Goal: Task Accomplishment & Management: Use online tool/utility

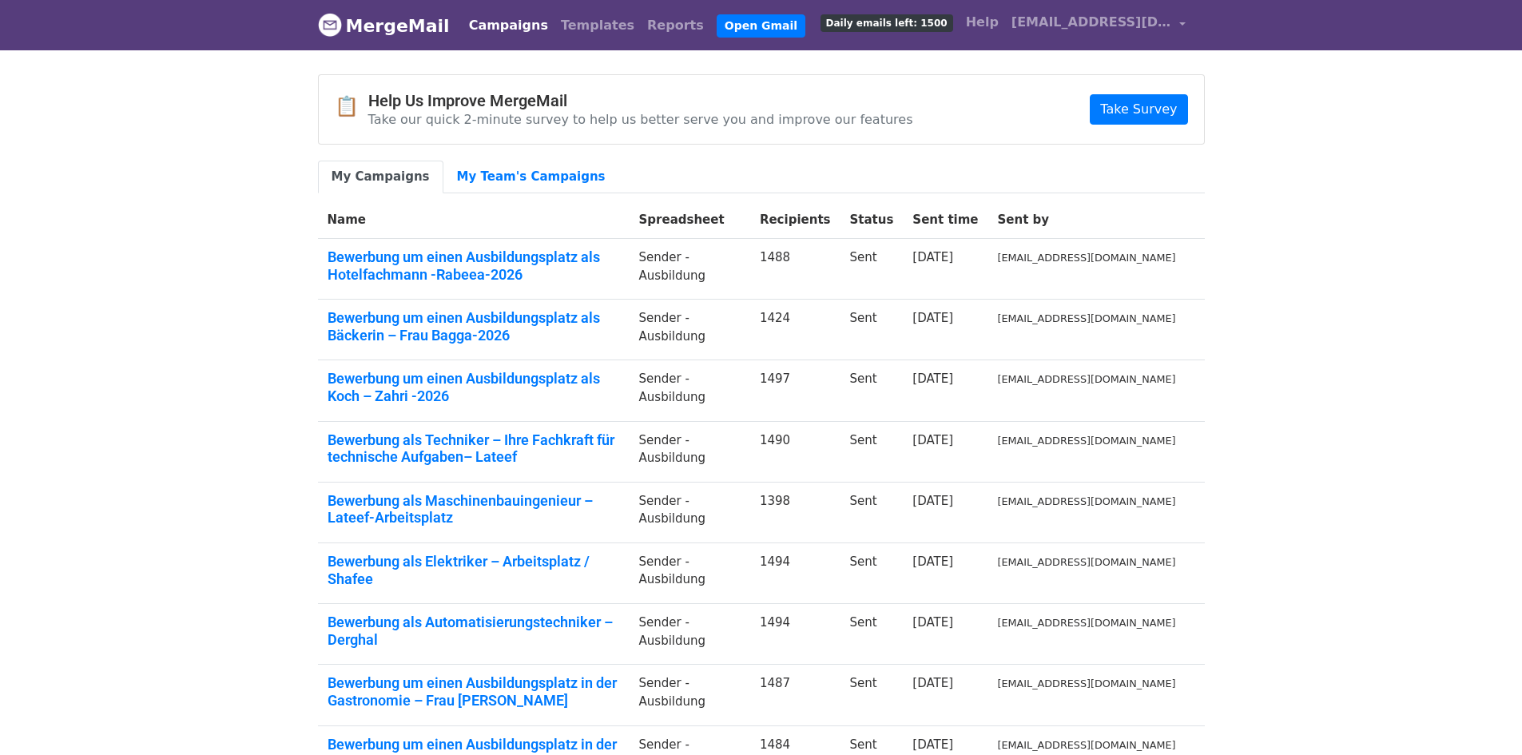
click at [1365, 190] on body "MergeMail Campaigns Templates Reports Open Gmail Daily emails left: 1500 Help […" at bounding box center [761, 476] width 1522 height 953
click at [565, 27] on link "Templates" at bounding box center [597, 26] width 86 height 32
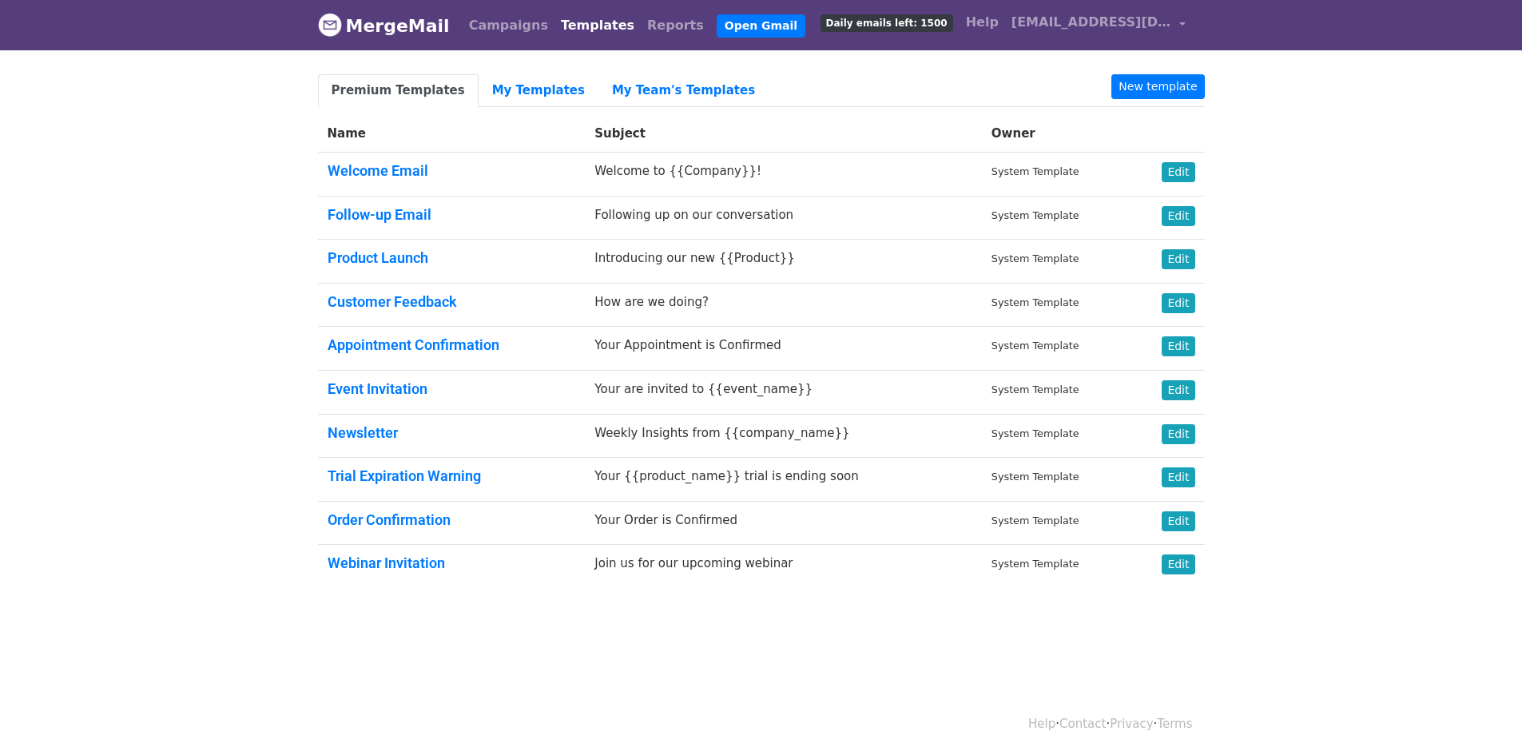
click at [1318, 327] on body "MergeMail Campaigns Templates Reports Open Gmail Daily emails left: 1500 Help i…" at bounding box center [761, 332] width 1522 height 665
click at [480, 98] on link "My Templates" at bounding box center [538, 90] width 120 height 33
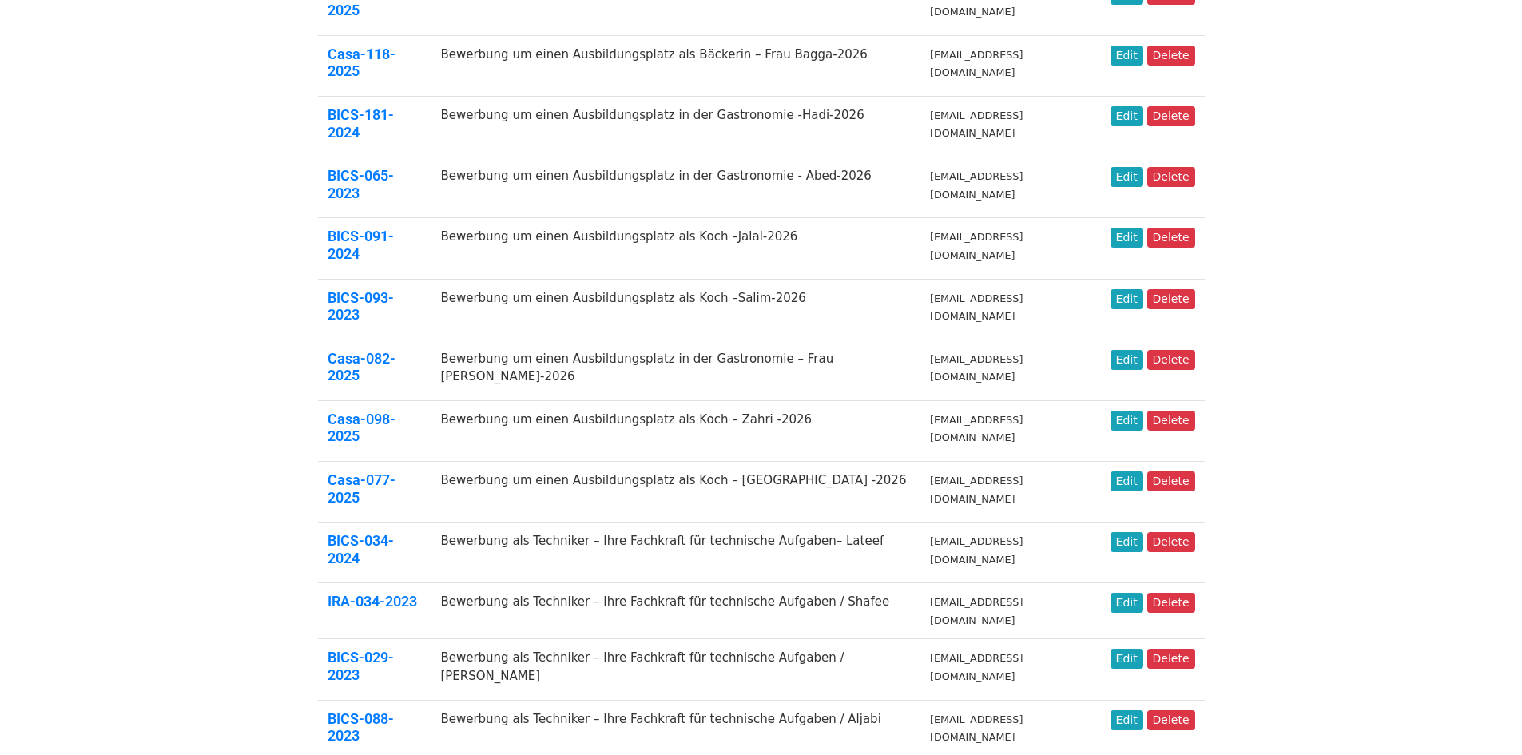
scroll to position [440, 0]
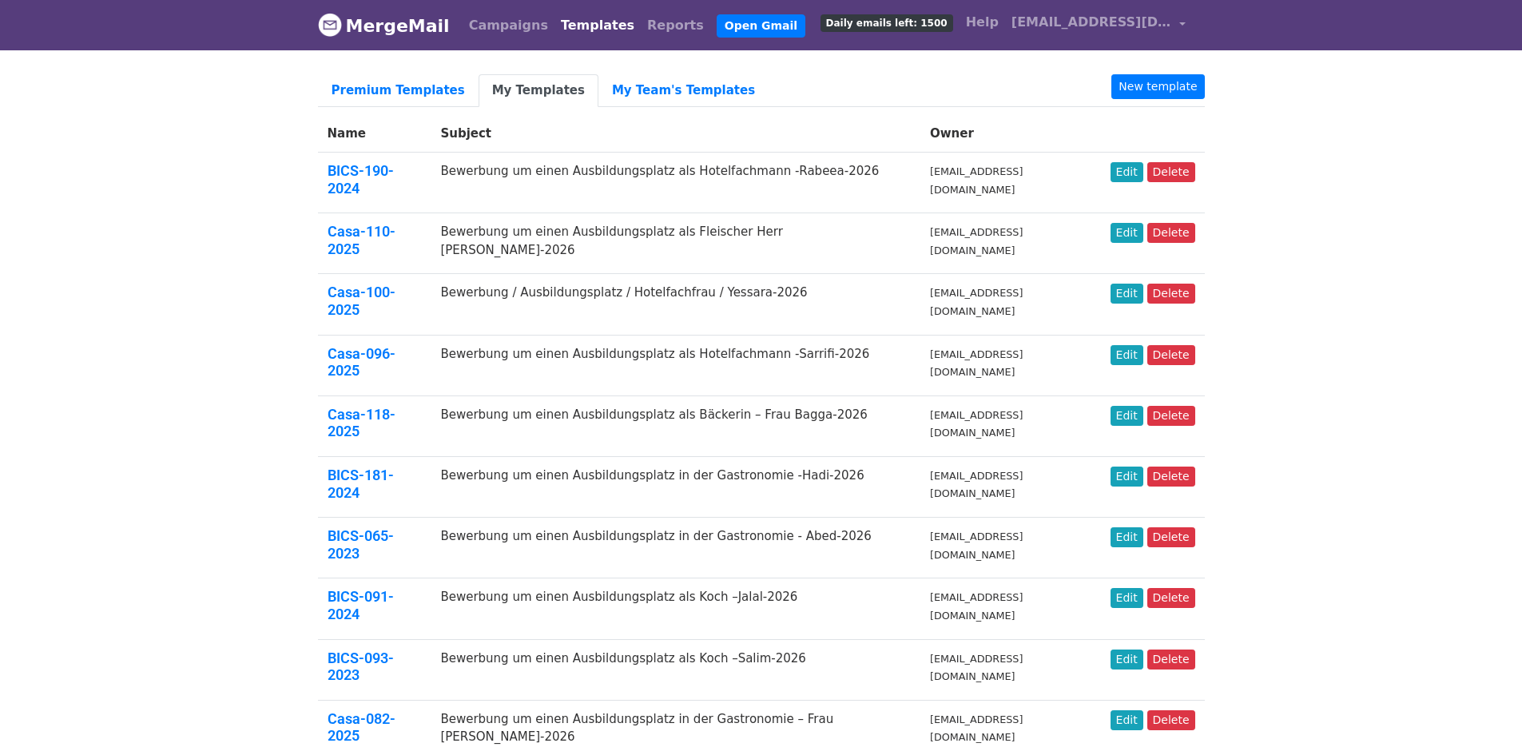
click at [1363, 260] on body "MergeMail Campaigns Templates Reports Open Gmail Daily emails left: 1500 Help i…" at bounding box center [761, 732] width 1522 height 1465
click at [1368, 217] on body "MergeMail Campaigns Templates Reports Open Gmail Daily emails left: 1500 Help i…" at bounding box center [761, 732] width 1522 height 1465
click at [1387, 241] on body "MergeMail Campaigns Templates Reports Open Gmail Daily emails left: 1500 Help i…" at bounding box center [761, 732] width 1522 height 1465
click at [1257, 245] on body "MergeMail Campaigns Templates Reports Open Gmail Daily emails left: 1500 Help i…" at bounding box center [761, 732] width 1522 height 1465
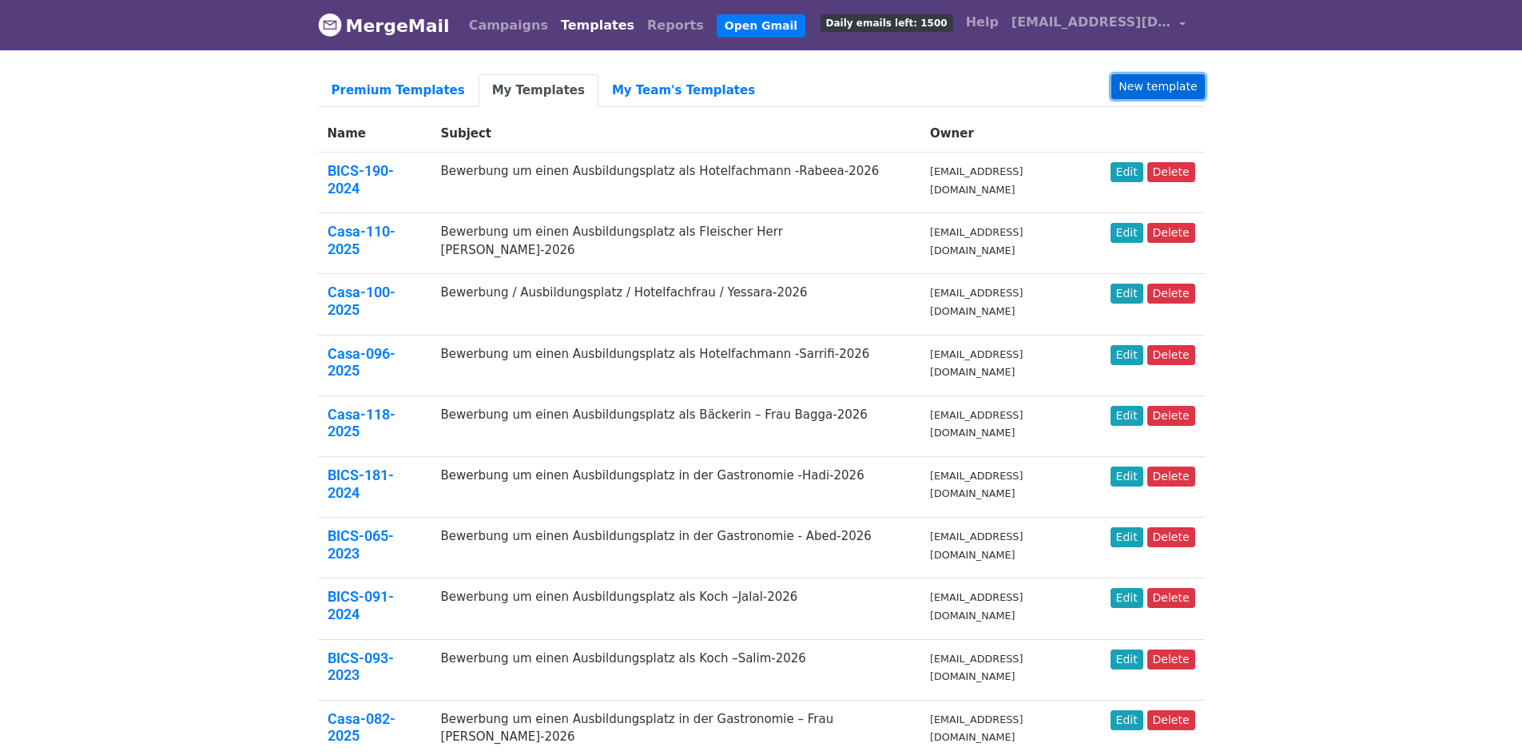
click at [1176, 81] on link "New template" at bounding box center [1157, 86] width 93 height 25
click at [1167, 93] on link "New template" at bounding box center [1157, 86] width 93 height 25
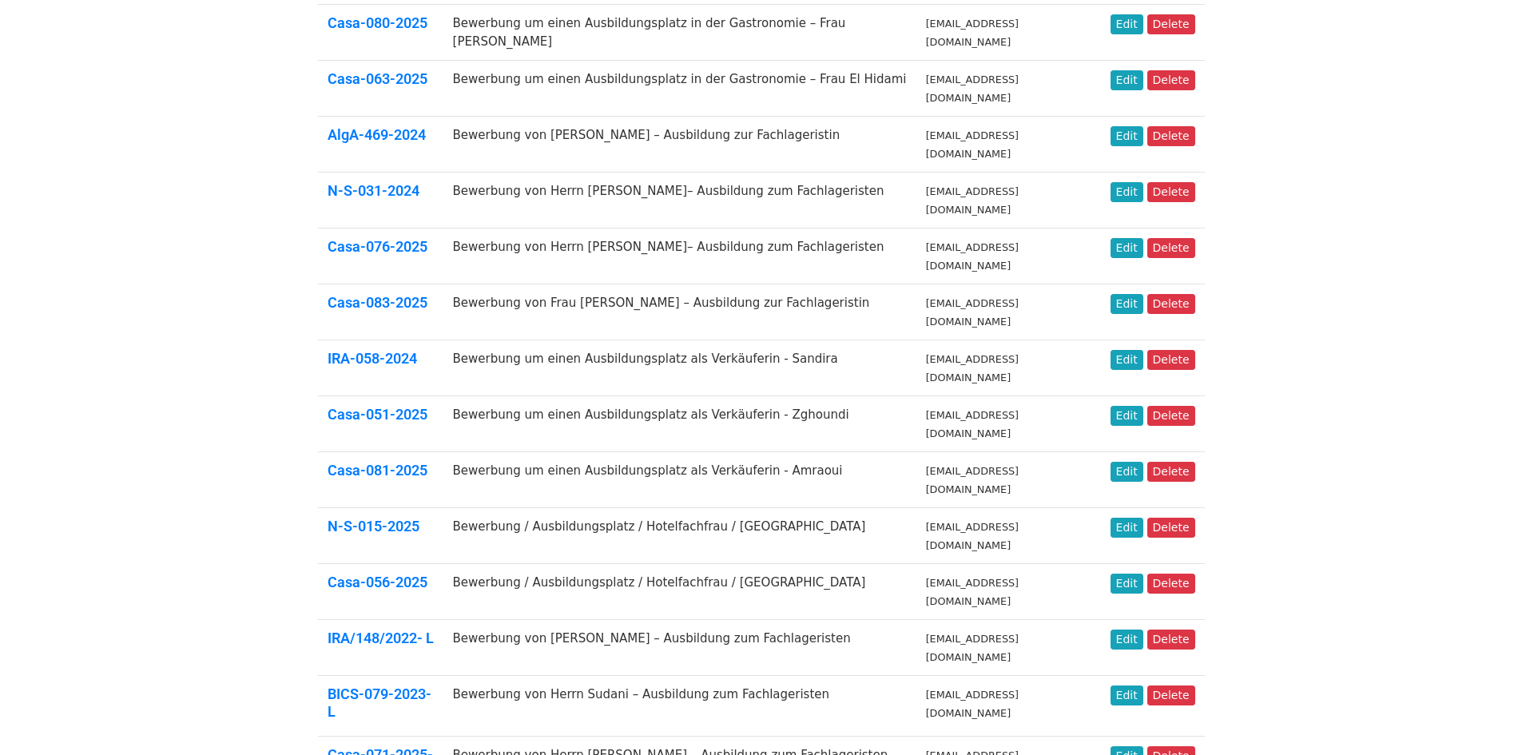
scroll to position [399, 0]
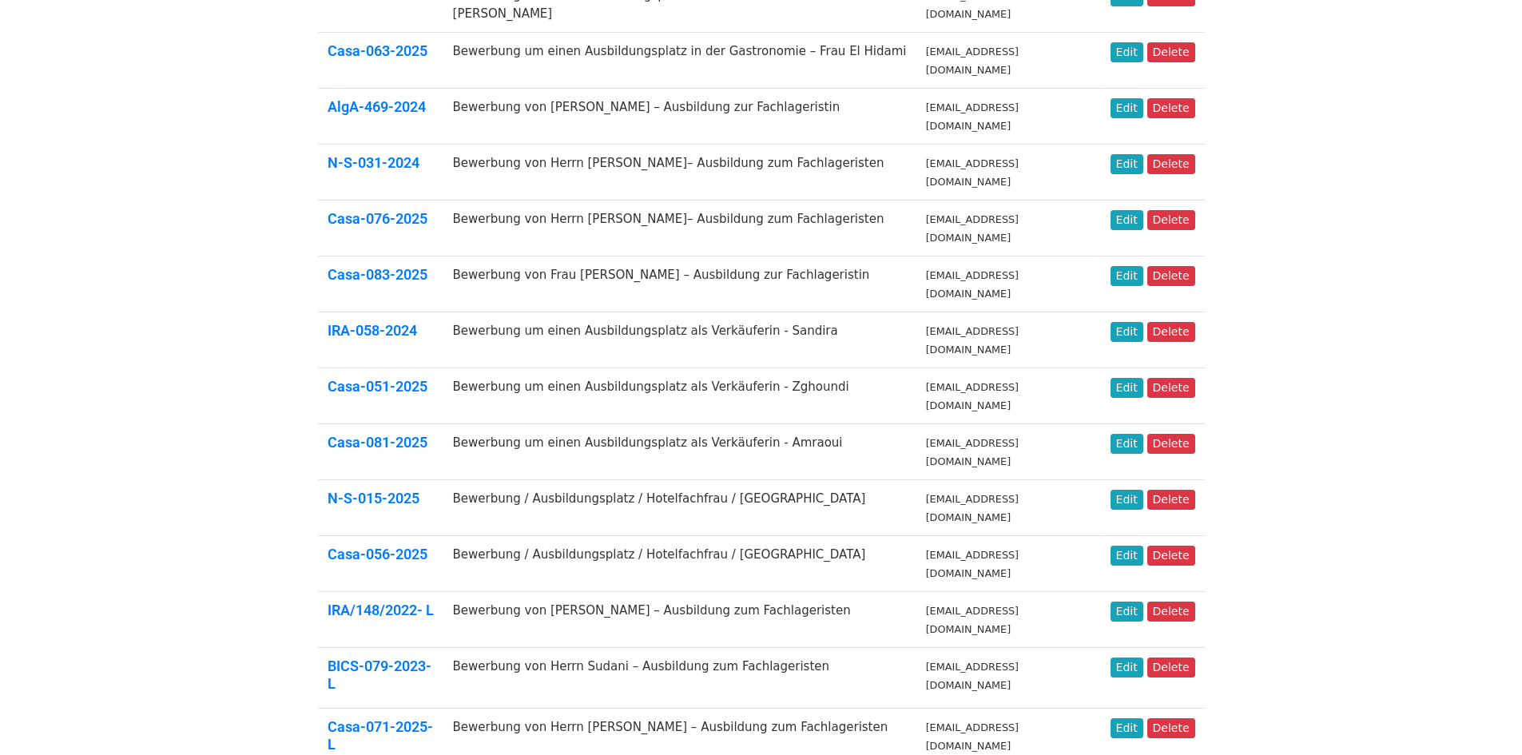
drag, startPoint x: 859, startPoint y: 697, endPoint x: 756, endPoint y: 700, distance: 103.1
click at [859, 697] on body "MergeMail Campaigns Templates Reports Open Gmail Daily emails left: 1500 Help i…" at bounding box center [761, 299] width 1522 height 1396
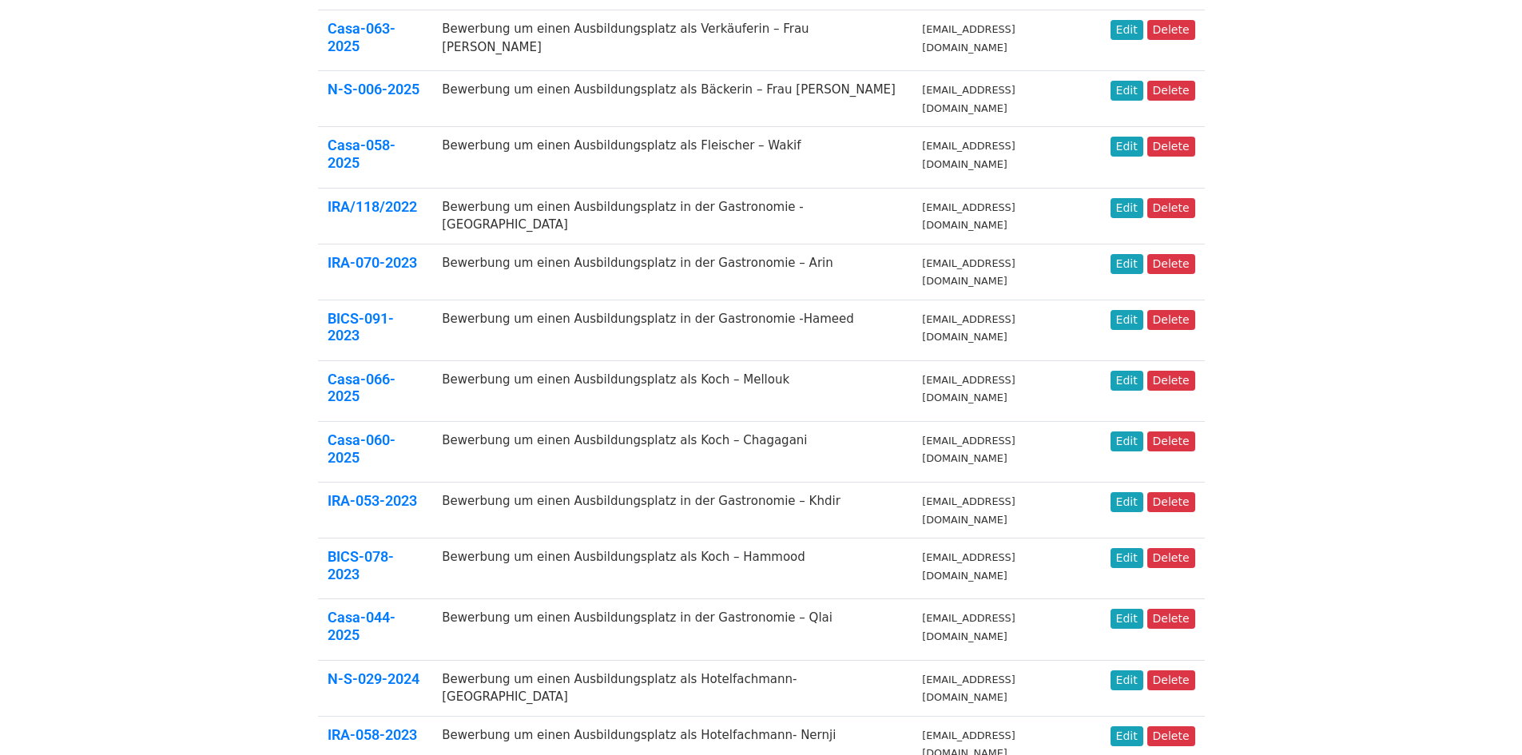
scroll to position [440, 0]
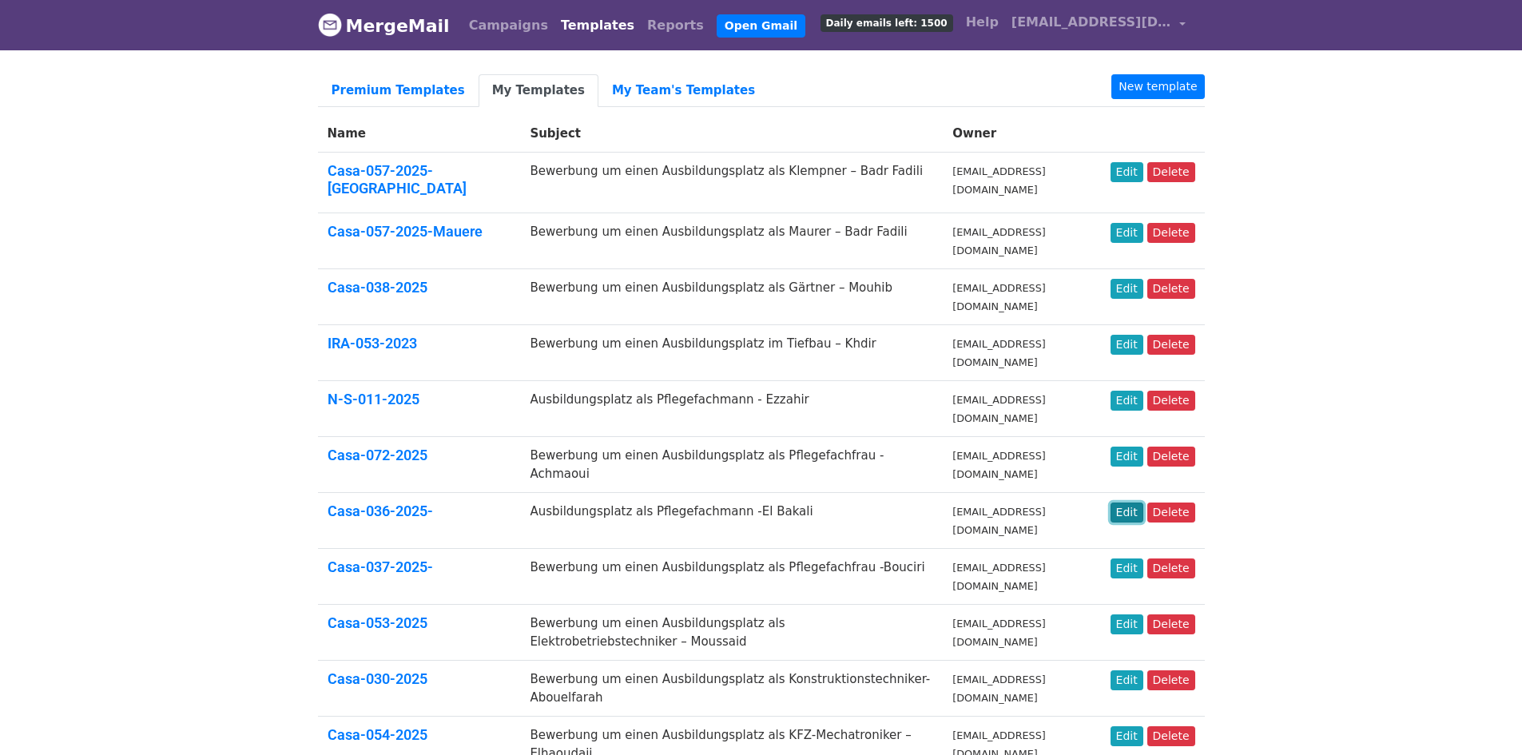
click at [1133, 502] on link "Edit" at bounding box center [1126, 512] width 33 height 20
drag, startPoint x: 1136, startPoint y: 168, endPoint x: 892, endPoint y: 245, distance: 255.6
click at [1136, 169] on link "Edit" at bounding box center [1126, 172] width 33 height 20
click at [375, 88] on link "Premium Templates" at bounding box center [398, 90] width 161 height 33
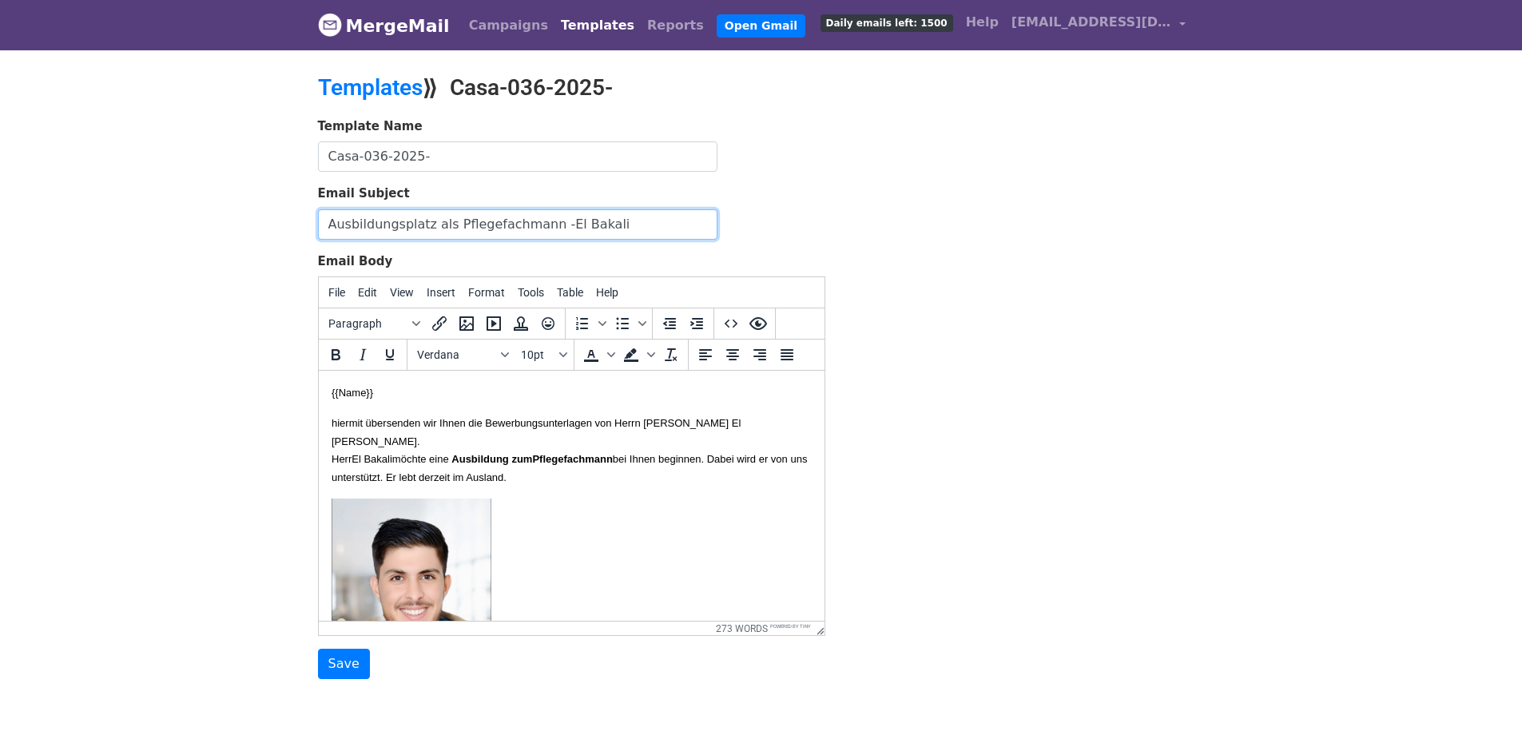
drag, startPoint x: 613, startPoint y: 223, endPoint x: 153, endPoint y: 211, distance: 460.2
click at [146, 210] on body "MergeMail Campaigns Templates Reports Open Gmail Daily emails left: 1500 Help […" at bounding box center [761, 371] width 1522 height 743
click at [668, 423] on font "hiermit übersenden wir Ihnen die Bewerbungsunterlagen von Herrn [PERSON_NAME] E…" at bounding box center [535, 432] width 409 height 30
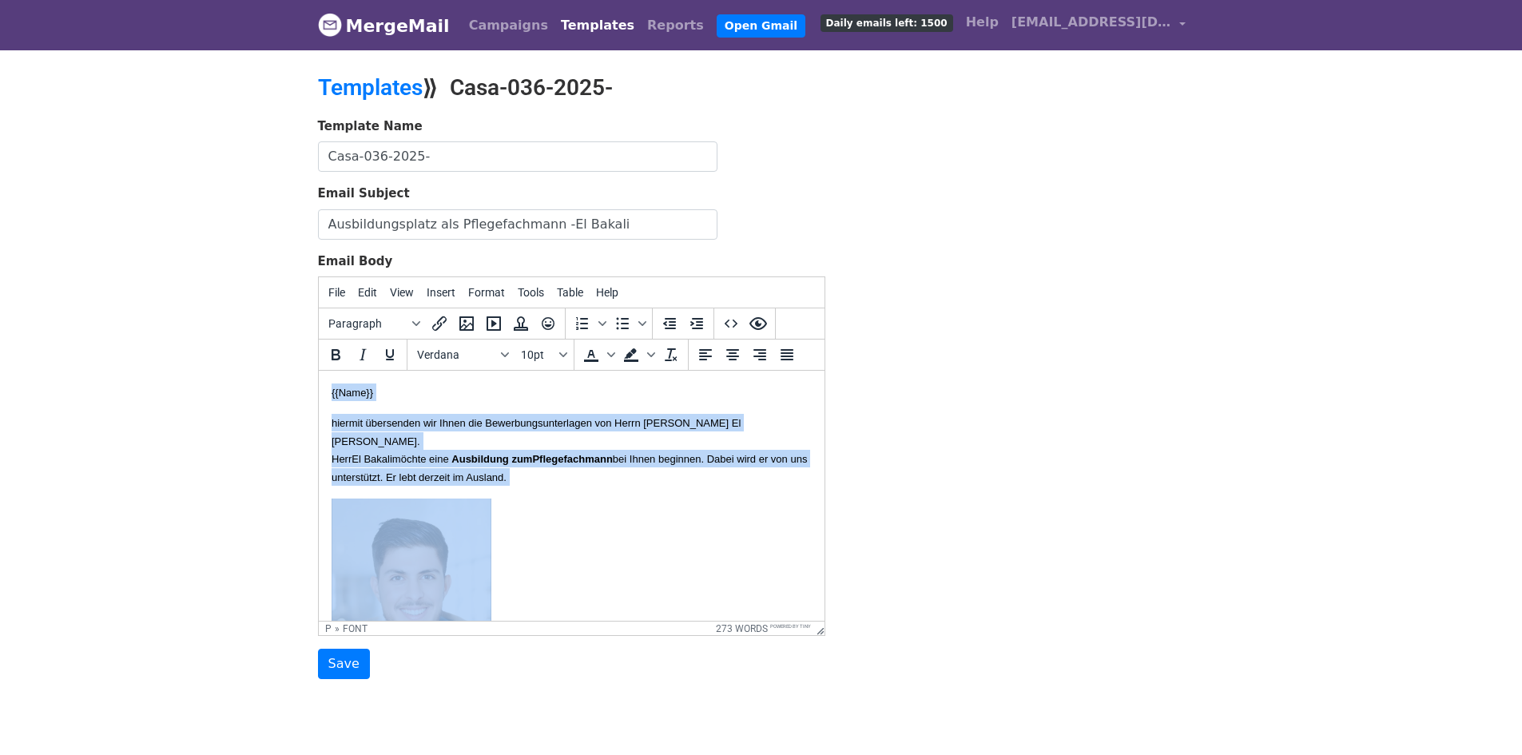
copy body "{{Lore}} ipsumdo sitametcon adi Elits doe Temporincididuntutla etd Magna Aliqua…"
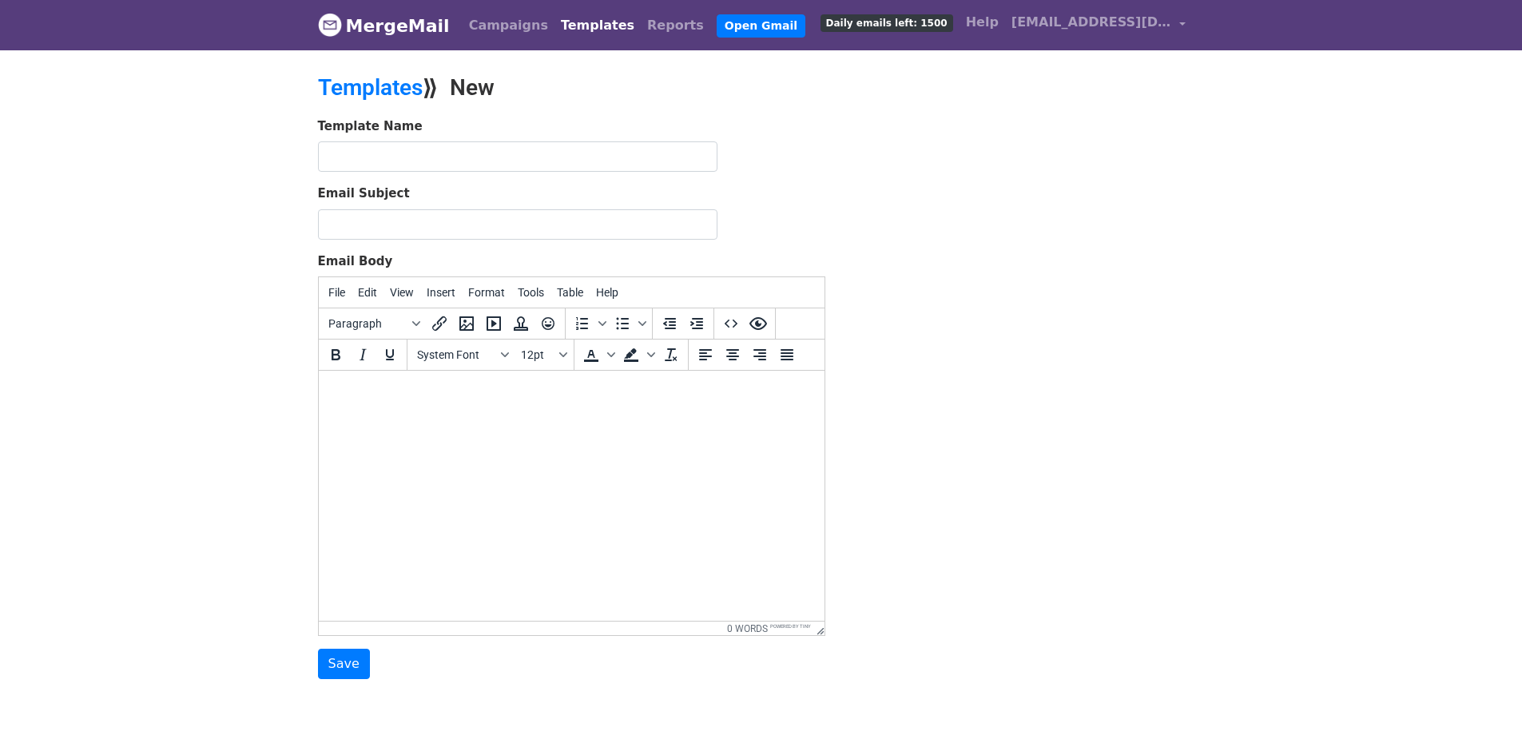
click at [1264, 306] on body "MergeMail Campaigns Templates Reports Open Gmail Daily emails left: 1500 Help i…" at bounding box center [761, 371] width 1522 height 743
click at [462, 147] on input "text" at bounding box center [517, 156] width 399 height 30
paste input "BICS-181-2024"
type input "BICS-181-2024"
click at [513, 228] on input "Email Subject" at bounding box center [517, 224] width 399 height 30
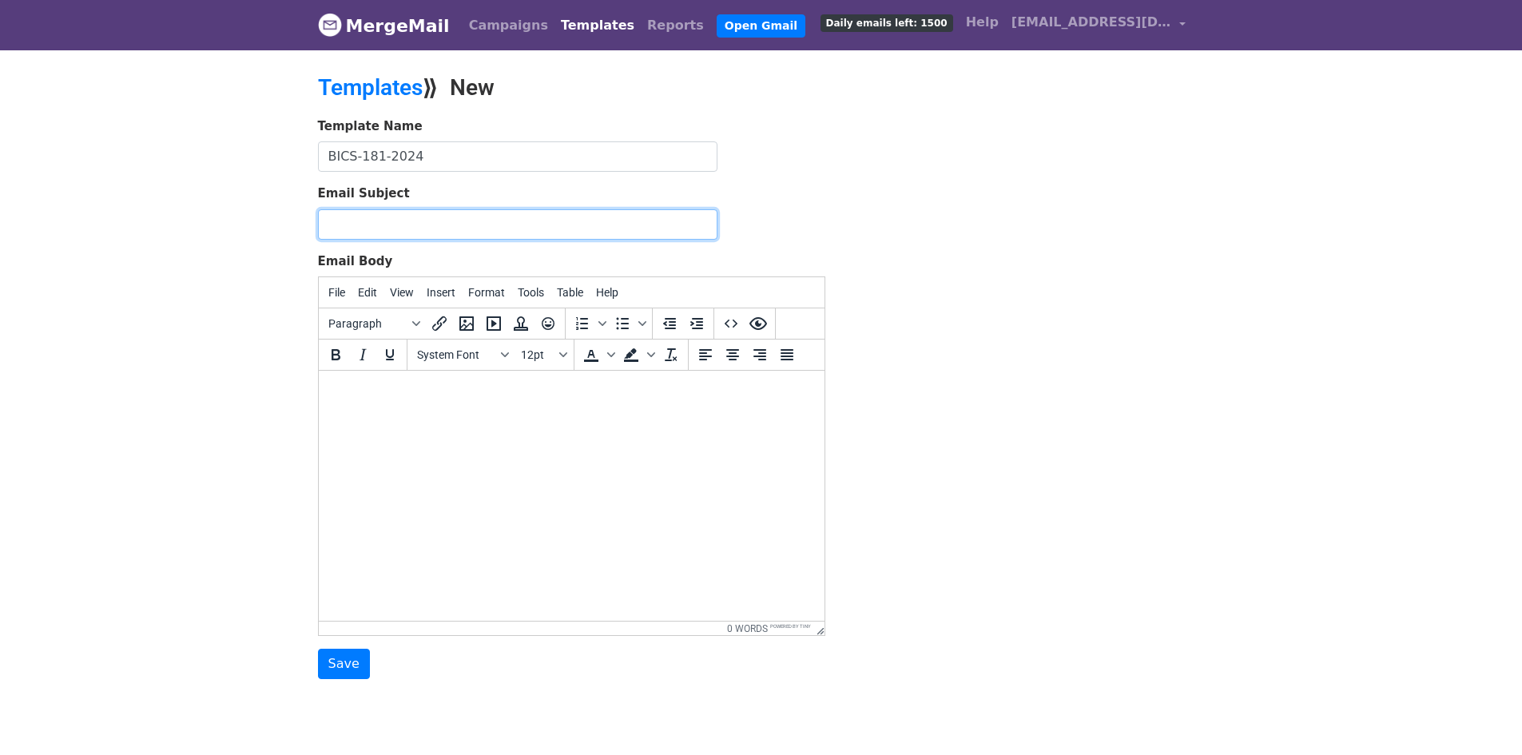
paste input "Ausbildungsplatz als Pflegefachmann -El Bakali"
type input "Ausbildungsplatz als Pflegefachmann -El Bakali"
click at [492, 414] on html at bounding box center [571, 392] width 506 height 43
paste body
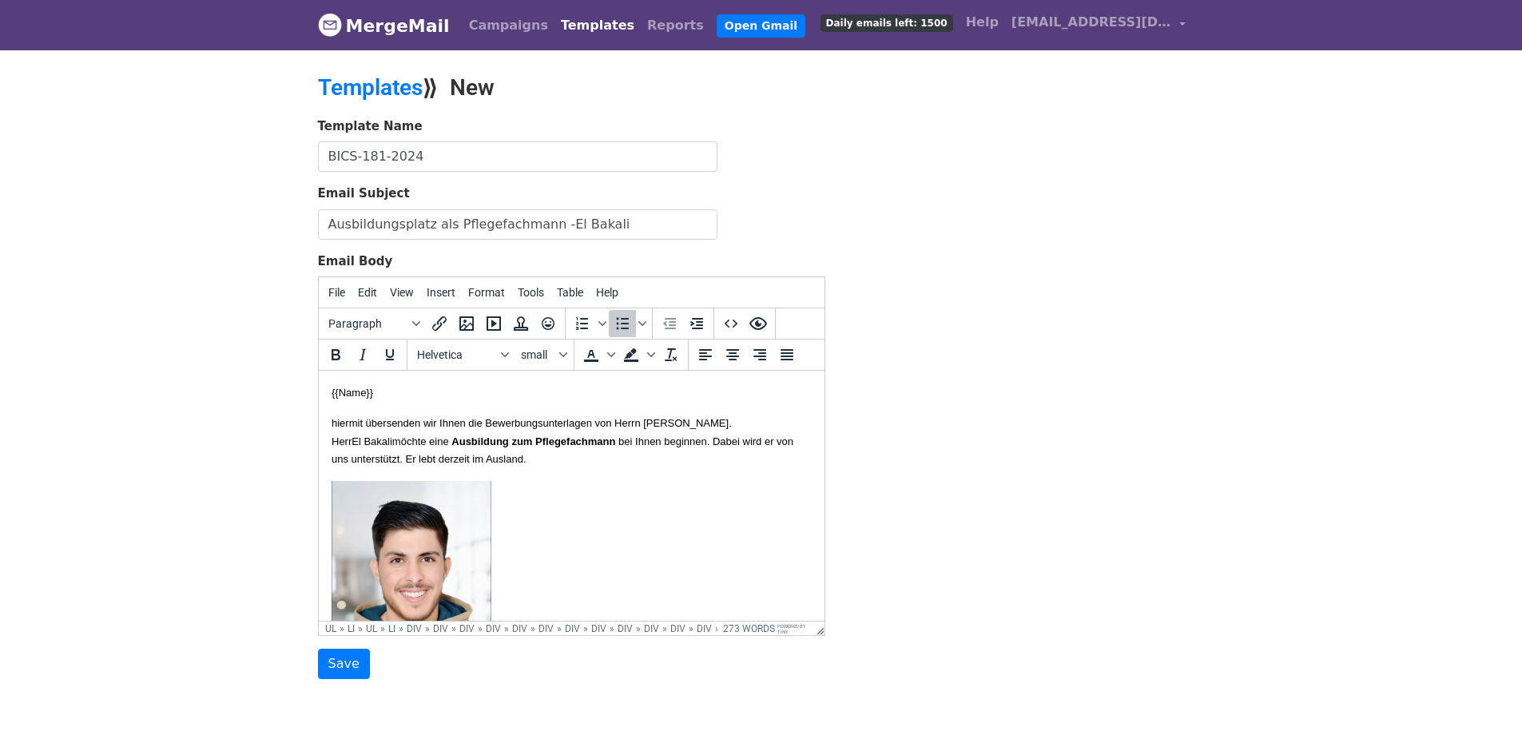
click at [700, 430] on p "hiermit übersenden wir Ihnen die Bewerbungsunterlagen von Herrn Abdelkhalek El …" at bounding box center [571, 441] width 480 height 54
drag, startPoint x: 624, startPoint y: 227, endPoint x: 51, endPoint y: 204, distance: 573.1
click at [47, 208] on body "MergeMail Campaigns Templates Reports Open Gmail Daily emails left: 1500 Help i…" at bounding box center [761, 371] width 1522 height 743
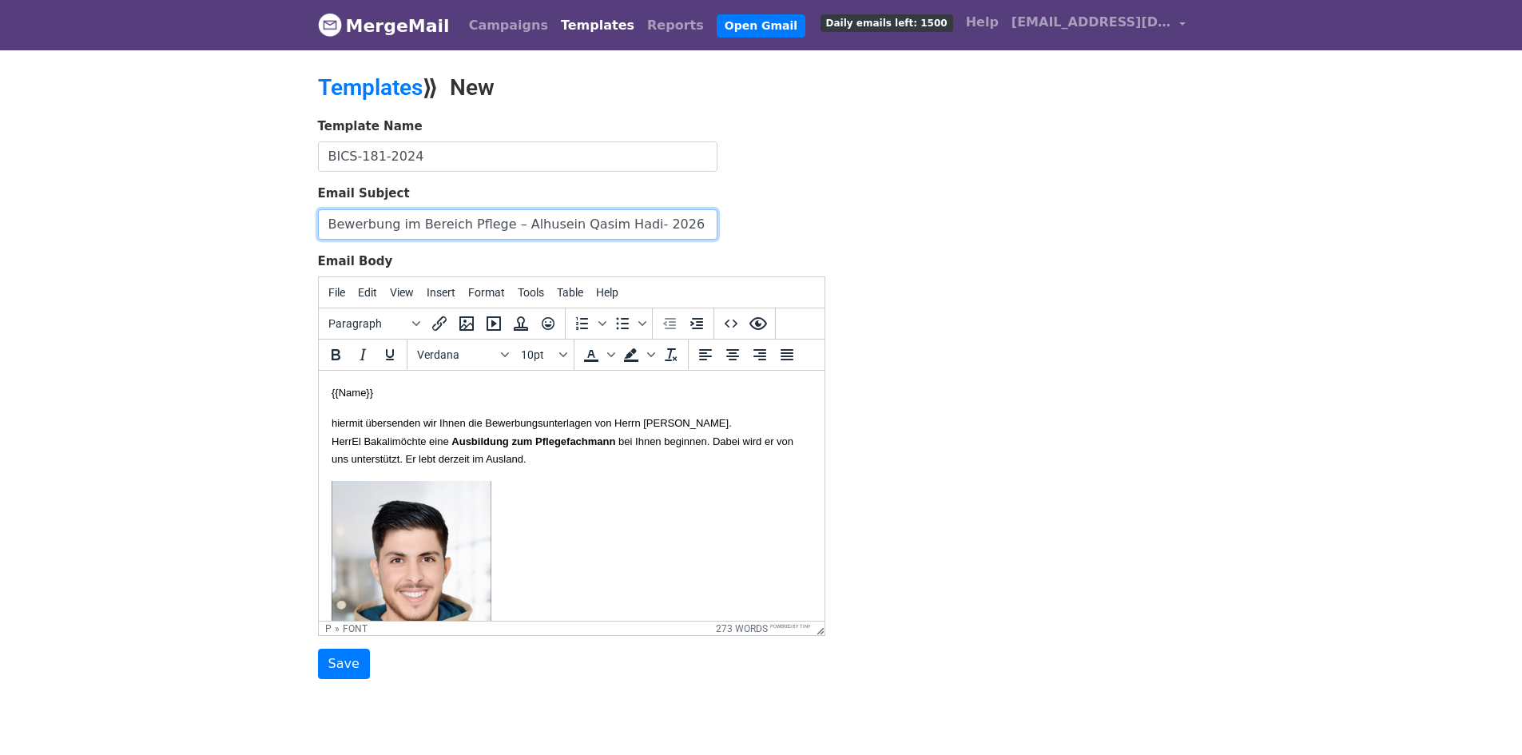
drag, startPoint x: 596, startPoint y: 228, endPoint x: 507, endPoint y: 227, distance: 88.7
click at [507, 227] on input "Bewerbung im Bereich Pflege – Alhusein Qasim Hadi- 2026" at bounding box center [517, 224] width 399 height 30
type input "Bewerbung im Bereich Pflege – Hadi- 2026"
click at [649, 465] on span "bei Ihnen beginnen. Dabei wird er von uns unterstützt. Er lebt derzeit im Ausla…" at bounding box center [562, 450] width 462 height 30
drag, startPoint x: 776, startPoint y: 456, endPoint x: 325, endPoint y: 437, distance: 450.9
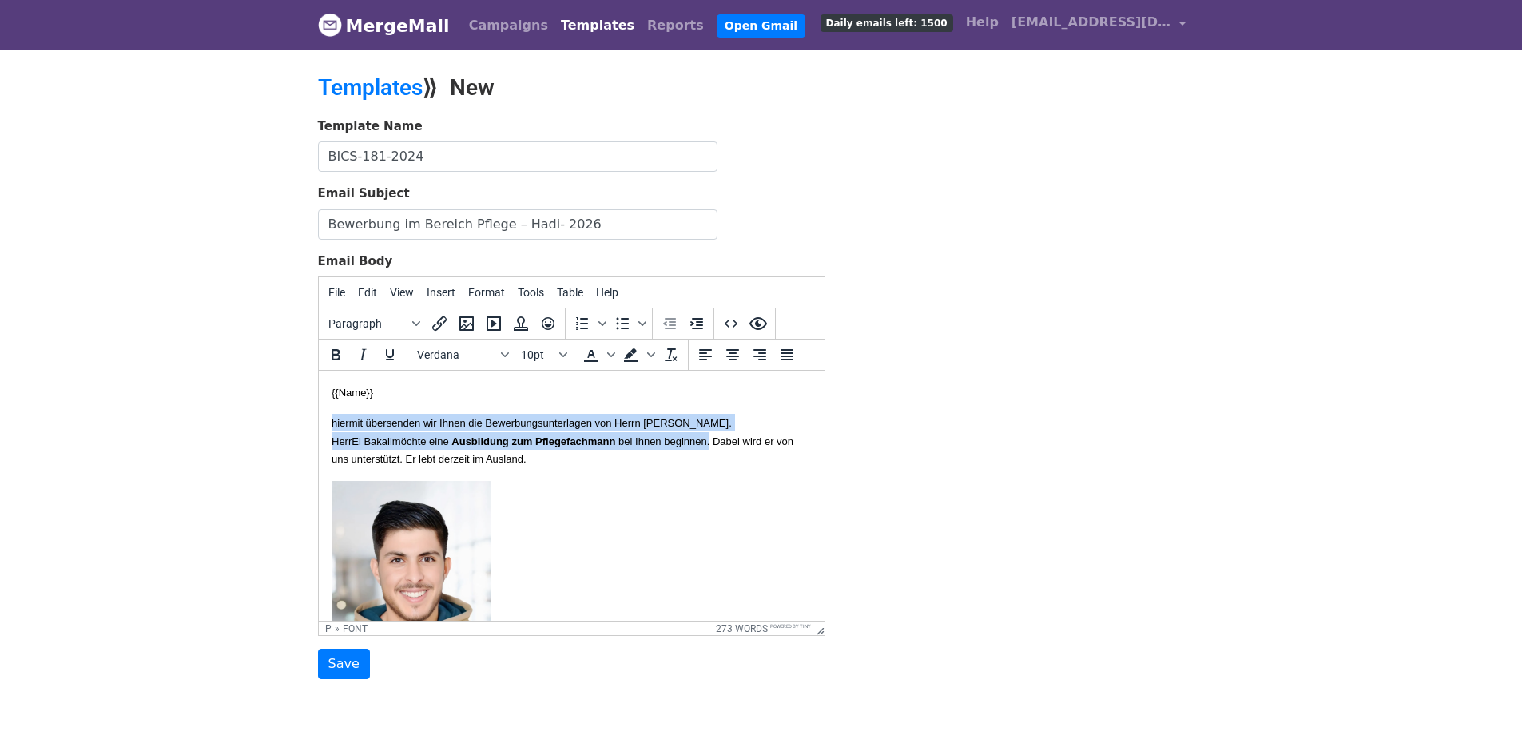
drag, startPoint x: 781, startPoint y: 460, endPoint x: 315, endPoint y: 430, distance: 467.4
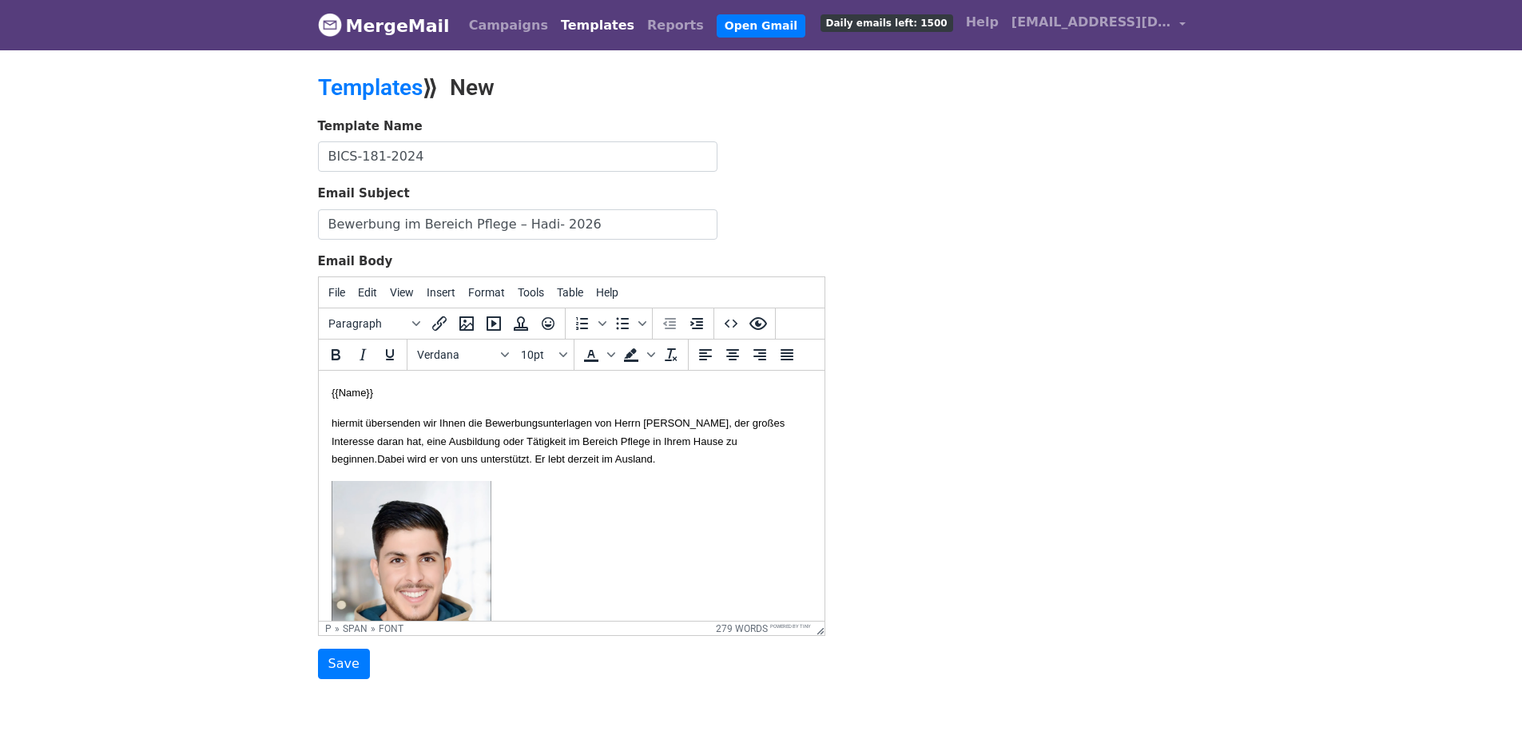
click at [474, 458] on font "hiermit übersenden wir Ihnen die Bewerbungsunterlagen von Herrn Alhusein Qasim …" at bounding box center [557, 441] width 453 height 48
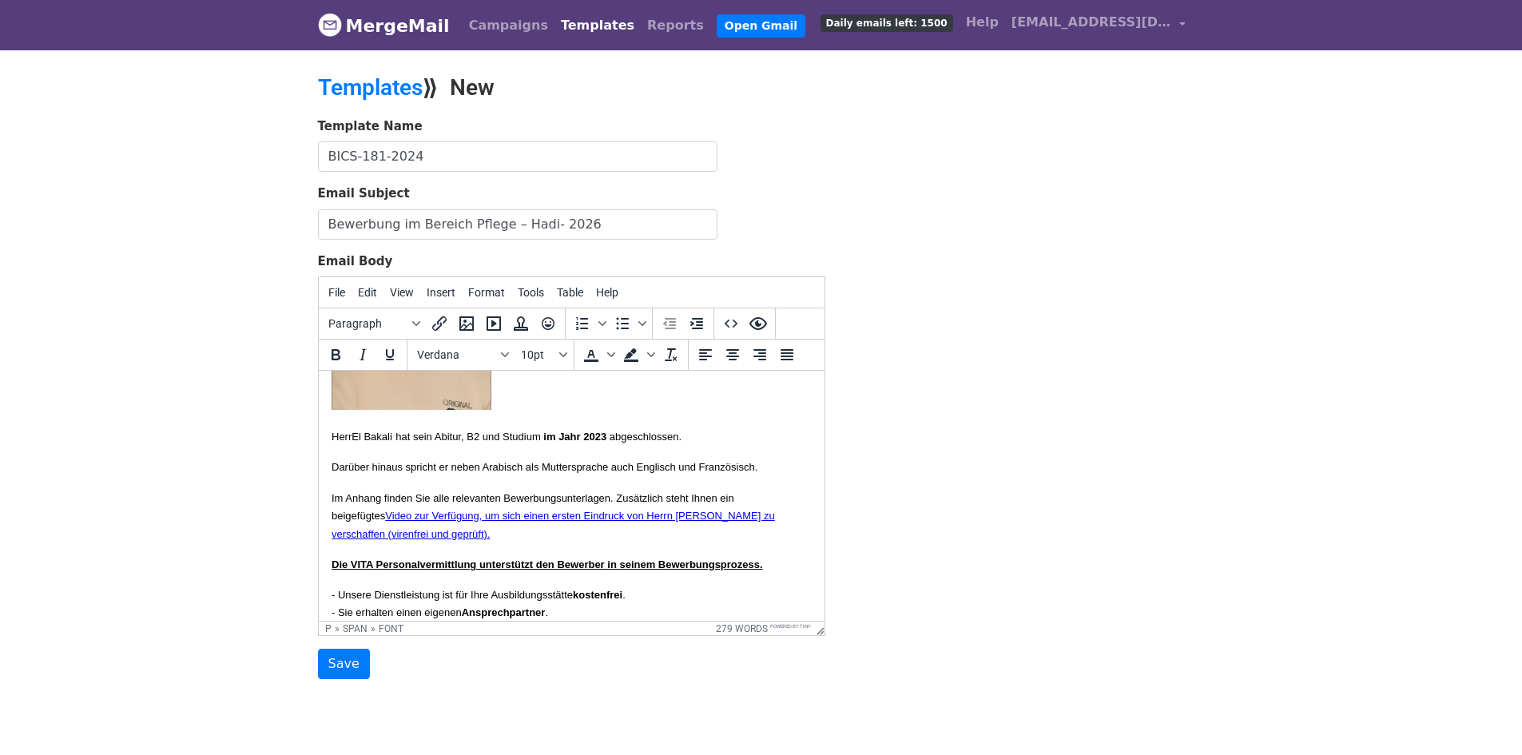
scroll to position [240, 0]
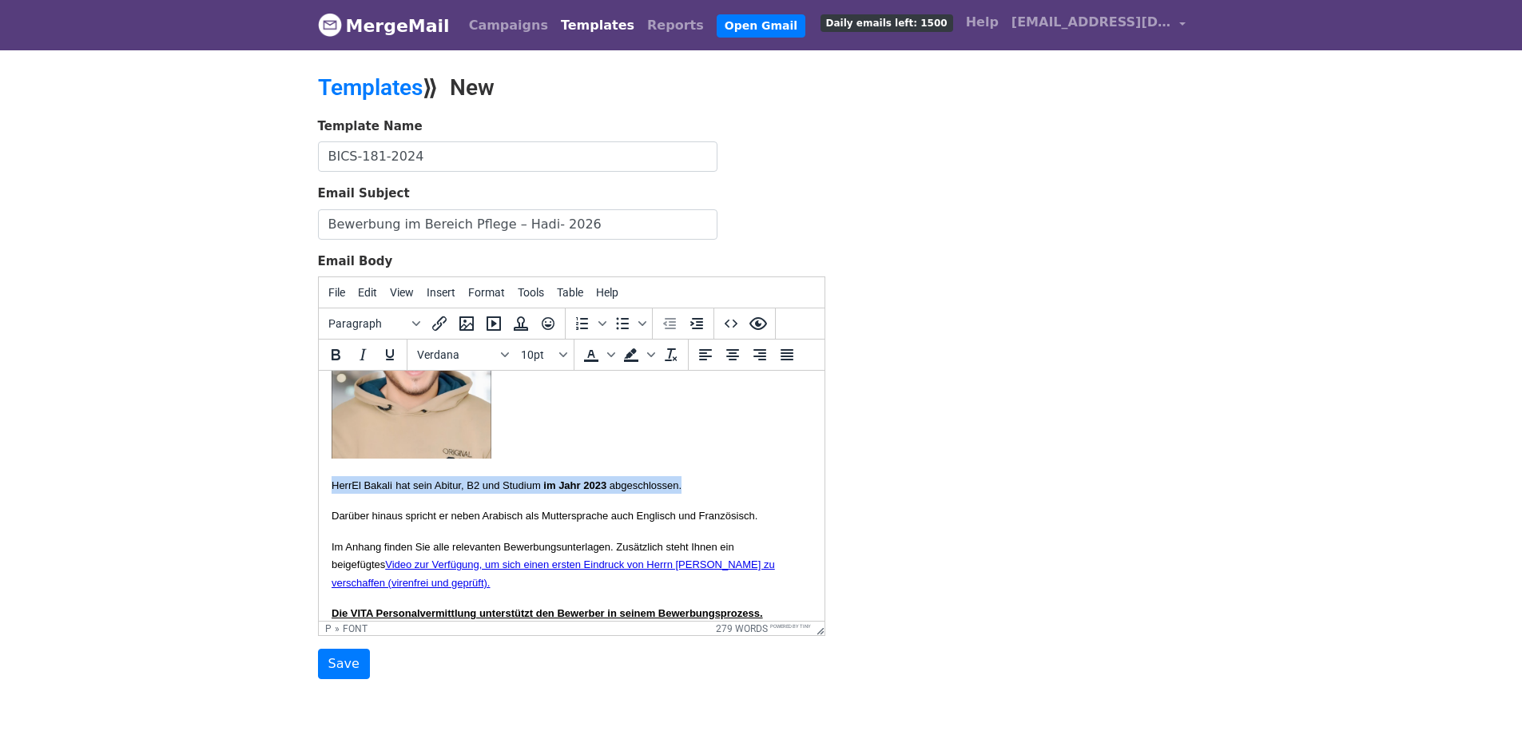
drag, startPoint x: 746, startPoint y: 504, endPoint x: 634, endPoint y: 872, distance: 384.8
click at [318, 502] on html "{{Name}} hiermit übersenden wir Ihnen die Bewerbungsunterlagen von Herrn Alhuse…" at bounding box center [571, 655] width 506 height 1049
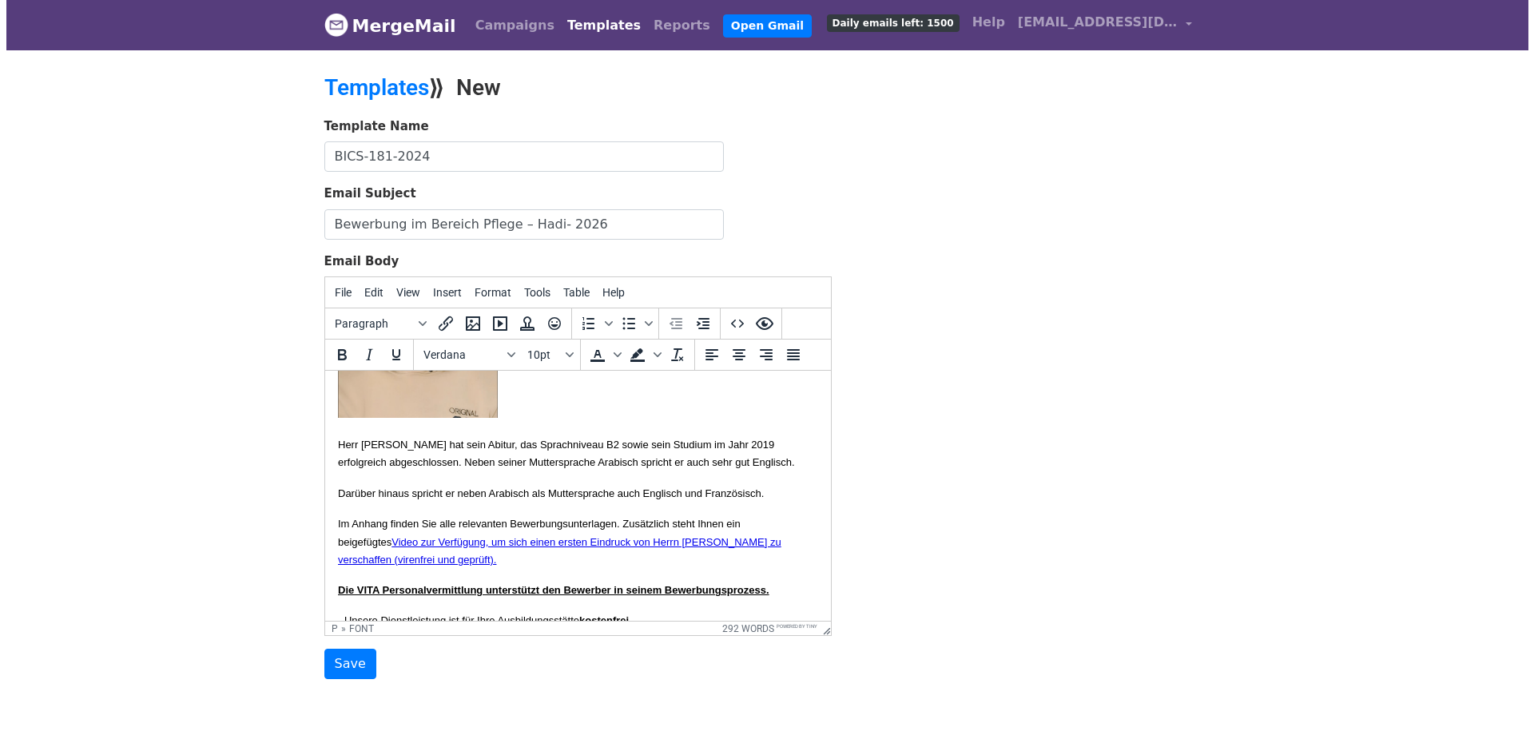
scroll to position [319, 0]
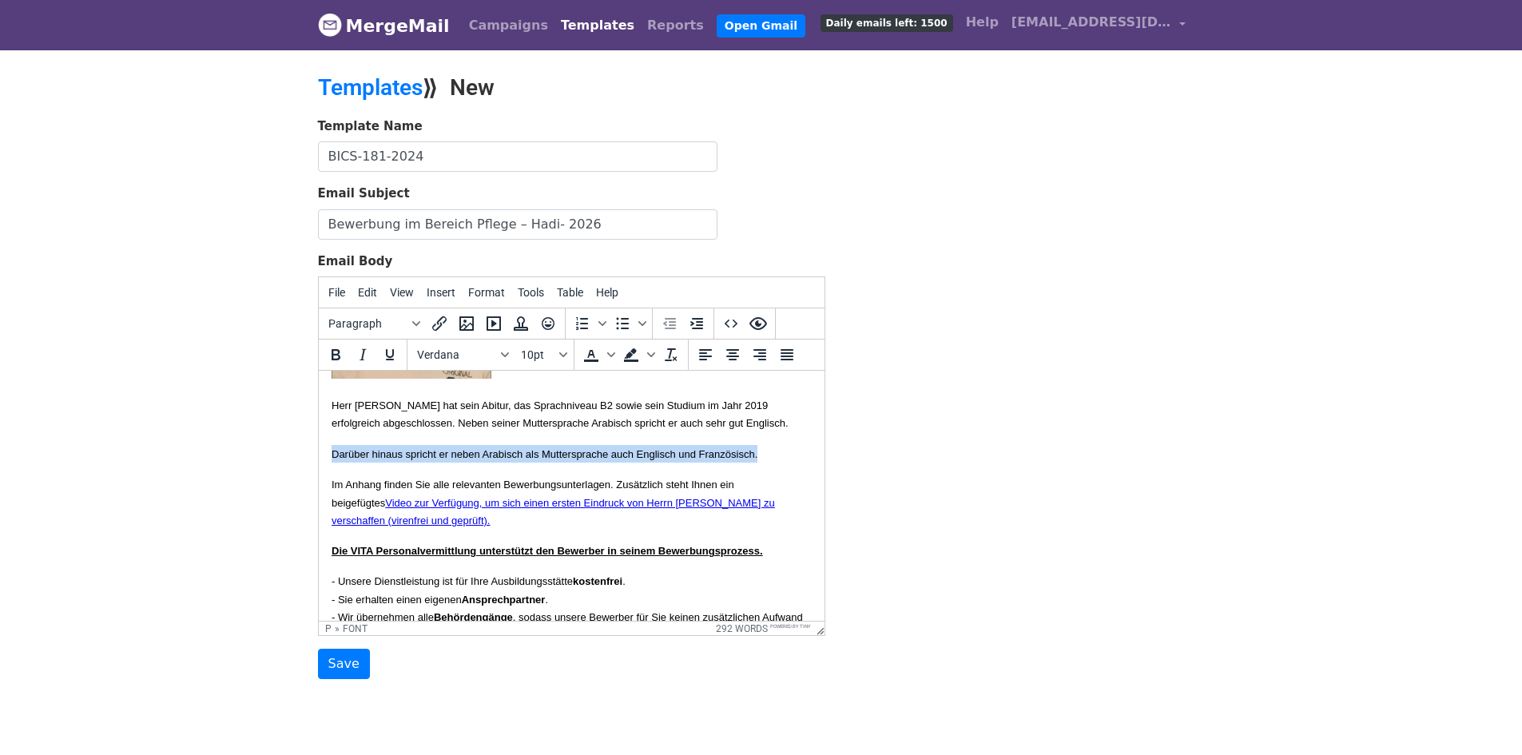
drag, startPoint x: 413, startPoint y: 511, endPoint x: 623, endPoint y: 860, distance: 407.4
click at [318, 487] on html "{{Name}} hiermit übersenden wir Ihnen die Bewerbungsunterlagen von Herrn Alhuse…" at bounding box center [571, 584] width 506 height 1067
click at [361, 501] on body "{{Name}} hiermit übersenden wir Ihnen die Bewerbungsunterlagen von Herrn Alhuse…" at bounding box center [571, 585] width 480 height 1042
click at [352, 462] on p at bounding box center [571, 454] width 480 height 18
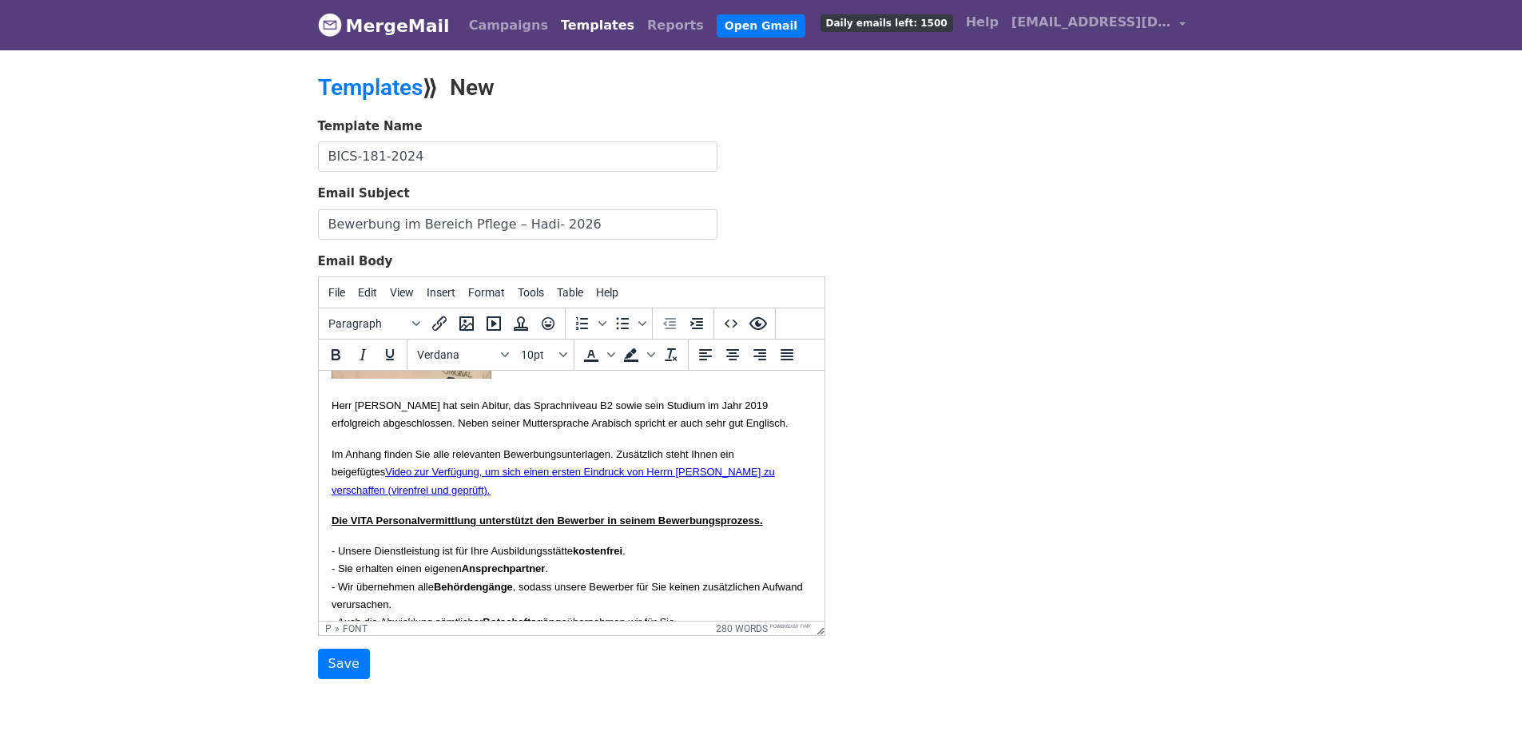
click at [669, 495] on link "Video zur Verfügung, um sich einen ersten Eindruck von Herrn Bakali zu verschaf…" at bounding box center [552, 481] width 443 height 30
click at [531, 533] on body "{{Name}} hiermit übersenden wir Ihnen die Bewerbungsunterlagen von Herrn Alhuse…" at bounding box center [571, 569] width 480 height 1010
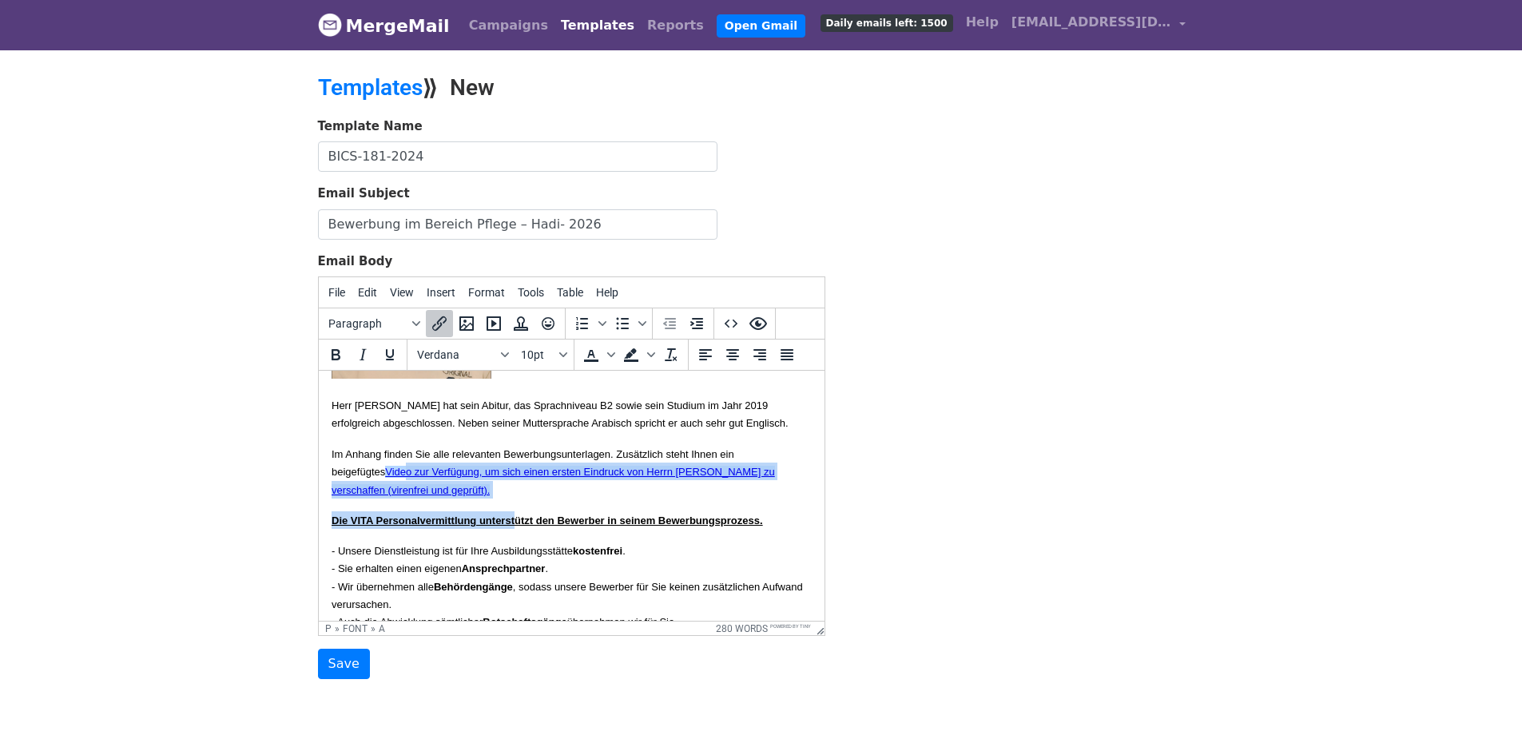
drag, startPoint x: 553, startPoint y: 533, endPoint x: 423, endPoint y: 508, distance: 131.7
click at [418, 508] on body "{{Name}} hiermit übersenden wir Ihnen die Bewerbungsunterlagen von Herrn Alhuse…" at bounding box center [571, 569] width 480 height 1010
click at [523, 498] on p "Im Anhang finden Sie alle relevanten Bewerbungsunterlagen. Zusätzlich steht Ihn…" at bounding box center [571, 472] width 480 height 54
drag, startPoint x: 510, startPoint y: 526, endPoint x: 395, endPoint y: 500, distance: 118.6
click at [395, 498] on p "Im Anhang finden Sie alle relevanten Bewerbungsunterlagen. Zusätzlich steht Ihn…" at bounding box center [571, 472] width 480 height 54
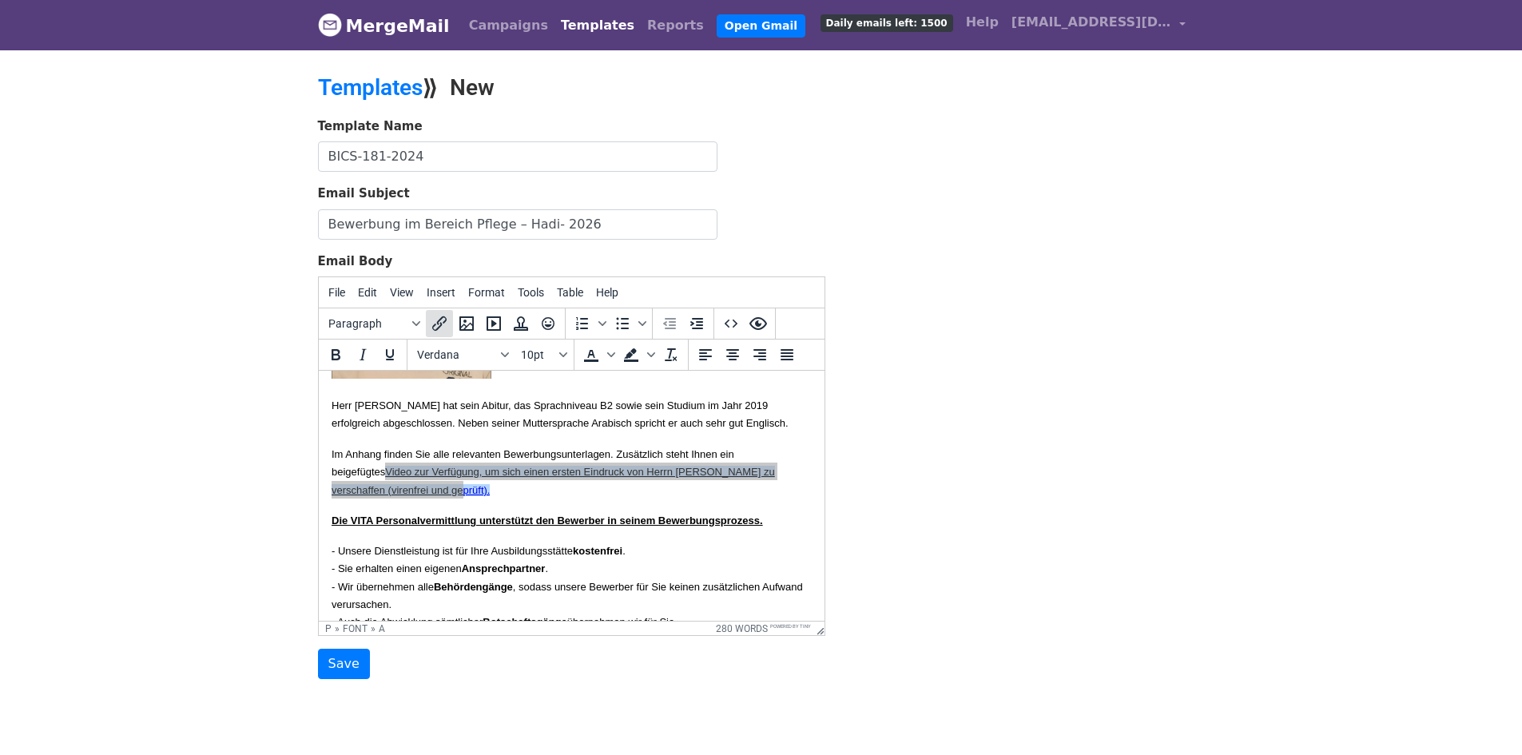
click at [436, 324] on icon "Insert/edit link" at bounding box center [439, 323] width 19 height 19
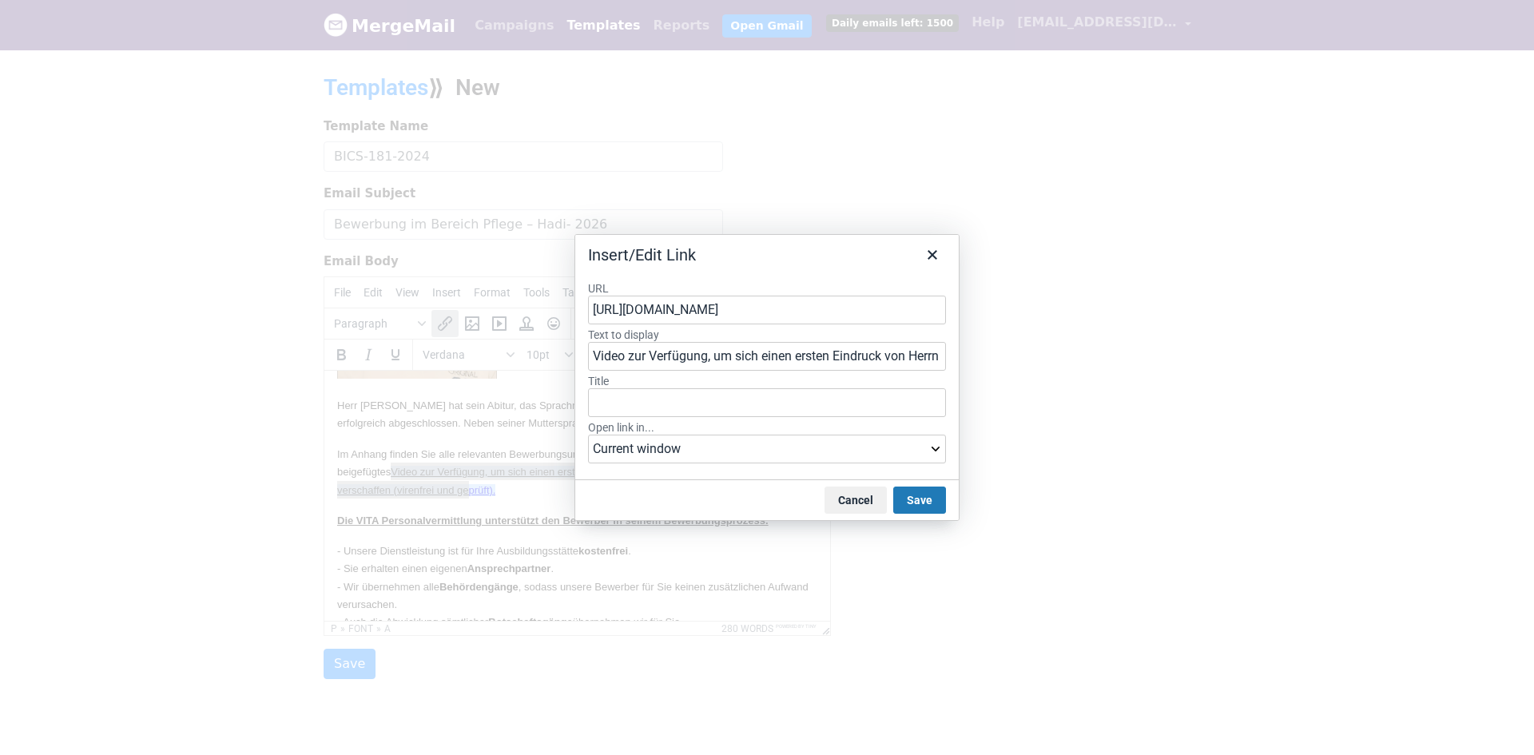
click at [702, 311] on input "https://drive.google.com/file/d/14JMRGxl7_GwpBxFDJtSfiJUTVZAfgrLI/view?usp=shar…" at bounding box center [767, 310] width 358 height 29
type input "https://drive.google.com/file/d/12W_n4RnEmdtRTTwfE78U0Un6HS4wYgag/view?usp=shar…"
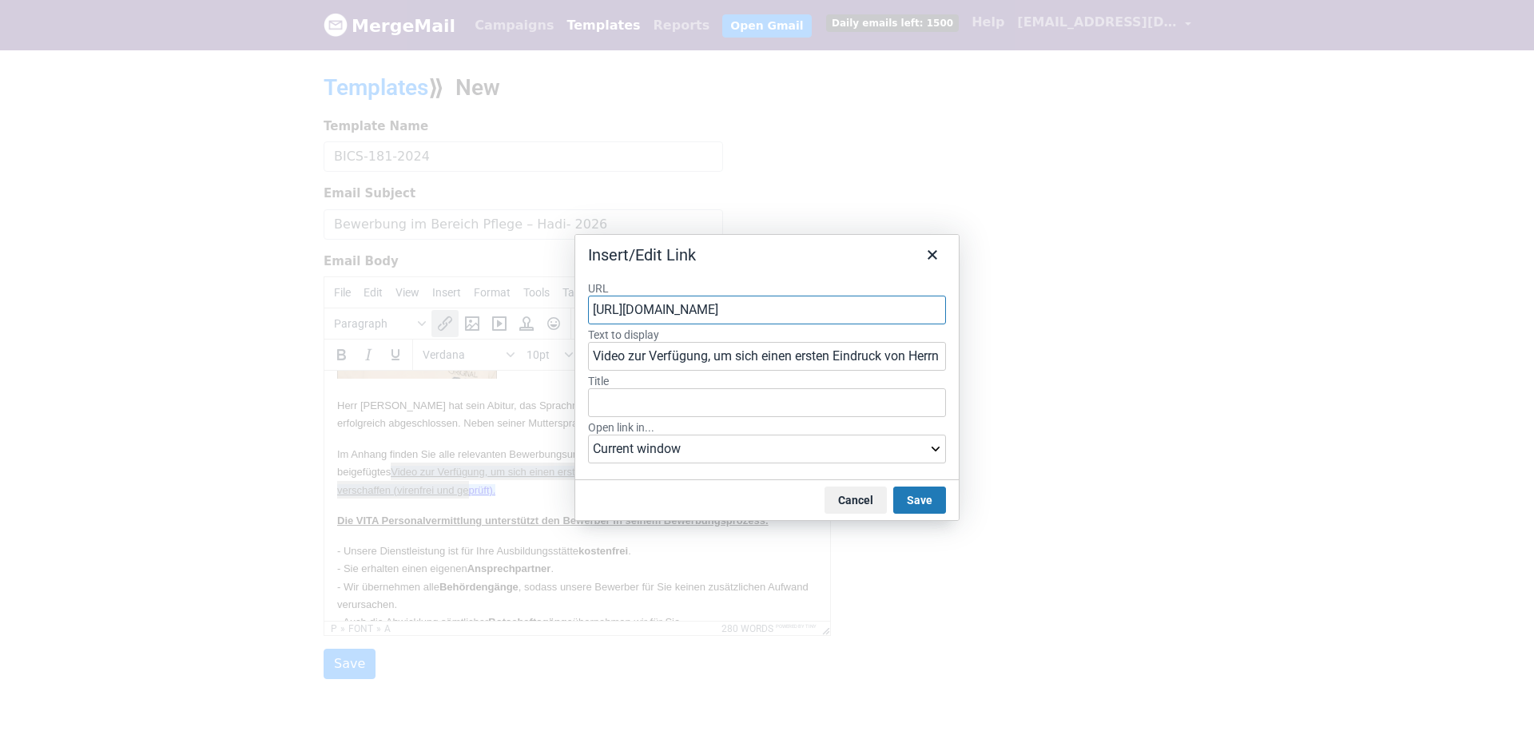
click at [780, 248] on div "Insert/Edit Link" at bounding box center [766, 252] width 383 height 34
click at [837, 360] on input "Video zur Verfügung, um sich einen ersten Eindruck von Herrn Bakali zu verschaf…" at bounding box center [767, 356] width 358 height 29
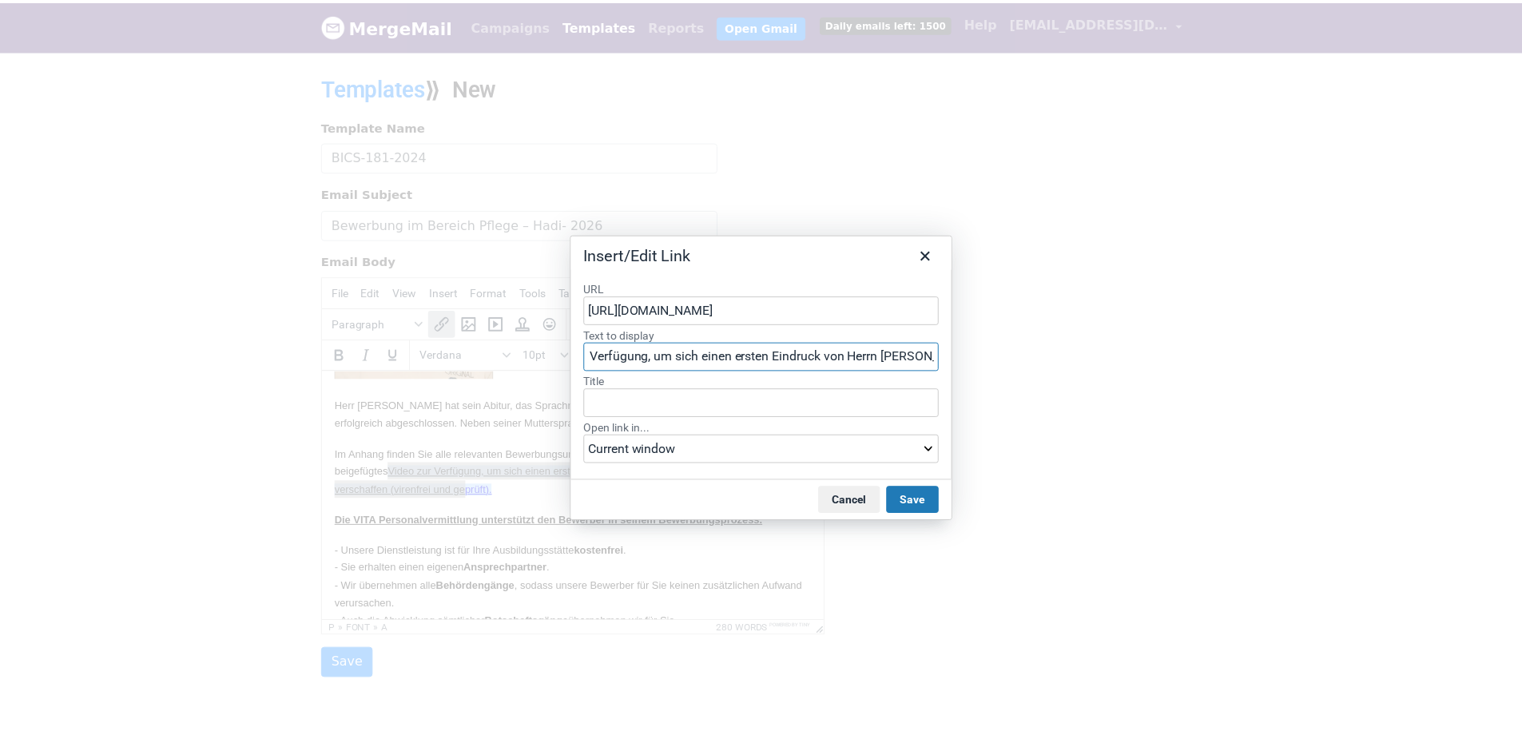
scroll to position [0, 110]
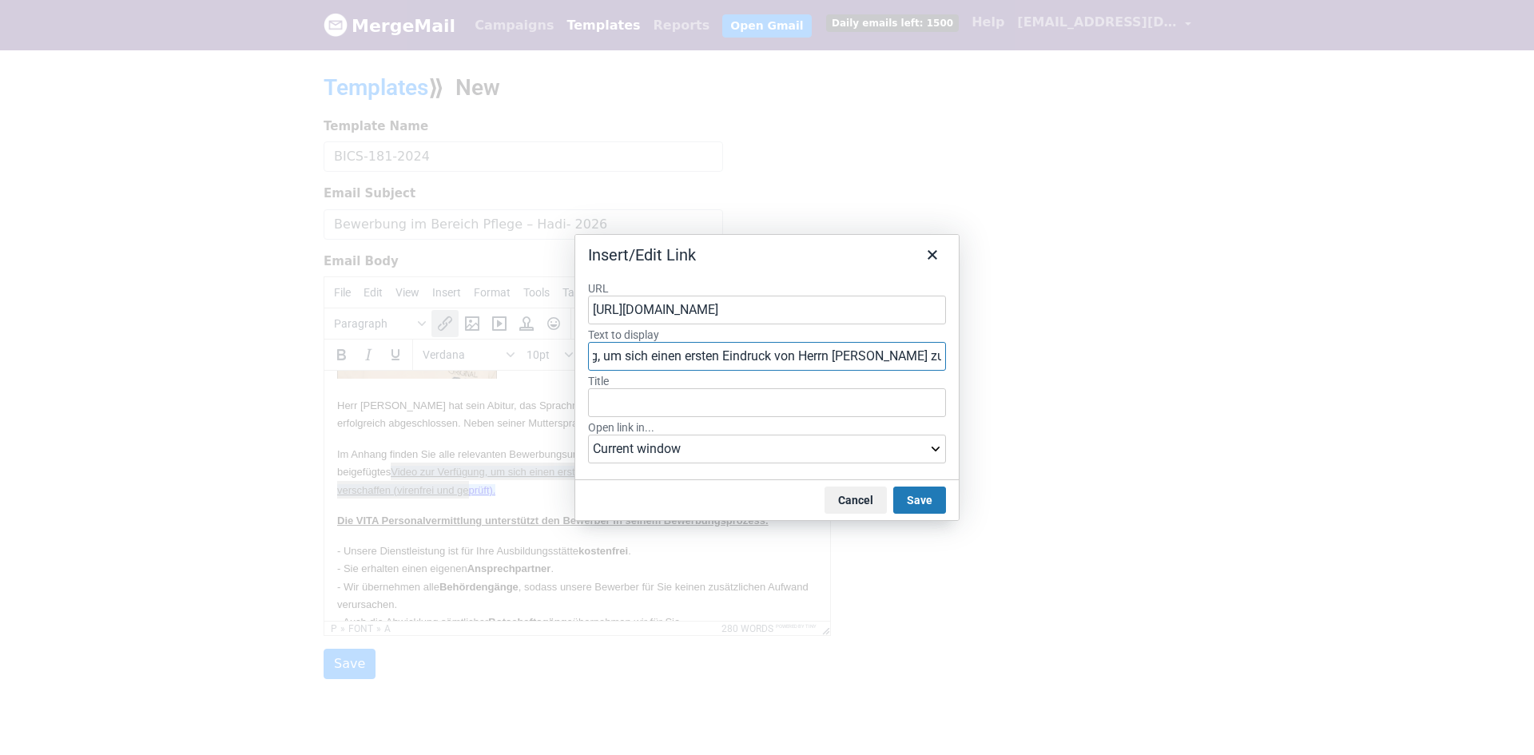
drag, startPoint x: 872, startPoint y: 351, endPoint x: 851, endPoint y: 352, distance: 20.8
click at [931, 358] on input "Video zur Verfügung, um sich einen ersten Eindruck von Herrn Bakali zu verschaf…" at bounding box center [767, 356] width 358 height 29
click at [829, 353] on input "Video zur Verfügung, um sich einen ersten Eindruck von Herrn Bakali zu verschaf…" at bounding box center [767, 356] width 358 height 29
click at [847, 359] on input "Video zur Verfügung, um sich einen ersten Eindruck von Herrn Bakali zu verschaf…" at bounding box center [767, 356] width 358 height 29
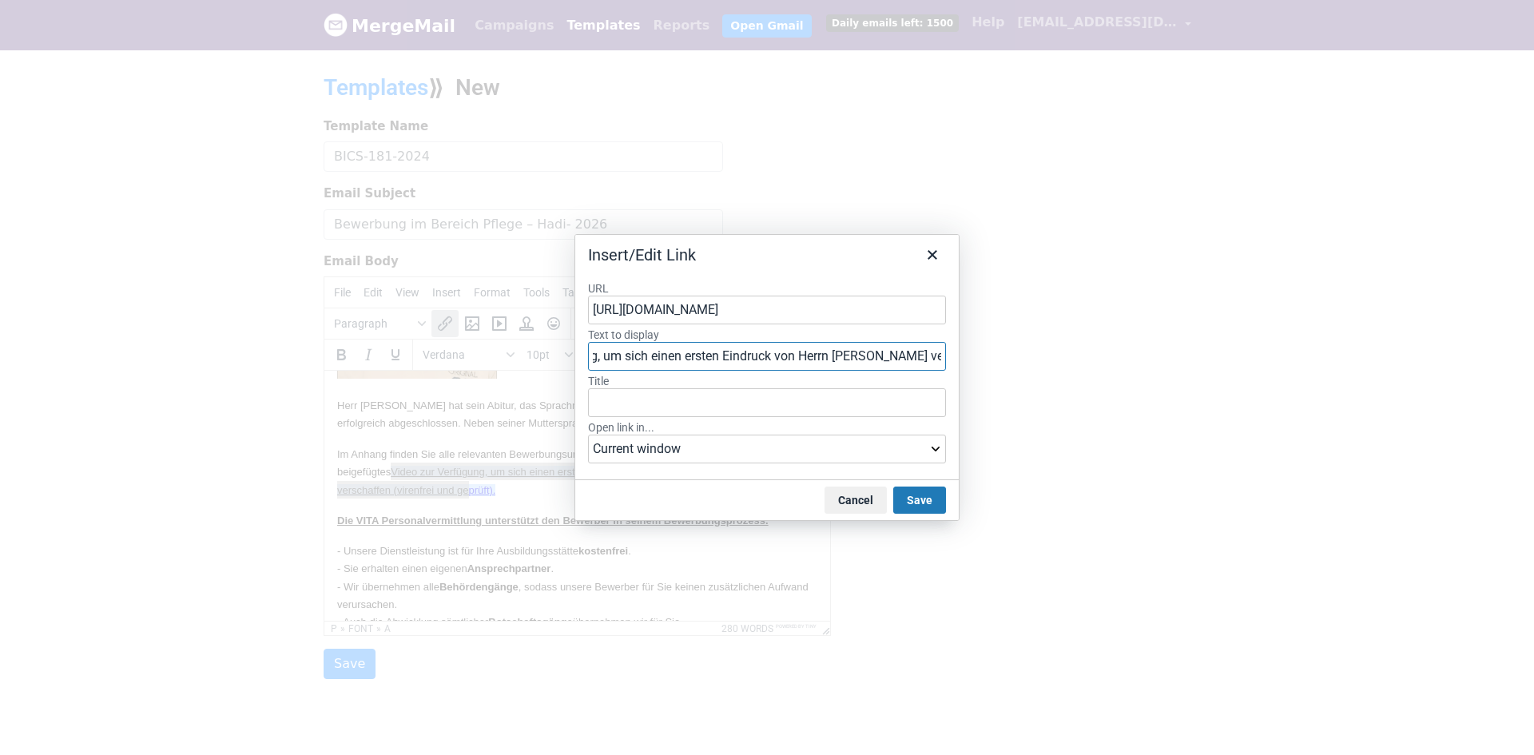
type input "Video zur Verfügung, um sich einen ersten Eindruck von Herrn Hadi zu verschaffe…"
click at [914, 501] on button "Save" at bounding box center [919, 499] width 53 height 27
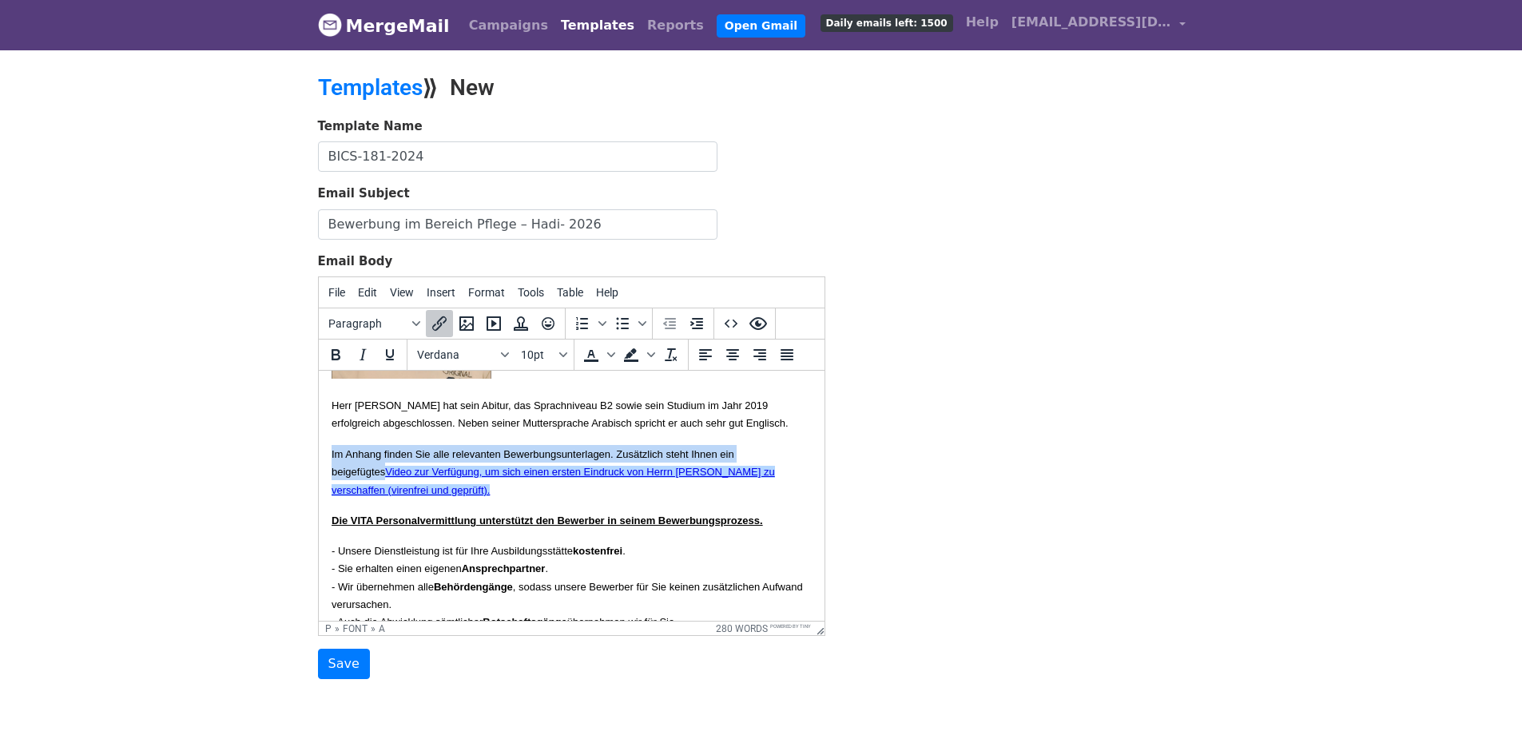
click at [724, 495] on link "Video zur Verfügung, um sich einen ersten Eindruck von Herrn Hadi zu verschaffe…" at bounding box center [552, 481] width 443 height 30
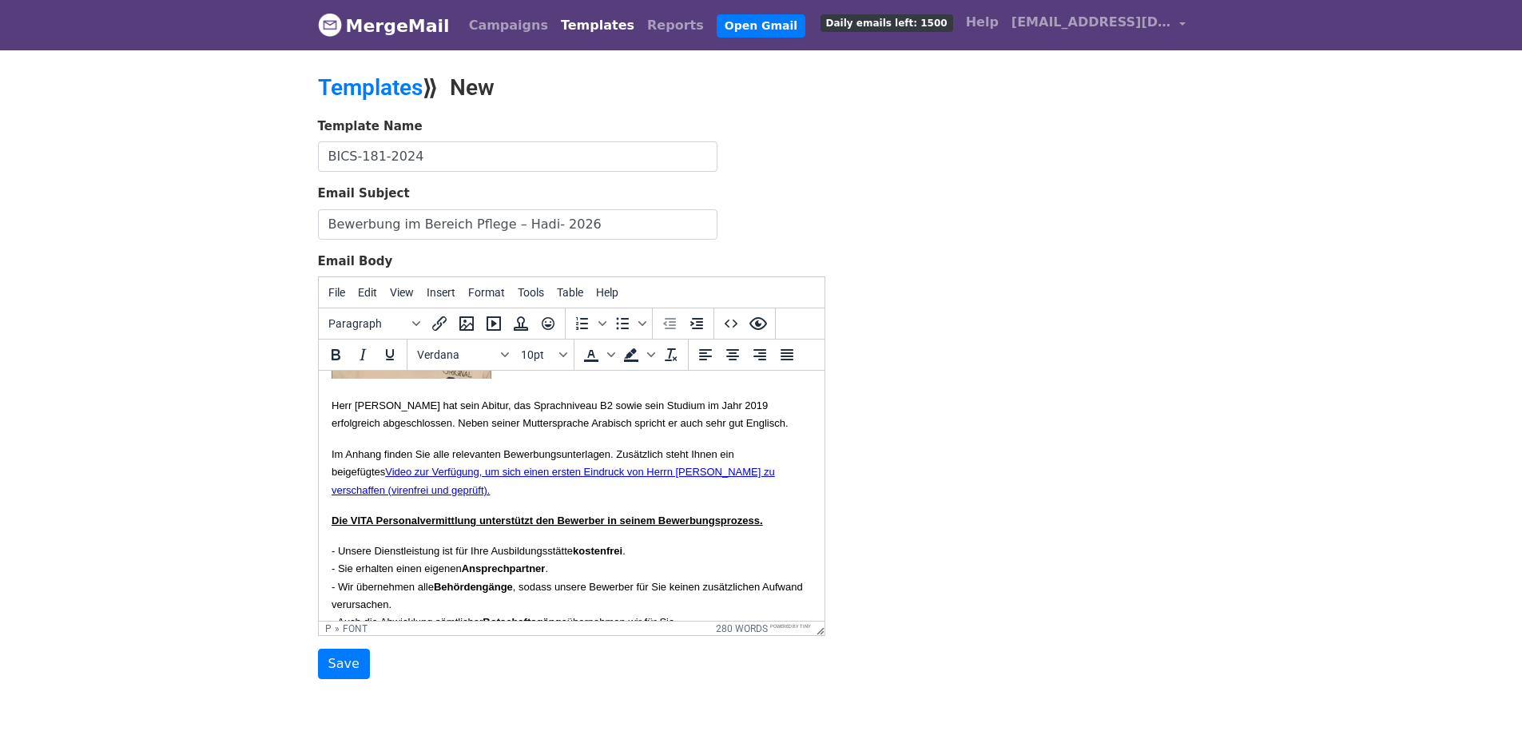
click at [470, 432] on p "Herr Hadi hat sein Abitur, das Sprachniveau B2 sowie sein Studium im Jahr 2019 …" at bounding box center [571, 414] width 480 height 36
click at [516, 383] on p at bounding box center [571, 278] width 480 height 209
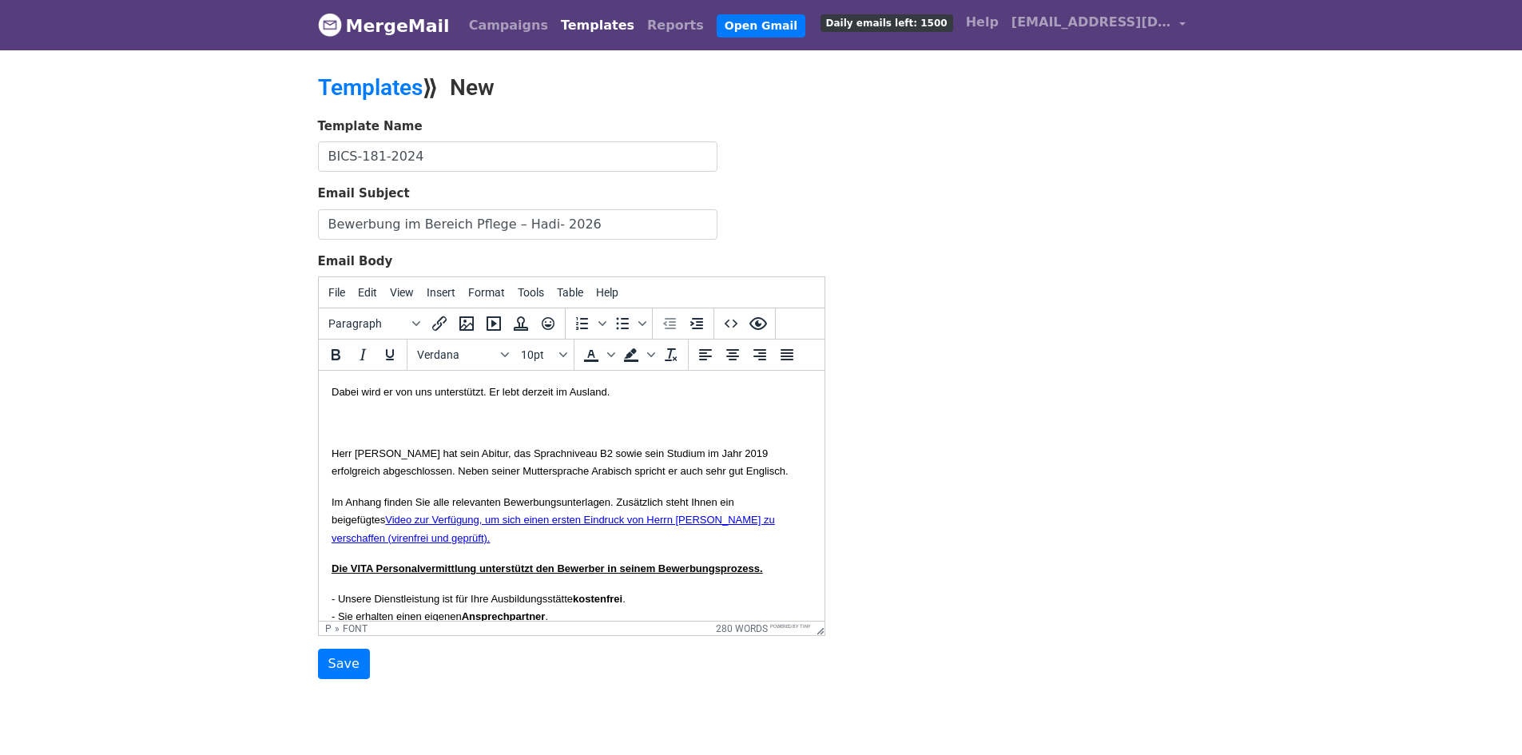
scroll to position [0, 0]
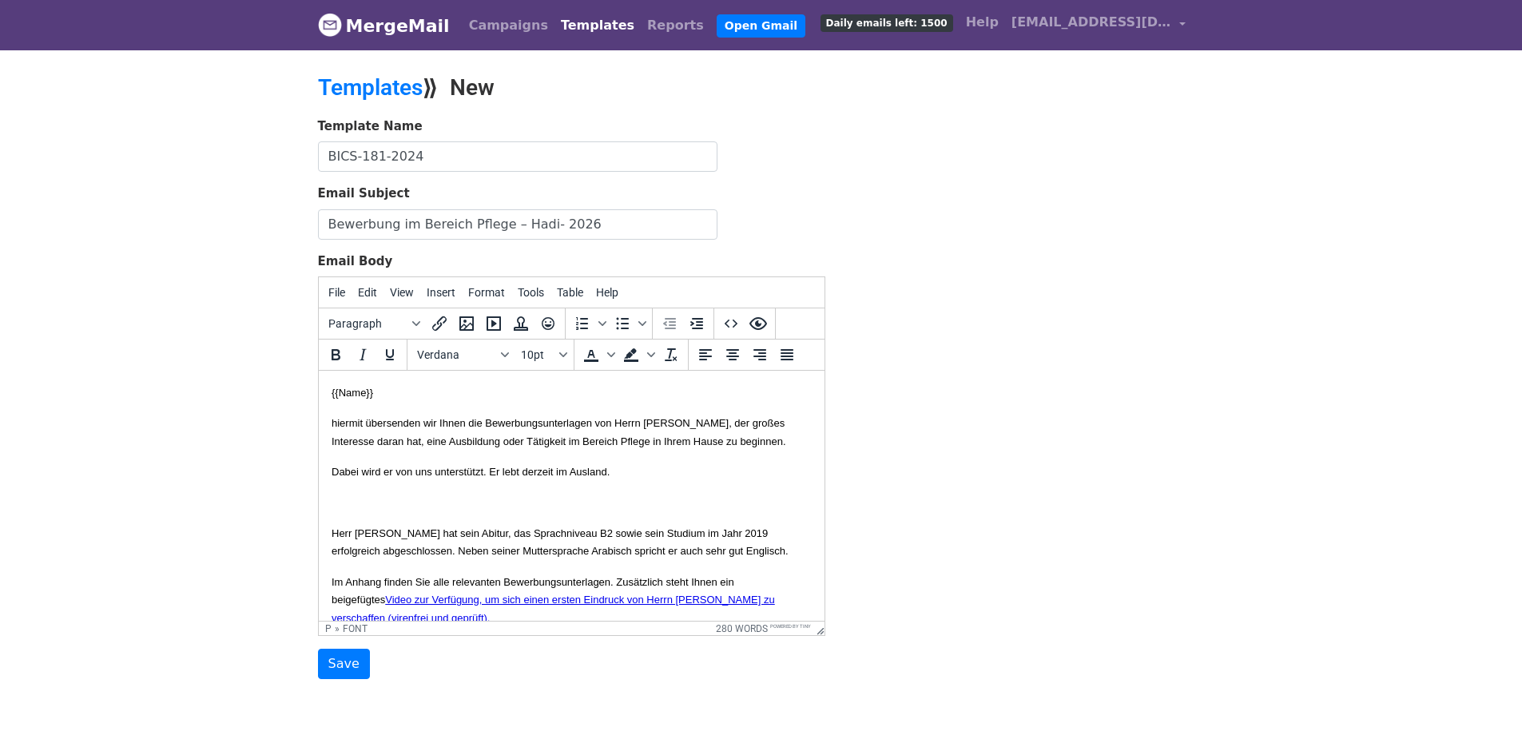
click at [345, 511] on p at bounding box center [571, 503] width 480 height 18
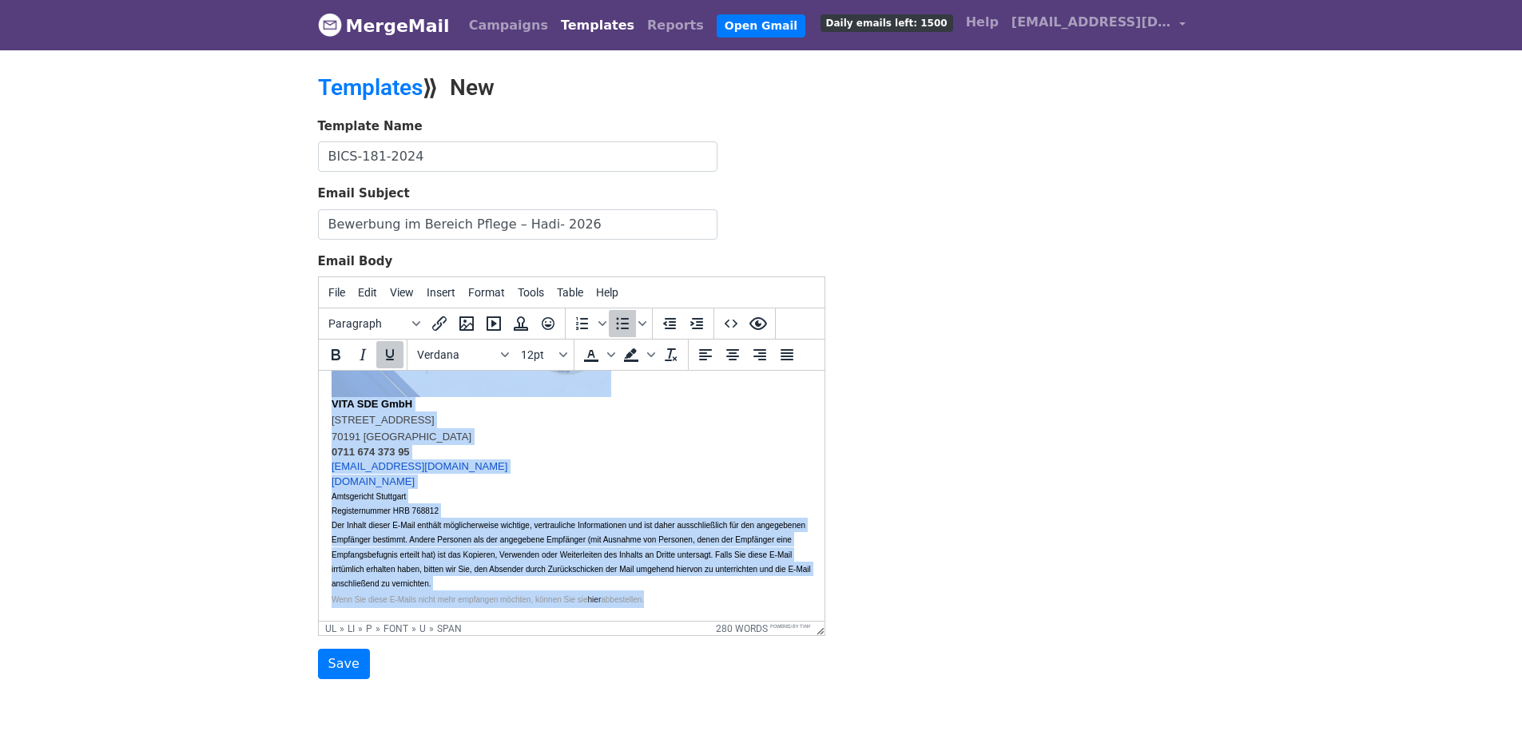
scroll to position [54, 0]
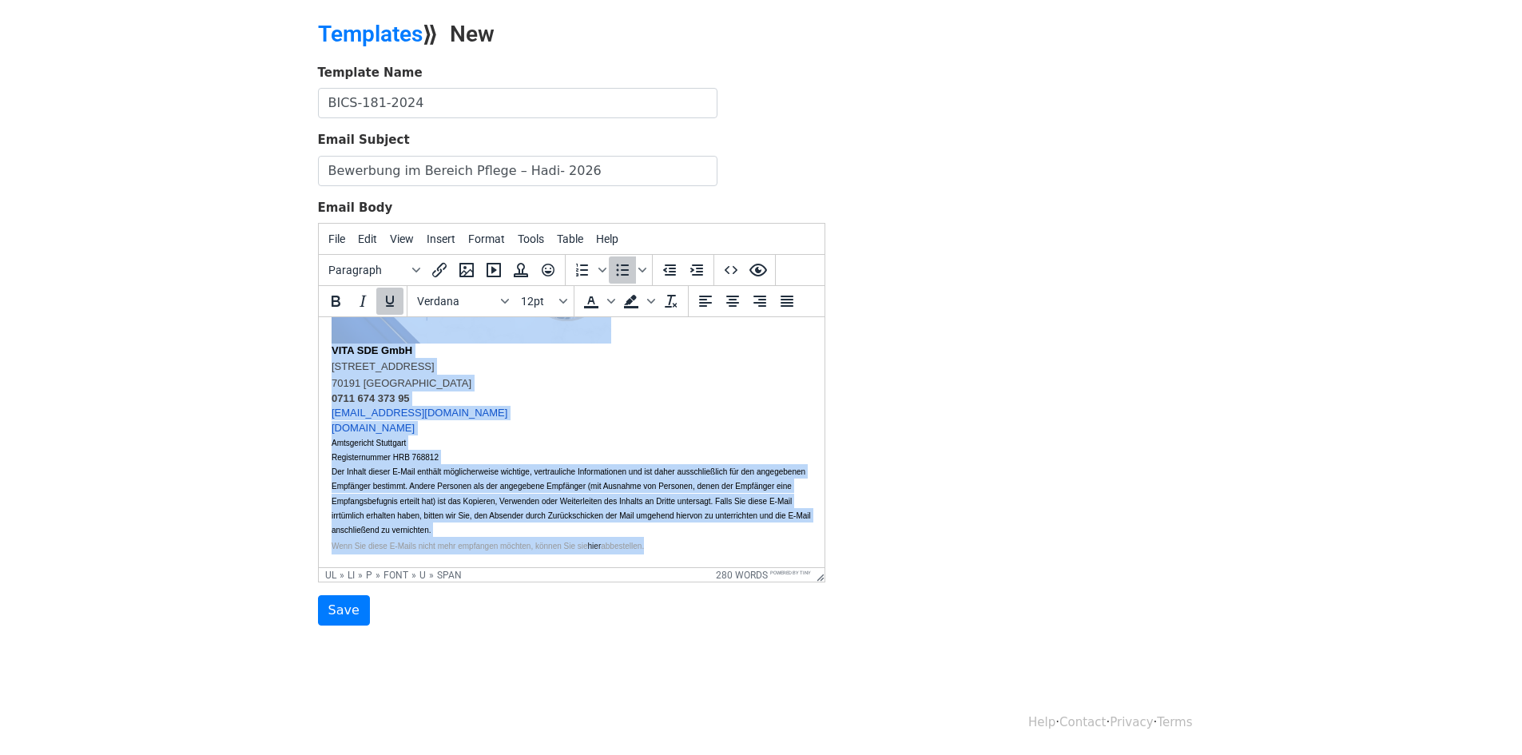
drag, startPoint x: 330, startPoint y: 359, endPoint x: 990, endPoint y: 773, distance: 779.2
click at [823, 567] on html "{{Name}} hiermit übersenden wir Ihnen die Bewerbungsunterlagen von Herrn Alhuse…" at bounding box center [571, 160] width 506 height 814
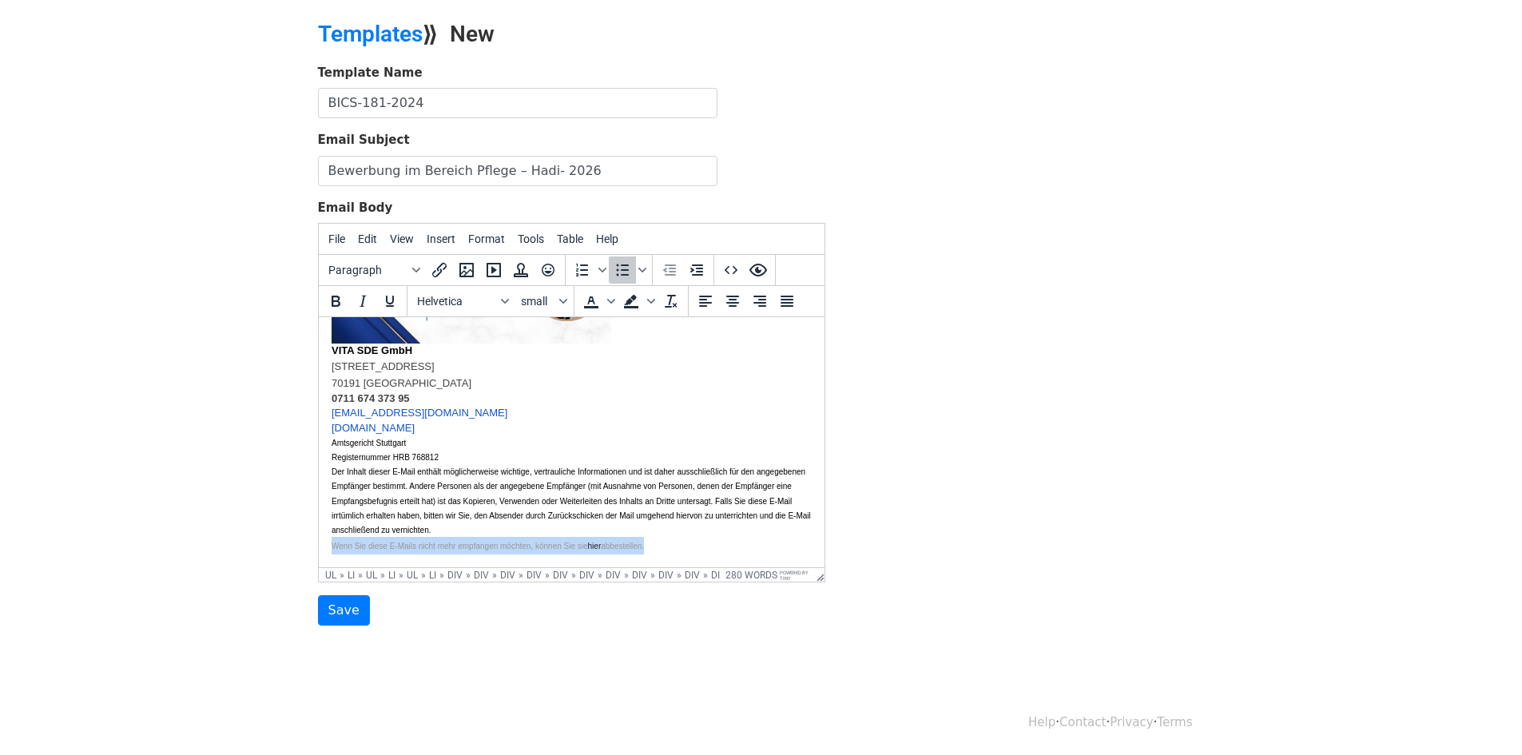
drag, startPoint x: 682, startPoint y: 550, endPoint x: 600, endPoint y: 878, distance: 338.4
click at [318, 550] on html "{{Name}} hiermit übersenden wir Ihnen die Bewerbungsunterlagen von Herrn Alhuse…" at bounding box center [571, 160] width 506 height 814
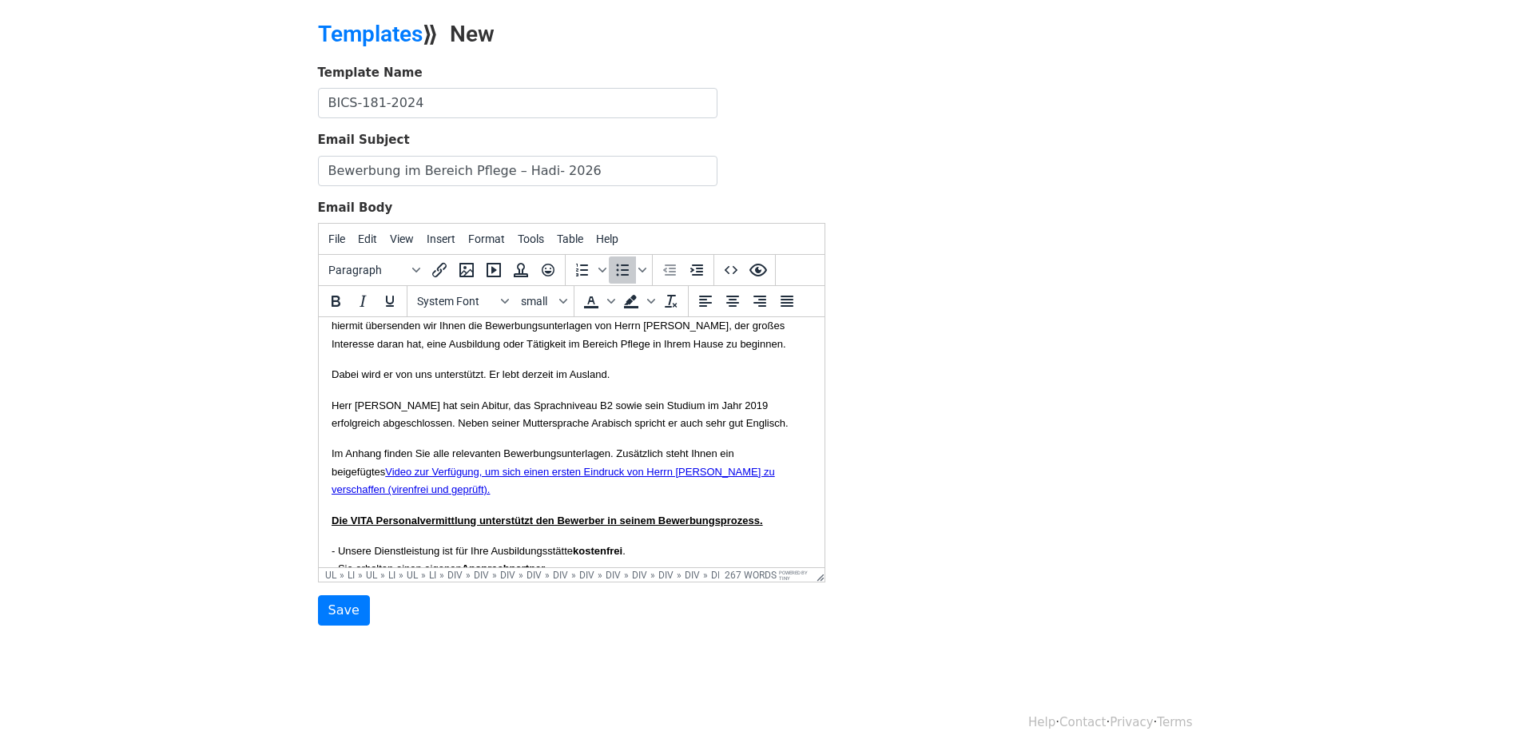
scroll to position [80, 0]
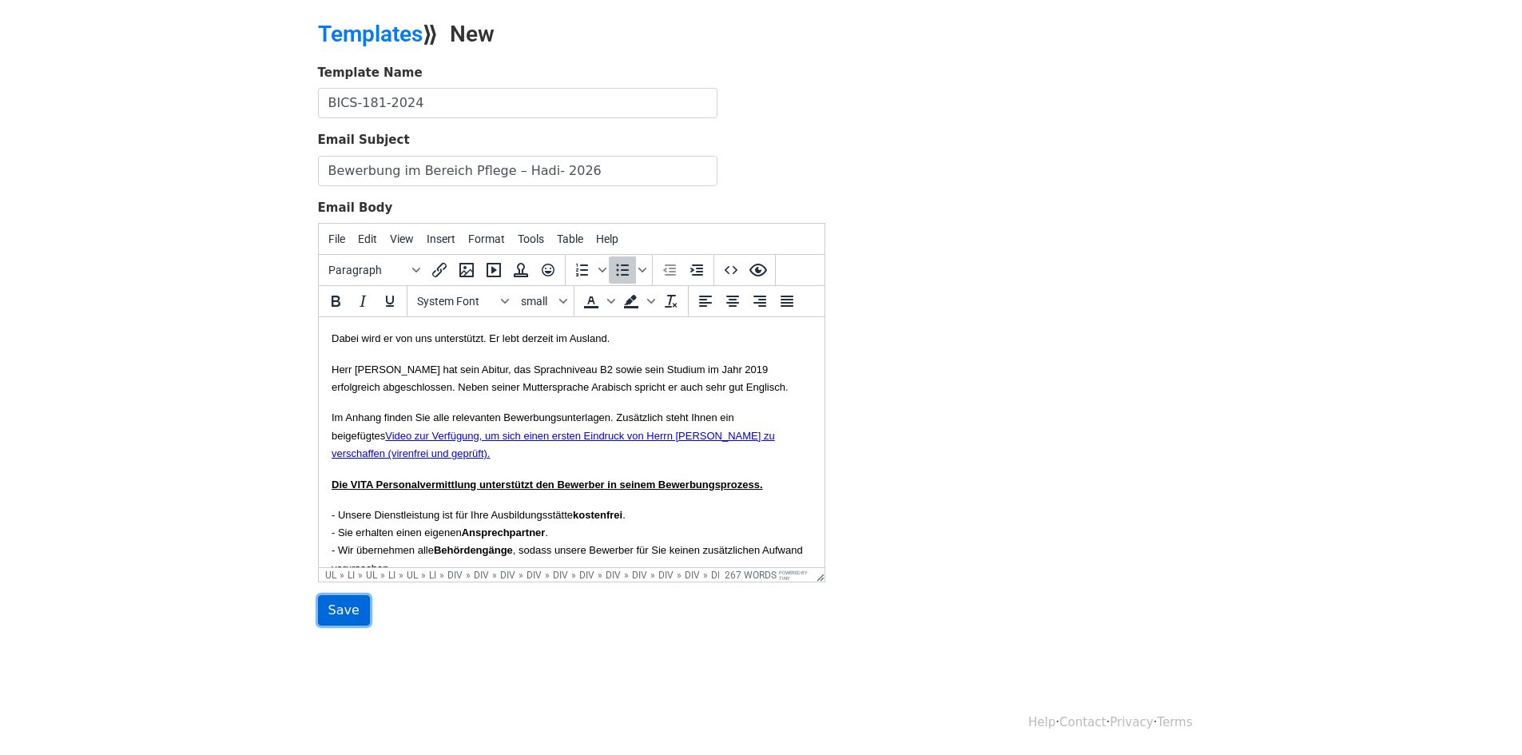
click at [338, 607] on input "Save" at bounding box center [344, 610] width 52 height 30
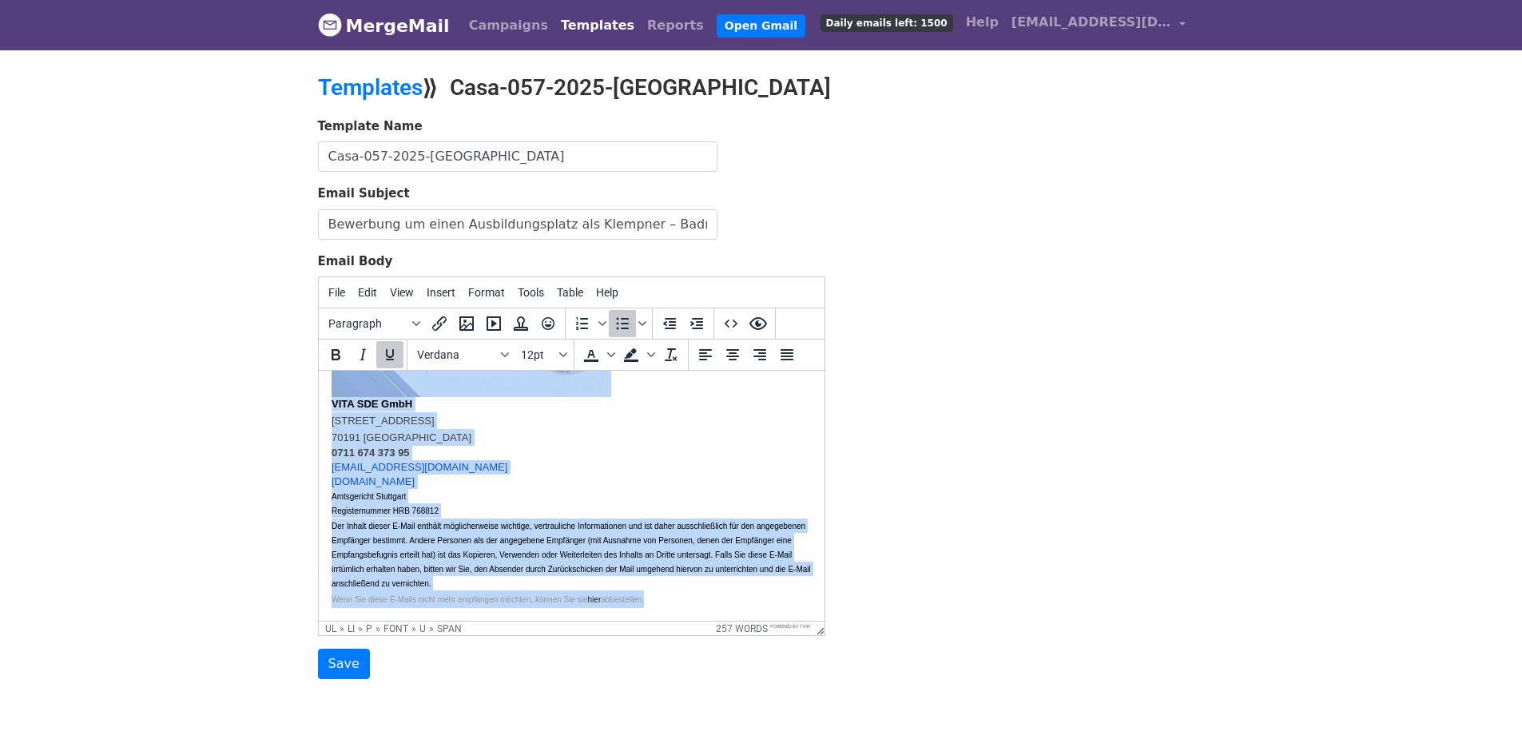
scroll to position [54, 0]
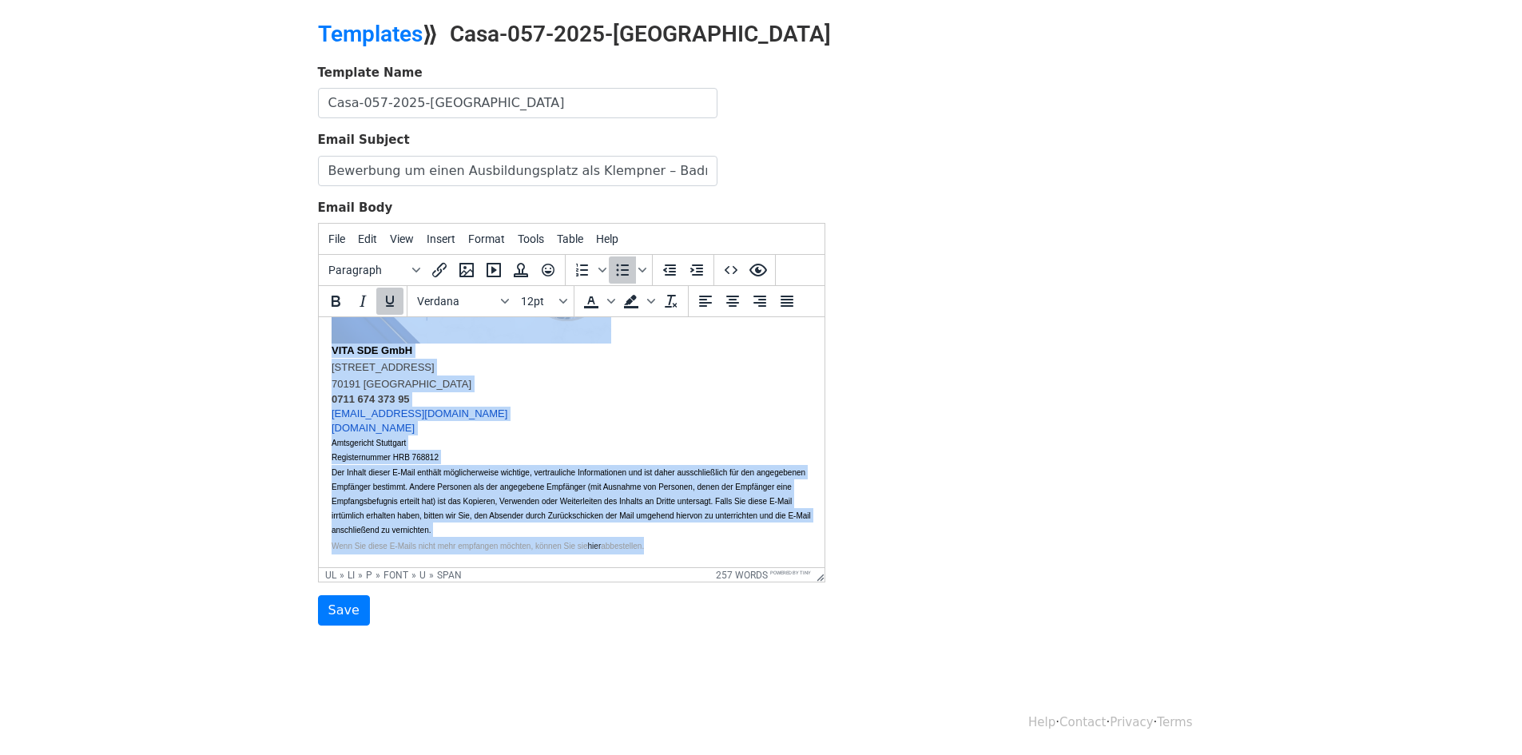
drag, startPoint x: 331, startPoint y: 387, endPoint x: 936, endPoint y: 768, distance: 714.9
click at [823, 567] on html "{{Name}} hiermit überreichen wir Ihnen die Bewerbungsunterlagen von Herrn Badr …" at bounding box center [571, 49] width 506 height 1038
copy li "Die VITA Personalvermittlung unterstützt den Bewerber in seinem Bewerbungsproze…"
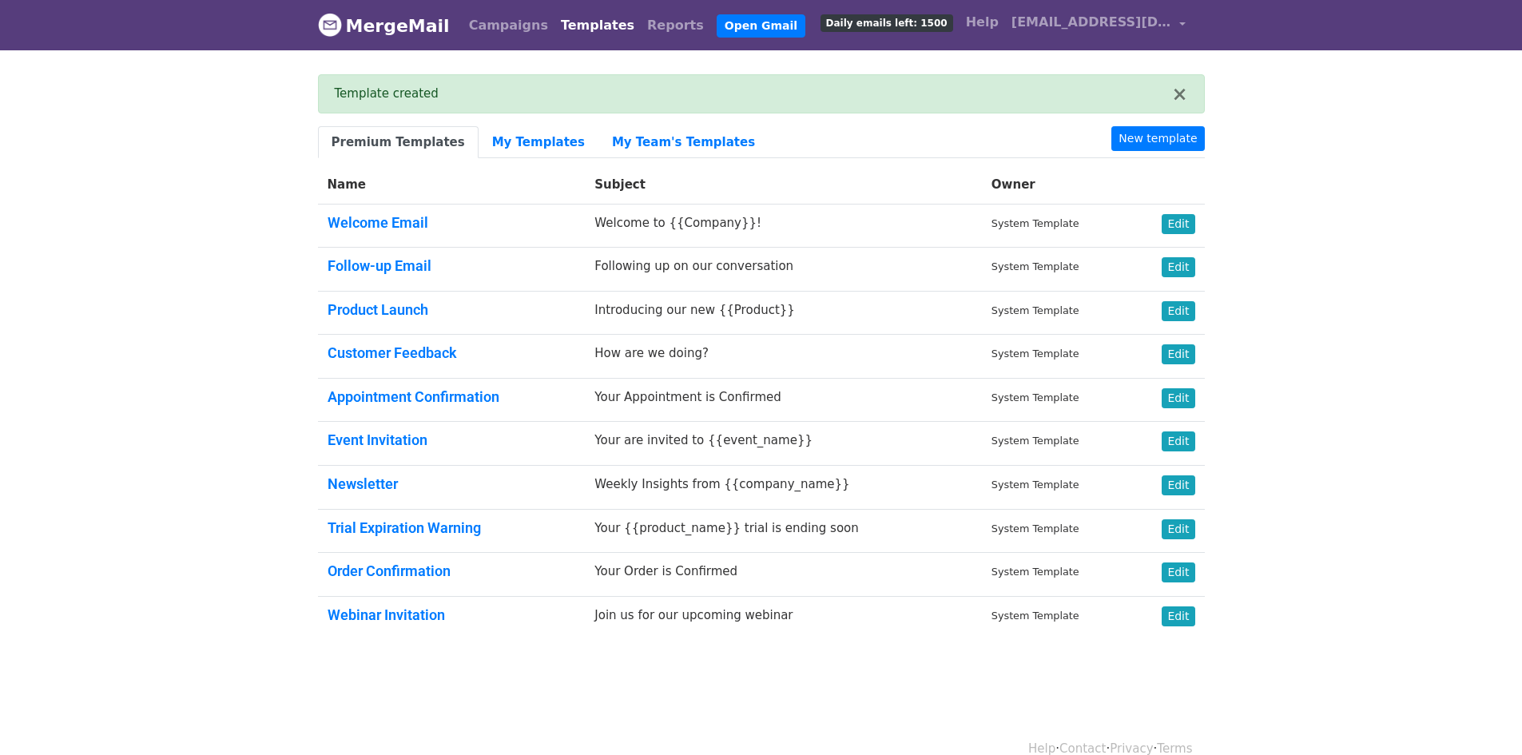
click at [1359, 224] on body "MergeMail Campaigns Templates Reports Open Gmail Daily emails left: 1500 Help […" at bounding box center [761, 358] width 1522 height 716
click at [1324, 266] on body "MergeMail Campaigns Templates Reports Open Gmail Daily emails left: 1500 Help […" at bounding box center [761, 358] width 1522 height 716
click at [519, 137] on link "My Templates" at bounding box center [538, 142] width 120 height 33
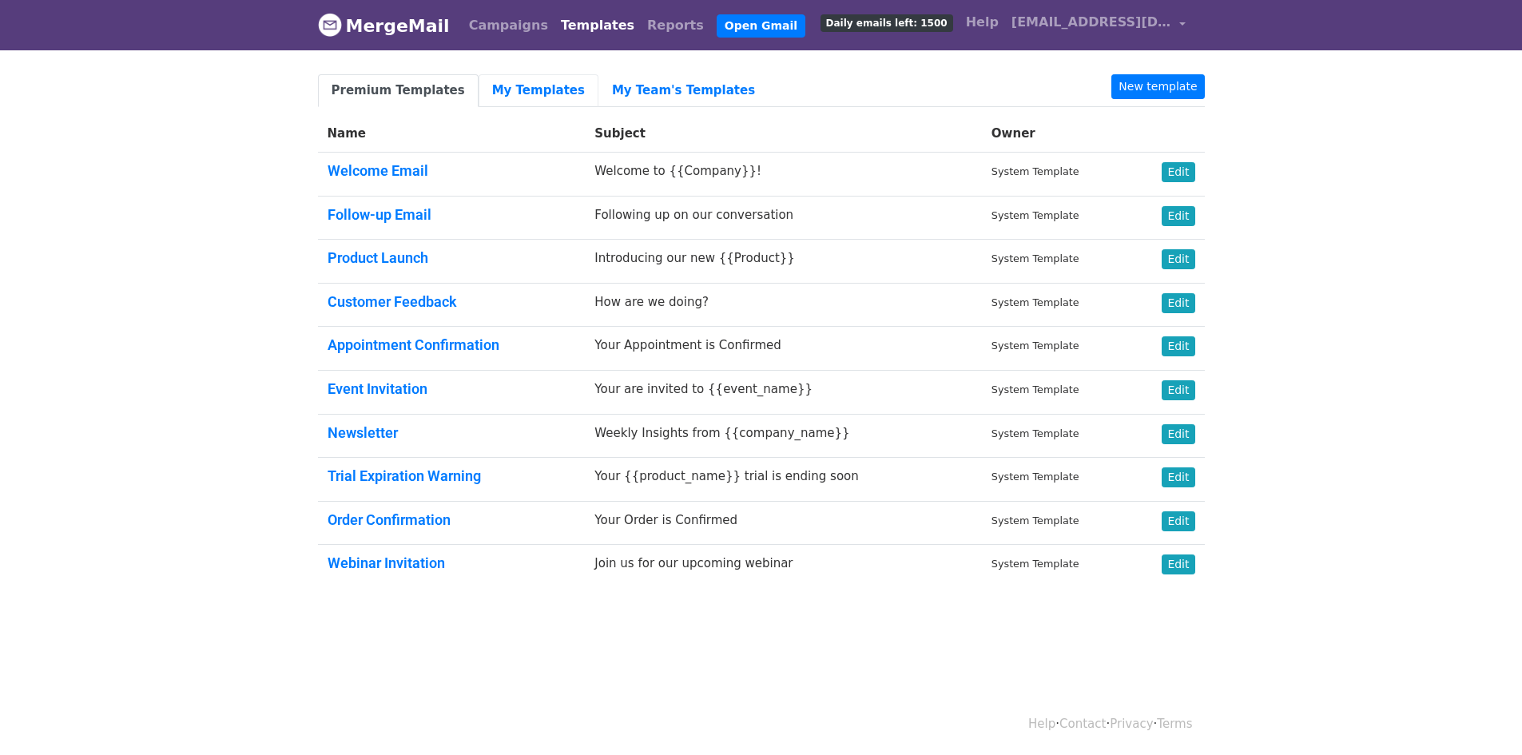
click at [512, 90] on link "My Templates" at bounding box center [538, 90] width 120 height 33
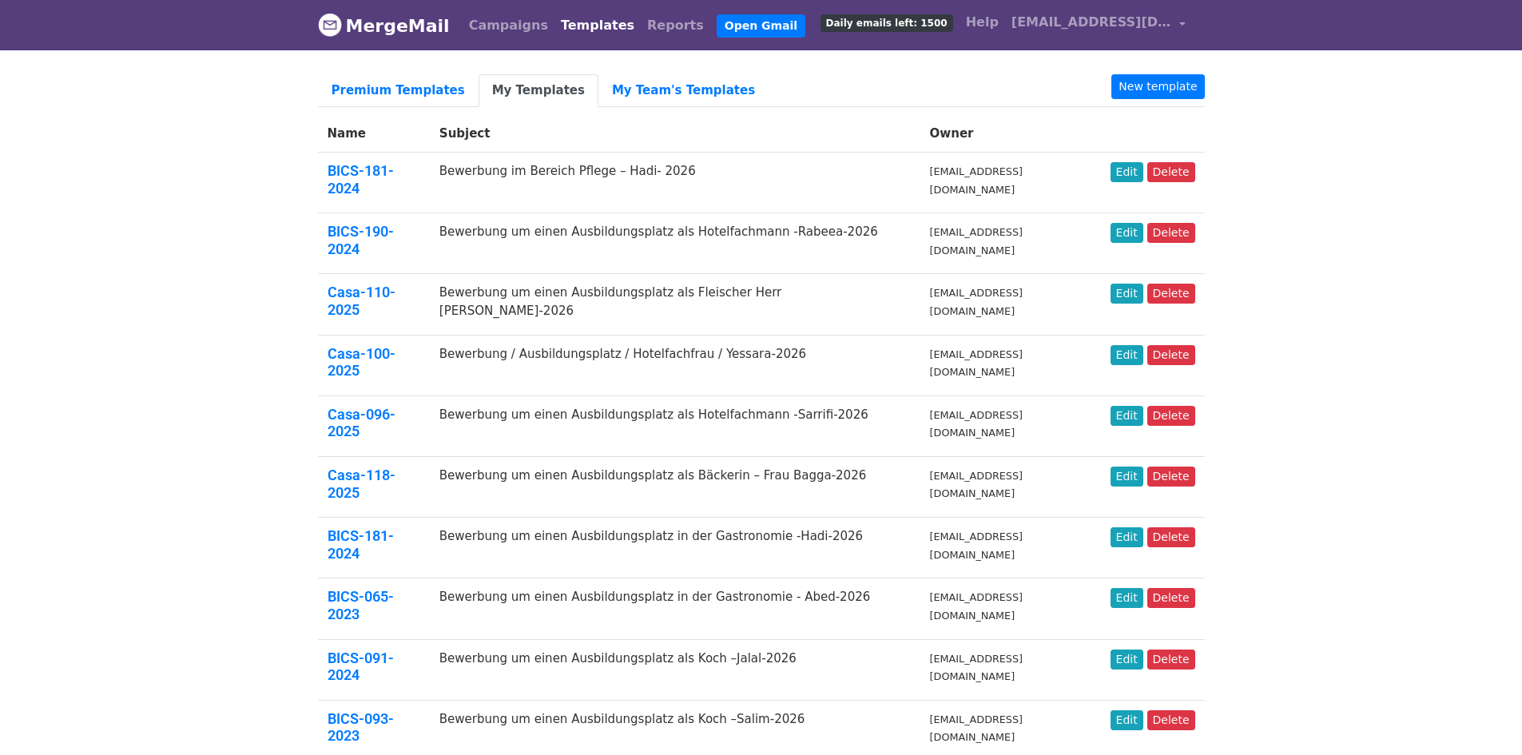
drag, startPoint x: 1389, startPoint y: 176, endPoint x: 1387, endPoint y: 165, distance: 11.4
click at [1391, 176] on body "MergeMail Campaigns Templates Reports Open Gmail Daily emails left: 1500 Help i…" at bounding box center [761, 732] width 1522 height 1465
click at [1281, 174] on body "MergeMail Campaigns Templates Reports Open Gmail Daily emails left: 1500 Help […" at bounding box center [761, 732] width 1522 height 1465
click at [1169, 85] on link "New template" at bounding box center [1157, 86] width 93 height 25
click at [1372, 240] on body "MergeMail Campaigns Templates Reports Open Gmail Daily emails left: 1500 Help […" at bounding box center [761, 737] width 1522 height 1475
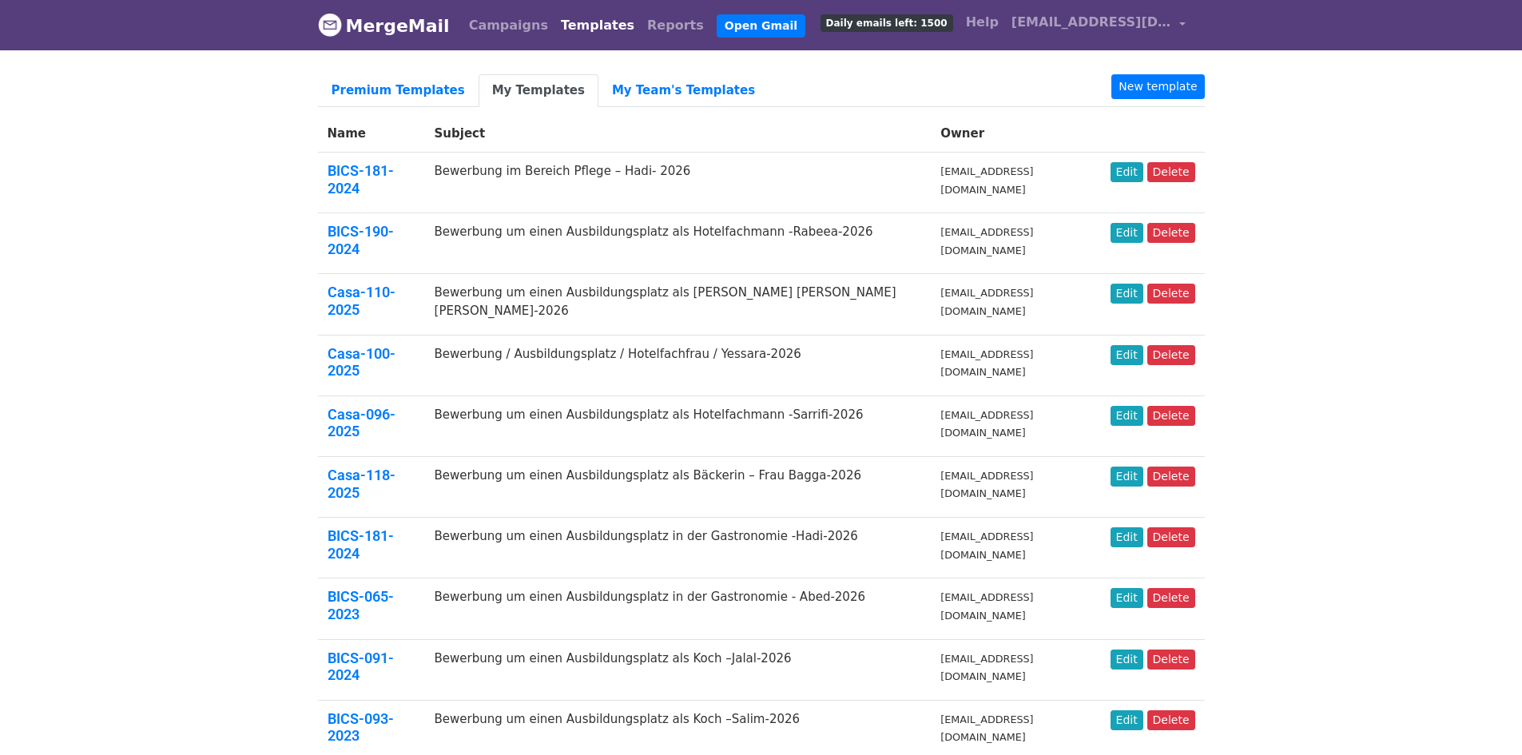
click at [1356, 228] on body "MergeMail Campaigns Templates Reports Open Gmail Daily emails left: 1500 Help […" at bounding box center [761, 737] width 1522 height 1475
click at [394, 169] on link "BICS-181-2024" at bounding box center [360, 179] width 66 height 34
click at [1126, 171] on link "Edit" at bounding box center [1126, 172] width 33 height 20
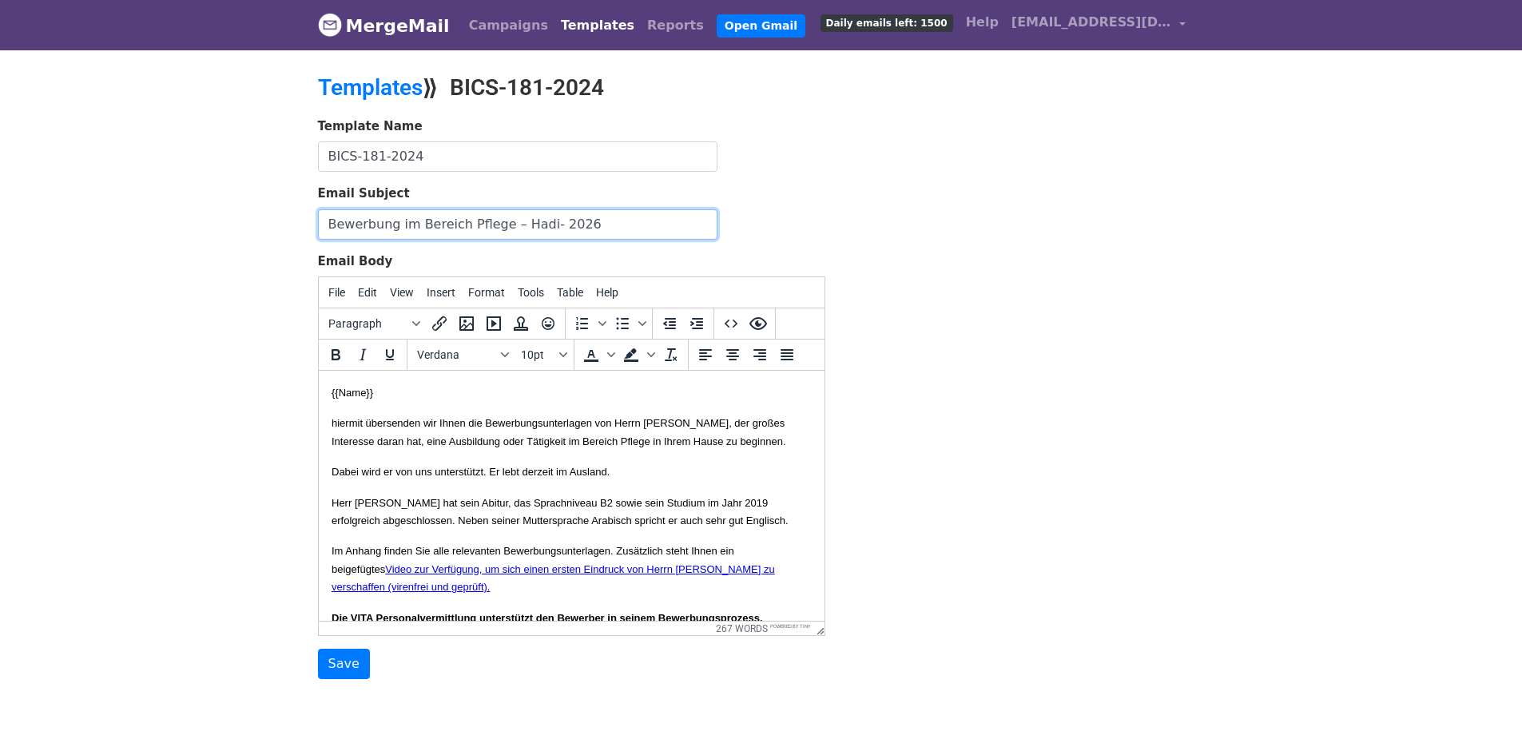
drag, startPoint x: 617, startPoint y: 216, endPoint x: 14, endPoint y: 200, distance: 602.5
click at [16, 201] on body "MergeMail Campaigns Templates Reports Open Gmail Daily emails left: 1500 Help i…" at bounding box center [761, 371] width 1522 height 743
click at [488, 469] on body "{{Name}} hiermit übersenden wir Ihnen die Bewerbungsunterlagen von Herrn Alhuse…" at bounding box center [571, 768] width 480 height 771
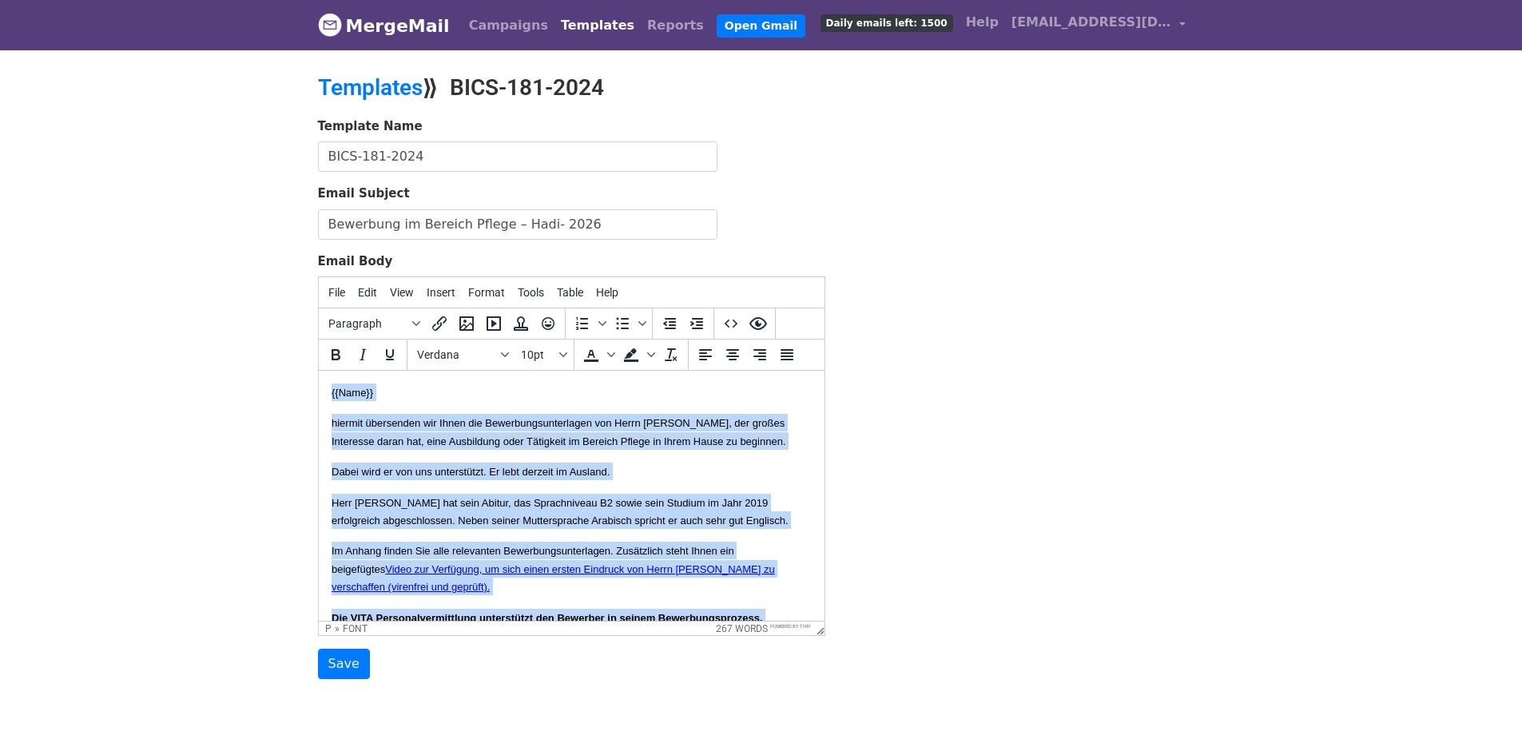
copy body "{{Name}} hiermit übersenden wir Ihnen die Bewerbungsunterlagen von Herrn Alhuse…"
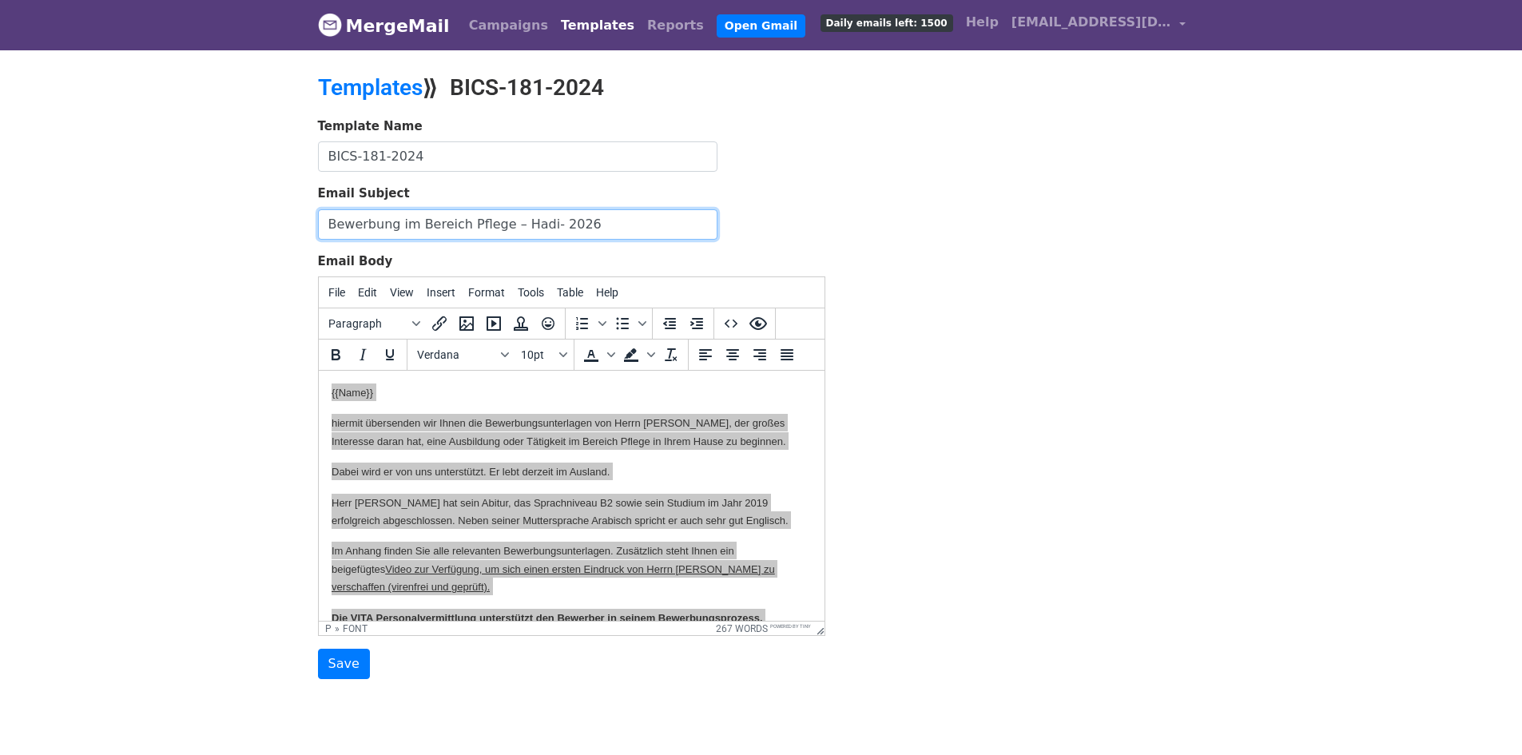
click at [586, 227] on input "Bewerbung im Bereich Pflege – Hadi- 2026" at bounding box center [517, 224] width 399 height 30
type input "Bewerbung im Bereich Pflege – Hadi- 2026- Ausbildung 2026"
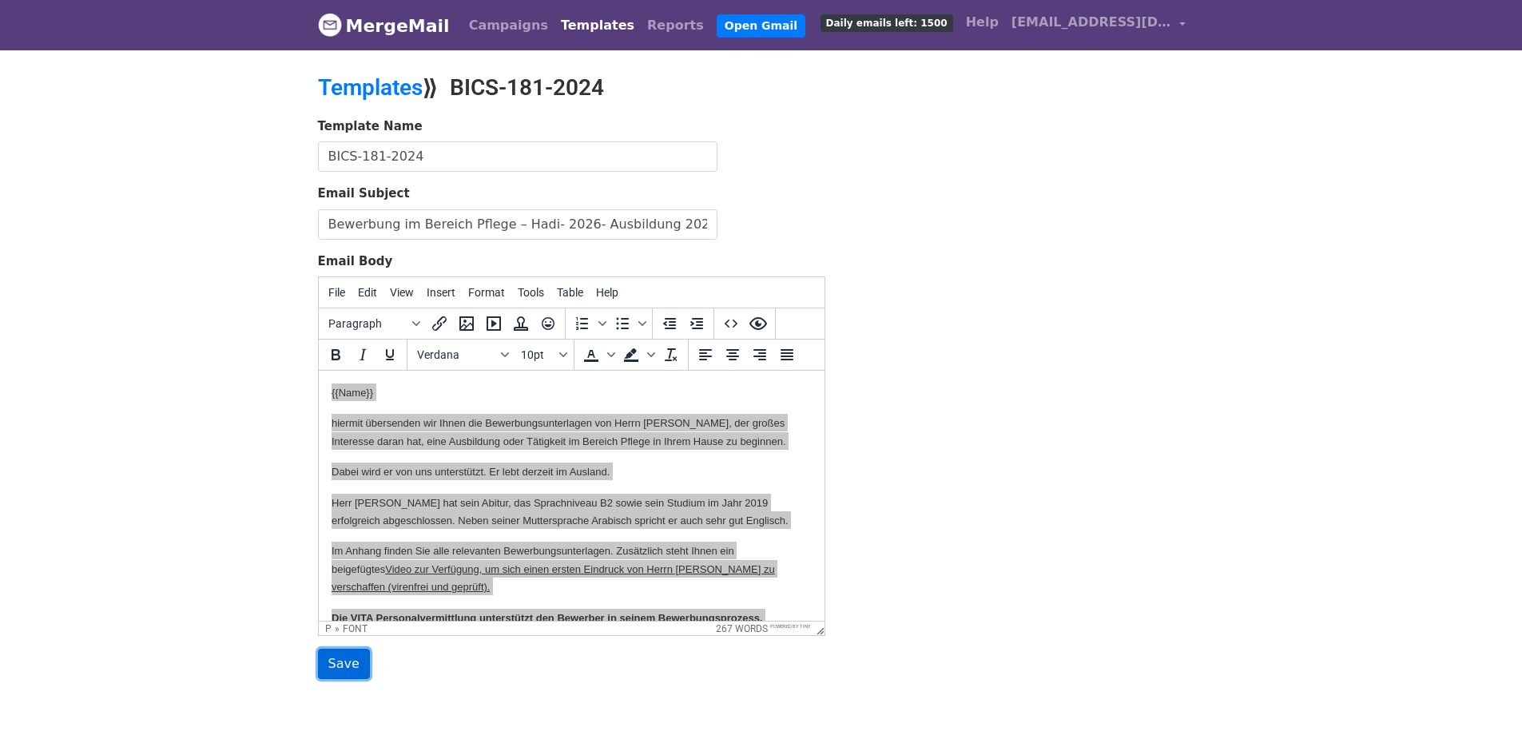
click at [331, 658] on input "Save" at bounding box center [344, 664] width 52 height 30
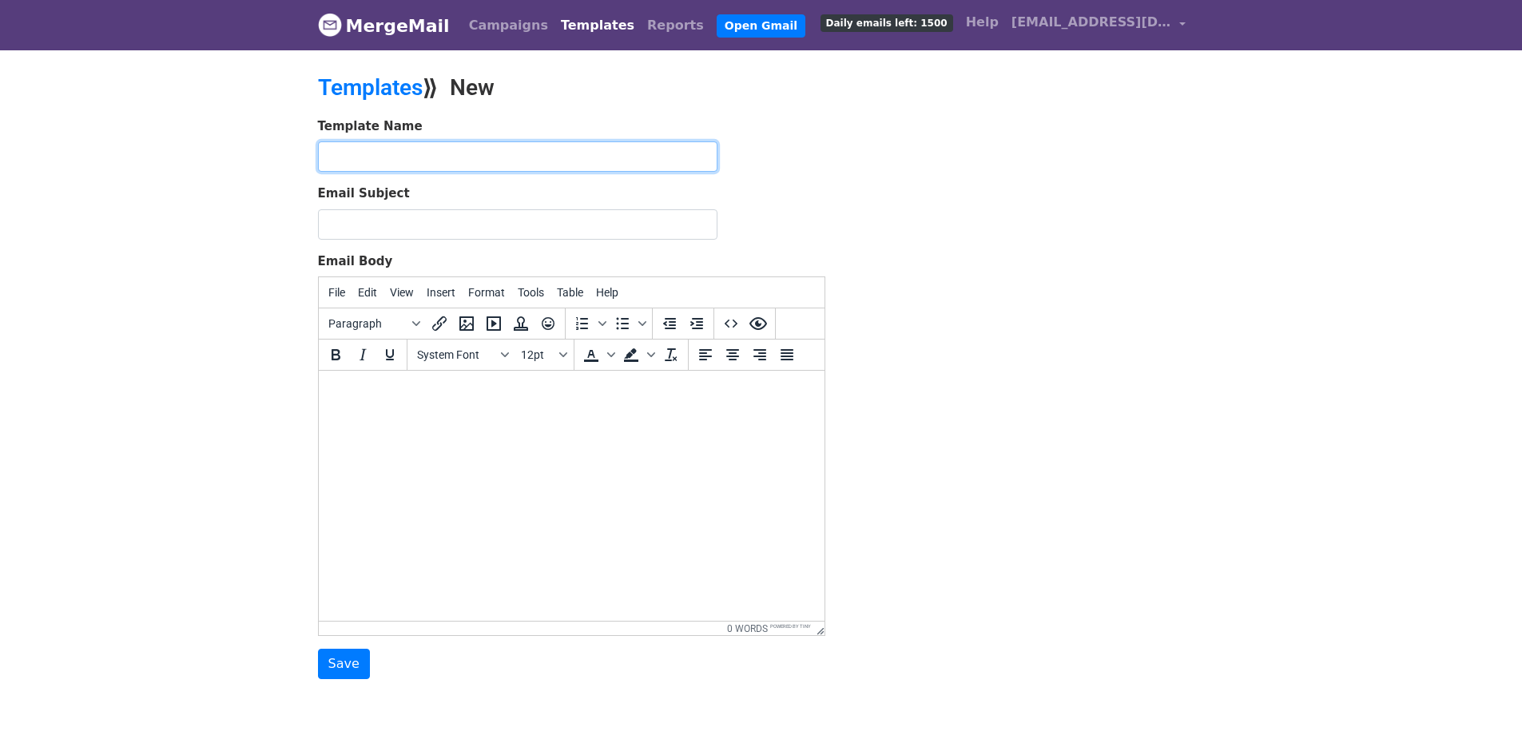
click at [474, 157] on input "text" at bounding box center [517, 156] width 399 height 30
paste input "BICS-045-2024"
type input "BICS-045-2024"
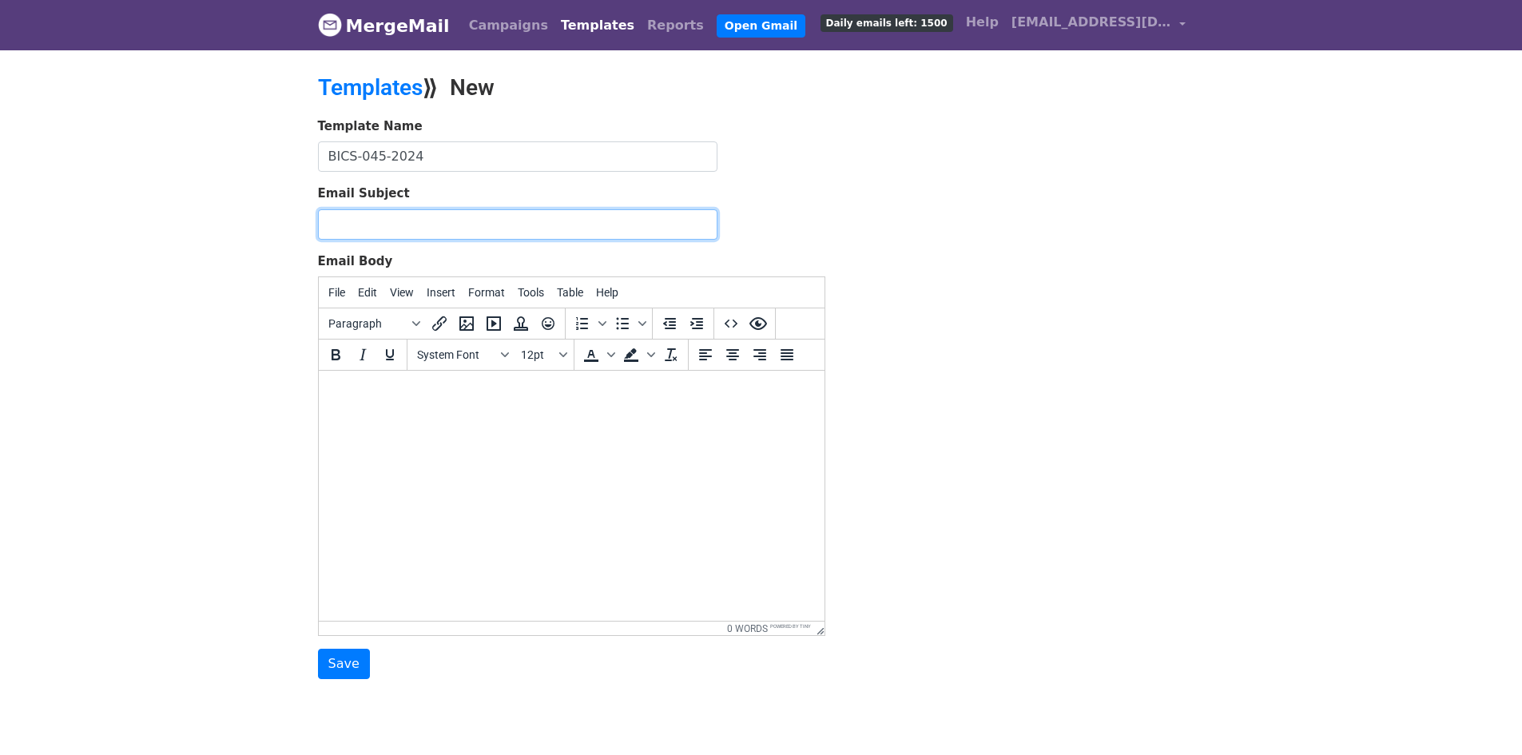
click at [549, 219] on input "Email Subject" at bounding box center [517, 224] width 399 height 30
paste input "Bewerbung im Bereich Pflege – Hadi- 2026"
click at [512, 227] on input "Bewerbung im Bereich Pflege – Hadi- 2026" at bounding box center [517, 224] width 399 height 30
paste input "Mustafa Neamah Al"
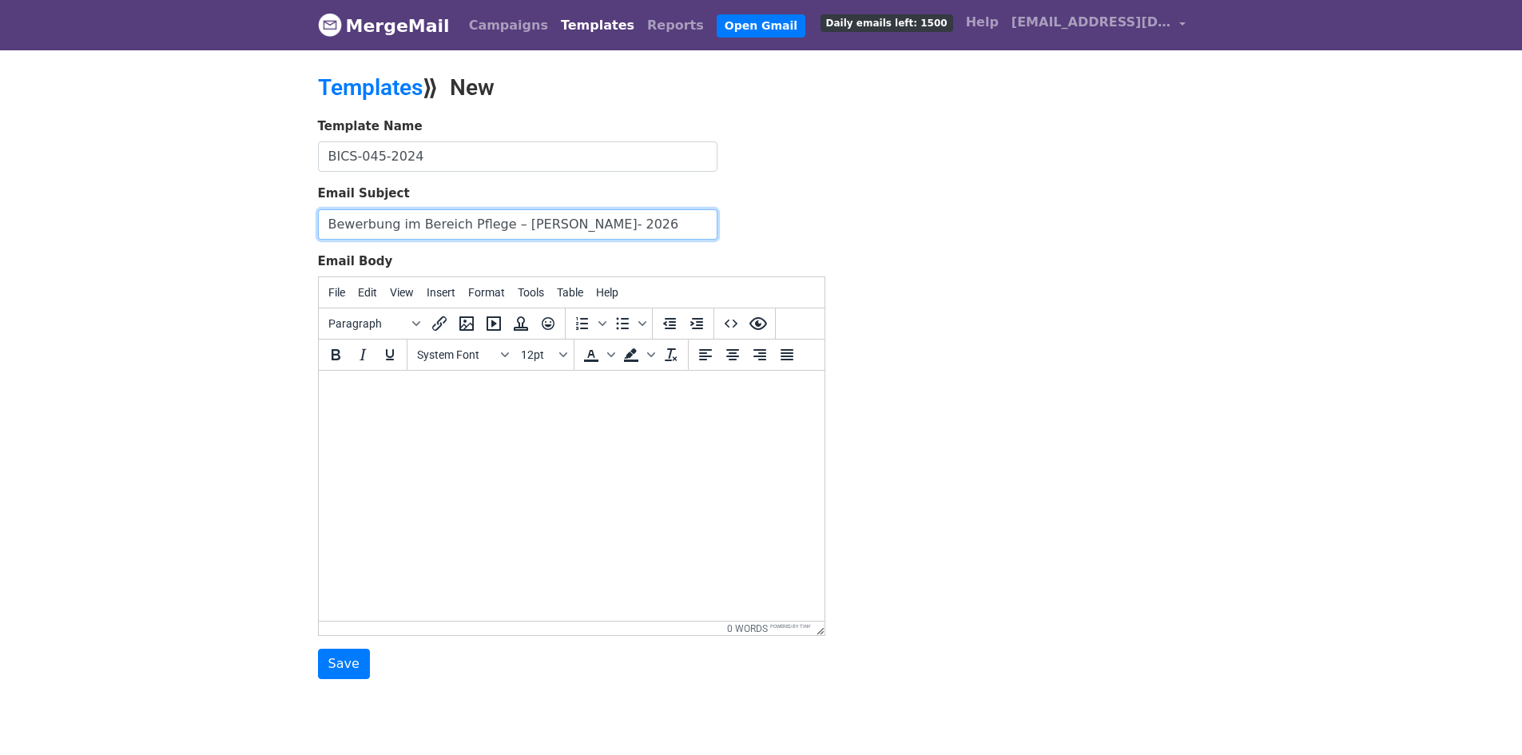
drag, startPoint x: 621, startPoint y: 224, endPoint x: 554, endPoint y: 228, distance: 68.0
click at [554, 228] on input "Bewerbung im Bereich Pflege – Mustafa Neamah Ali- 2026" at bounding box center [517, 224] width 399 height 30
drag, startPoint x: 553, startPoint y: 225, endPoint x: 510, endPoint y: 224, distance: 43.2
click at [510, 224] on input "Bewerbung im Bereich Pflege – Mustafa- 2026" at bounding box center [517, 224] width 399 height 30
paste input "Neamah Ali"
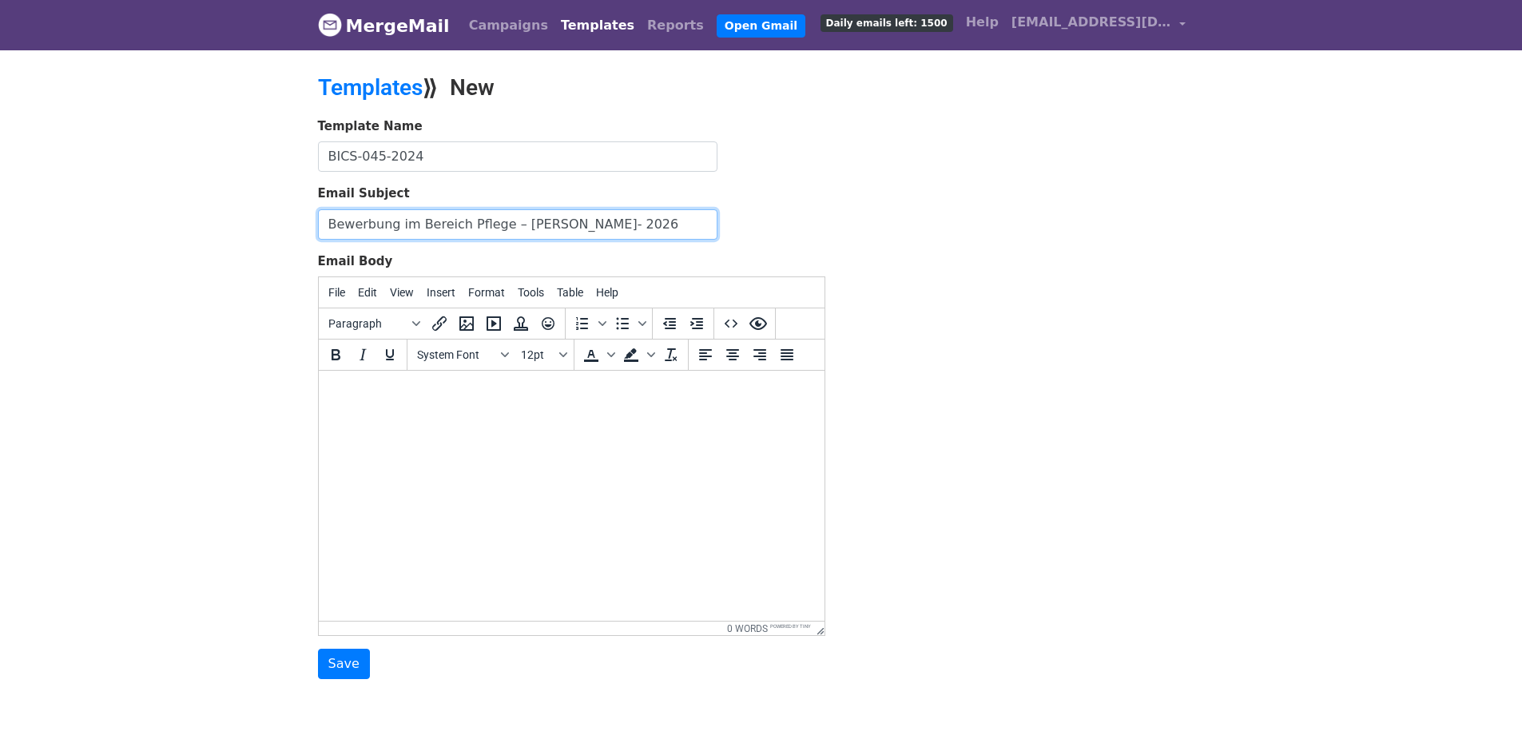
drag, startPoint x: 605, startPoint y: 220, endPoint x: 509, endPoint y: 226, distance: 96.8
click at [509, 226] on input "Bewerbung im Bereich Pflege – Mustafa Neamah Ali- 2026" at bounding box center [517, 224] width 399 height 30
type input "Bewerbung im Bereich Pflege – Ali- 2026"
drag, startPoint x: 550, startPoint y: 391, endPoint x: 557, endPoint y: 395, distance: 8.2
click at [550, 392] on body at bounding box center [571, 392] width 480 height 18
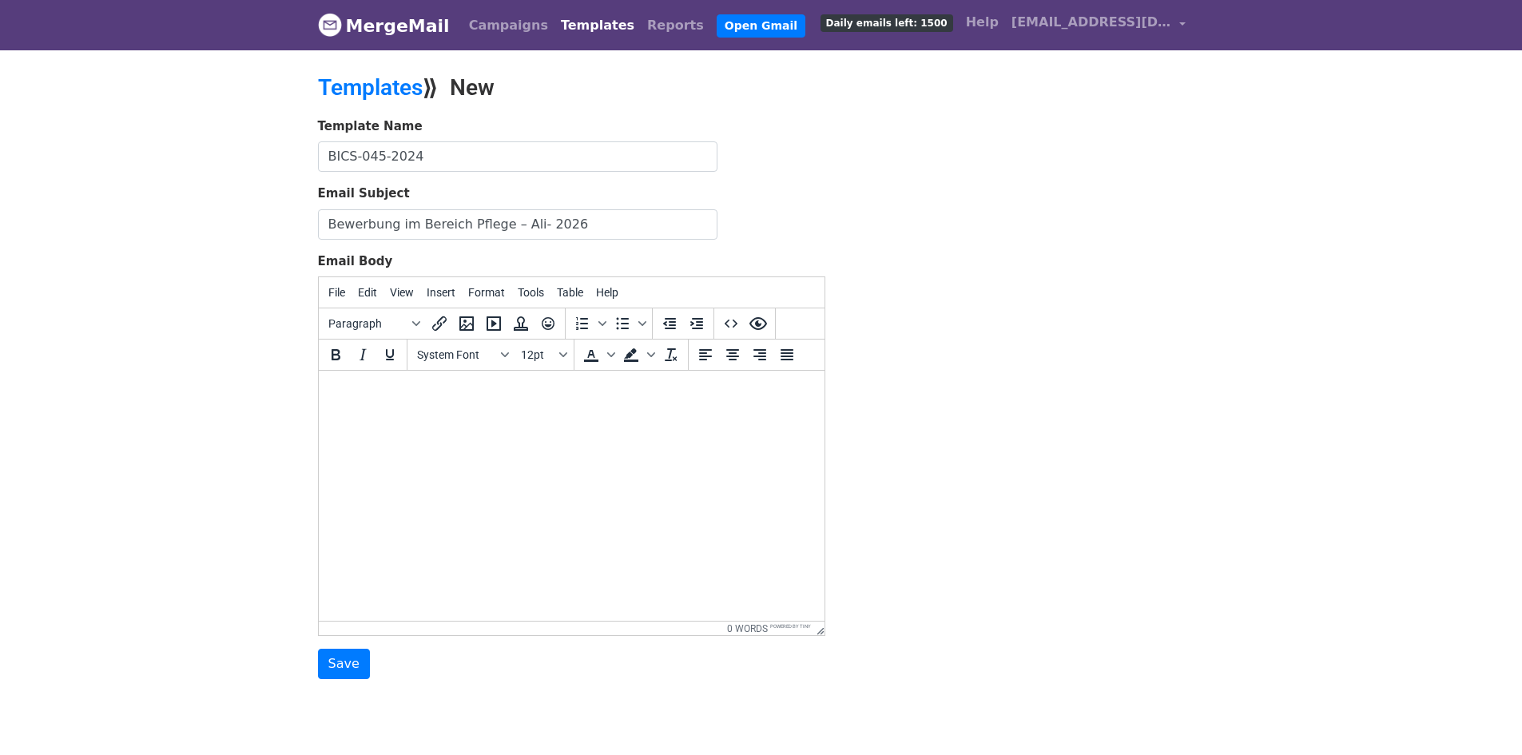
paste body
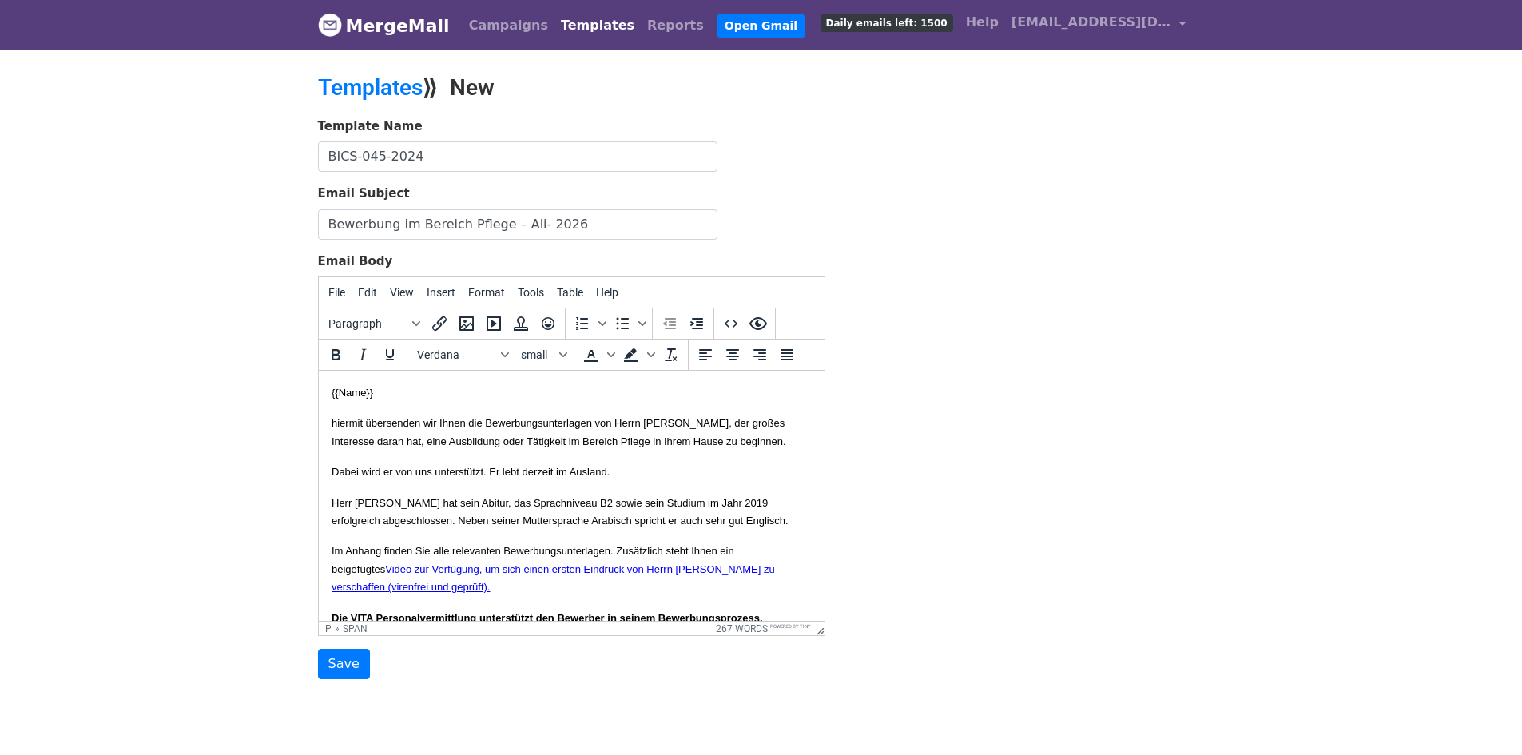
click at [656, 444] on span "hiermit übersenden wir Ihnen die Bewerbungsunterlagen von Herrn Alhusein Qasim …" at bounding box center [558, 432] width 454 height 30
click at [729, 517] on font "Herr Hadi hat sein Abitur, das Sprachniveau B2 sowie sein Studium im Jahr 2019 …" at bounding box center [559, 512] width 457 height 30
click at [679, 423] on span "hiermit übersenden wir Ihnen die Bewerbungsunterlagen von Herrn Alhusein Qasim …" at bounding box center [558, 432] width 454 height 30
drag, startPoint x: 688, startPoint y: 423, endPoint x: 355, endPoint y: 442, distance: 333.6
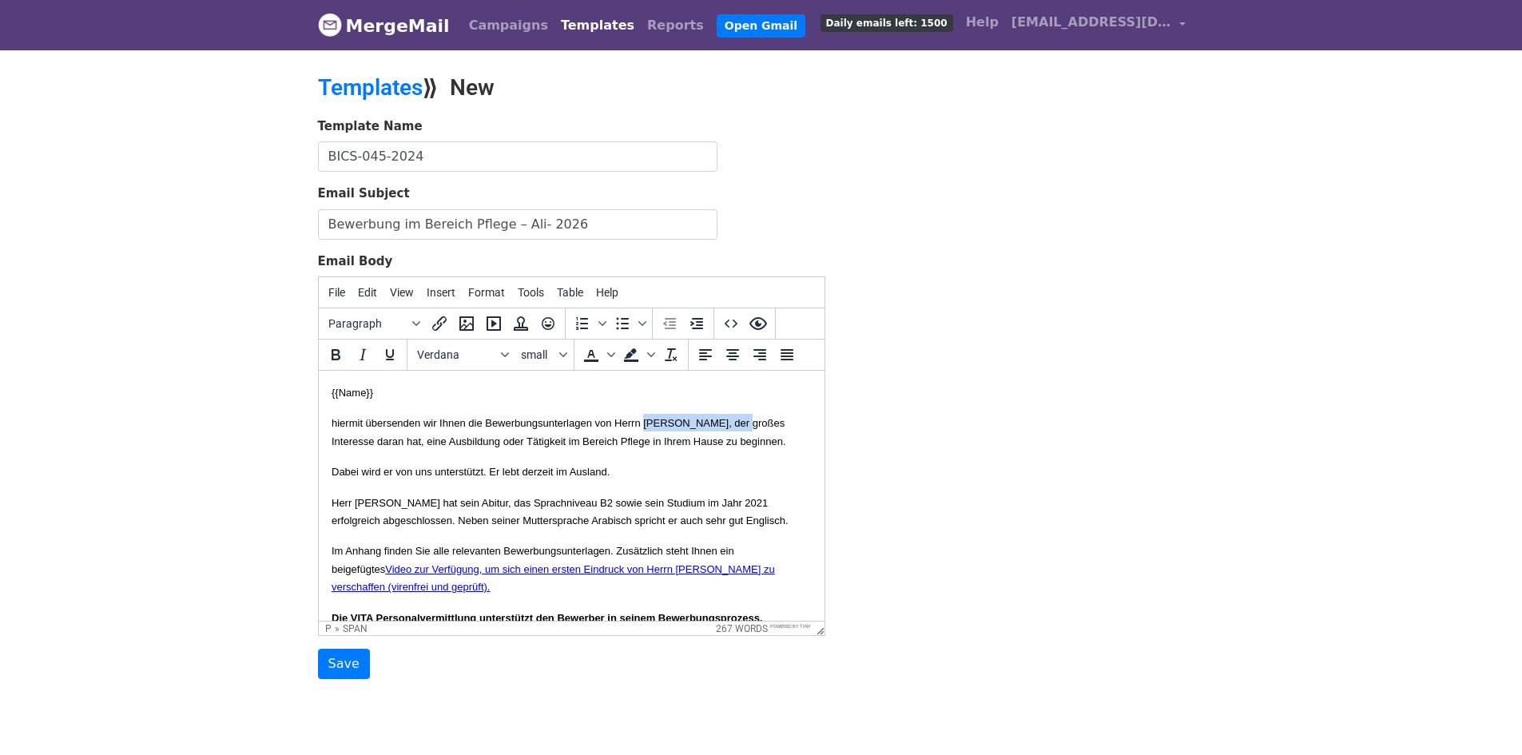
click at [355, 442] on span "hiermit übersenden wir Ihnen die Bewerbungsunterlagen von Herrn Alhusein Qasim …" at bounding box center [558, 432] width 454 height 30
click at [728, 419] on span "Mustafa Neamah Ali" at bounding box center [684, 423] width 88 height 12
copy span "Ali"
click at [371, 520] on font "Herr Hadi hat sein Abitur, das Sprachniveau B2 sowie sein Studium im Jahr 2021 …" at bounding box center [559, 512] width 457 height 30
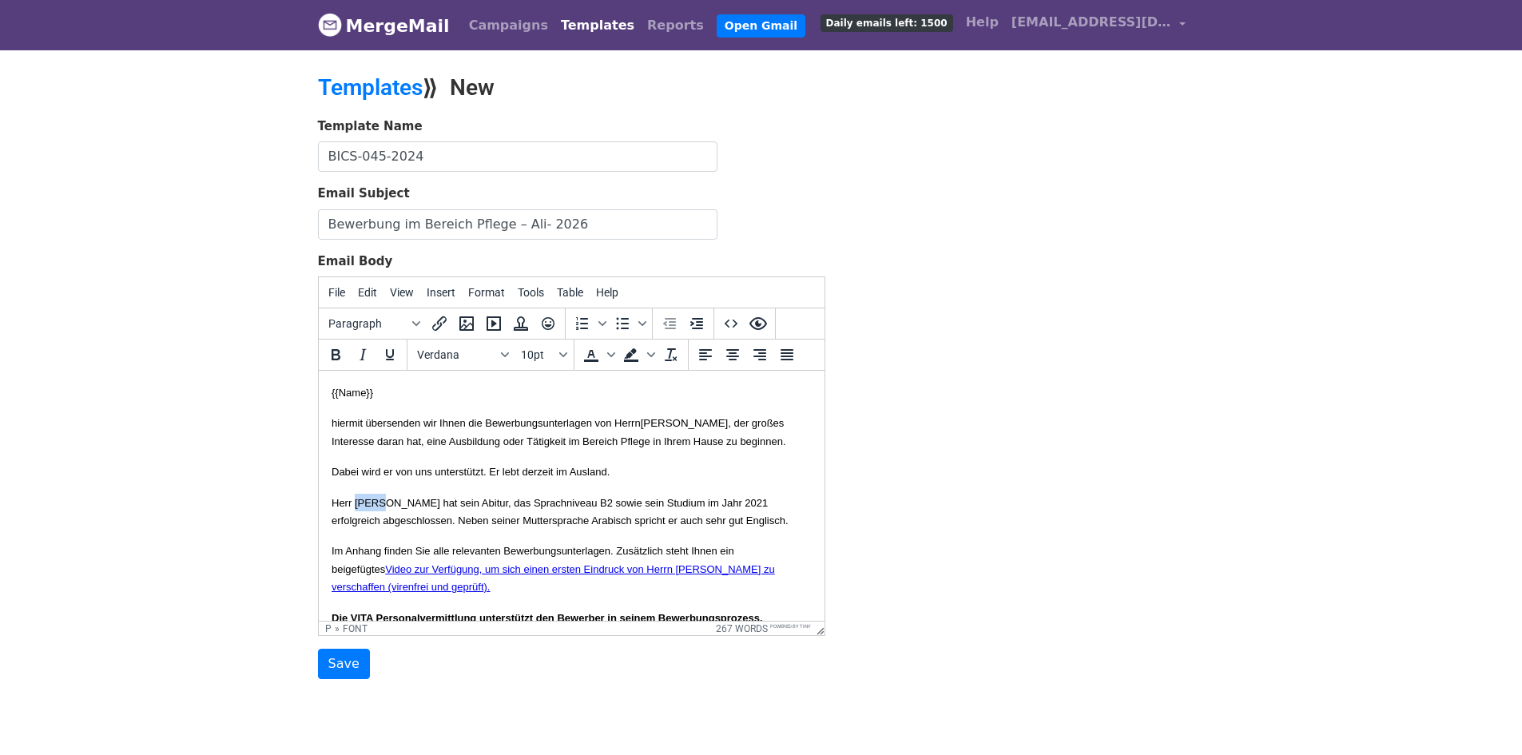
click at [371, 520] on font "Herr Hadi hat sein Abitur, das Sprachniveau B2 sowie sein Studium im Jahr 2021 …" at bounding box center [559, 512] width 457 height 30
click at [680, 480] on p "Dabei wird er von uns unterstützt. Er lebt derzeit im Ausland." at bounding box center [571, 471] width 480 height 18
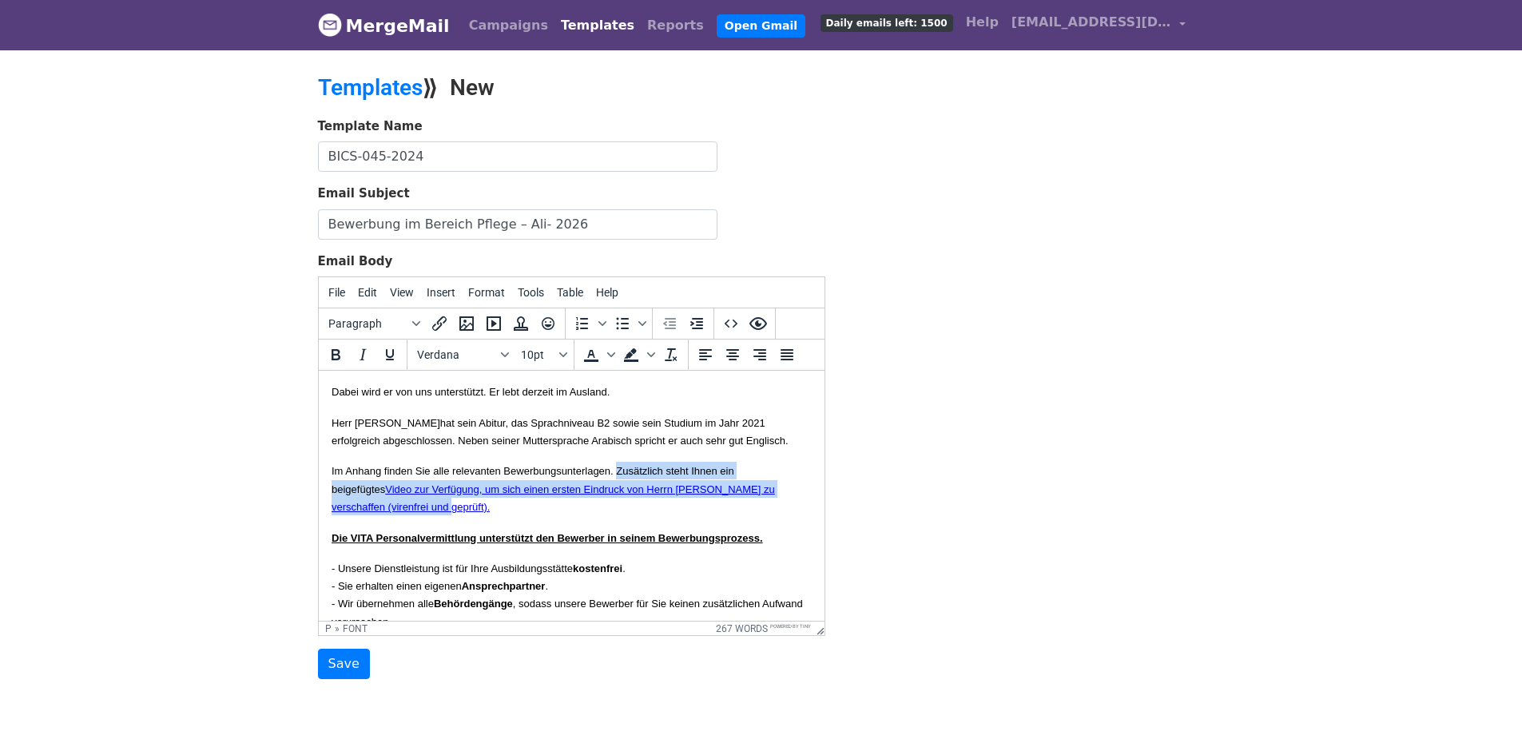
drag, startPoint x: 657, startPoint y: 499, endPoint x: 625, endPoint y: 541, distance: 52.9
click at [625, 515] on p "Im Anhang finden Sie alle relevanten Bewerbungsunterlagen. Zusätzlich steht Ihn…" at bounding box center [571, 489] width 480 height 54
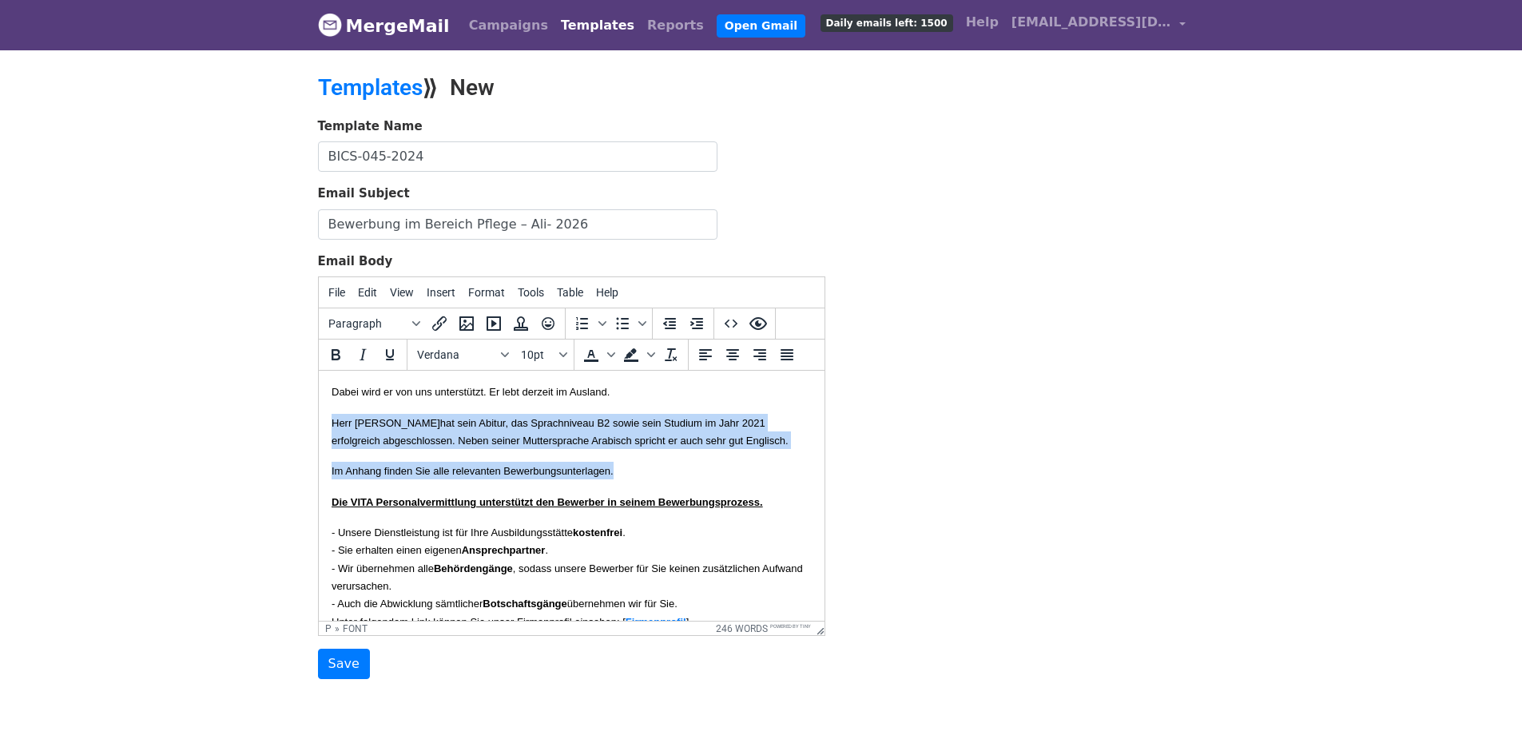
scroll to position [0, 0]
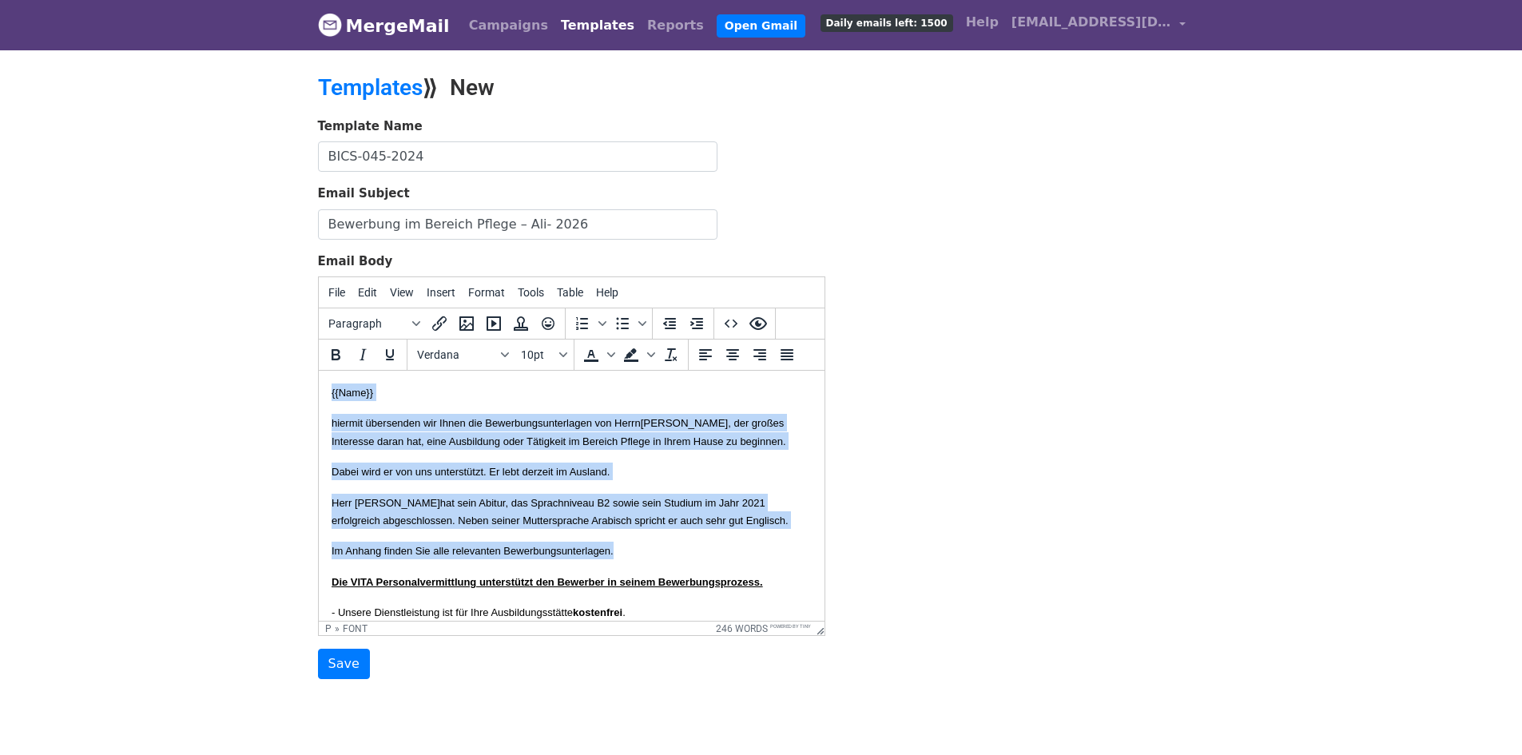
drag, startPoint x: 669, startPoint y: 505, endPoint x: 251, endPoint y: 334, distance: 451.3
click at [318, 371] on html "{{Name}} hiermit übersenden wir Ihnen die Bewerbungsunterlagen von Herrn Mustaf…" at bounding box center [571, 751] width 506 height 760
copy body "{{Name}} hiermit übersenden wir Ihnen die Bewerbungsunterlagen von Herrn Mustaf…"
click at [512, 450] on p "hiermit übersenden wir Ihnen die Bewerbungsunterlagen von Herrn Mustafa Neamah …" at bounding box center [571, 432] width 480 height 36
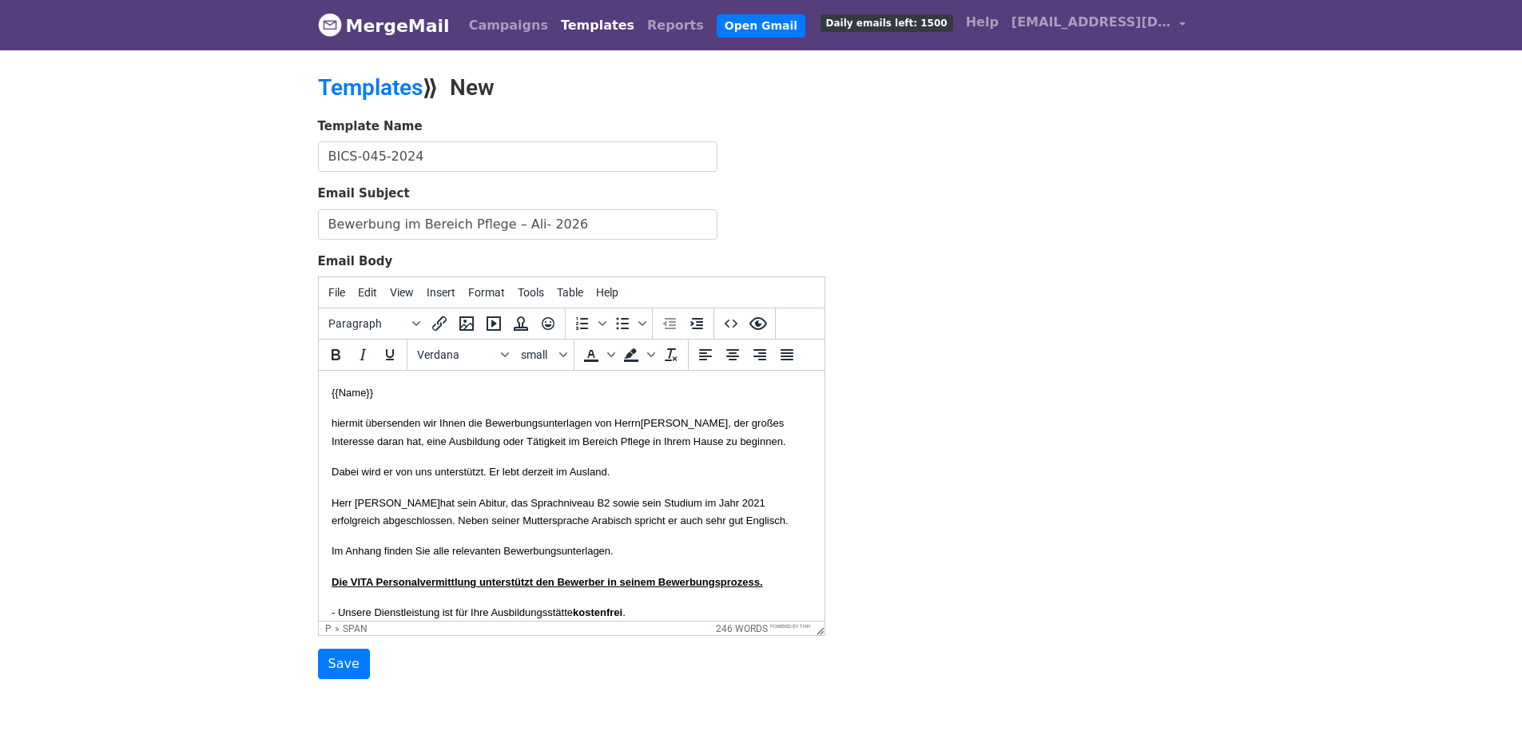
click at [728, 423] on span "Mustafa Neamah Ali" at bounding box center [684, 423] width 88 height 12
click at [784, 419] on p "hiermit übersenden wir Ihnen die Bewerbungsunterlagen von Herrn Mustafa Neamah …" at bounding box center [571, 432] width 480 height 36
click at [784, 419] on span "hiermit übersenden wir Ihnen die Bewerbungsunterlagen von Herrn Mustafa Neamah …" at bounding box center [558, 432] width 454 height 30
drag, startPoint x: 783, startPoint y: 419, endPoint x: 688, endPoint y: 419, distance: 95.0
click at [688, 419] on span "hiermit übersenden wir Ihnen die Bewerbungsunterlagen von Herrn Mustafa Neamah …" at bounding box center [558, 432] width 454 height 30
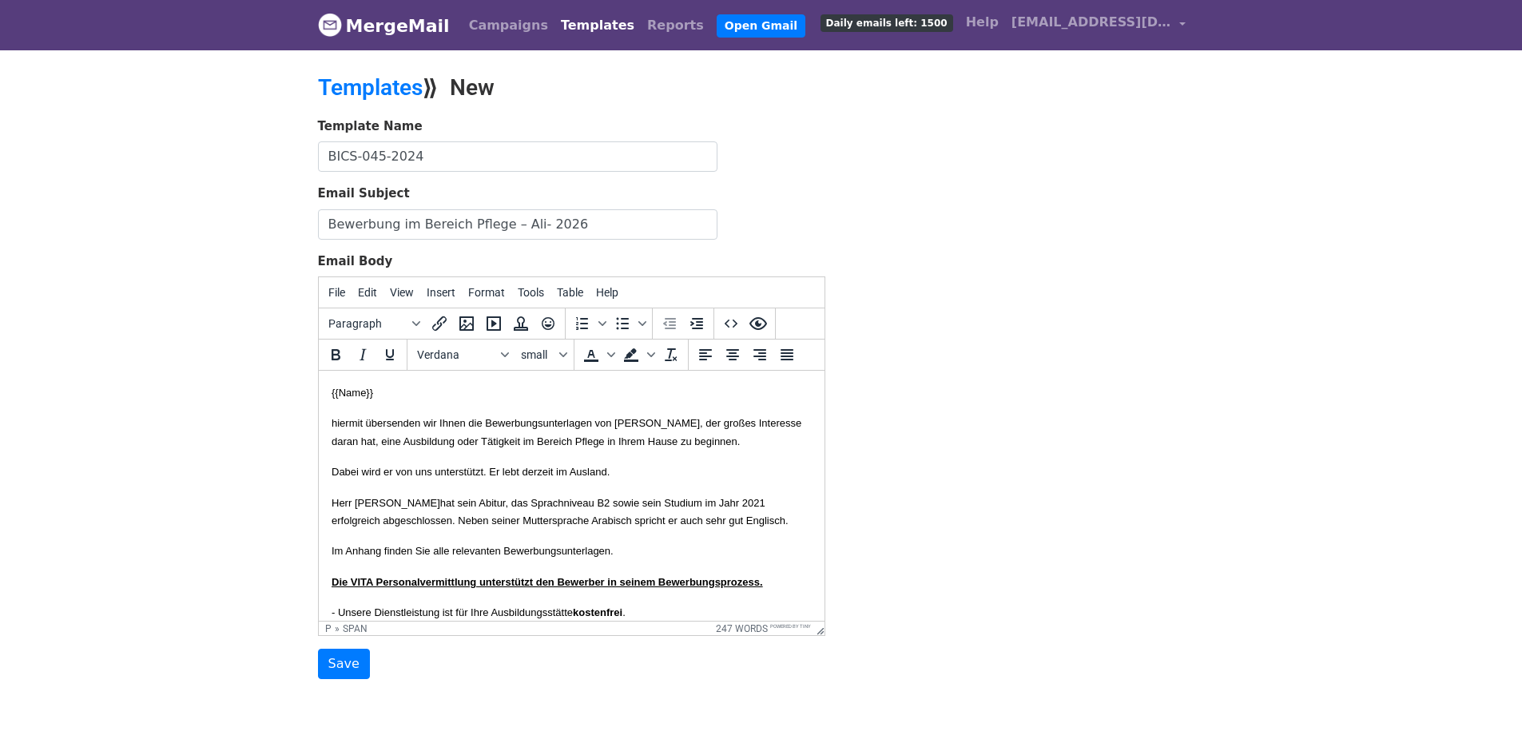
click at [695, 420] on span "hiermit übersenden wir Ihnen die Bewerbungsunterlagen von Herrn Ali Mustafa Nea…" at bounding box center [566, 432] width 470 height 30
click at [760, 445] on span "hiermit übersenden wir Ihnen die Bewerbungsunterlagen von Herrn Mustafa Neamah …" at bounding box center [566, 432] width 470 height 30
click at [535, 468] on body "{{Name}} hiermit übersenden wir Ihnen die Bewerbungsunterlagen von Herrn Mustaf…" at bounding box center [571, 750] width 480 height 735
click at [452, 471] on body "{{Name}} hiermit übersenden wir Ihnen die Bewerbungsunterlagen von Herrn Mustaf…" at bounding box center [571, 750] width 480 height 735
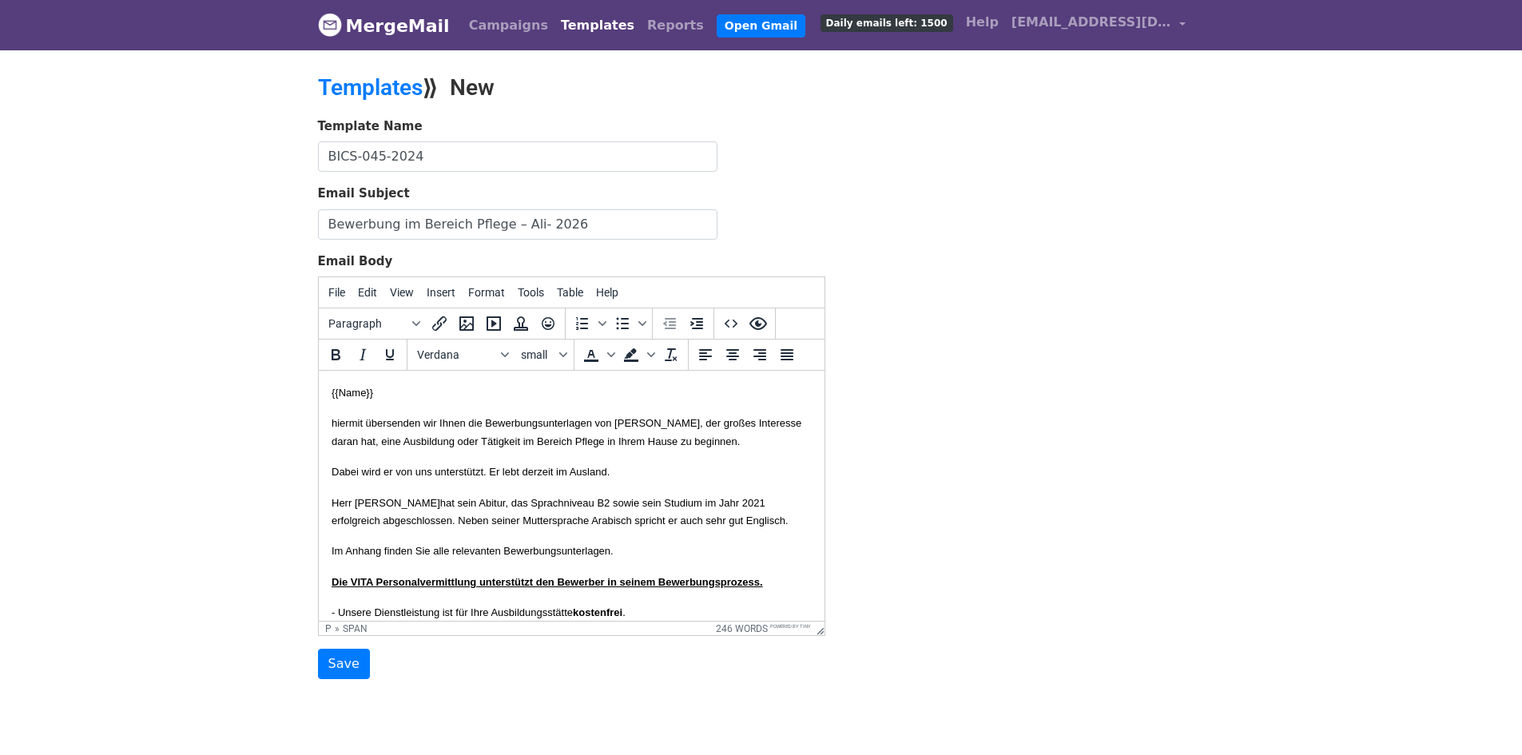
drag, startPoint x: 348, startPoint y: 480, endPoint x: 426, endPoint y: 482, distance: 77.5
click at [350, 480] on p "Dabei wird er von uns unterstützt. Er lebt derzeit im Ausland." at bounding box center [571, 471] width 480 height 18
click at [609, 478] on span "Dabei wird er von uns unterstützt. Er lebt derzeit im Ausland." at bounding box center [470, 472] width 278 height 12
click at [661, 480] on p "Dabei wird er von uns unterstützt. Er lebt derzeit im Ausland." at bounding box center [571, 471] width 480 height 18
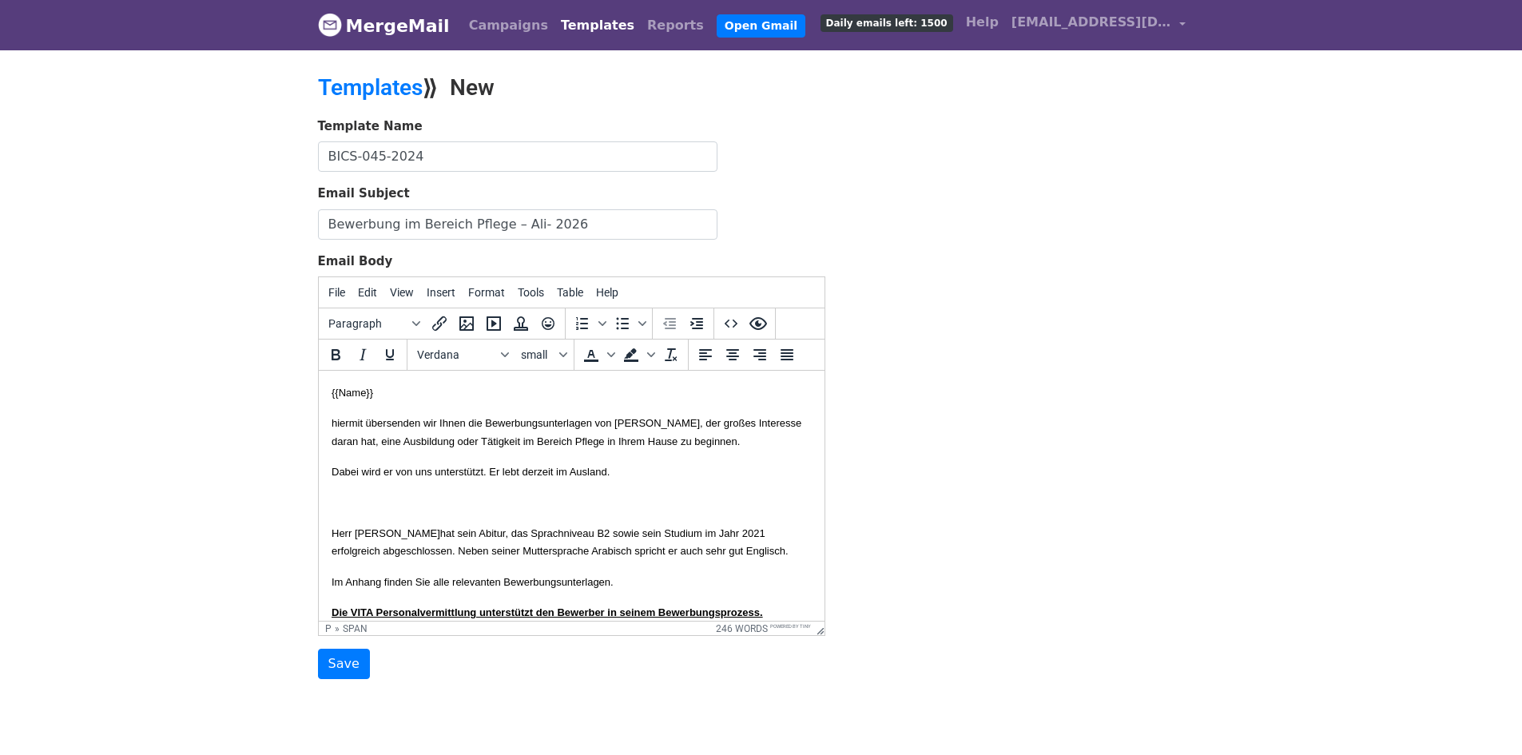
drag, startPoint x: 385, startPoint y: 474, endPoint x: 415, endPoint y: 481, distance: 31.2
click at [387, 474] on body "{{Name}} hiermit übersenden wir Ihnen die Bewerbungsunterlagen von Herrn Mustaf…" at bounding box center [571, 766] width 480 height 766
click at [489, 450] on p "hiermit übersenden wir Ihnen die Bewerbungsunterlagen von Herrn Mustafa Neamah …" at bounding box center [571, 432] width 480 height 36
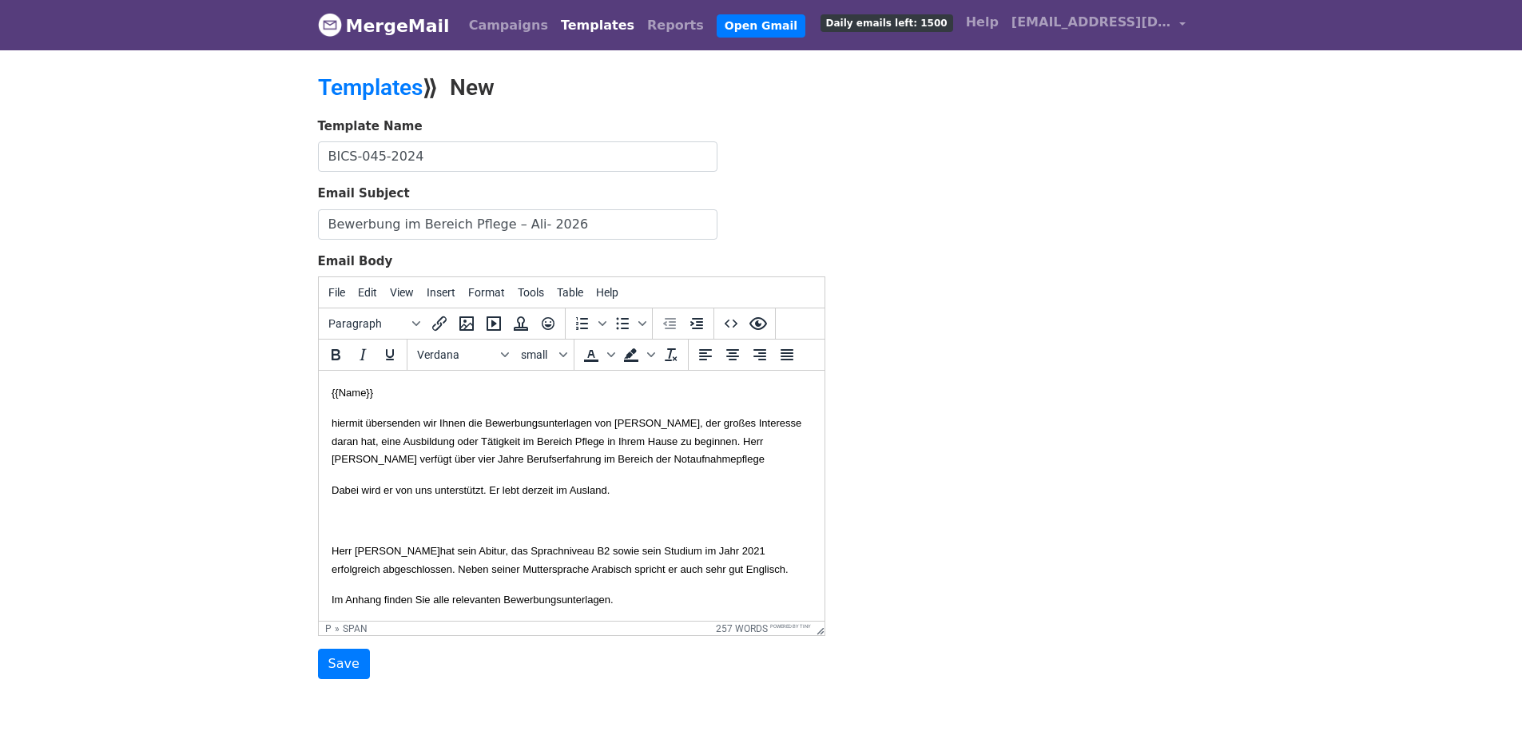
click at [699, 458] on span "hiermit übersenden wir Ihnen die Bewerbungsunterlagen von Herrn Mustafa Neamah …" at bounding box center [566, 441] width 470 height 48
click at [345, 352] on button "Bold" at bounding box center [335, 354] width 27 height 27
click at [398, 465] on span "hiermit übersenden wir Ihnen die Bewerbungsunterlagen von Herrn Mustafa Neamah …" at bounding box center [566, 441] width 470 height 48
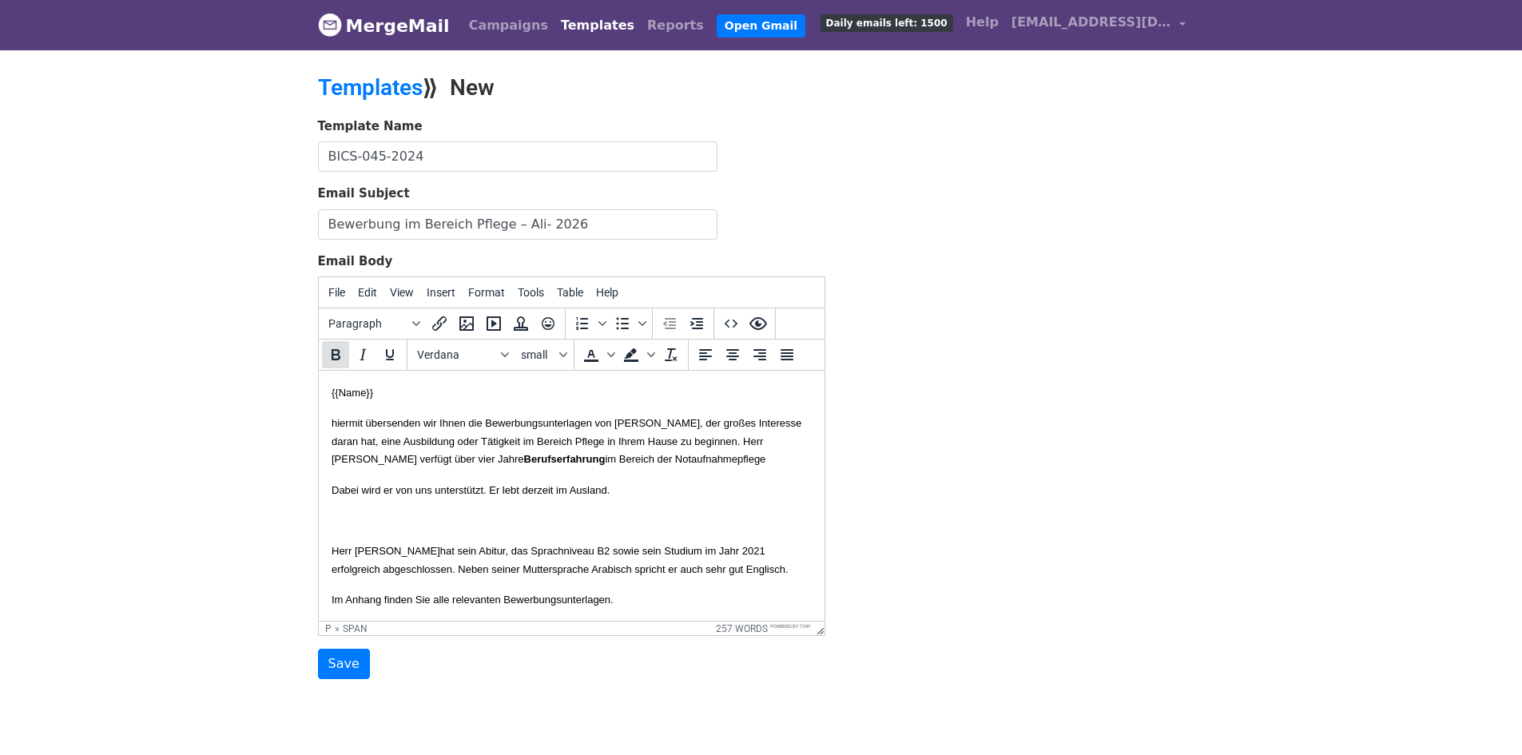
click at [337, 351] on icon "Bold" at bounding box center [335, 354] width 19 height 19
click at [700, 498] on p "Dabei wird er von uns unterstützt. Er lebt derzeit im Ausland." at bounding box center [571, 490] width 480 height 18
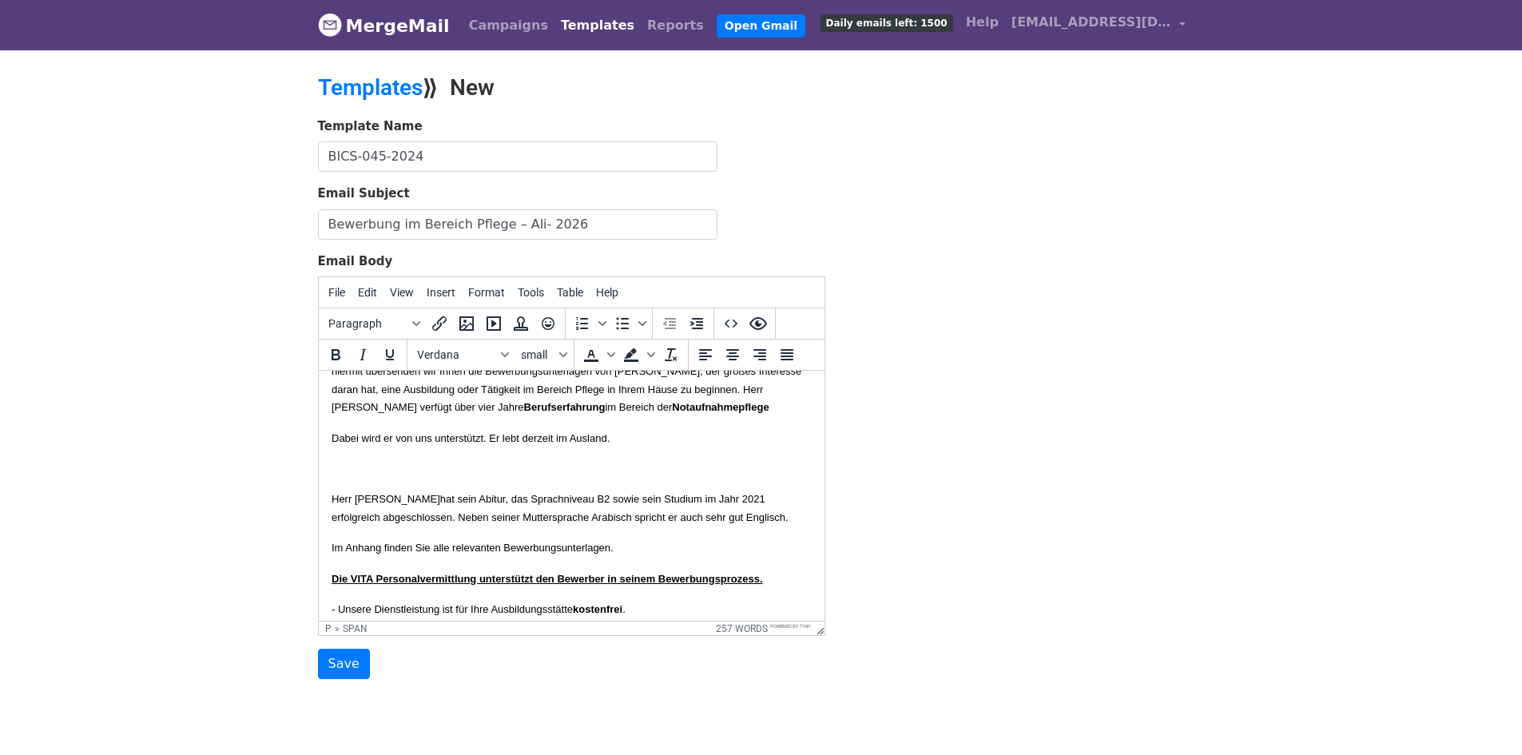
scroll to position [80, 0]
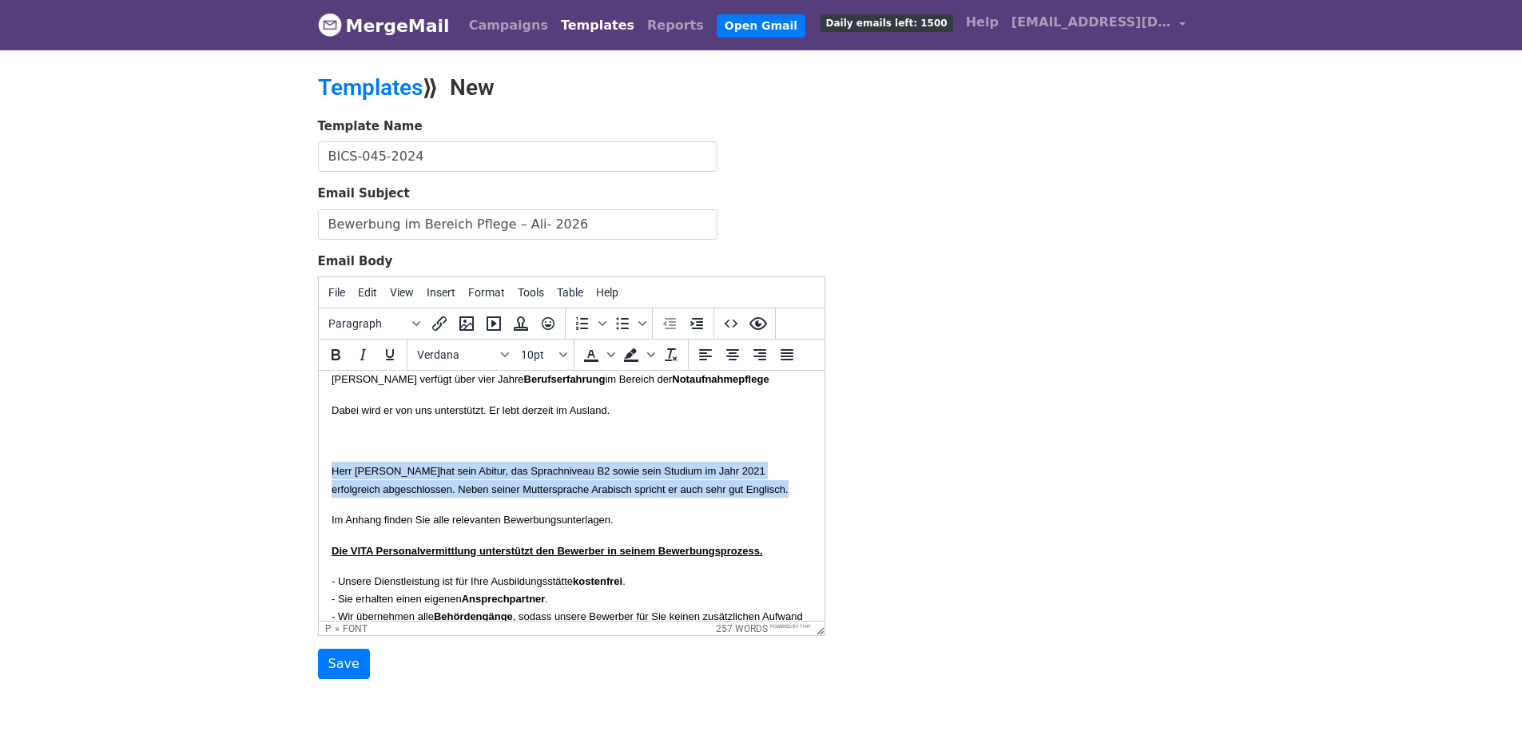
drag, startPoint x: 389, startPoint y: 520, endPoint x: 322, endPoint y: 485, distance: 75.7
click at [322, 485] on html "{{Name}} hiermit übersenden wir Ihnen die Bewerbungsunterlagen von Herrn Mustaf…" at bounding box center [571, 695] width 506 height 809
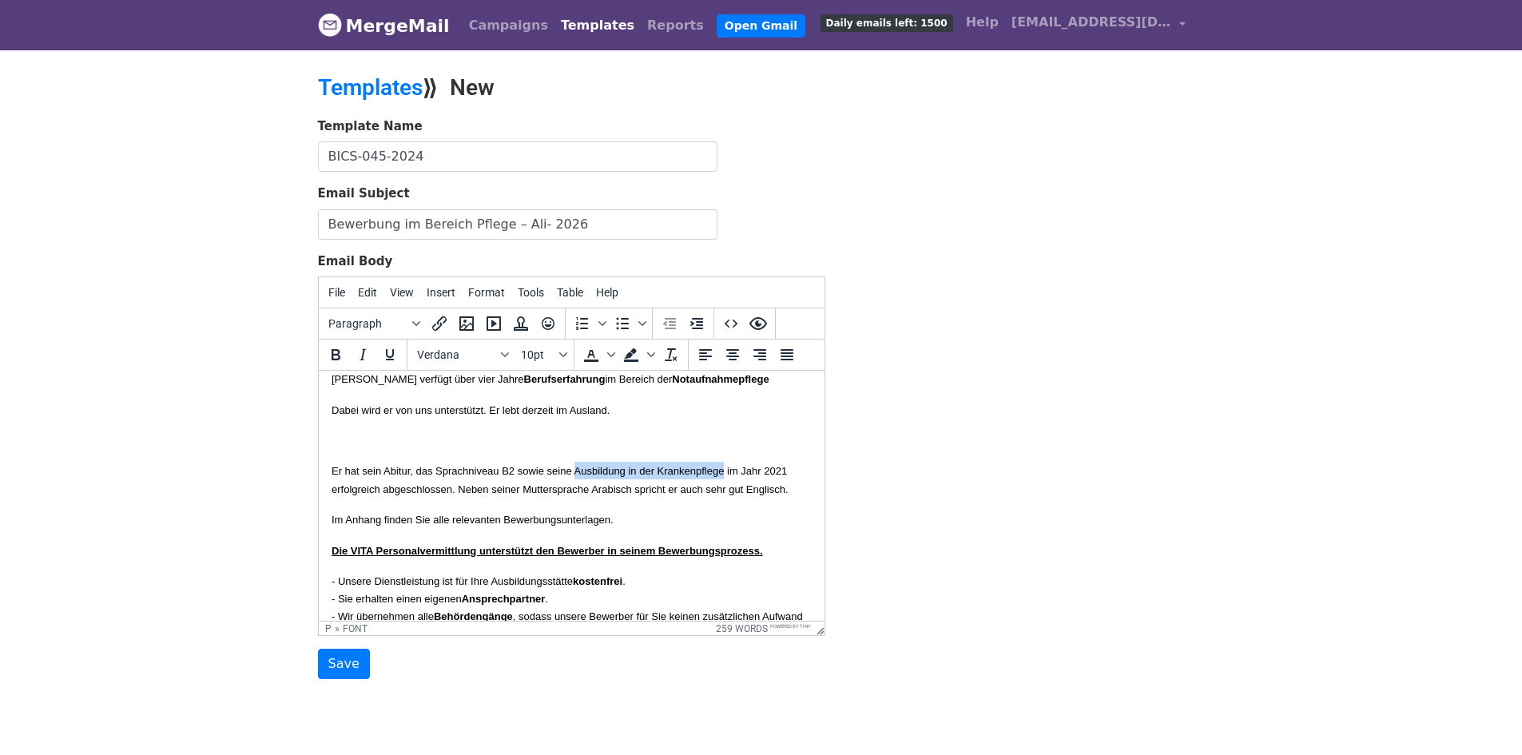
drag, startPoint x: 771, startPoint y: 487, endPoint x: 606, endPoint y: 494, distance: 164.7
click at [606, 494] on font "Er hat sein Abitur, das Sprachniveau B2 sowie seine Ausbildung in der Krankenpf…" at bounding box center [559, 480] width 457 height 30
click at [337, 351] on icon "Bold" at bounding box center [335, 354] width 19 height 19
click at [595, 498] on p "Er hat sein Abitur, das Sprachniveau B2 sowie seine Ausbildung in der Krankenpf…" at bounding box center [571, 480] width 480 height 36
drag, startPoint x: 648, startPoint y: 522, endPoint x: 657, endPoint y: 522, distance: 8.8
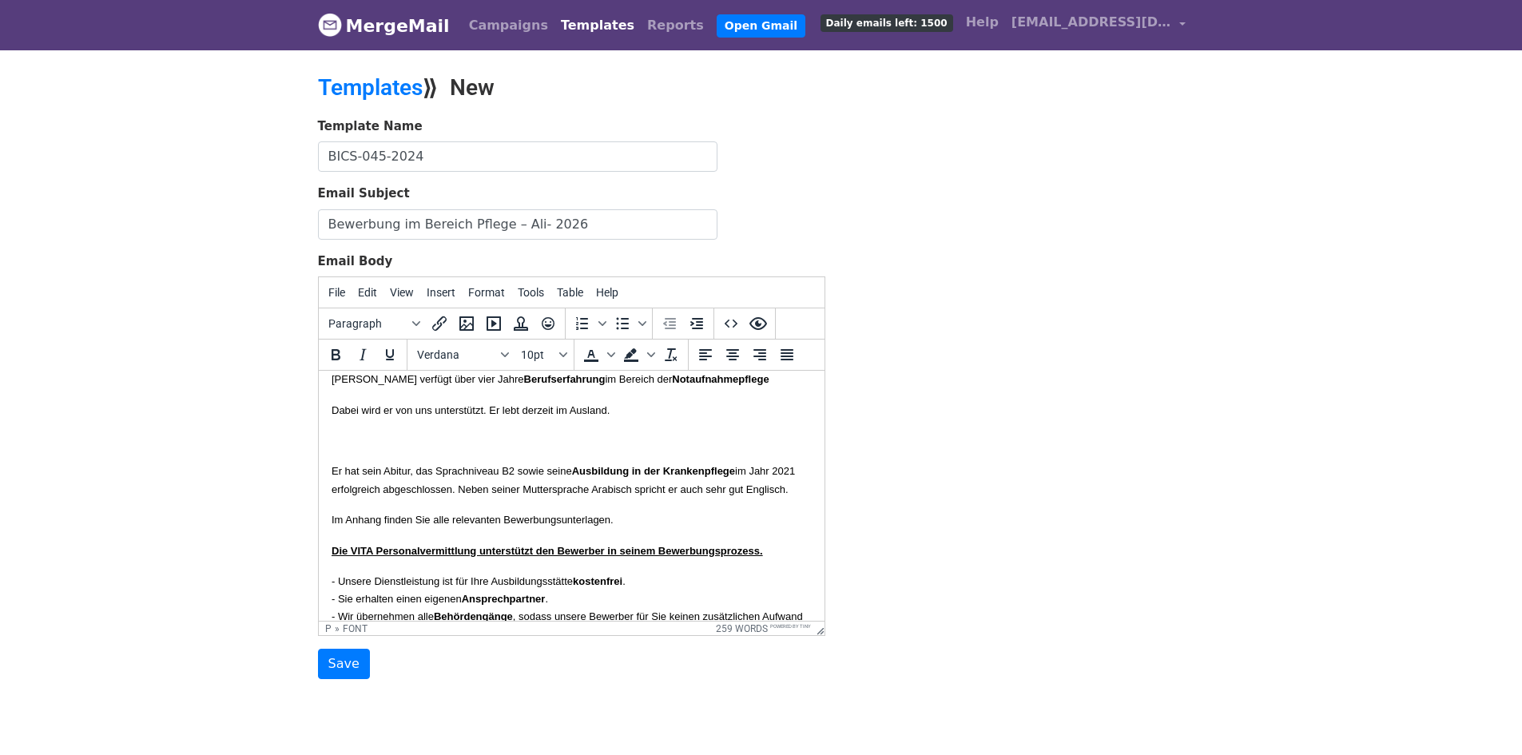
click at [649, 498] on p "Er hat sein Abitur, das Sprachniveau B2 sowie seine Ausbildung in der Krankenpf…" at bounding box center [571, 480] width 480 height 36
click at [356, 449] on p at bounding box center [571, 440] width 480 height 18
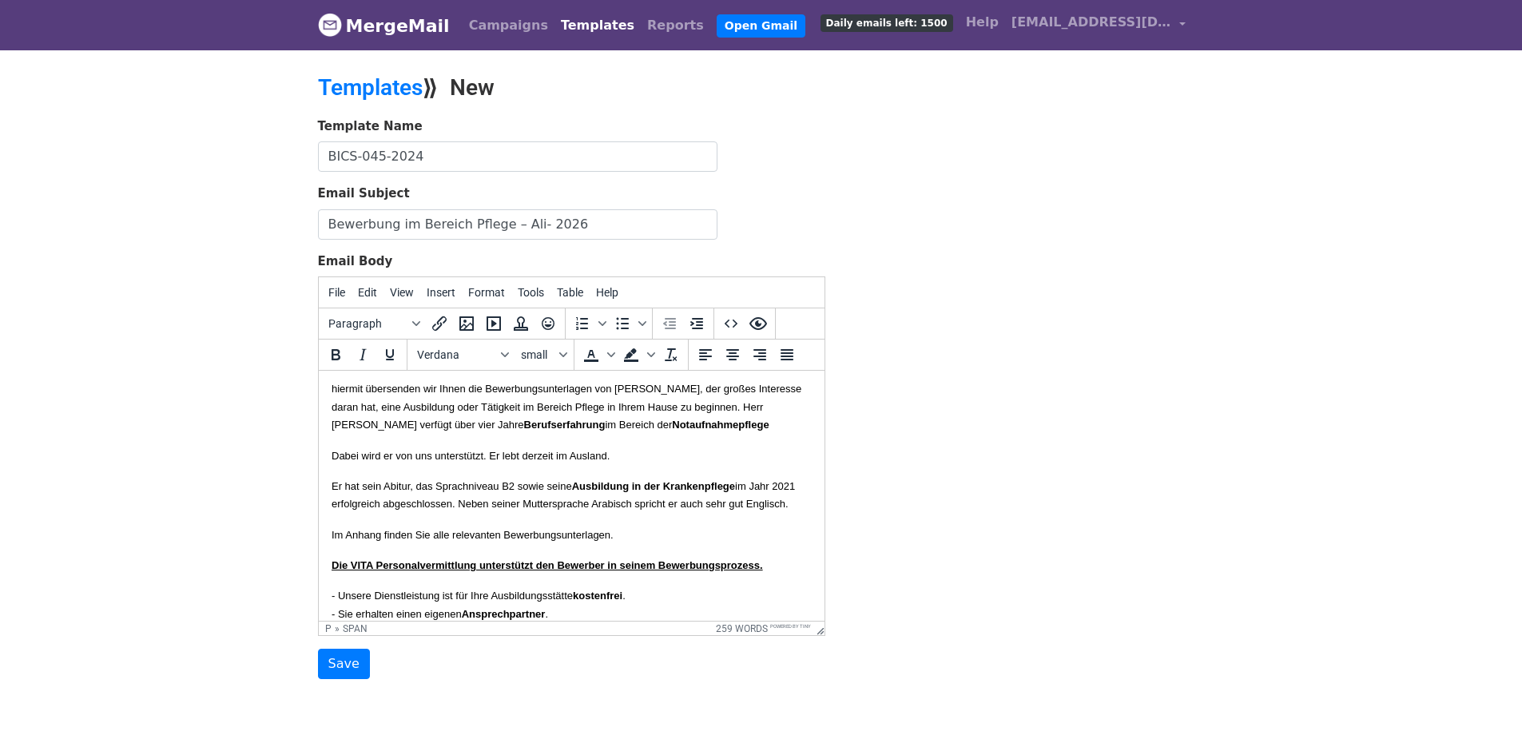
scroll to position [0, 0]
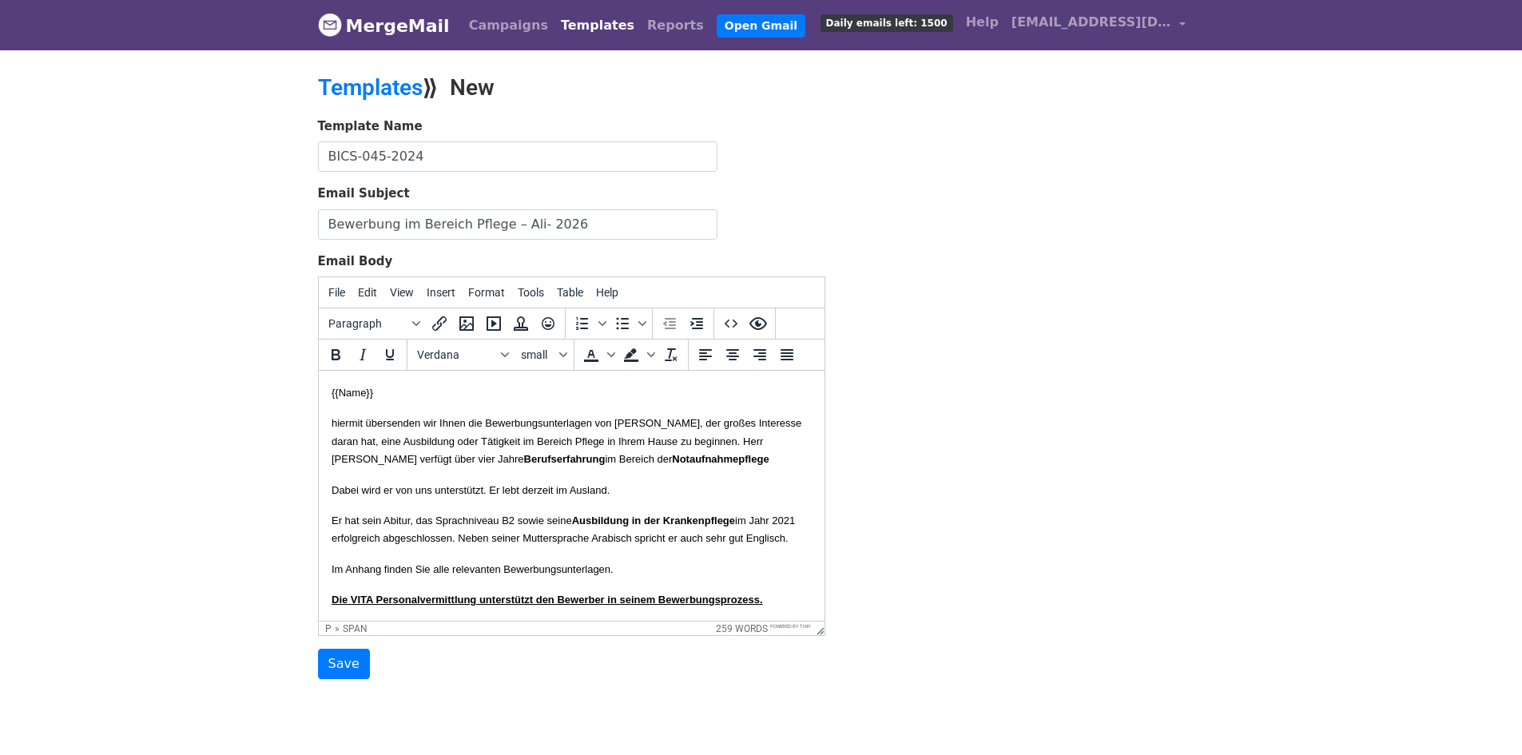
click at [593, 457] on span "hiermit übersenden wir Ihnen die Bewerbungsunterlagen von Herrn Mustafa Neamah …" at bounding box center [566, 441] width 470 height 48
click at [338, 358] on icon "Bold" at bounding box center [335, 354] width 9 height 11
click at [626, 498] on p "Dabei wird er von uns unterstützt. Er lebt derzeit im Ausland." at bounding box center [571, 490] width 480 height 18
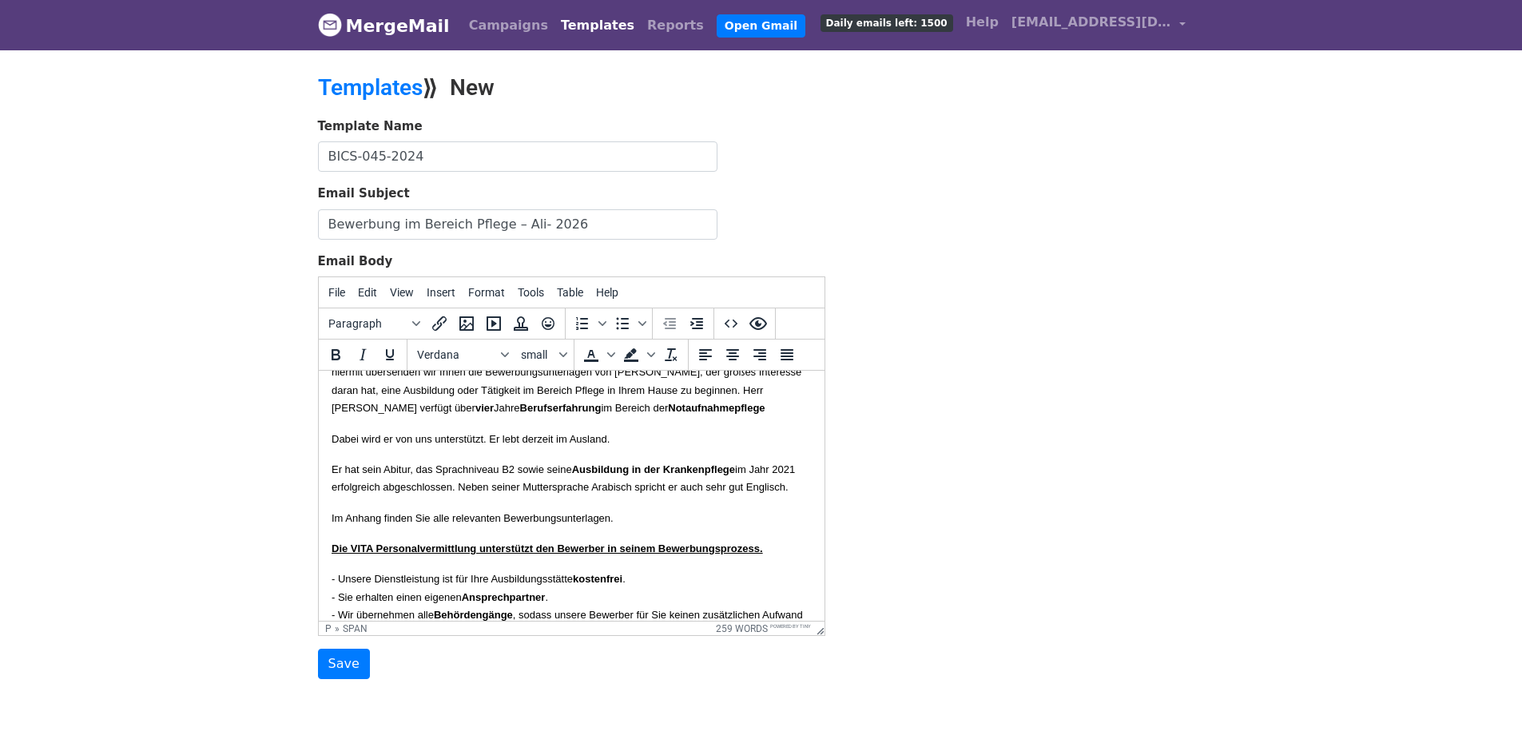
scroll to position [80, 0]
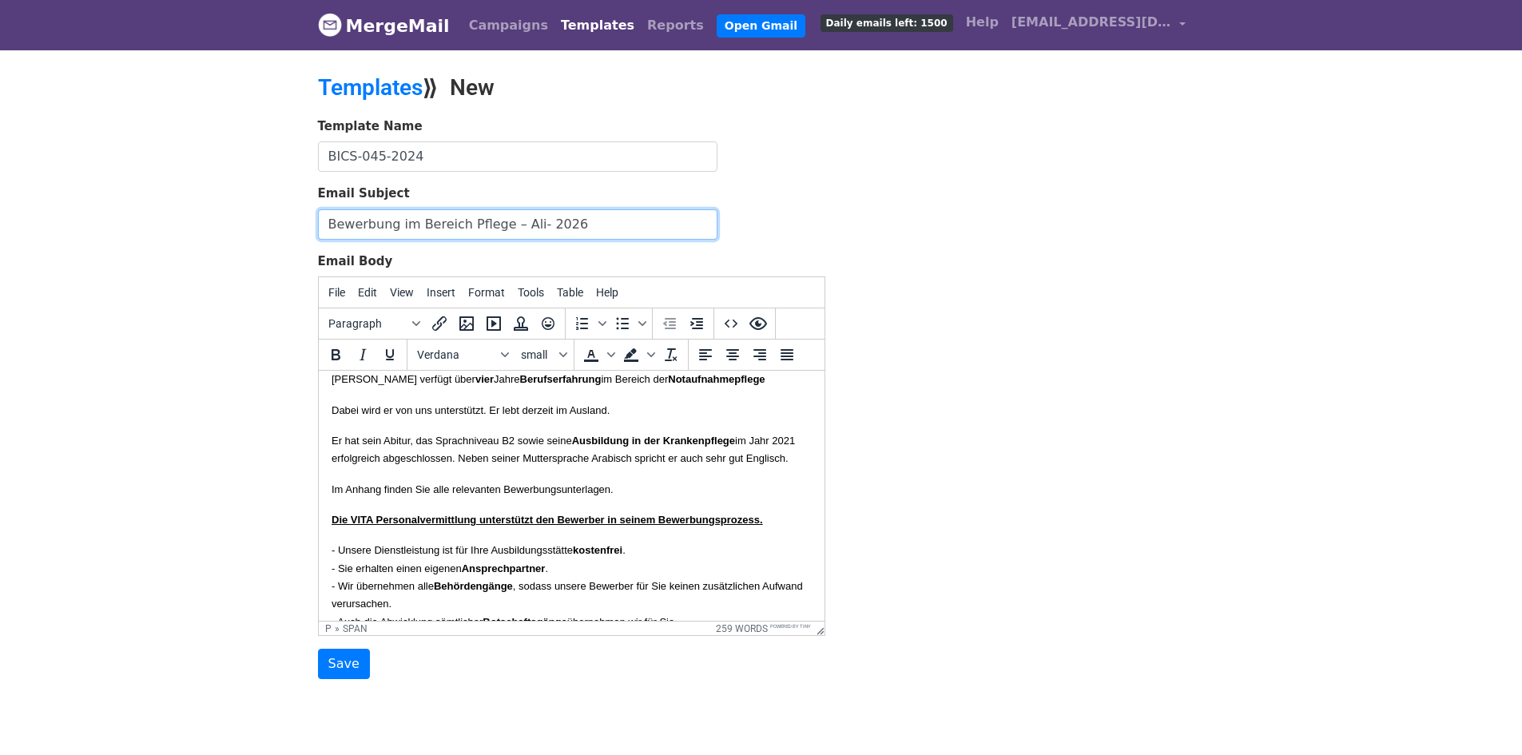
click at [585, 224] on input "Bewerbung im Bereich Pflege – Ali- 2026" at bounding box center [517, 224] width 399 height 30
click at [577, 223] on input "Bewerbung im Bereich Pflege – Ali- 2026 -Ausbildung" at bounding box center [517, 224] width 399 height 30
click at [568, 223] on input "Bewerbung im Bereich Pflege – Ali- 2026 -Ausbildung" at bounding box center [517, 224] width 399 height 30
click at [544, 223] on input "Bewerbung im Bereich Pflege – Ali- 2026 - Ausbildung" at bounding box center [517, 224] width 399 height 30
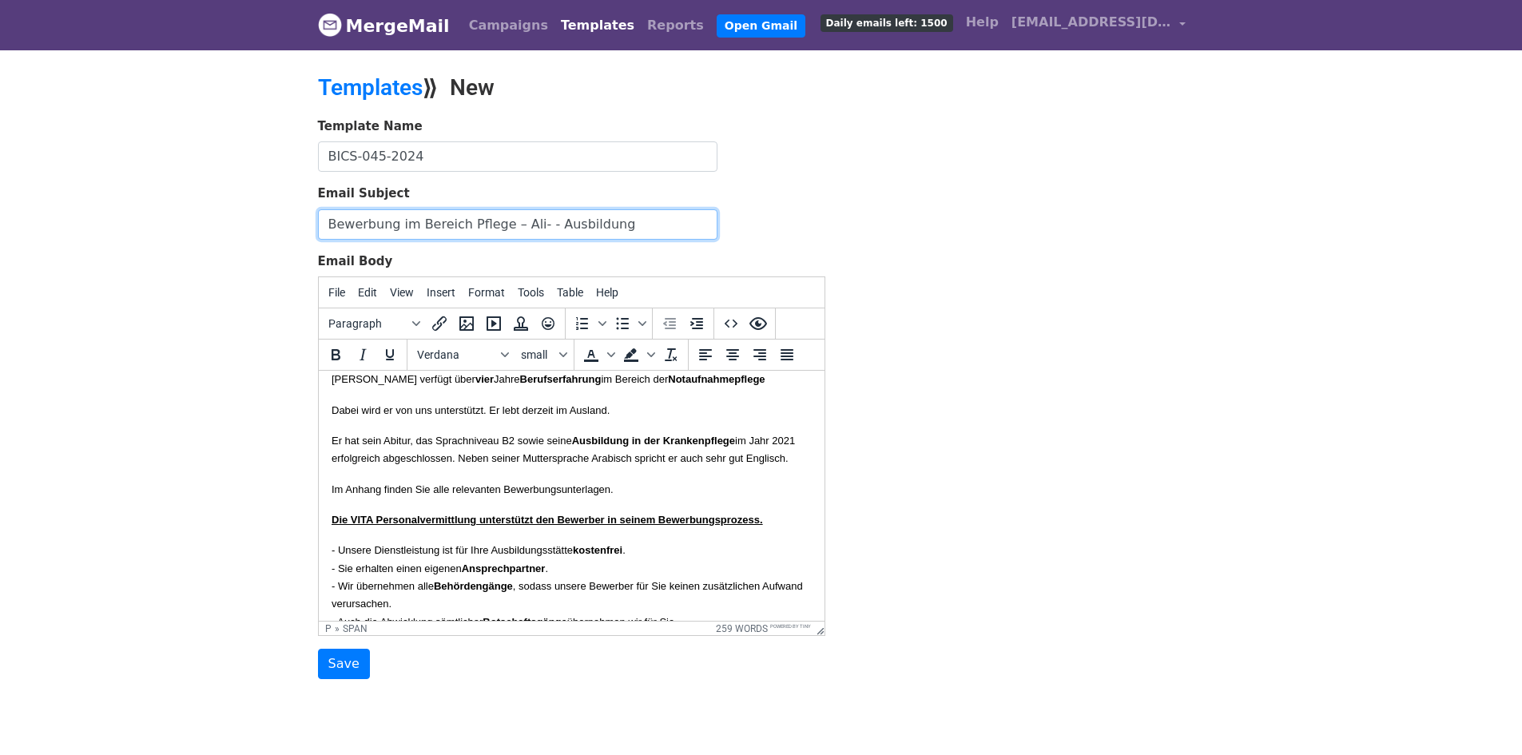
click at [652, 215] on input "Bewerbung im Bereich Pflege – Ali- - Ausbildung" at bounding box center [517, 224] width 399 height 30
click at [610, 224] on input "Bewerbung im Bereich Pflege – Ali- - Ausbildung 2026" at bounding box center [517, 224] width 399 height 30
drag, startPoint x: 536, startPoint y: 224, endPoint x: 529, endPoint y: 228, distance: 8.2
click at [528, 228] on input "Bewerbung im Bereich Pflege – Ali- - Ausbildung 2026" at bounding box center [517, 224] width 399 height 30
drag, startPoint x: 578, startPoint y: 227, endPoint x: 521, endPoint y: 228, distance: 57.5
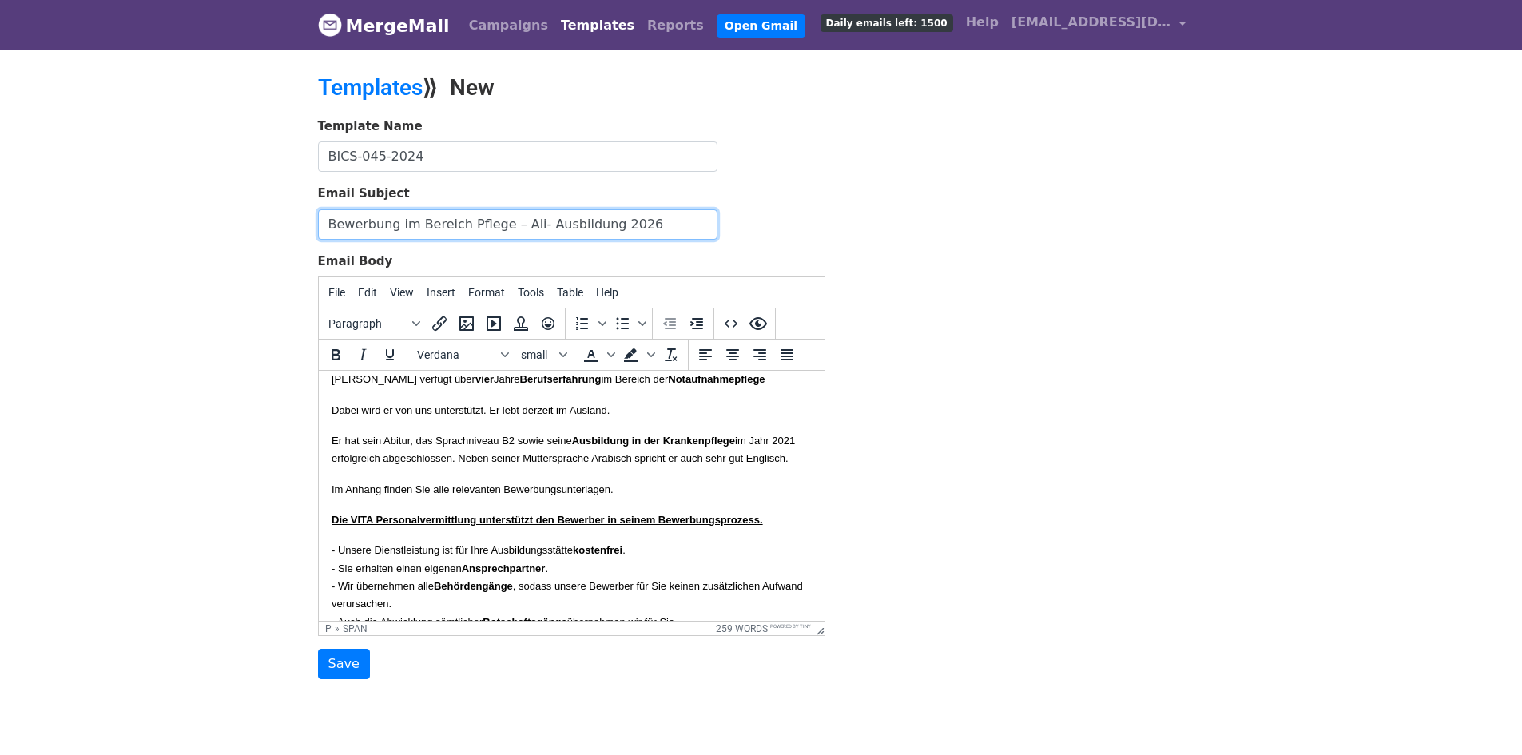
click at [521, 228] on input "Bewerbung im Bereich Pflege – Ali- Ausbildung 2026" at bounding box center [517, 224] width 399 height 30
type input "Bewerbung im Bereich Pflege – Ali- Ausbildung 2026"
click at [777, 498] on p "Im Anhang finden Sie alle relevanten Bewerbungsunterlagen." at bounding box center [571, 489] width 480 height 18
click at [504, 464] on font "Er hat sein Abitur, das Sprachniveau B2 sowie seine Ausbildung in der Krankenpf…" at bounding box center [562, 449] width 463 height 30
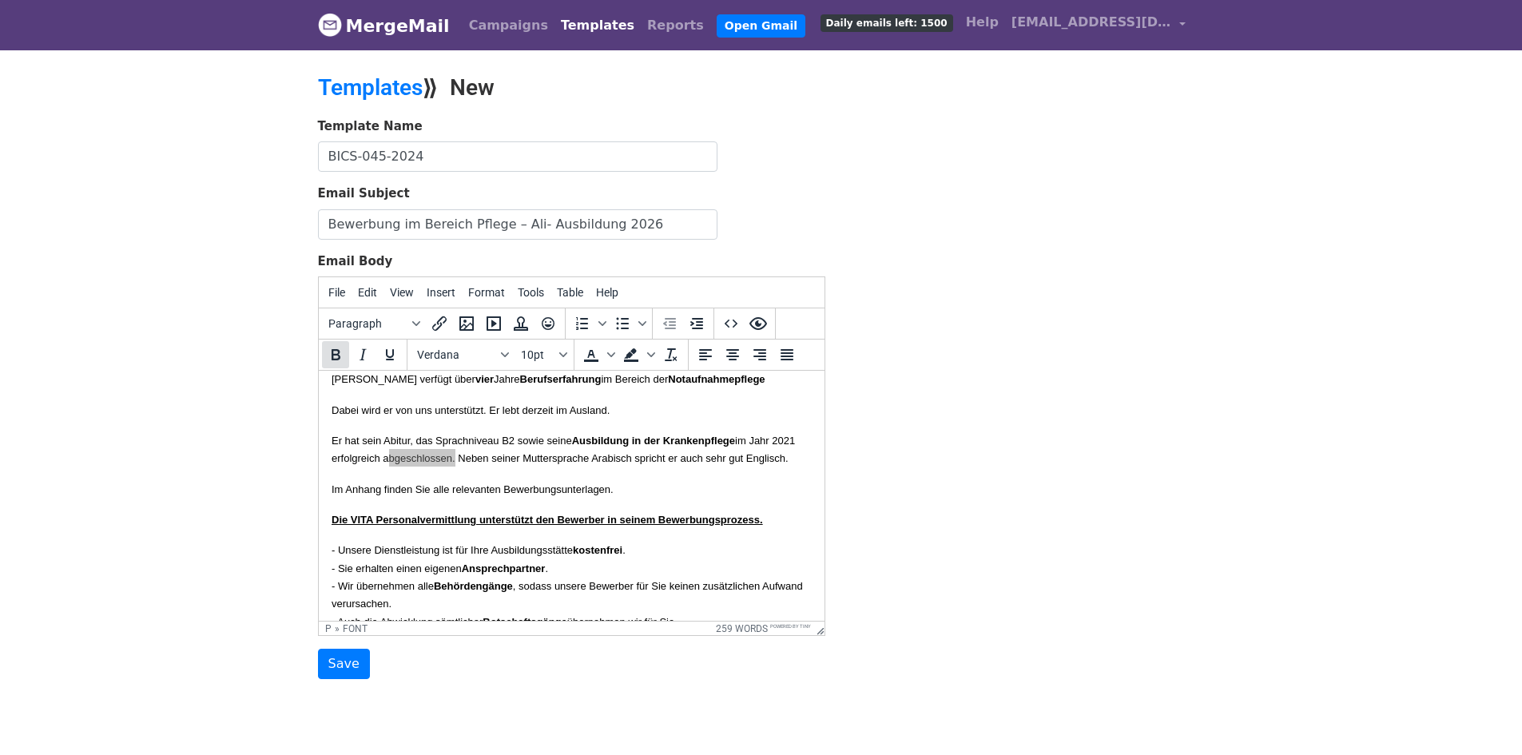
click at [339, 353] on icon "Bold" at bounding box center [335, 354] width 19 height 19
click at [522, 495] on font "Im Anhang finden Sie alle relevanten Bewerbungsunterlagen." at bounding box center [472, 489] width 282 height 12
click at [326, 662] on input "Save" at bounding box center [344, 664] width 52 height 30
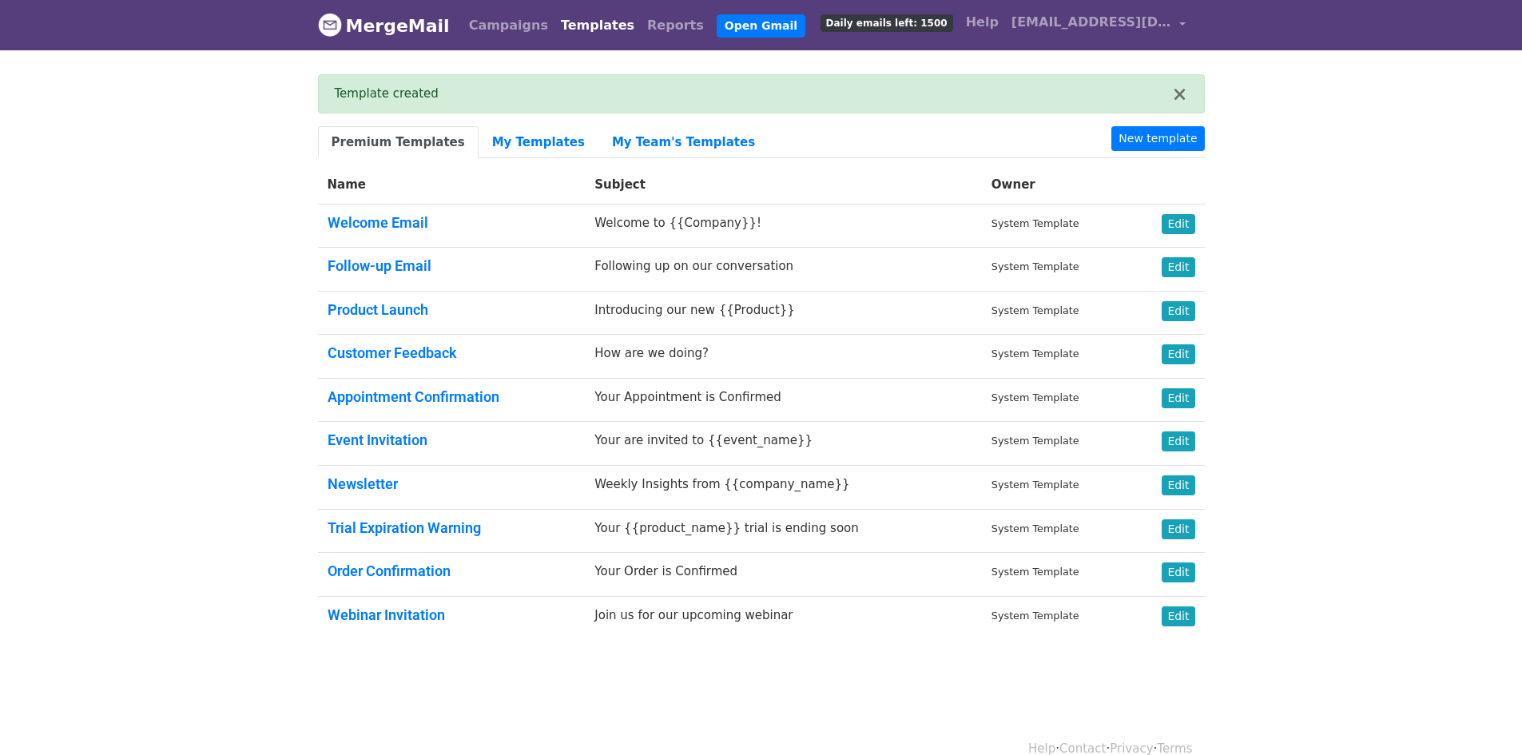
click at [1245, 165] on body "MergeMail Campaigns Templates Reports Open Gmail Daily emails left: 1500 Help […" at bounding box center [761, 358] width 1522 height 716
drag, startPoint x: 1146, startPoint y: 137, endPoint x: 1161, endPoint y: 106, distance: 34.3
click at [1146, 137] on link "New template" at bounding box center [1157, 138] width 93 height 25
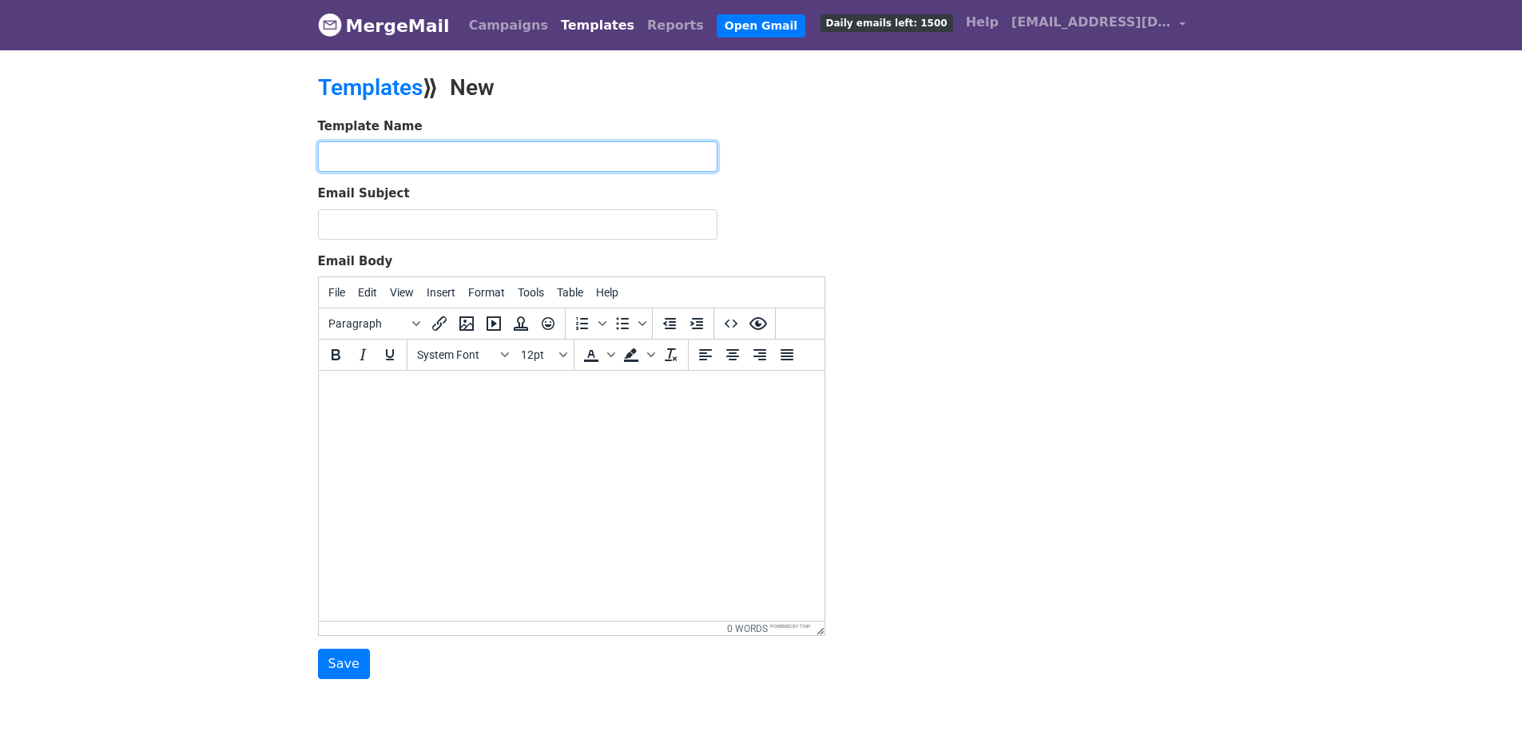
click at [557, 162] on input "text" at bounding box center [517, 156] width 399 height 30
paste input "BICS-022-2024"
type input "BICS-022-2024"
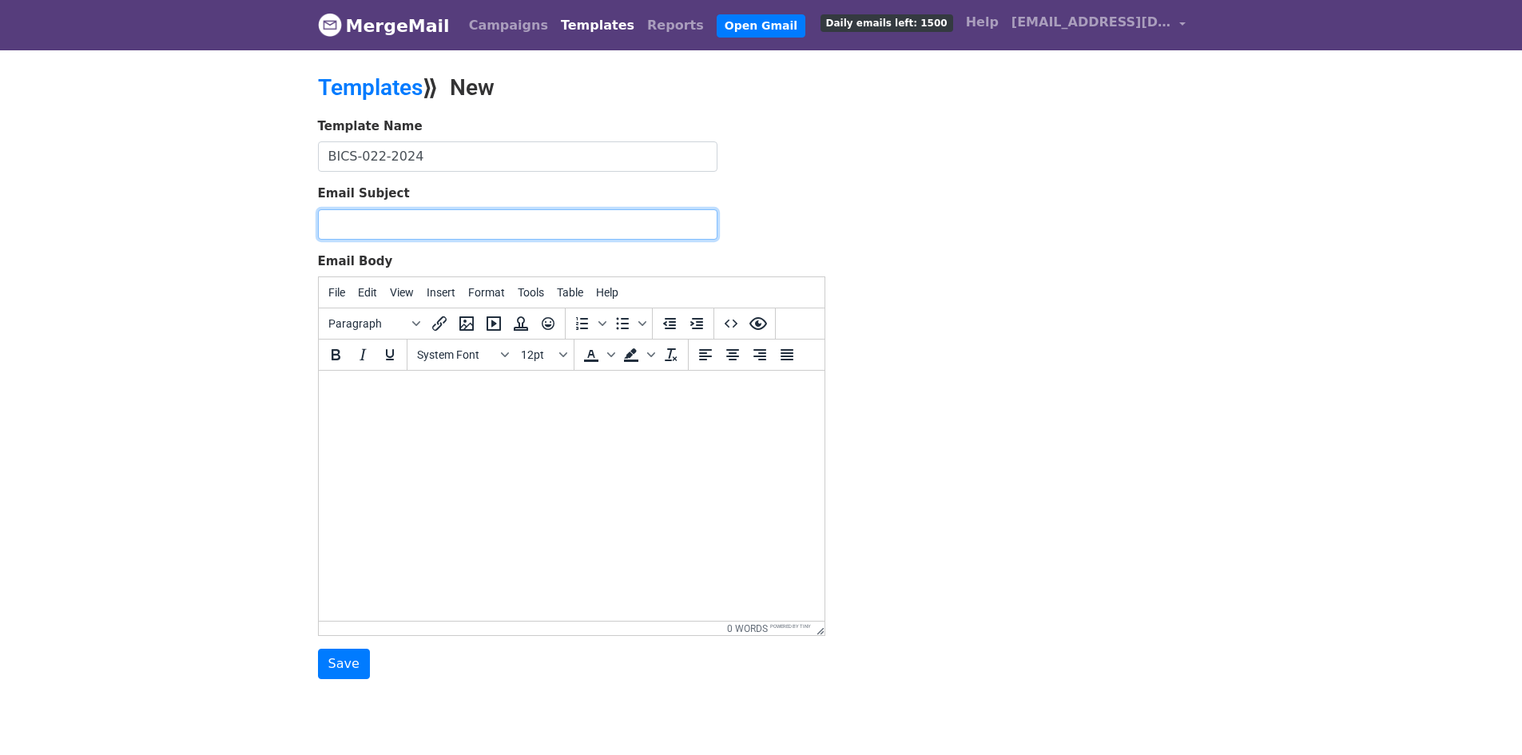
click at [537, 228] on input "Email Subject" at bounding box center [517, 224] width 399 height 30
paste input "Bewerbung im Bereich Pflege – Ali- Ausbildung 2026"
type input "Bewerbung im Bereich Pflege – Ali- Ausbildung 2026"
click at [436, 386] on body at bounding box center [571, 392] width 480 height 18
paste body
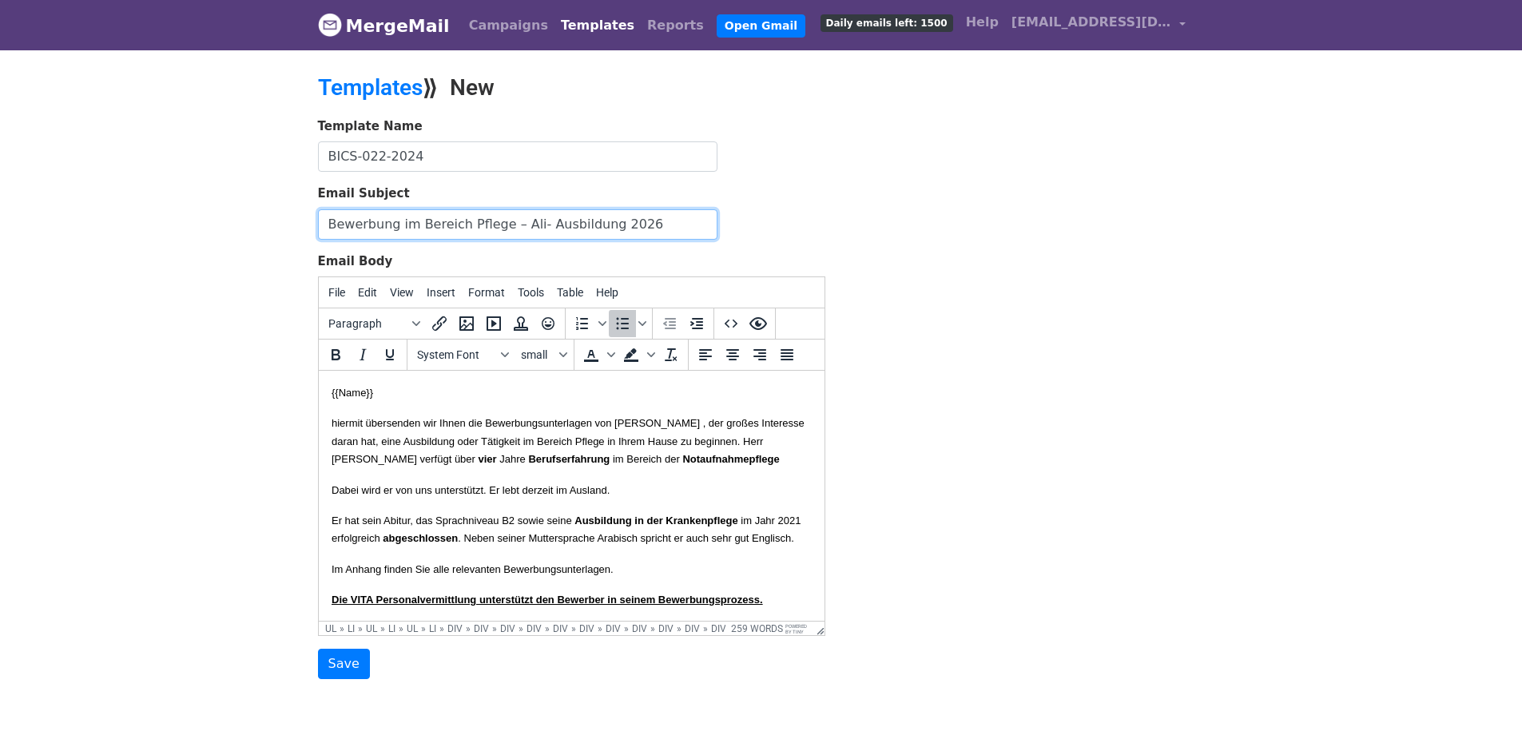
click at [516, 216] on input "Bewerbung im Bereich Pflege – Ali- Ausbildung 2026" at bounding box center [517, 224] width 399 height 30
drag, startPoint x: 601, startPoint y: 220, endPoint x: 510, endPoint y: 218, distance: 91.1
click at [510, 218] on input "Bewerbung im Bereich Pflege – Alhussein Najah Noori- Ausbildung 2026" at bounding box center [517, 224] width 399 height 30
type input "Bewerbung im Bereich Pflege – Noori- Ausbildung 2026"
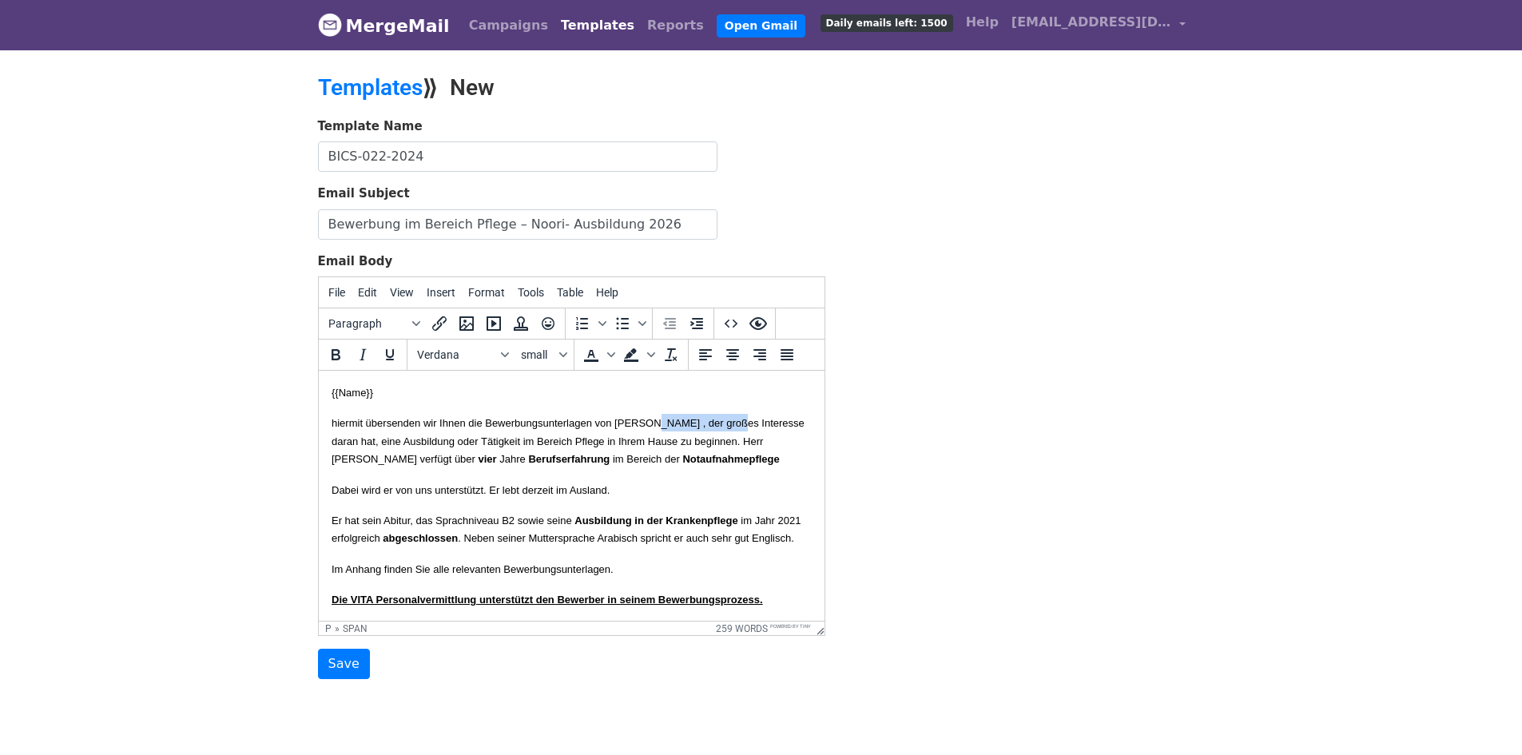
drag, startPoint x: 692, startPoint y: 419, endPoint x: 795, endPoint y: 418, distance: 103.0
click at [795, 418] on p "hiermit übersenden wir Ihnen die Bewerbungsunterlagen von Herrn Mustafa Neamah …" at bounding box center [571, 441] width 480 height 54
click at [347, 435] on span "hiermit übersenden wir Ihnen die Bewerbungsunterlagen von Herrn MAlhussein Naja…" at bounding box center [569, 441] width 477 height 48
copy span "Noori"
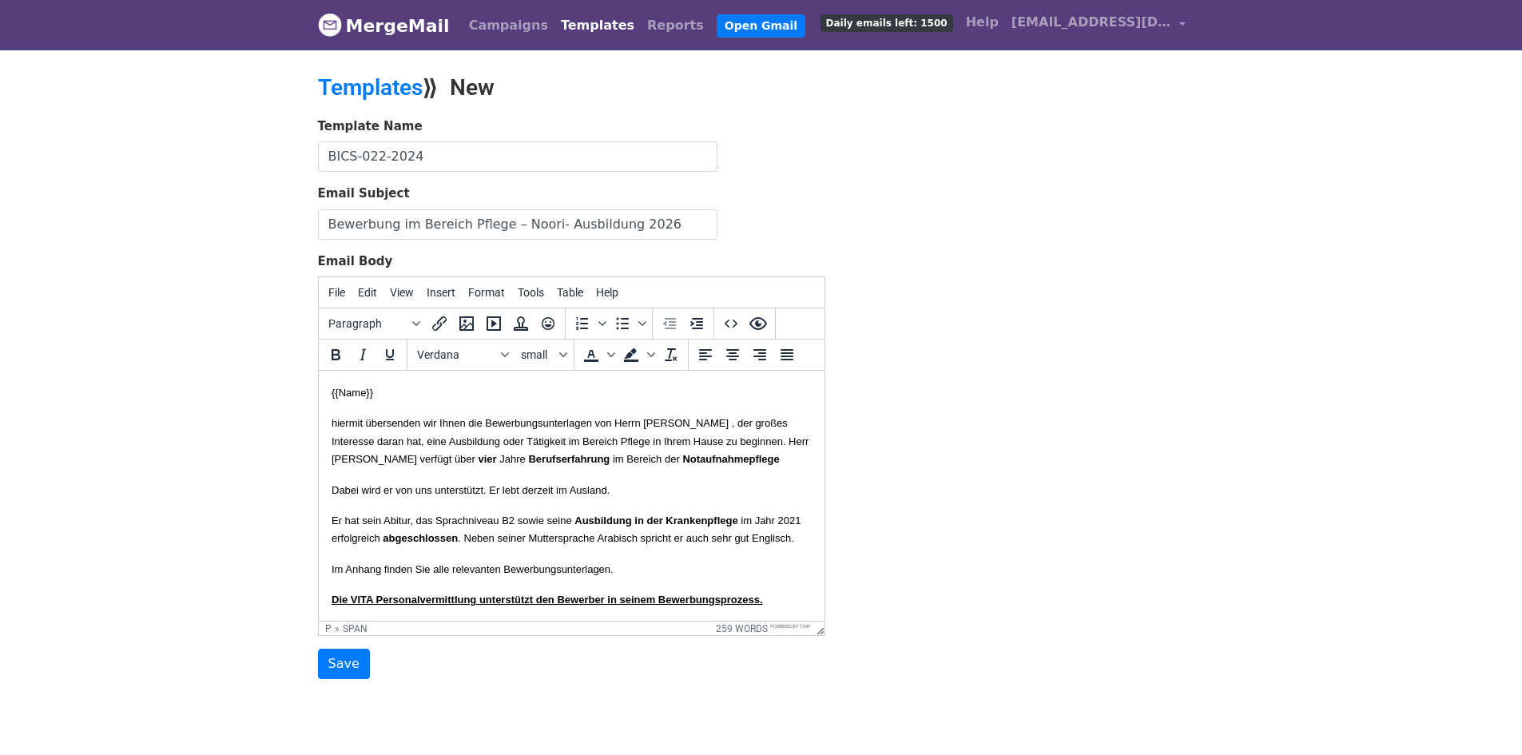
click at [517, 458] on span "hiermit übersenden wir Ihnen die Bewerbungsunterlagen von Herrn MAlhussein Naja…" at bounding box center [569, 441] width 477 height 48
click at [681, 465] on strong "Notaufnahmepflege" at bounding box center [729, 459] width 97 height 12
click at [496, 457] on strong "vier" at bounding box center [487, 459] width 18 height 12
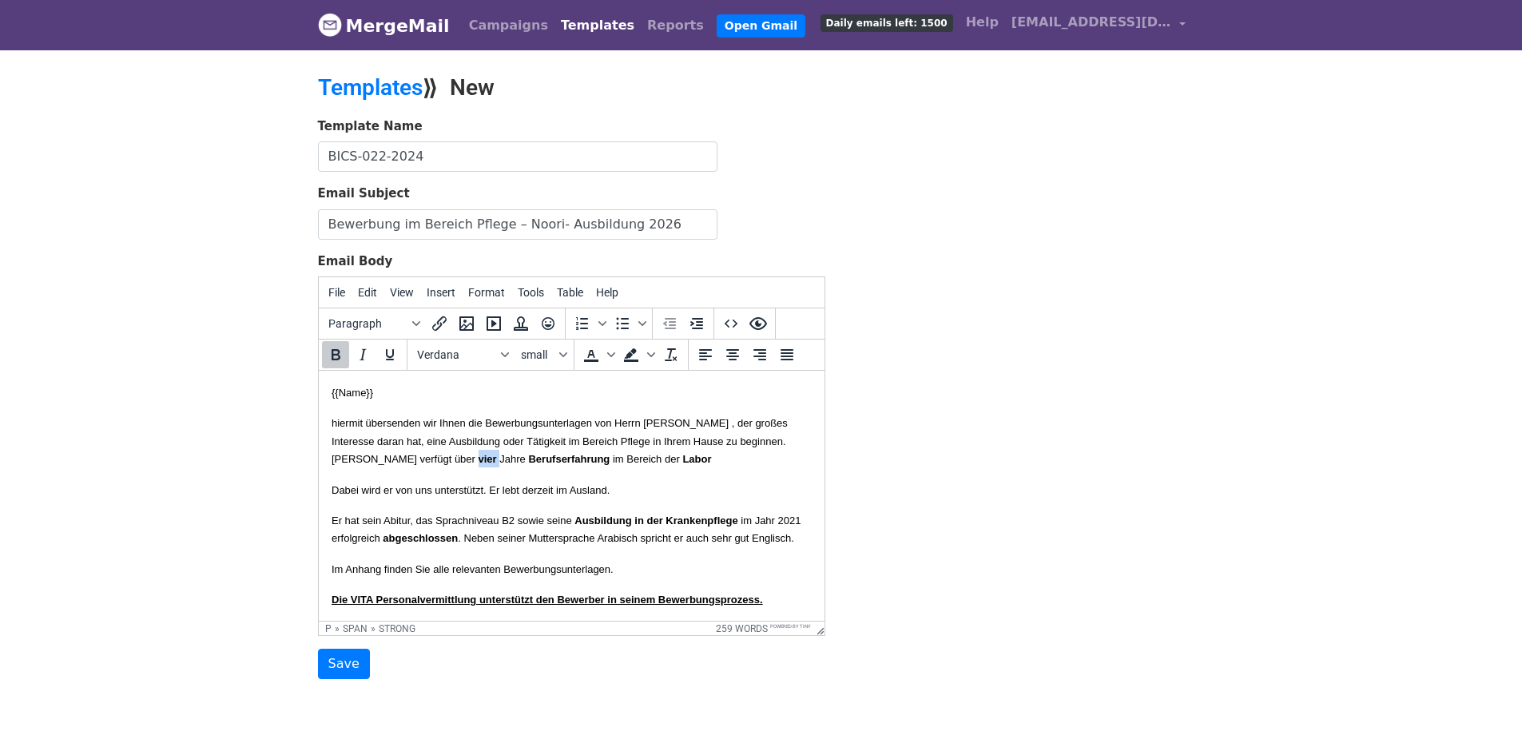
click at [496, 458] on strong "vier" at bounding box center [487, 459] width 18 height 12
click at [607, 526] on strong "Ausbildung in der Krankenpflege" at bounding box center [654, 520] width 163 height 12
click at [573, 526] on strong "Ausbildung in der Krankenpflege" at bounding box center [654, 520] width 163 height 12
click at [333, 544] on font "Er hat sein Abitur, das Sprachniveau B2 sowie seine Ausbildung in der Labor im …" at bounding box center [562, 529] width 462 height 30
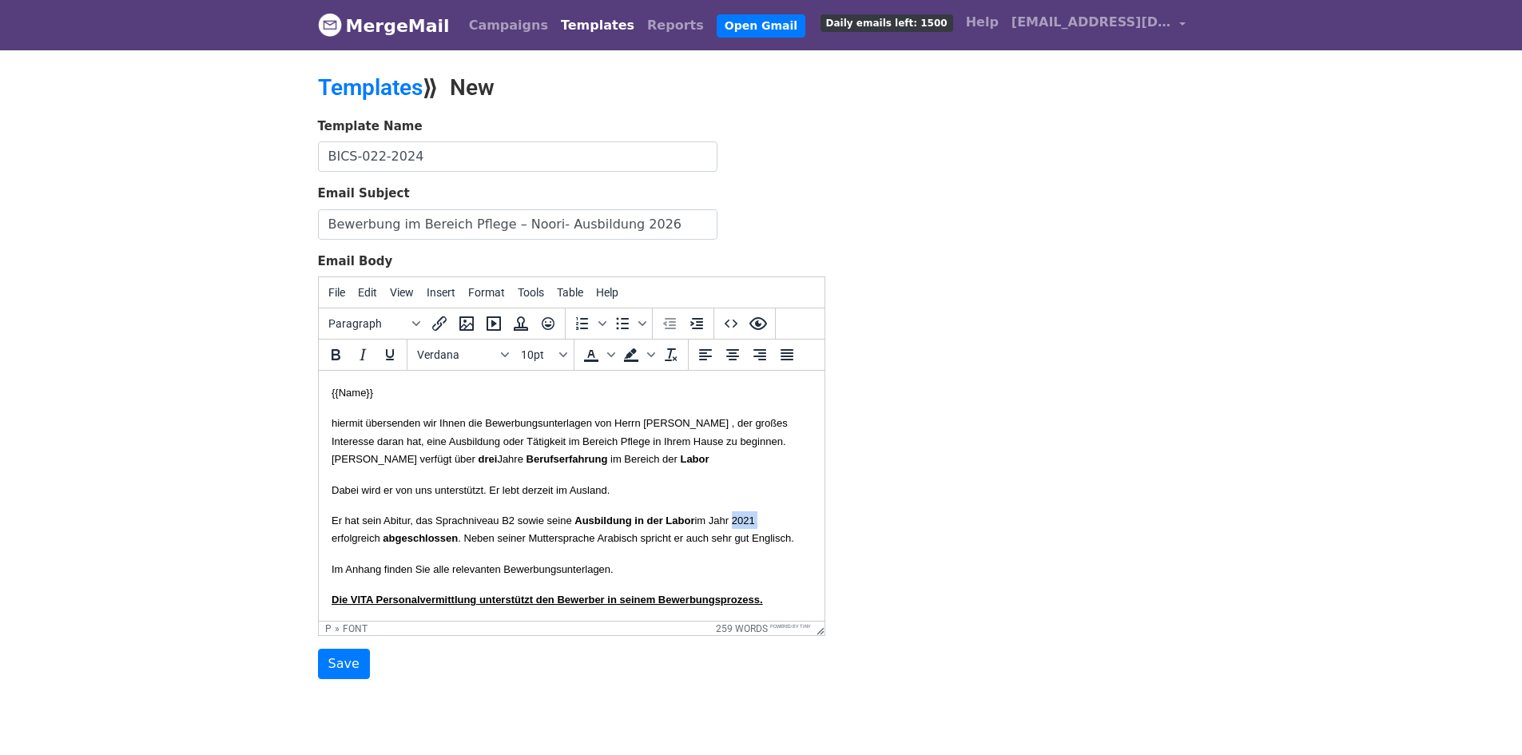
click at [333, 544] on font "Er hat sein Abitur, das Sprachniveau B2 sowie seine Ausbildung in der Labor im …" at bounding box center [562, 529] width 462 height 30
click at [416, 544] on font "Er hat sein Abitur, das Sprachniveau B2 sowie seine Ausbildung in der Labor im …" at bounding box center [562, 529] width 462 height 30
click at [524, 547] on p "Er hat sein Abitur, das Sprachniveau B2 sowie seine Ausbildung in der Labor im …" at bounding box center [571, 529] width 480 height 36
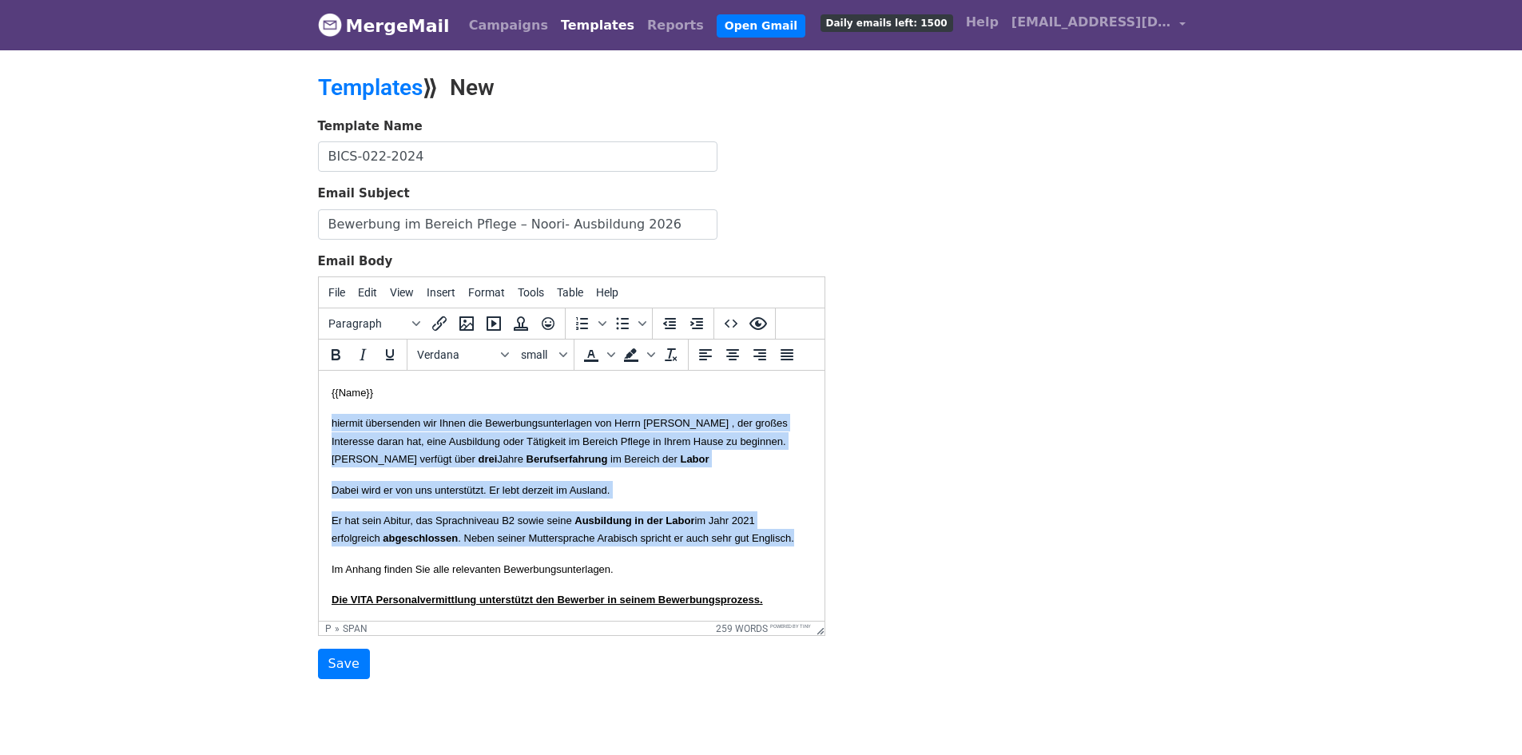
drag, startPoint x: 447, startPoint y: 574, endPoint x: 316, endPoint y: 417, distance: 204.7
click at [318, 417] on html "{{Name}} hiermit übersenden wir Ihnen die Bewerbungsunterlagen von Herrn MAlhus…" at bounding box center [571, 760] width 506 height 779
copy body "hiermit übersenden wir Ihnen die Bewerbungsunterlagen von Herrn MAlhussein Naja…"
click at [629, 467] on p "hiermit übersenden wir Ihnen die Bewerbungsunterlagen von Herrn MAlhussein Naja…" at bounding box center [571, 441] width 480 height 54
click at [669, 498] on p "Dabei wird er von uns unterstützt. Er lebt derzeit im Ausland." at bounding box center [571, 490] width 480 height 18
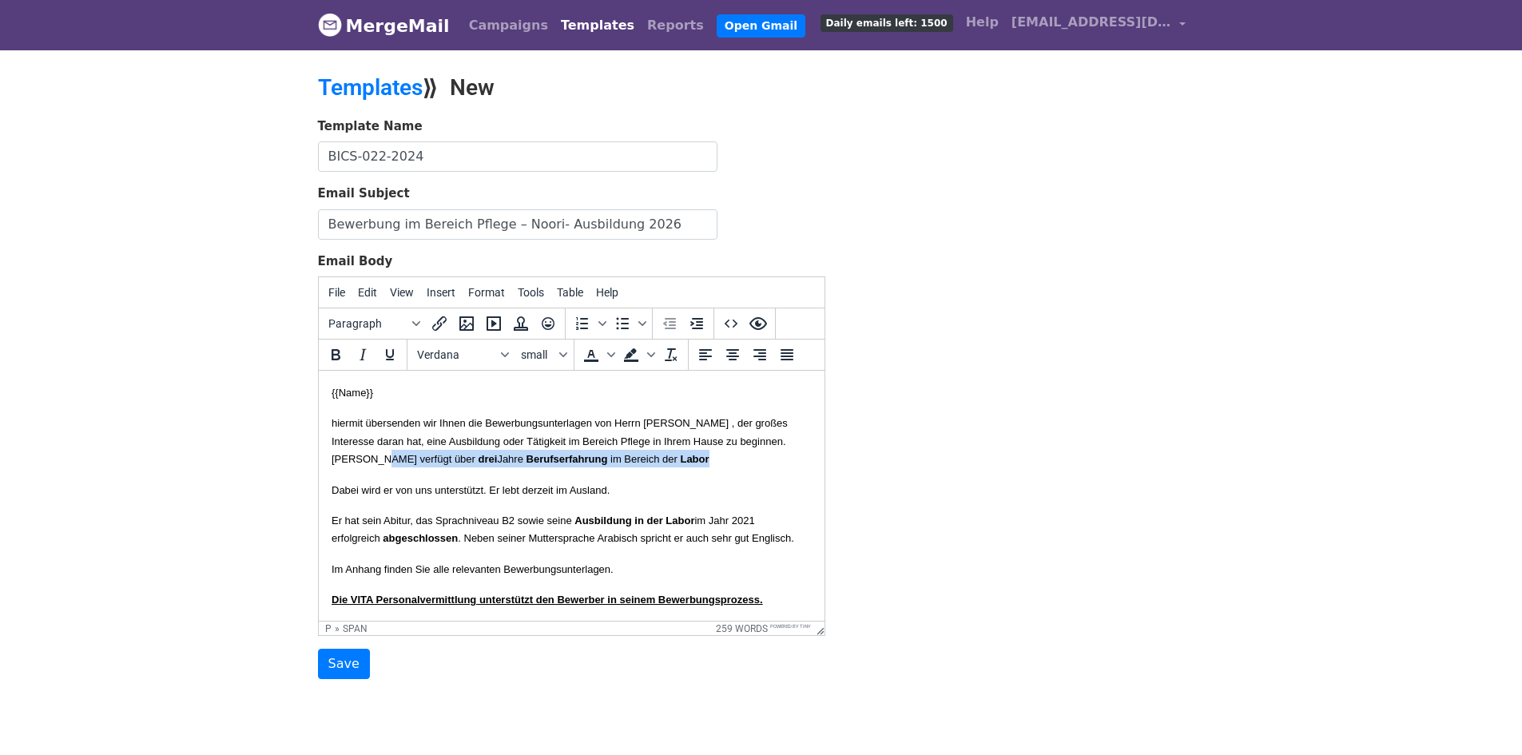
drag, startPoint x: 463, startPoint y: 482, endPoint x: 487, endPoint y: 459, distance: 32.8
click at [487, 459] on p "hiermit übersenden wir Ihnen die Bewerbungsunterlagen von Herrn MAlhussein Naja…" at bounding box center [571, 441] width 480 height 54
drag, startPoint x: 652, startPoint y: 482, endPoint x: 705, endPoint y: 459, distance: 58.0
click at [657, 467] on p "hiermit übersenden wir Ihnen die Bewerbungsunterlagen von Herrn MAlhussein Naja…" at bounding box center [571, 441] width 480 height 54
click at [678, 457] on font "Herr Noori verfügt über drei Jahre Berufserfahrung im Laborbereich" at bounding box center [504, 459] width 347 height 12
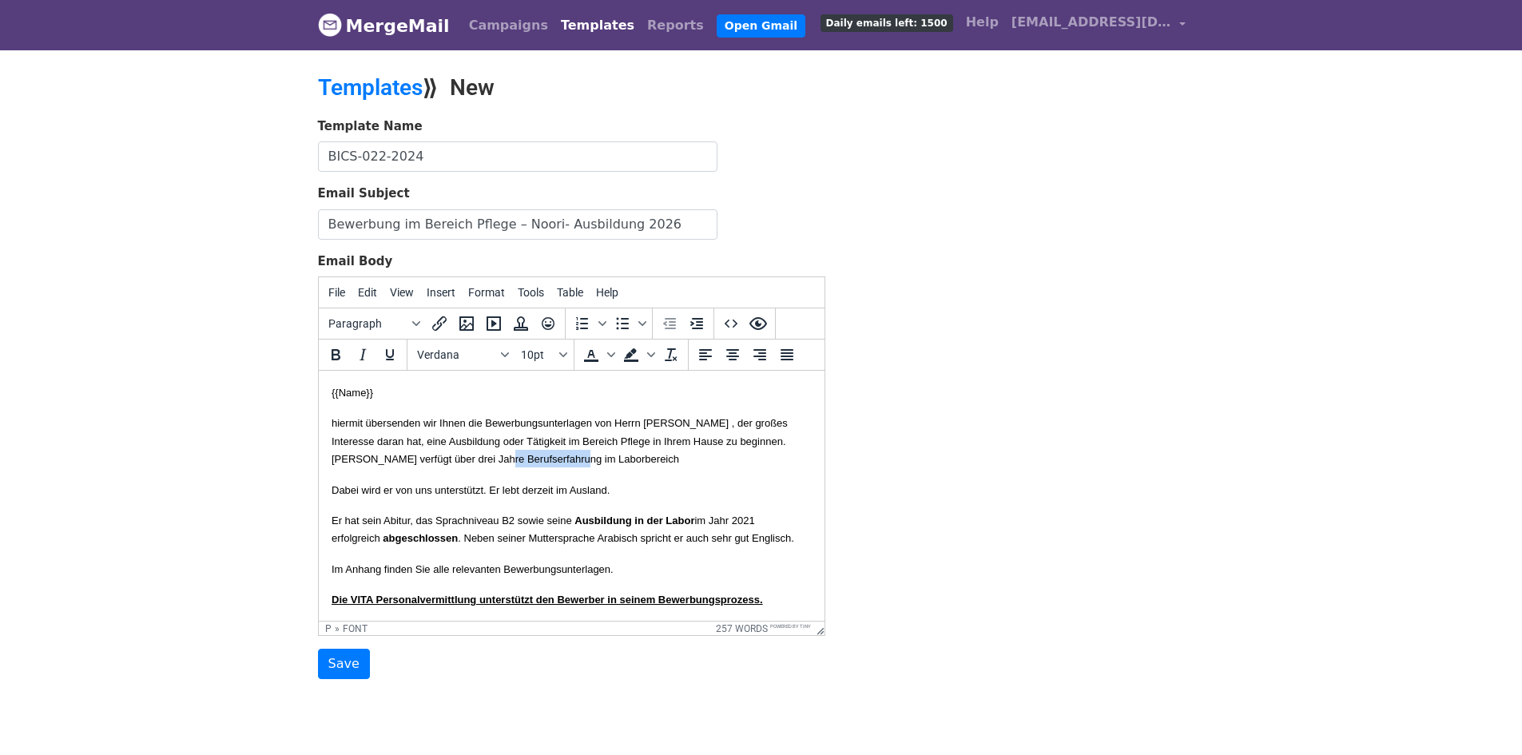
click at [678, 457] on font "Herr Noori verfügt über drei Jahre Berufserfahrung im Laborbereich" at bounding box center [504, 459] width 347 height 12
click at [336, 350] on icon "Bold" at bounding box center [335, 354] width 9 height 11
click at [359, 465] on font "Herr Noori verfügt über drei Jahre Berufserfahrung im Laborbereich" at bounding box center [505, 459] width 348 height 12
click at [337, 355] on icon "Bold" at bounding box center [335, 354] width 19 height 19
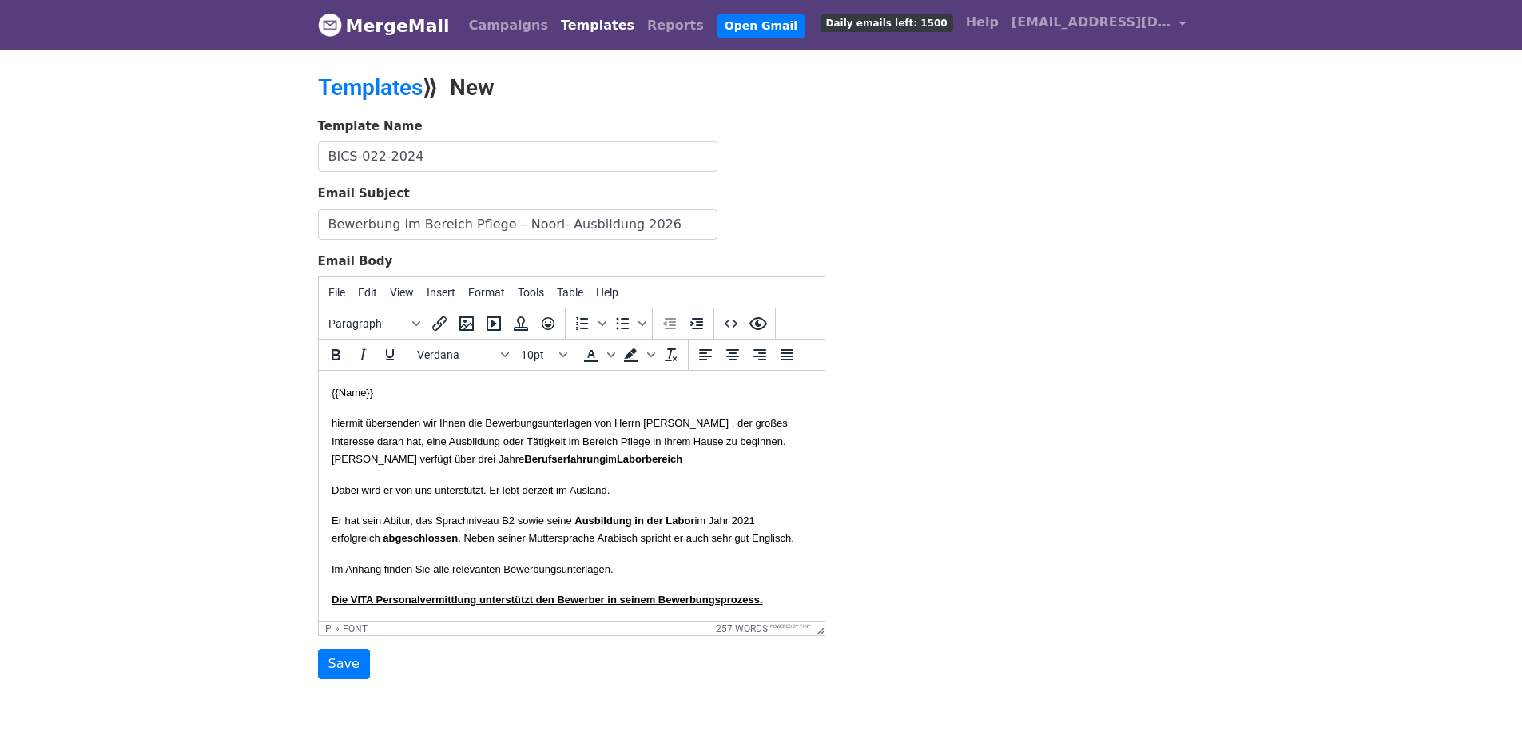
click at [491, 520] on body "{{Name}} hiermit übersenden wir Ihnen die Bewerbungsunterlagen von Herrn MAlhus…" at bounding box center [571, 759] width 480 height 753
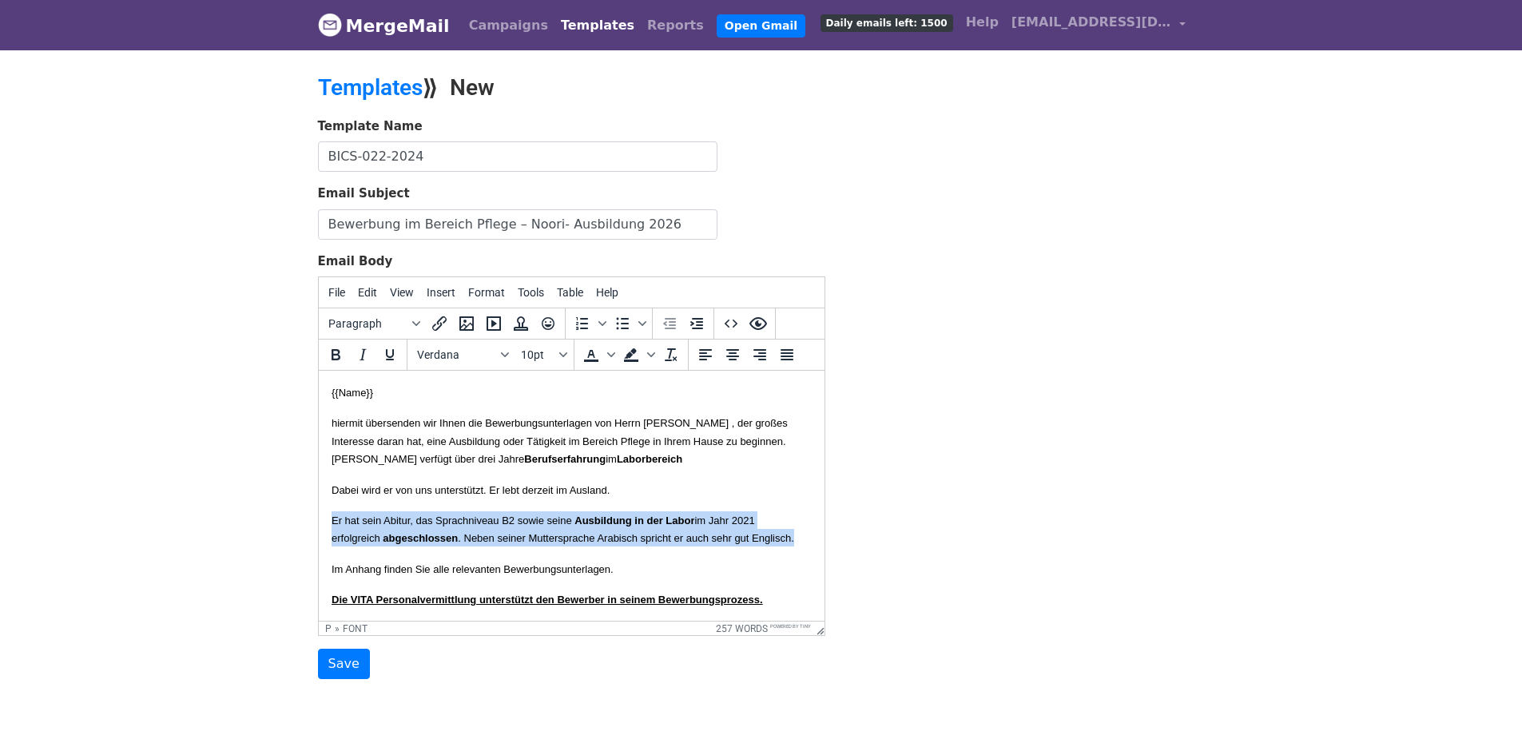
drag, startPoint x: 427, startPoint y: 580, endPoint x: 323, endPoint y: 542, distance: 110.7
click at [323, 542] on html "{{Name}} hiermit übersenden wir Ihnen die Bewerbungsunterlagen von Herrn MAlhus…" at bounding box center [571, 760] width 506 height 779
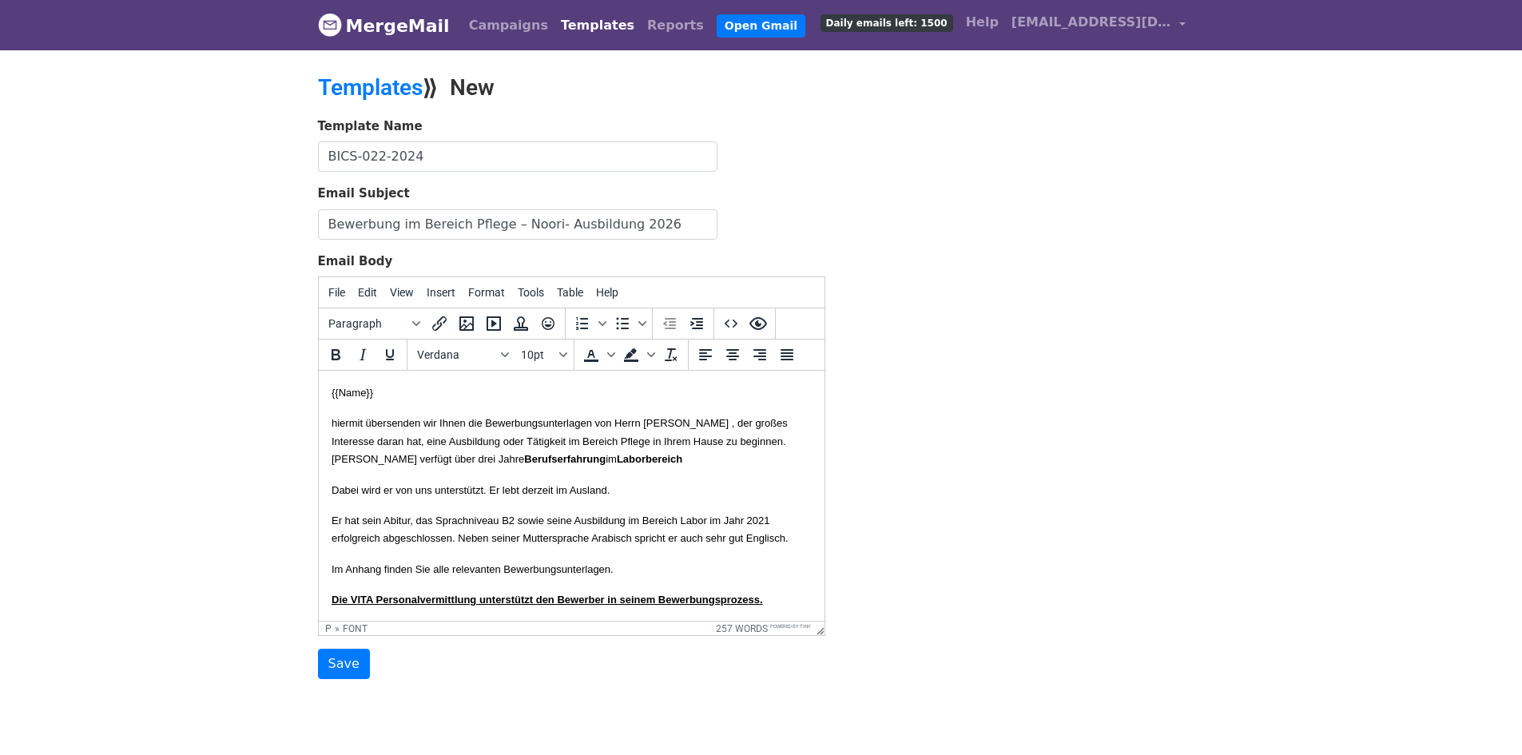
click at [740, 538] on font "Er hat sein Abitur, das Sprachniveau B2 sowie seine Ausbildung im Bereich Labor…" at bounding box center [559, 529] width 457 height 30
click at [334, 357] on icon "Bold" at bounding box center [335, 354] width 19 height 19
click at [476, 544] on font "Er hat sein Abitur, das Sprachniveau B2 sowie seine Ausbildung im Bereich Labor…" at bounding box center [559, 529] width 457 height 30
click at [477, 544] on font "Er hat sein Abitur, das Sprachniveau B2 sowie seine Ausbildung im Bereich Labor…" at bounding box center [559, 529] width 457 height 30
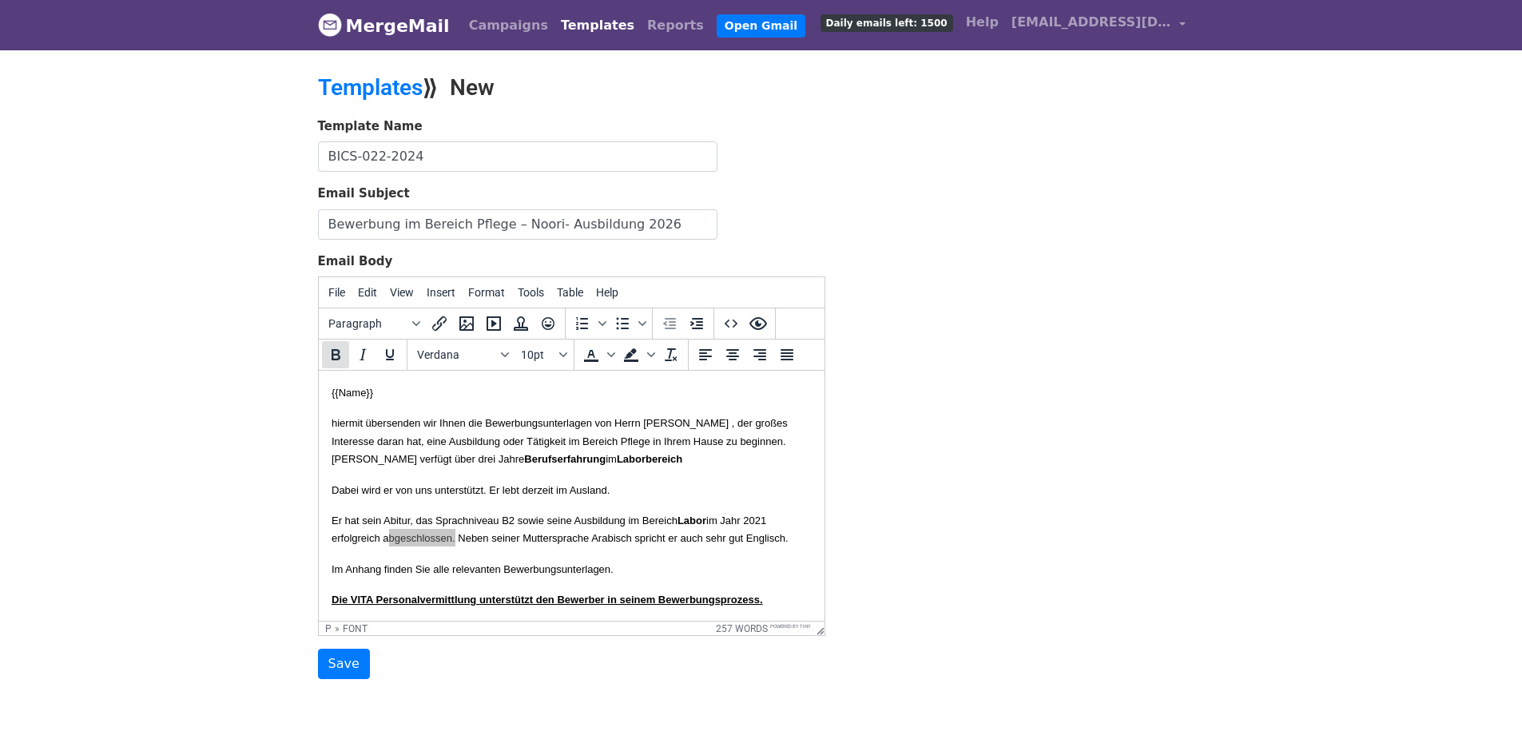
click at [328, 354] on icon "Bold" at bounding box center [335, 354] width 19 height 19
click at [712, 547] on p "Er hat sein Abitur, das Sprachniveau B2 sowie seine Ausbildung im Bereich Labor…" at bounding box center [571, 529] width 480 height 36
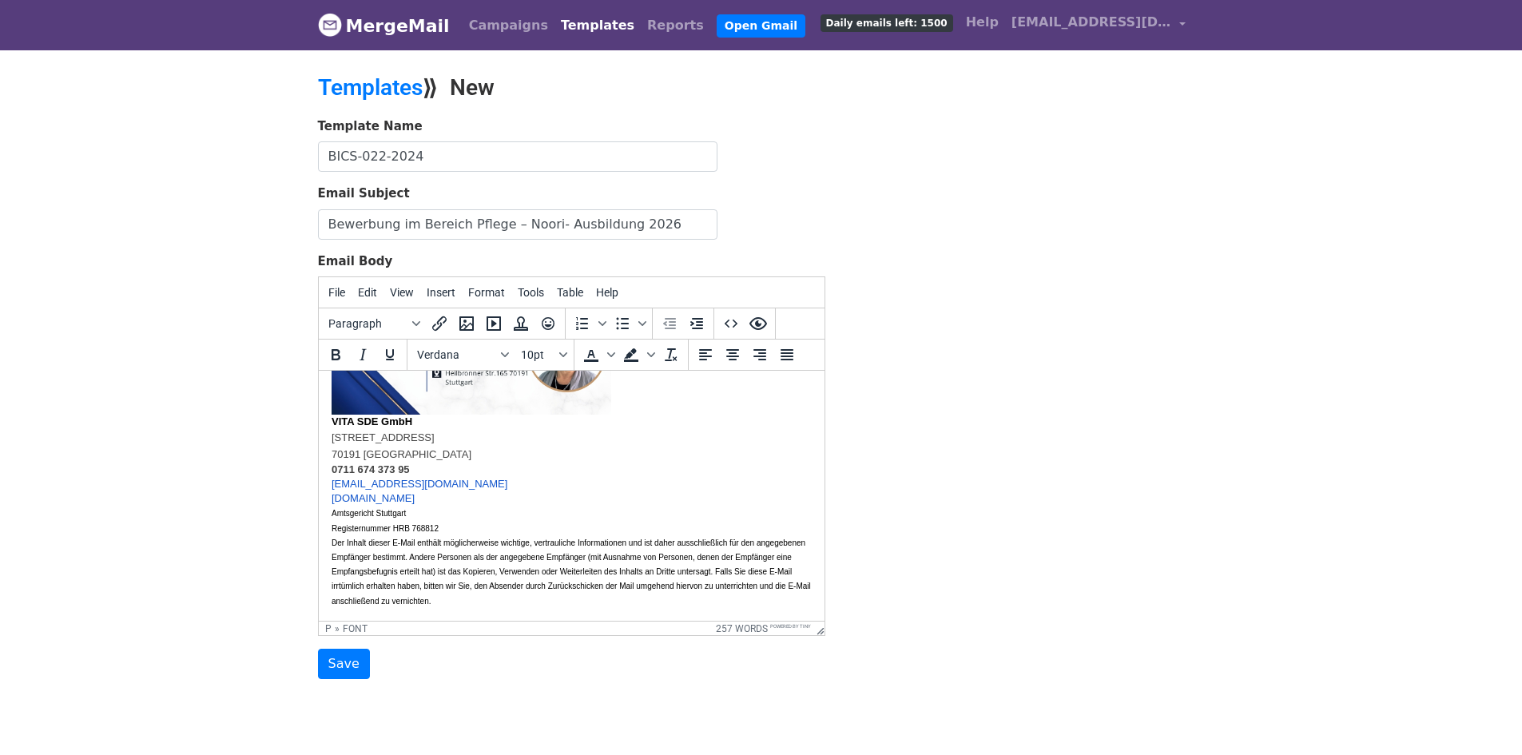
scroll to position [589, 0]
click at [337, 665] on input "Save" at bounding box center [344, 664] width 52 height 30
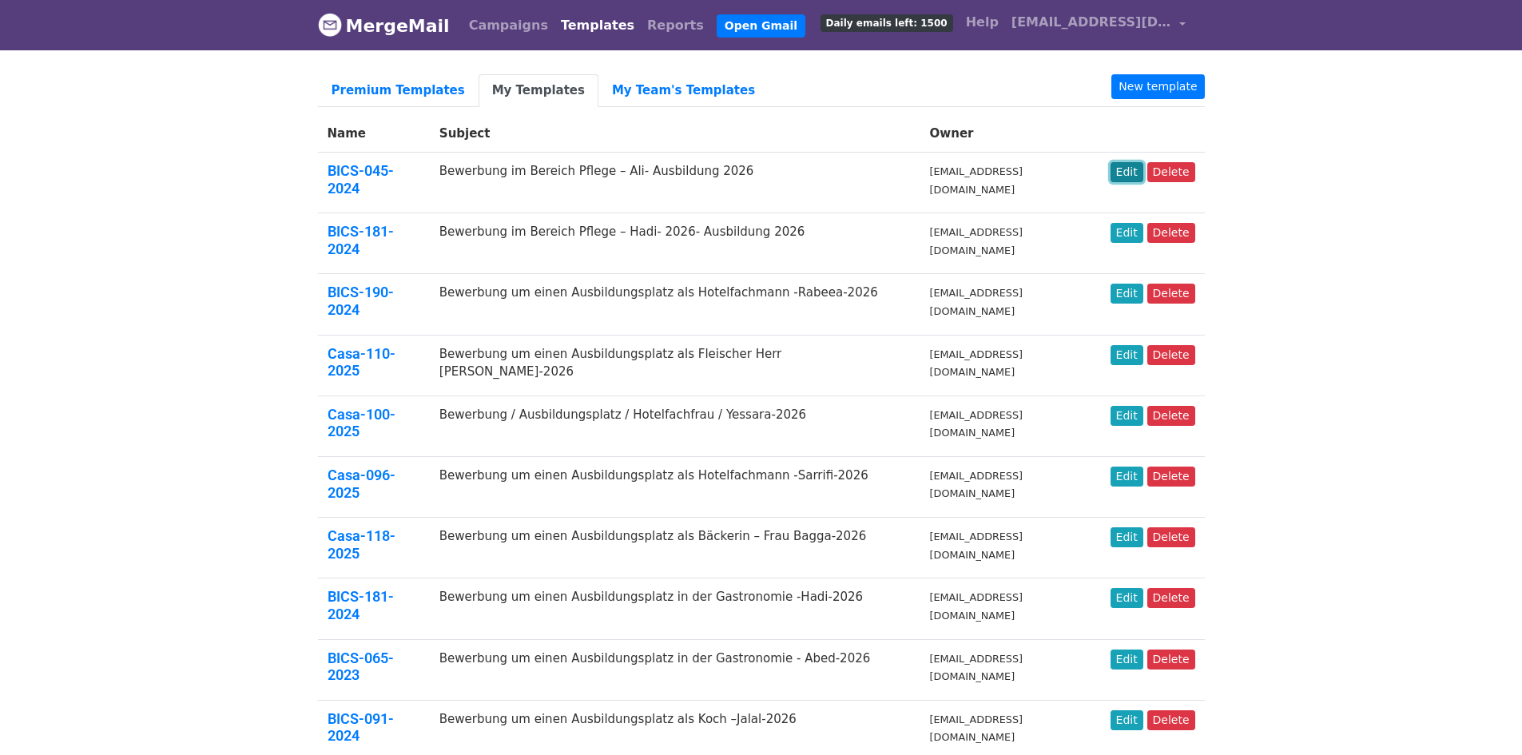
click at [1125, 173] on link "Edit" at bounding box center [1126, 172] width 33 height 20
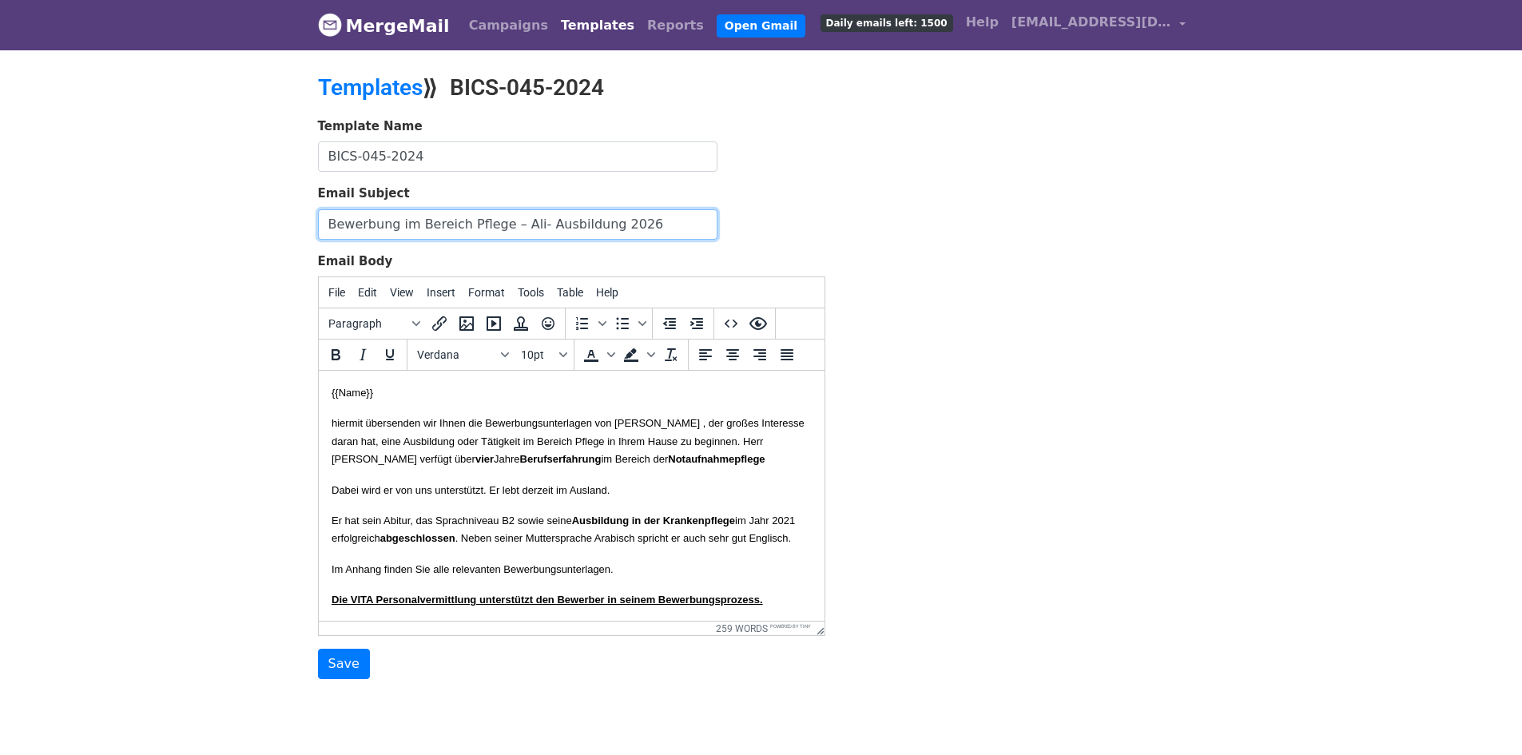
click at [674, 219] on input "Bewerbung im Bereich Pflege – Ali- Ausbildung 2026" at bounding box center [517, 224] width 399 height 30
click at [460, 411] on body "{{Name}} hiermit übersenden wir Ihnen die Bewerbungsunterlagen von Herrn Mustaf…" at bounding box center [571, 759] width 480 height 753
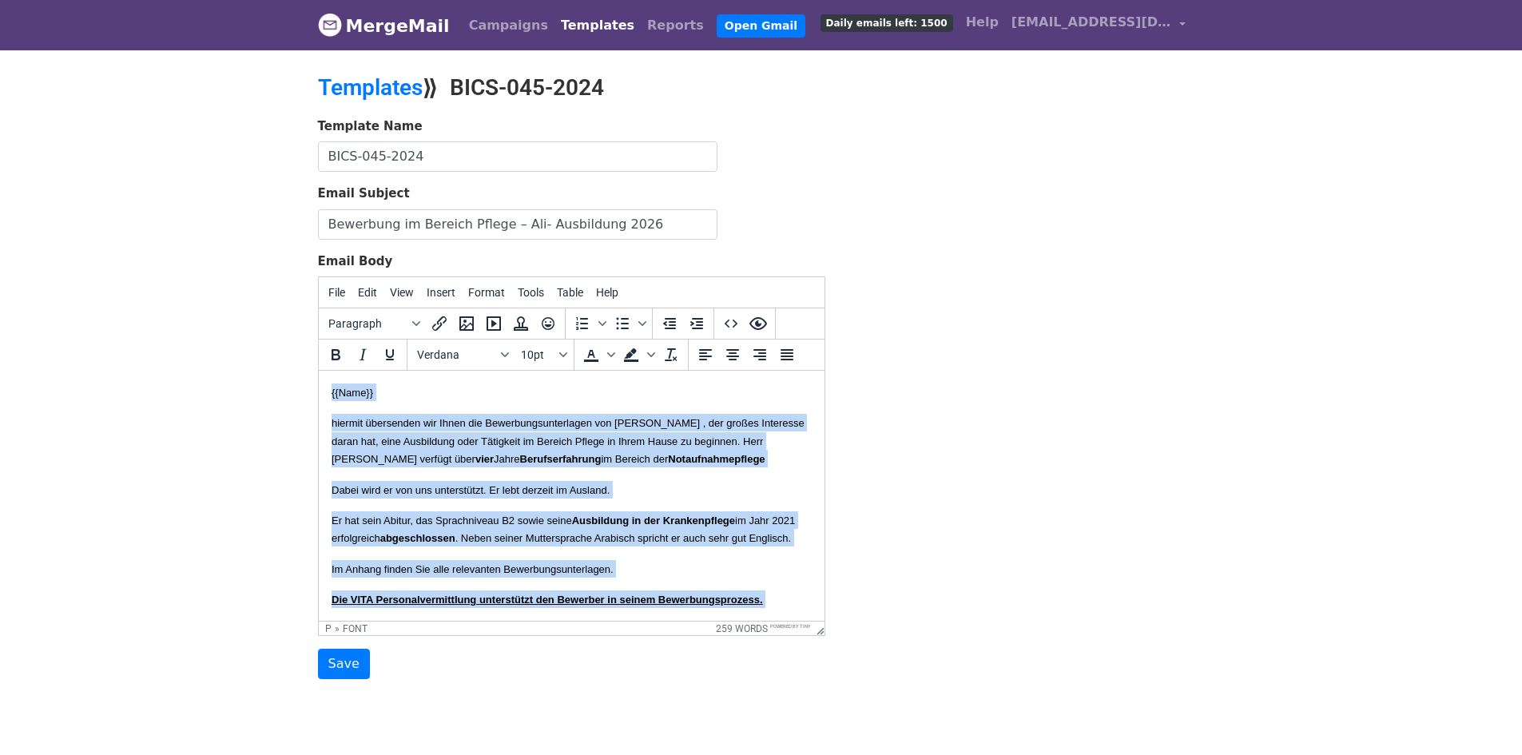
copy body "{{Name}} hiermit übersenden wir Ihnen die Bewerbungsunterlagen von Herrn Mustaf…"
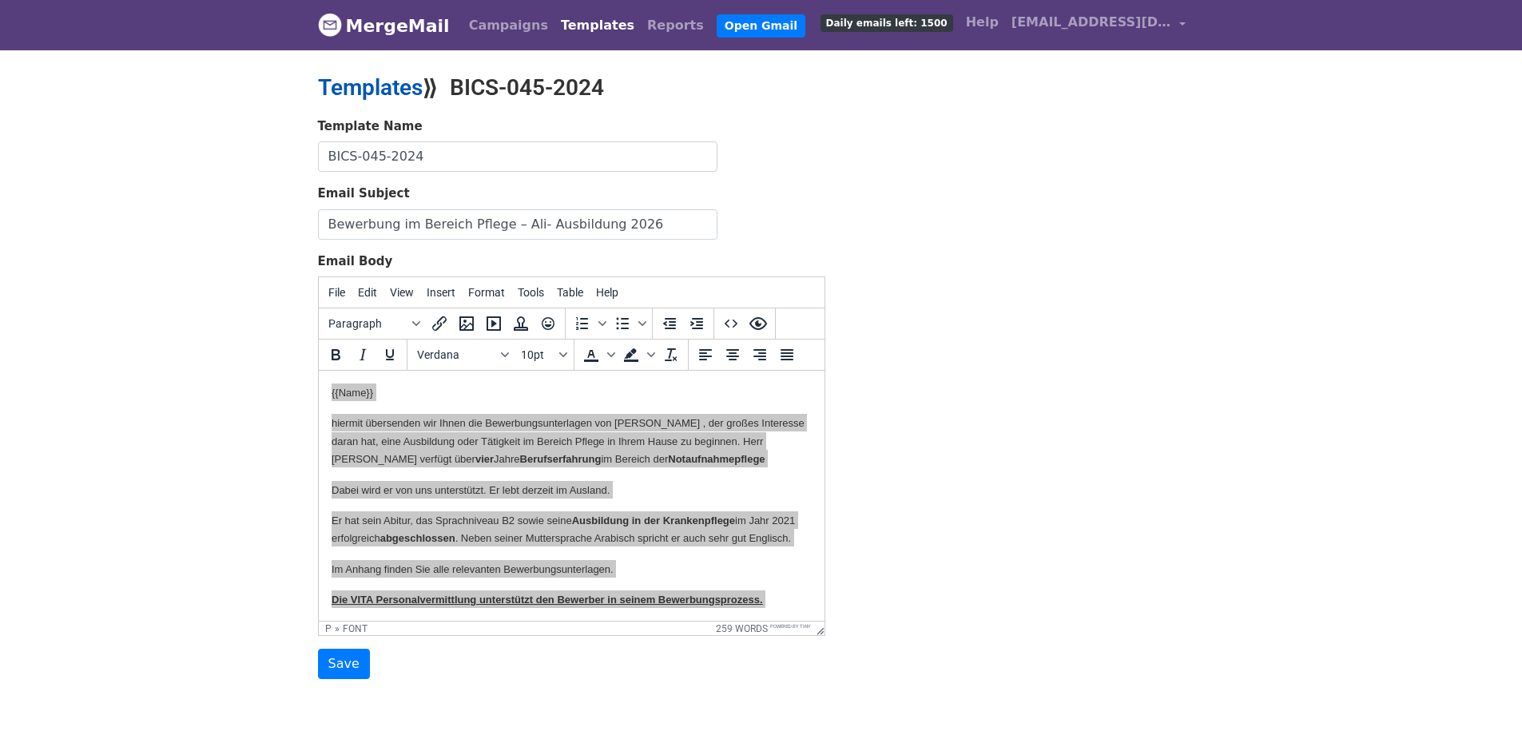
click at [347, 77] on link "Templates" at bounding box center [370, 87] width 105 height 26
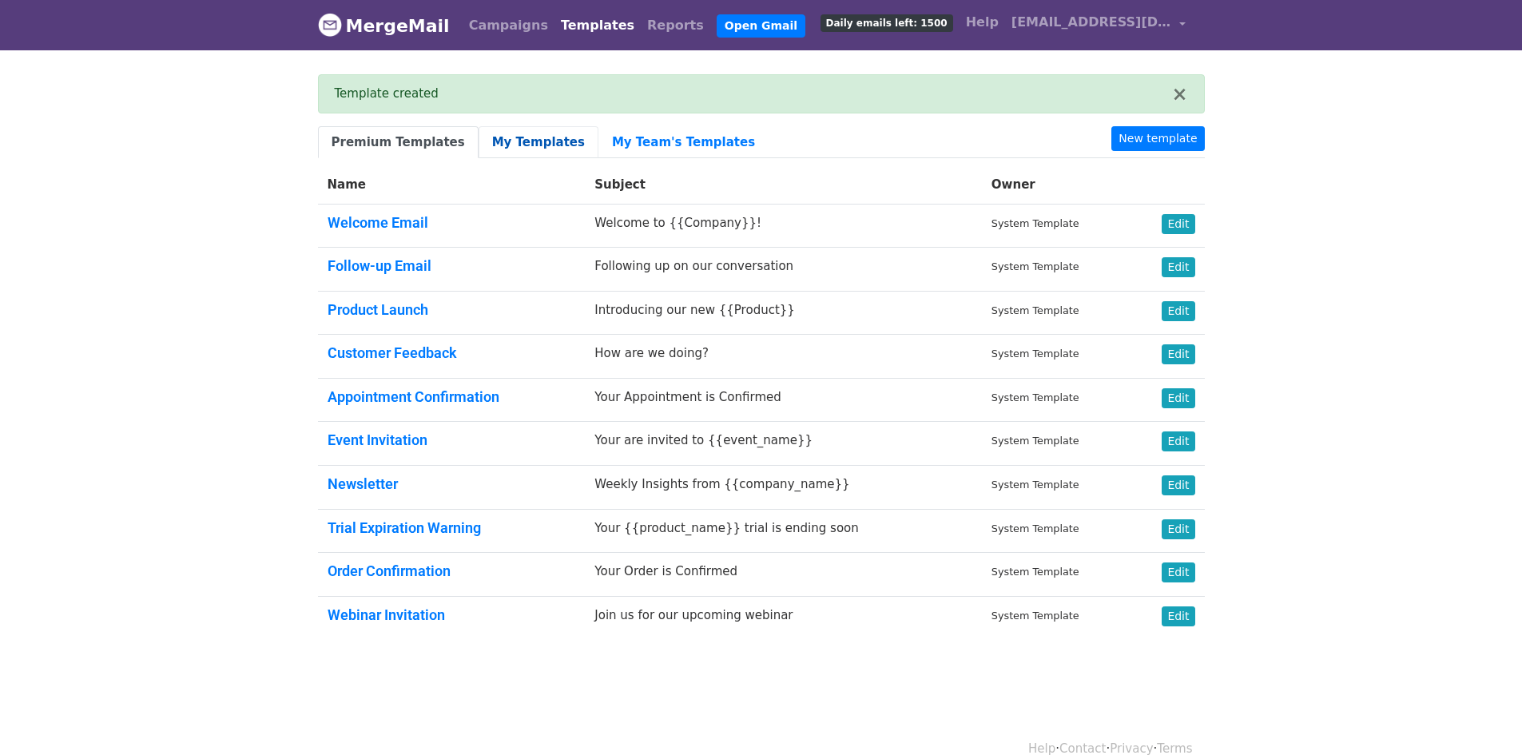
click at [478, 140] on link "My Templates" at bounding box center [538, 142] width 120 height 33
click at [1317, 220] on body "MergeMail Campaigns Templates Reports Open Gmail Daily emails left: 1500 Help […" at bounding box center [761, 358] width 1522 height 716
click at [1165, 134] on link "New template" at bounding box center [1157, 138] width 93 height 25
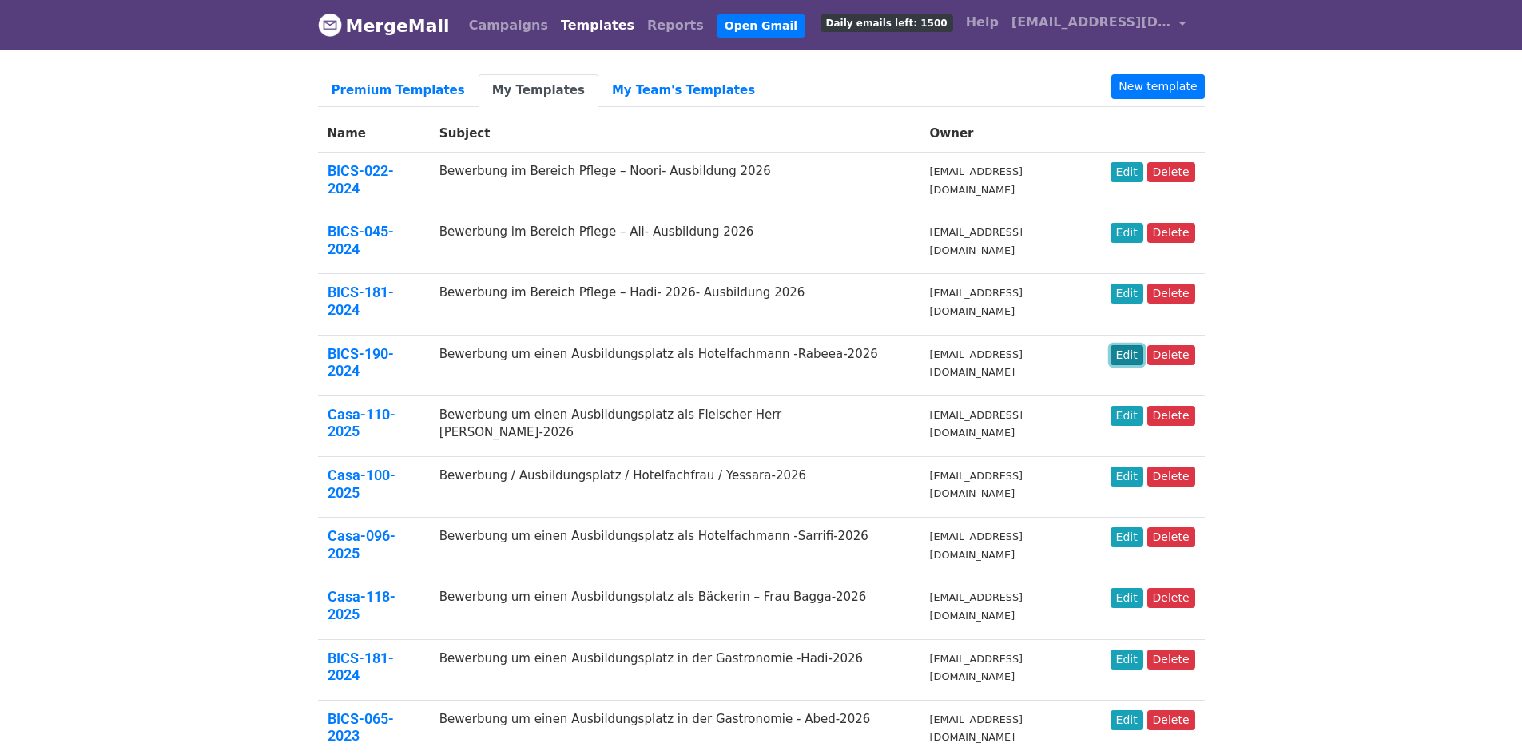
click at [1138, 345] on link "Edit" at bounding box center [1126, 355] width 33 height 20
click at [1130, 223] on link "Edit" at bounding box center [1126, 233] width 33 height 20
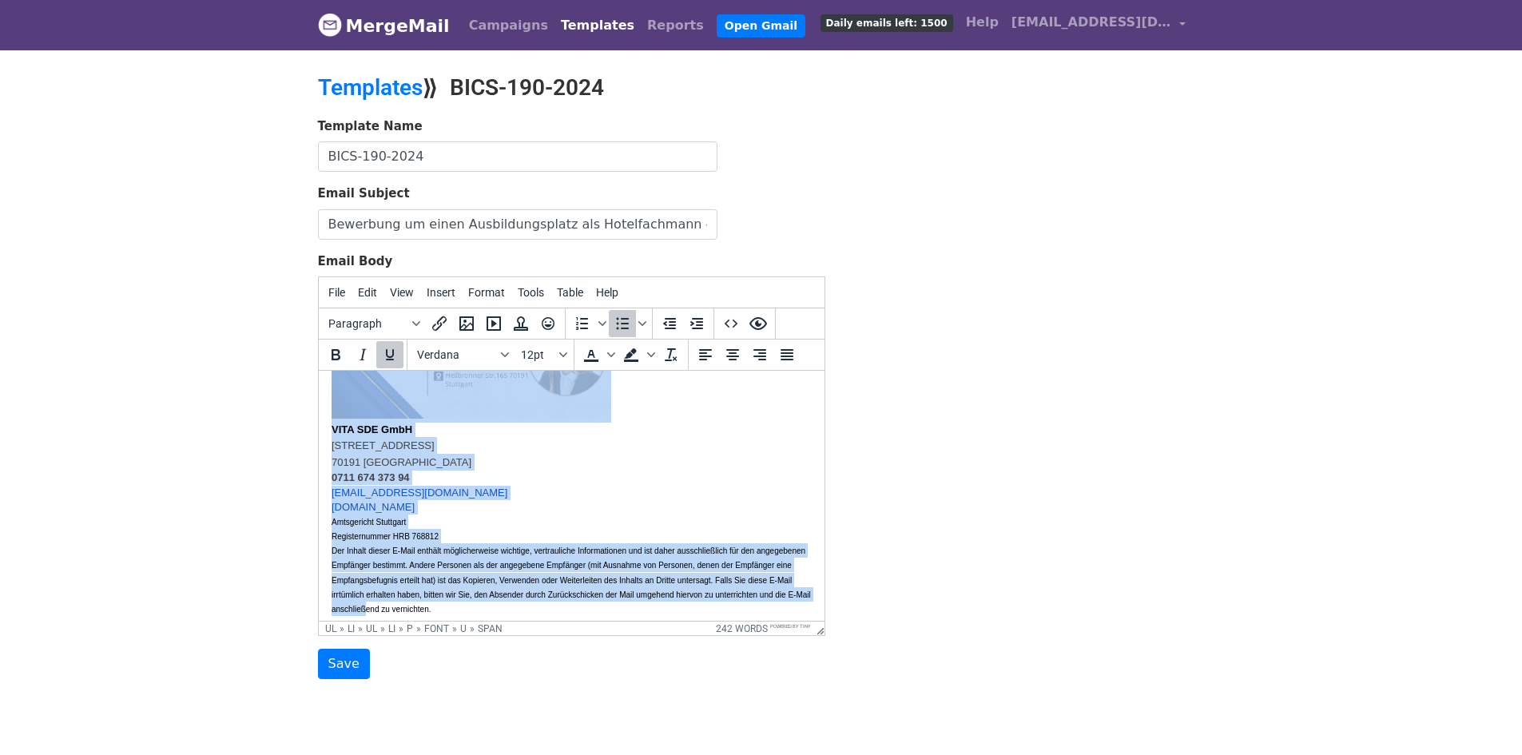
scroll to position [795, 0]
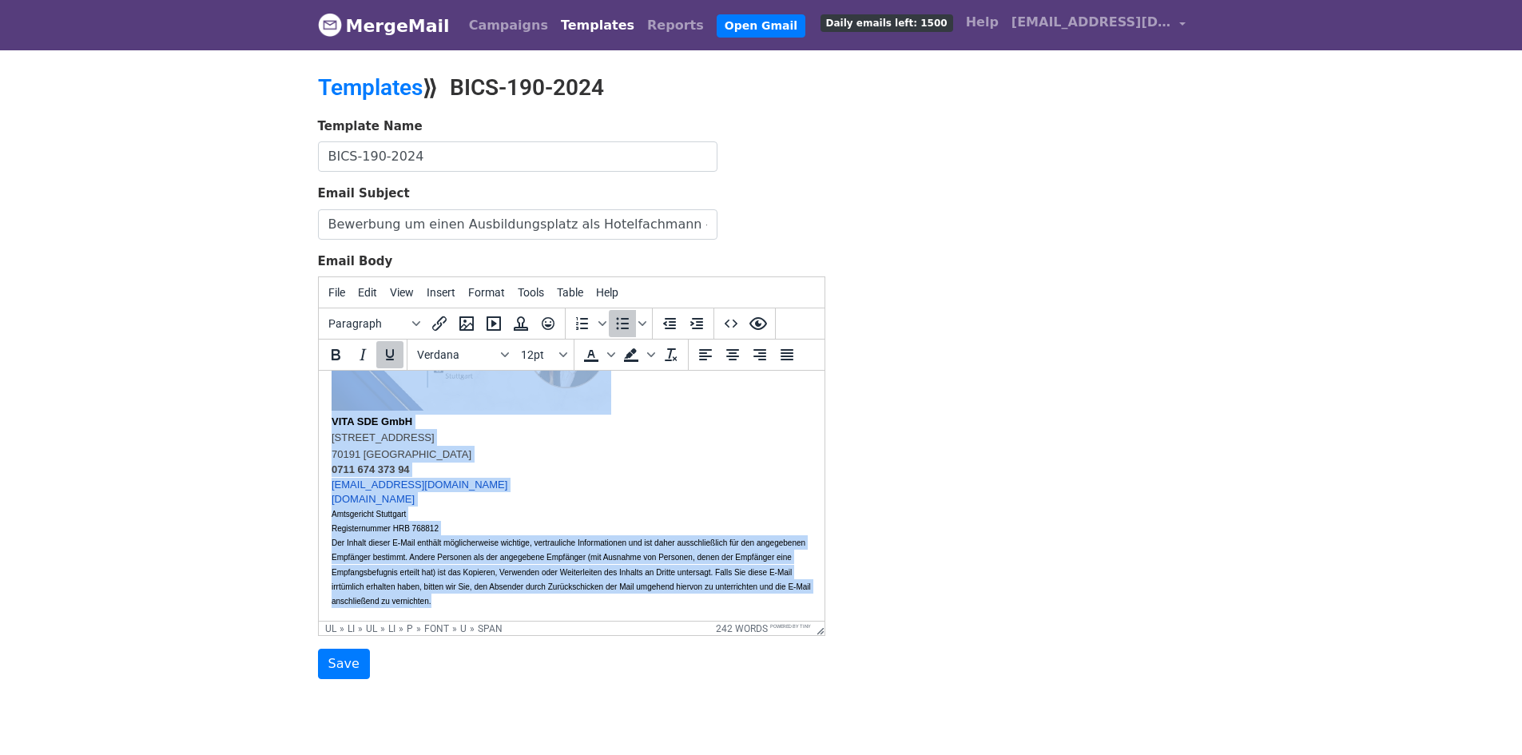
drag, startPoint x: 331, startPoint y: 436, endPoint x: 797, endPoint y: 659, distance: 516.9
click at [797, 621] on html "{{Name}} hiermit übersenden wir Ihnen die Bewerbungsunterlagen von Herrn Khatta…" at bounding box center [571, 128] width 506 height 986
copy li "Die VITA Personalvermittlung unterstützt den Bewerber in seinem Bewerbungsproze…"
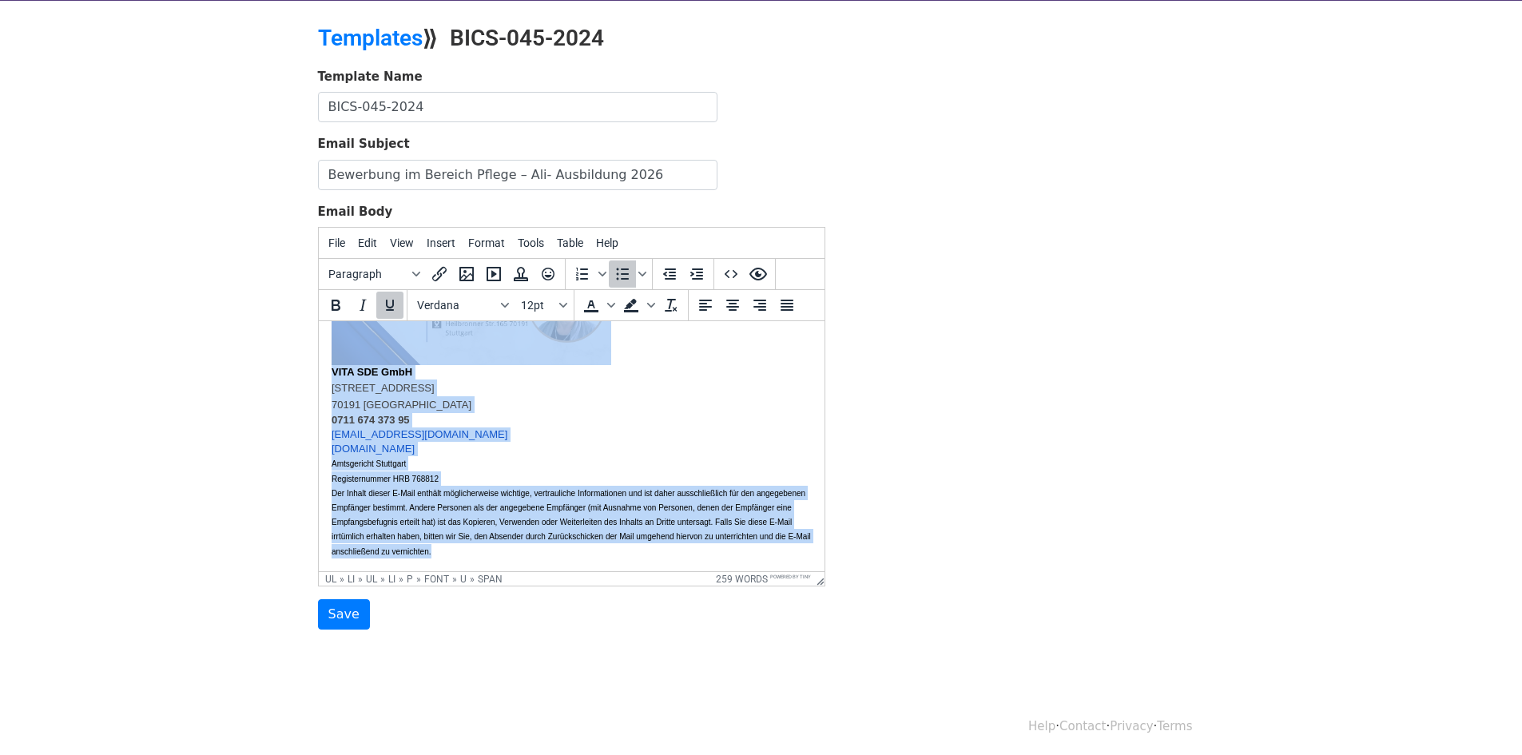
scroll to position [54, 0]
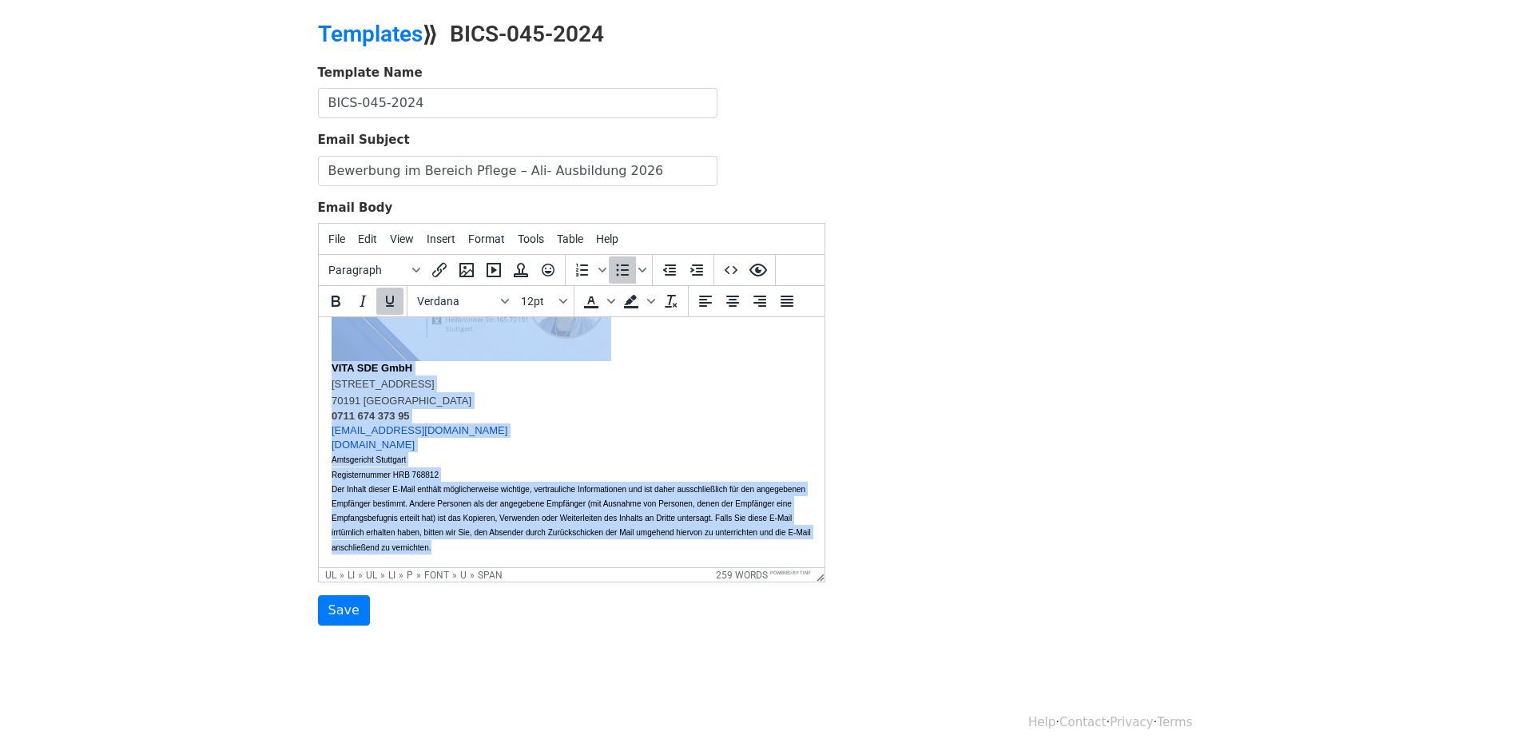
drag, startPoint x: 332, startPoint y: 343, endPoint x: 899, endPoint y: 759, distance: 703.4
click at [823, 567] on html "{{Name}} hiermit übersenden wir Ihnen die Bewerbungsunterlagen von Herrn Mustaf…" at bounding box center [571, 177] width 506 height 779
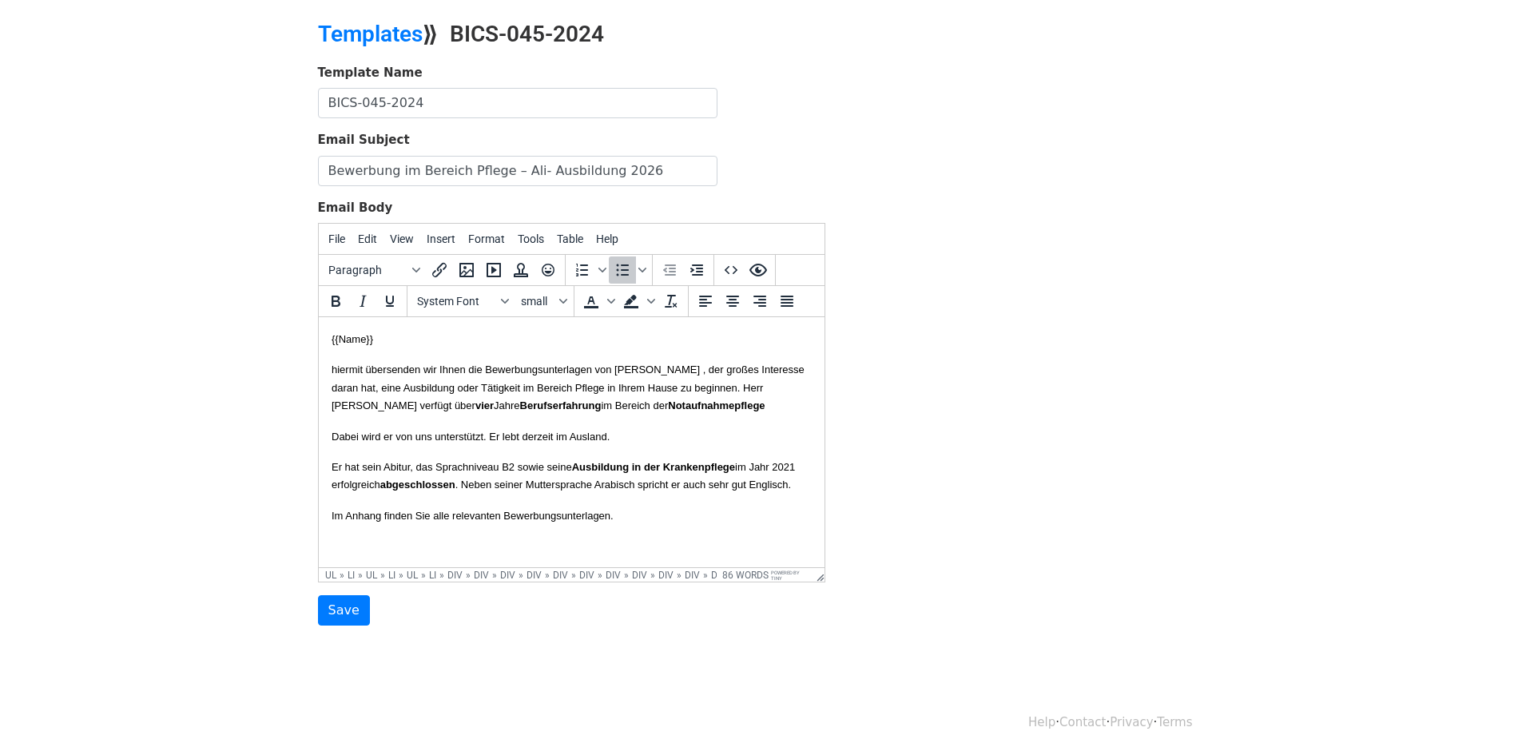
paste body
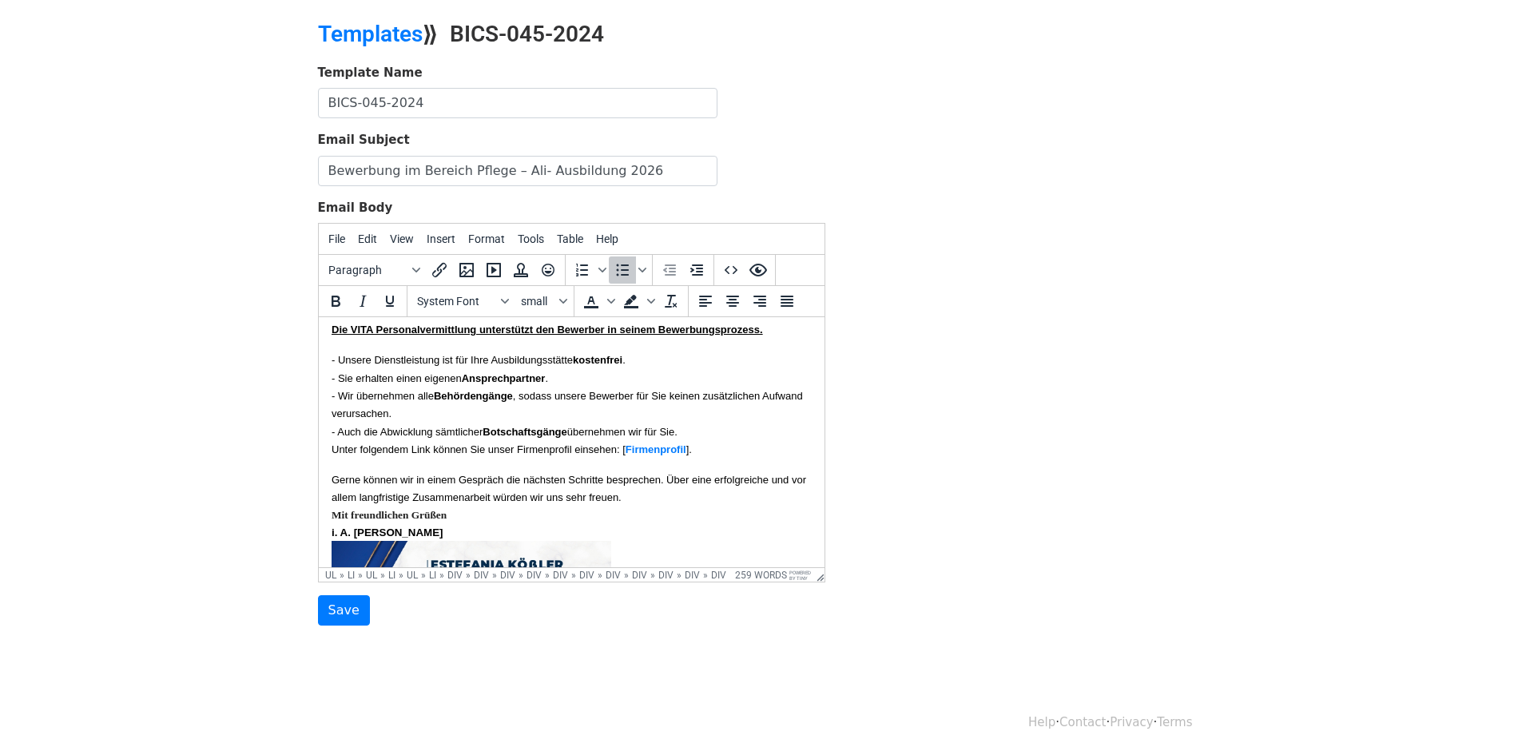
scroll to position [180, 0]
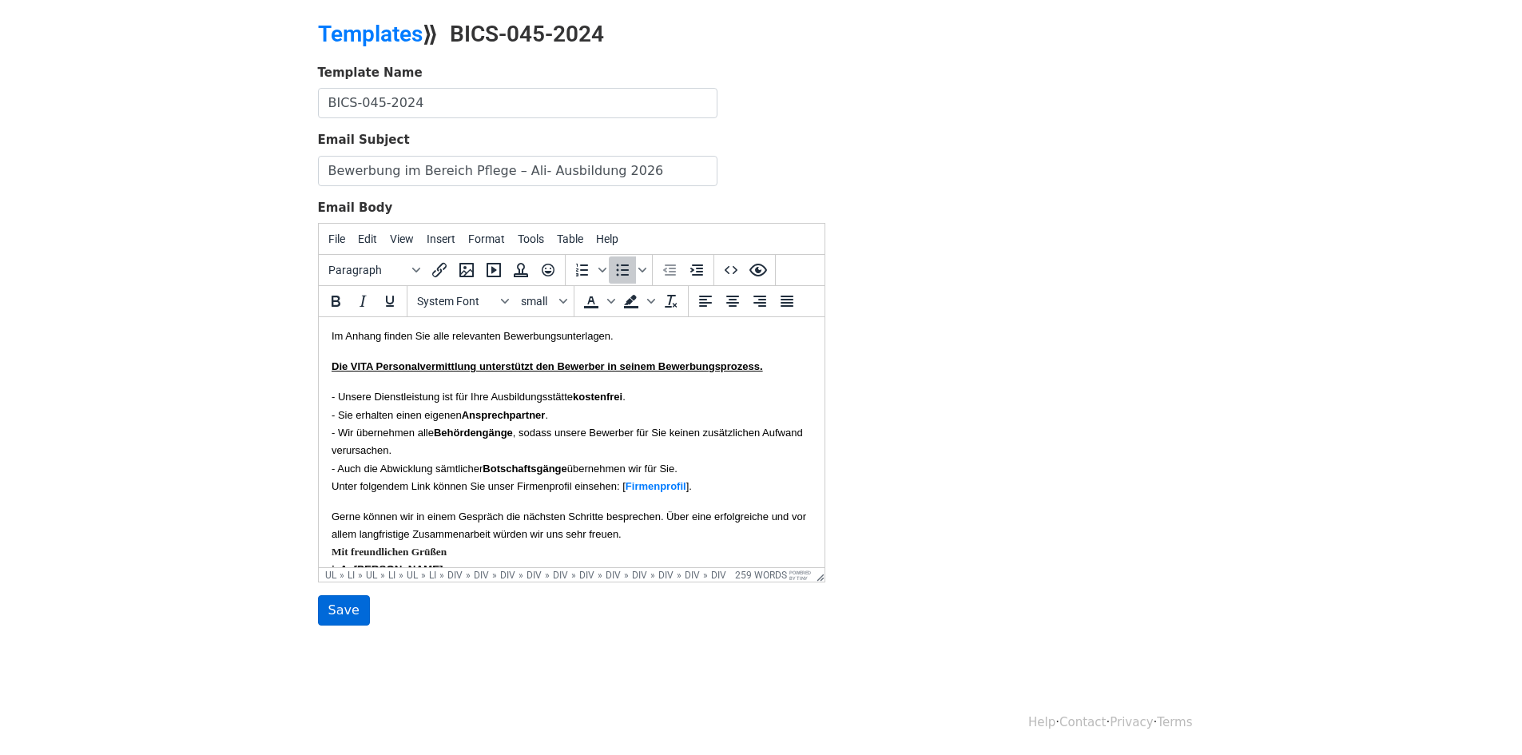
click at [335, 613] on input "Save" at bounding box center [344, 610] width 52 height 30
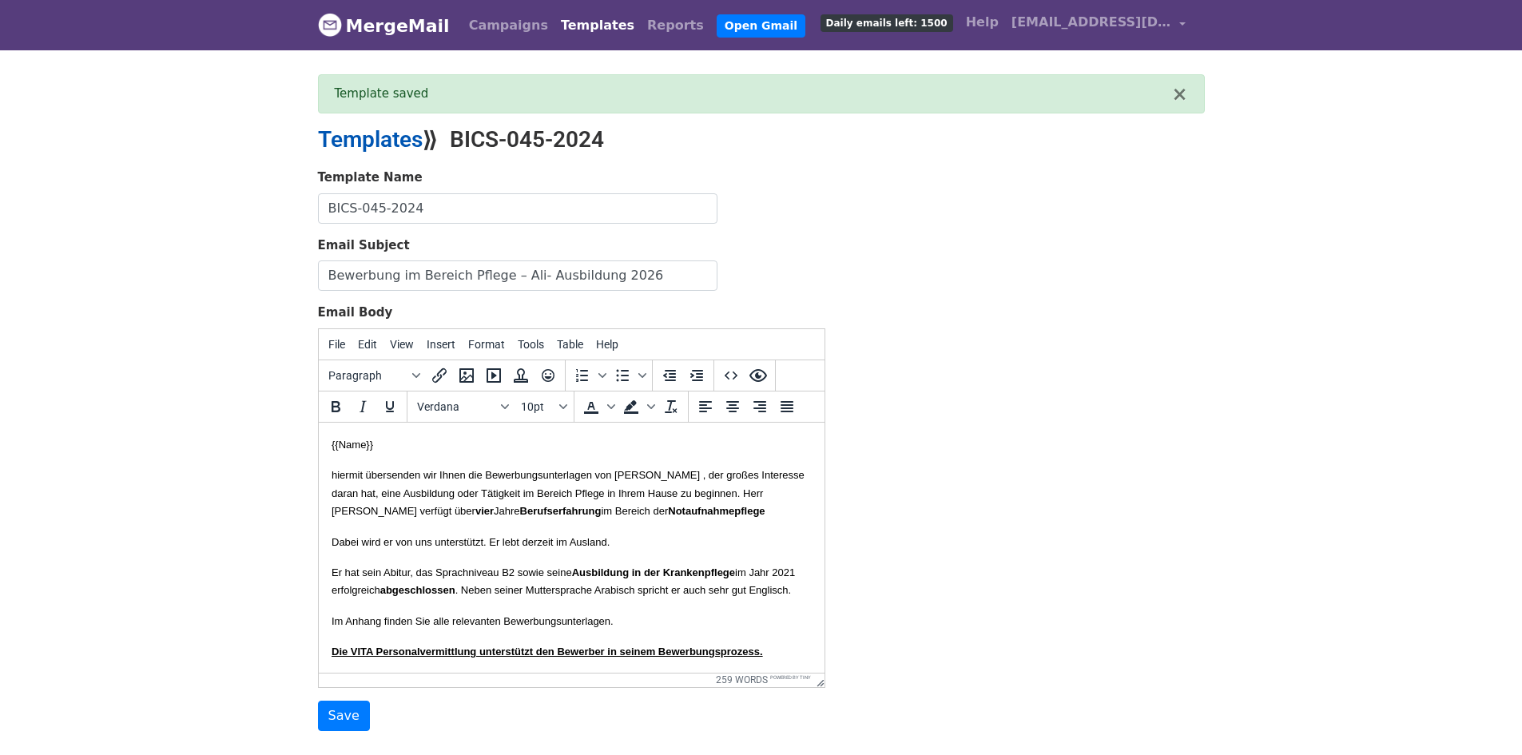
click at [411, 137] on link "Templates" at bounding box center [370, 139] width 105 height 26
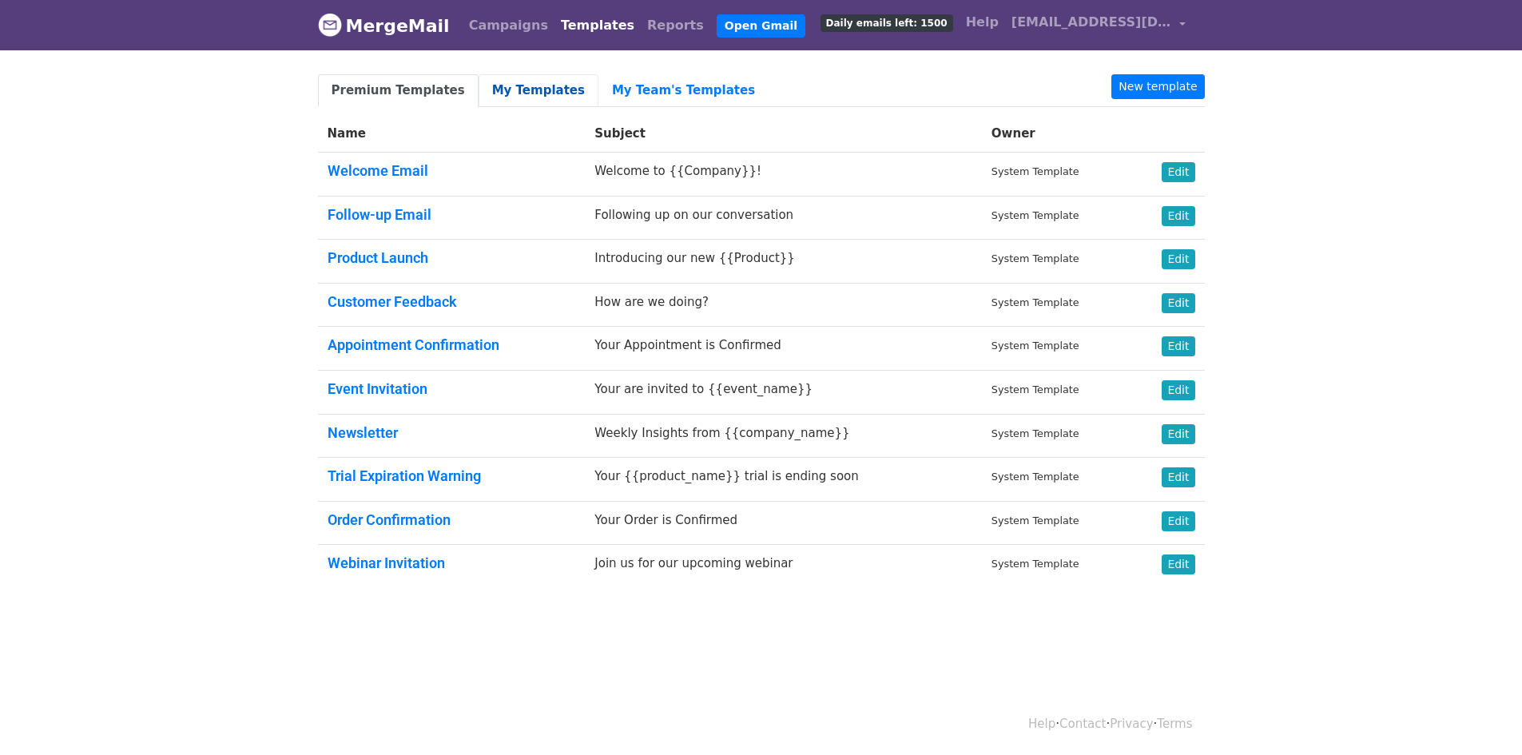
click at [533, 89] on link "My Templates" at bounding box center [538, 90] width 120 height 33
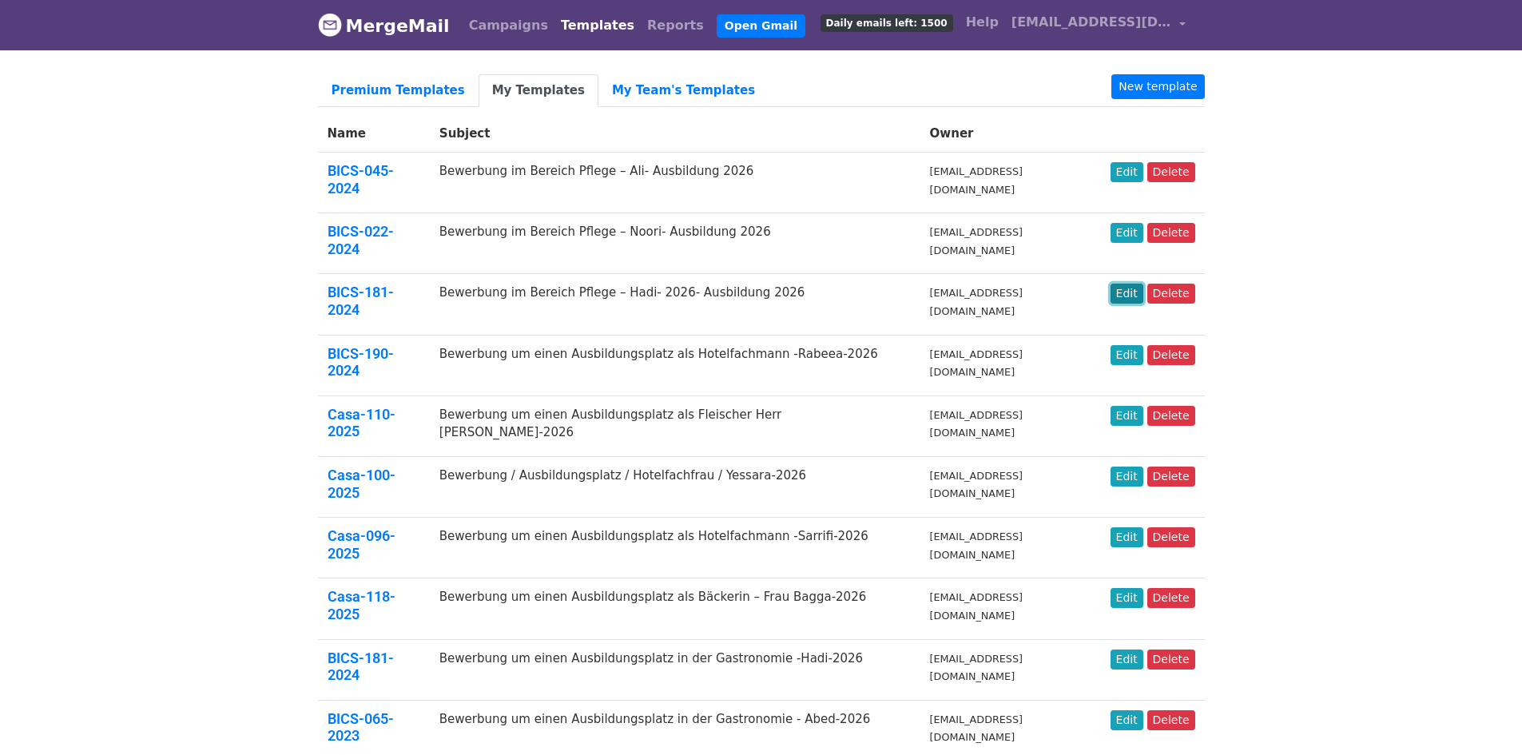
click at [1127, 284] on link "Edit" at bounding box center [1126, 294] width 33 height 20
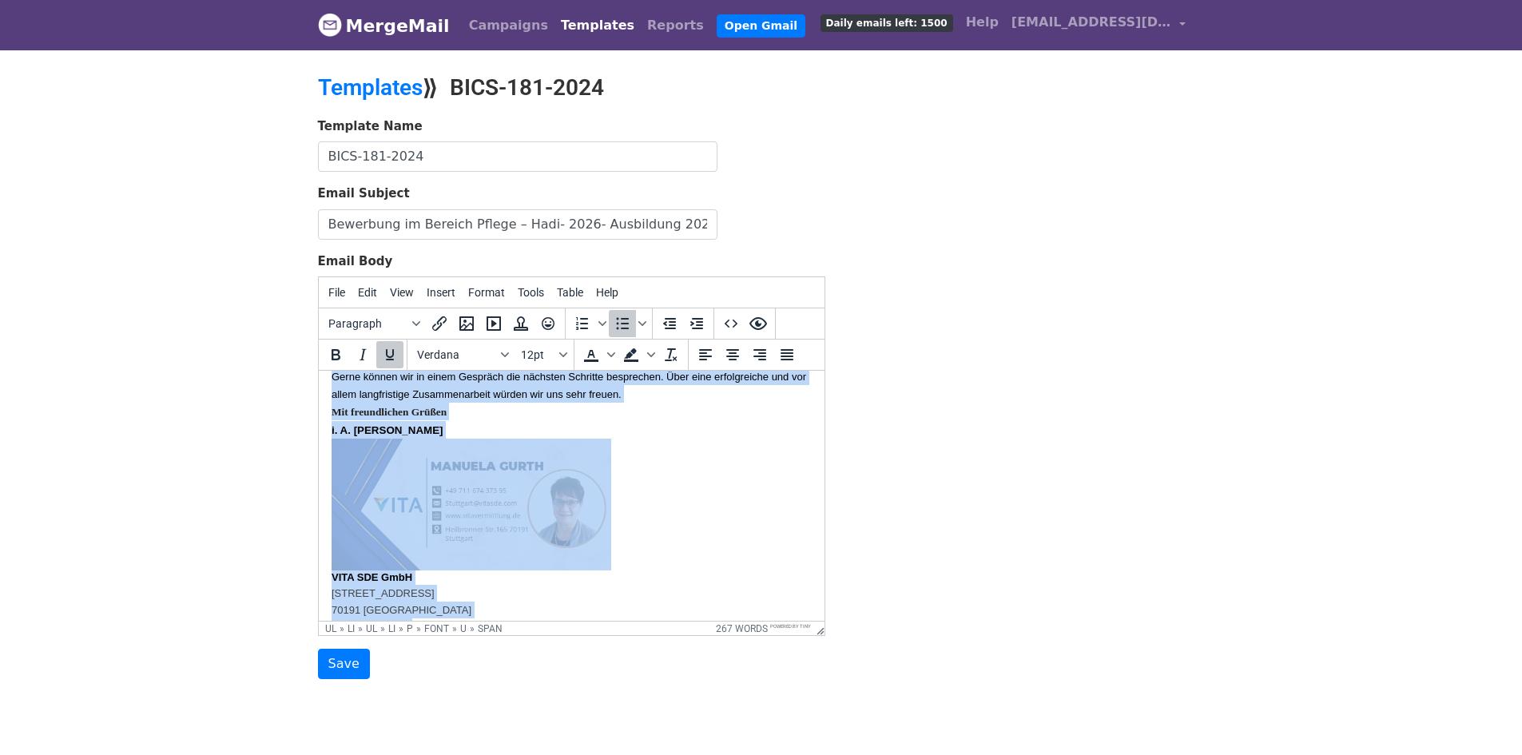
scroll to position [606, 0]
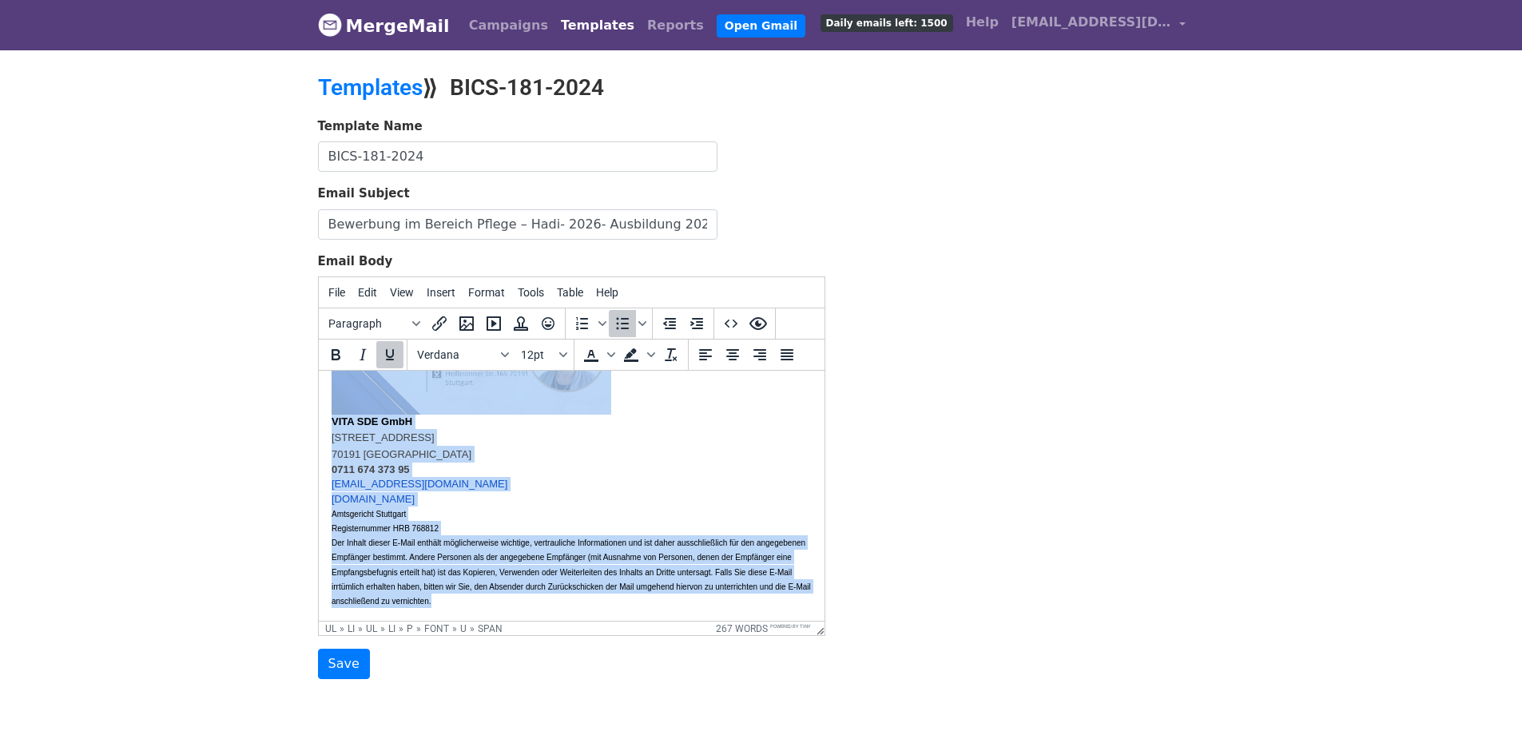
drag, startPoint x: 331, startPoint y: 411, endPoint x: 861, endPoint y: 697, distance: 602.2
click at [823, 621] on html "{{Name}} hiermit übersenden wir Ihnen die Bewerbungsunterlagen von Herrn Alhuse…" at bounding box center [571, 222] width 506 height 796
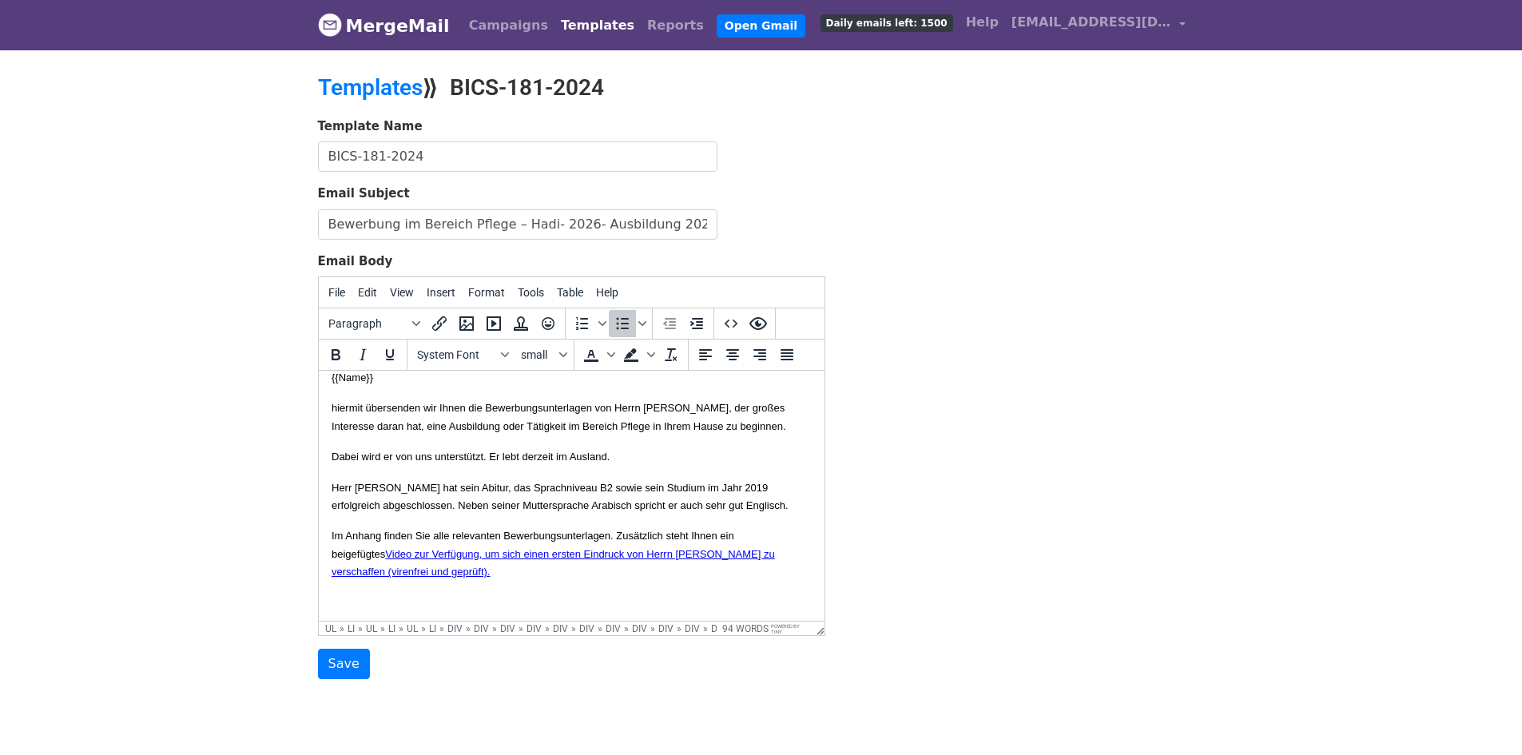
paste body
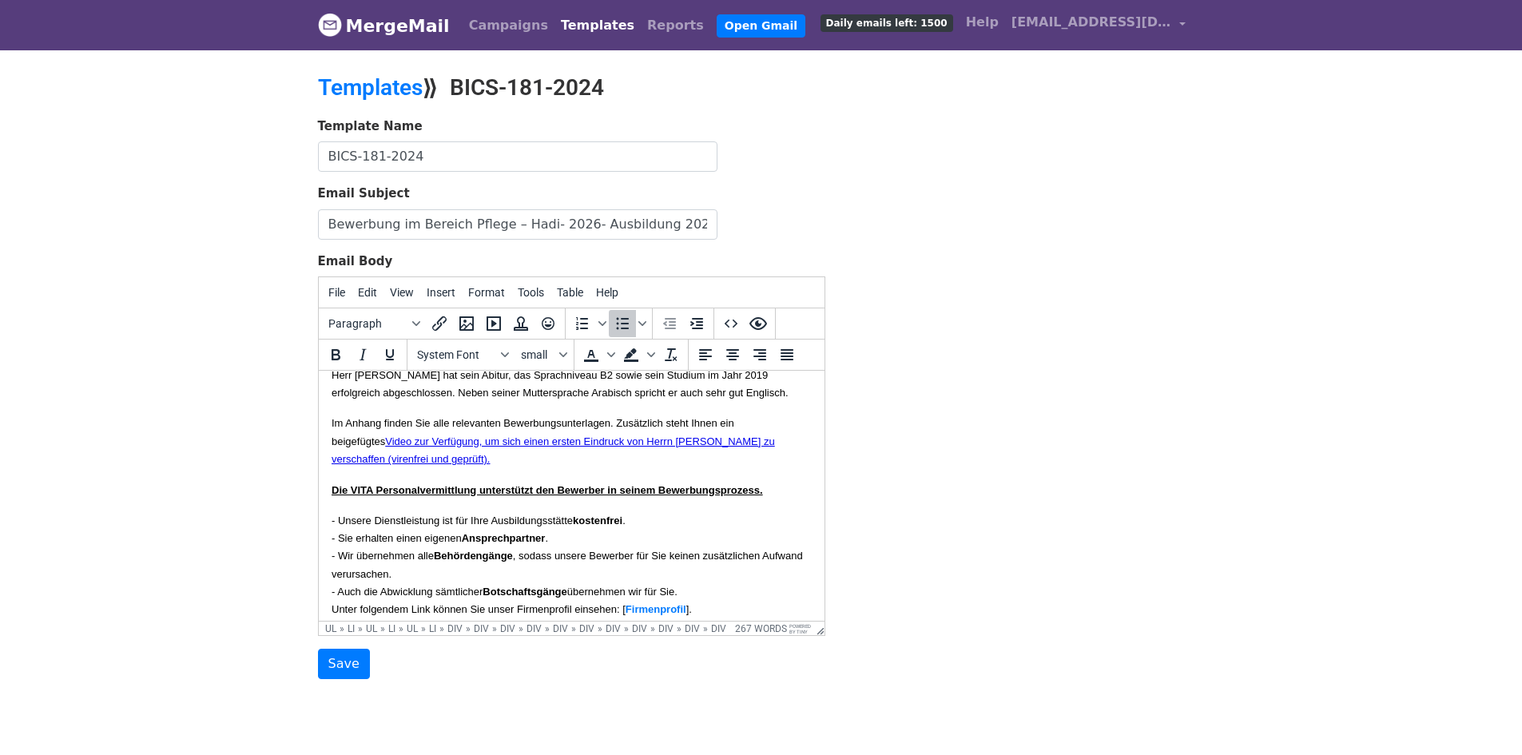
scroll to position [117, 0]
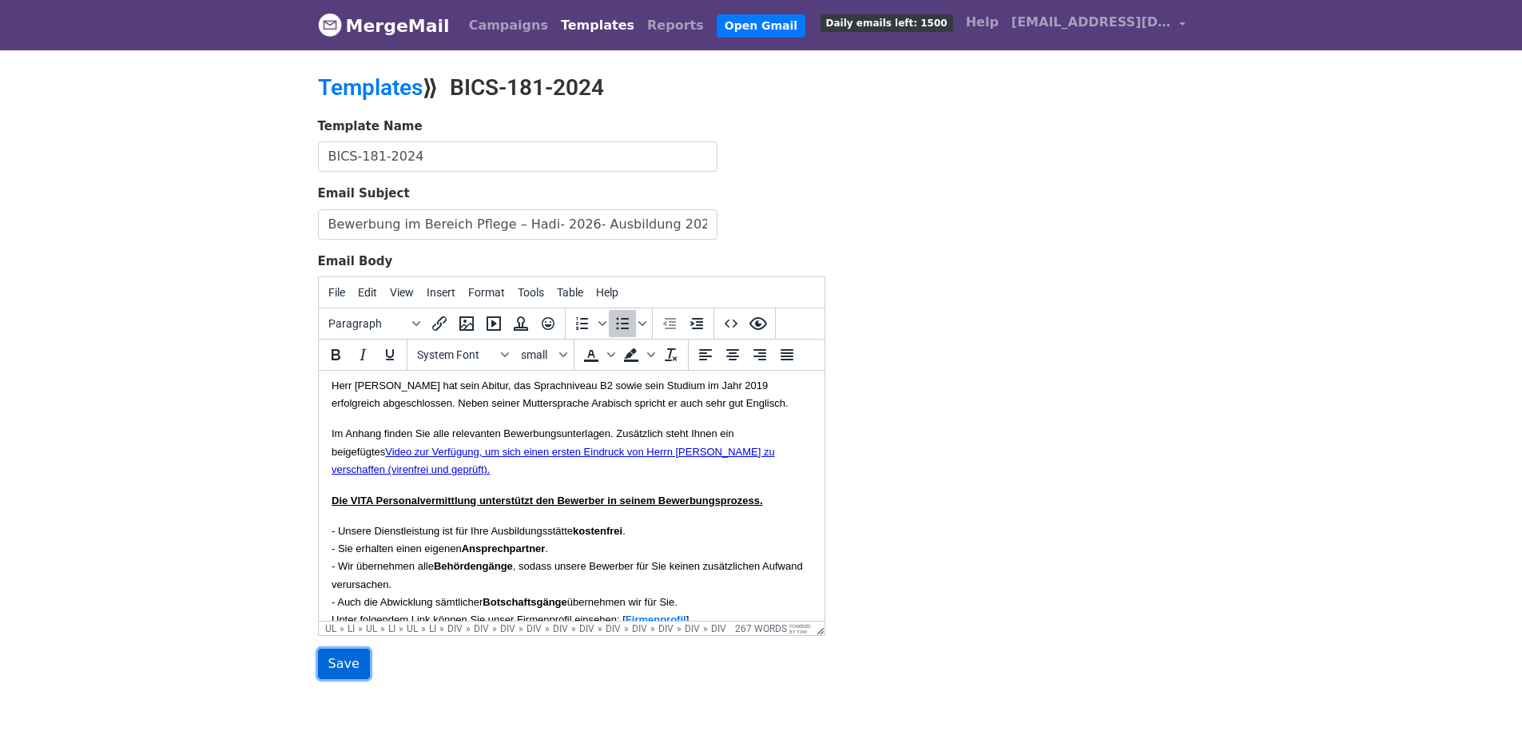
click at [341, 662] on input "Save" at bounding box center [344, 664] width 52 height 30
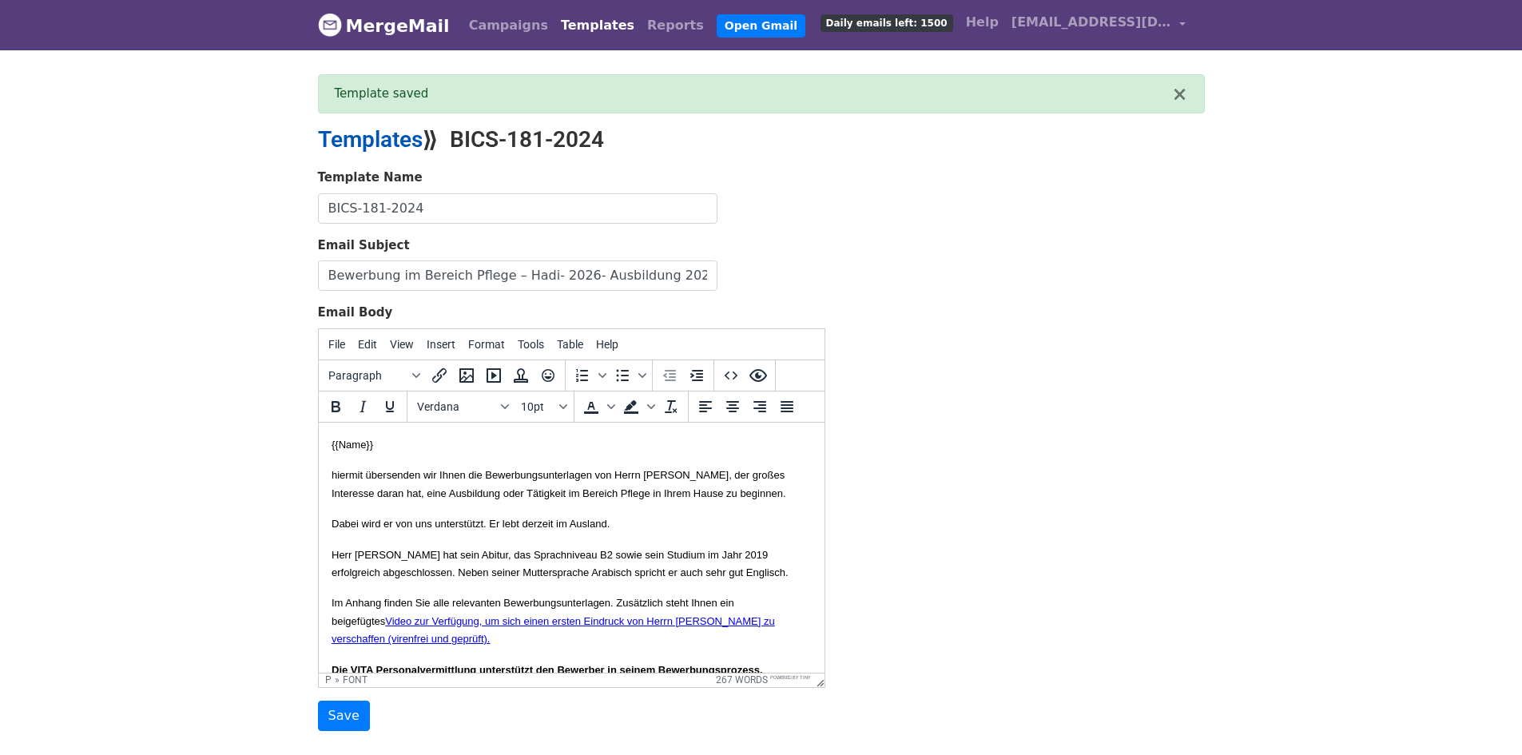
click at [384, 140] on link "Templates" at bounding box center [370, 139] width 105 height 26
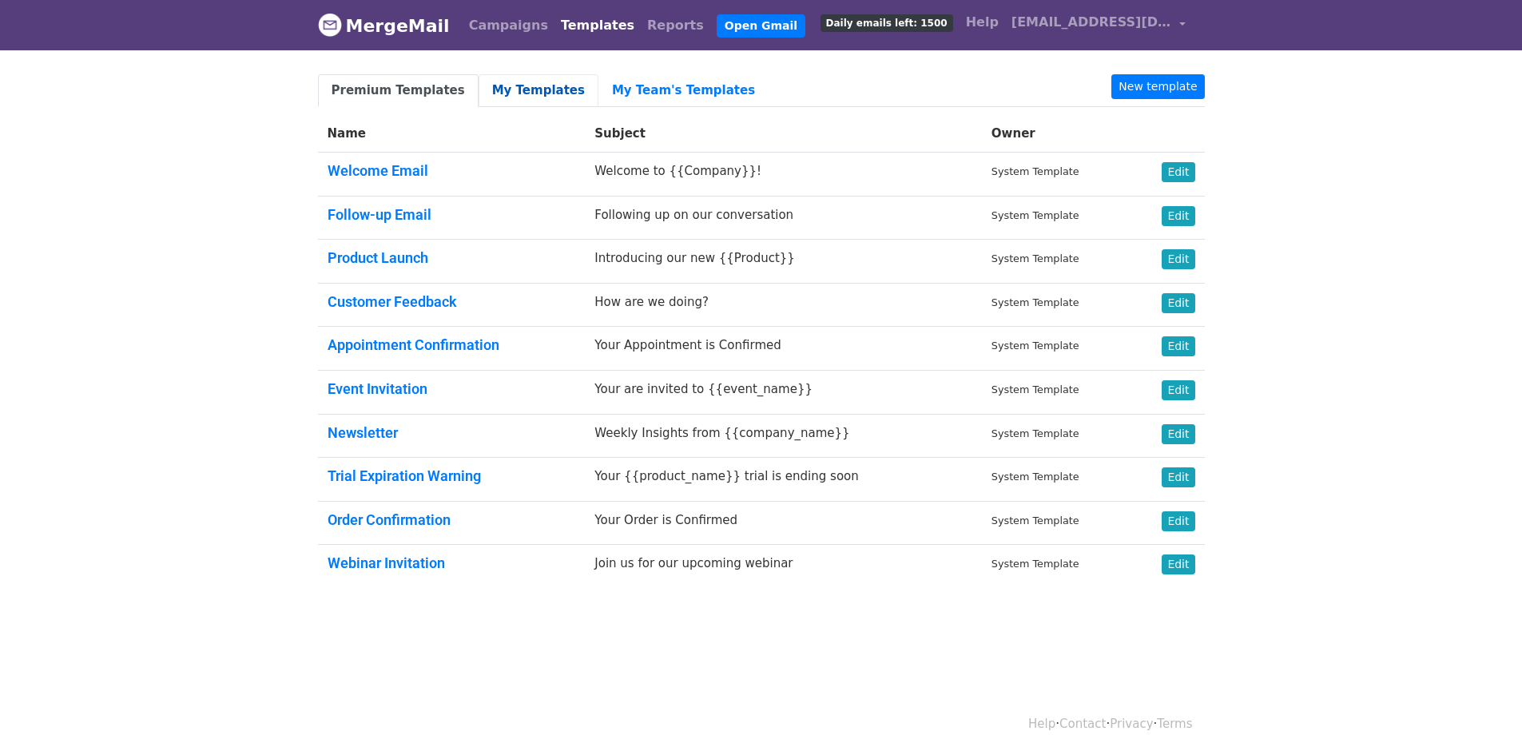
click at [502, 83] on link "My Templates" at bounding box center [538, 90] width 120 height 33
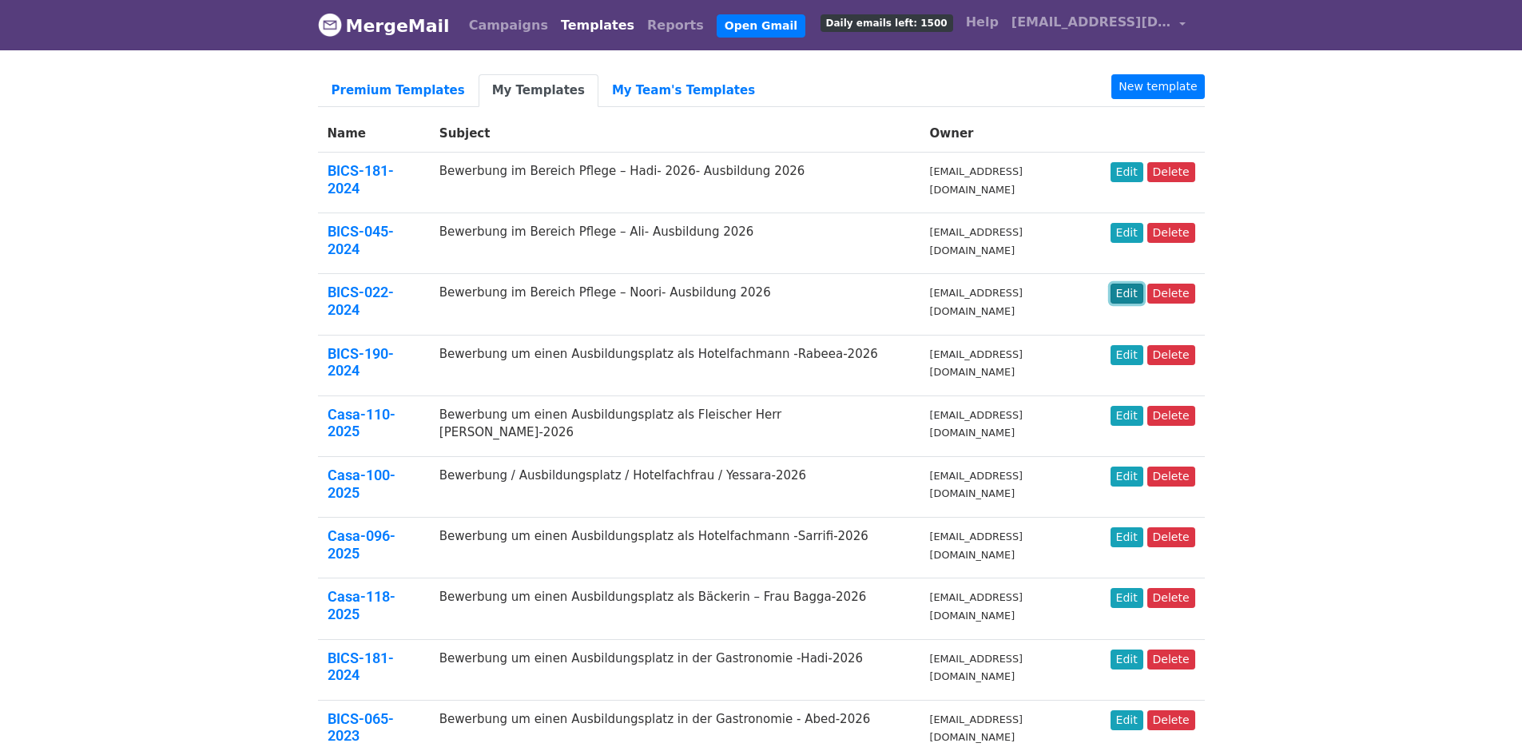
click at [1125, 284] on link "Edit" at bounding box center [1126, 294] width 33 height 20
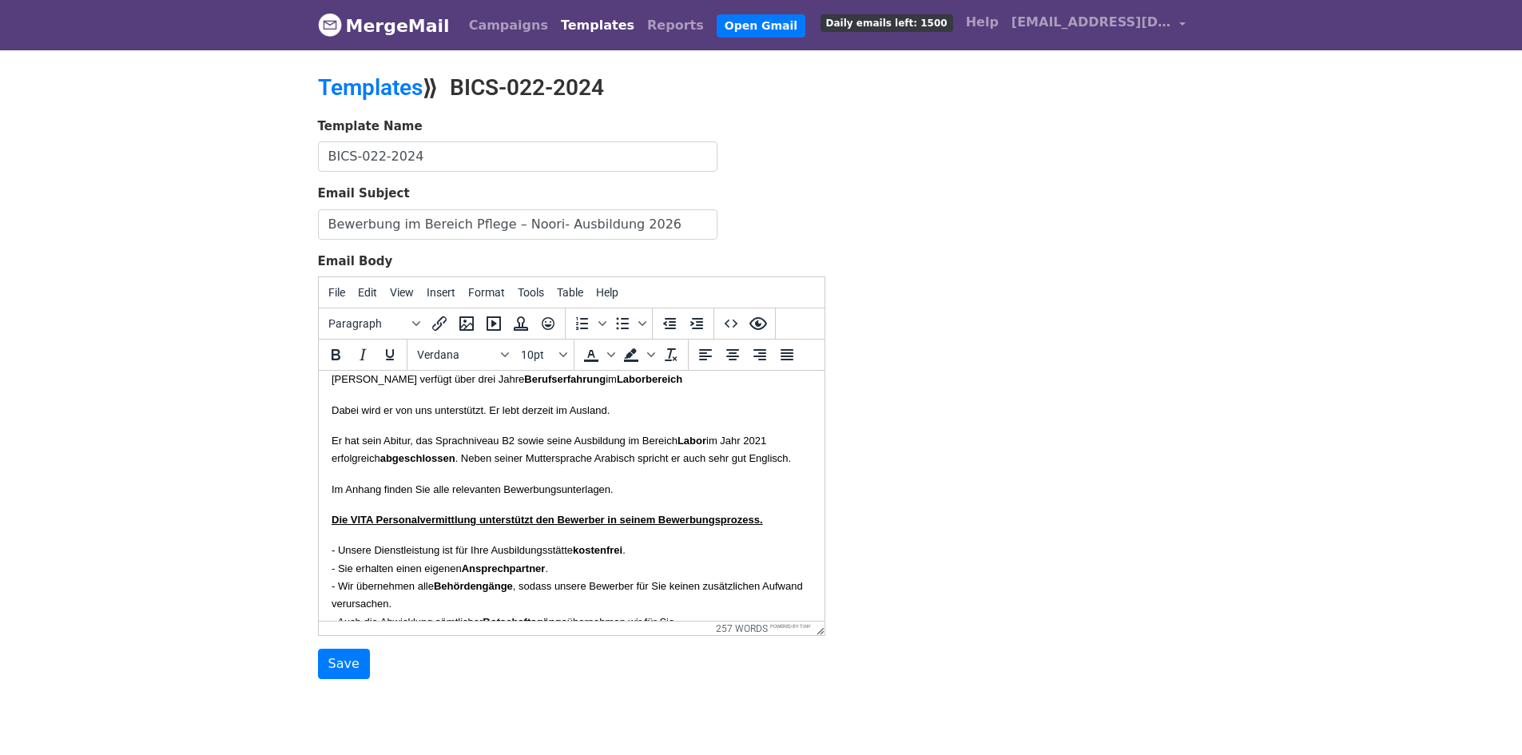
scroll to position [160, 0]
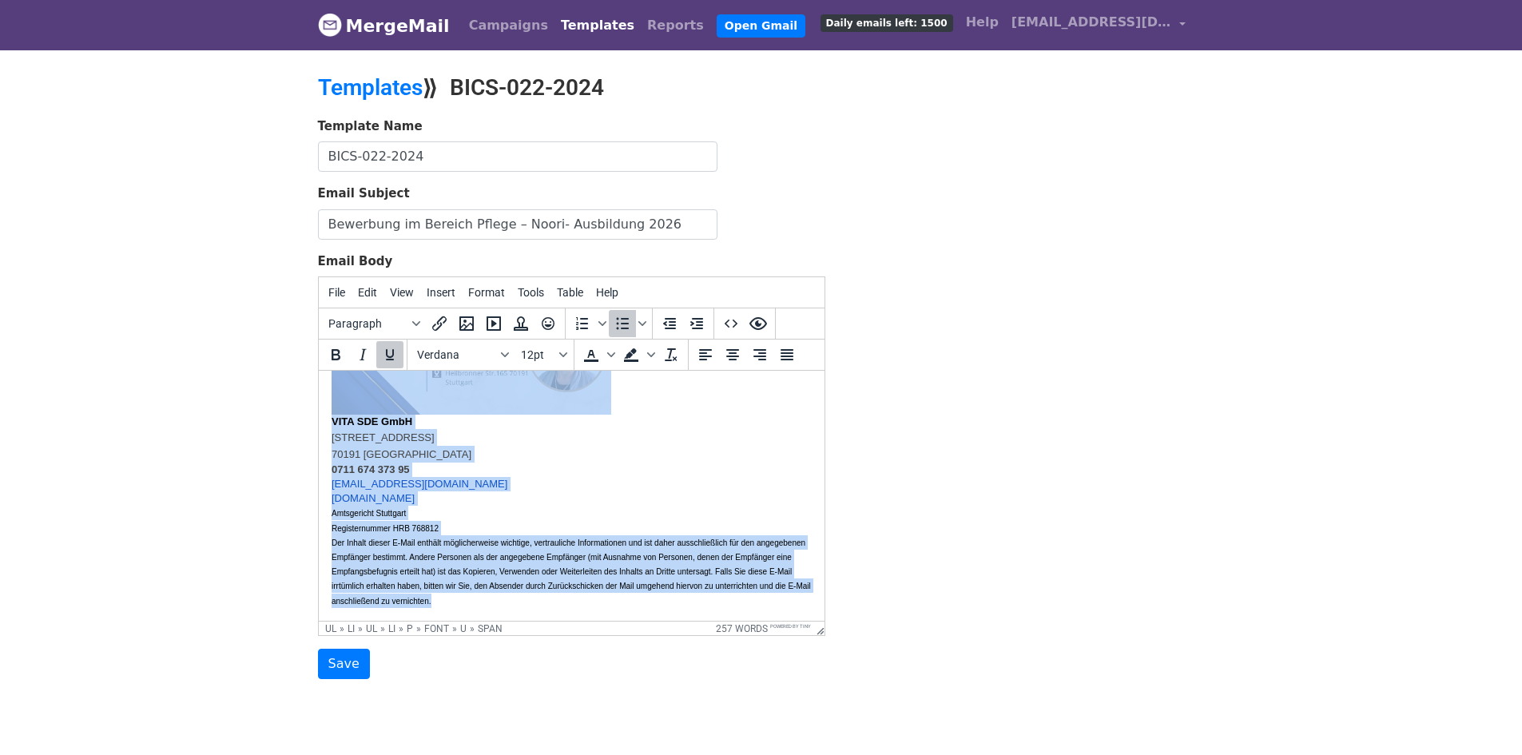
drag, startPoint x: 332, startPoint y: 476, endPoint x: 744, endPoint y: 711, distance: 473.6
click at [744, 621] on html "{{Name}} hiermit übersenden wir Ihnen die Bewerbungsunterlagen von Herrn MAlhus…" at bounding box center [571, 231] width 506 height 779
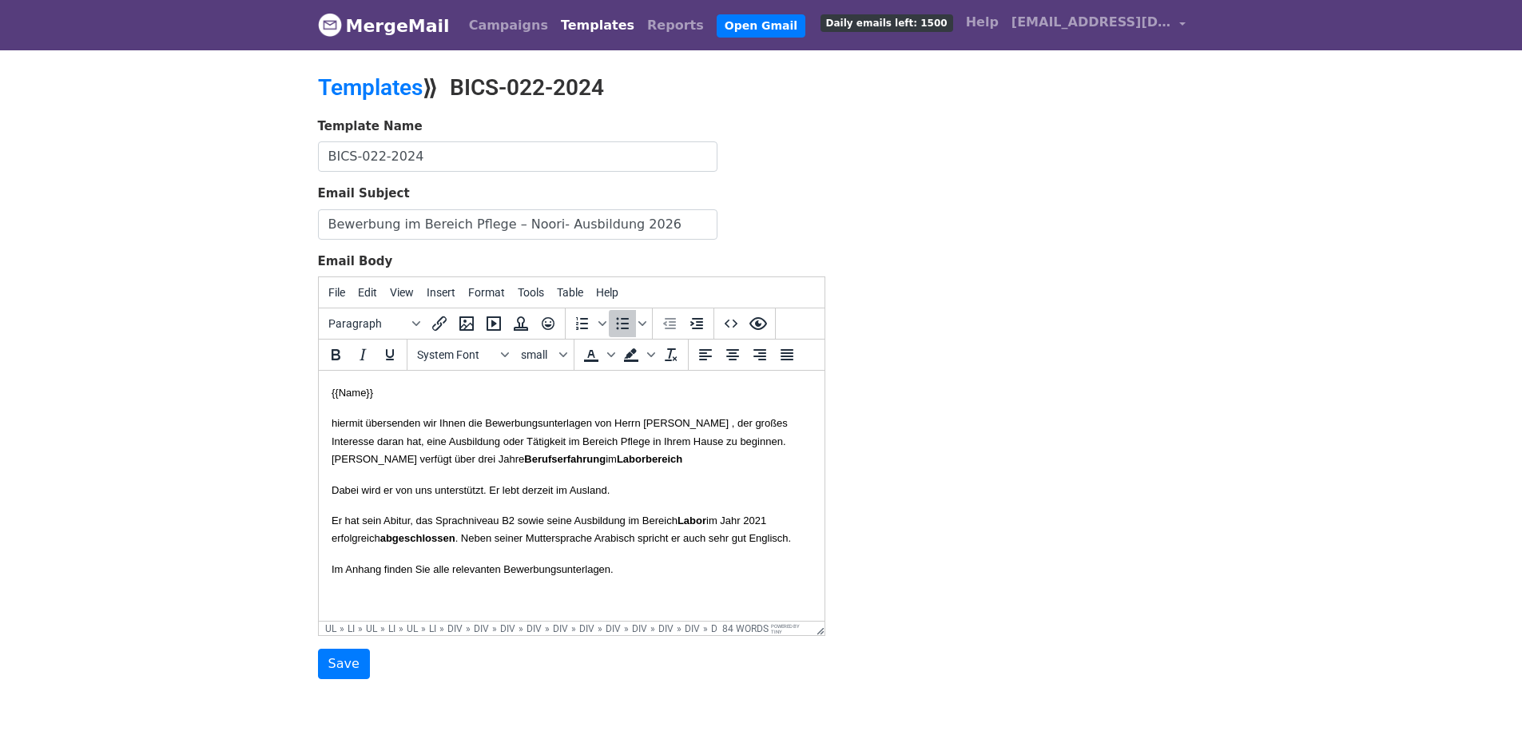
paste body
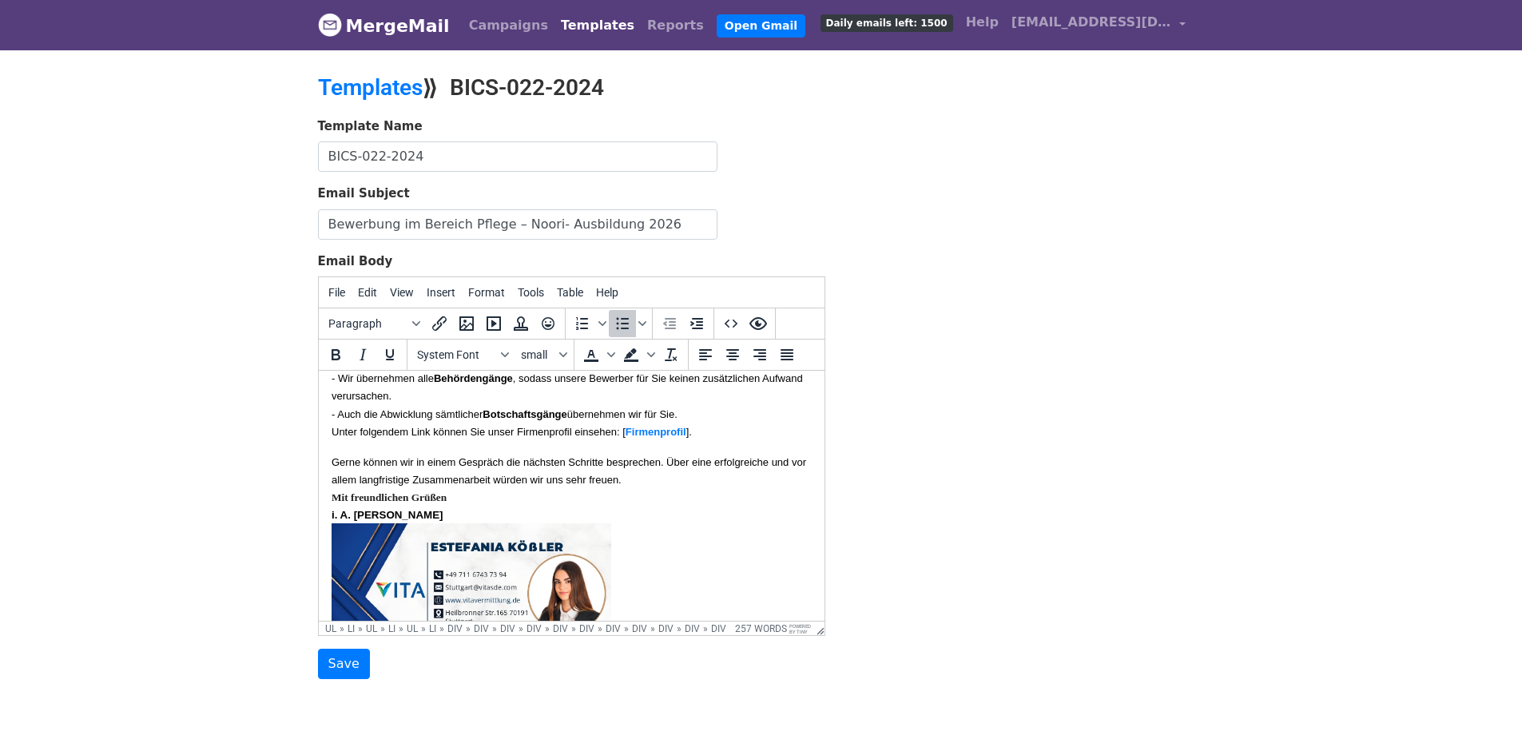
scroll to position [260, 0]
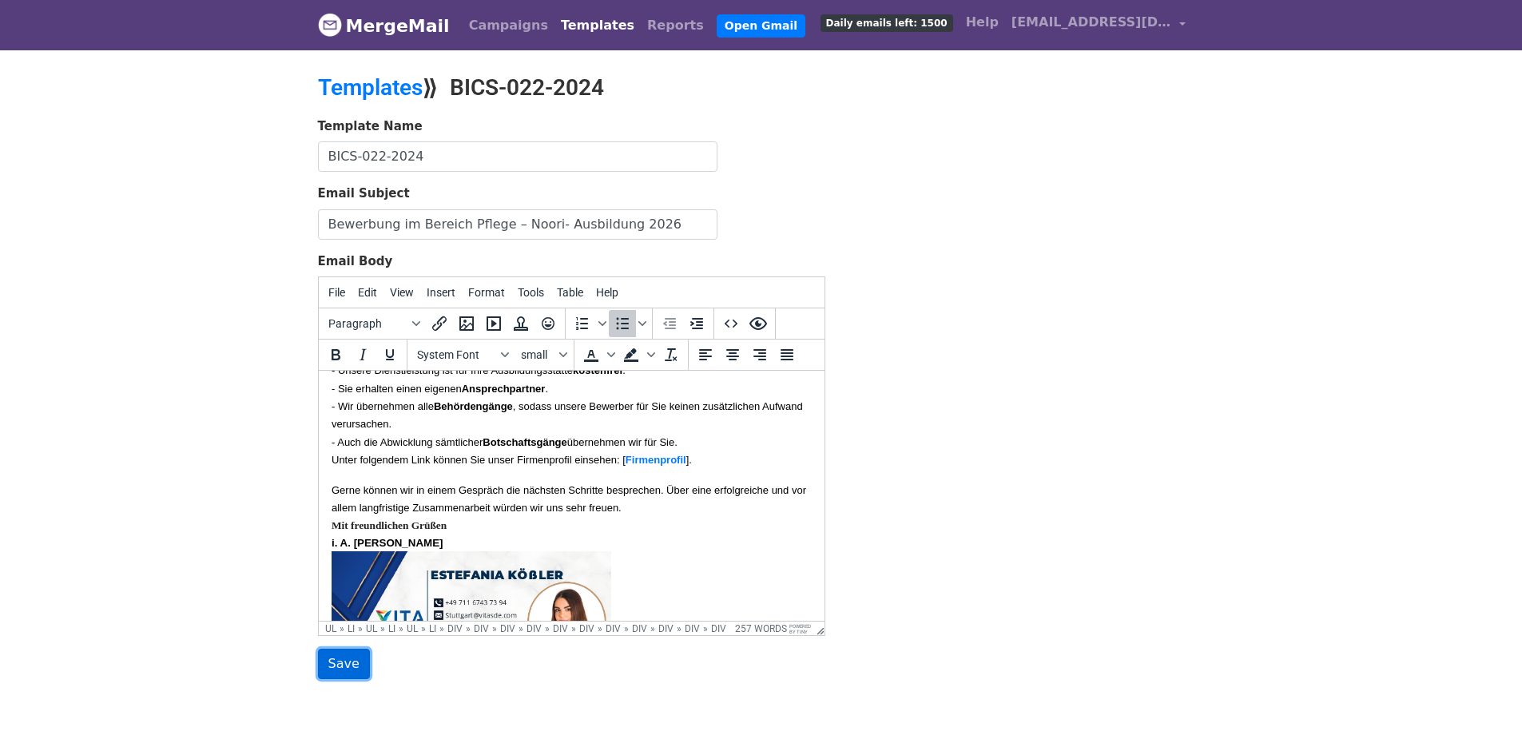
click at [343, 668] on input "Save" at bounding box center [344, 664] width 52 height 30
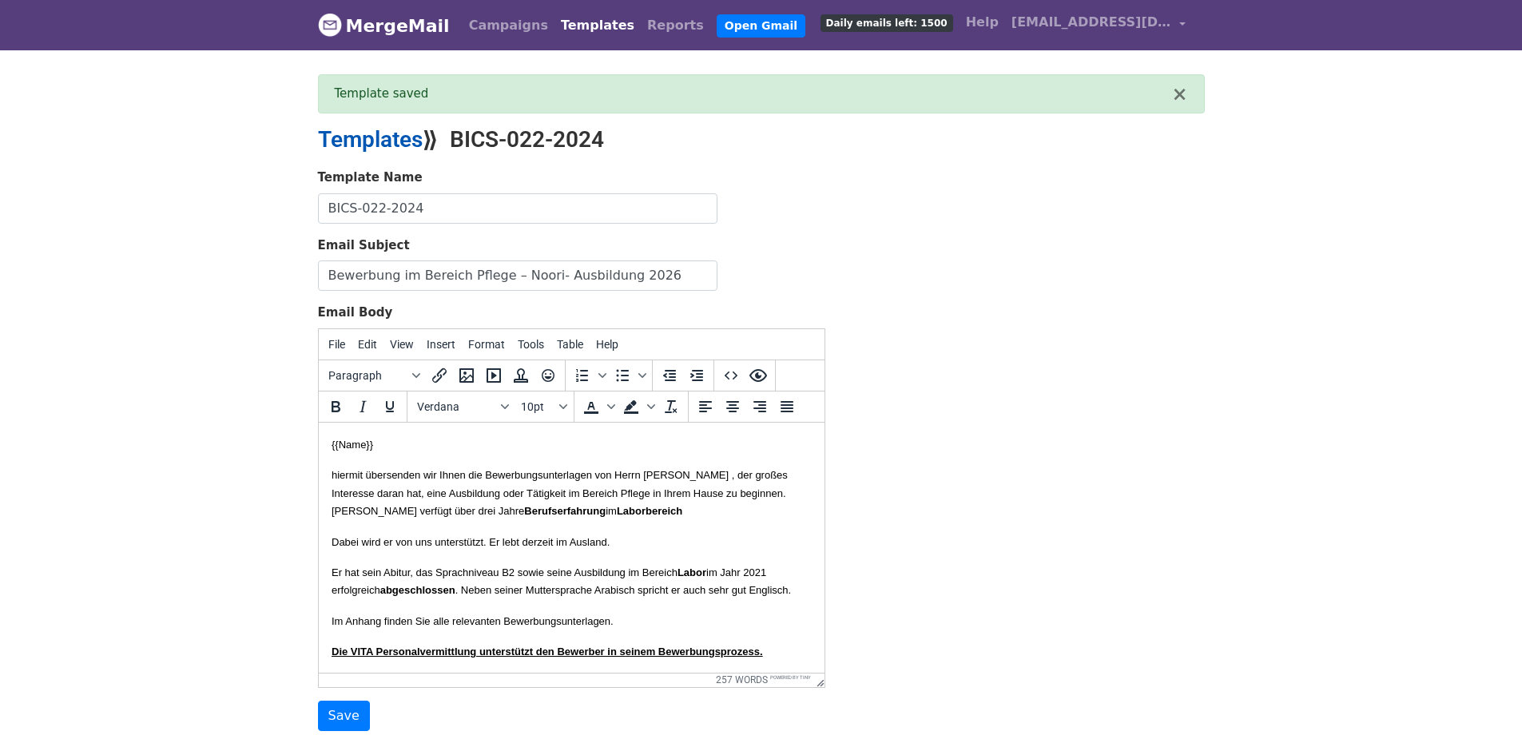
click at [373, 133] on link "Templates" at bounding box center [370, 139] width 105 height 26
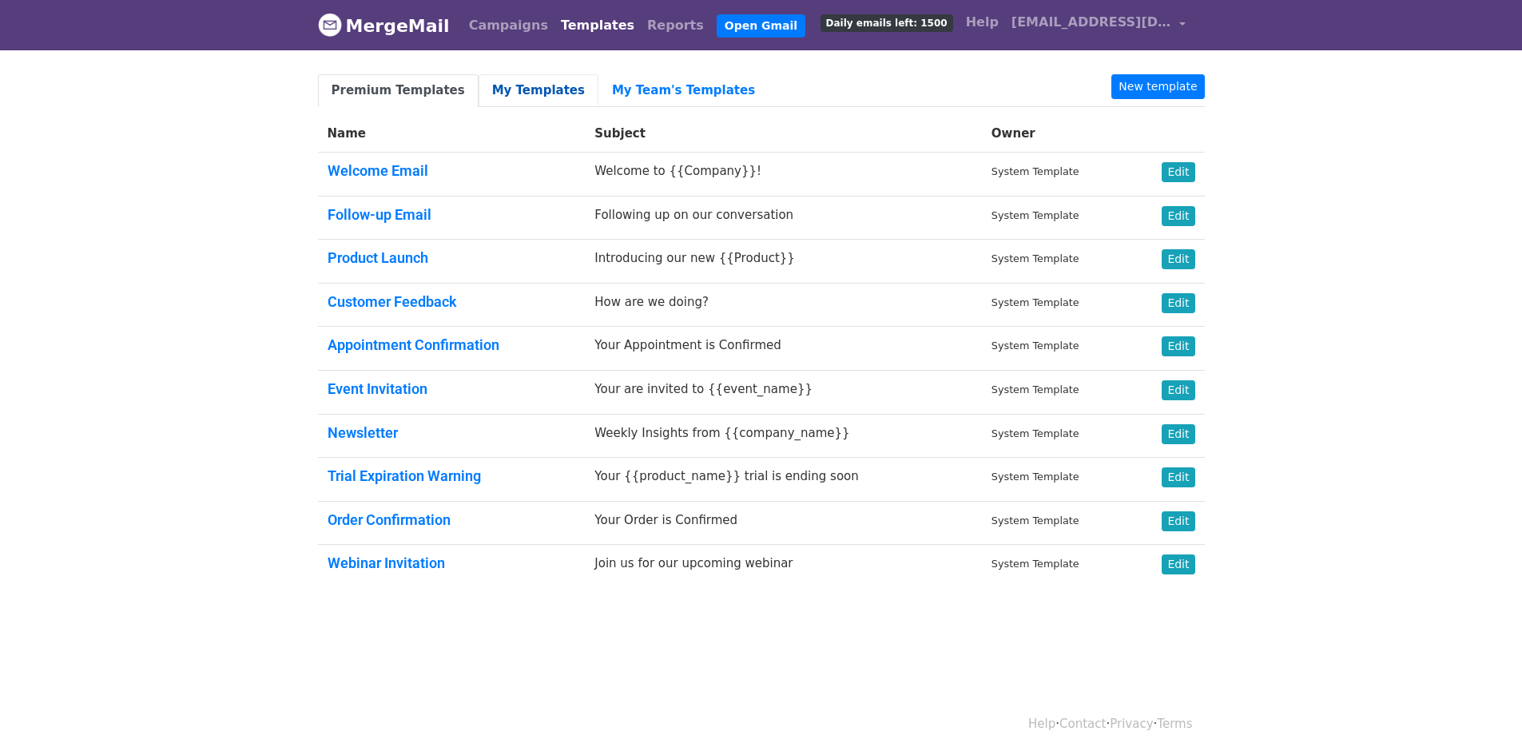
click at [493, 87] on link "My Templates" at bounding box center [538, 90] width 120 height 33
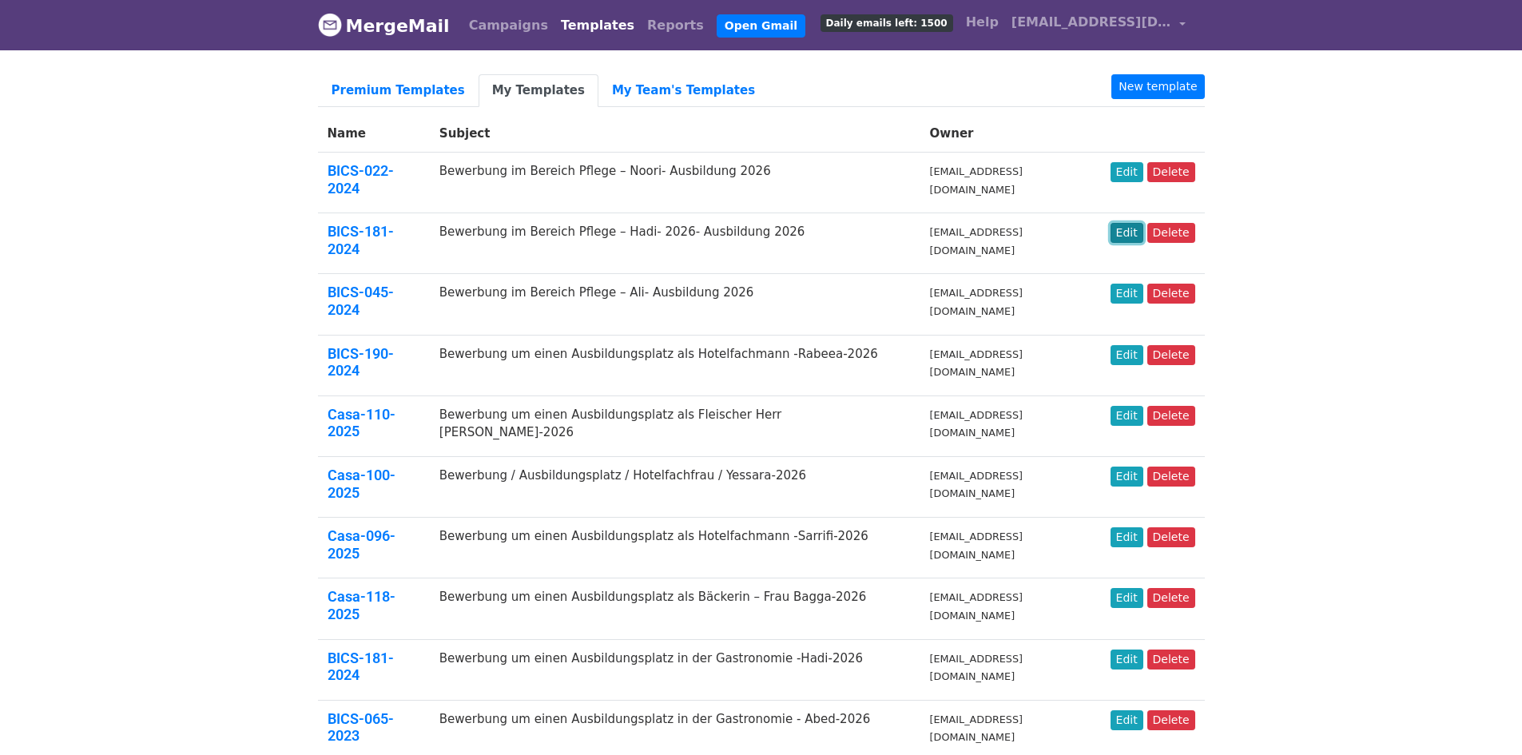
click at [1134, 223] on link "Edit" at bounding box center [1126, 233] width 33 height 20
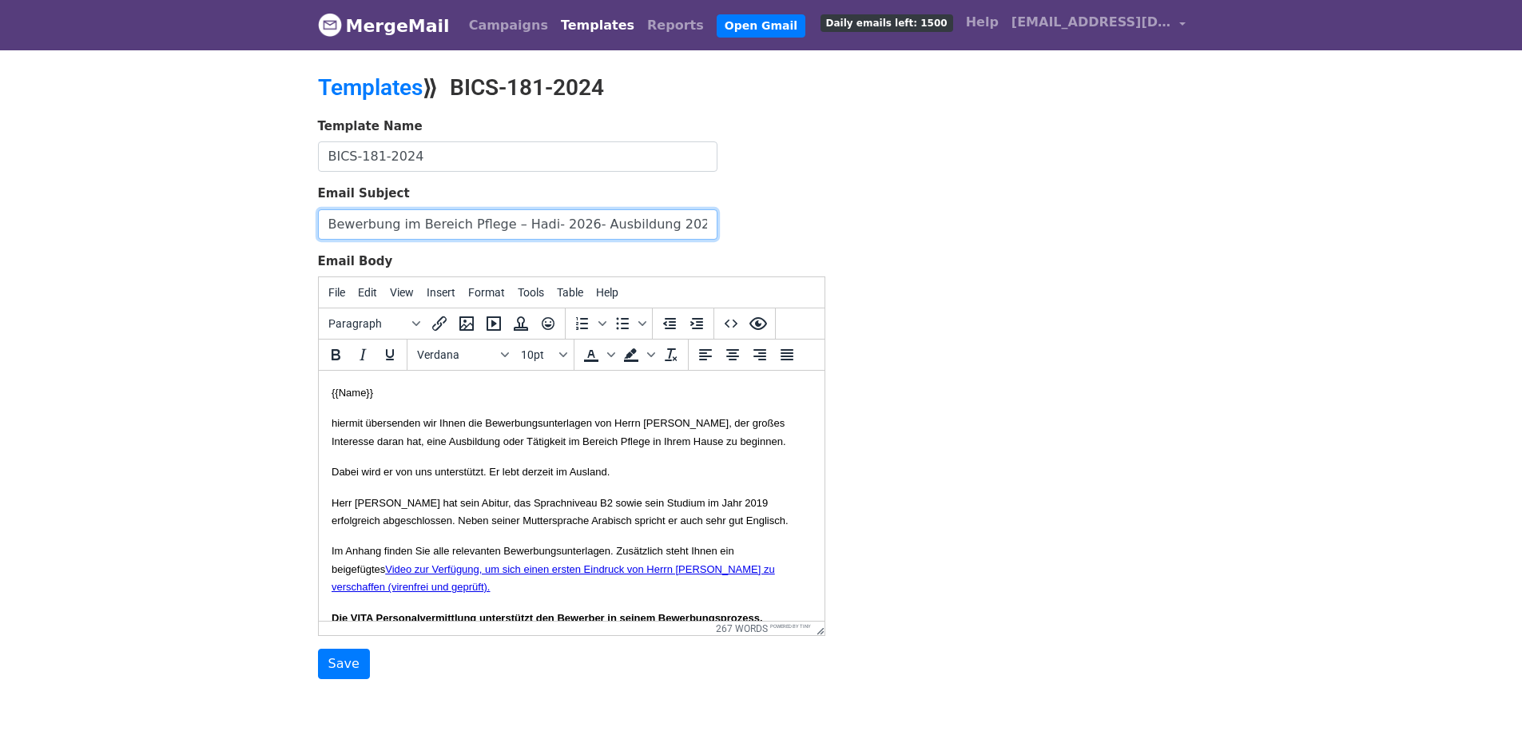
click at [557, 222] on input "Bewerbung im Bereich Pflege – Hadi- 2026- Ausbildung 2026" at bounding box center [517, 224] width 399 height 30
type input "Bewerbung im Bereich Pflege – Hadi- Ausbildung 2026"
click at [351, 666] on input "Save" at bounding box center [344, 664] width 52 height 30
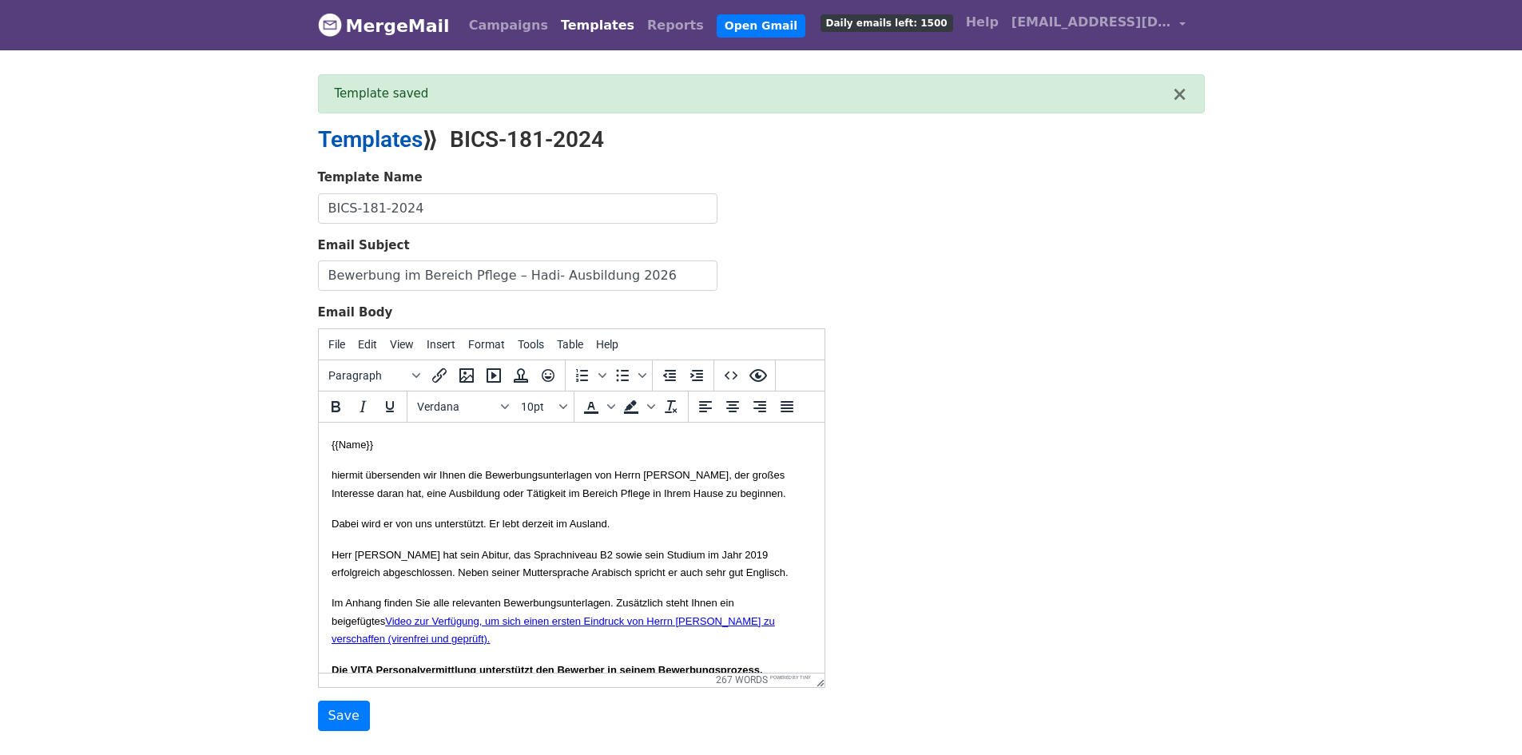
click at [319, 139] on link "Templates" at bounding box center [370, 139] width 105 height 26
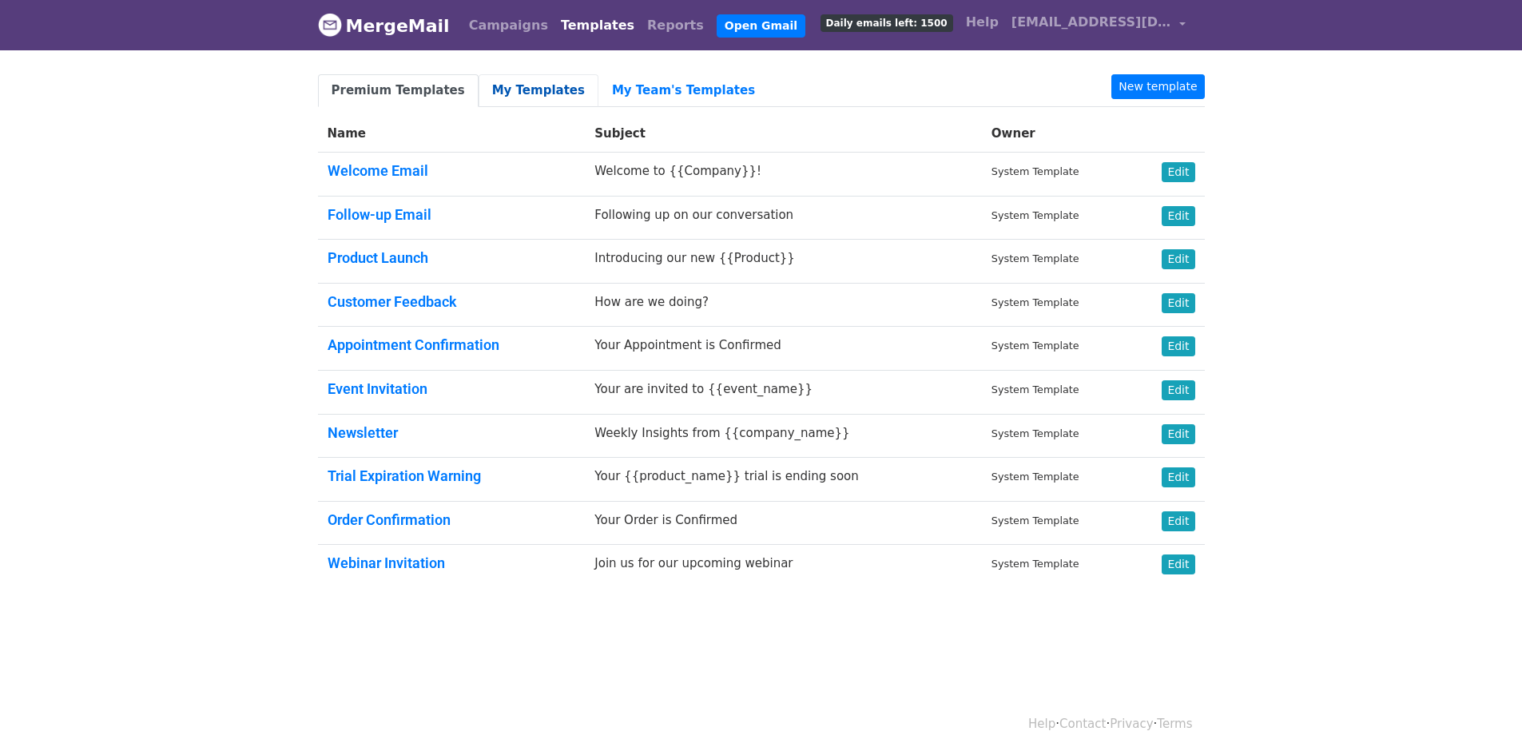
click at [497, 78] on link "My Templates" at bounding box center [538, 90] width 120 height 33
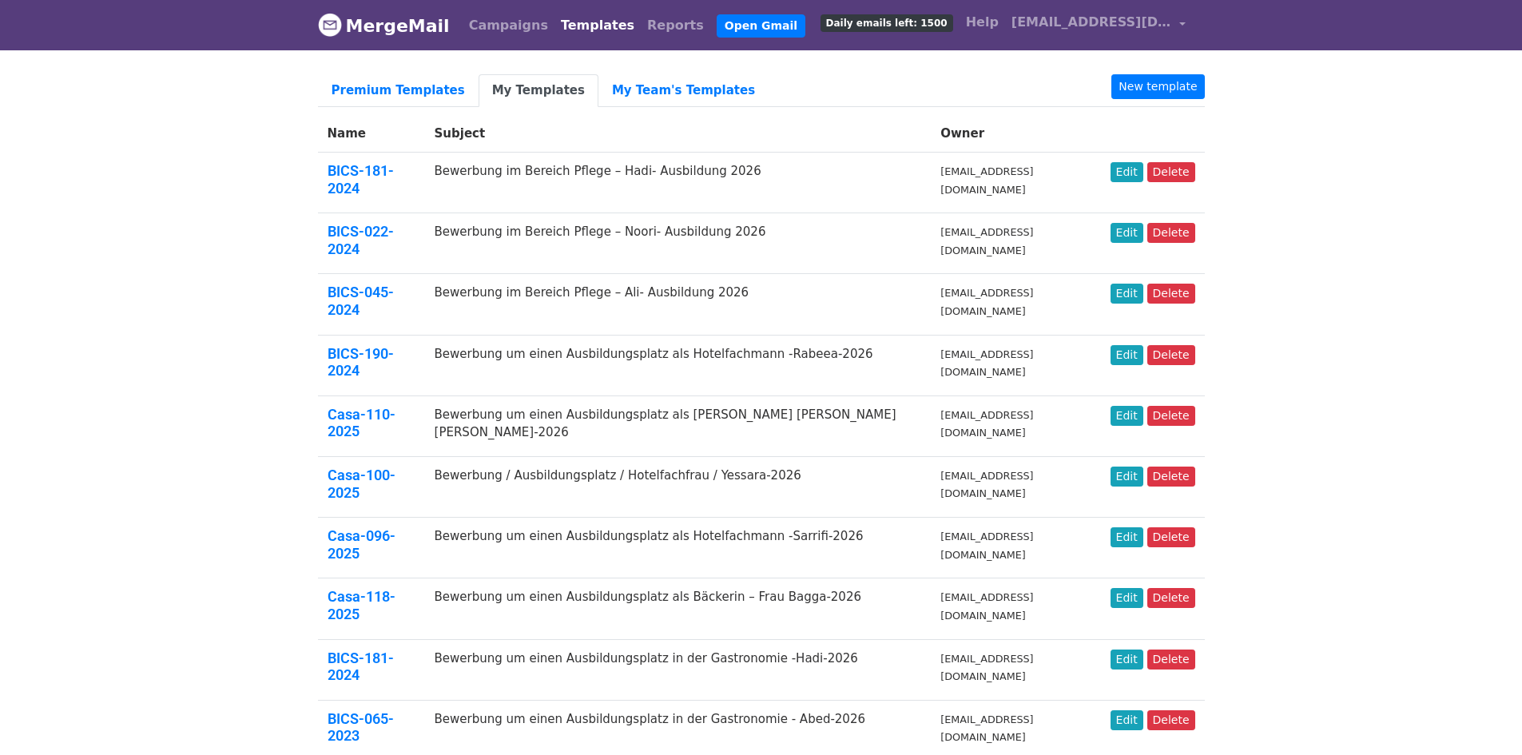
click at [1308, 284] on body "MergeMail Campaigns Templates Reports Open Gmail Daily emails left: 1500 Help […" at bounding box center [761, 737] width 1522 height 1475
click at [1341, 367] on body "MergeMail Campaigns Templates Reports Open Gmail Daily emails left: 1500 Help […" at bounding box center [761, 737] width 1522 height 1475
click at [1137, 171] on link "Edit" at bounding box center [1126, 172] width 33 height 20
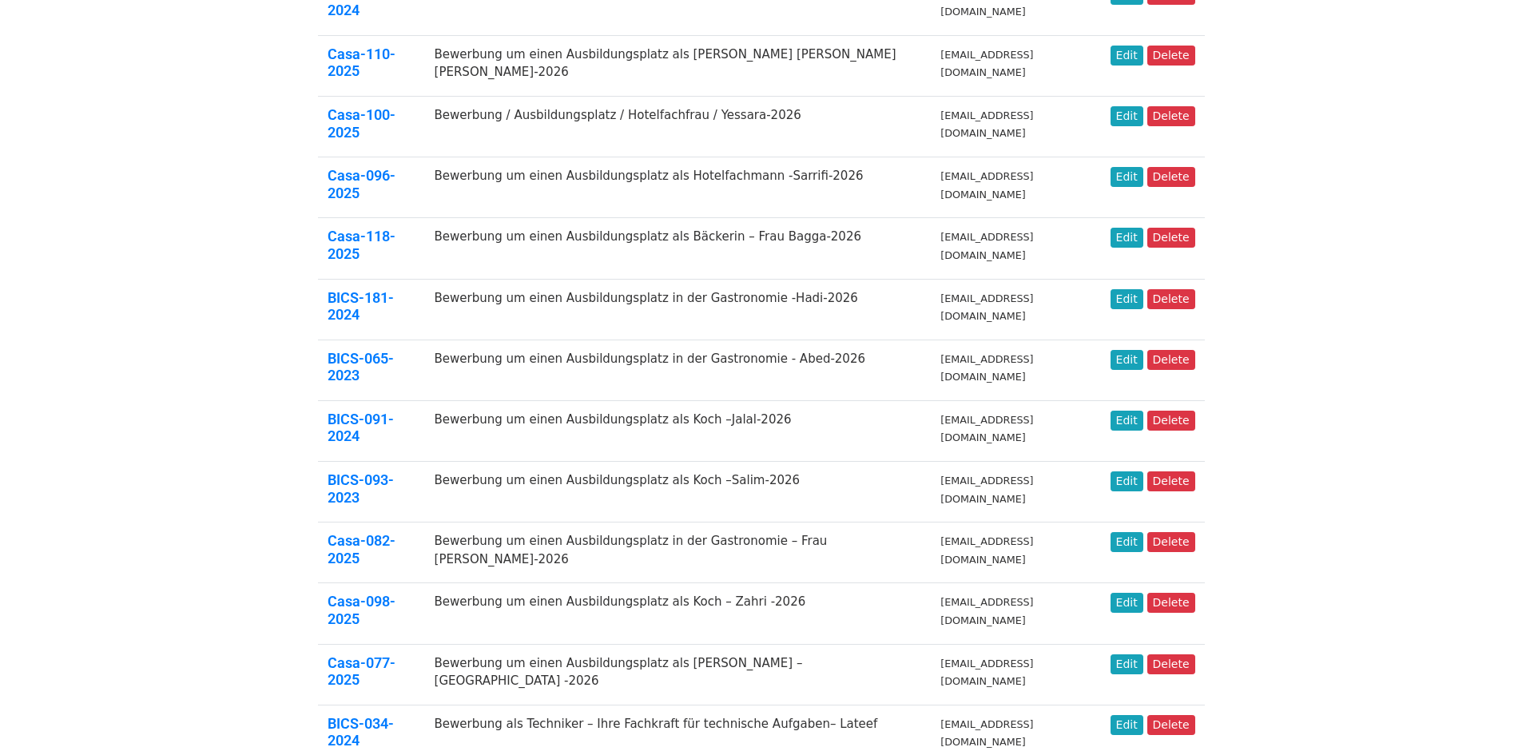
scroll to position [399, 0]
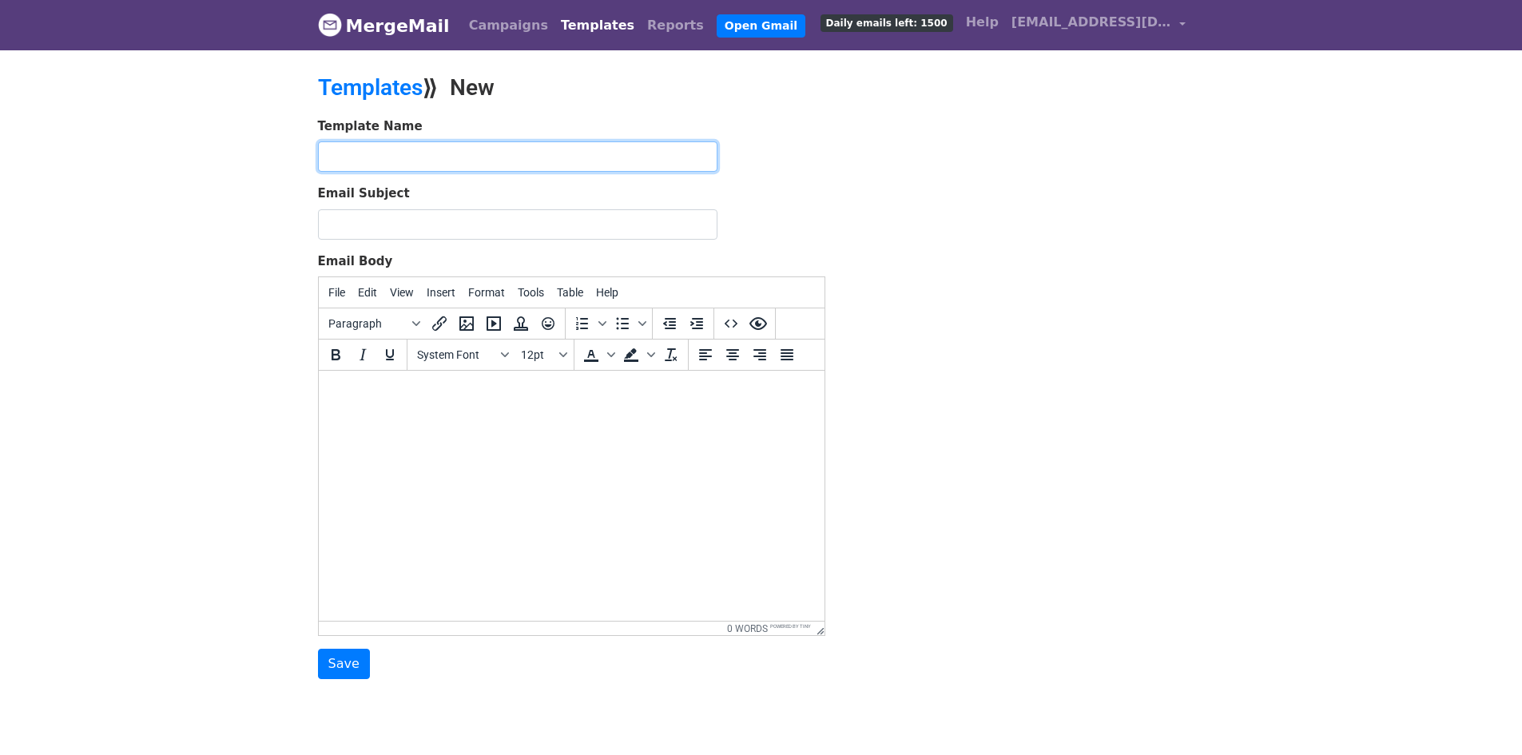
click at [494, 151] on input "text" at bounding box center [517, 156] width 399 height 30
paste input "N-S-020-2025"
type input "N-S-020-2025"
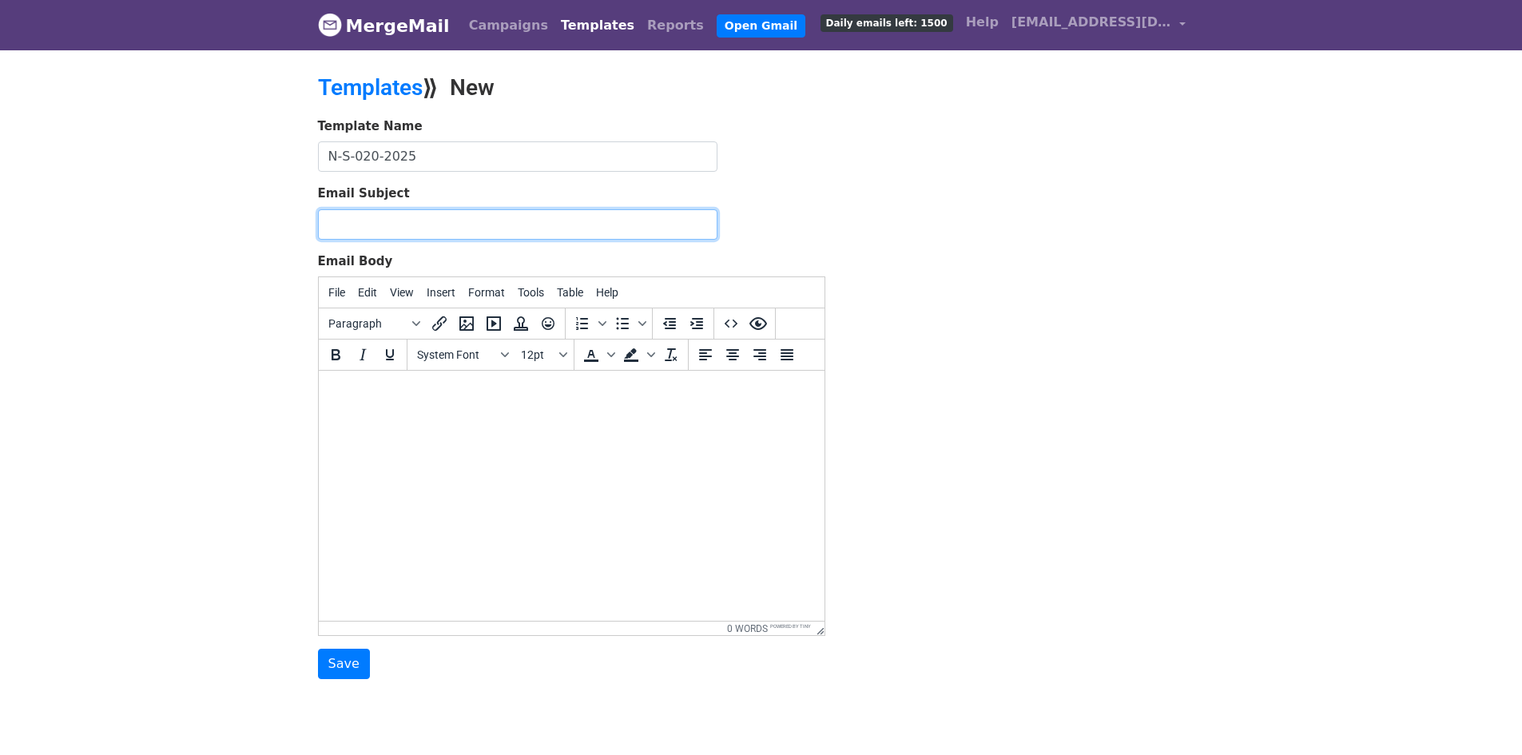
click at [552, 221] on input "Email Subject" at bounding box center [517, 224] width 399 height 30
paste input "Bewerbung im Bereich Pflege – Hadi- Ausbildung 2026"
type input "Bewerbung im Bereich Pflege – Hadi- Ausbildung 2026"
click at [647, 395] on body at bounding box center [571, 392] width 480 height 18
paste body
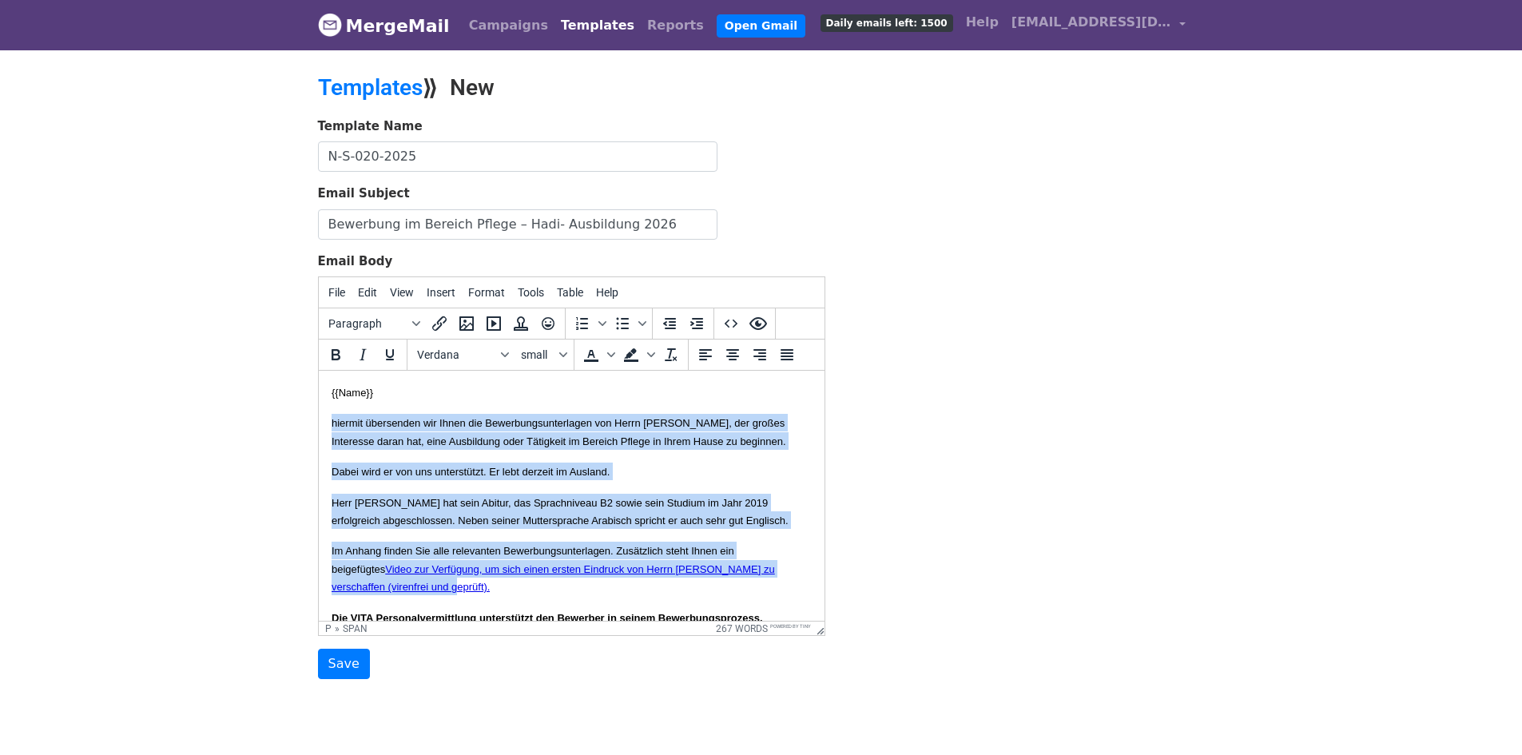
drag, startPoint x: 534, startPoint y: 542, endPoint x: 301, endPoint y: 417, distance: 264.1
click at [318, 417] on html "{{Name}} hiermit übersenden wir Ihnen die Bewerbungsunterlagen von Herrn [PERSO…" at bounding box center [571, 761] width 506 height 781
copy body "hiermit übersenden wir Ihnen die Bewerbungsunterlagen von Herrn [PERSON_NAME], …"
click at [528, 478] on span "Dabei wird er von uns unterstützt. Er lebt derzeit im Ausland." at bounding box center [470, 472] width 278 height 12
drag, startPoint x: 534, startPoint y: 544, endPoint x: 641, endPoint y: 736, distance: 220.2
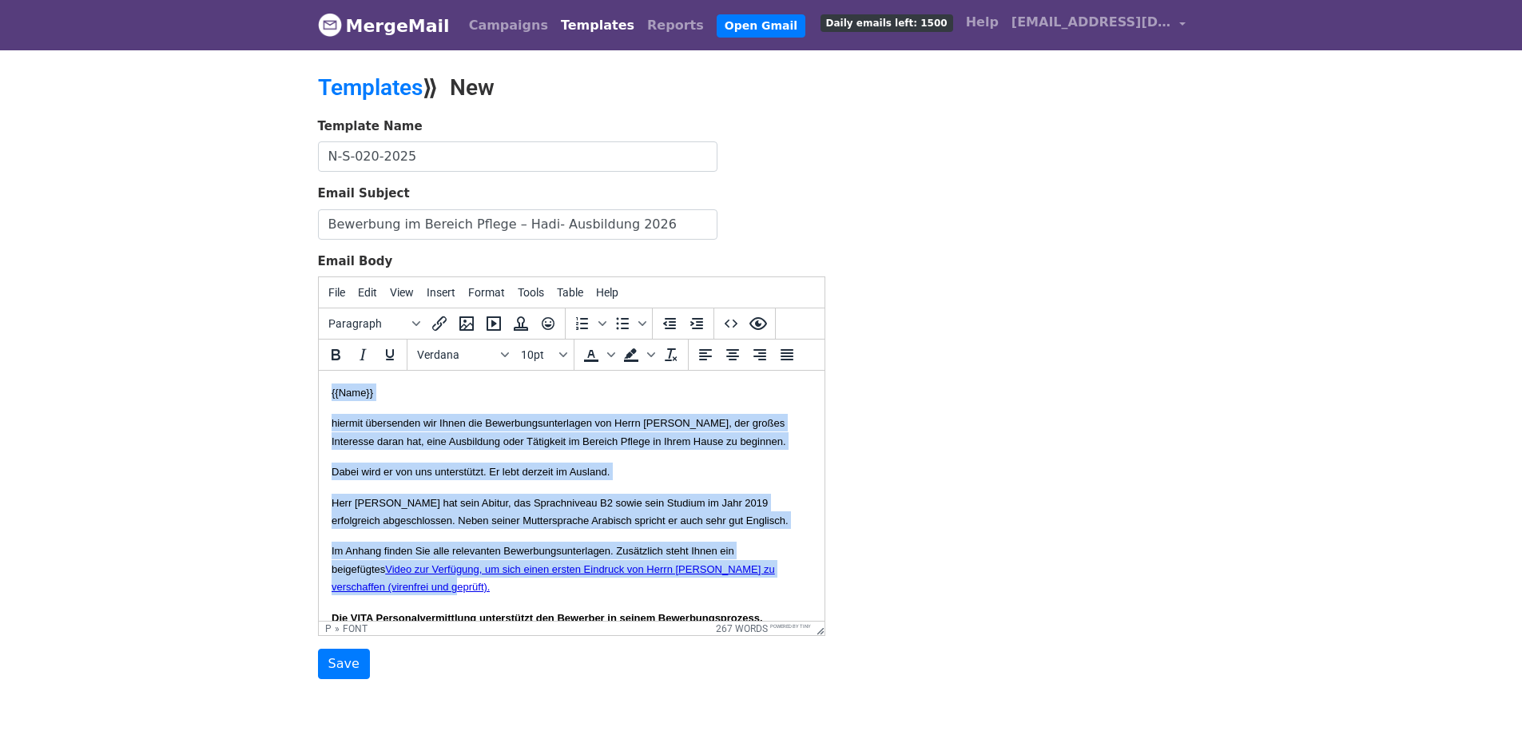
click at [318, 371] on html "{{Name}} hiermit übersenden wir Ihnen die Bewerbungsunterlagen von Herrn [PERSO…" at bounding box center [571, 761] width 506 height 781
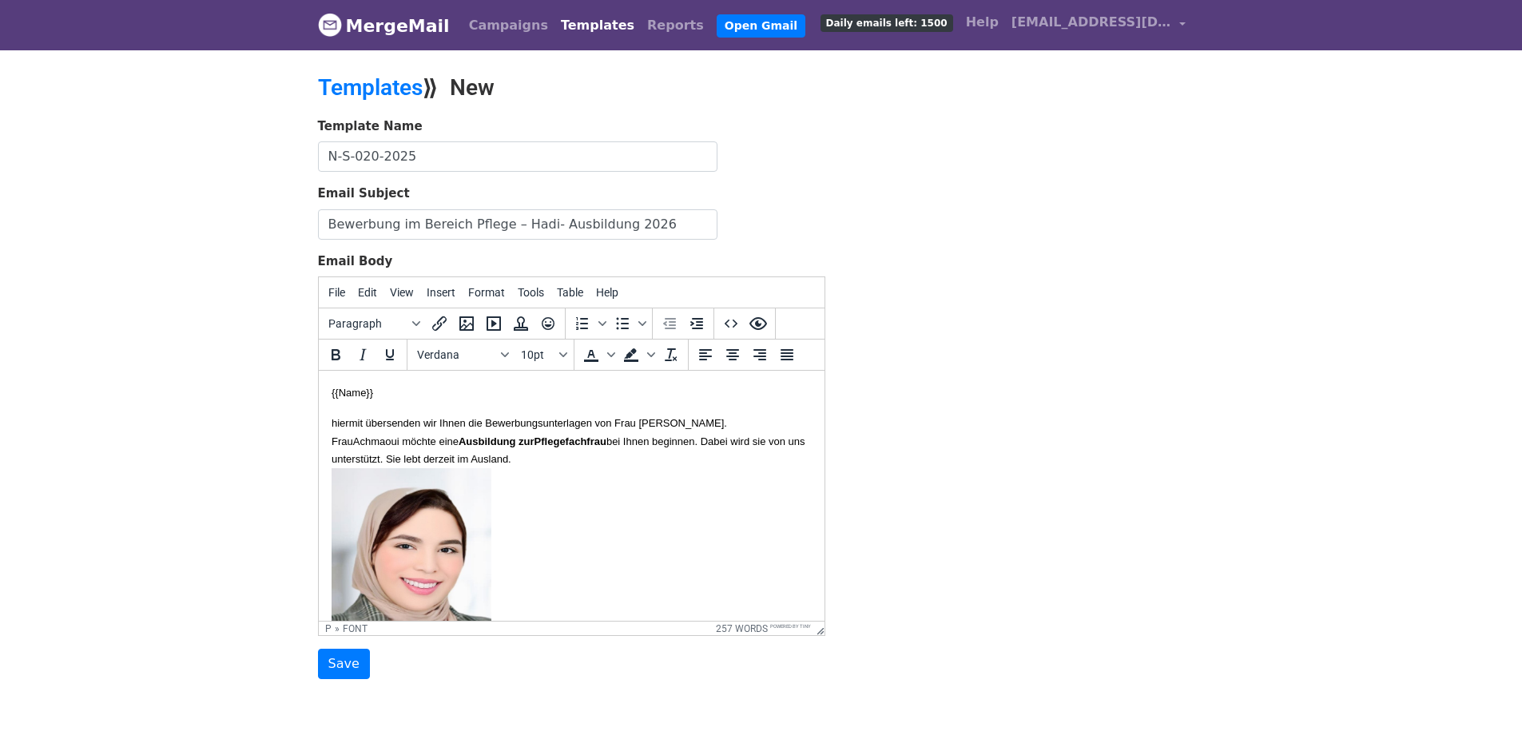
click at [542, 451] on p "hiermit übersenden wir Ihnen die Bewerbungsunterlagen von Frau [PERSON_NAME]. F…" at bounding box center [571, 558] width 480 height 288
click at [493, 226] on input "Bewerbung im Bereich Pflege – Hadi- Ausbildung 2026" at bounding box center [517, 224] width 399 height 30
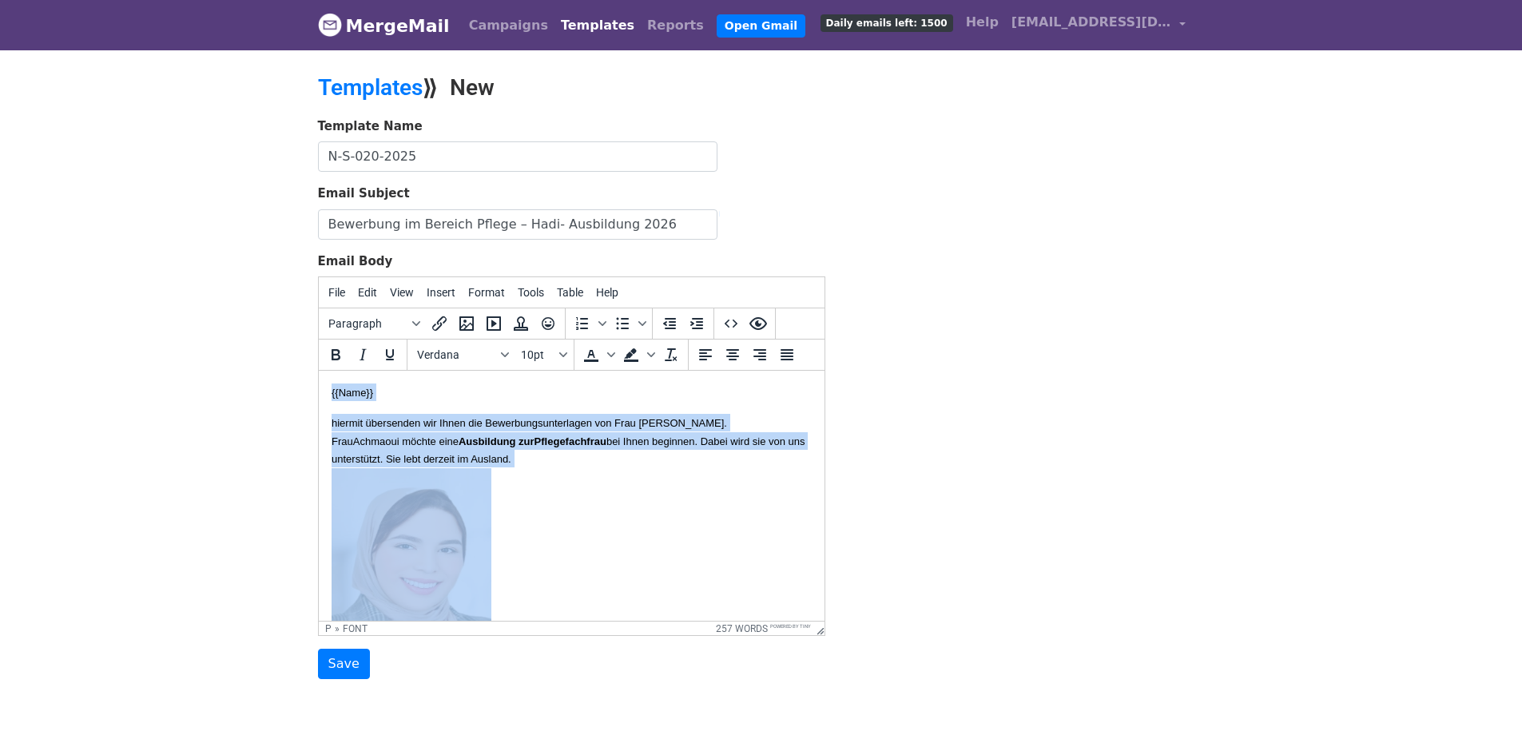
drag, startPoint x: 471, startPoint y: 563, endPoint x: 623, endPoint y: 715, distance: 214.6
copy body "{{Name}} hiermit übersenden wir Ihnen die Bewerbungsunterlagen von Frau Imane A…"
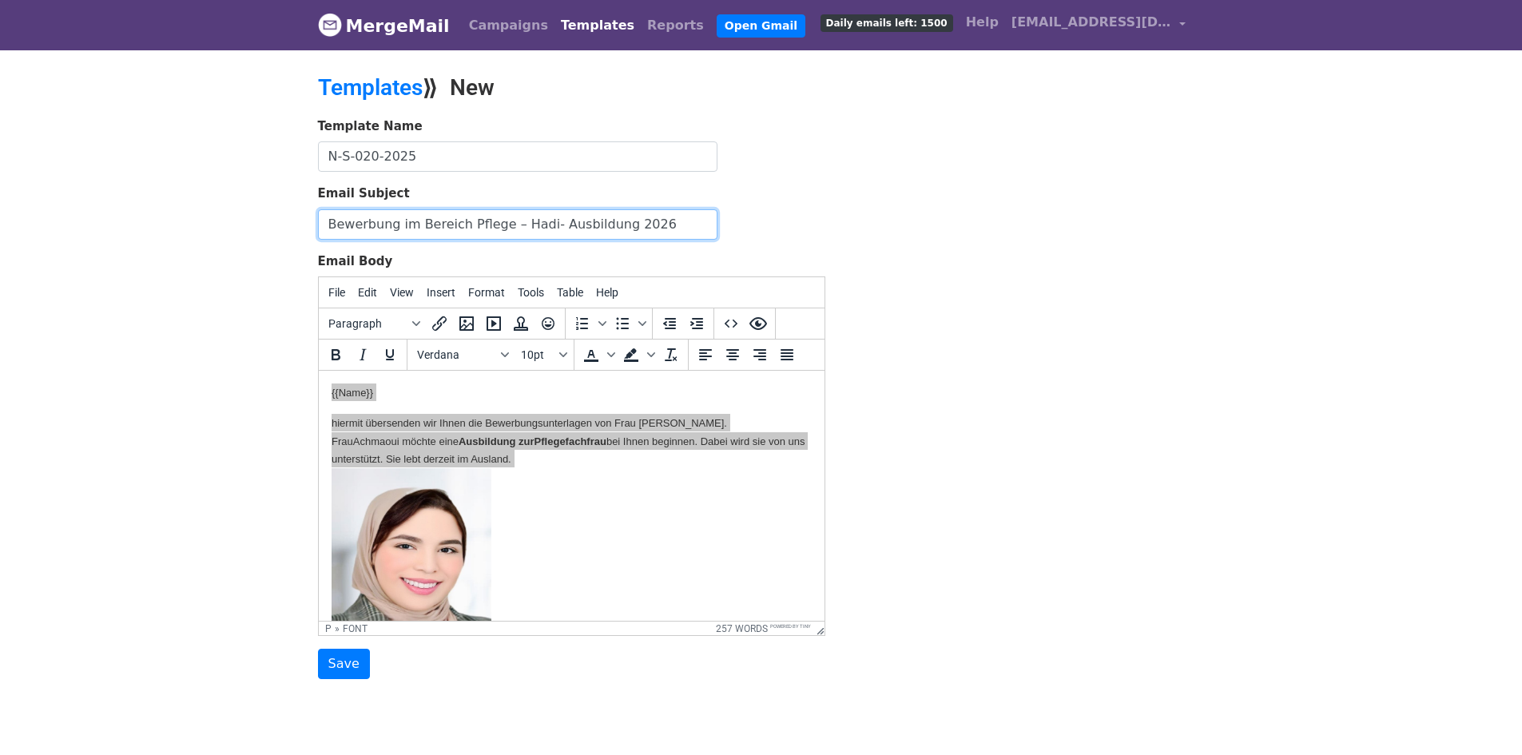
drag, startPoint x: 647, startPoint y: 220, endPoint x: 278, endPoint y: 215, distance: 369.0
click at [278, 215] on body "MergeMail Campaigns Templates Reports Open Gmail Daily emails left: 1500 Help i…" at bounding box center [761, 371] width 1522 height 743
click at [665, 224] on input "Bewerbung im Bereich Pflege – Hadi- Ausbildung 2026" at bounding box center [517, 224] width 399 height 30
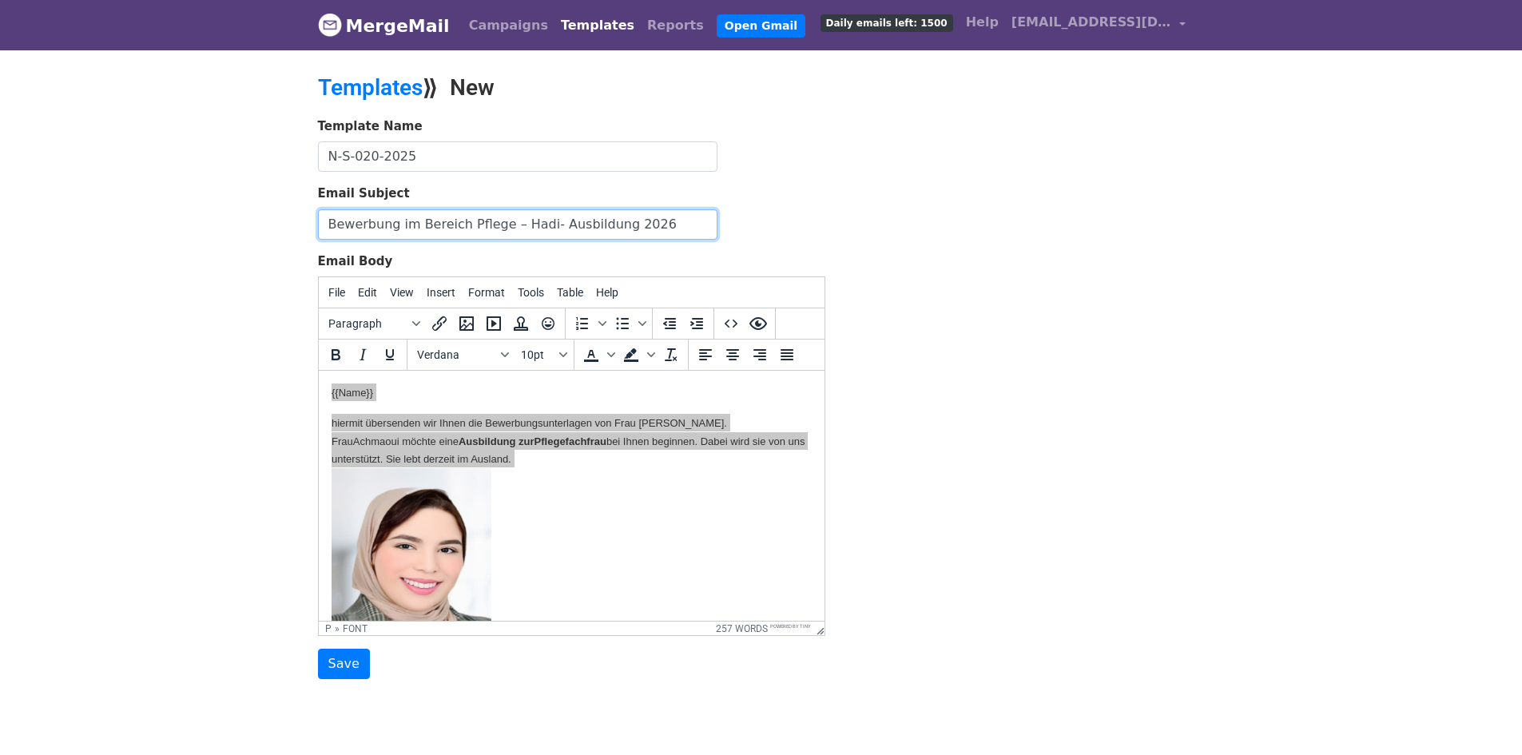
paste input "Imane Achmaoui – Ausbildung 2026"
click at [528, 225] on input "Bewerbung im Bereich Pflege – Imane Achmaoui – Ausbildung 2026" at bounding box center [517, 224] width 399 height 30
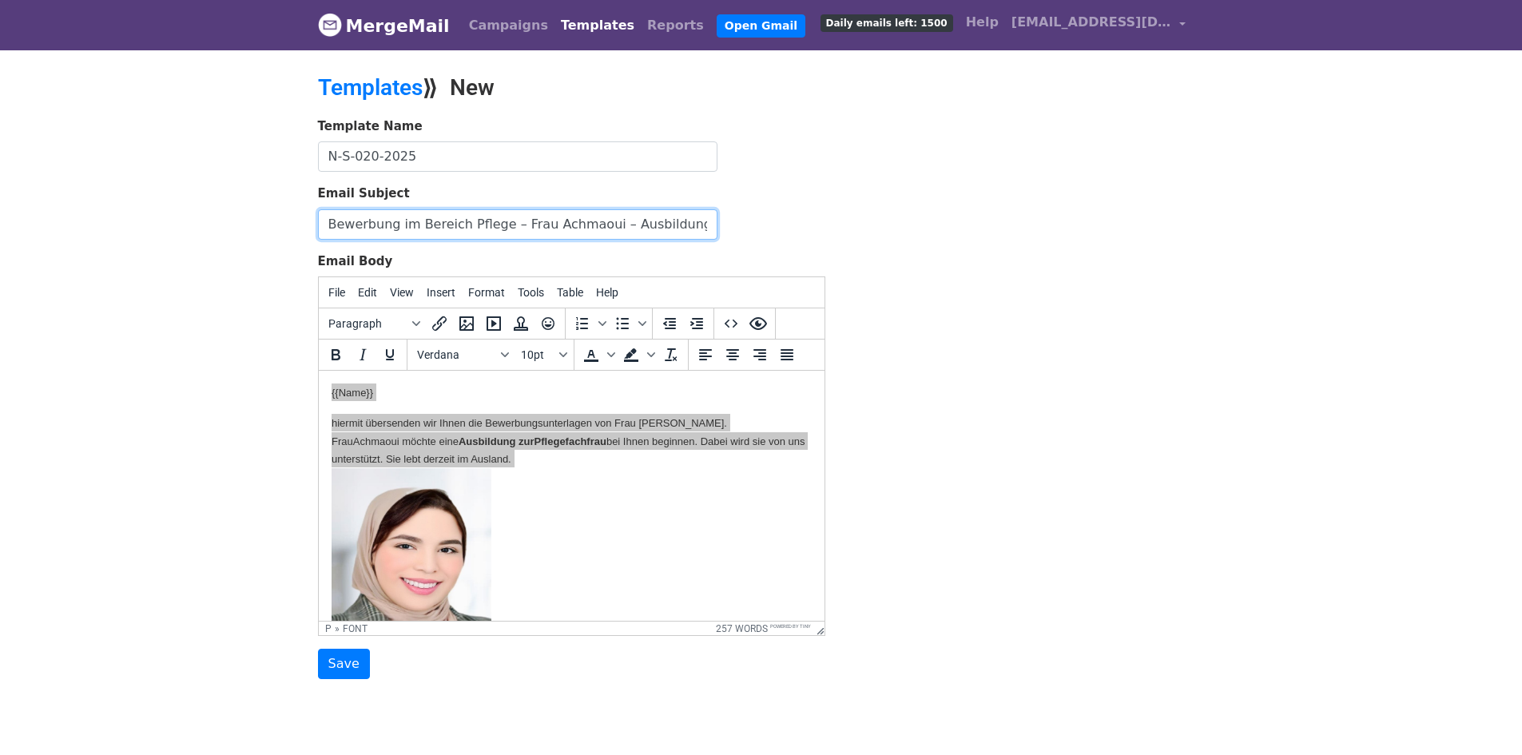
click at [566, 220] on input "Bewerbung im Bereich Pflege – Frau Achmaoui – Ausbildung 2026" at bounding box center [517, 224] width 399 height 30
paste input "Ibtissam El Abraj"
drag, startPoint x: 587, startPoint y: 223, endPoint x: 534, endPoint y: 224, distance: 52.7
click at [534, 224] on input "Bewerbung im Bereich Pflege – Frau Ibtissam El Abraj– Ausbildung 2026" at bounding box center [517, 224] width 399 height 30
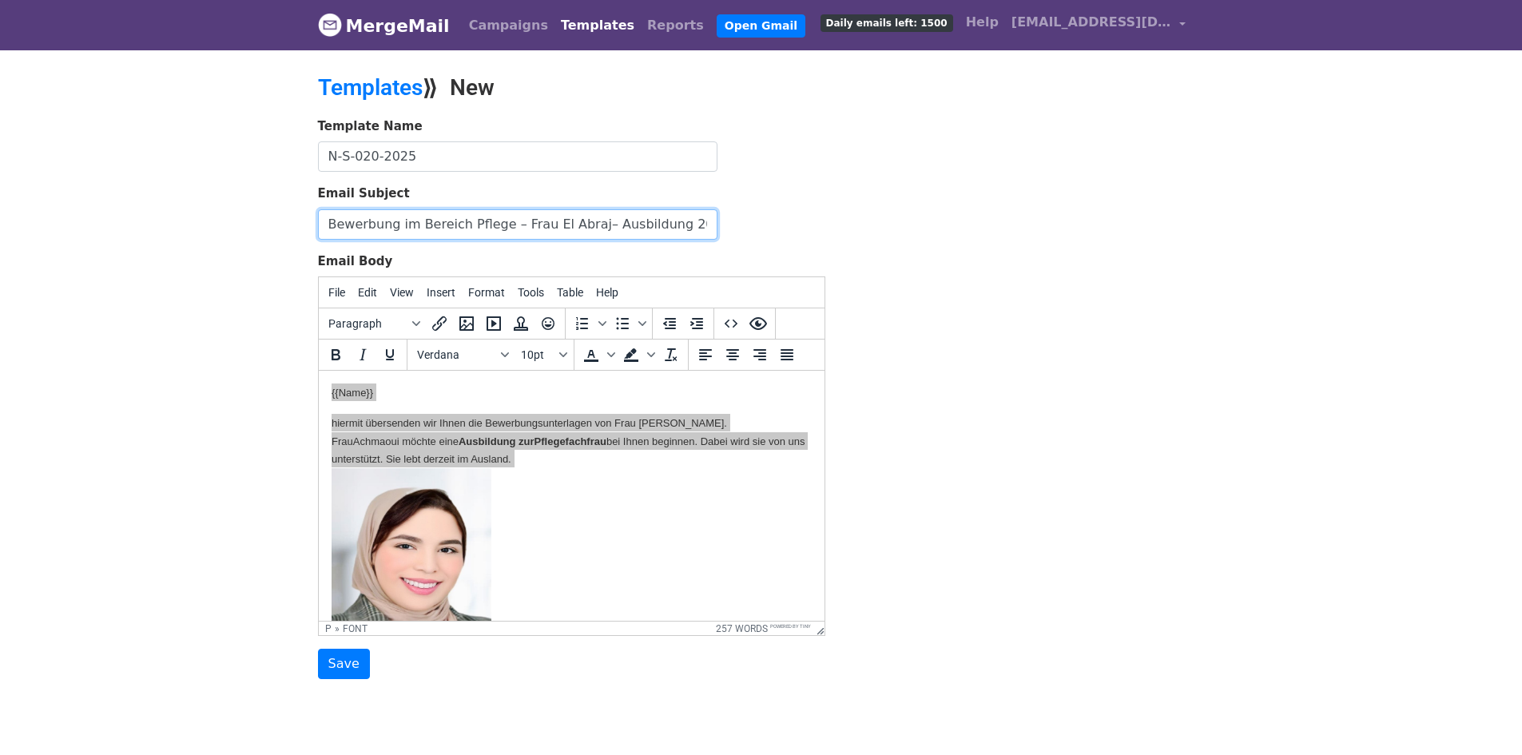
type input "Bewerbung im Bereich Pflege – Frau El Abraj– Ausbildung 2026"
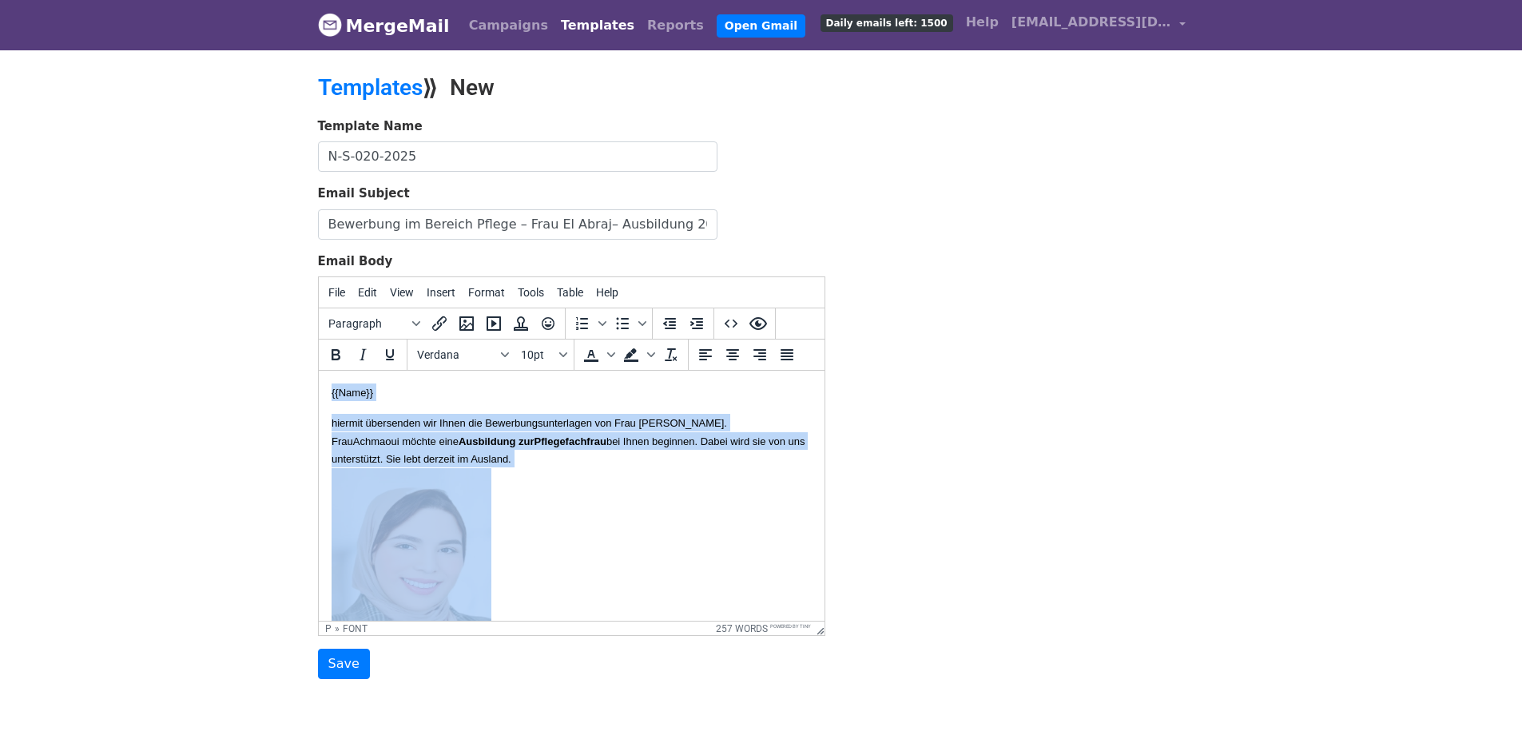
click at [455, 446] on font "Achmaoui möchte eine Ausbildung zur Pflegefachfrau bei Ihnen beginnen. Dabei wi…" at bounding box center [568, 450] width 474 height 30
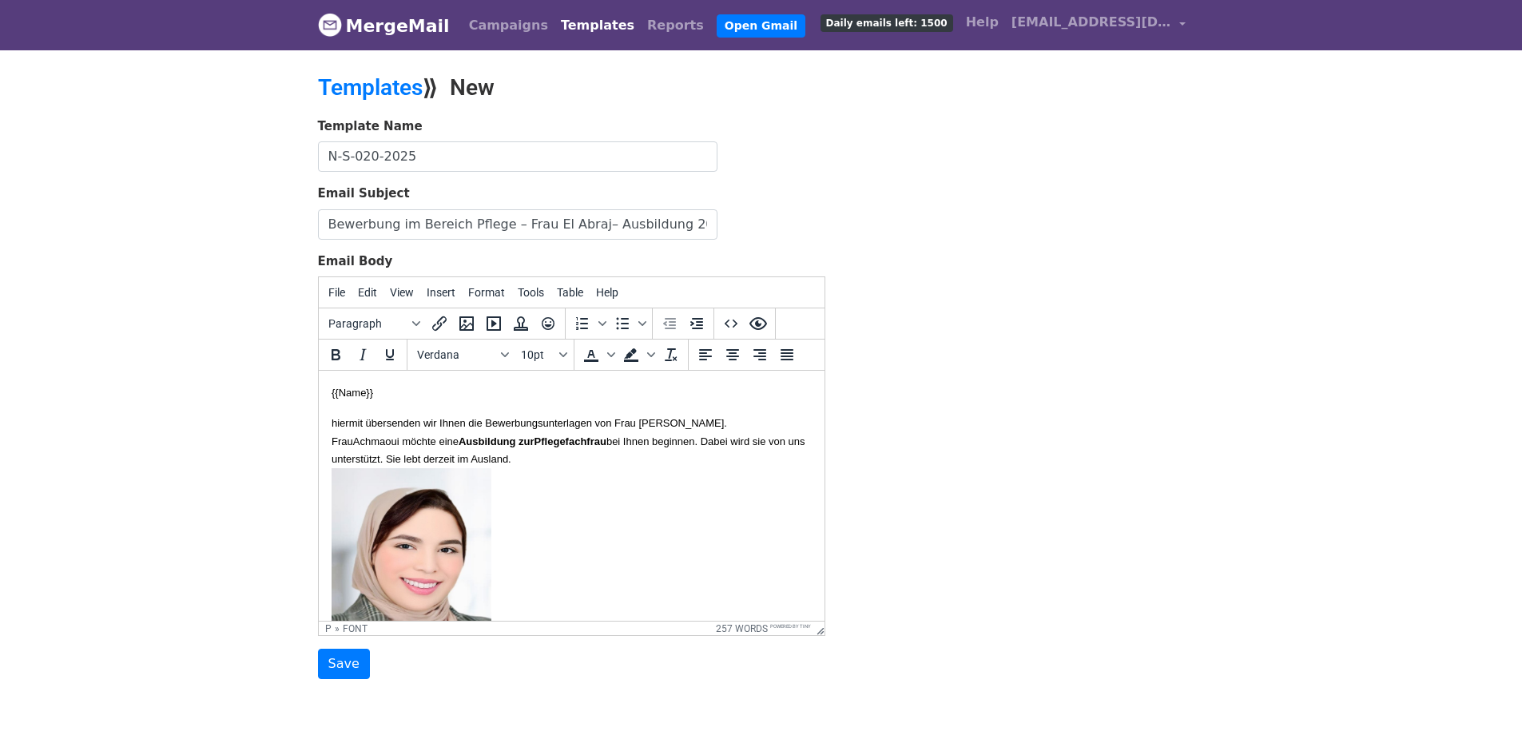
click at [684, 421] on font "hiermit übersenden wir Ihnen die Bewerbungsunterlagen von Frau [PERSON_NAME]." at bounding box center [528, 423] width 395 height 12
click at [762, 440] on font "Achmaoui möchte eine Ausbildung zur Pflegefachfrau bei Ihnen beginnen. Dabei wi…" at bounding box center [568, 450] width 474 height 30
drag, startPoint x: 769, startPoint y: 437, endPoint x: 786, endPoint y: 458, distance: 26.7
click at [773, 440] on font "Achmaoui möchte eine Ausbildung zur Pflegefachfrau bei Ihnen beginnen. Dabei wi…" at bounding box center [568, 450] width 474 height 30
drag, startPoint x: 786, startPoint y: 478, endPoint x: 768, endPoint y: 452, distance: 32.1
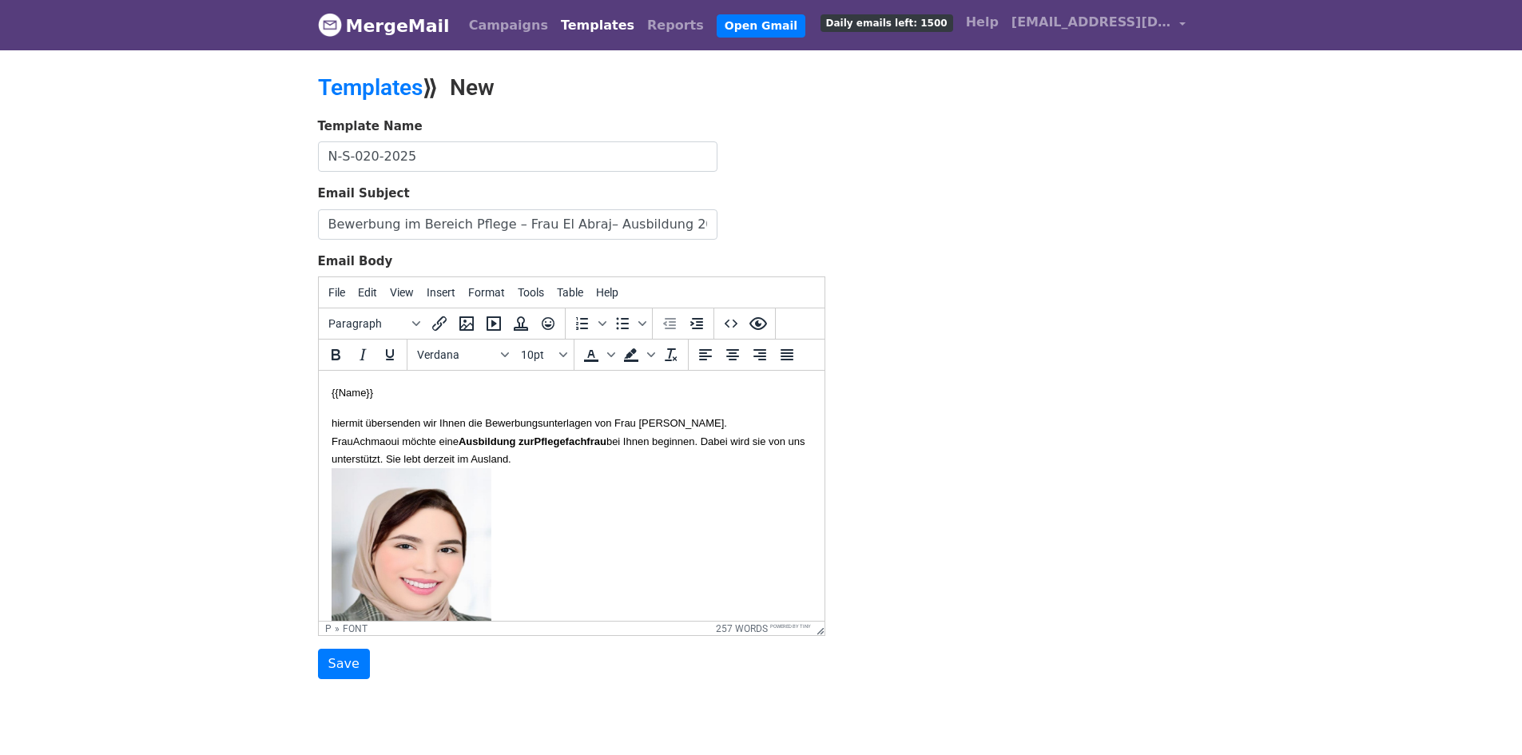
click at [783, 478] on p "hiermit übersenden wir Ihnen die Bewerbungsunterlagen von Frau Imane Achmaoui. …" at bounding box center [571, 558] width 480 height 288
click at [768, 443] on font "Achmaoui möchte eine Ausbildung zur Pflegefachfrau bei Ihnen beginnen. Dabei wi…" at bounding box center [568, 450] width 474 height 30
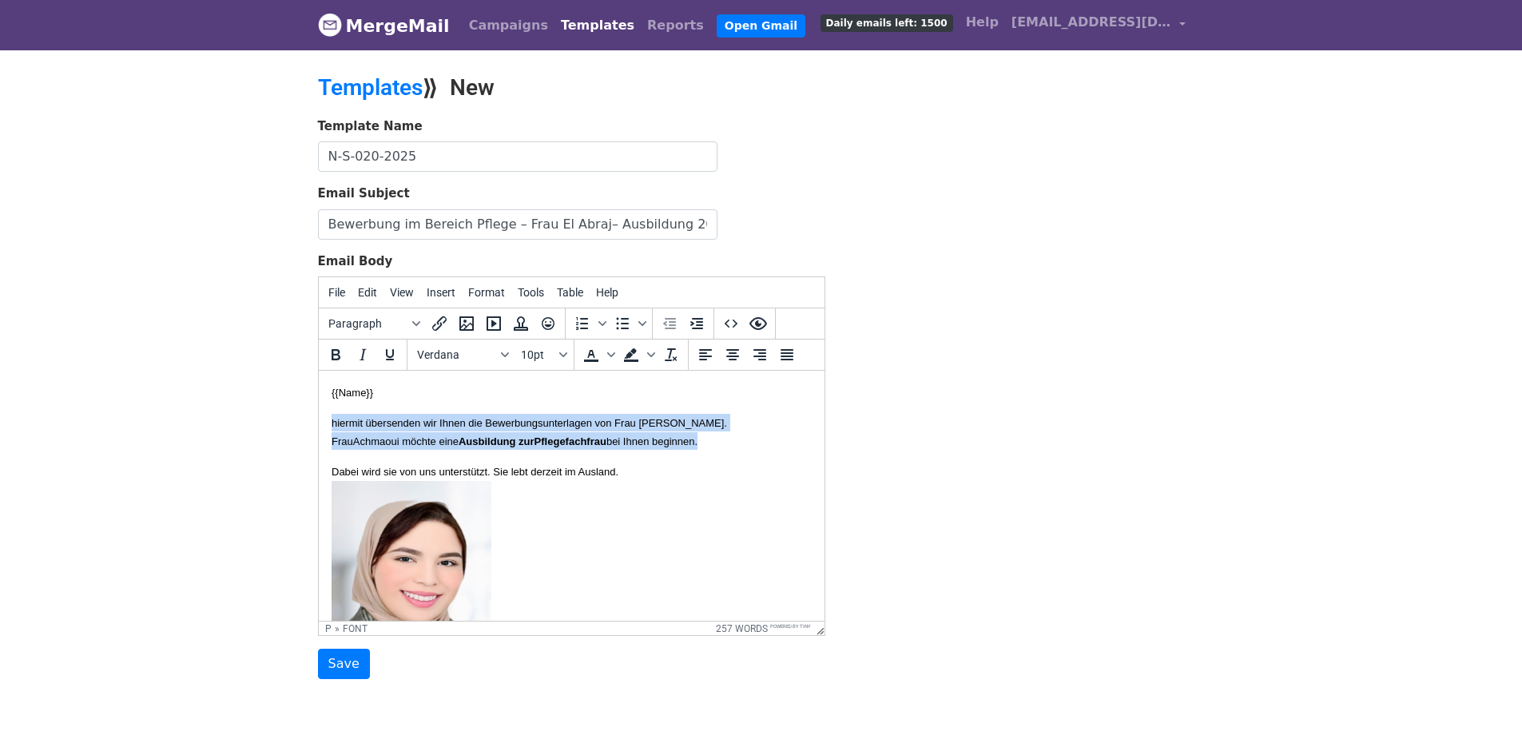
drag, startPoint x: 782, startPoint y: 442, endPoint x: 326, endPoint y: 423, distance: 456.5
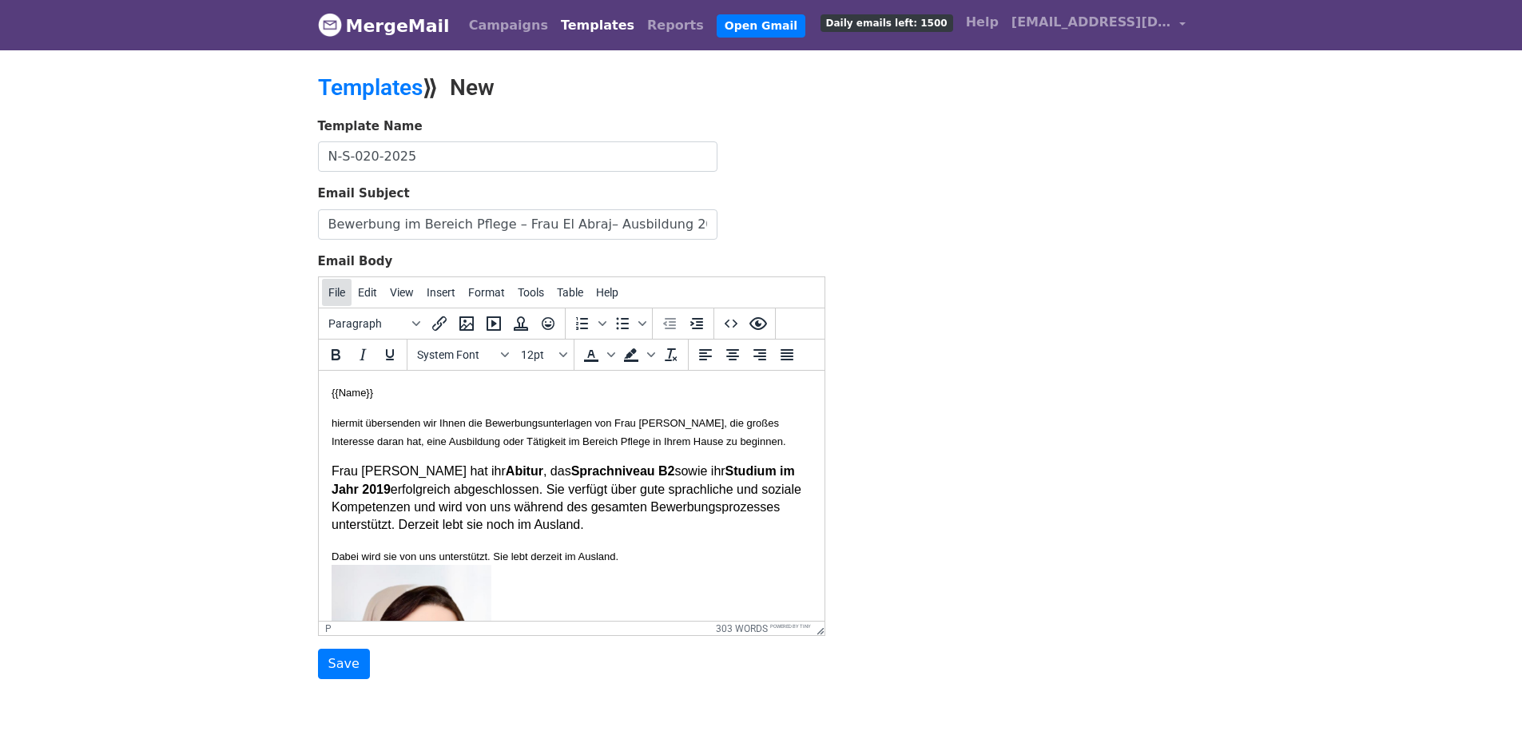
click at [329, 295] on span "File" at bounding box center [336, 292] width 17 height 13
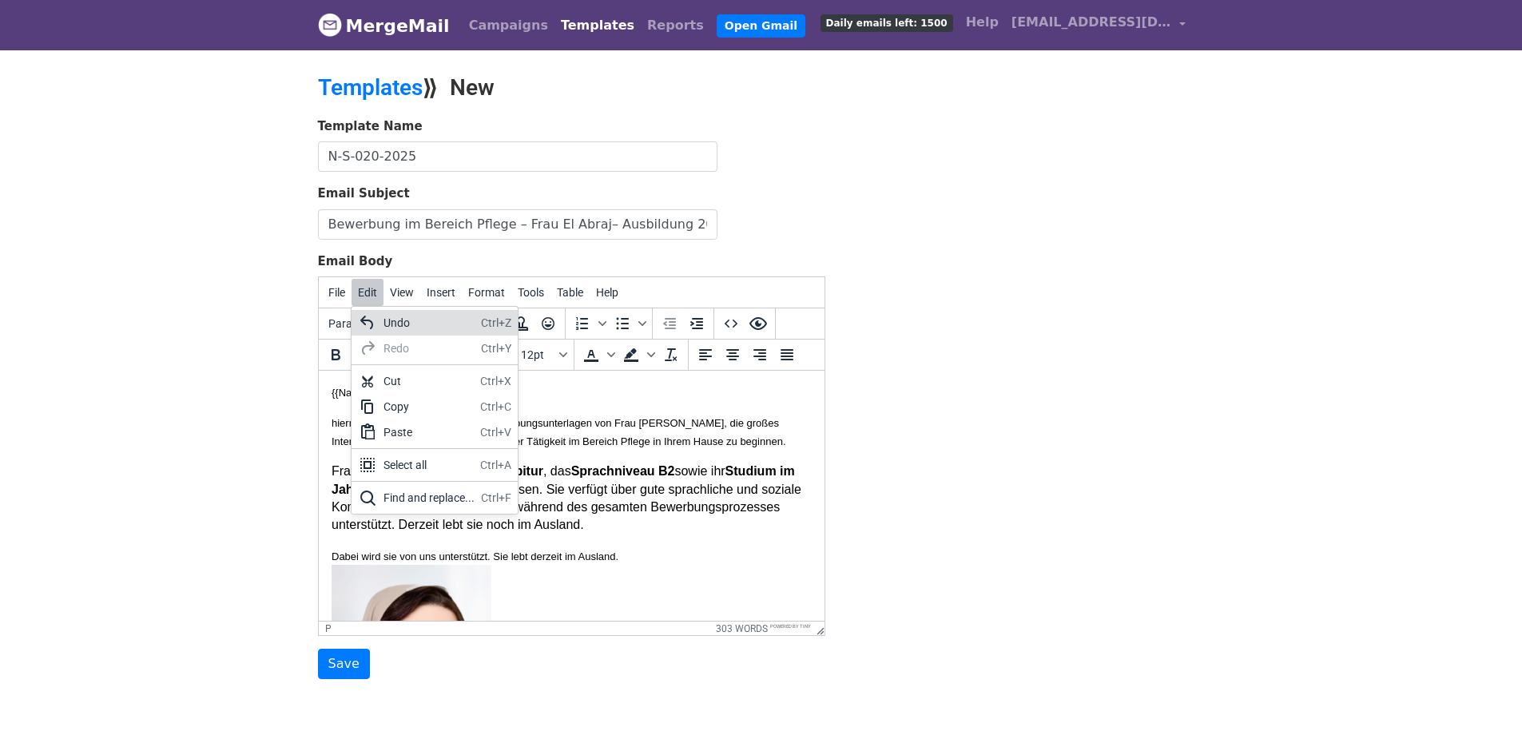
click at [387, 325] on div "Undo" at bounding box center [428, 322] width 91 height 19
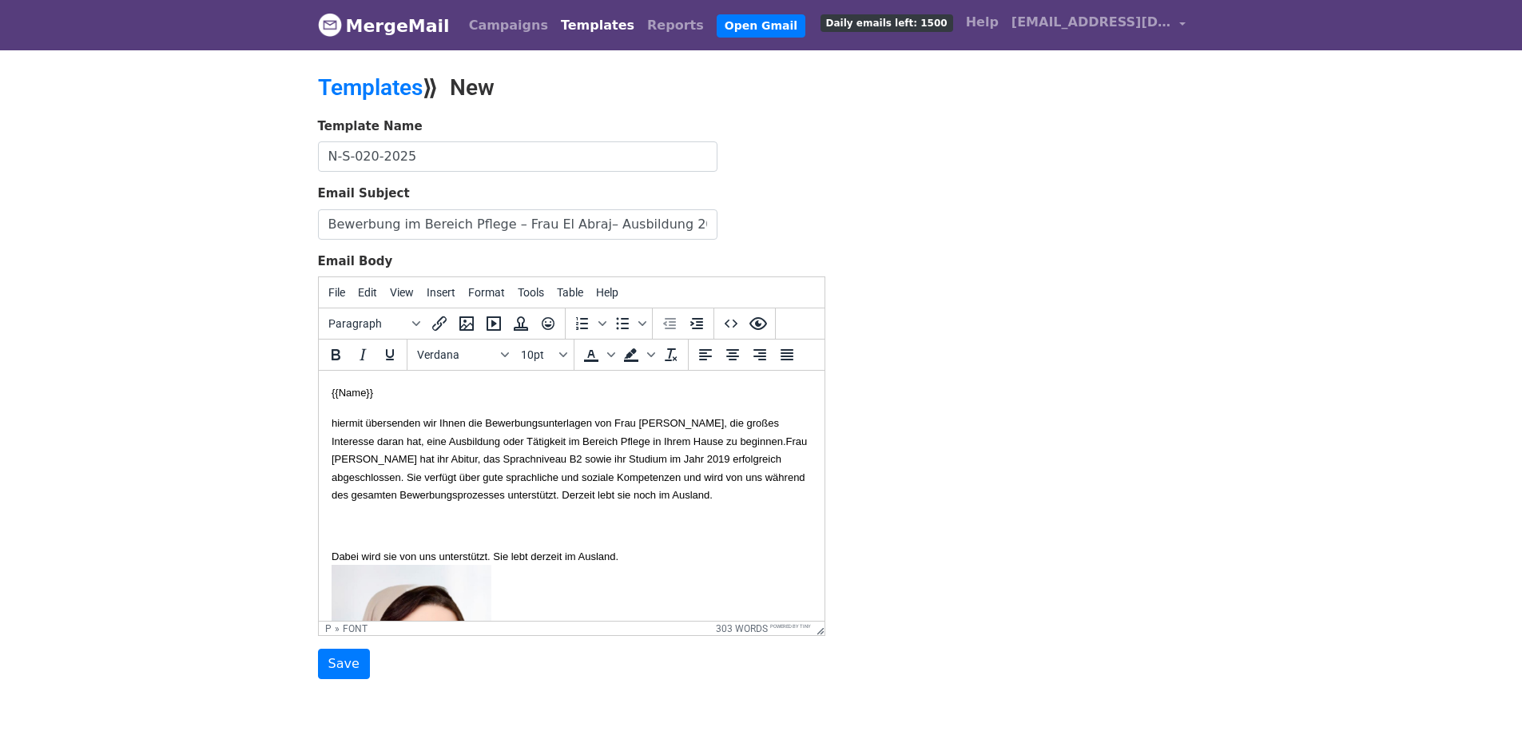
click at [438, 455] on font "hiermit übersenden wir Ihnen die Bewerbungsunterlagen von Frau Imane Achmaoui, …" at bounding box center [568, 459] width 475 height 84
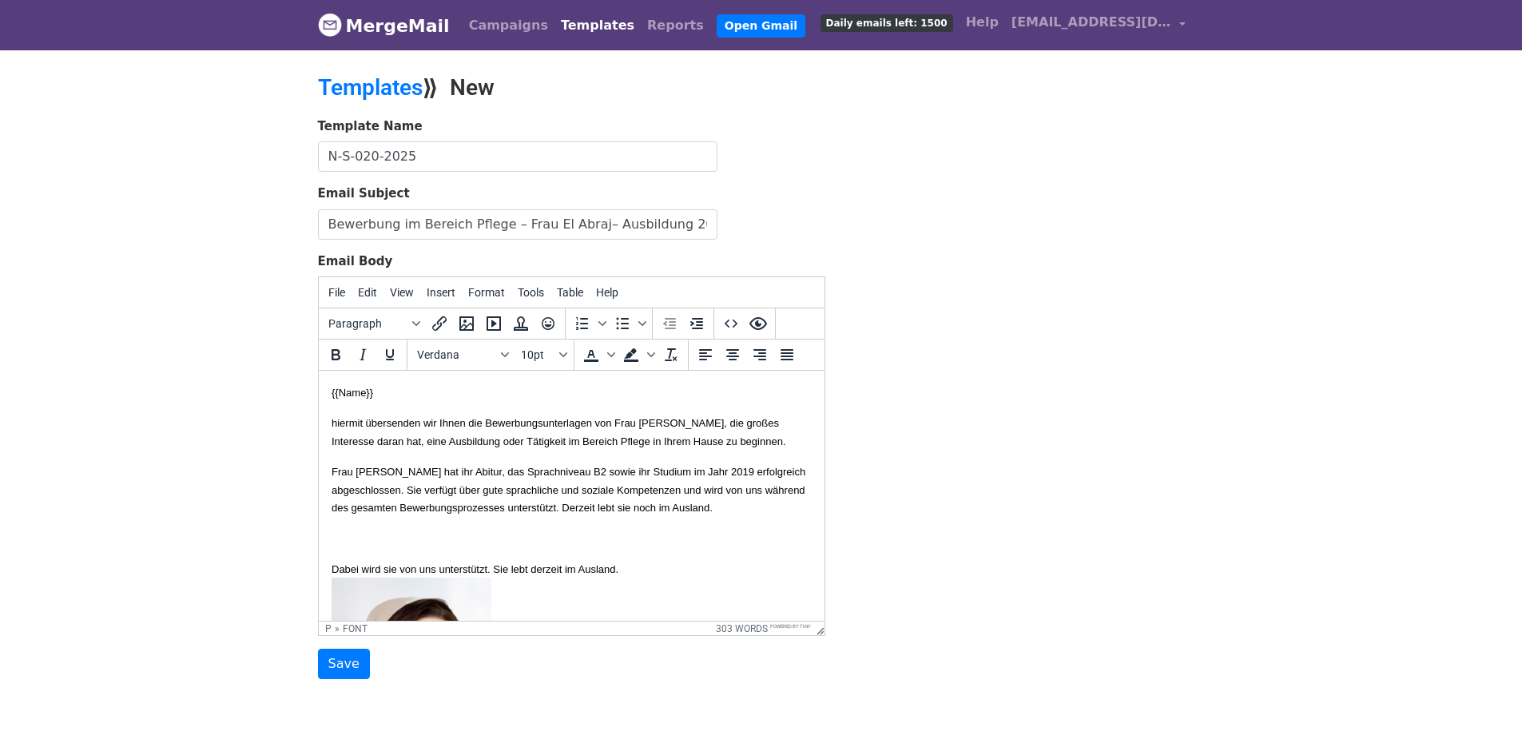
click at [552, 516] on p "Frau Achmaoui hat ihr Abitur, das Sprachniveau B2 sowie ihr Studium im Jahr 201…" at bounding box center [571, 489] width 480 height 54
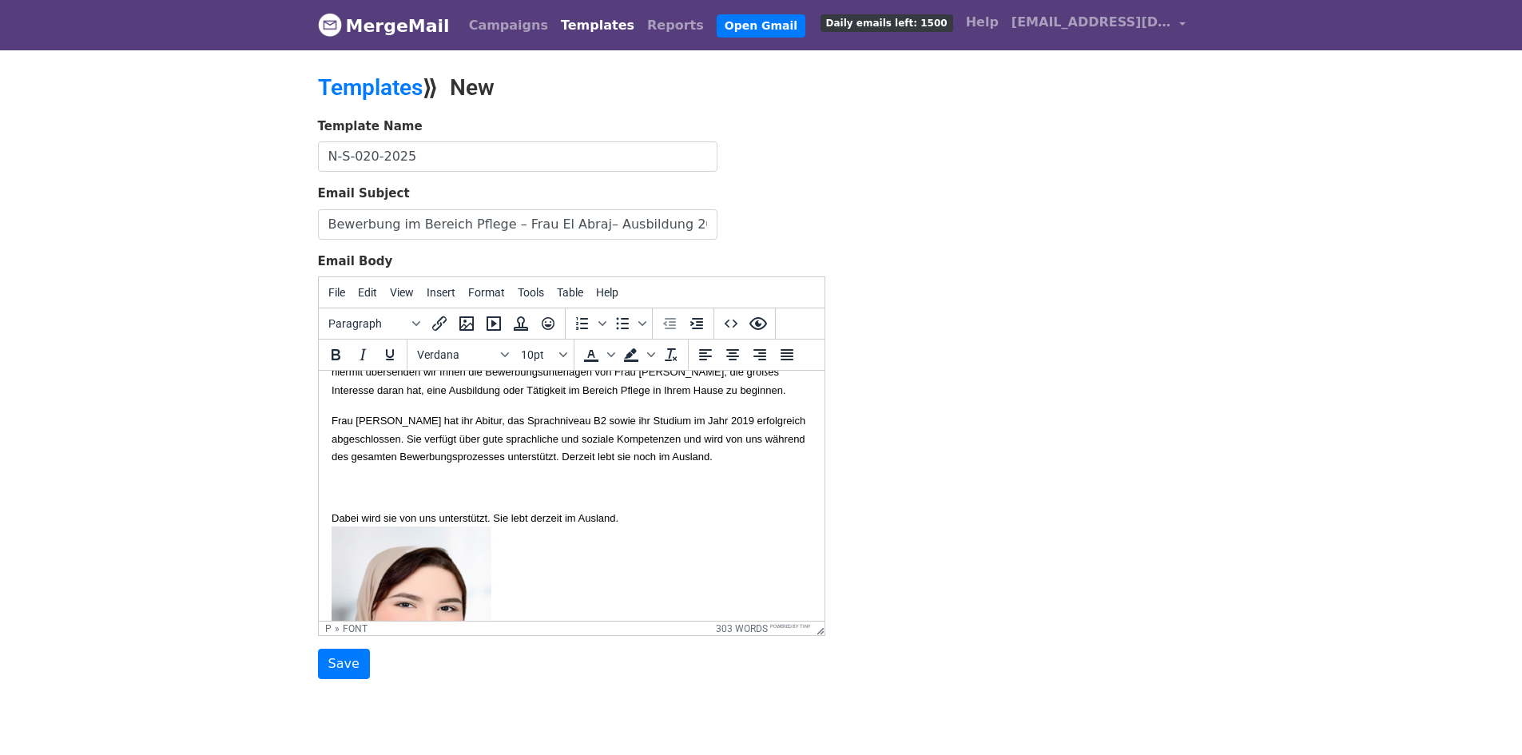
scroll to position [80, 0]
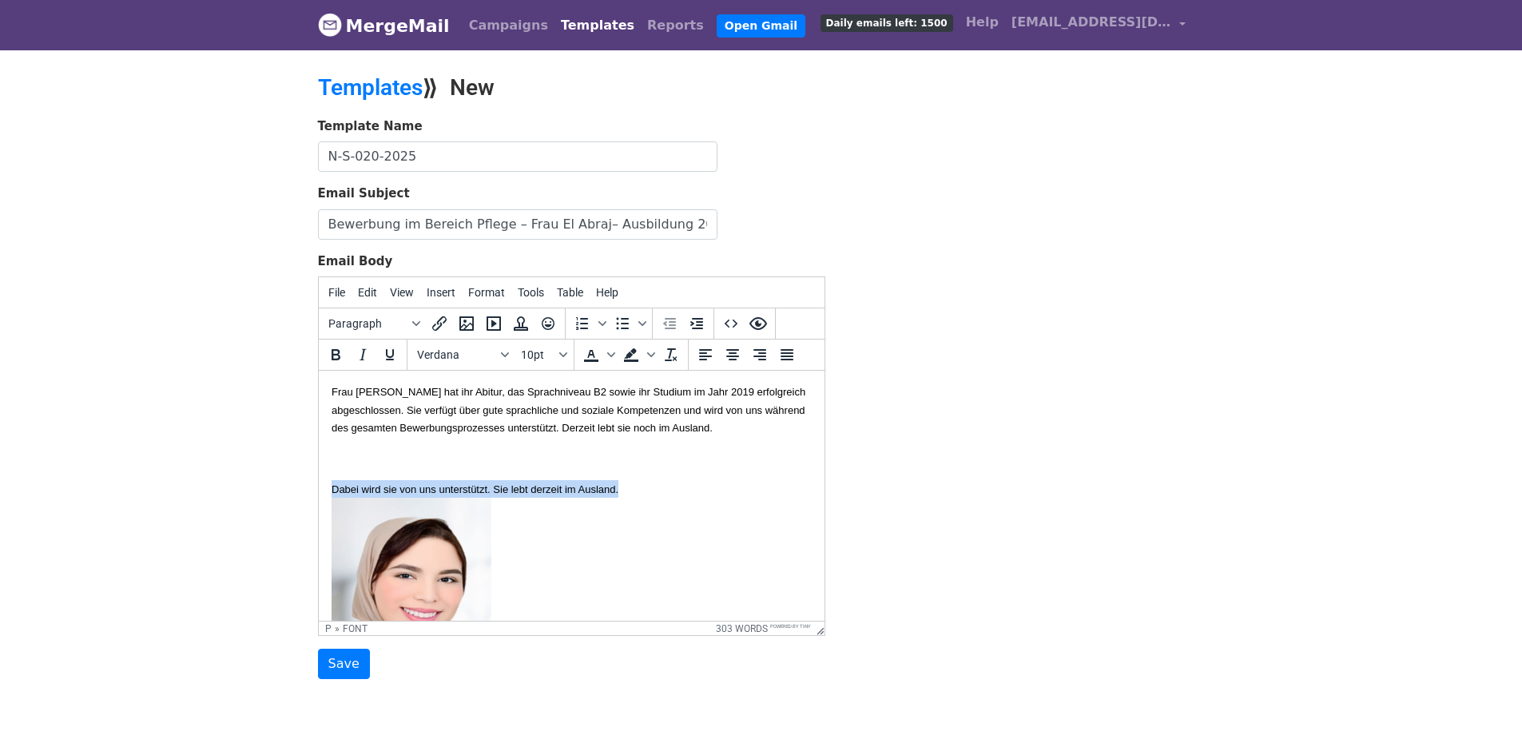
drag, startPoint x: 679, startPoint y: 522, endPoint x: 314, endPoint y: 520, distance: 365.0
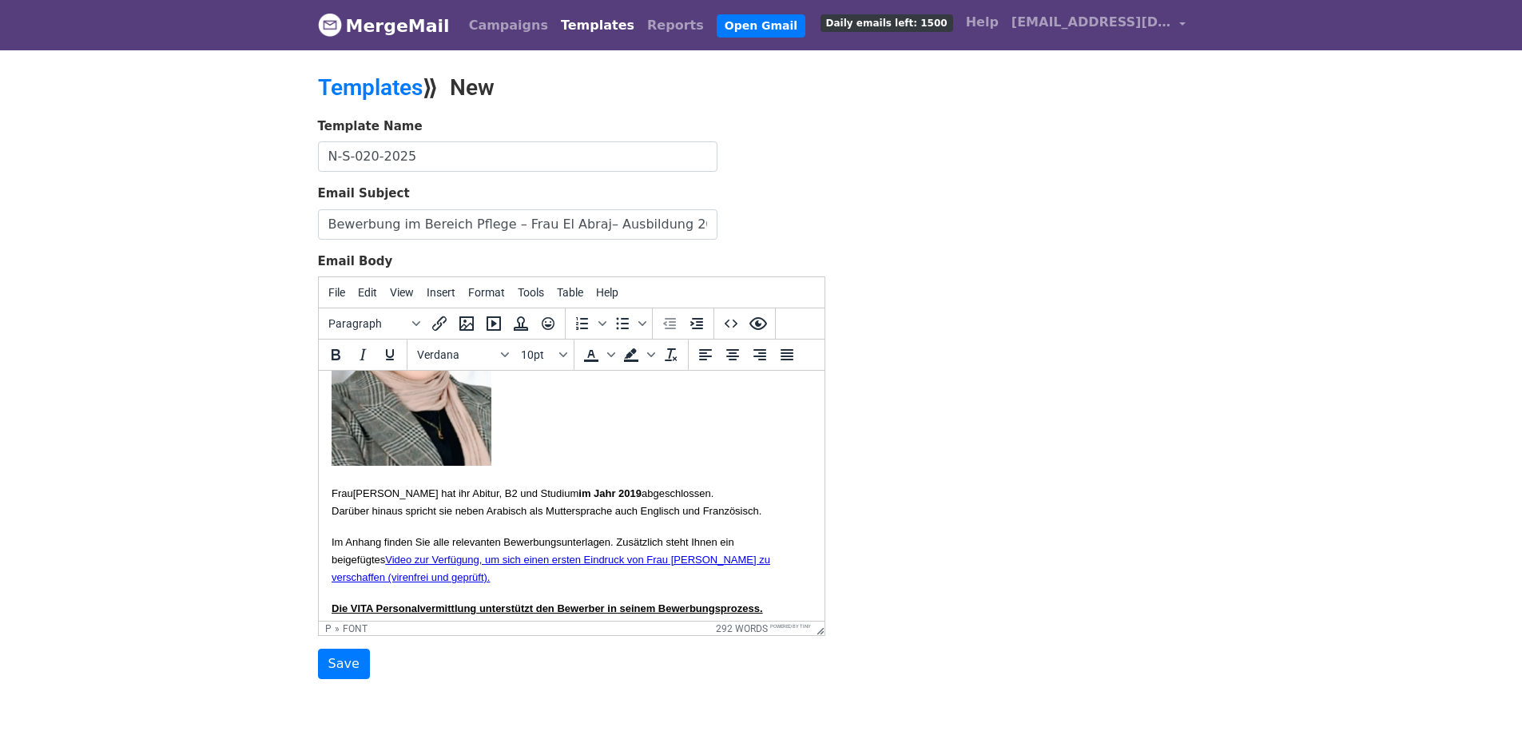
scroll to position [319, 0]
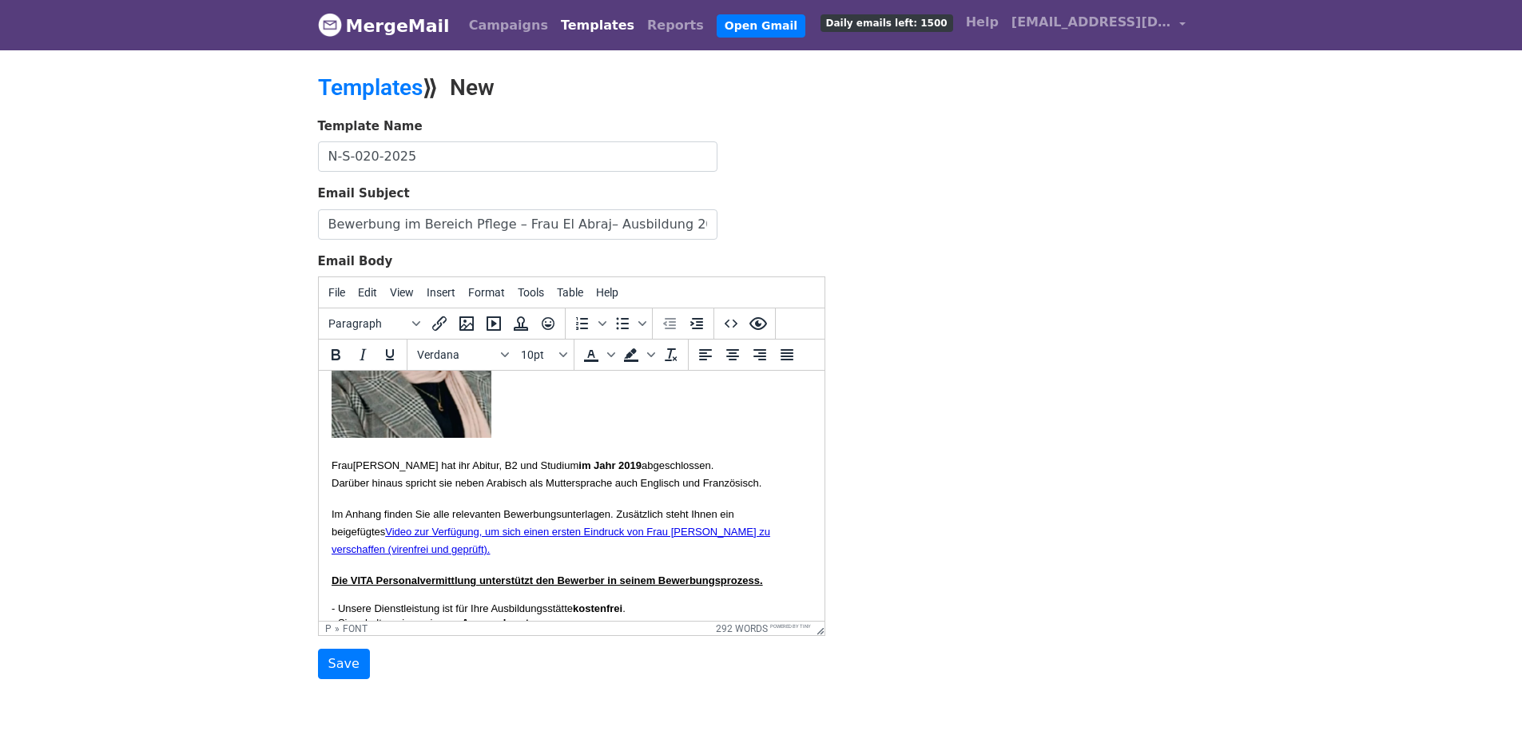
click at [457, 471] on font "Achmaoui hat ihr Abitur, B2 und Studium im Jahr 2019 abgeschlossen." at bounding box center [532, 465] width 361 height 12
drag, startPoint x: 753, startPoint y: 499, endPoint x: 319, endPoint y: 497, distance: 434.5
click at [319, 497] on html "{{Name}} hiermit übersenden wir Ihnen die Bewerbungsunterlagen von Frau Imane A…" at bounding box center [571, 582] width 506 height 1063
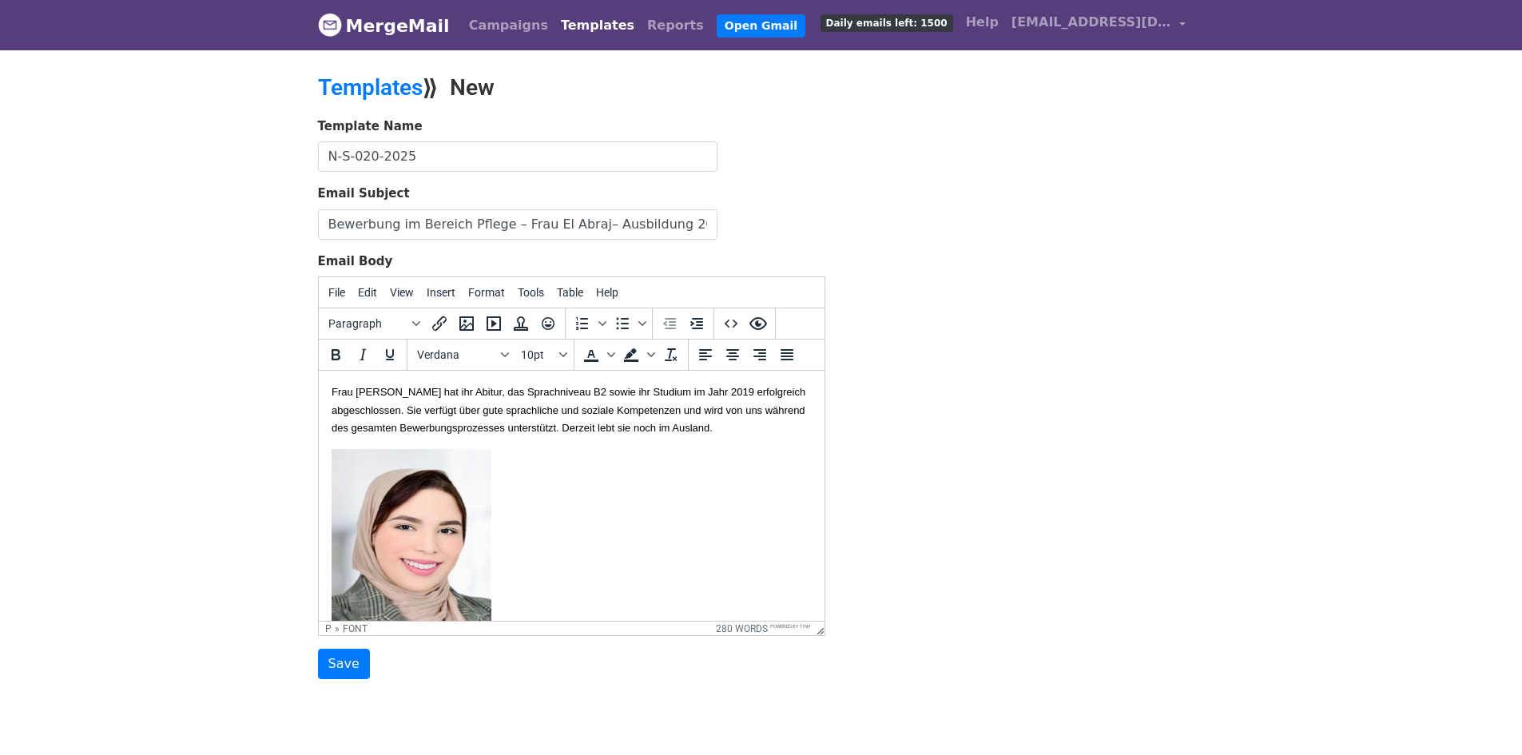
click at [424, 498] on img at bounding box center [411, 563] width 160 height 228
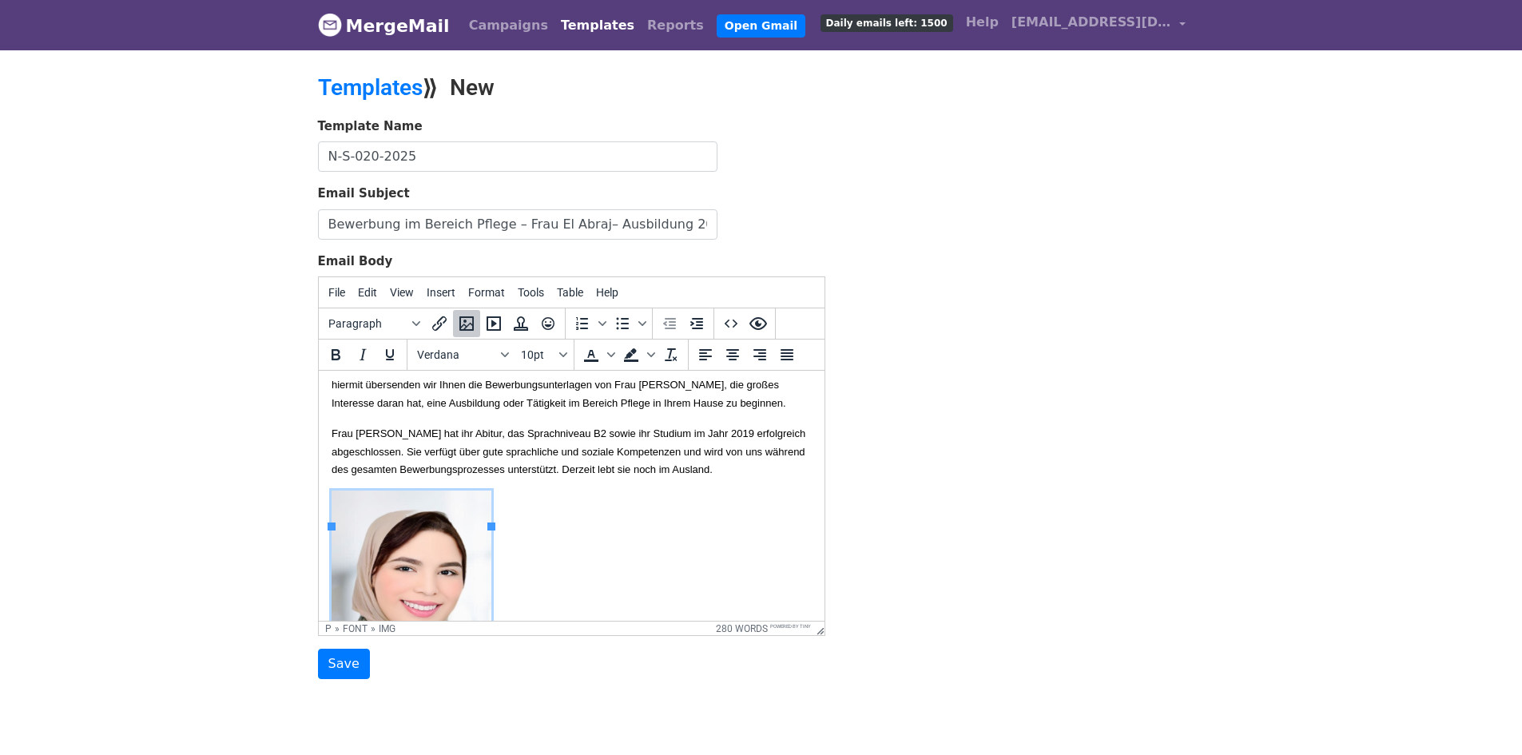
scroll to position [0, 0]
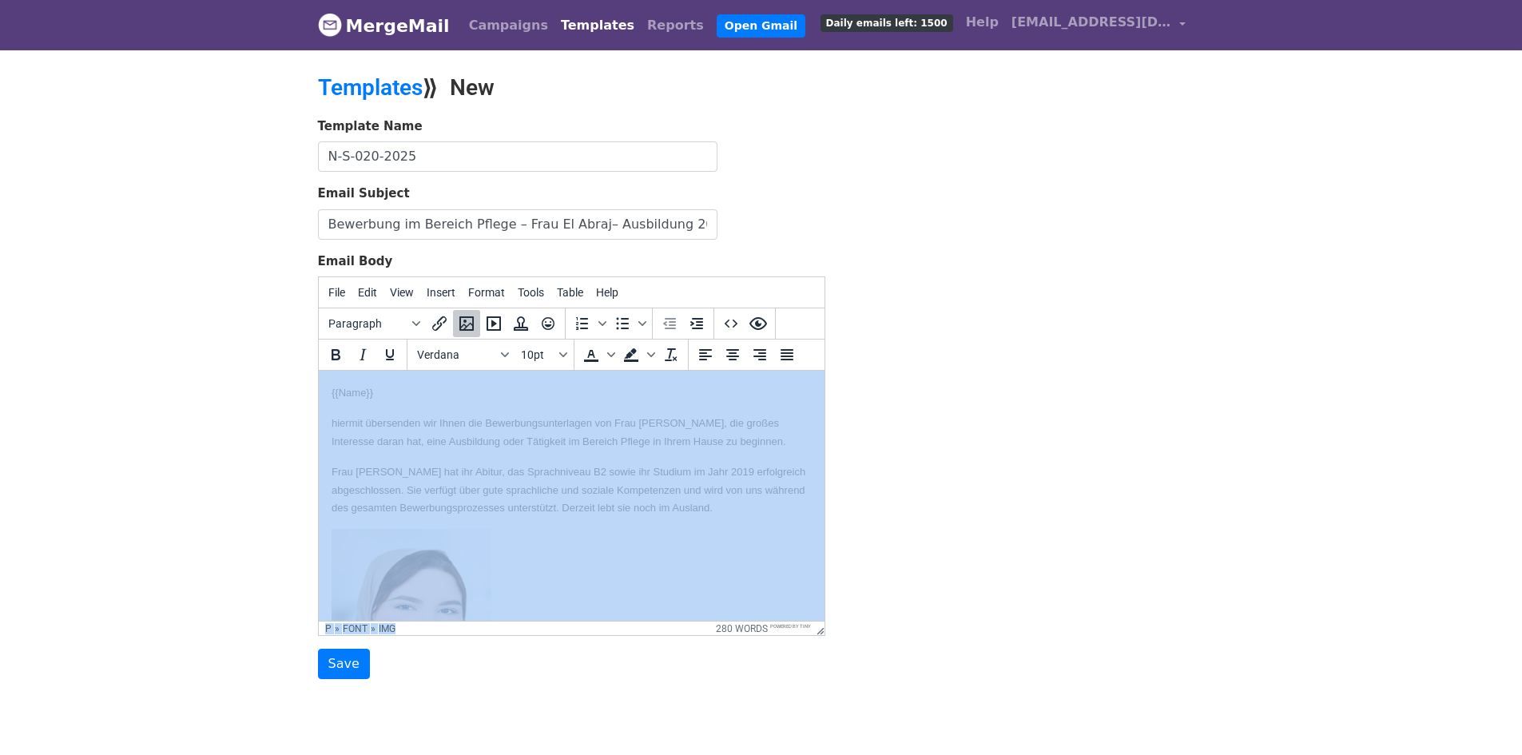
drag, startPoint x: 761, startPoint y: 990, endPoint x: 421, endPoint y: 574, distance: 536.9
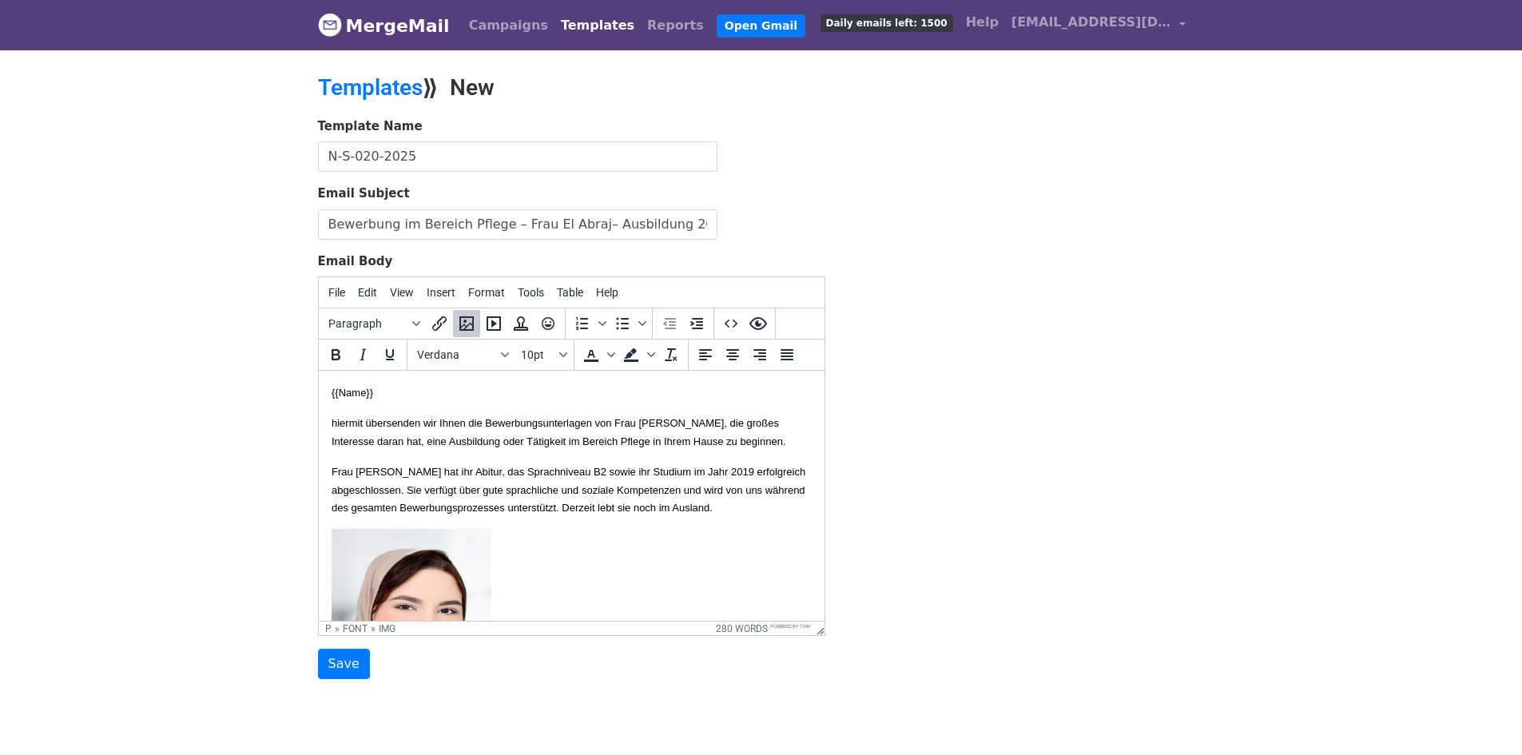
click at [587, 516] on p "Frau Achmaoui hat ihr Abitur, das Sprachniveau B2 sowie ihr Studium im Jahr 201…" at bounding box center [571, 489] width 480 height 54
click at [437, 580] on img at bounding box center [411, 643] width 160 height 228
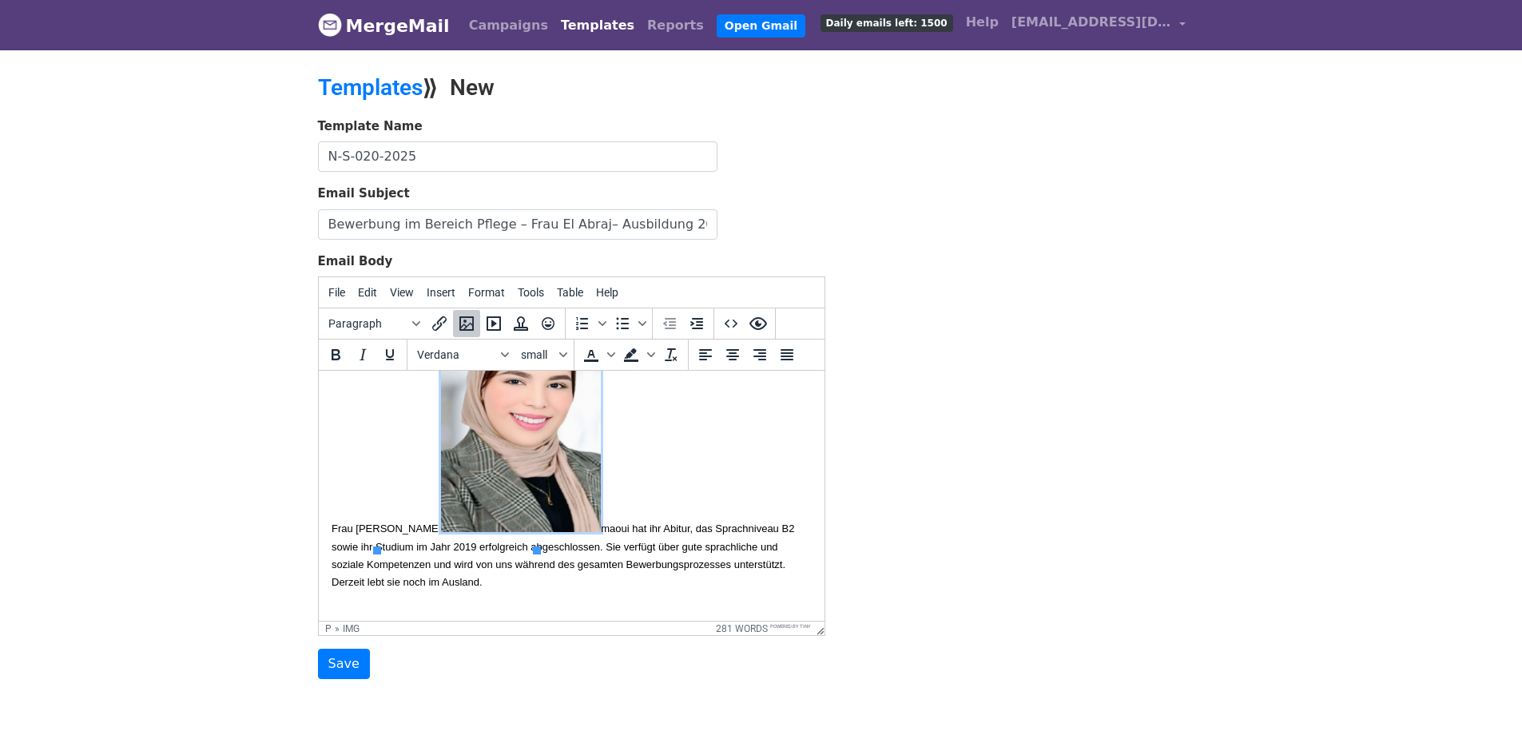
scroll to position [160, 0]
click at [367, 438] on p "Frau Ach maoui hat ihr Abitur, das Sprachniveau B2 sowie ihr Studium im Jahr 20…" at bounding box center [571, 447] width 480 height 288
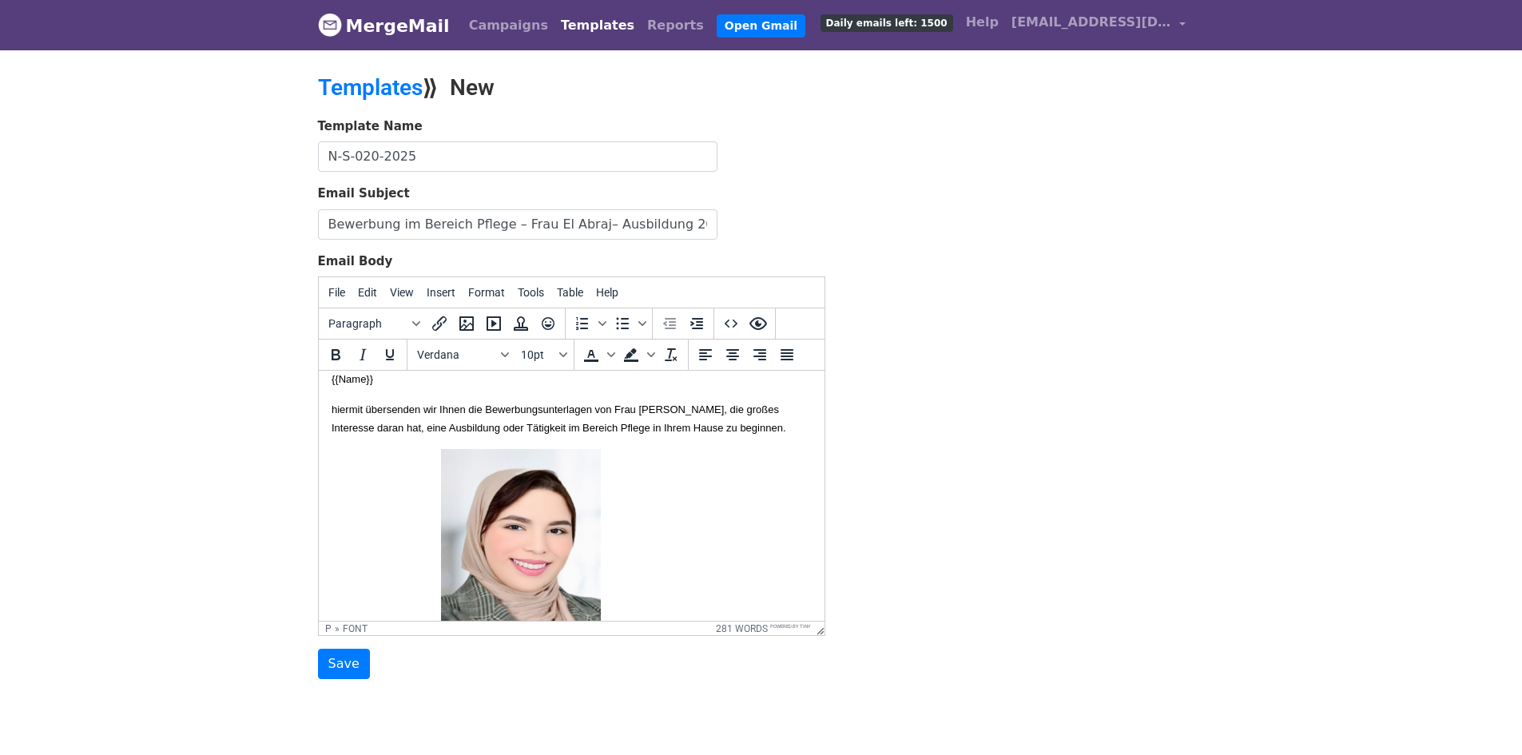
scroll to position [0, 0]
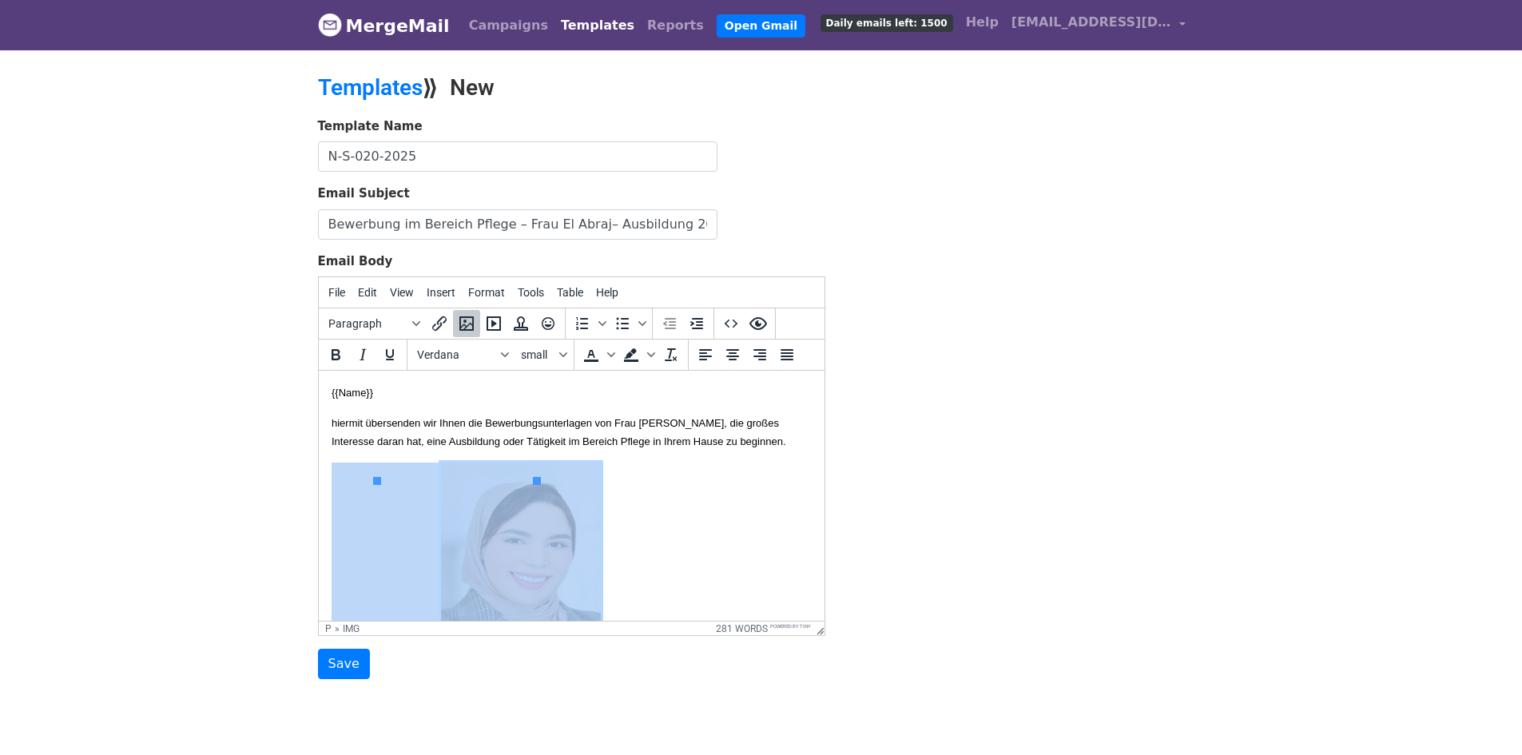
click at [440, 510] on img at bounding box center [520, 576] width 160 height 228
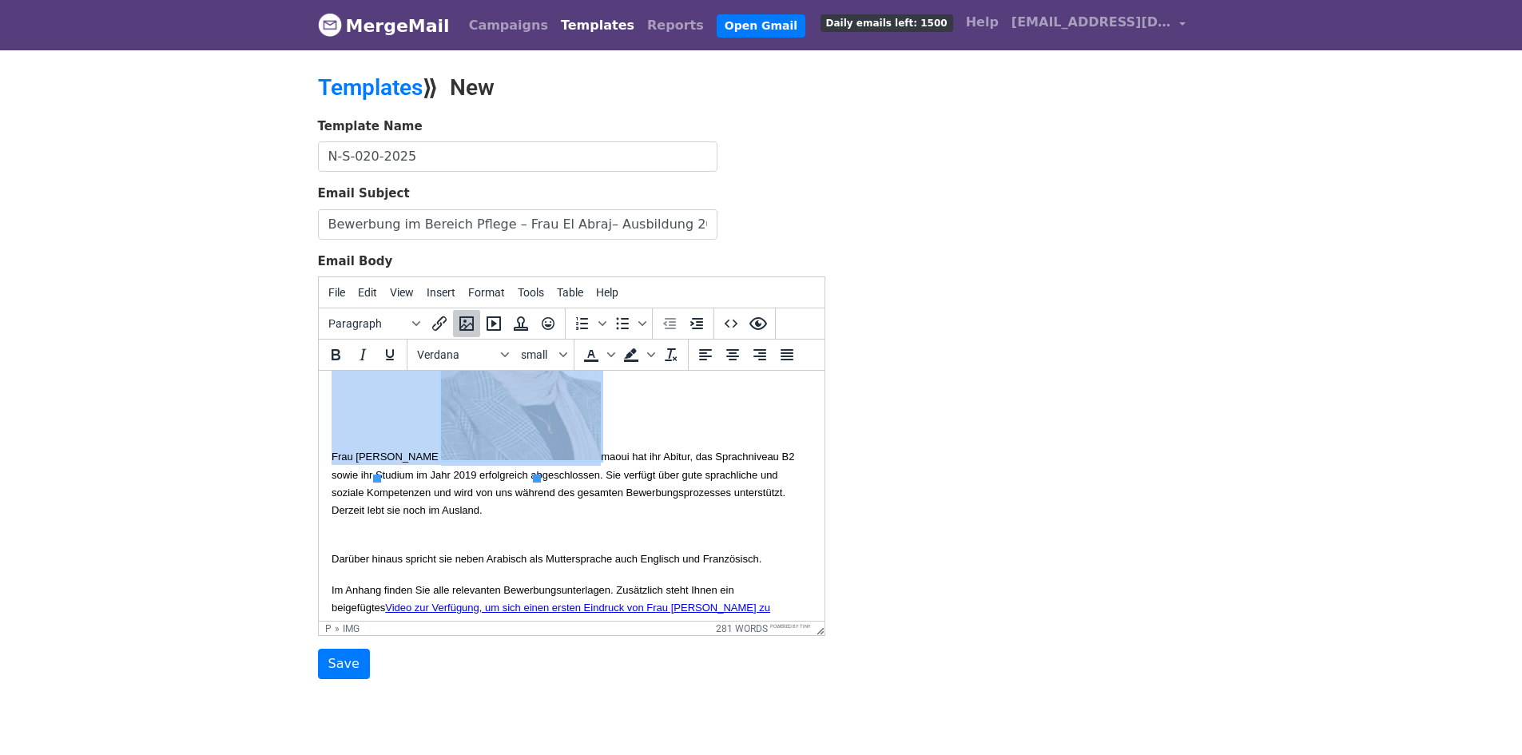
scroll to position [240, 0]
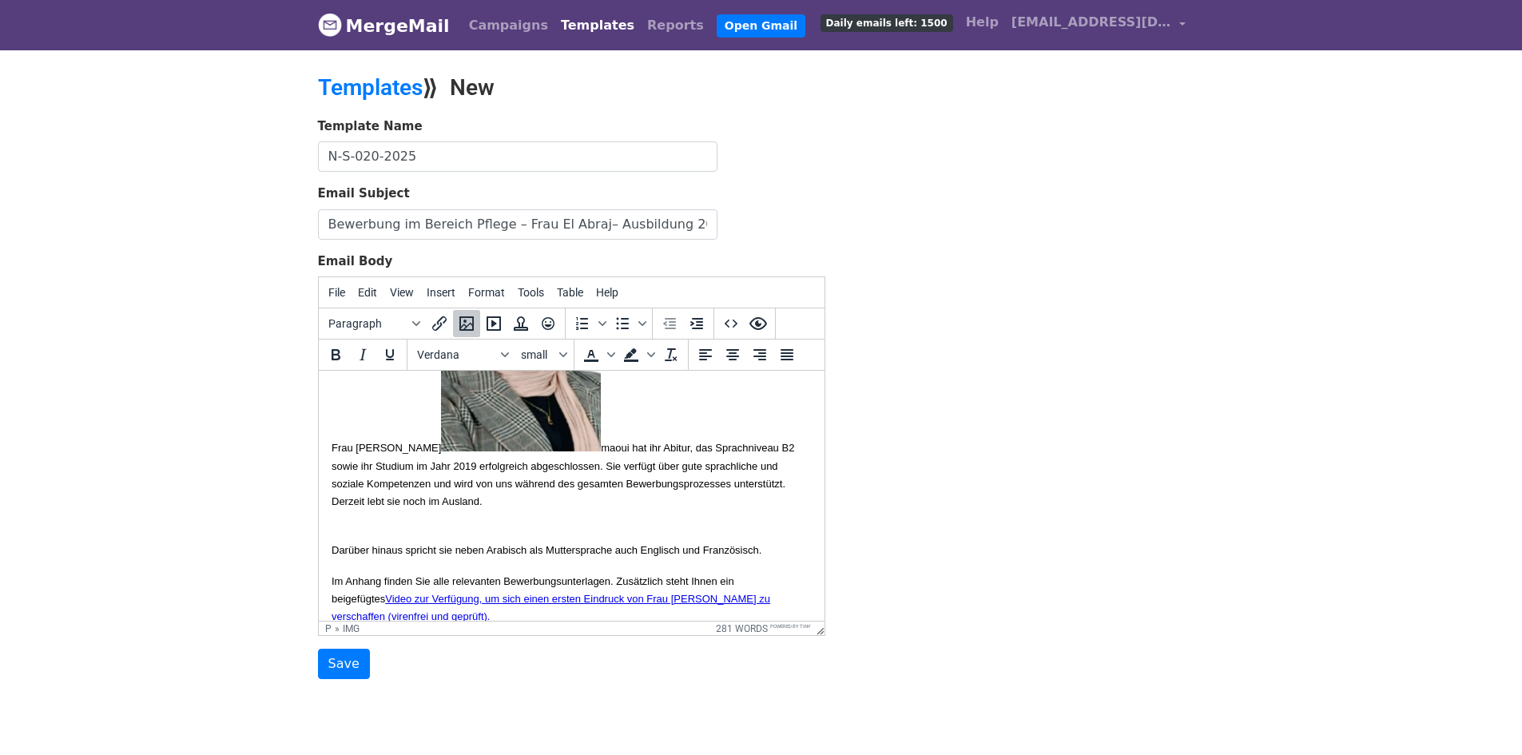
click at [601, 419] on p "Frau Ach maoui hat ihr Abitur, das Sprachniveau B2 sowie ihr Studium im Jahr 20…" at bounding box center [571, 367] width 480 height 288
click at [331, 454] on font "Frau Ach" at bounding box center [385, 448] width 109 height 12
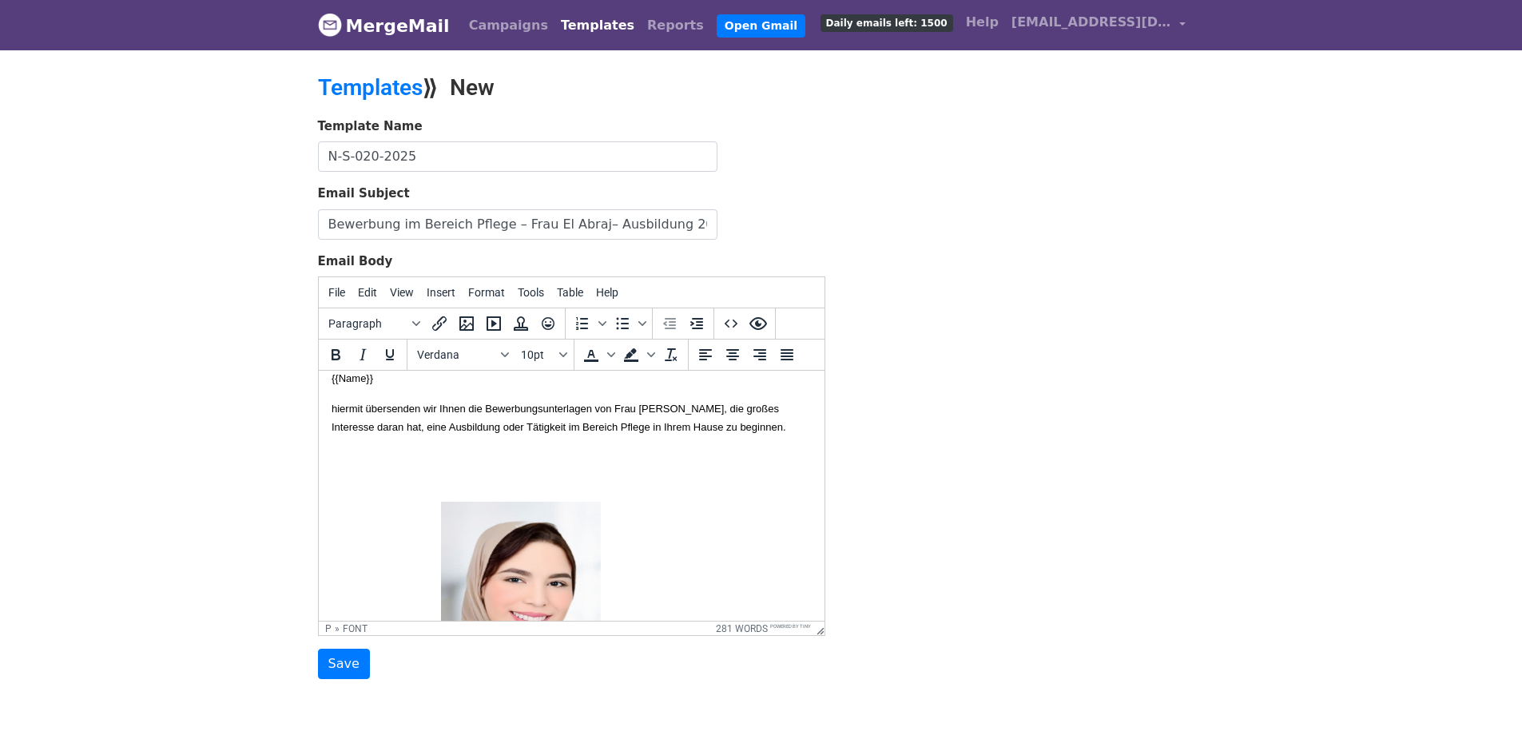
scroll to position [0, 0]
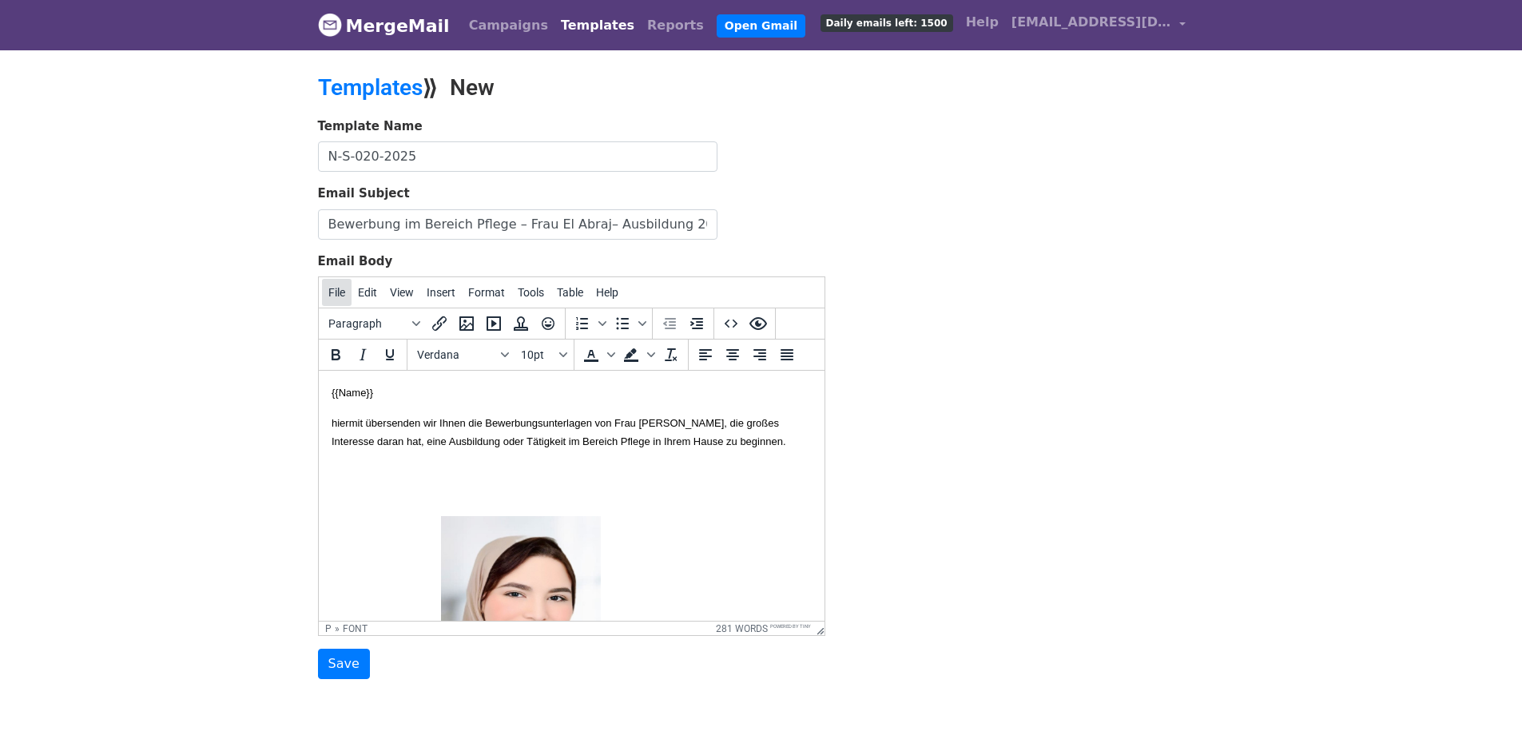
click at [332, 288] on span "File" at bounding box center [336, 292] width 17 height 13
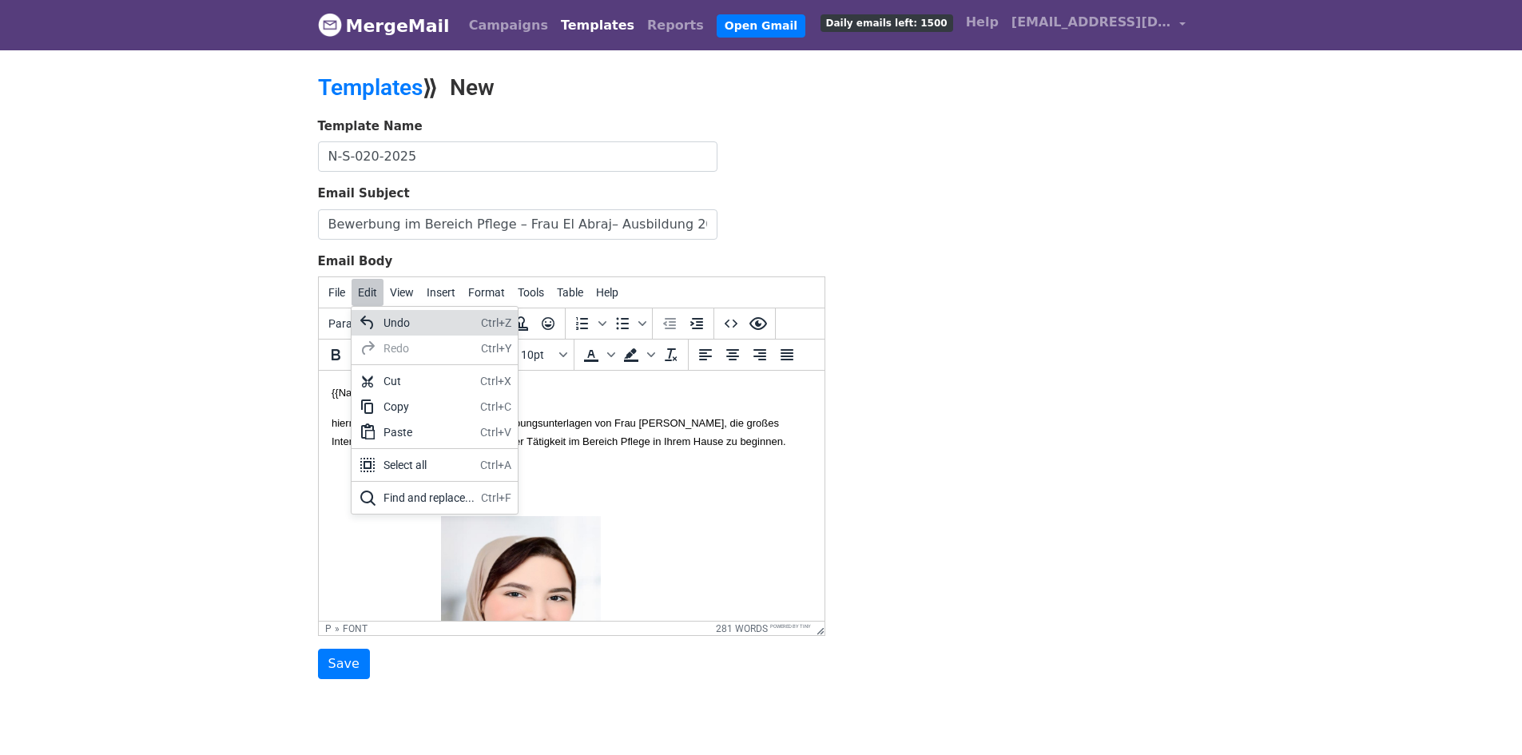
click at [380, 315] on div "Undo Ctrl+Z" at bounding box center [434, 323] width 166 height 26
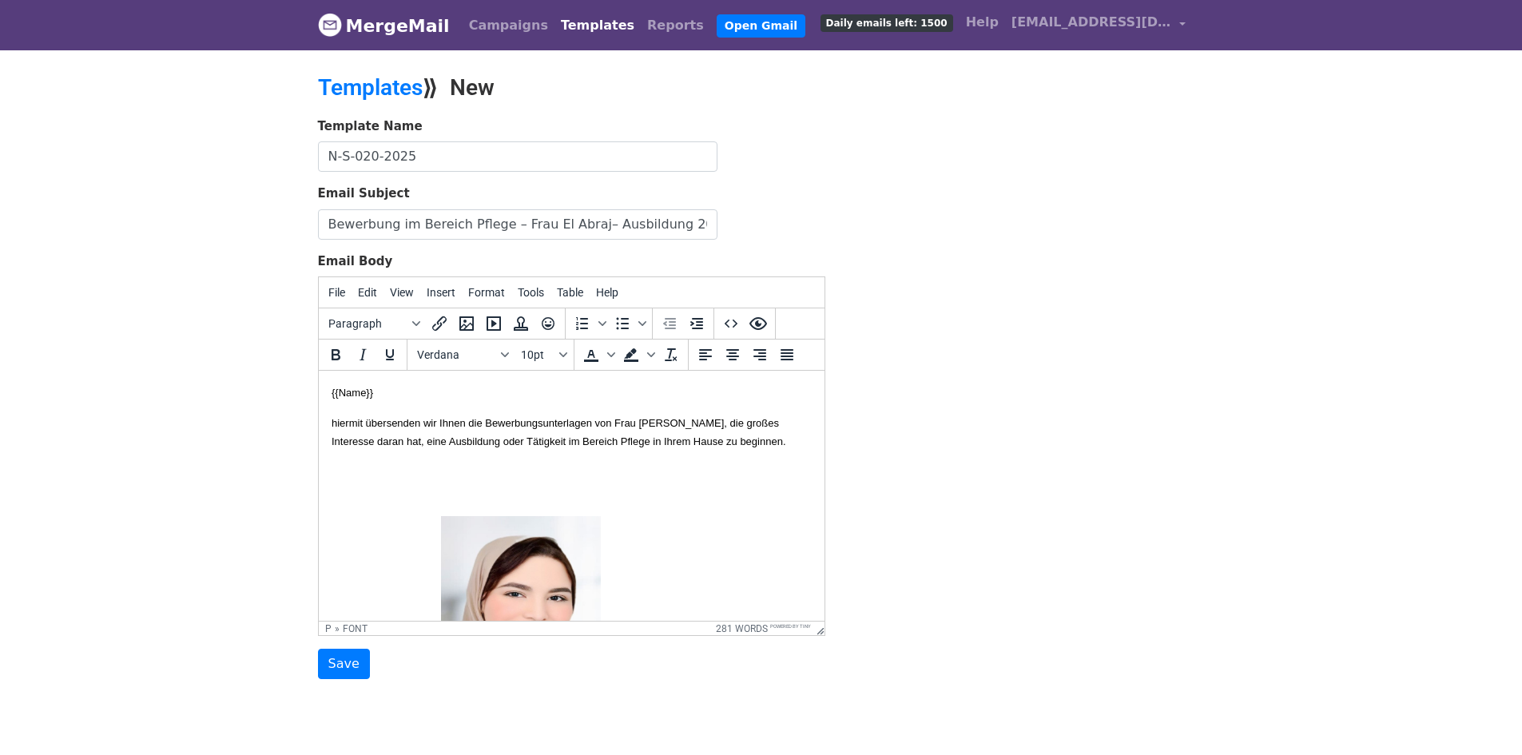
scroll to position [263, 0]
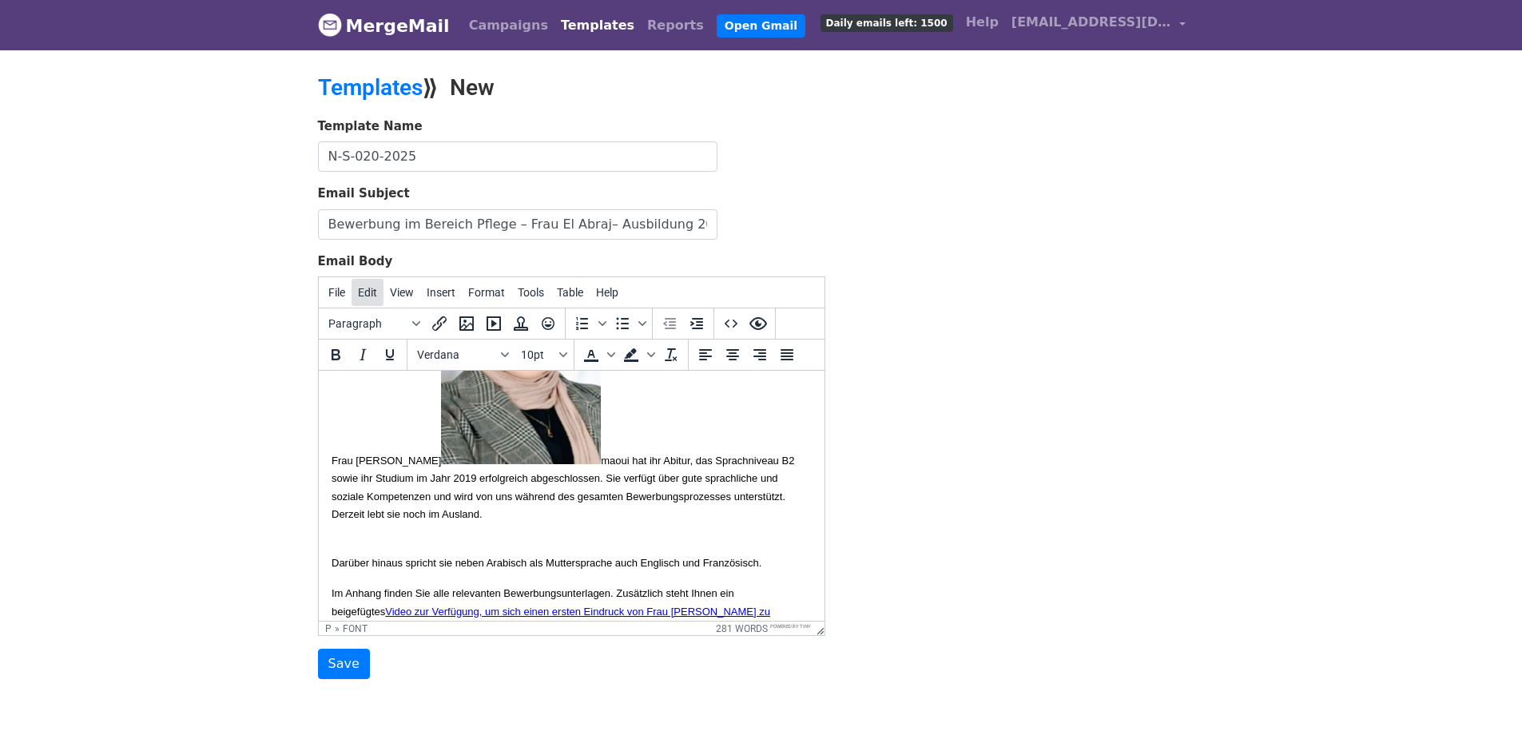
click at [370, 290] on span "Edit" at bounding box center [367, 292] width 19 height 13
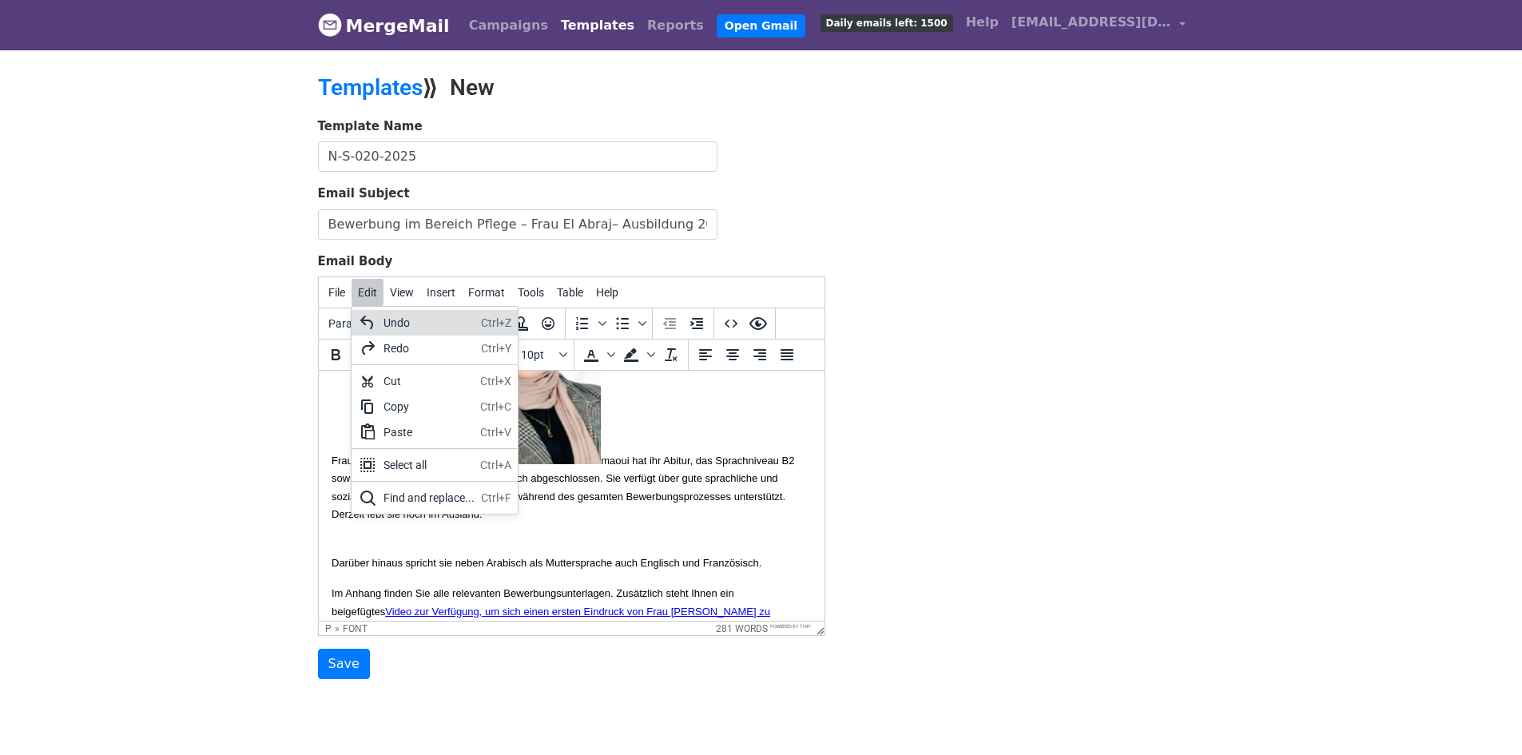
click at [391, 324] on div "Undo" at bounding box center [428, 322] width 91 height 19
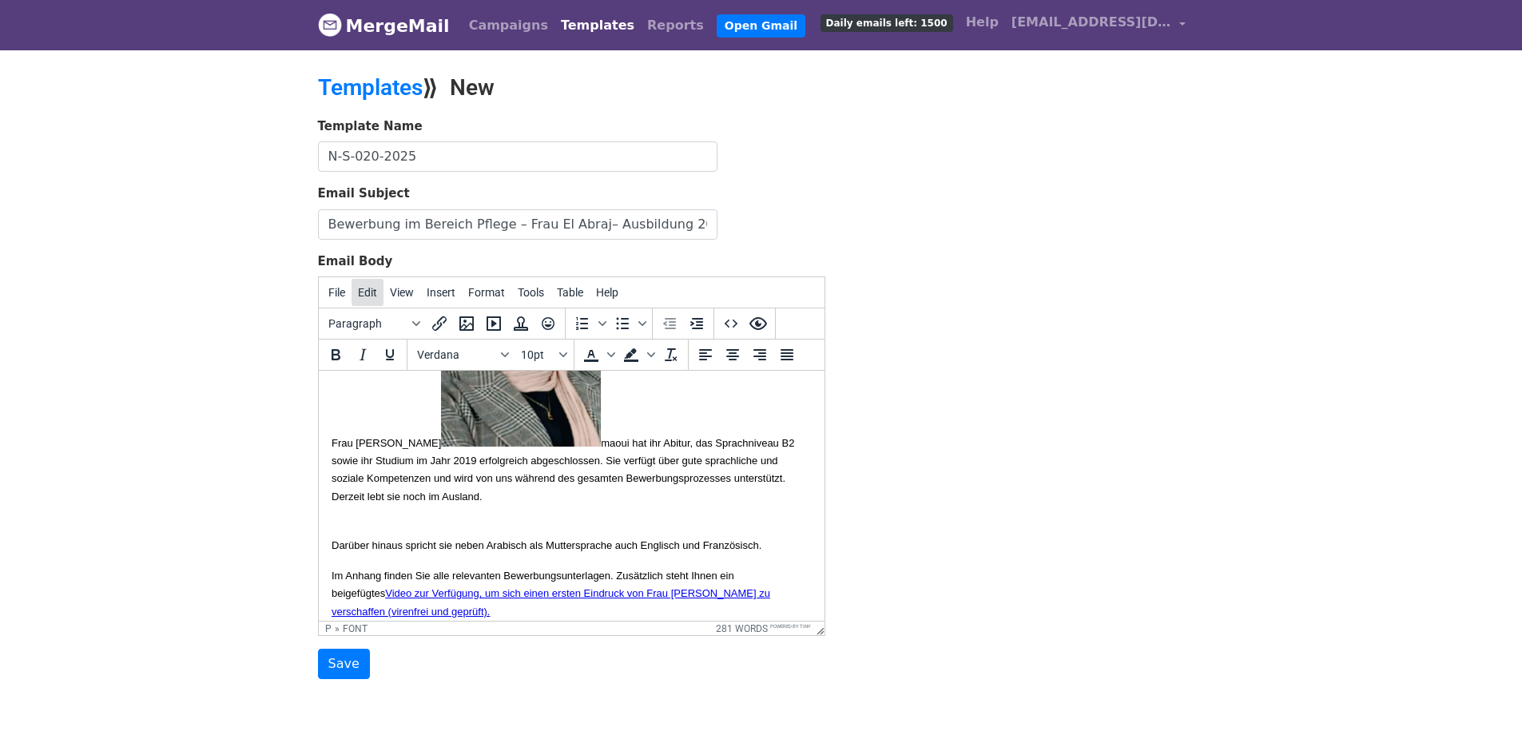
click at [371, 293] on span "Edit" at bounding box center [367, 292] width 19 height 13
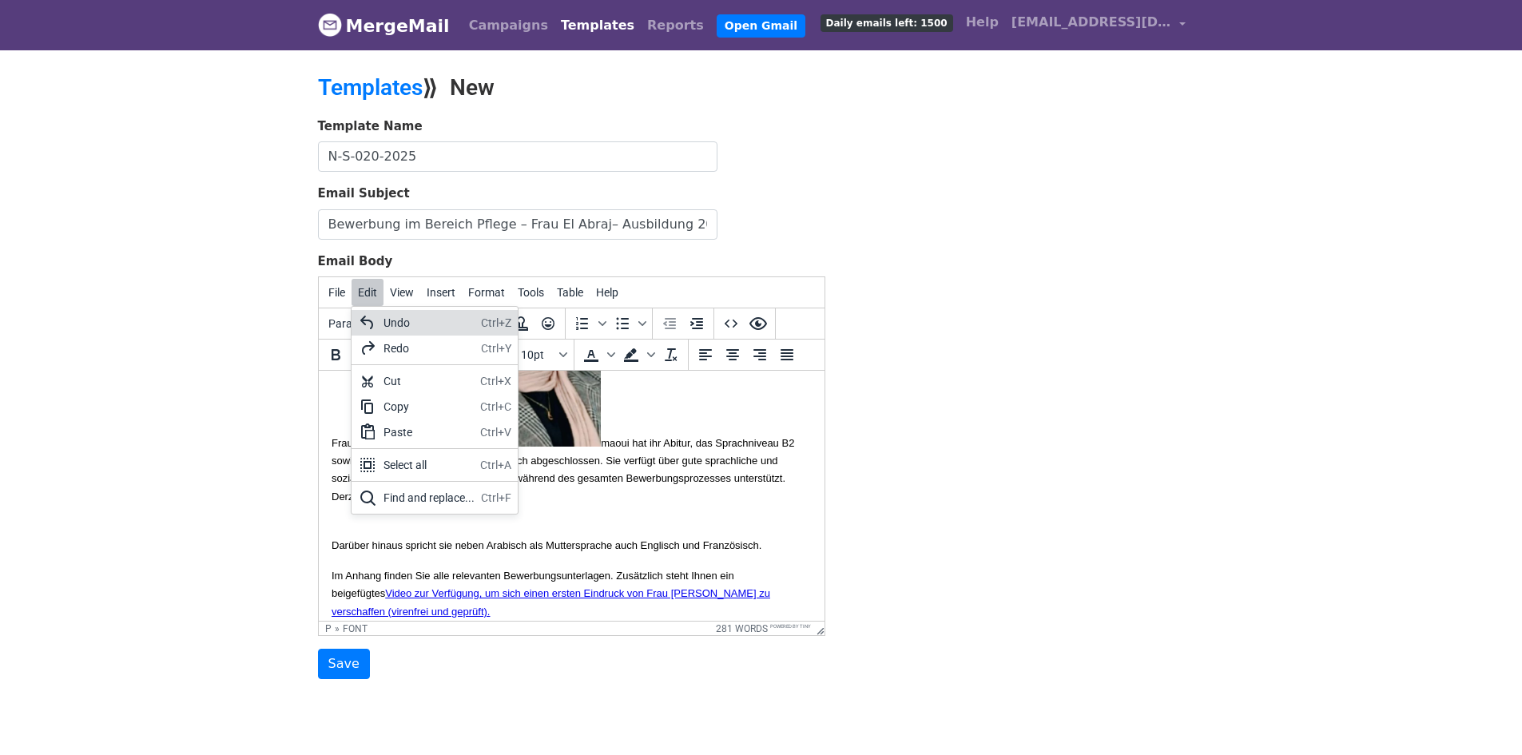
click at [378, 319] on div "Undo Ctrl+Z" at bounding box center [434, 323] width 166 height 26
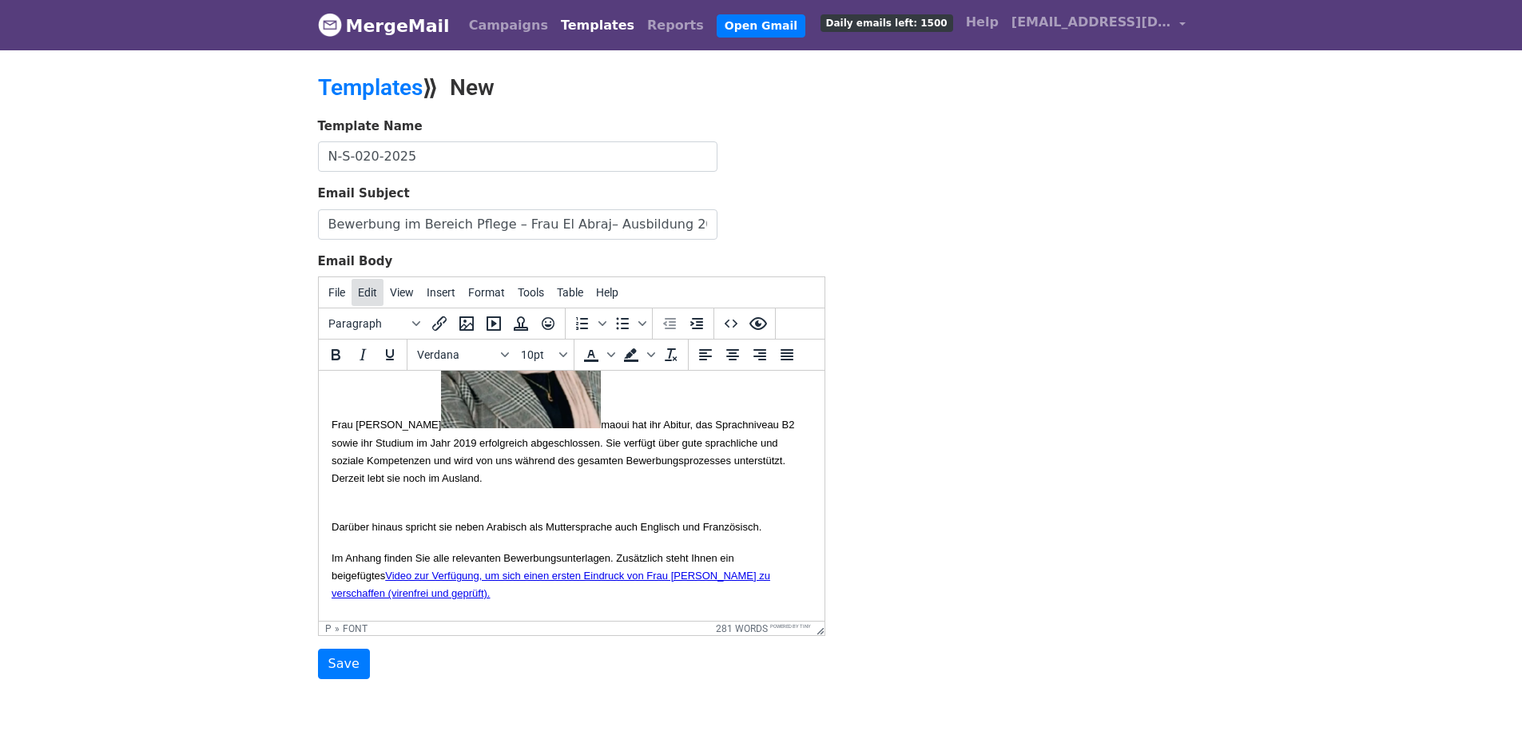
click at [376, 279] on button "Edit" at bounding box center [367, 292] width 32 height 27
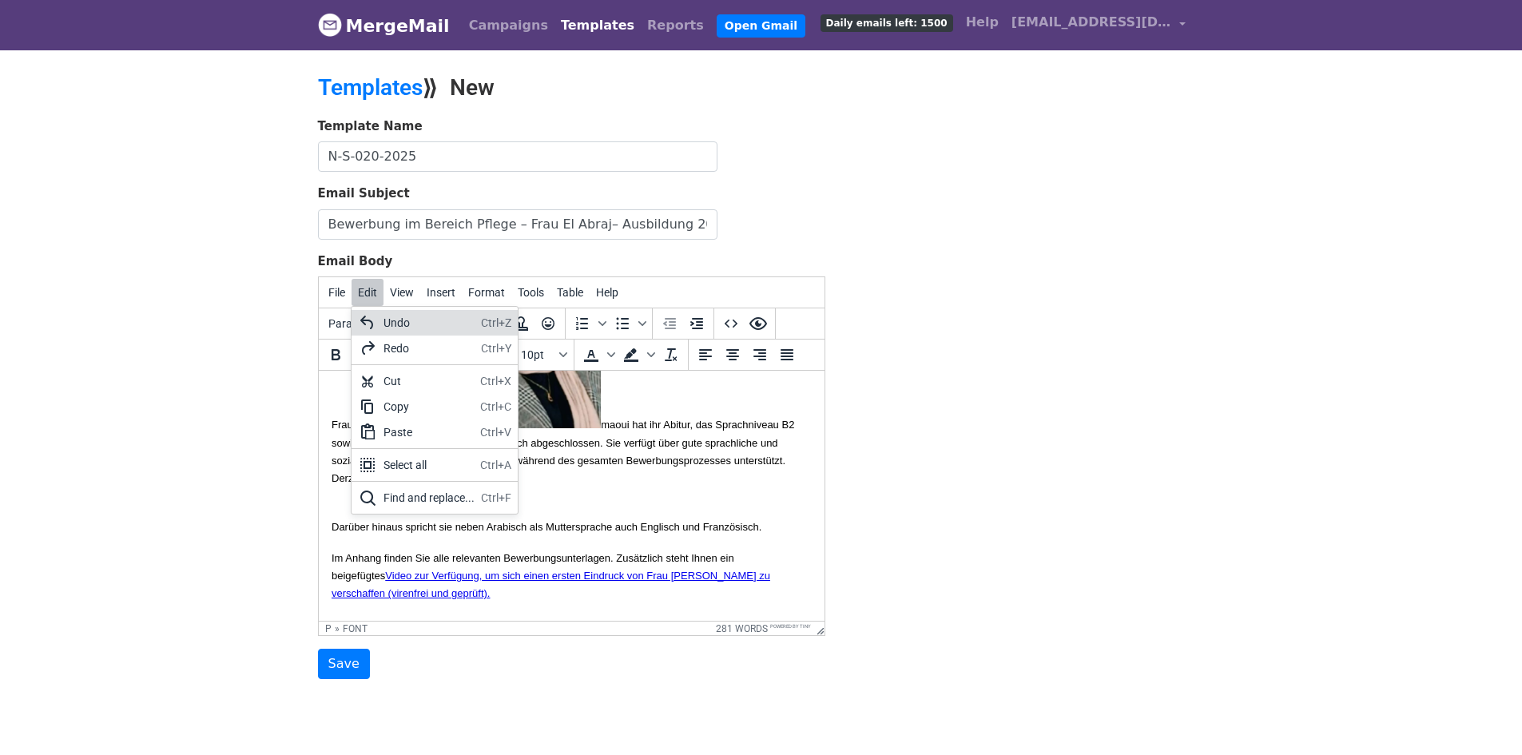
click at [375, 327] on icon at bounding box center [367, 322] width 19 height 19
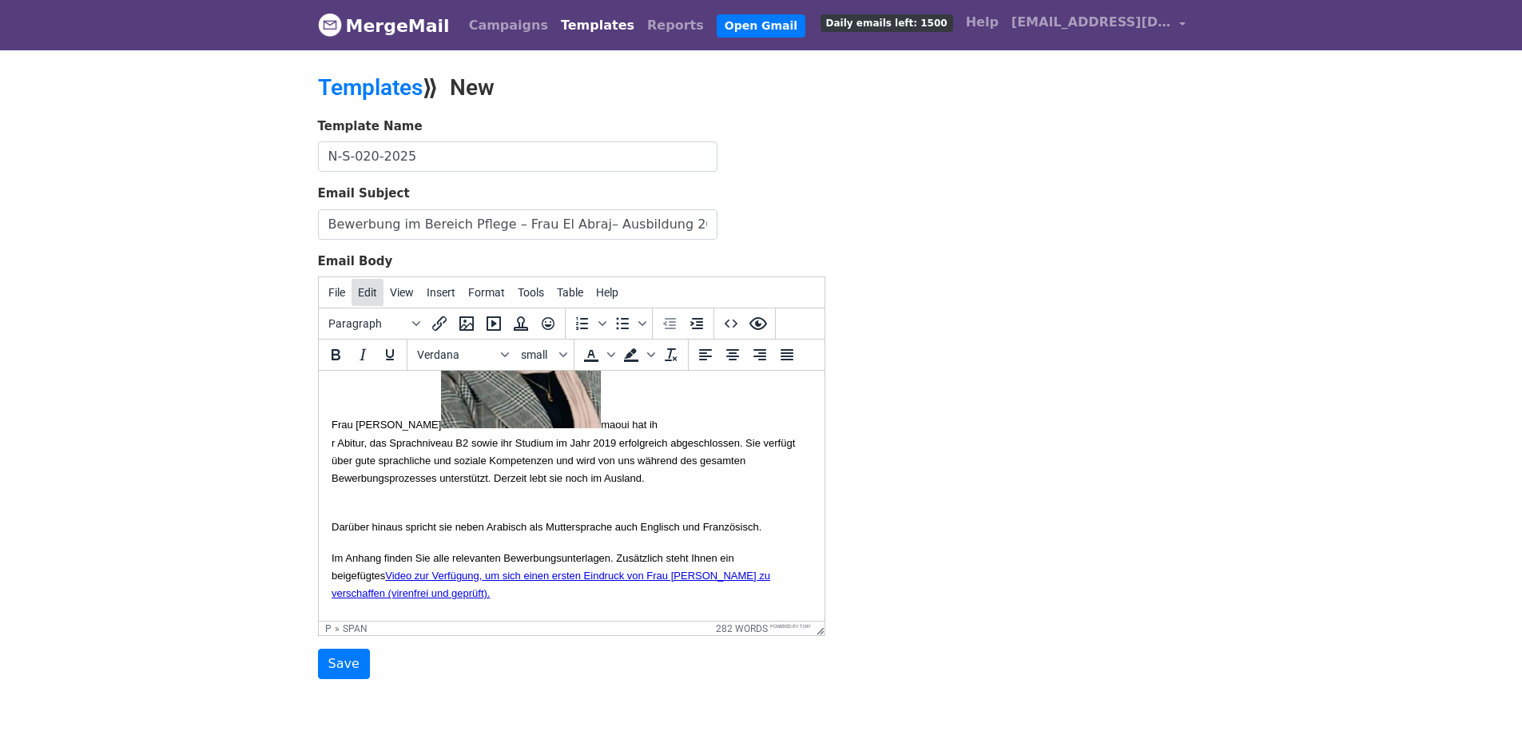
click at [366, 298] on span "Edit" at bounding box center [367, 292] width 19 height 13
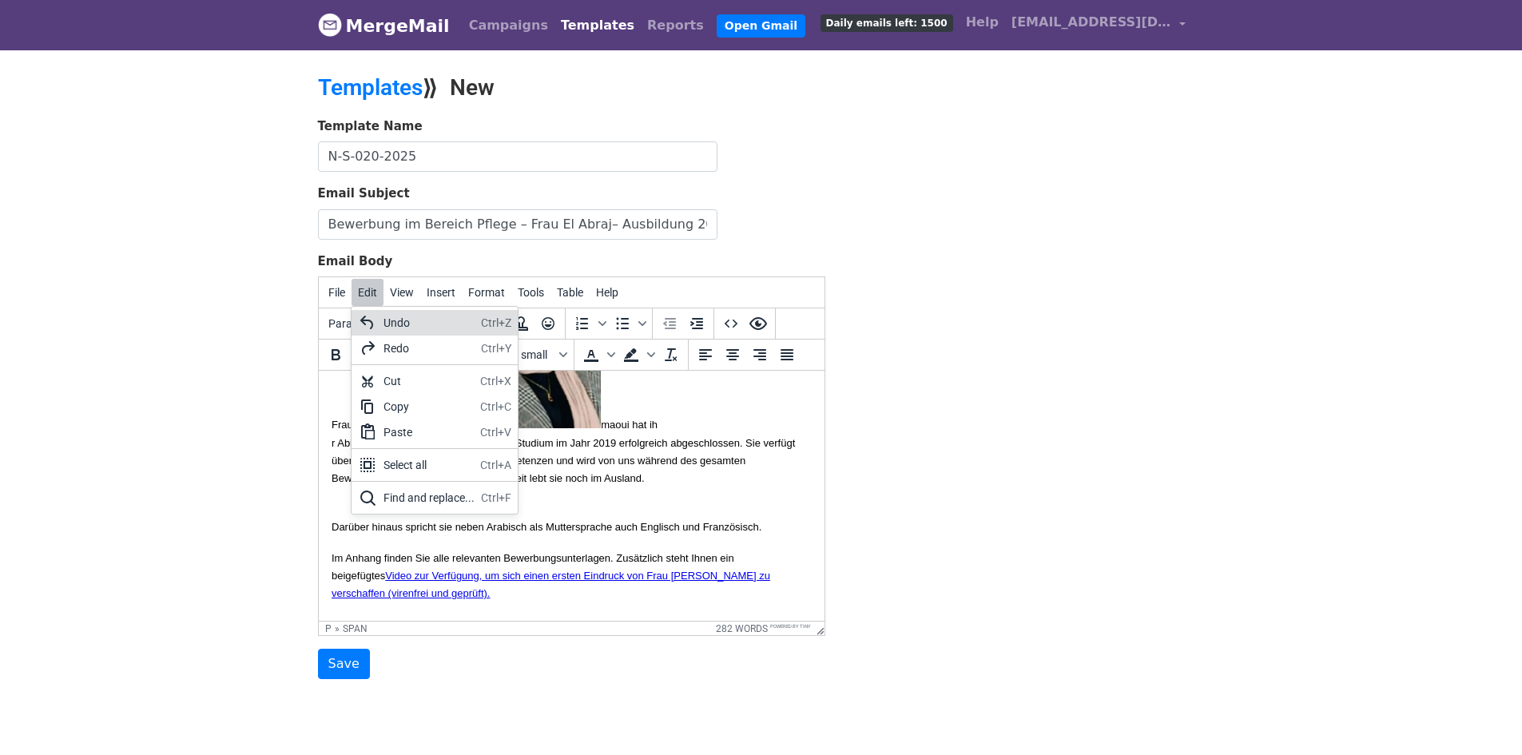
click at [370, 325] on icon at bounding box center [367, 322] width 19 height 19
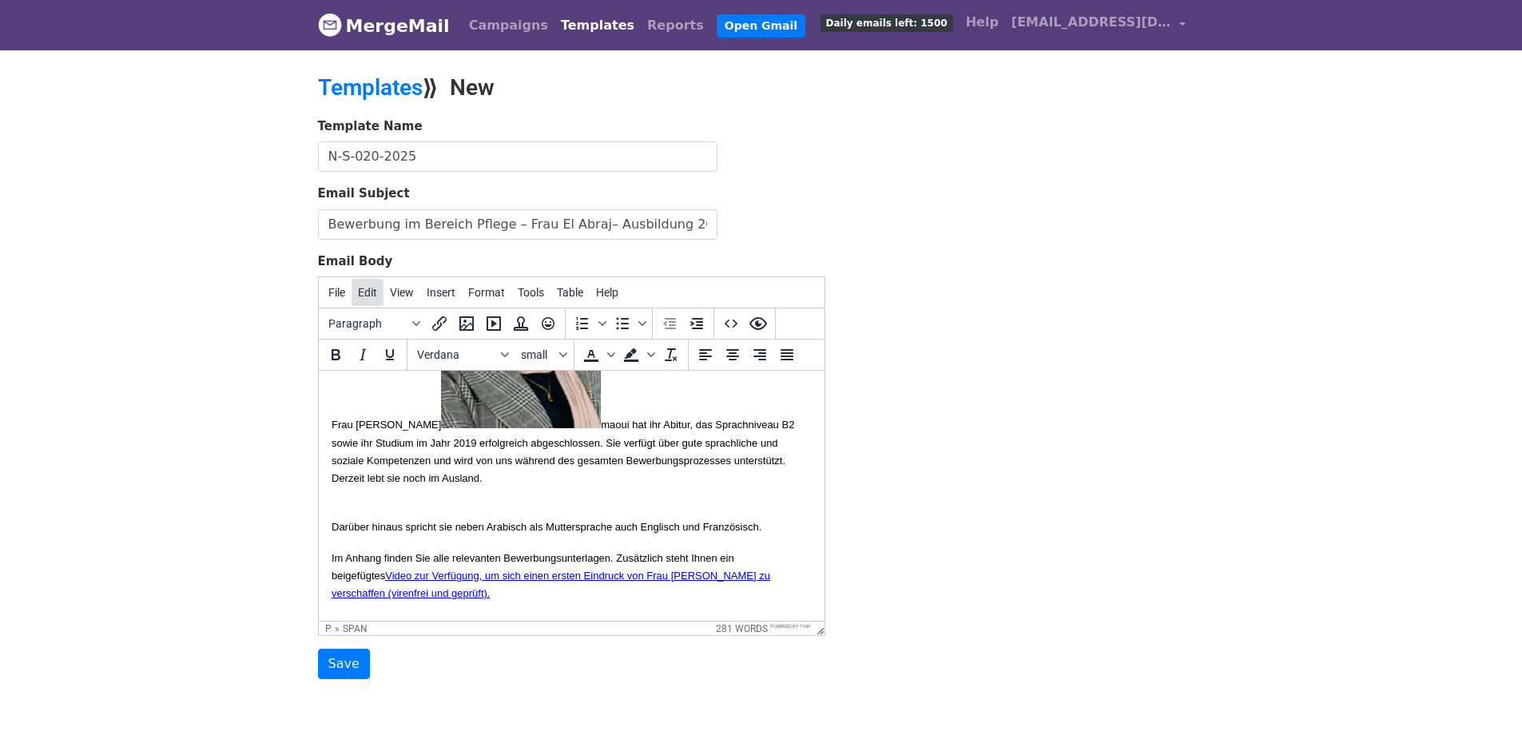
click at [367, 289] on span "Edit" at bounding box center [367, 292] width 19 height 13
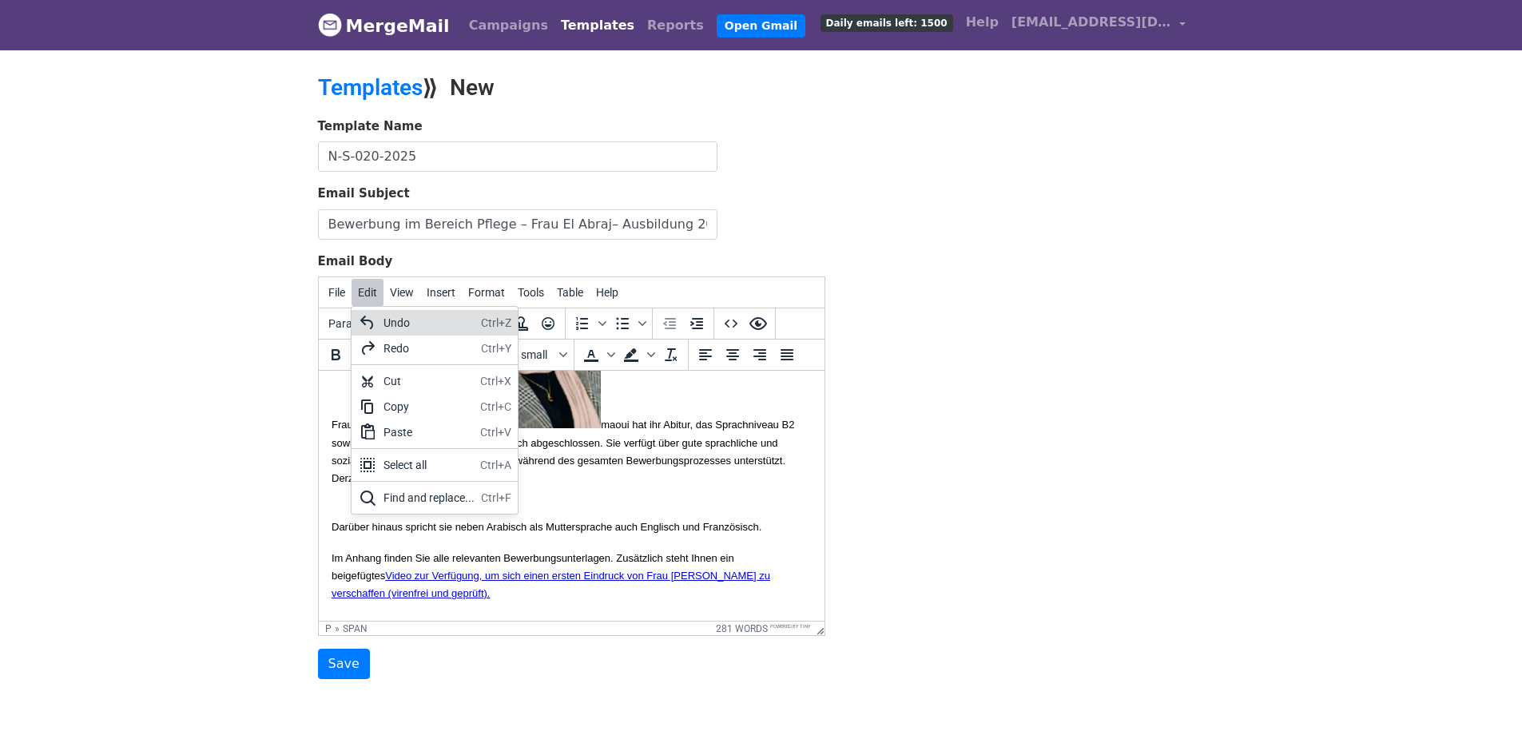
click at [385, 323] on div "Undo" at bounding box center [428, 322] width 91 height 19
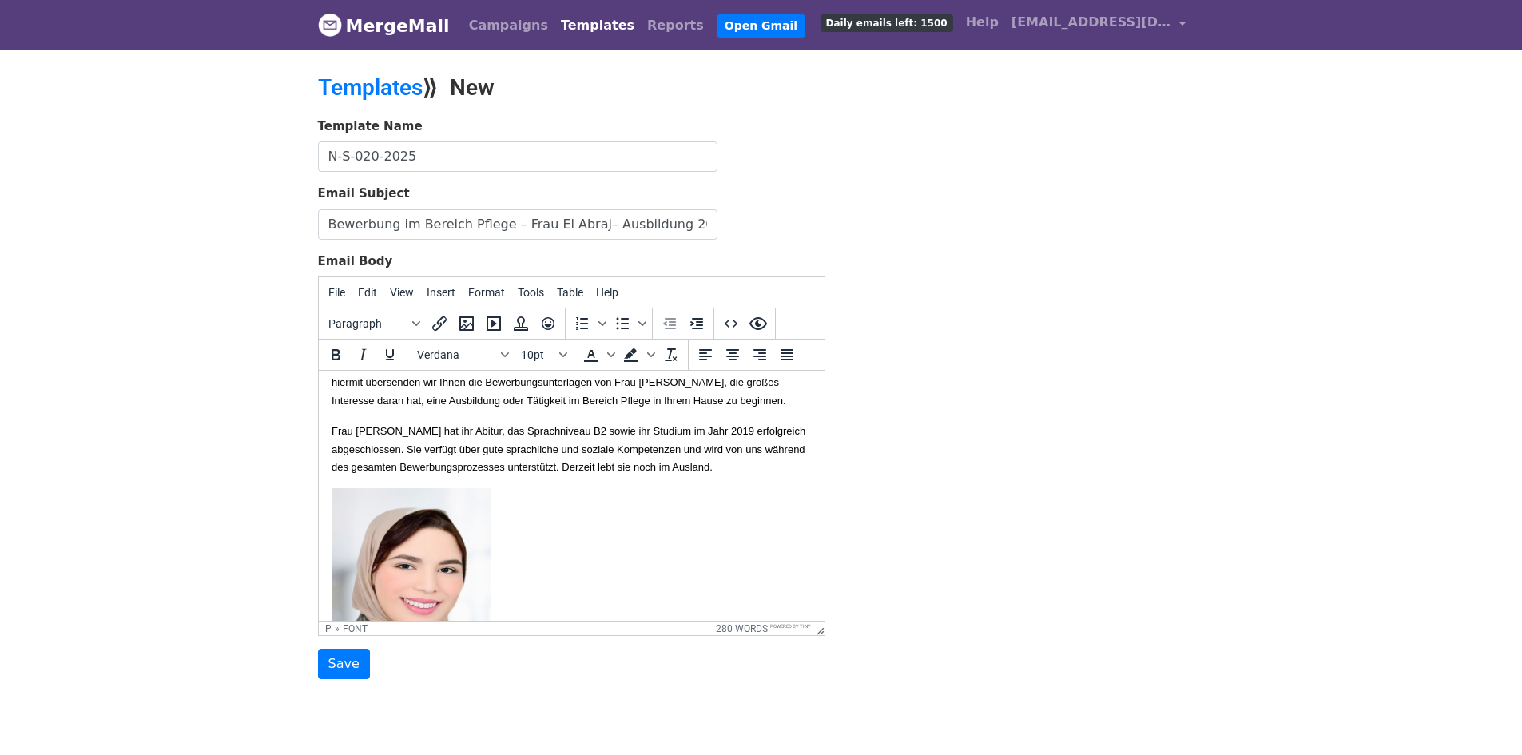
scroll to position [23, 0]
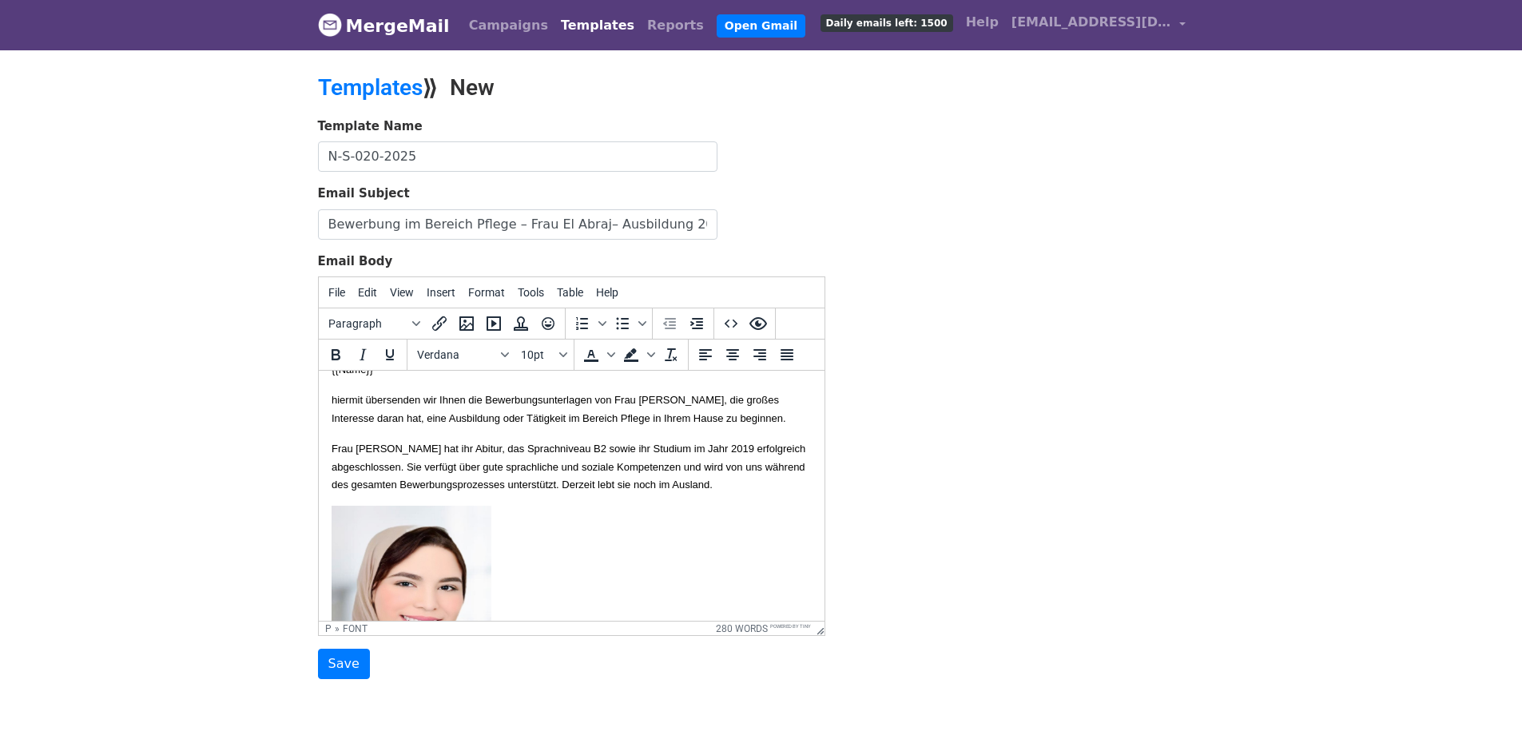
click at [488, 427] on p "hiermit übersenden wir Ihnen die Bewerbungsunterlagen von Frau Imane Achmaoui, …" at bounding box center [571, 409] width 480 height 36
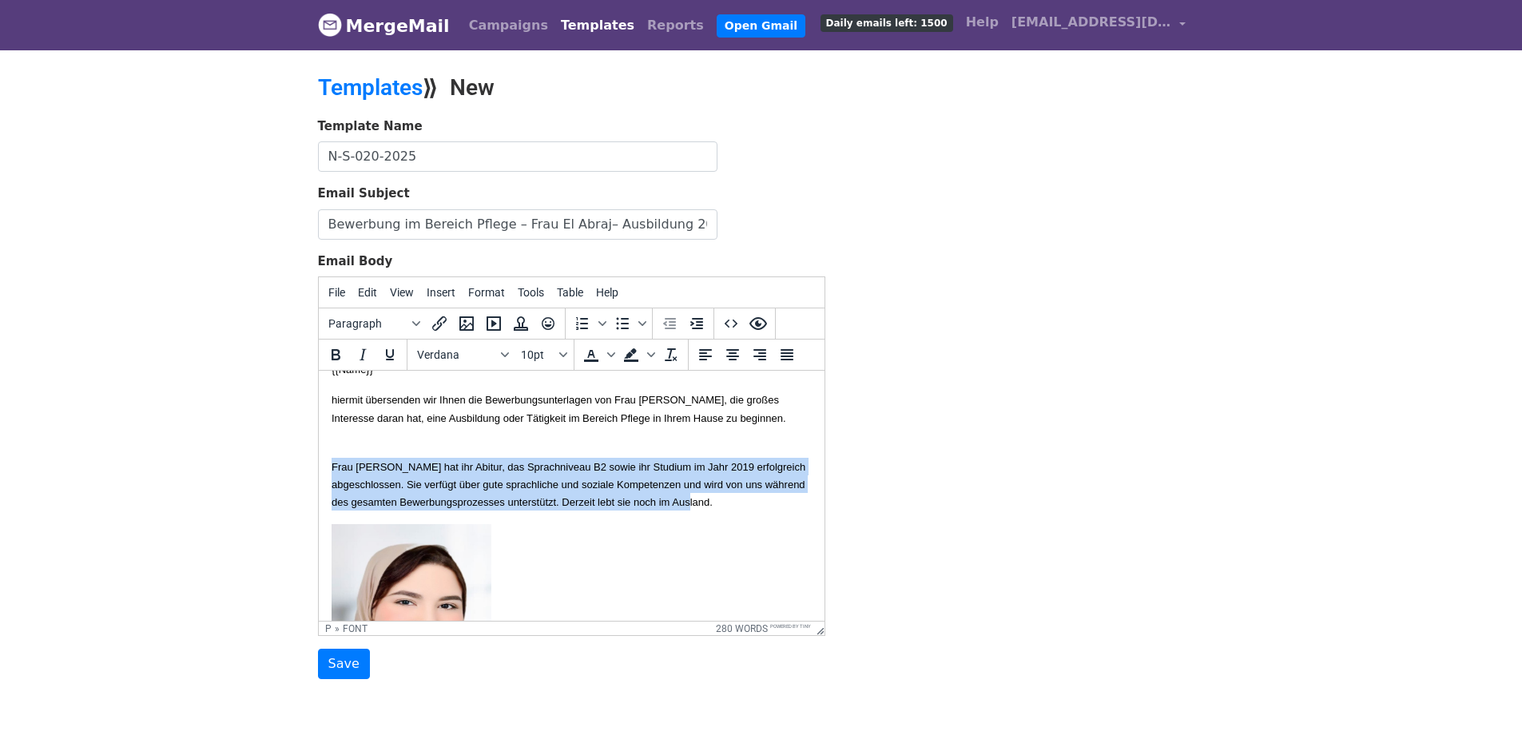
drag, startPoint x: 434, startPoint y: 536, endPoint x: 326, endPoint y: 486, distance: 118.7
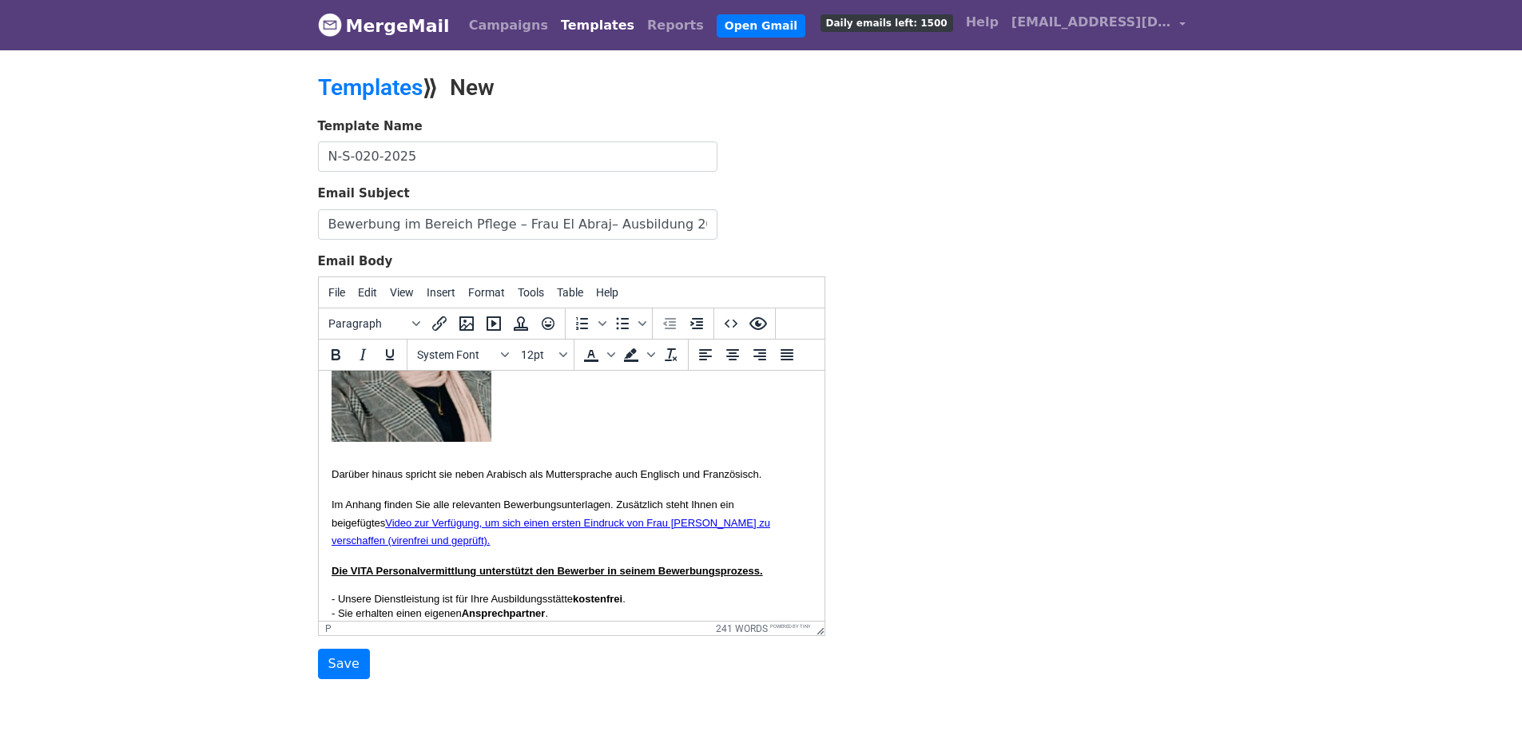
scroll to position [343, 0]
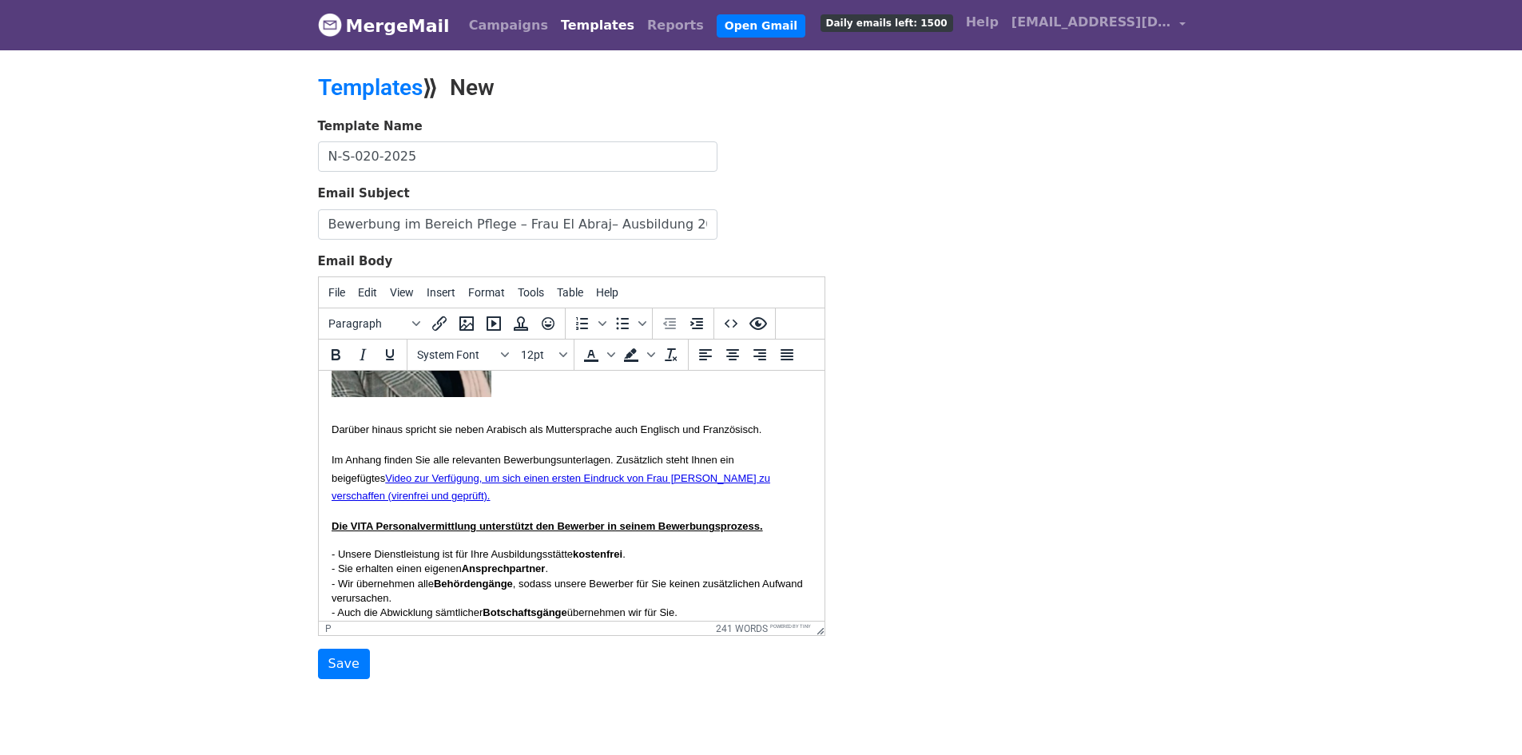
click at [331, 435] on font "Darüber hinaus spricht sie neben Arabisch als Muttersprache auch Englisch und F…" at bounding box center [546, 429] width 430 height 12
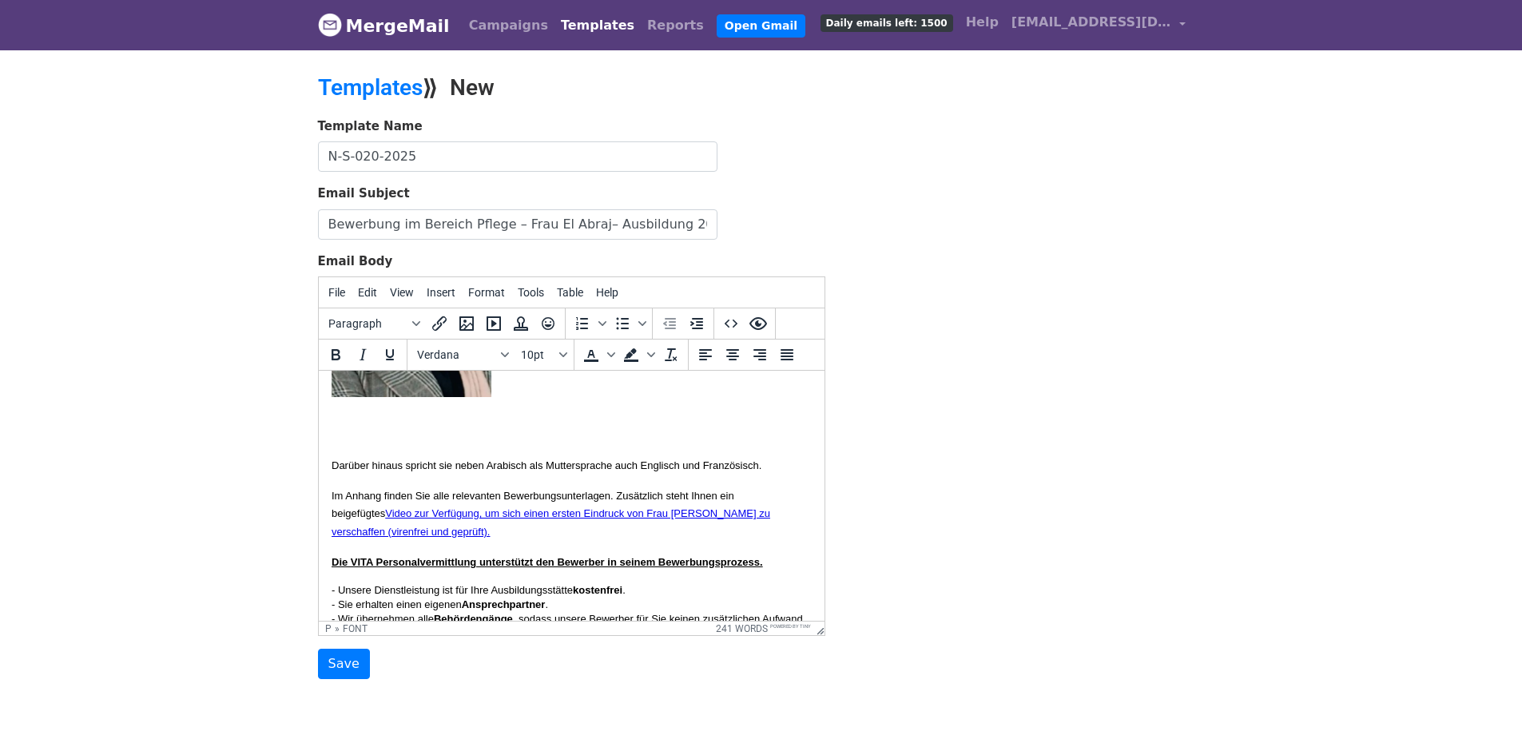
click at [356, 450] on p "Darüber hinaus spricht sie neben Arabisch als Muttersprache auch Englisch und F…" at bounding box center [571, 321] width 480 height 305
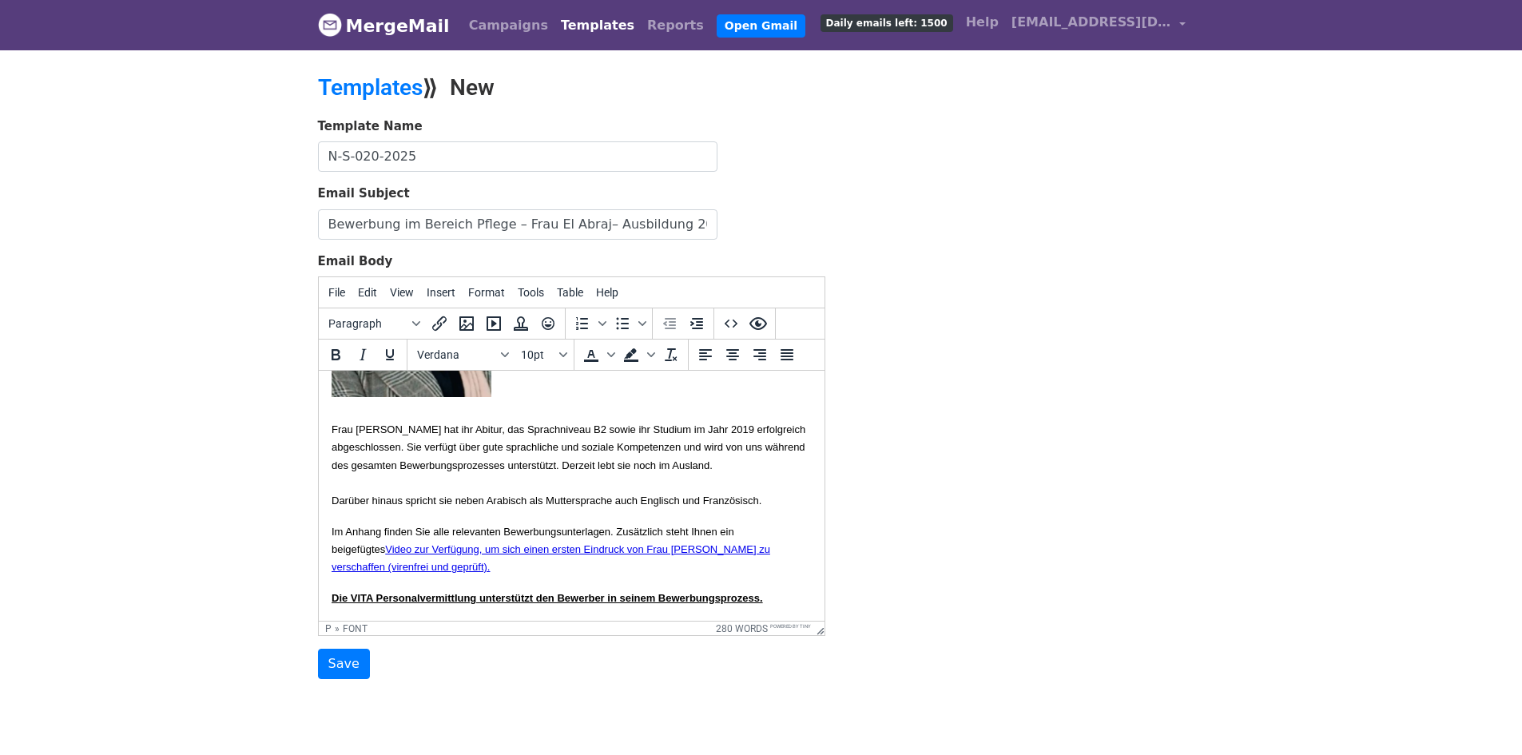
click at [422, 510] on p "Frau Achmaoui hat ihr Abitur, das Sprachniveau B2 sowie ihr Studium im Jahr 201…" at bounding box center [571, 339] width 480 height 341
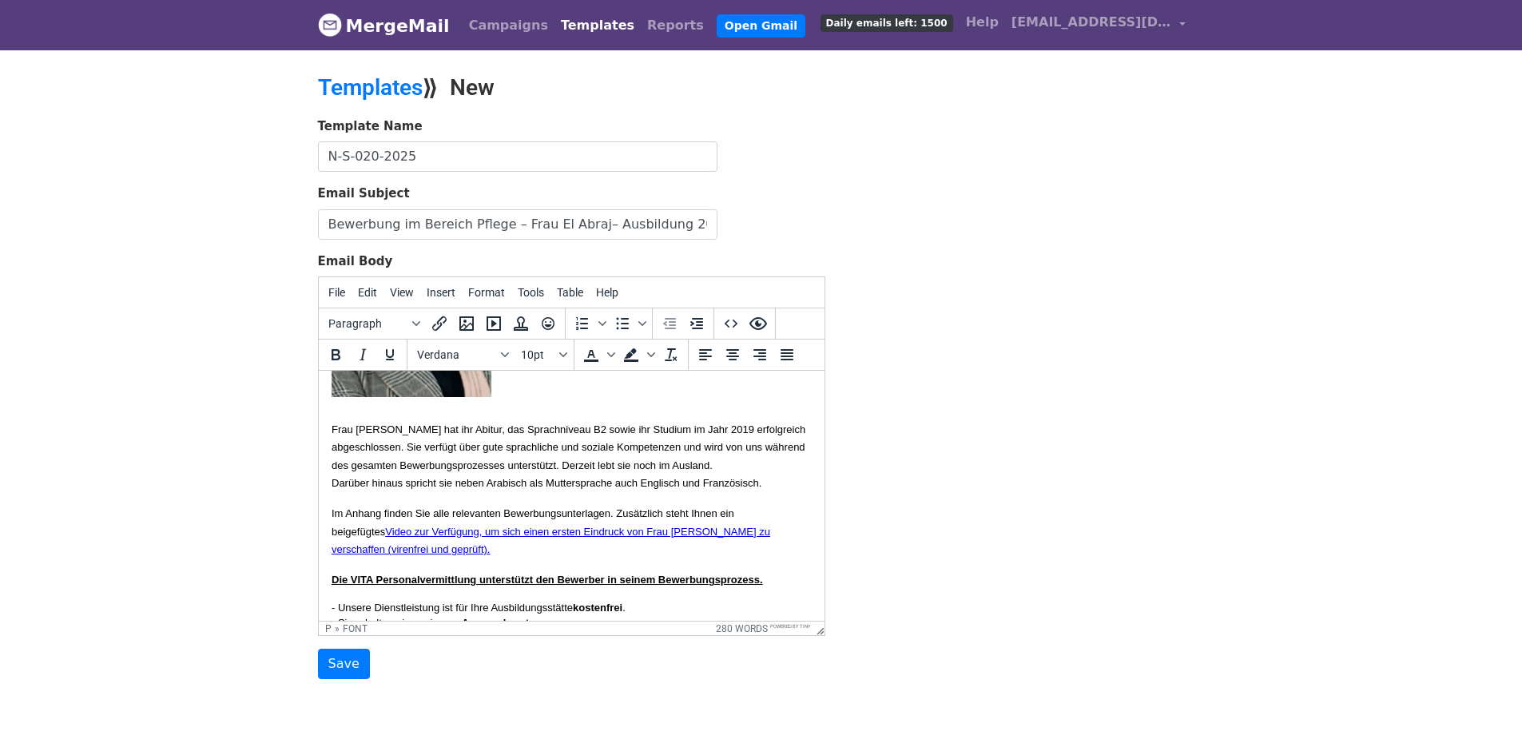
click at [442, 550] on body "{{Name}} hiermit übersenden wir Ihnen die Bewerbungsunterlagen von Frau Imane A…" at bounding box center [571, 571] width 480 height 1061
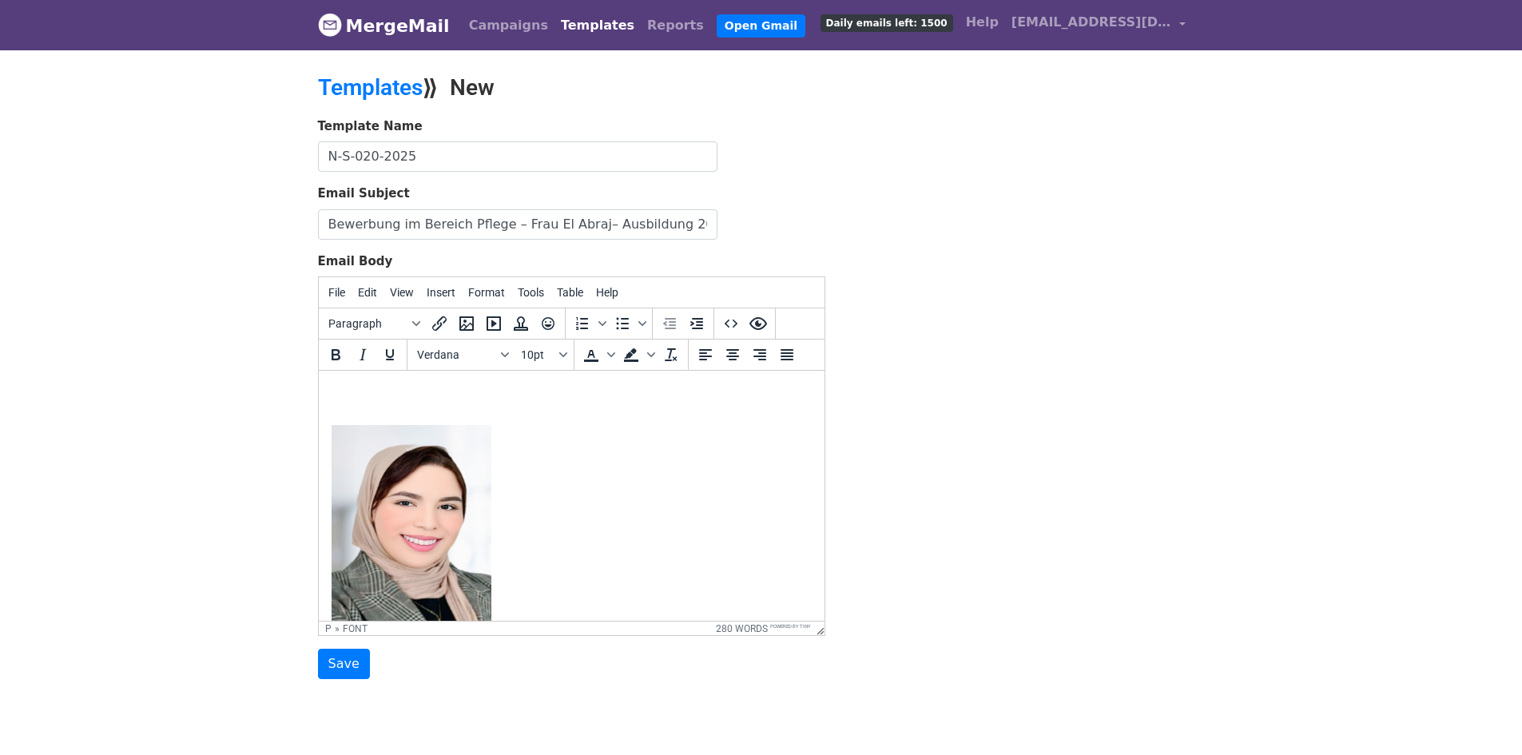
scroll to position [23, 0]
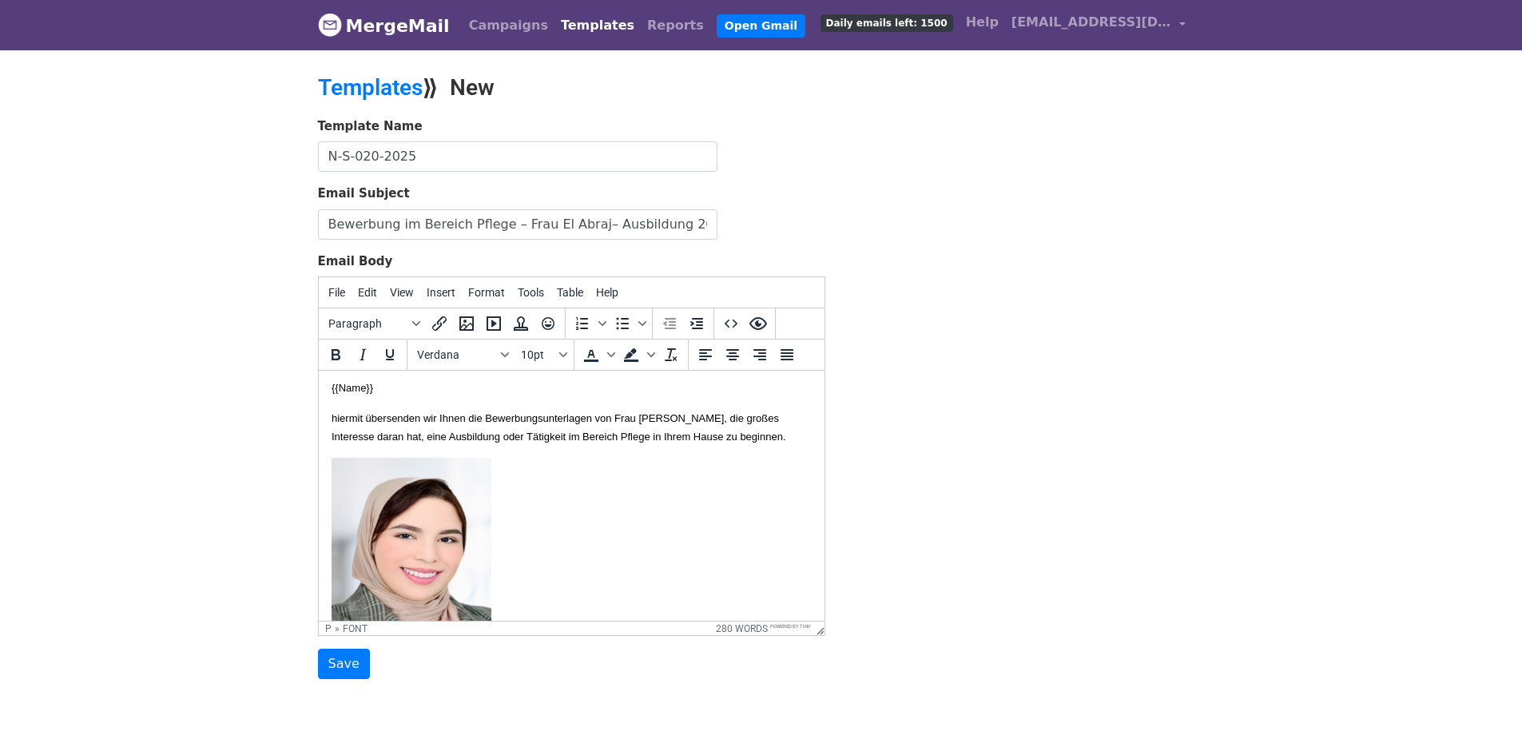
scroll to position [0, 0]
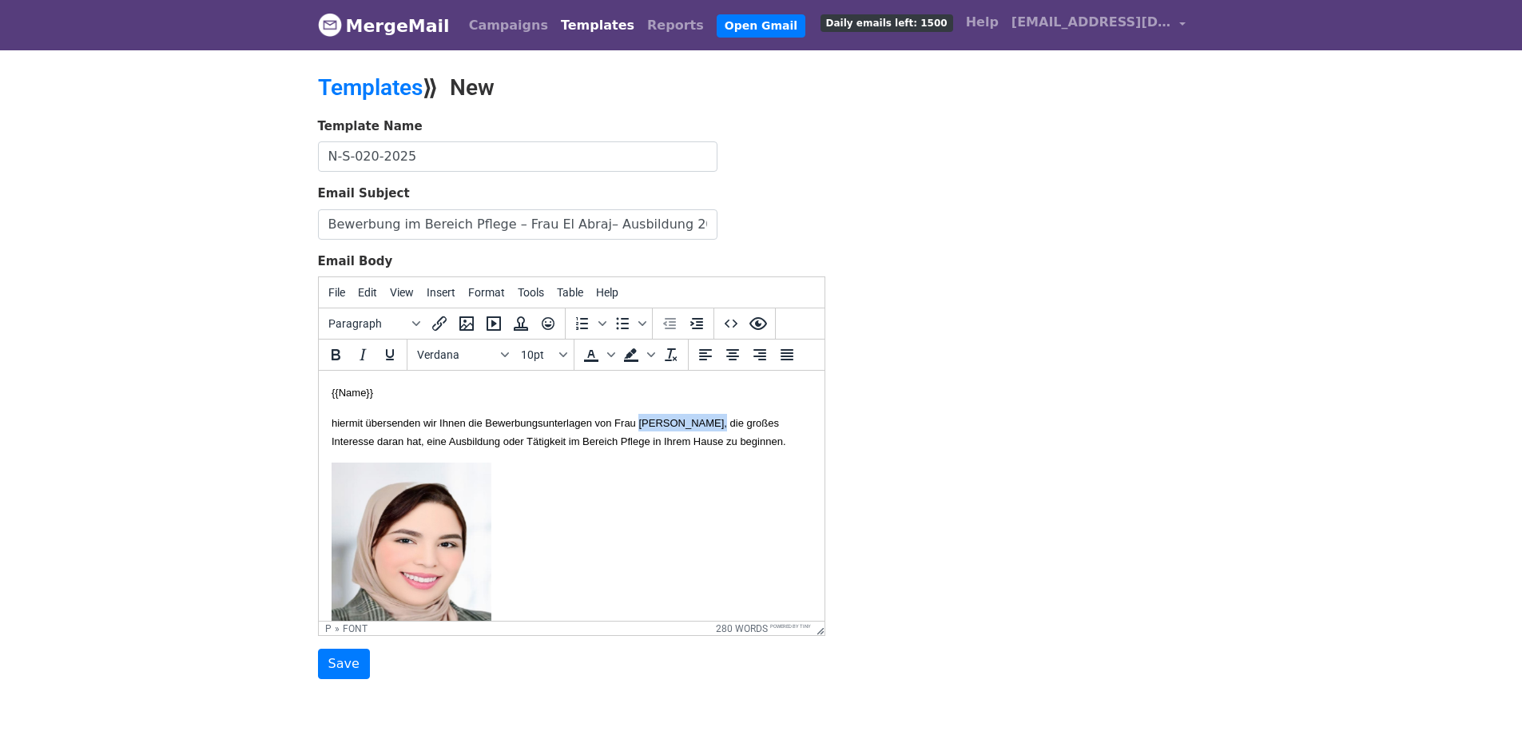
drag, startPoint x: 682, startPoint y: 419, endPoint x: 768, endPoint y: 425, distance: 86.4
click at [768, 425] on font "hiermit übersenden wir Ihnen die Bewerbungsunterlagen von Frau Imane Achmaoui, …" at bounding box center [558, 432] width 454 height 30
click at [762, 422] on font "hiermit übersenden wir Ihnen die Bewerbungsunterlagen von Frau Ibtissam El Abra…" at bounding box center [558, 432] width 454 height 30
copy font "Abraj"
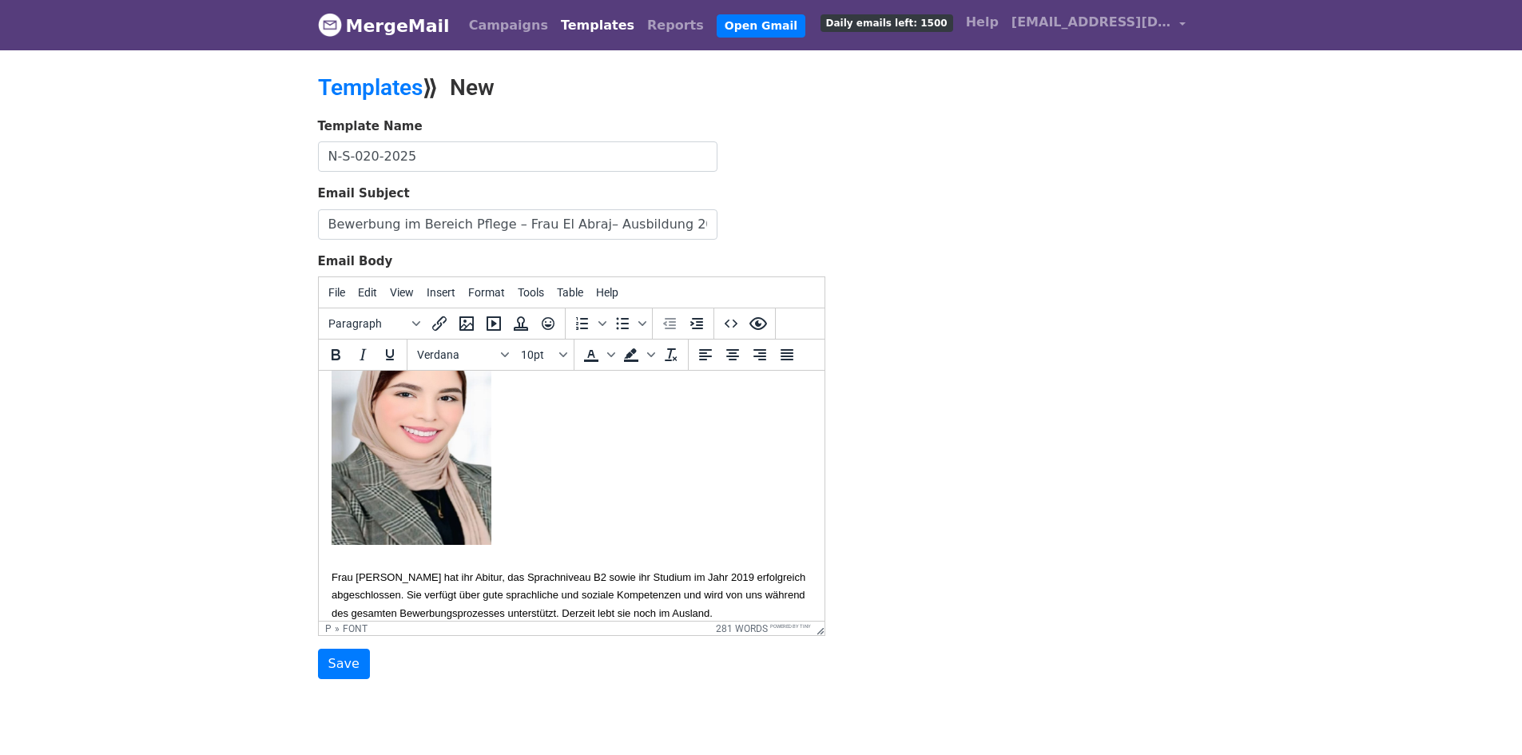
scroll to position [160, 0]
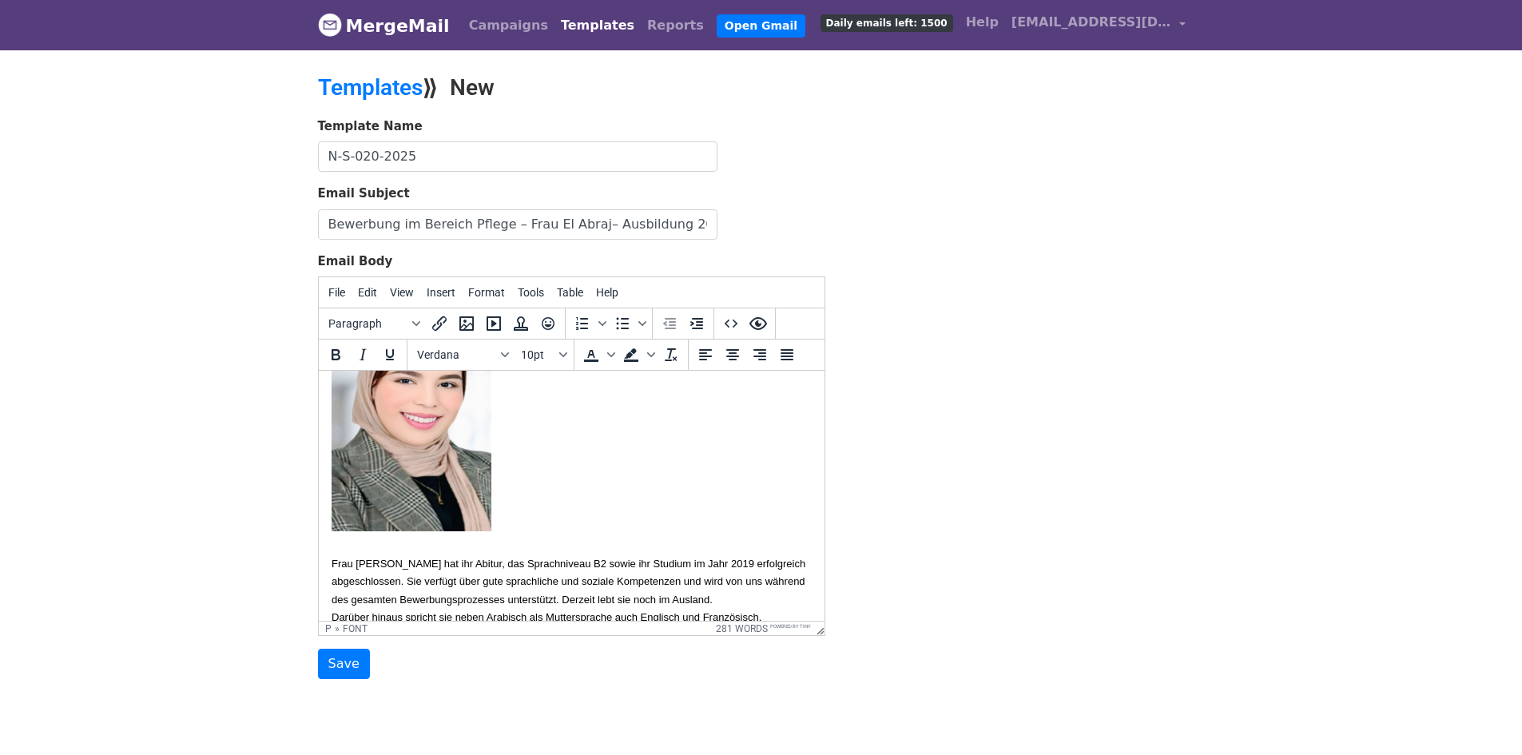
click at [377, 581] on font "Frau Achmaoui hat ihr Abitur, das Sprachniveau B2 sowie ihr Studium im Jahr 201…" at bounding box center [568, 589] width 474 height 65
click at [730, 577] on font "Frau Abraj hat ihr Abitur, das Sprachniveau B2 sowie ihr Studium im Jahr 2019 e…" at bounding box center [568, 589] width 474 height 65
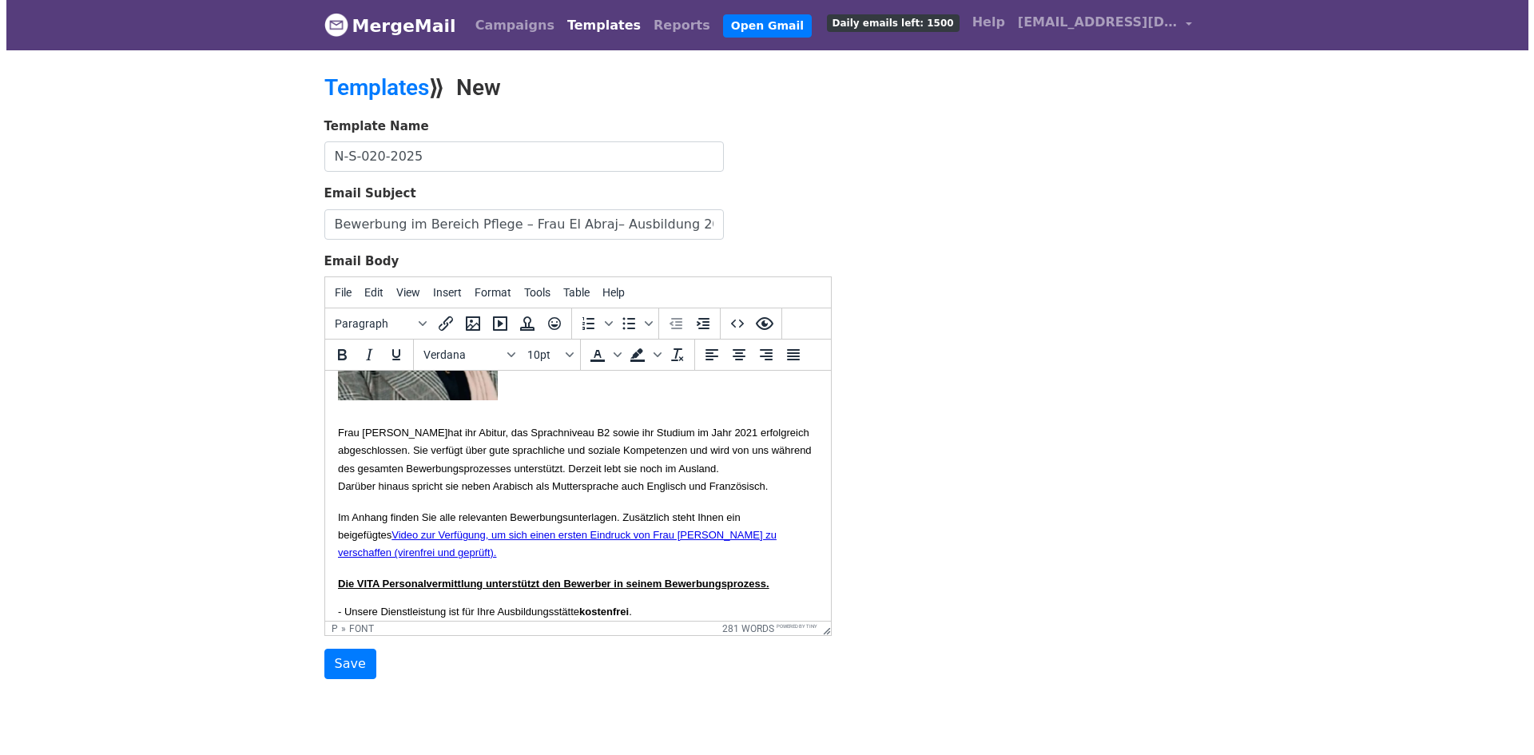
scroll to position [319, 0]
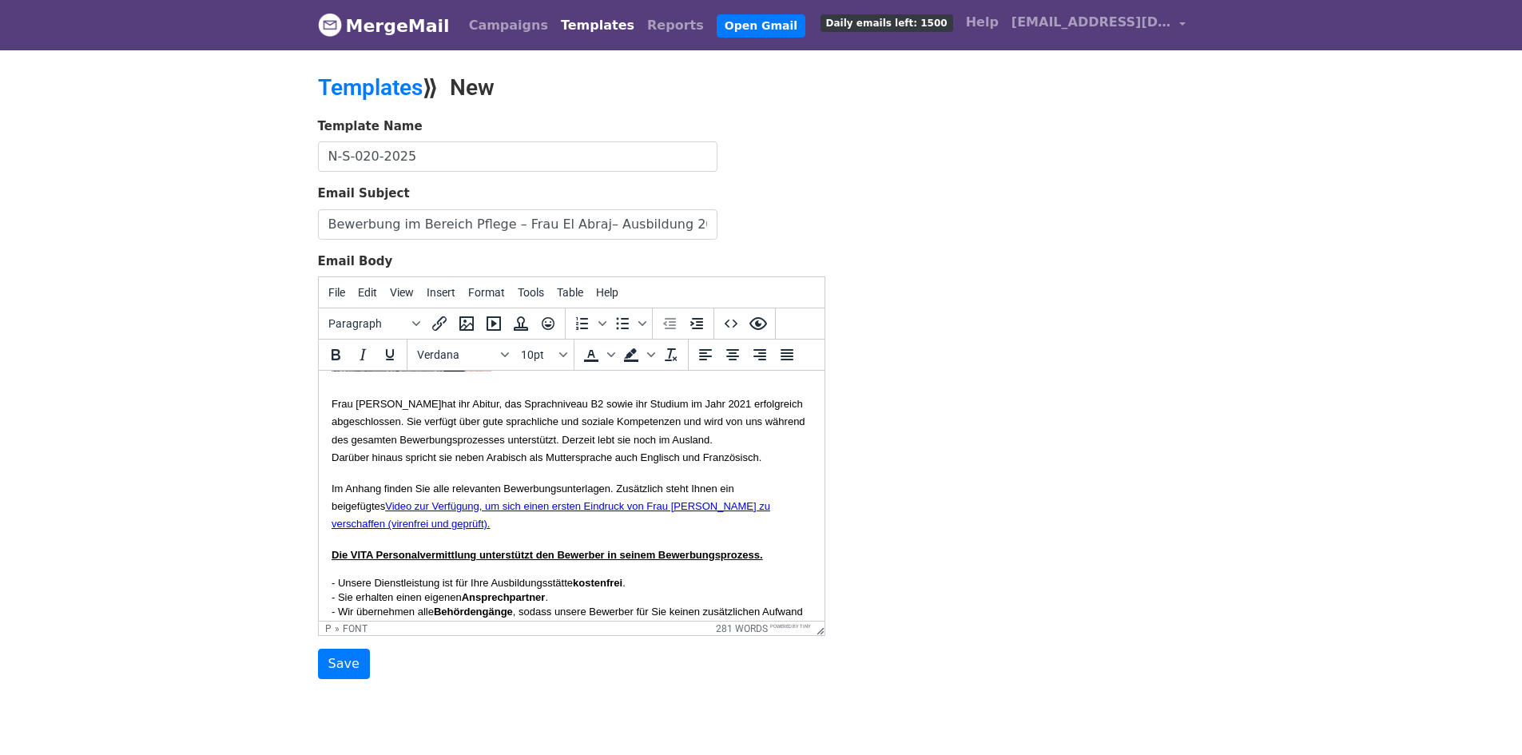
click at [677, 463] on font "Frau Abraj hat ihr Abitur, das Sprachniveau B2 sowie ihr Studium im Jahr 2021 e…" at bounding box center [568, 430] width 474 height 65
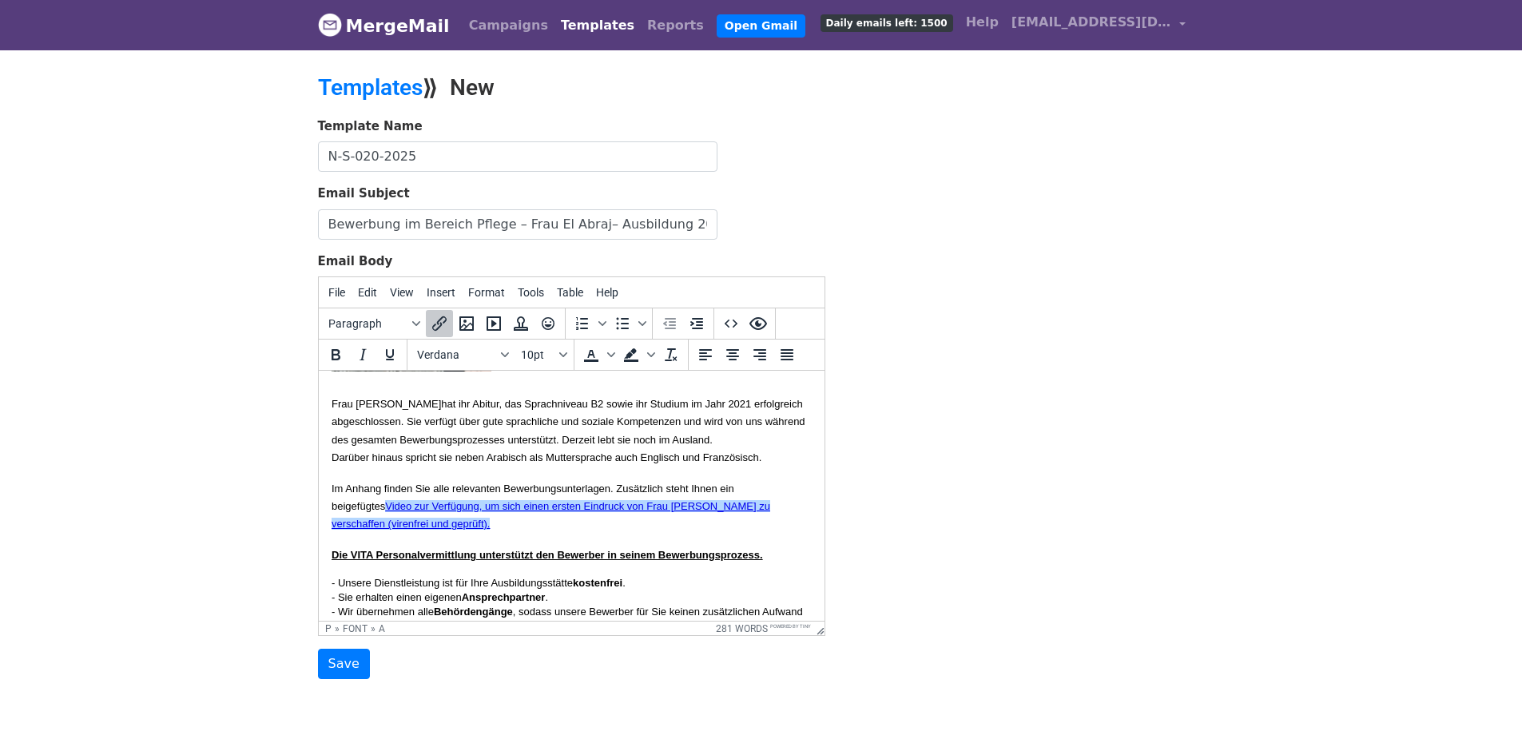
click at [769, 530] on link "Video zur Verfügung, um sich einen ersten Eindruck von Frau Achmaoui zu verscha…" at bounding box center [550, 515] width 438 height 30
drag, startPoint x: 769, startPoint y: 560, endPoint x: 718, endPoint y: 563, distance: 51.2
click at [718, 530] on link "Video zur Verfügung, um sich einen ersten Eindruck von Frau Achmaoui zu verscha…" at bounding box center [550, 515] width 438 height 30
click at [735, 533] on p "Im Anhang finden Sie alle relevanten Bewerbungsunterlagen. Zusätzlich steht Ihn…" at bounding box center [571, 506] width 480 height 54
click at [598, 533] on p "Im Anhang finden Sie alle relevanten Bewerbungsunterlagen. Zusätzlich steht Ihn…" at bounding box center [571, 506] width 480 height 54
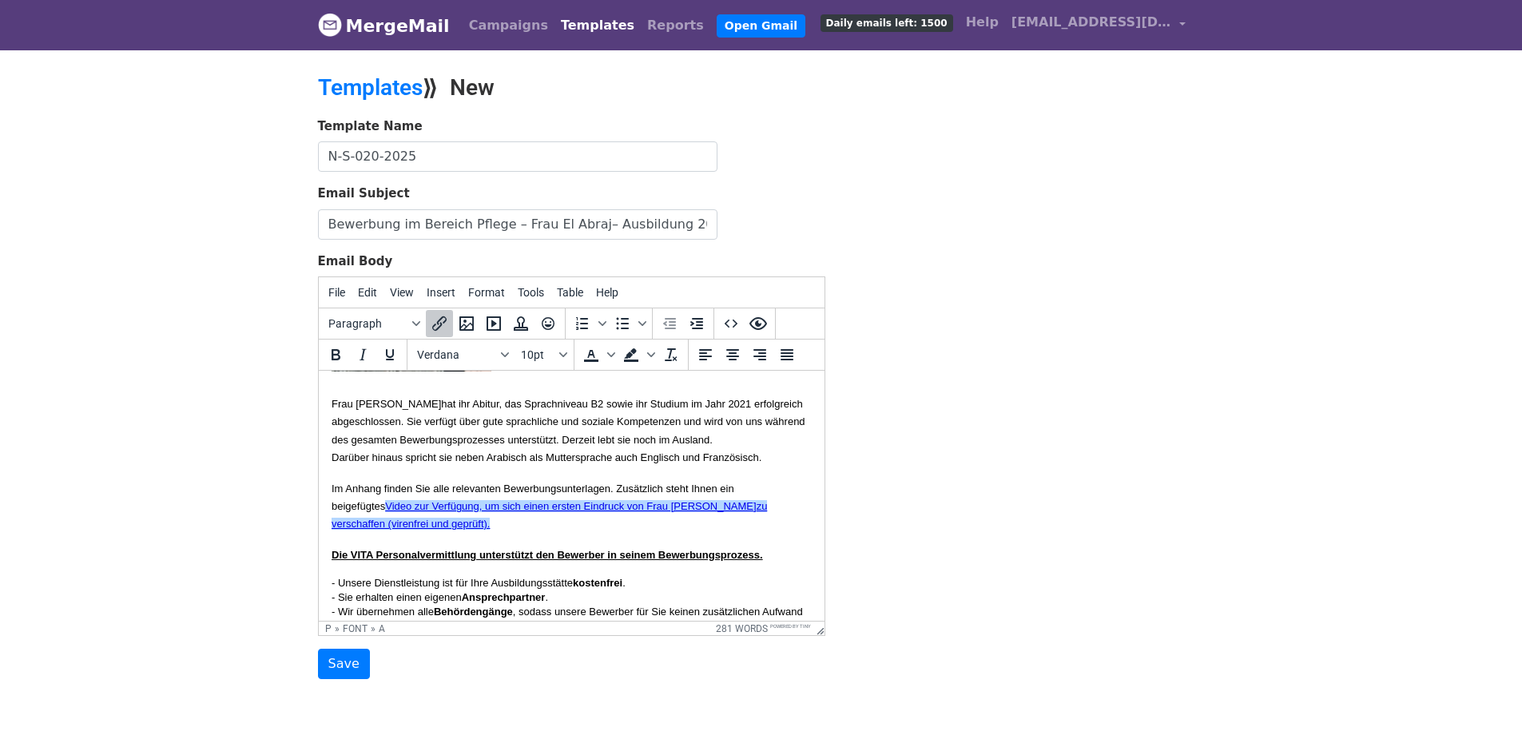
drag, startPoint x: 534, startPoint y: 577, endPoint x: 396, endPoint y: 559, distance: 138.6
click at [396, 533] on p "Im Anhang finden Sie alle relevanten Bewerbungsunterlagen. Zusätzlich steht Ihn…" at bounding box center [571, 506] width 480 height 54
drag, startPoint x: 423, startPoint y: 561, endPoint x: 557, endPoint y: 581, distance: 134.8
click at [557, 533] on p "Im Anhang finden Sie alle relevanten Bewerbungsunterlagen. Zusätzlich steht Ihn…" at bounding box center [571, 506] width 480 height 54
drag, startPoint x: 545, startPoint y: 577, endPoint x: 396, endPoint y: 561, distance: 149.5
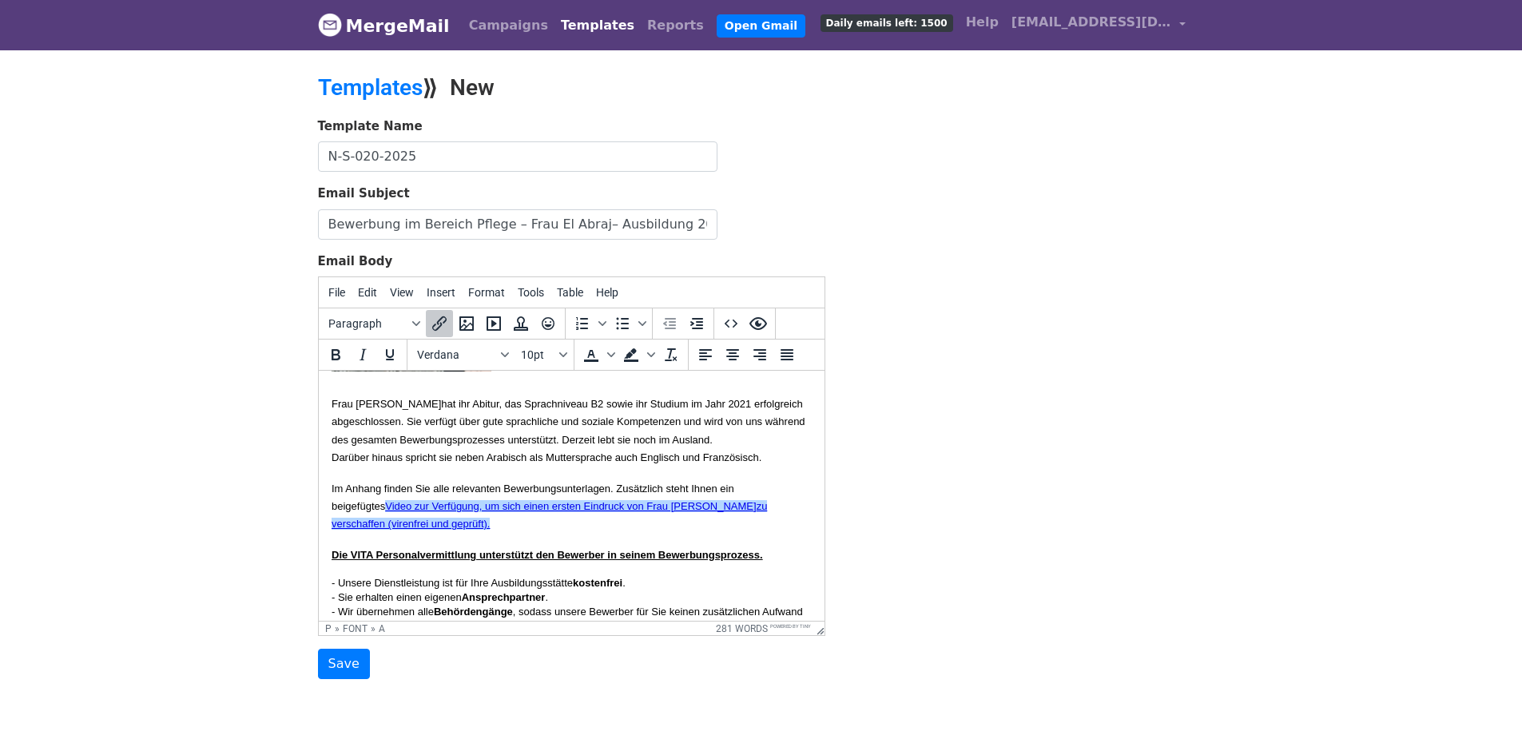
click at [396, 533] on p "Im Anhang finden Sie alle relevanten Bewerbungsunterlagen. Zusätzlich steht Ihn…" at bounding box center [571, 506] width 480 height 54
click at [436, 318] on icon "Insert/edit link" at bounding box center [439, 323] width 19 height 19
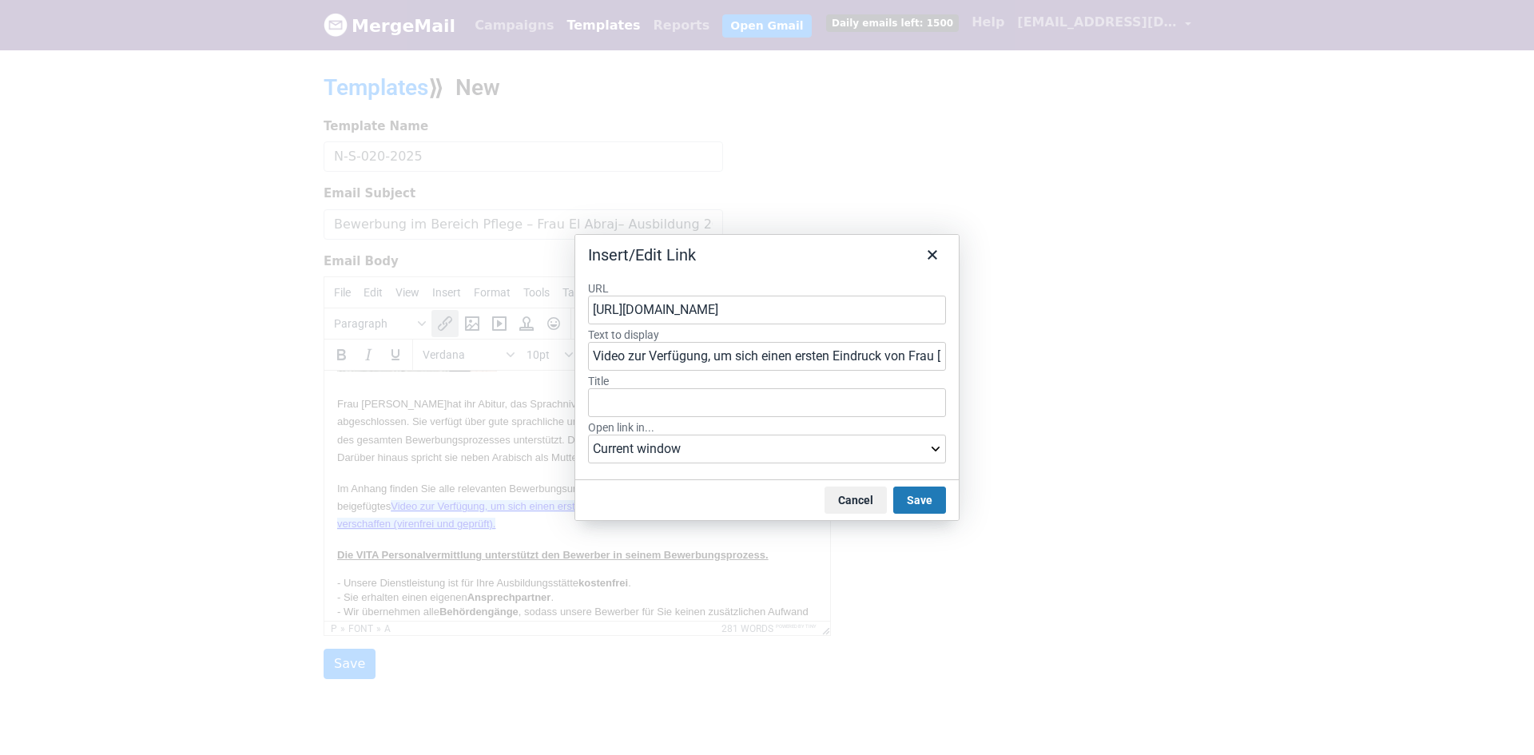
click at [757, 312] on input "https://drive.google.com/file/d/1rGYy8flR9EHuYZ8PoDggzXlgXCVOC9YN/view?usp=shar…" at bounding box center [767, 310] width 358 height 29
click at [757, 311] on input "https://drive.google.com/file/d/1rGYy8flR9EHuYZ8PoDggzXlgXCVOC9YN/view?usp=shar…" at bounding box center [767, 310] width 358 height 29
type input "https://drive.google.com/file/d/1e39bTccb0qt4BnWmNIzaH21TLKQfPTVK/view?usp=shar…"
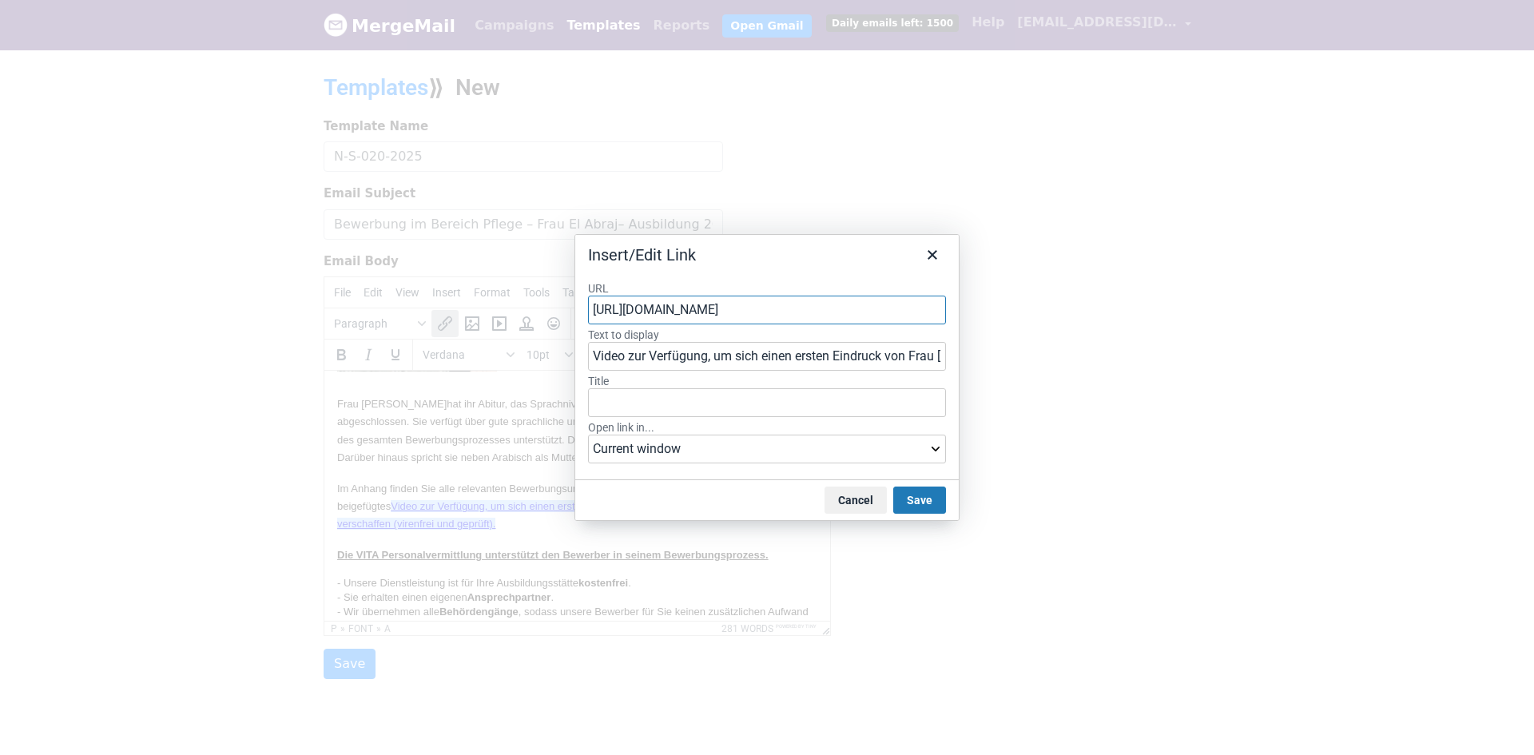
click at [781, 259] on div "Insert/Edit Link" at bounding box center [766, 252] width 383 height 34
click at [810, 312] on input "https://drive.google.com/file/d/1e39bTccb0qt4BnWmNIzaH21TLKQfPTVK/view?usp=shar…" at bounding box center [767, 310] width 358 height 29
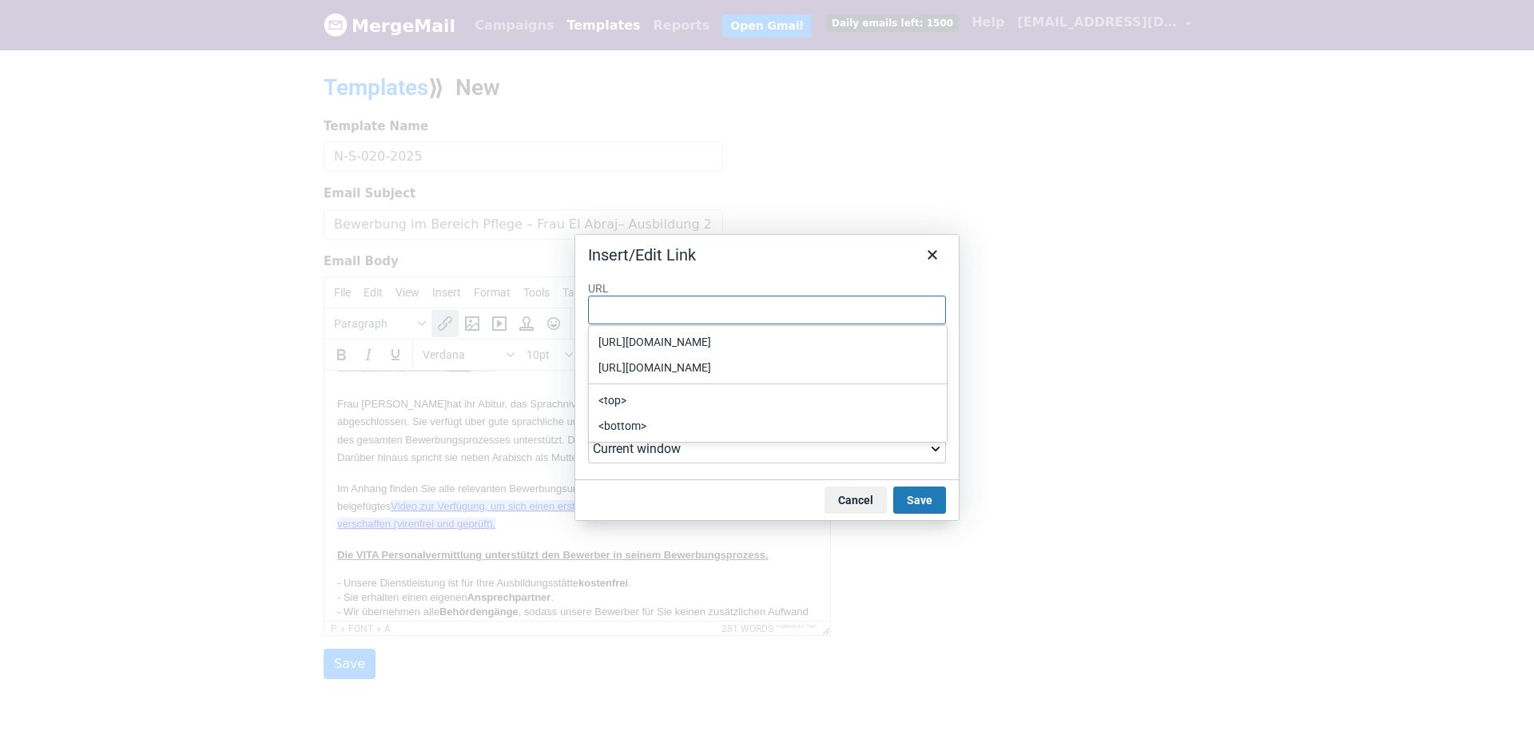
paste input "https://drive.google.com/file/d/1e39bTccb0qt4BnWmNIzaH21TLKQfPTVK/view?usp=shar…"
type input "https://drive.google.com/file/d/1e39bTccb0qt4BnWmNIzaH21TLKQfPTVK/view?usp=shar…"
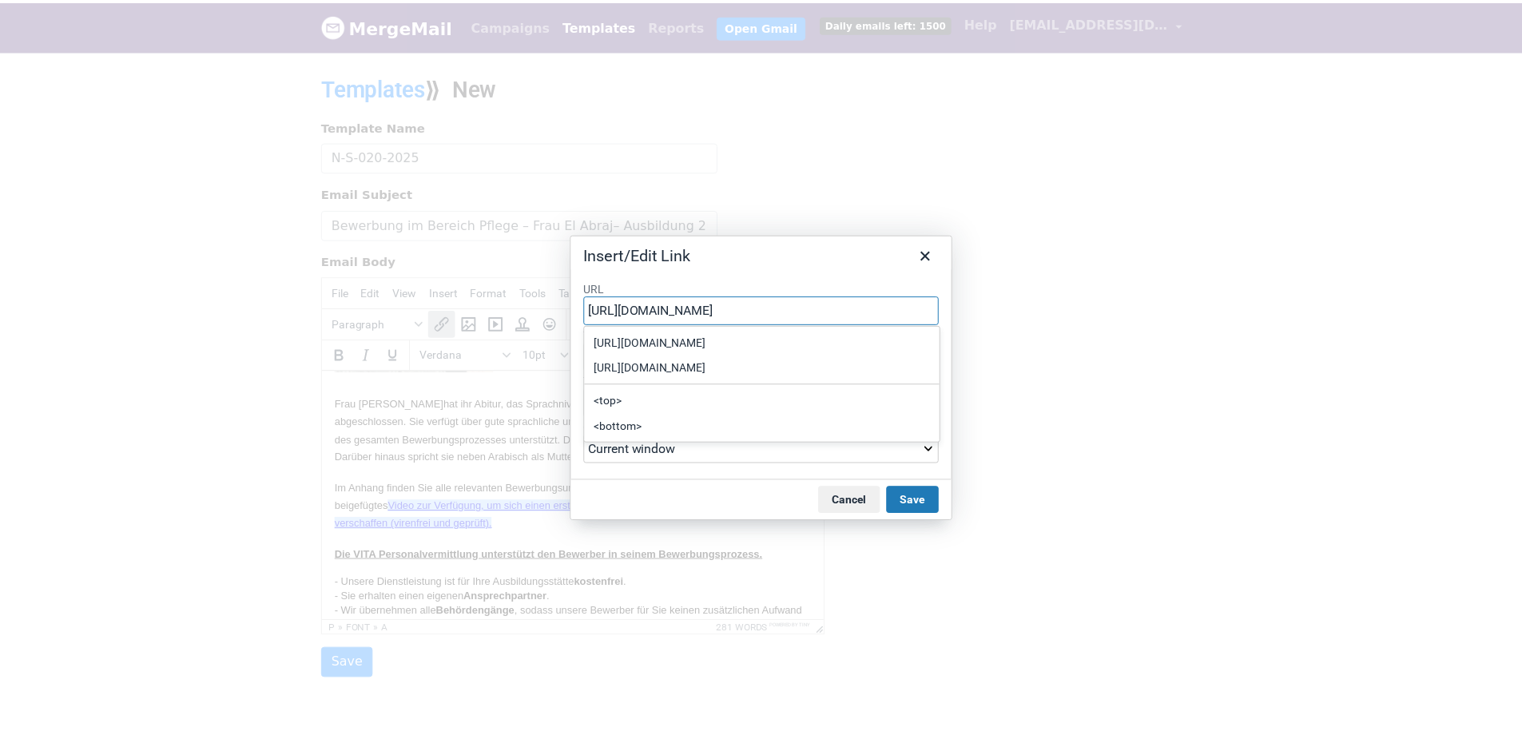
scroll to position [0, 170]
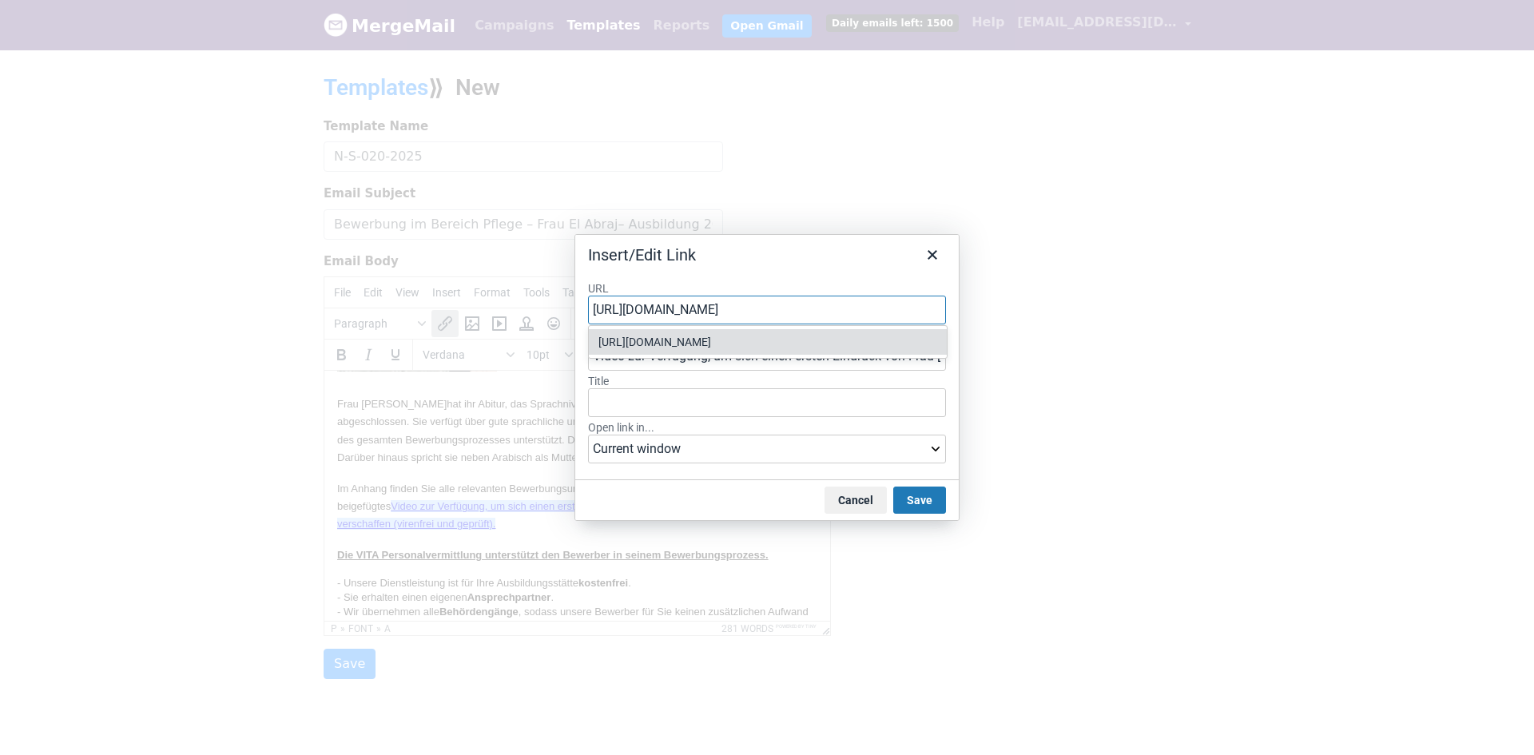
click at [613, 351] on div "https://drive.google.com/file/d/1e39bTccb0qt4BnWmNIzaH21TLKQfPTVK/view?usp=shar…" at bounding box center [769, 341] width 342 height 19
click at [919, 499] on button "Save" at bounding box center [919, 499] width 53 height 27
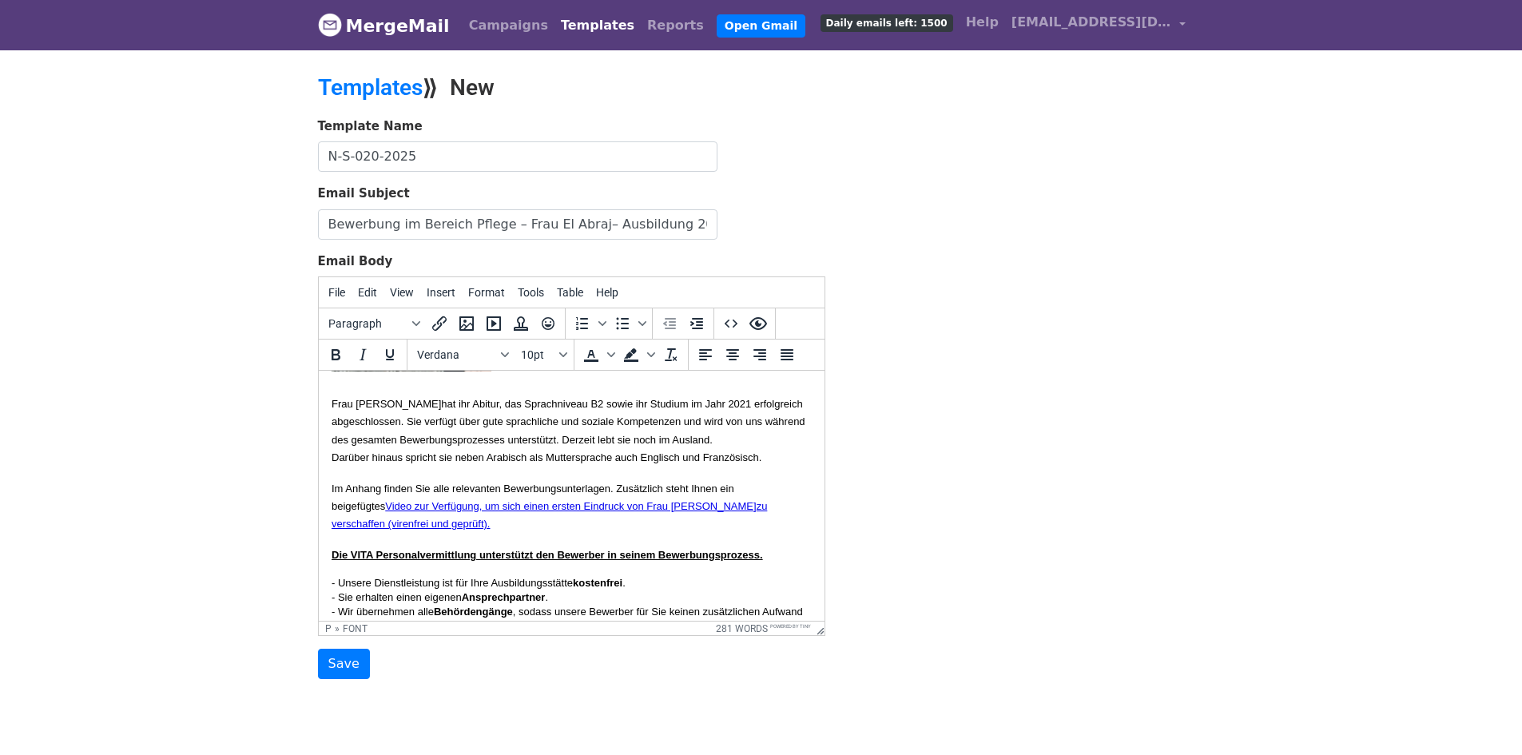
click at [678, 466] on p "Frau Abraj hat ihr Abitur, das Sprachniveau B2 sowie ihr Studium im Jahr 2021 e…" at bounding box center [571, 304] width 480 height 323
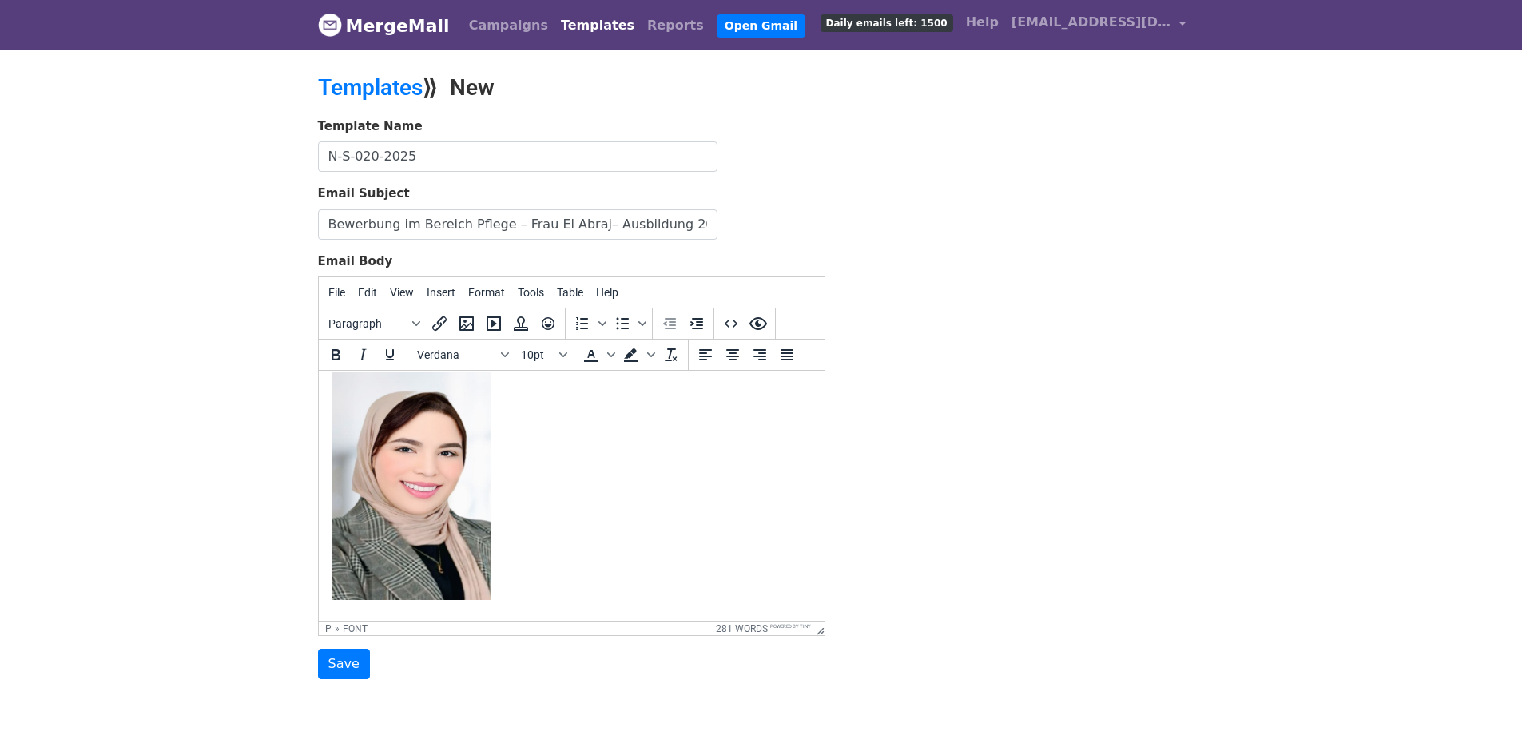
scroll to position [80, 0]
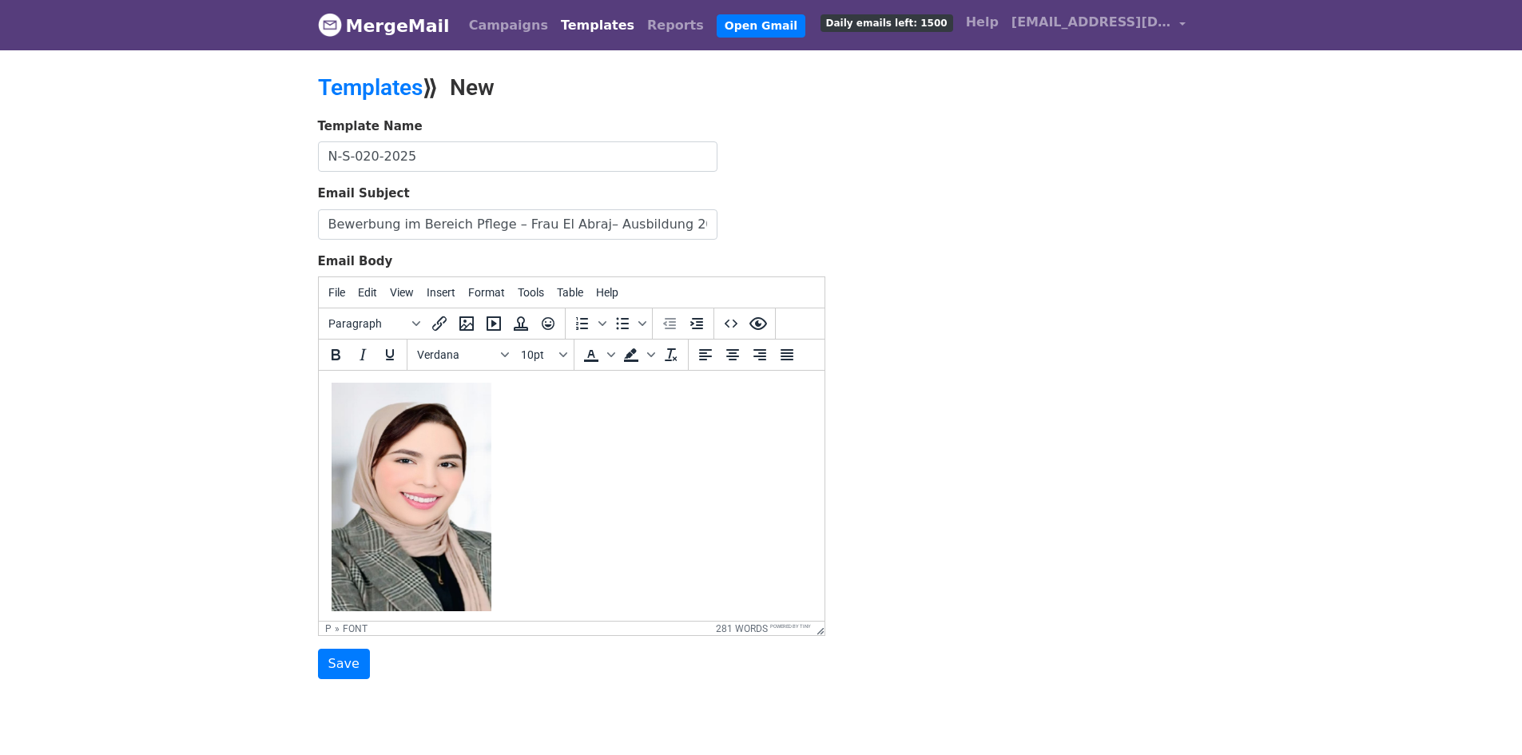
click at [412, 500] on img at bounding box center [411, 497] width 160 height 228
click at [468, 315] on icon "Insert/edit image" at bounding box center [466, 323] width 19 height 19
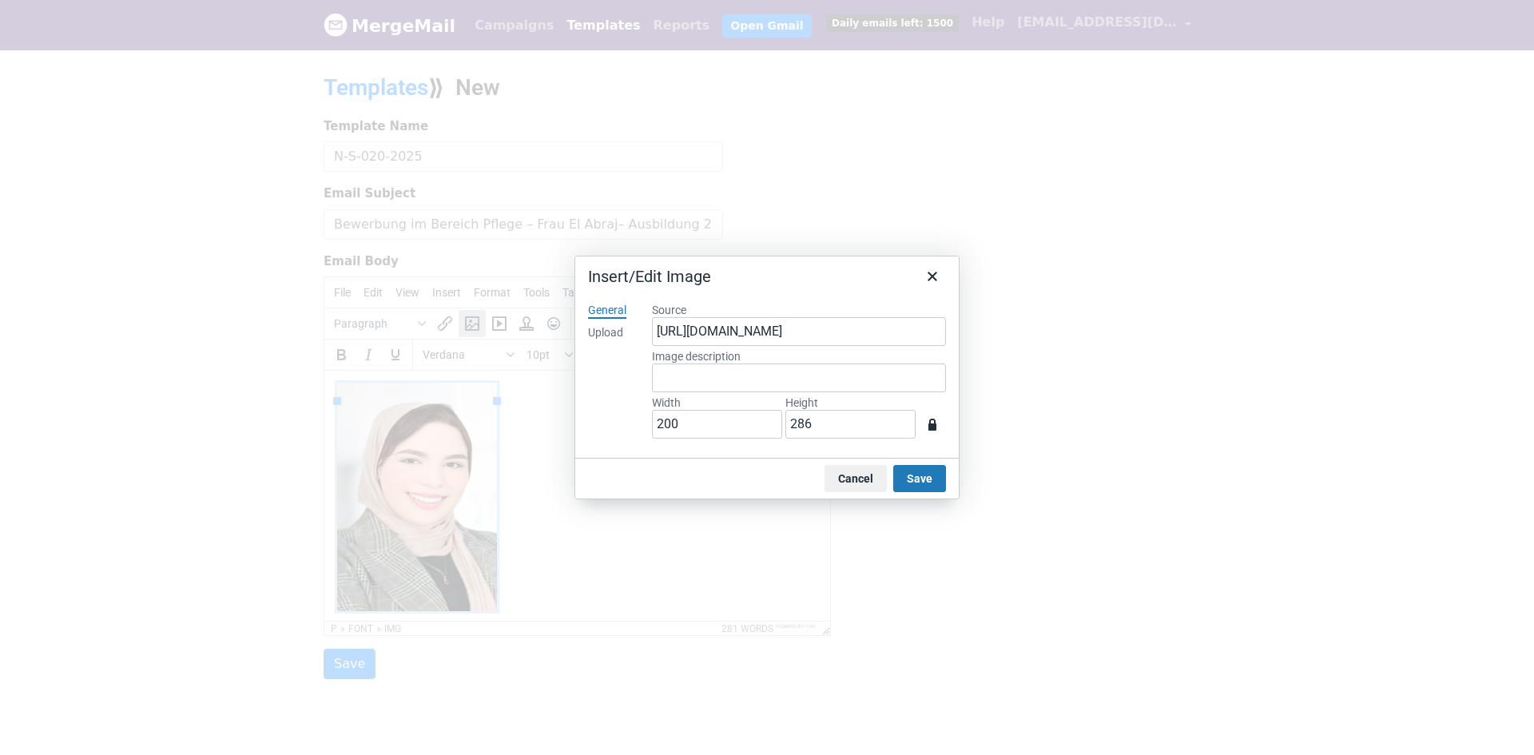
click at [602, 335] on div "Upload" at bounding box center [605, 333] width 35 height 16
click at [781, 383] on button "Browse for an image" at bounding box center [799, 386] width 134 height 27
click at [617, 389] on div "General Upload" at bounding box center [607, 374] width 64 height 169
type input "828"
type input "1217"
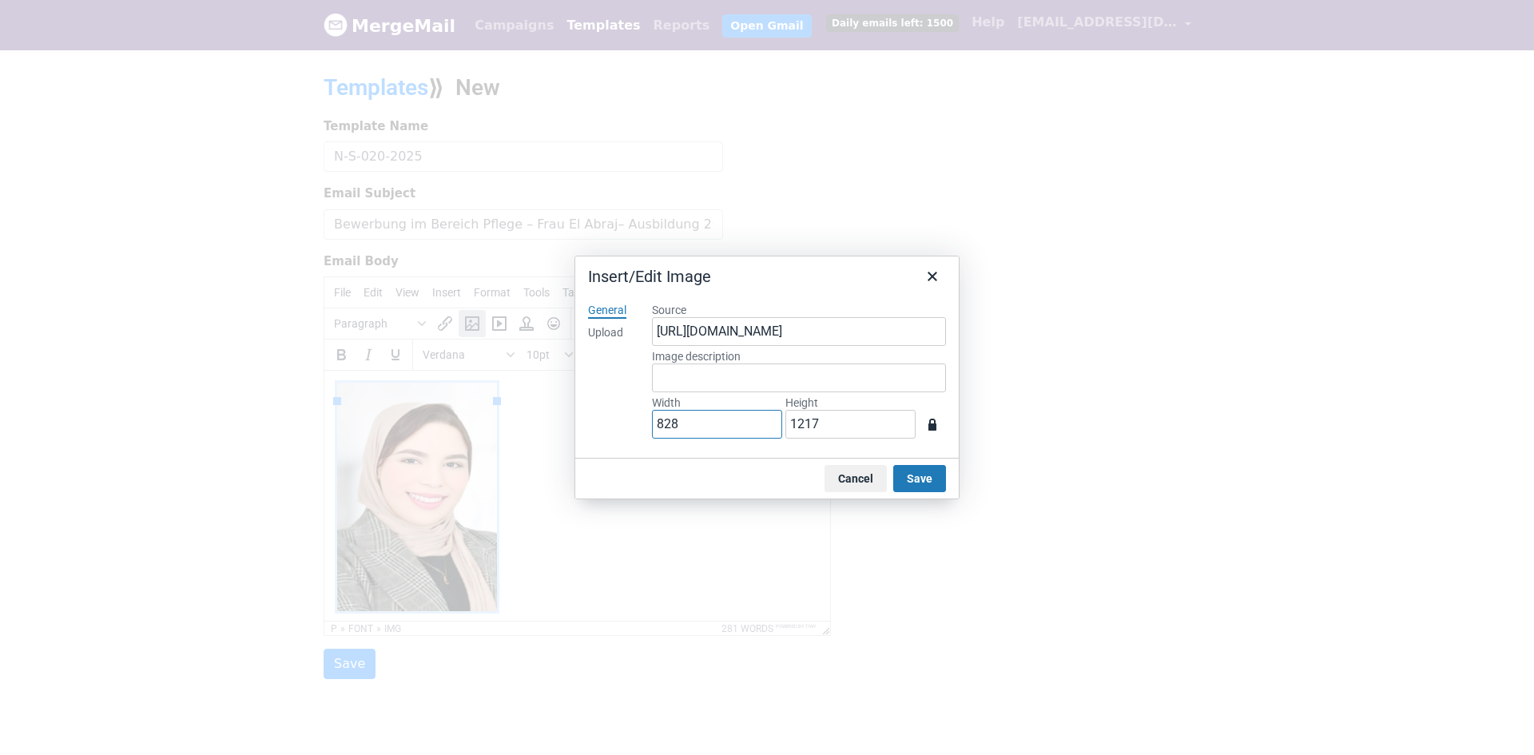
drag, startPoint x: 702, startPoint y: 430, endPoint x: 575, endPoint y: 414, distance: 128.0
click at [575, 414] on div "General Upload Source https://www.mergemail.co/files/blobs/redirect/eyJfcmFpbHM…" at bounding box center [766, 374] width 383 height 169
type input "2"
type input "3"
type input "20"
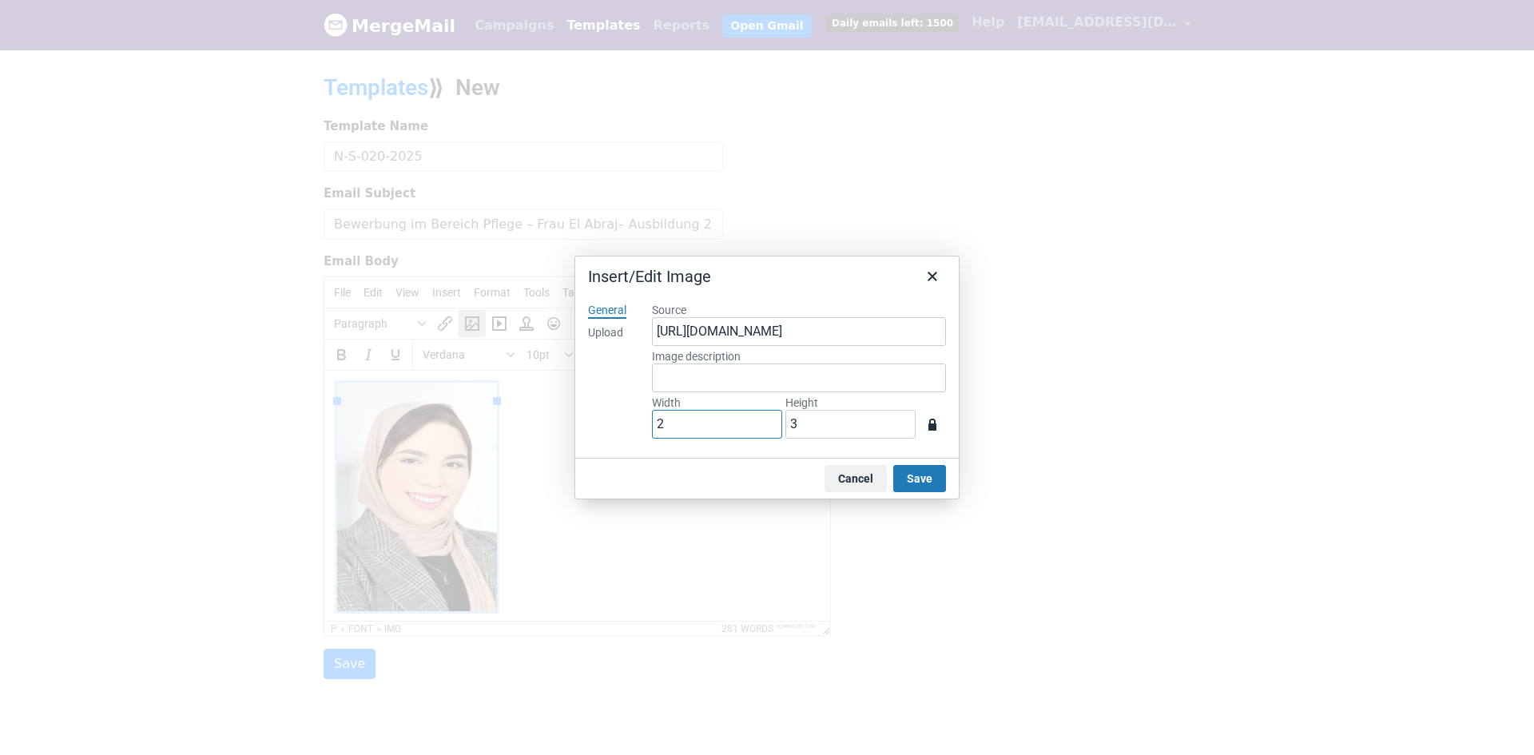
type input "29"
type input "200"
type input "294"
type input "200"
click at [591, 363] on div "General Upload" at bounding box center [607, 374] width 64 height 169
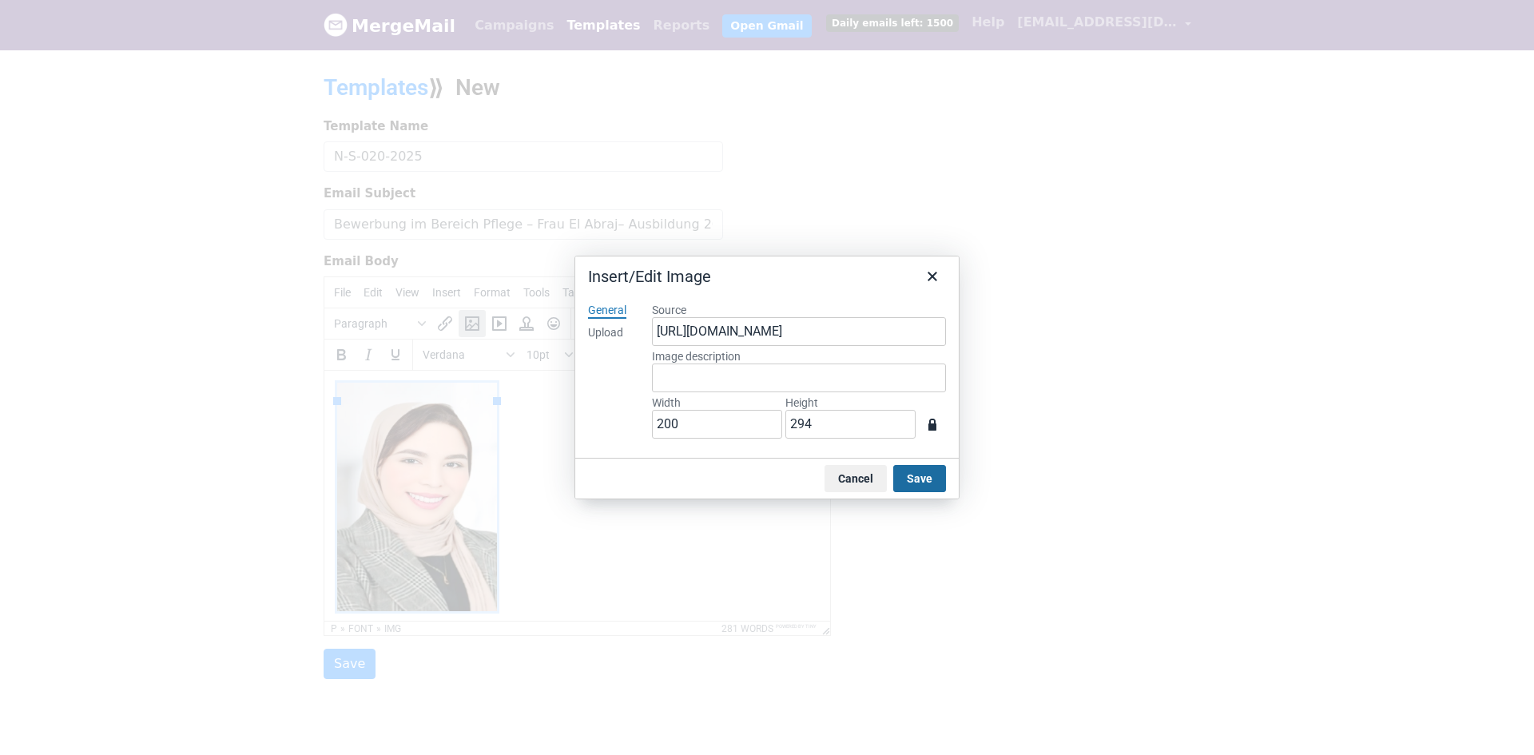
click at [910, 476] on button "Save" at bounding box center [919, 478] width 53 height 27
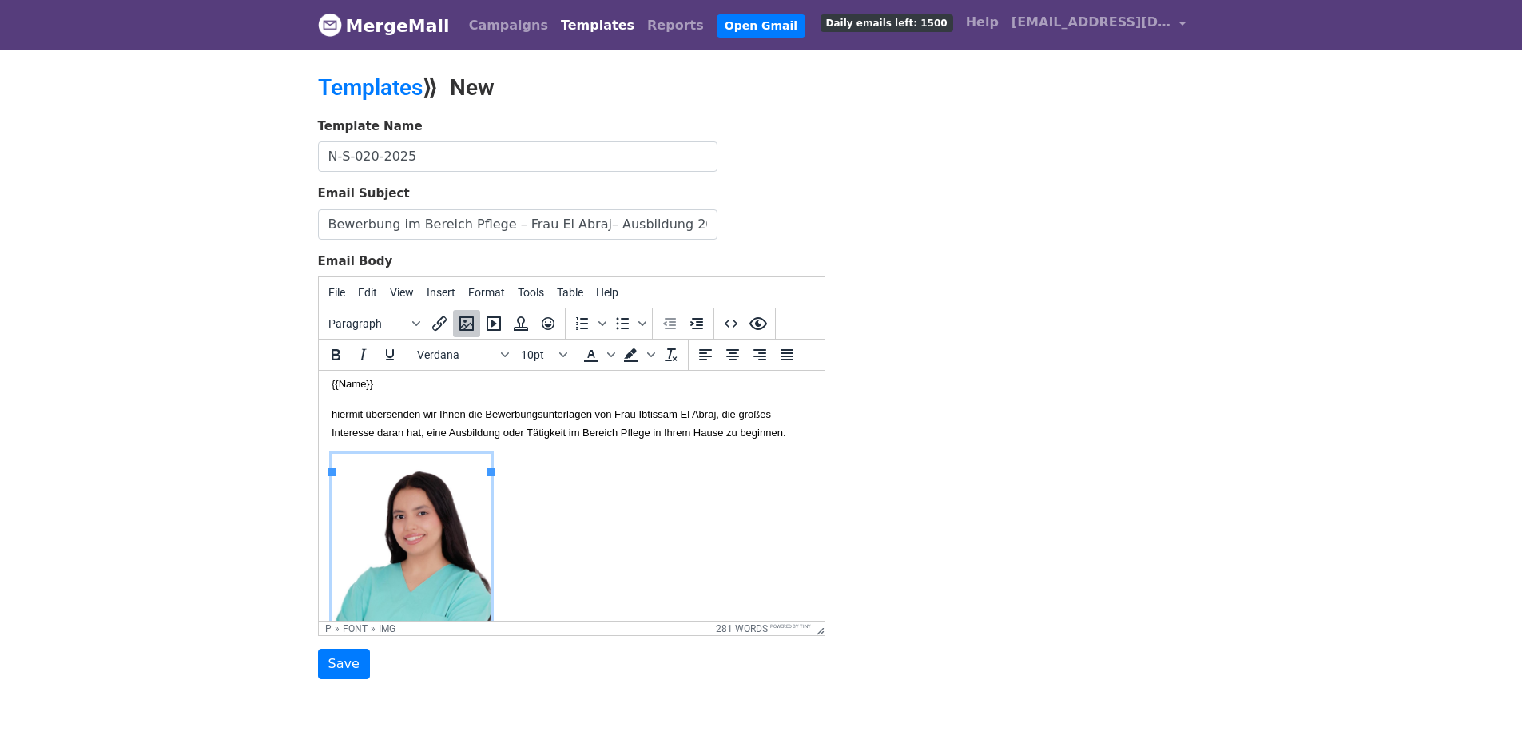
scroll to position [0, 0]
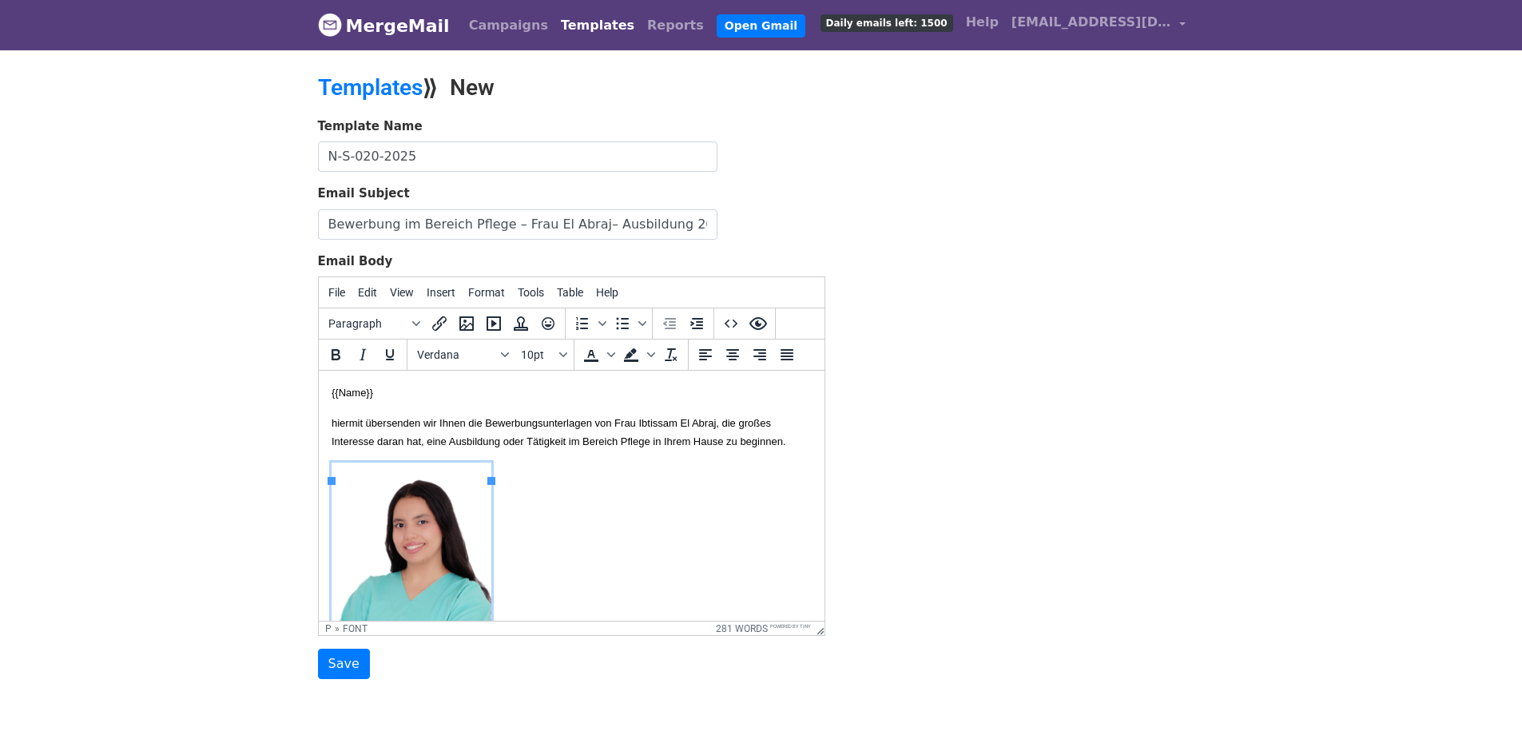
click at [715, 438] on font "hiermit übersenden wir Ihnen die Bewerbungsunterlagen von Frau Ibtissam El Abra…" at bounding box center [558, 432] width 454 height 30
click at [341, 355] on icon "Bold" at bounding box center [335, 354] width 19 height 19
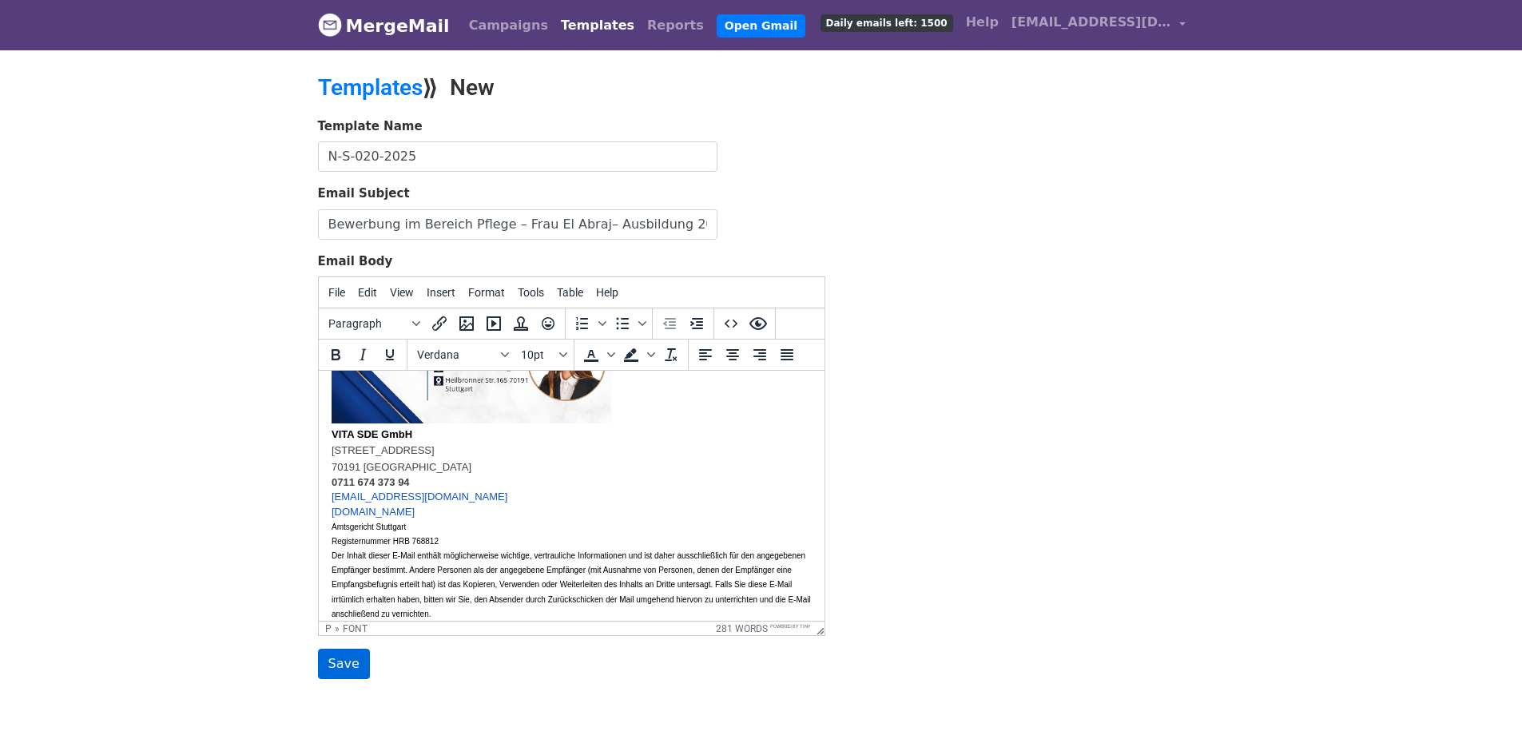
scroll to position [799, 0]
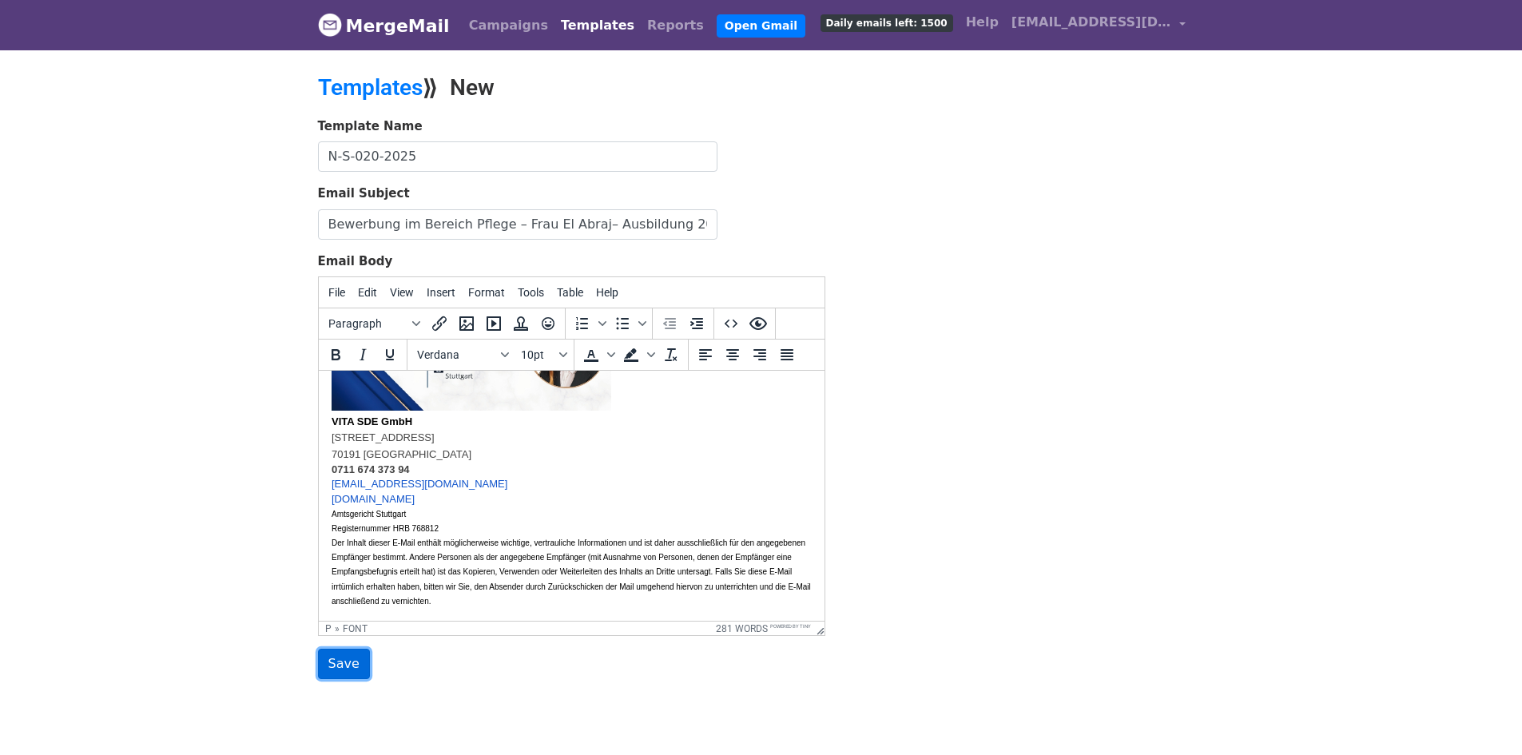
click at [334, 664] on input "Save" at bounding box center [344, 664] width 52 height 30
click at [371, 88] on link "Templates" at bounding box center [370, 87] width 105 height 26
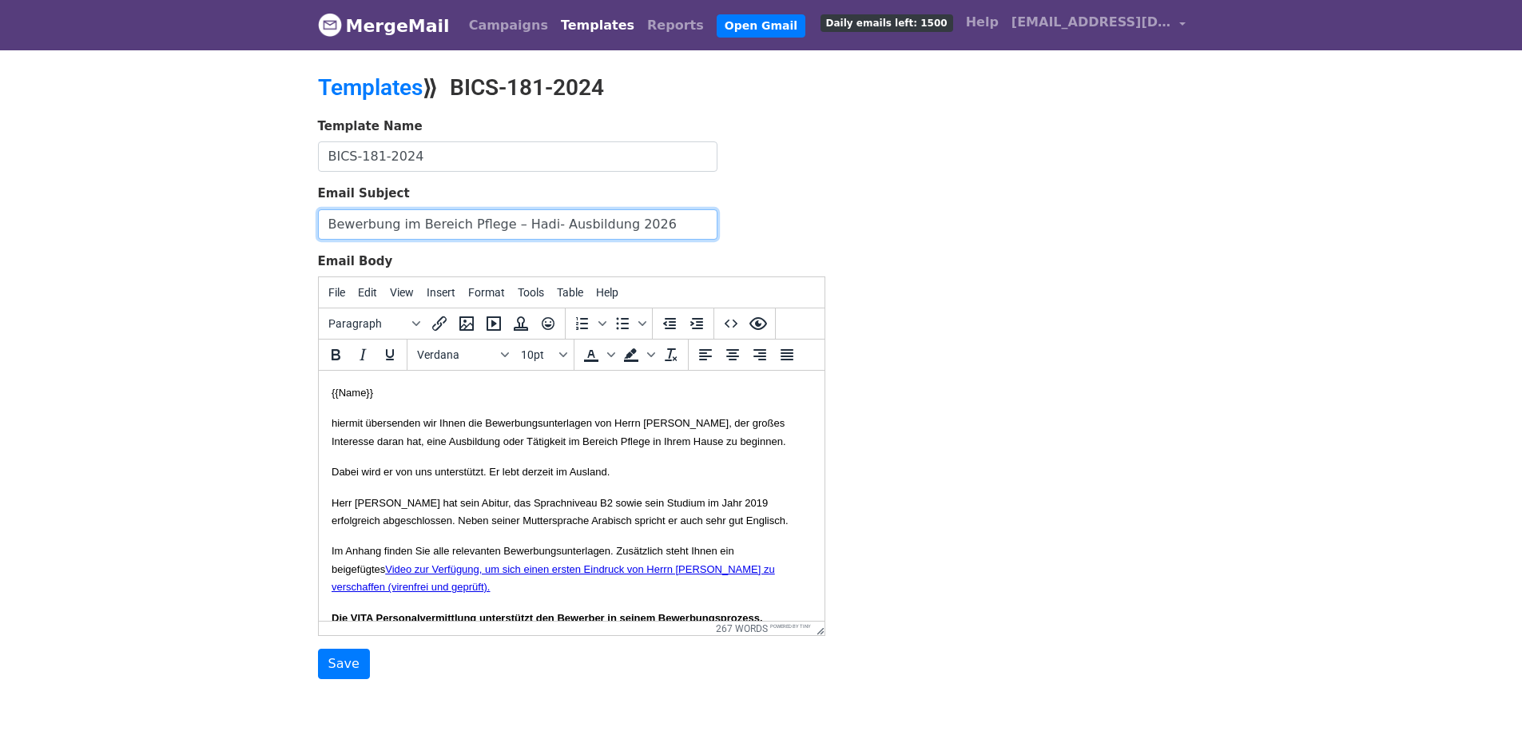
drag, startPoint x: 657, startPoint y: 223, endPoint x: 140, endPoint y: 220, distance: 517.6
click at [125, 216] on body "MergeMail Campaigns Templates Reports Open Gmail Daily emails left: 1500 Help i…" at bounding box center [761, 371] width 1522 height 743
click at [666, 425] on font "hiermit übersenden wir Ihnen die Bewerbungsunterlagen von Herrn Alhusein Qasim …" at bounding box center [558, 432] width 454 height 30
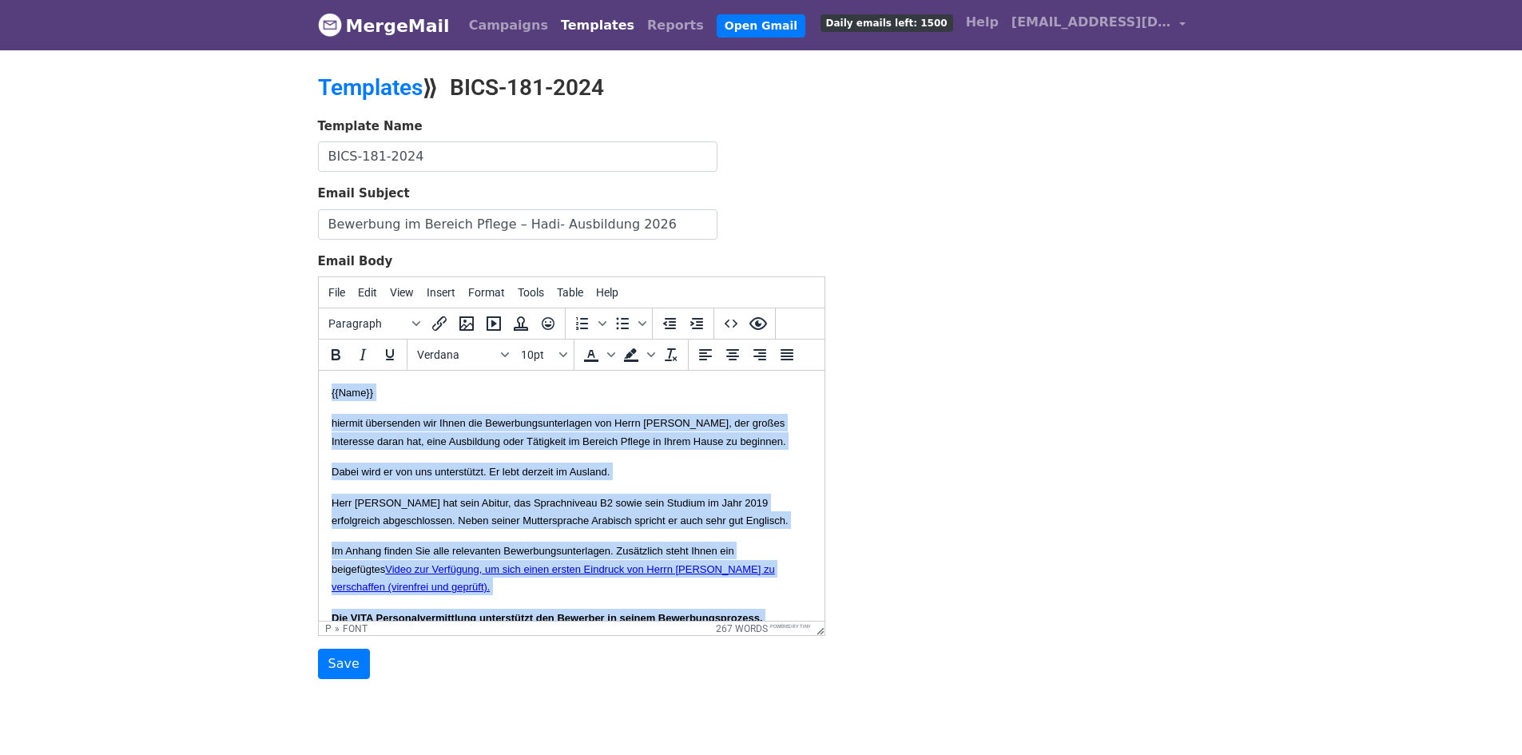
copy body "{{Name}} hiermit übersenden wir Ihnen die Bewerbungsunterlagen von Herrn Alhuse…"
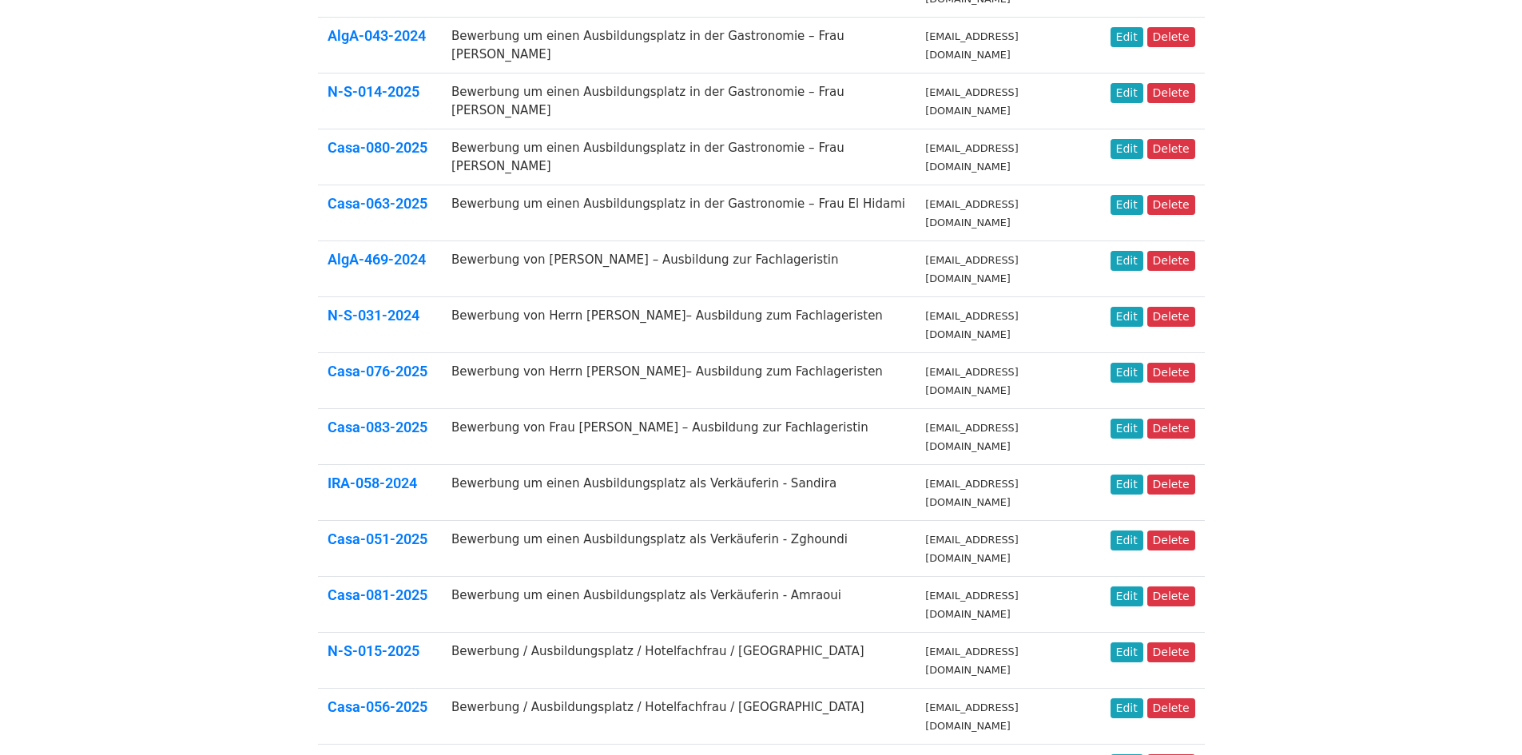
scroll to position [440, 0]
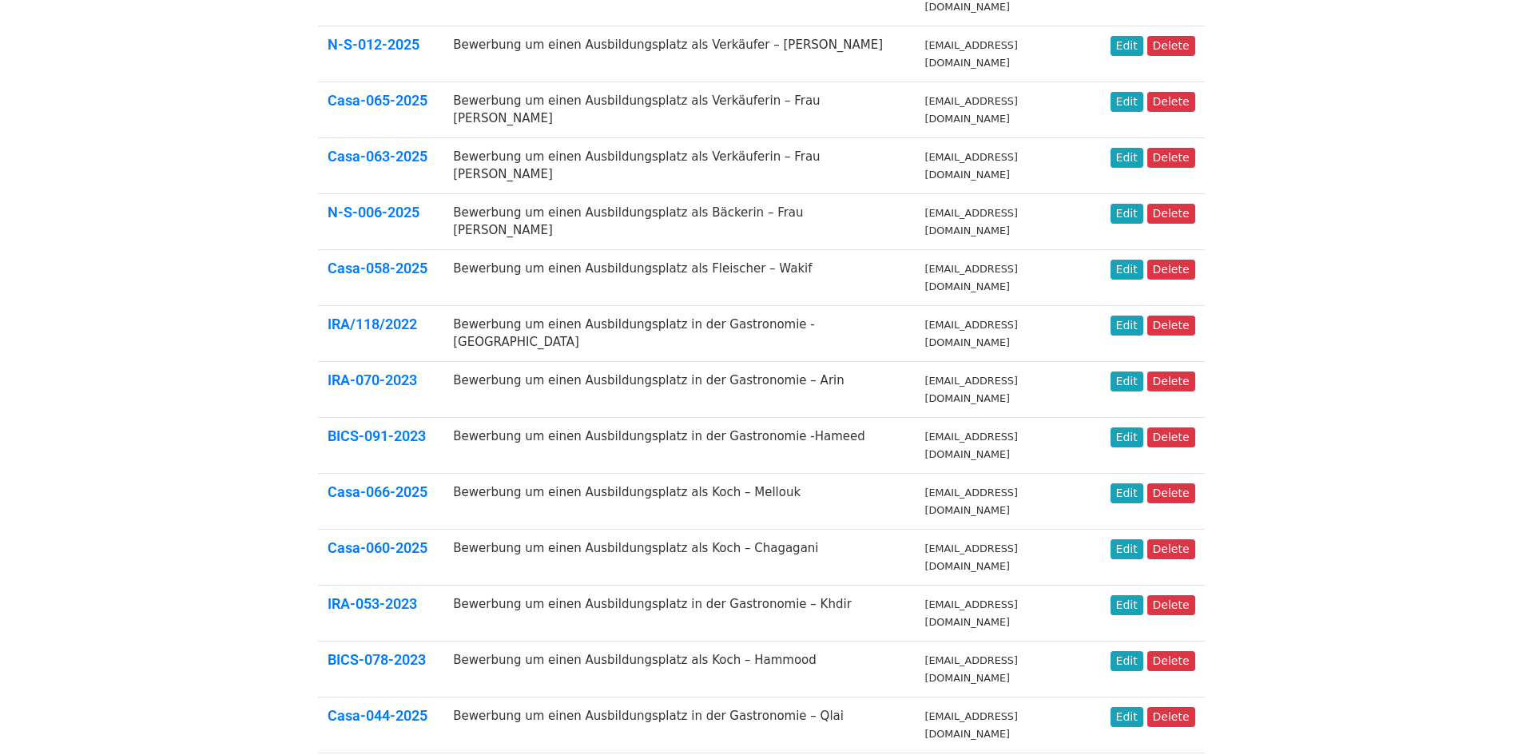
scroll to position [440, 0]
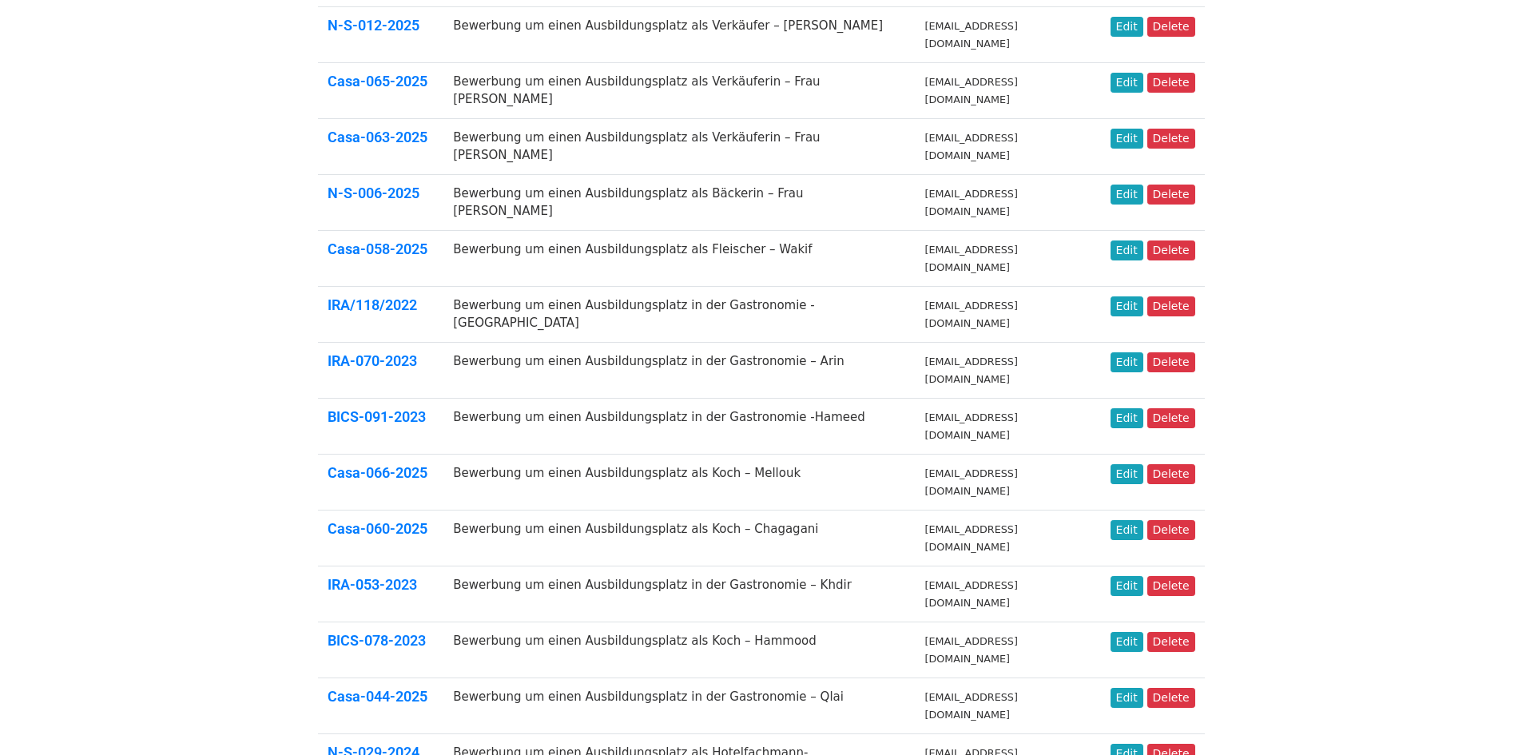
click at [974, 642] on body "MergeMail Campaigns Templates Reports Open Gmail Daily emails left: 1500 Help i…" at bounding box center [761, 255] width 1522 height 1391
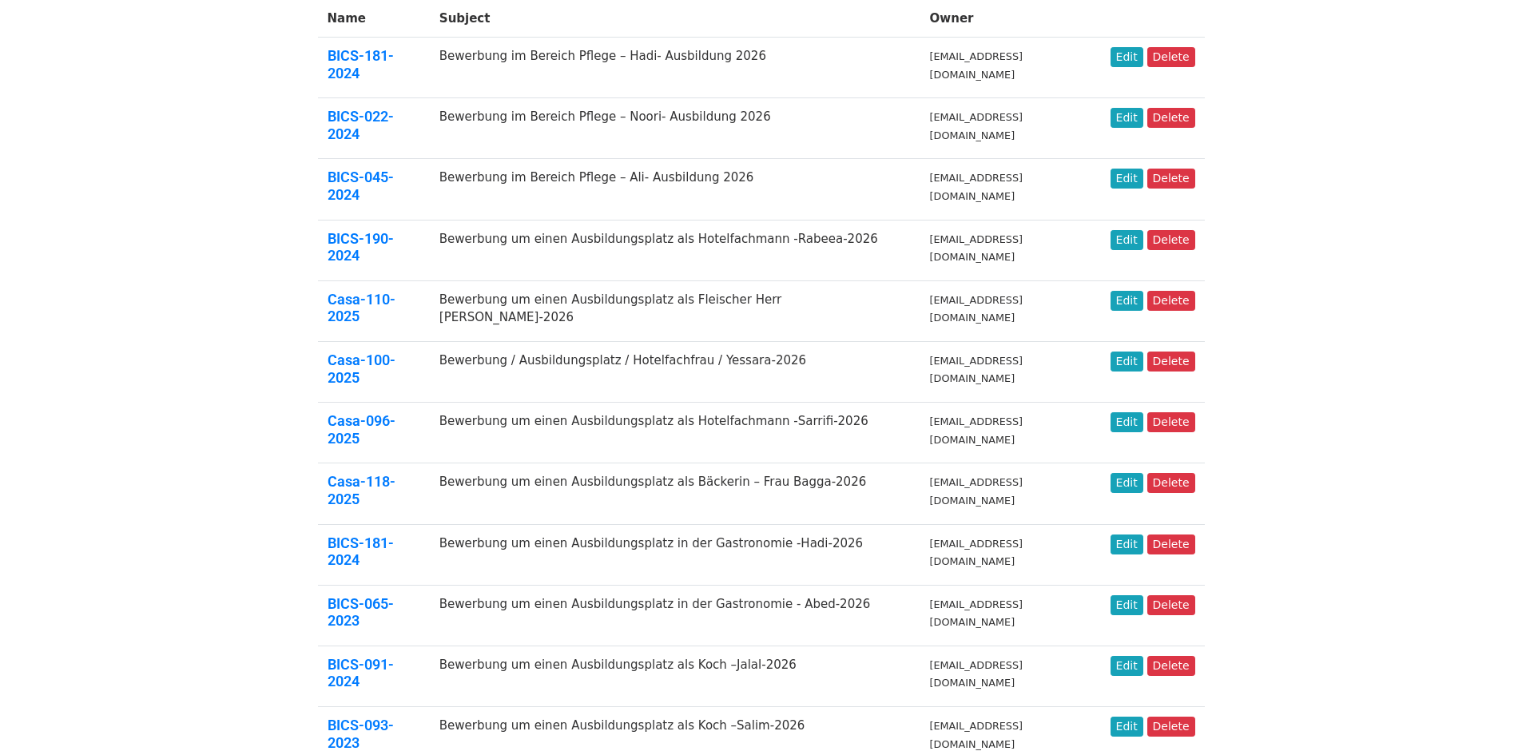
scroll to position [319, 0]
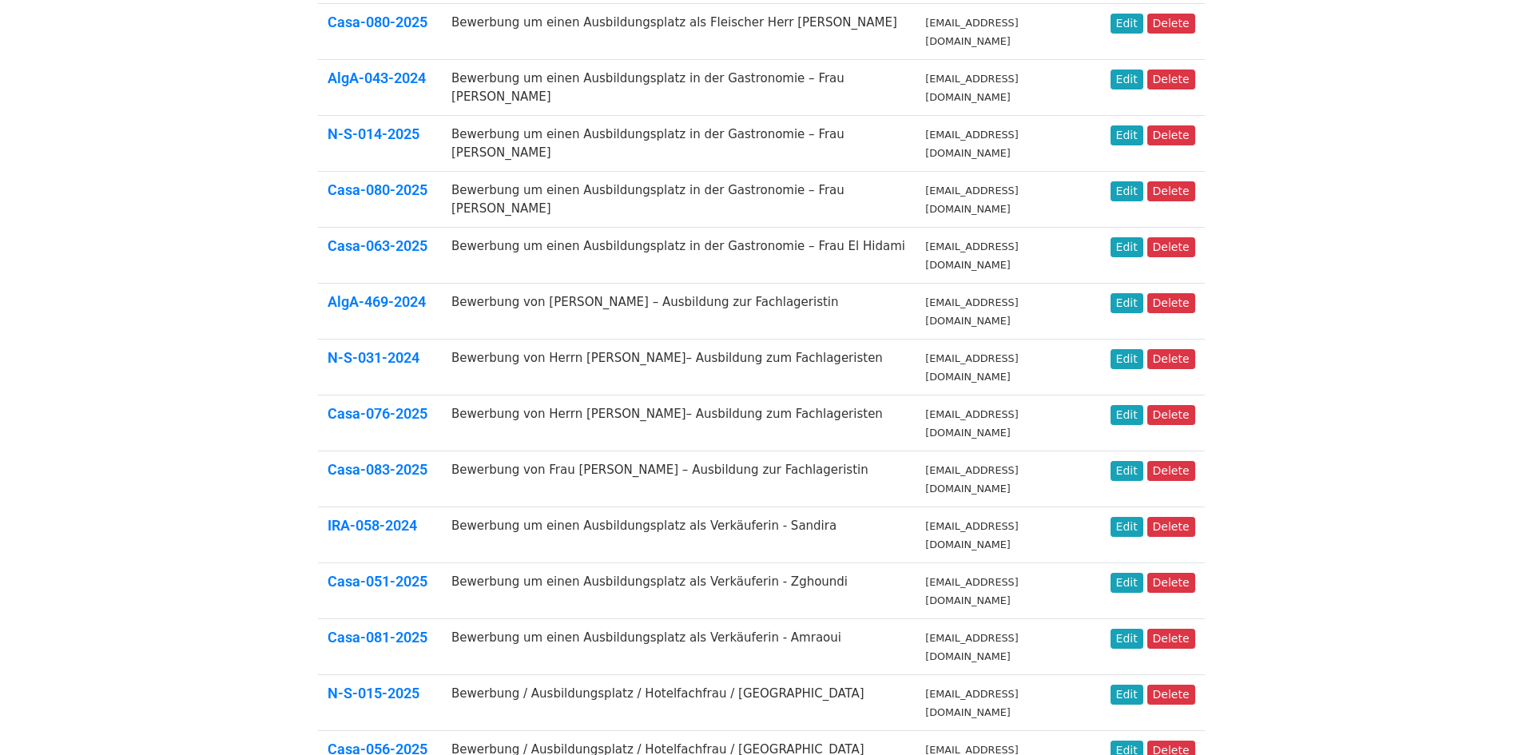
scroll to position [440, 0]
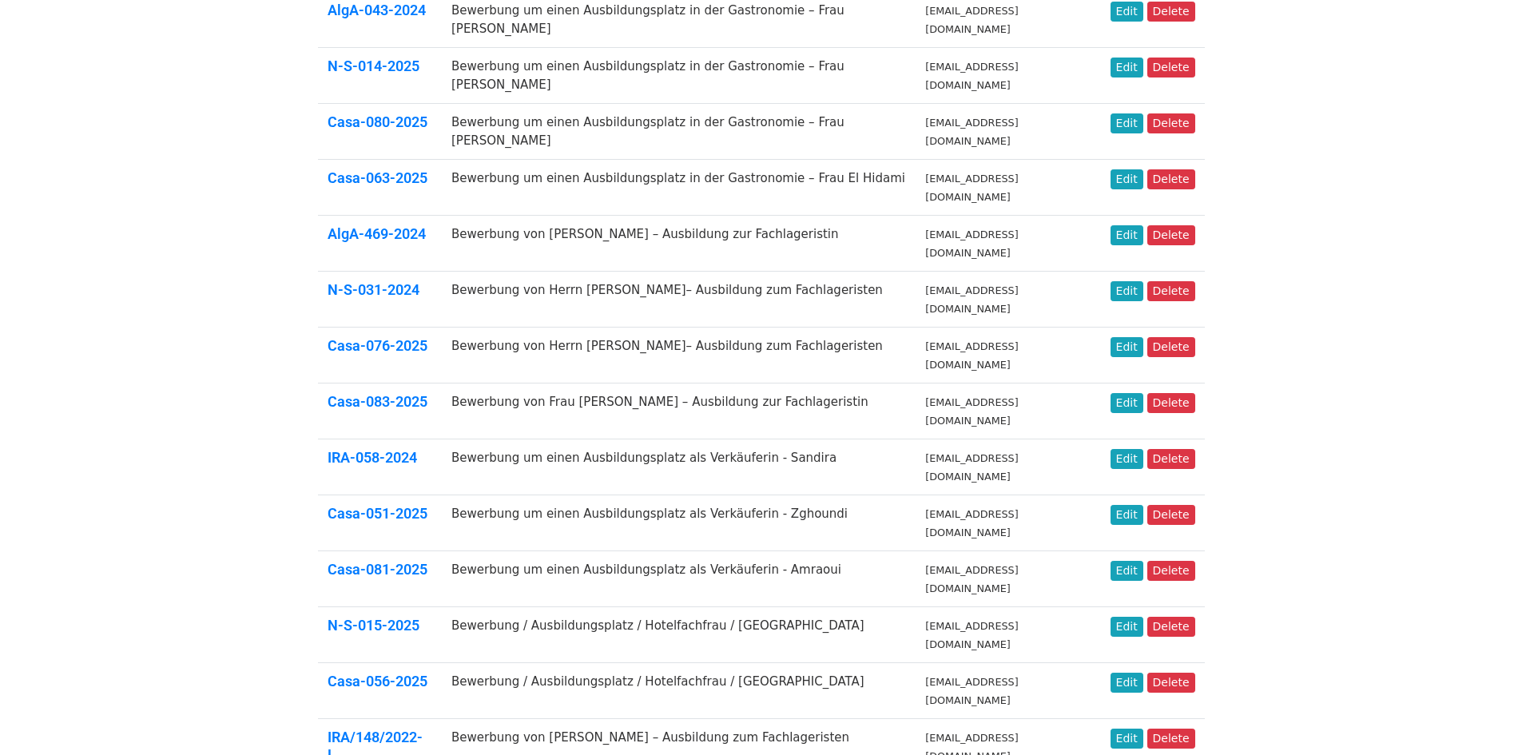
drag, startPoint x: 902, startPoint y: 606, endPoint x: 829, endPoint y: 611, distance: 72.8
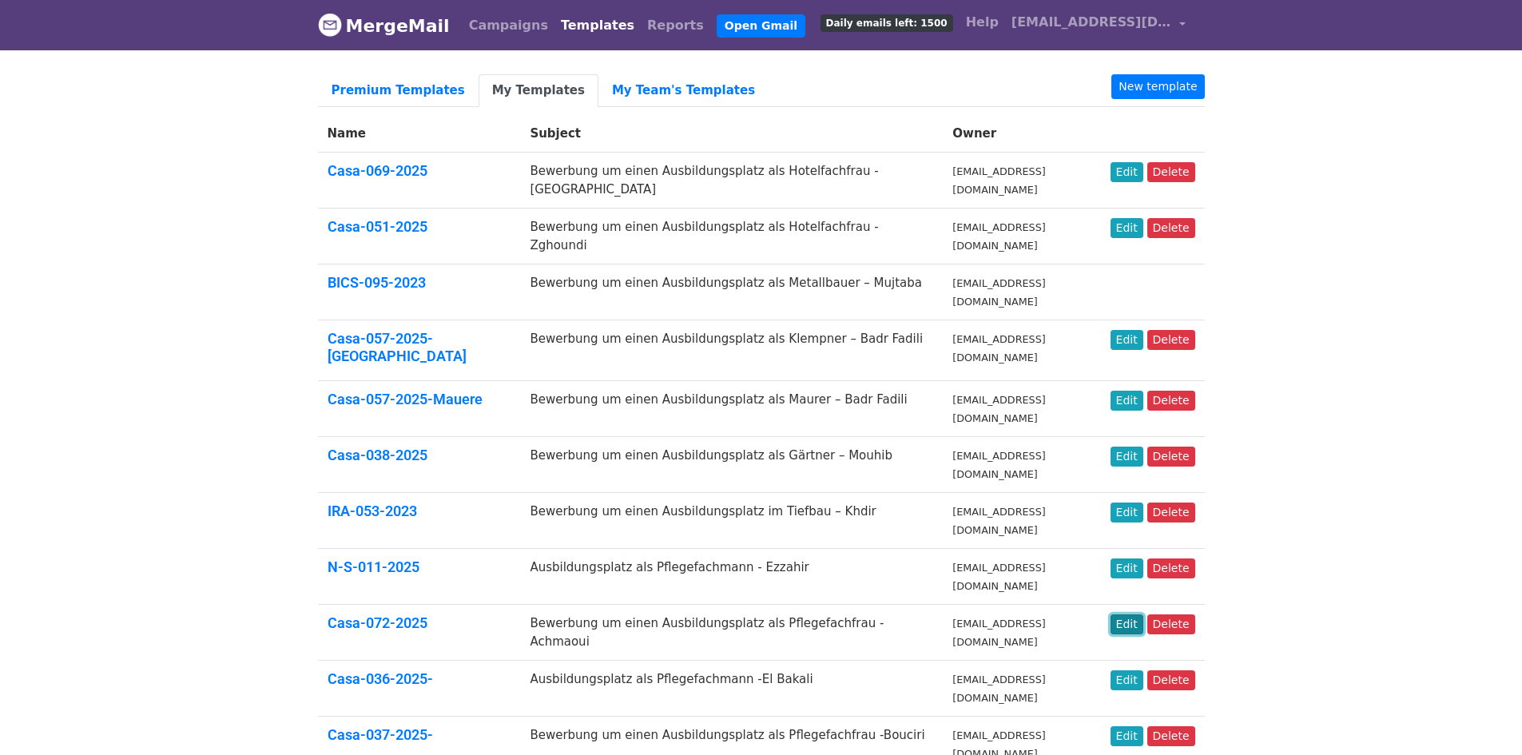
click at [1135, 614] on link "Edit" at bounding box center [1126, 624] width 33 height 20
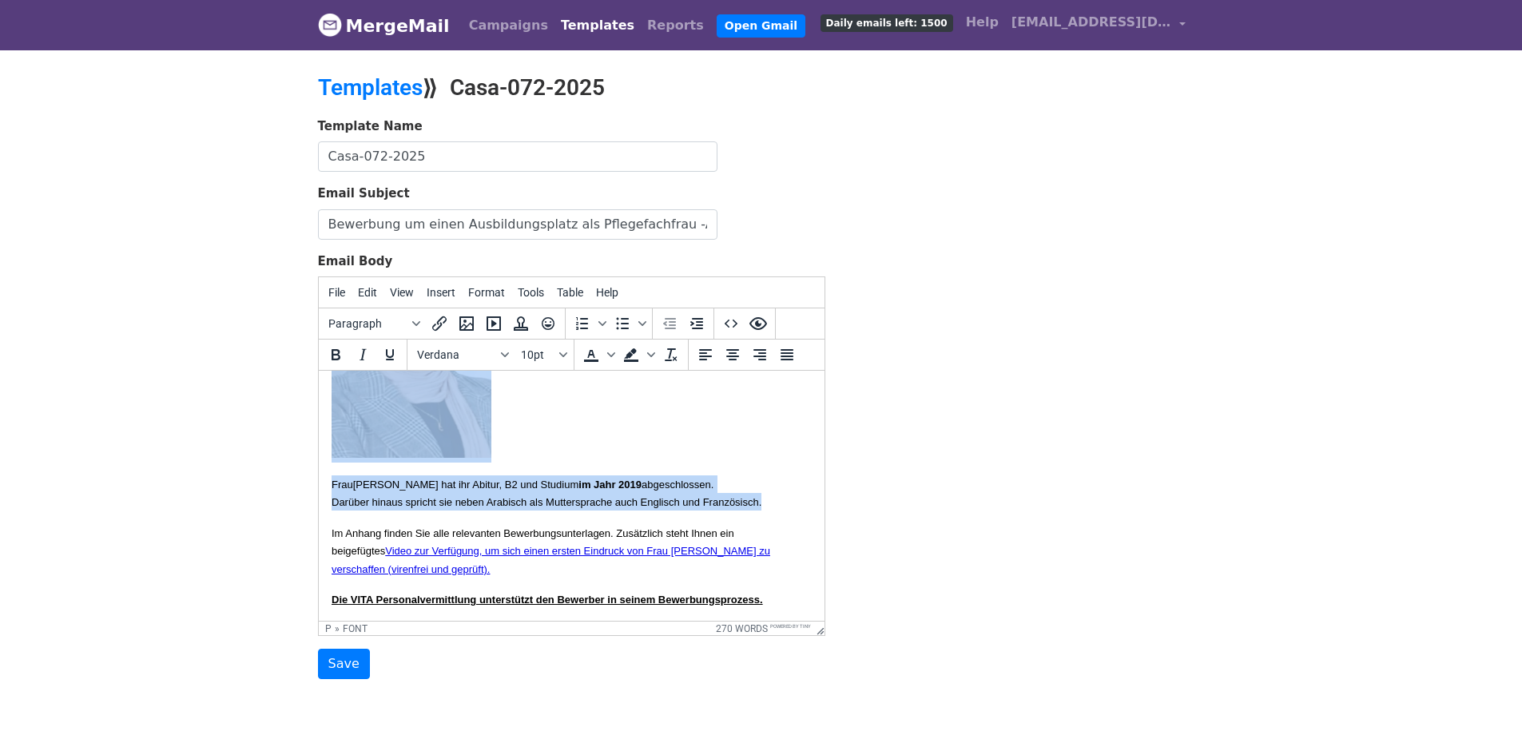
scroll to position [240, 0]
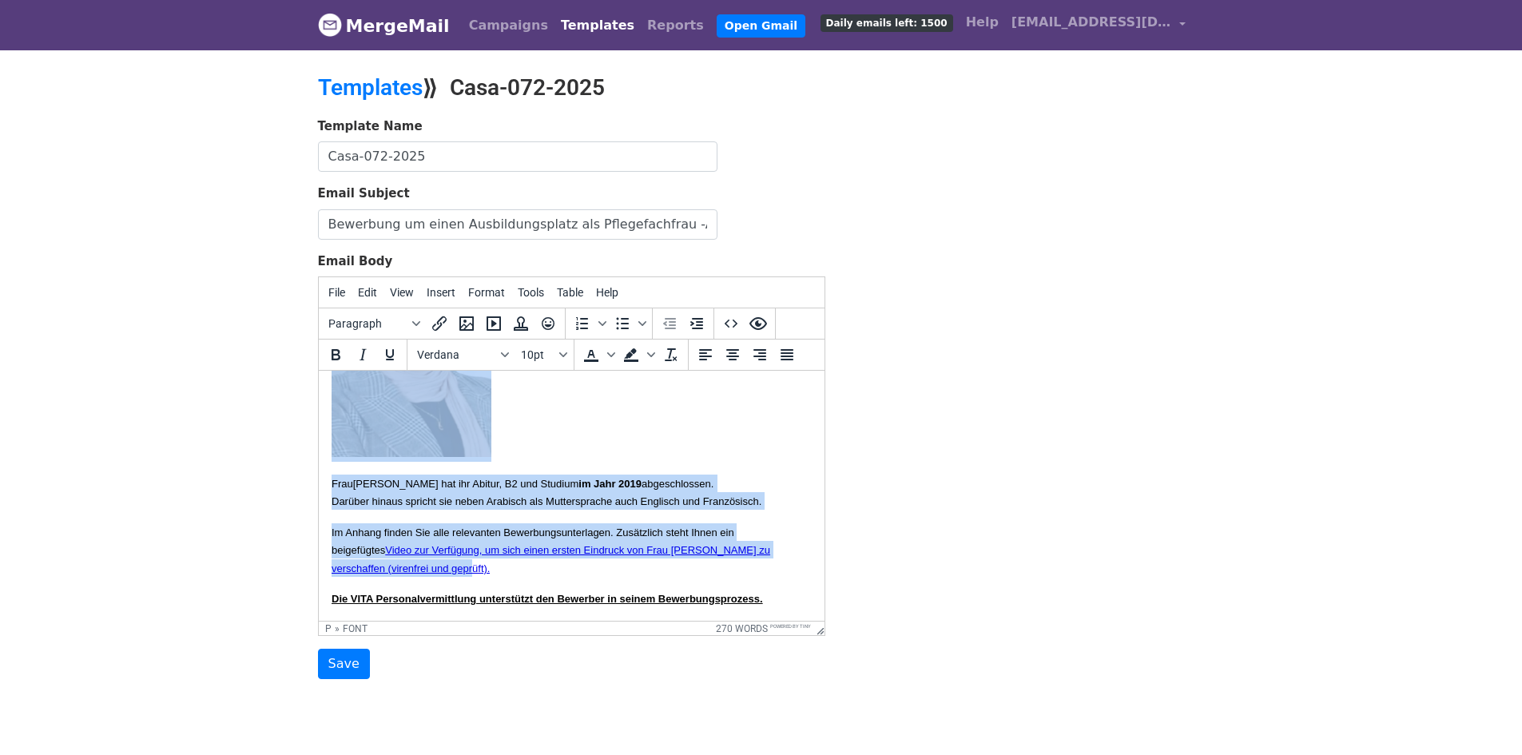
drag, startPoint x: 330, startPoint y: 391, endPoint x: 574, endPoint y: 585, distance: 312.6
click at [574, 585] on body "{{Name}} hiermit übersenden wir Ihnen die Bewerbungsunterlagen von Frau Imane A…" at bounding box center [571, 648] width 480 height 1009
copy body "{{Name}} hiermit übersenden wir Ihnen die Bewerbungsunterlagen von Frau Imane A…"
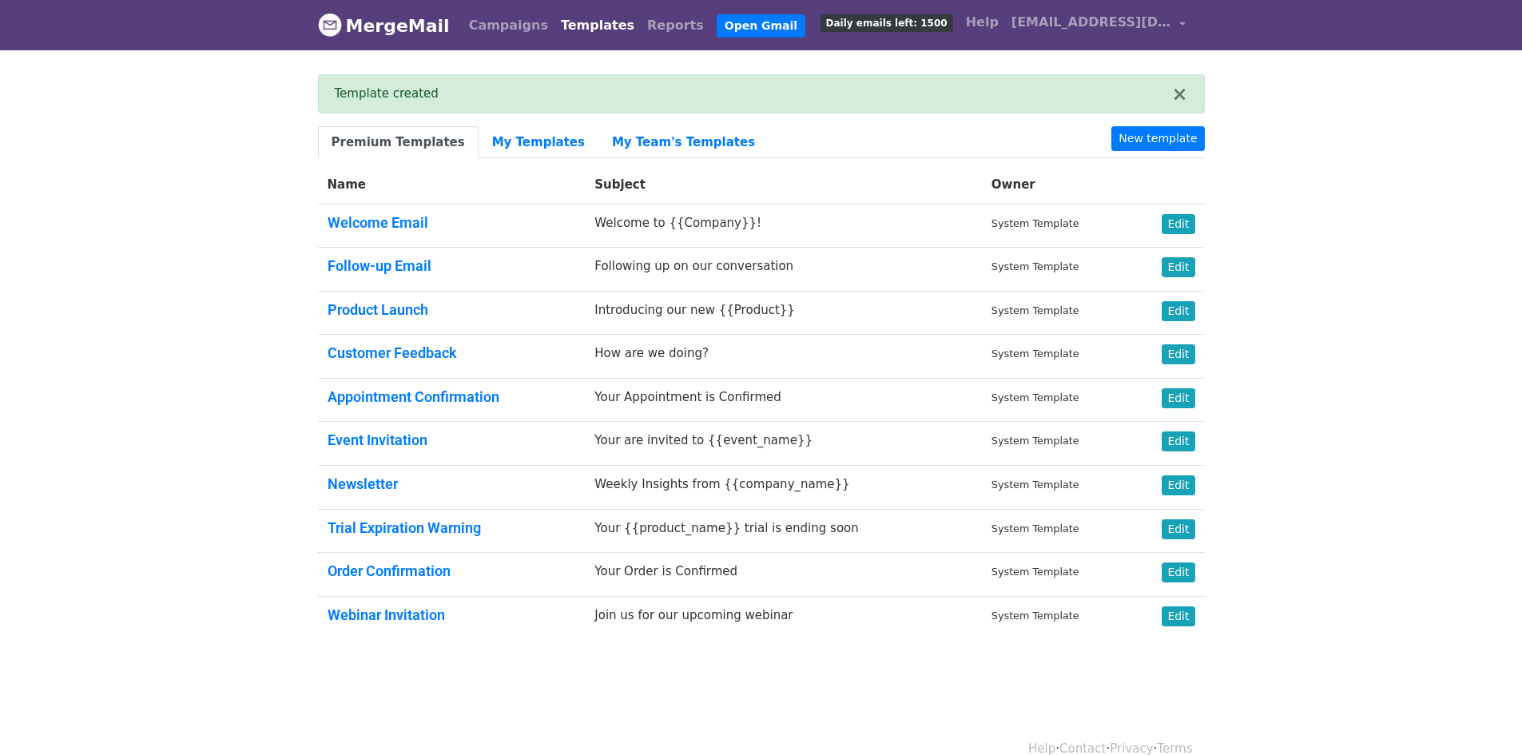
drag, startPoint x: 1307, startPoint y: 172, endPoint x: 1208, endPoint y: 148, distance: 101.1
click at [1303, 169] on body "MergeMail Campaigns Templates Reports Open Gmail Daily emails left: 1500 Help […" at bounding box center [761, 358] width 1522 height 716
click at [1189, 138] on link "New template" at bounding box center [1157, 138] width 93 height 25
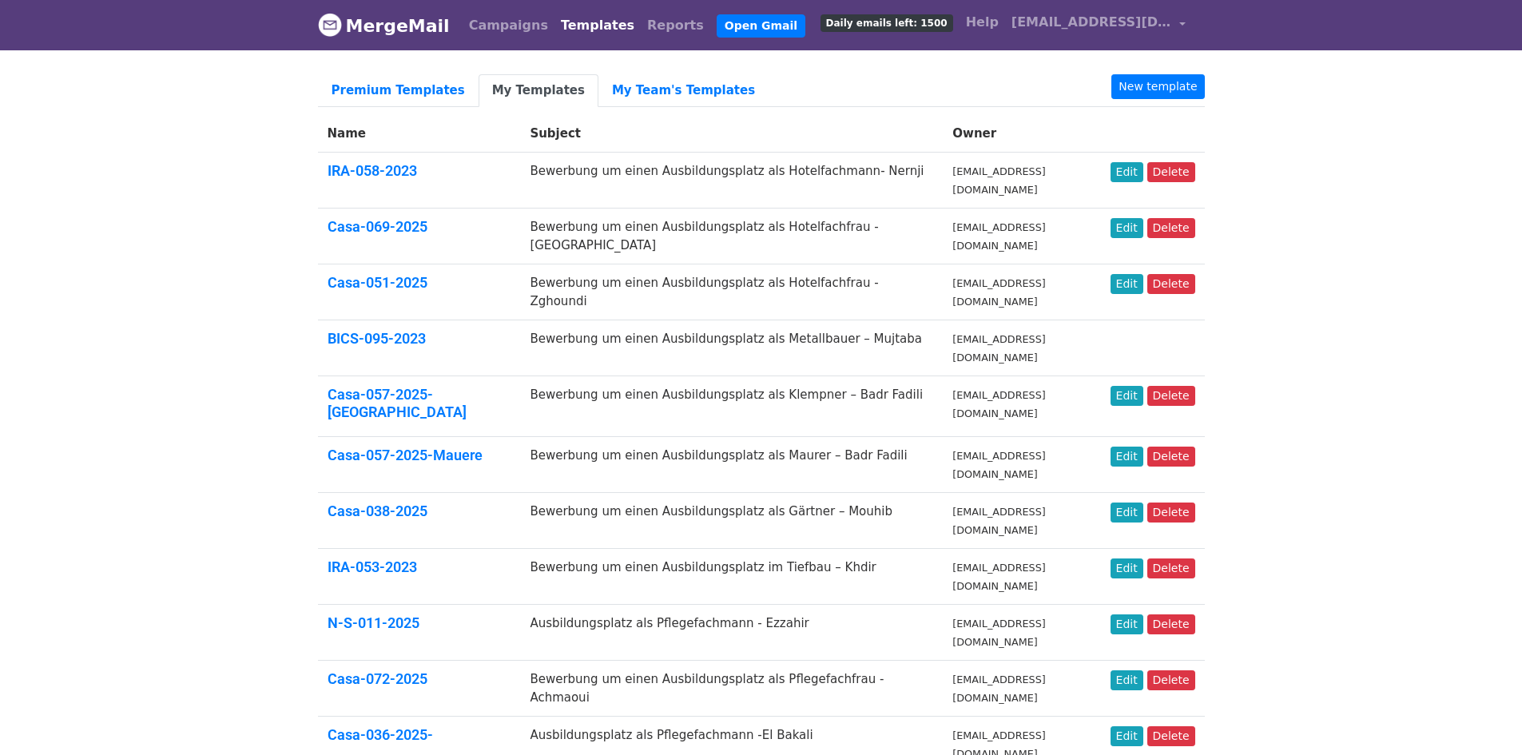
click at [512, 86] on link "My Templates" at bounding box center [538, 90] width 120 height 33
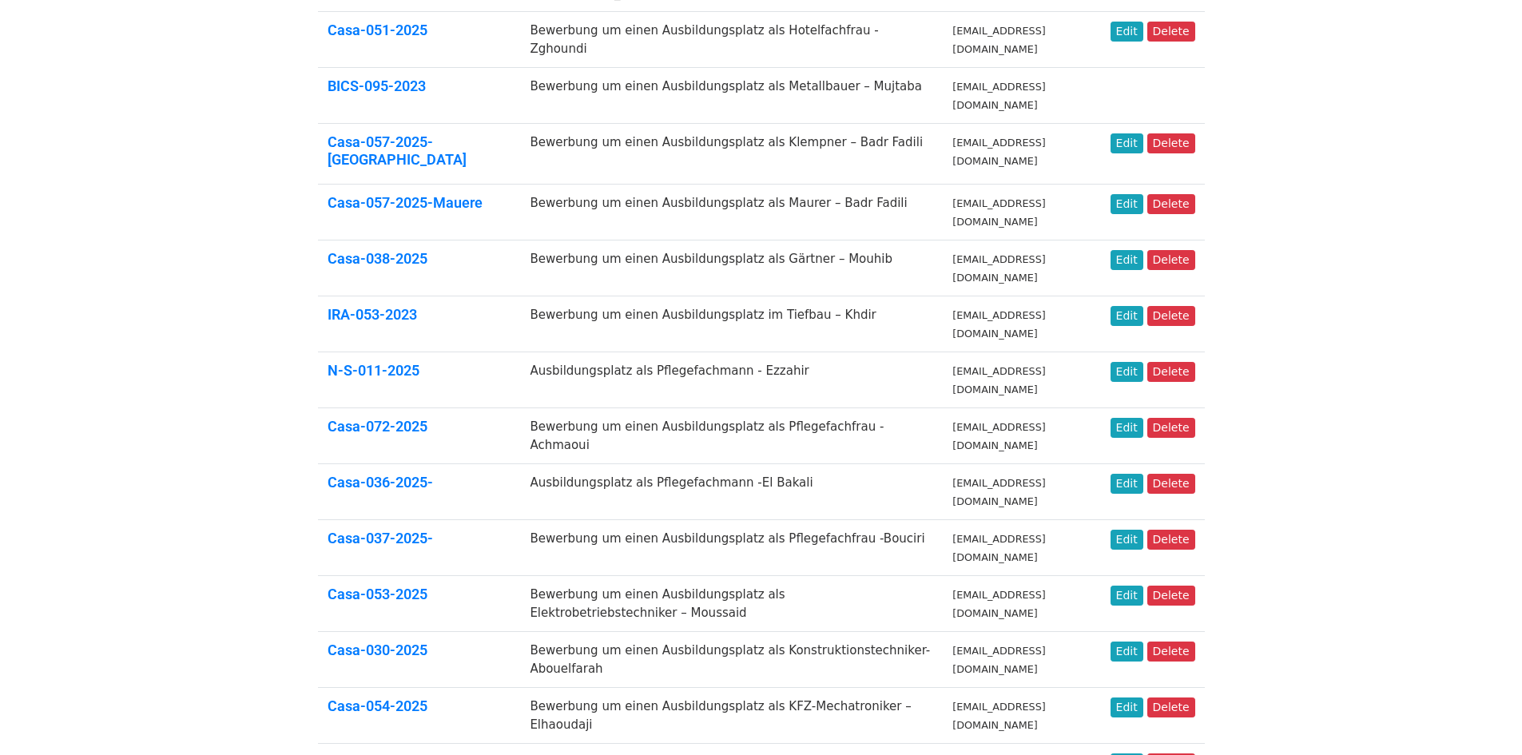
scroll to position [482, 0]
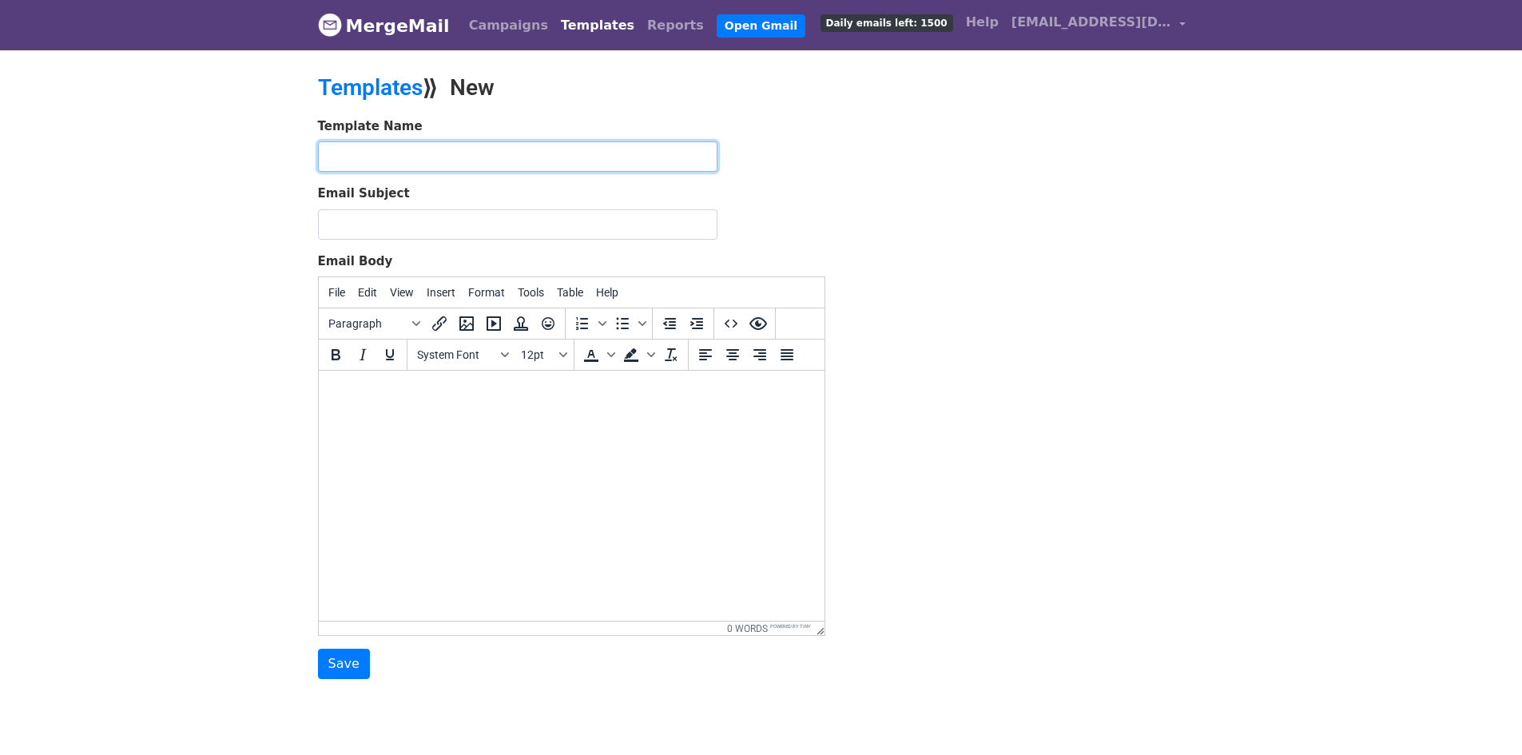
click at [502, 153] on input "text" at bounding box center [517, 156] width 399 height 30
paste input "N-S-021-2025"
type input "N-S-021-2025"
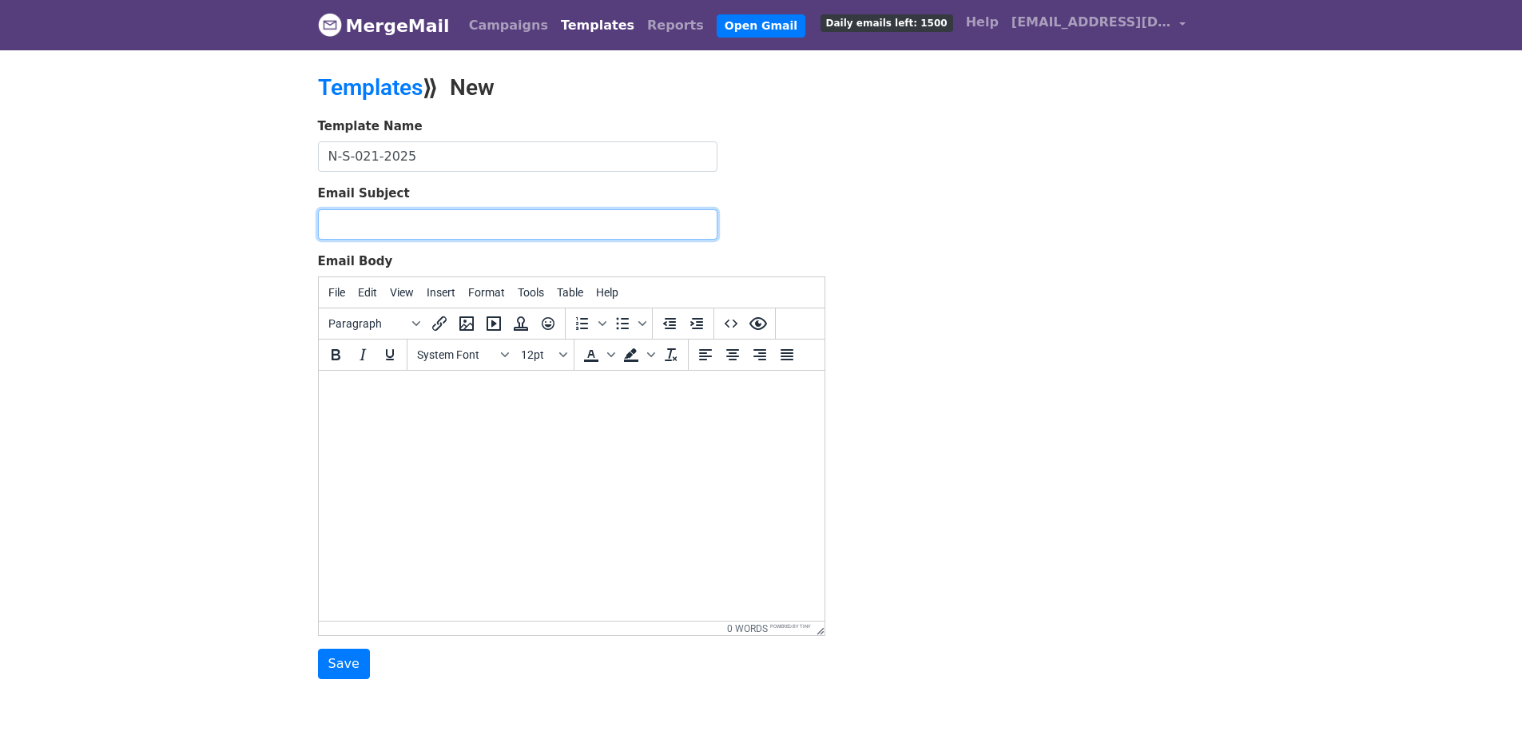
drag, startPoint x: 658, startPoint y: 218, endPoint x: 686, endPoint y: 223, distance: 28.4
click at [659, 219] on input "Email Subject" at bounding box center [517, 224] width 399 height 30
paste input "Bewerbung im Bereich Pflege – Frau El Abraj– Ausbildung 2026"
type input "Bewerbung im Bereich Pflege – Frau El Abraj– Ausbildung 2026"
click at [530, 387] on body at bounding box center [571, 392] width 480 height 18
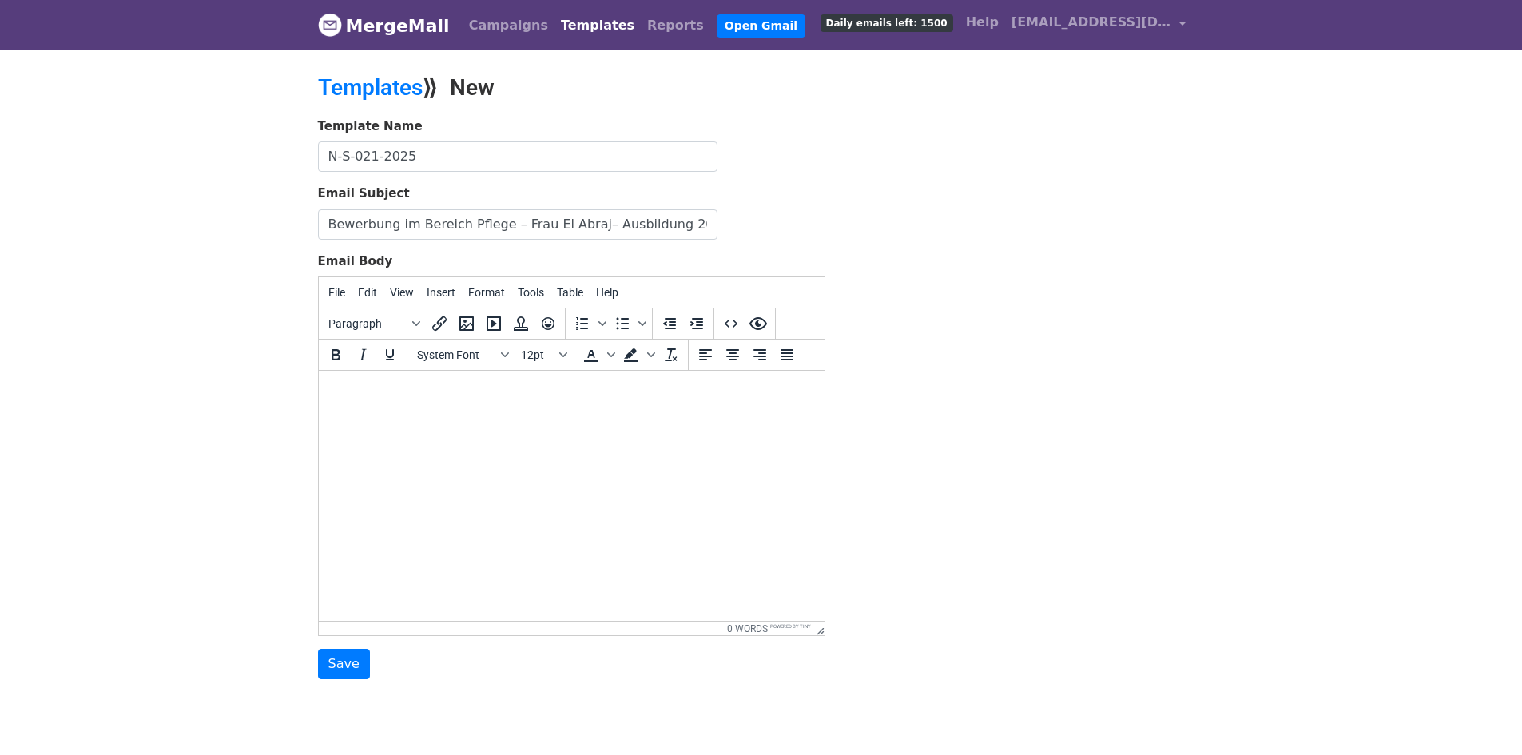
paste body
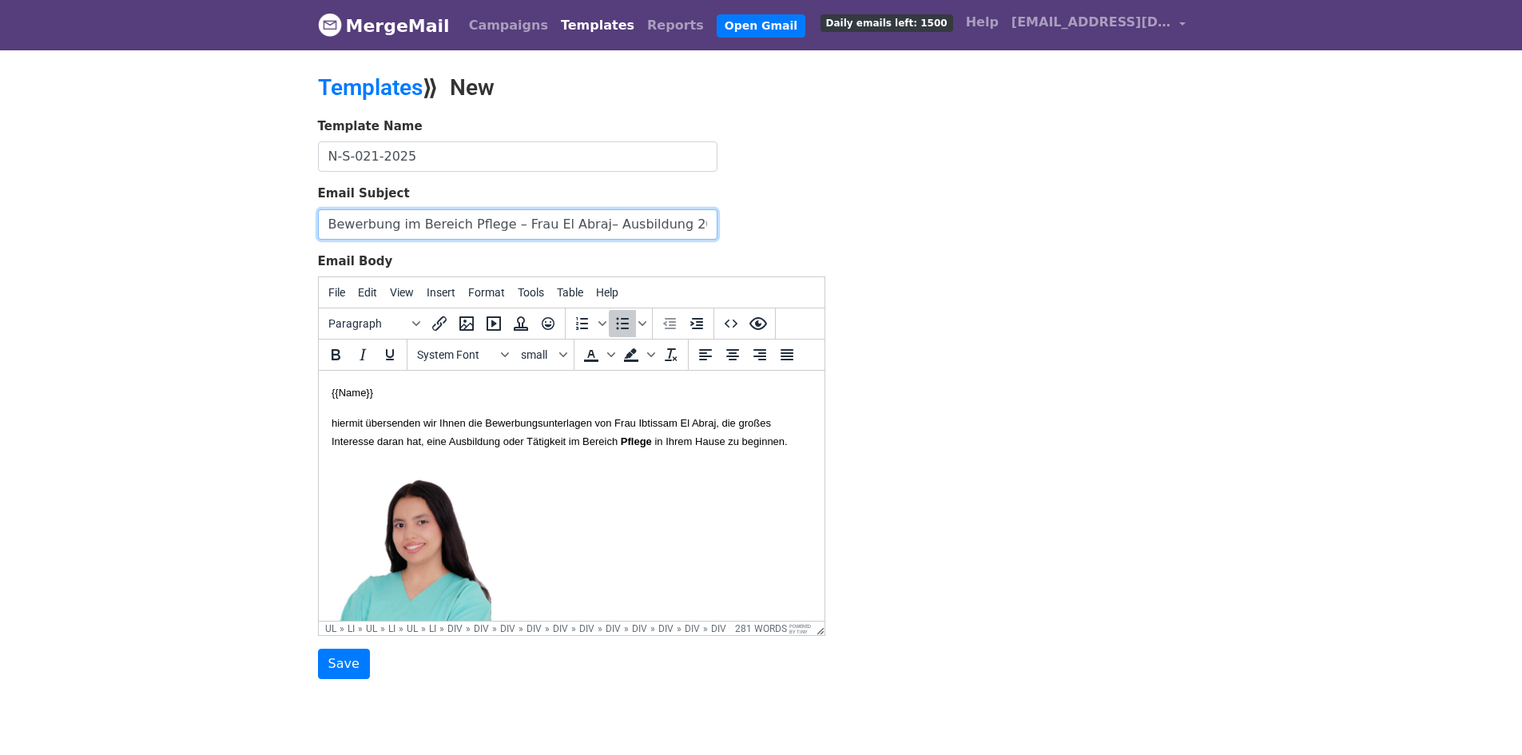
drag, startPoint x: 577, startPoint y: 220, endPoint x: 537, endPoint y: 224, distance: 40.9
click at [536, 224] on input "Bewerbung im Bereich Pflege – Frau El Abraj– Ausbildung 2026" at bounding box center [517, 224] width 399 height 30
paste input "Meryeme El Khaldi"
click at [565, 224] on input "Bewerbung im Bereich Pflege – Frau Meryeme El Khaldi– Ausbildung 2026" at bounding box center [517, 224] width 399 height 30
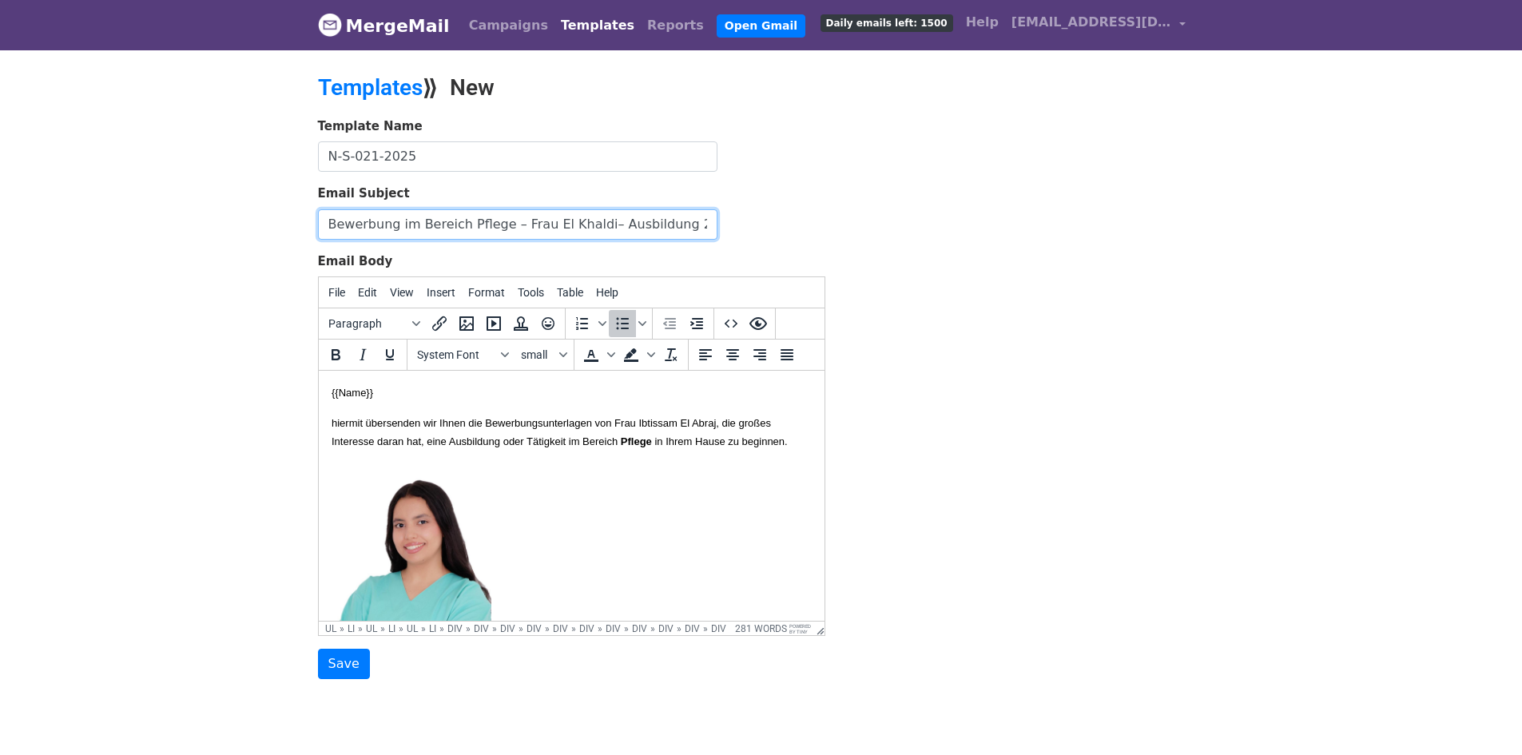
click at [709, 225] on input "Bewerbung im Bereich Pflege – Frau El Khaldi– Ausbildung 2026" at bounding box center [517, 224] width 399 height 30
type input "Bewerbung im Bereich Pflege – Frau El Khaldi– Ausbildung 2026"
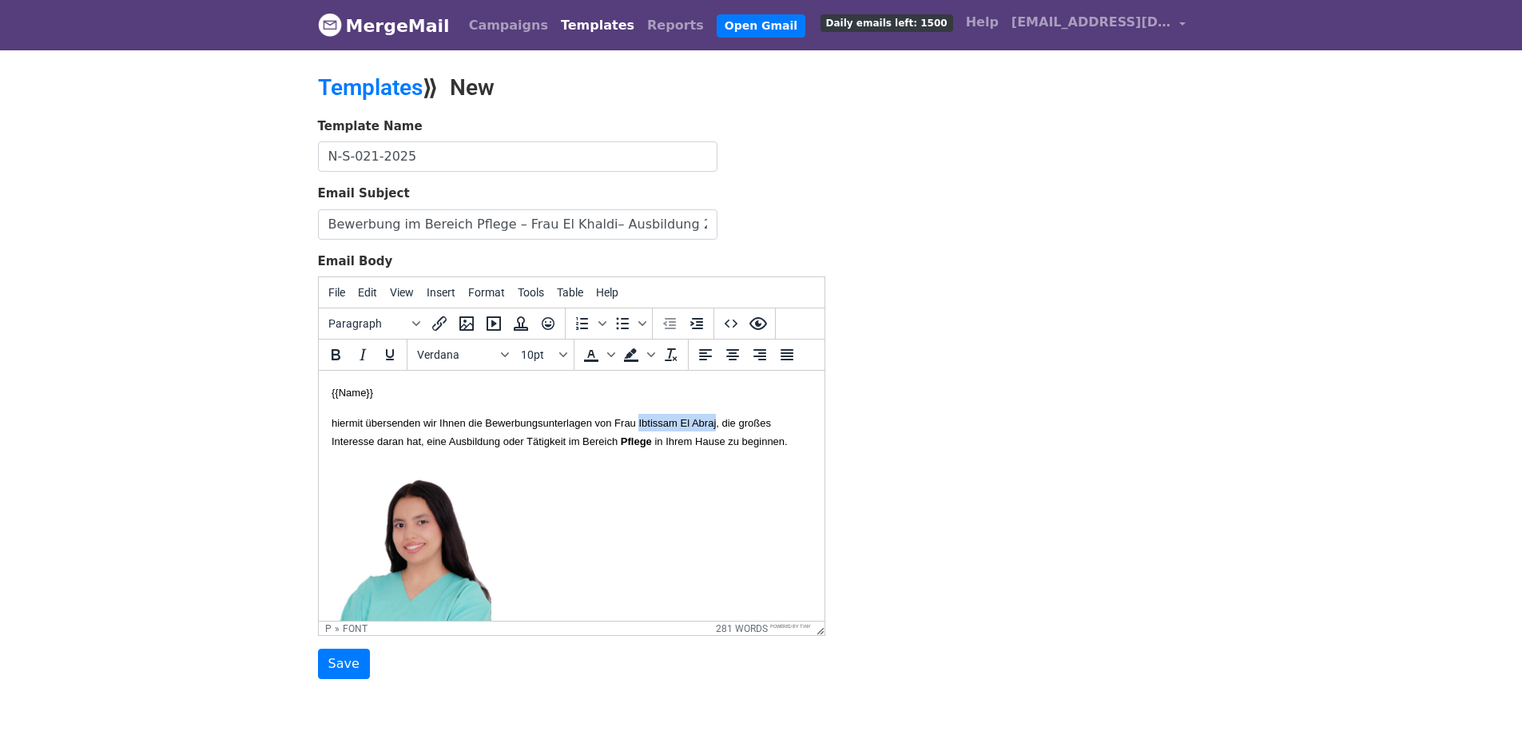
drag, startPoint x: 682, startPoint y: 421, endPoint x: 771, endPoint y: 415, distance: 88.8
click at [771, 415] on p "hiermit übersenden wir Ihnen die Bewerbungsunterlagen von Frau Ibtissam El Abra…" at bounding box center [571, 432] width 480 height 36
drag, startPoint x: 356, startPoint y: 402, endPoint x: 483, endPoint y: 486, distance: 152.6
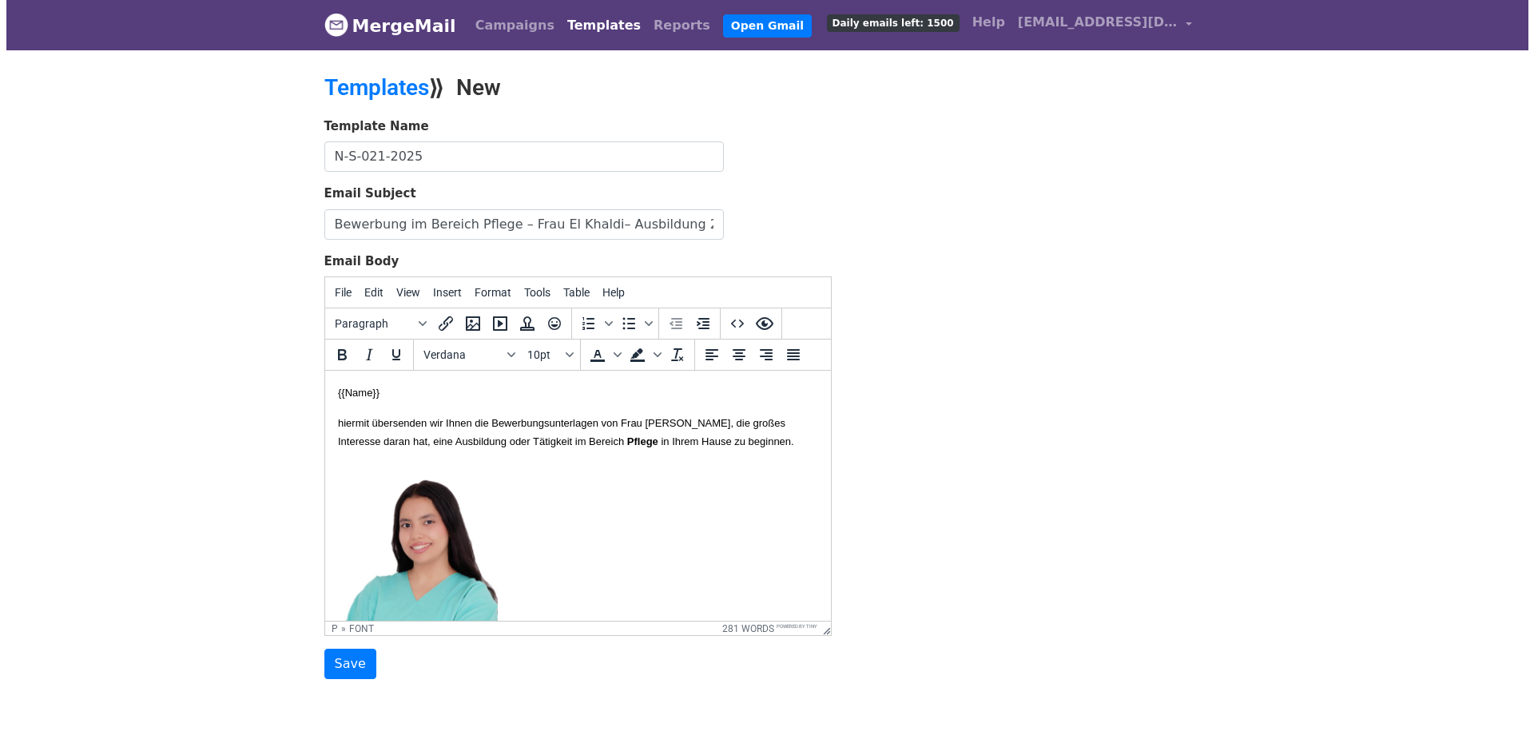
scroll to position [80, 0]
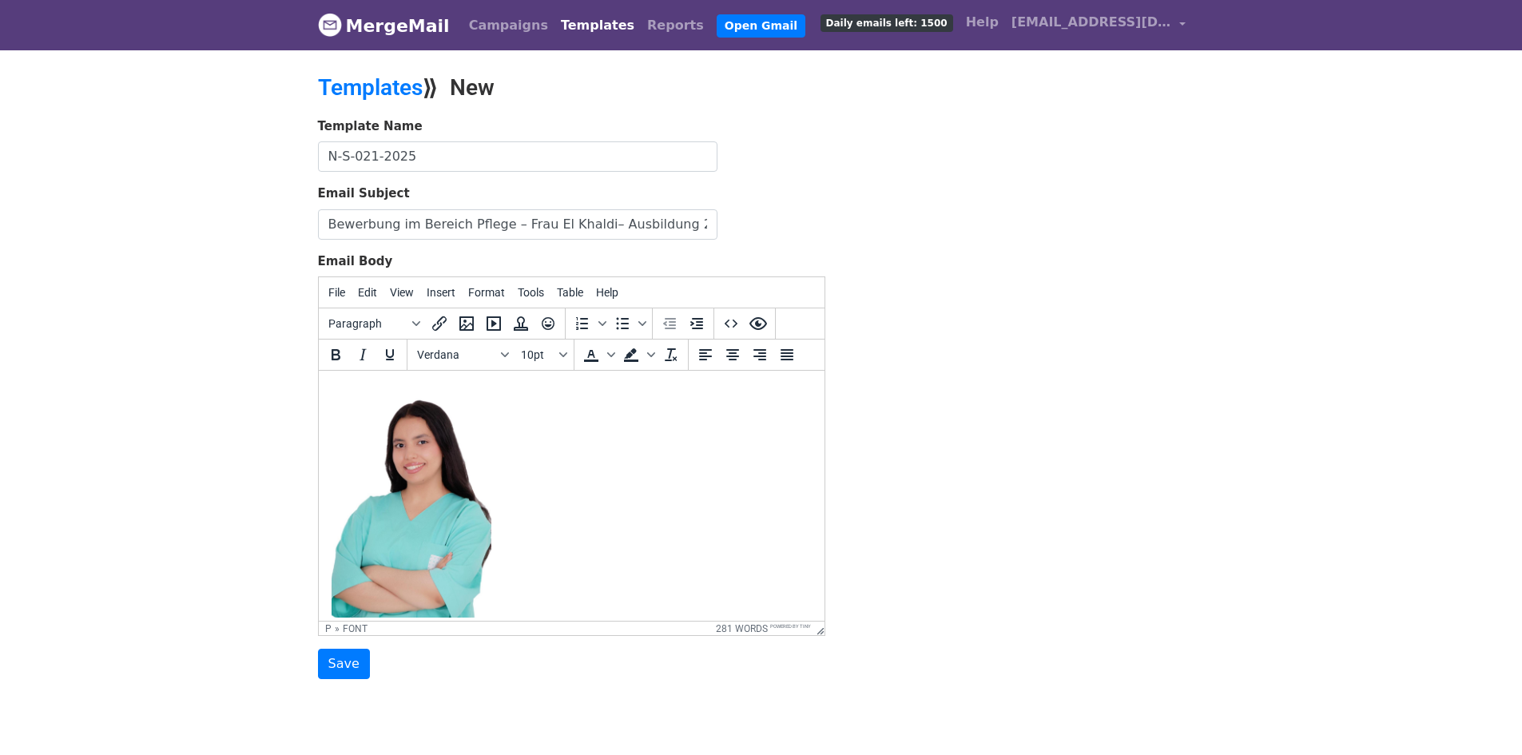
click at [455, 529] on img at bounding box center [411, 500] width 160 height 235
click at [467, 319] on icon "Insert/edit image" at bounding box center [466, 323] width 19 height 19
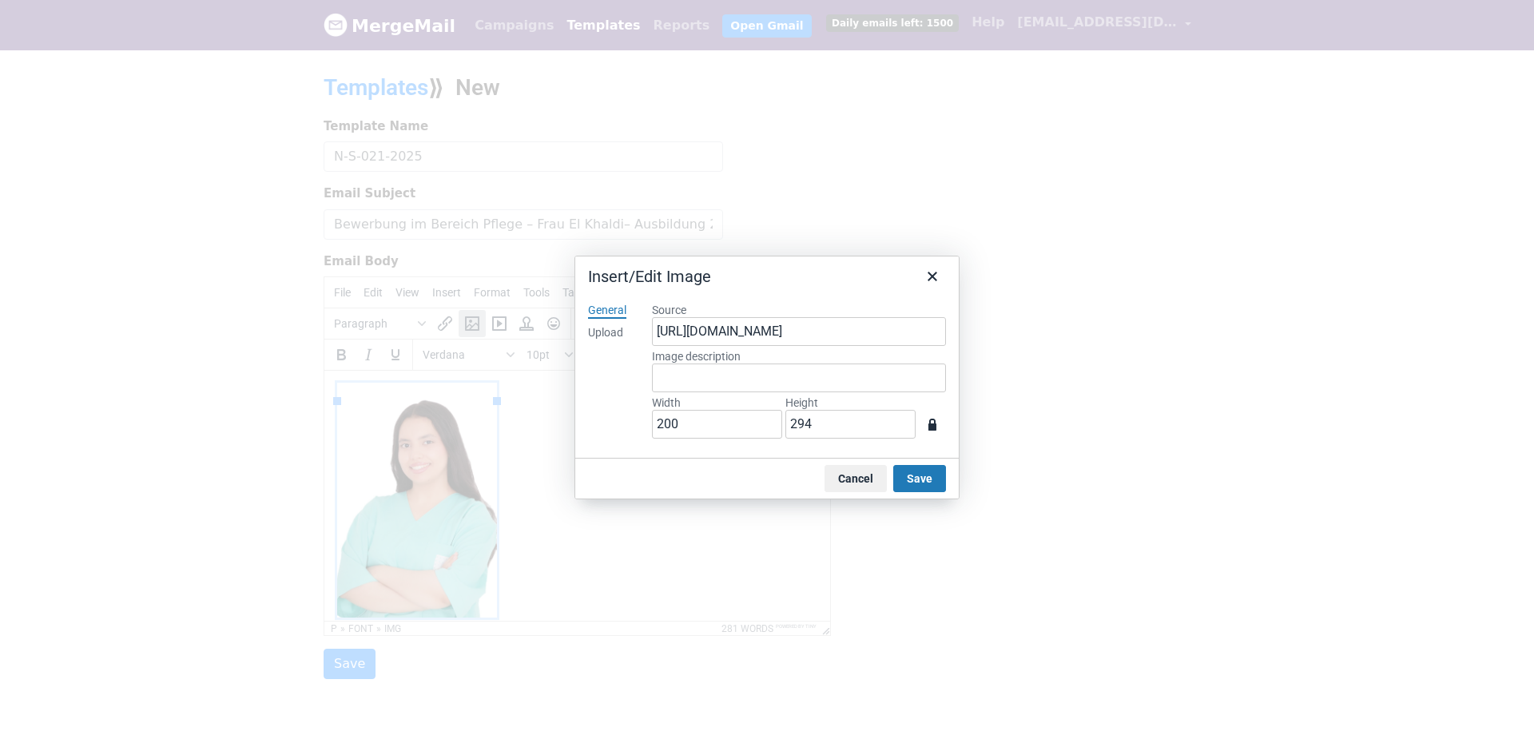
click at [608, 329] on div "Upload" at bounding box center [605, 333] width 35 height 16
click at [801, 369] on div "Drop an image here Browse for an image" at bounding box center [799, 373] width 294 height 140
click at [802, 383] on button "Browse for an image" at bounding box center [799, 386] width 134 height 27
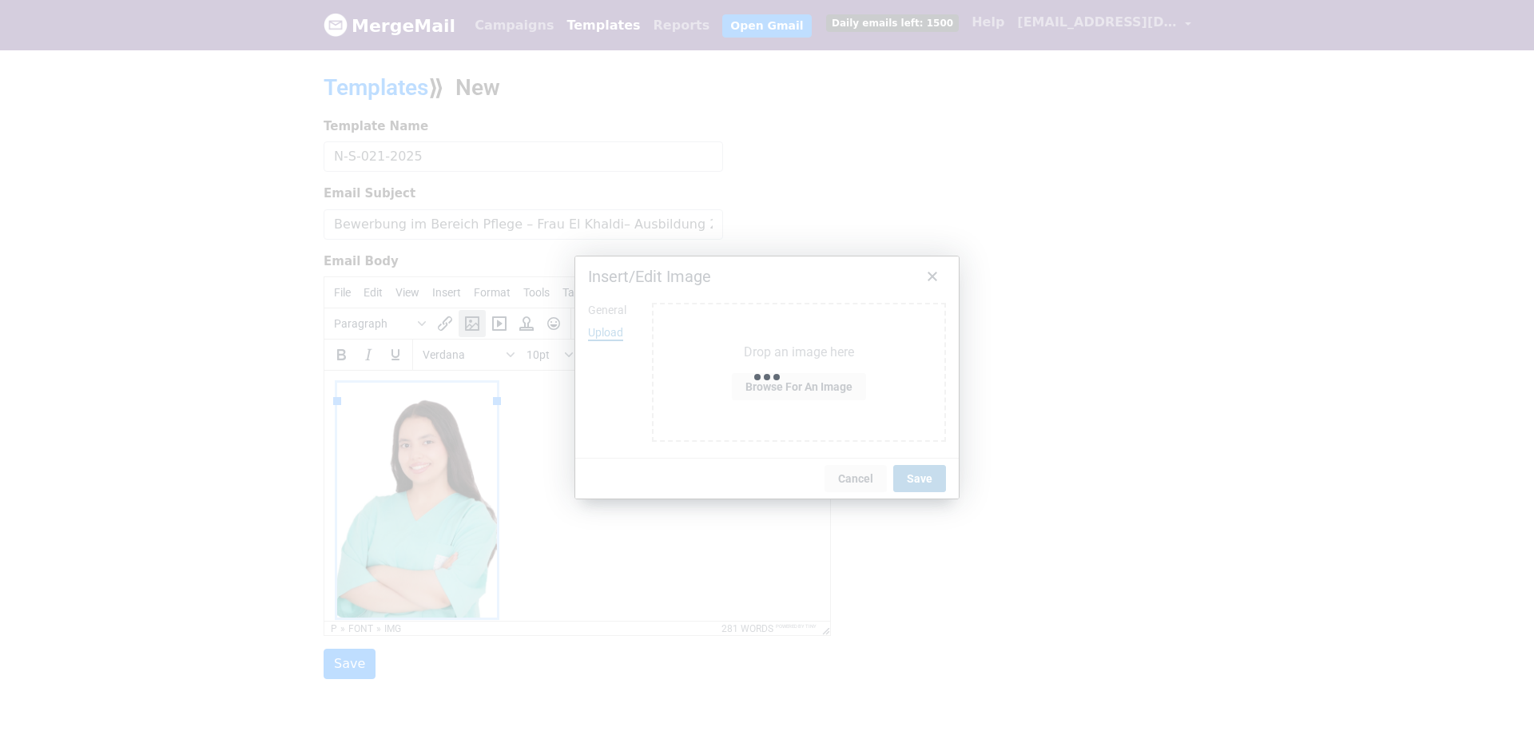
drag, startPoint x: 594, startPoint y: 408, endPoint x: 597, endPoint y: 418, distance: 9.9
click at [597, 415] on div "Uploading image" at bounding box center [766, 377] width 383 height 243
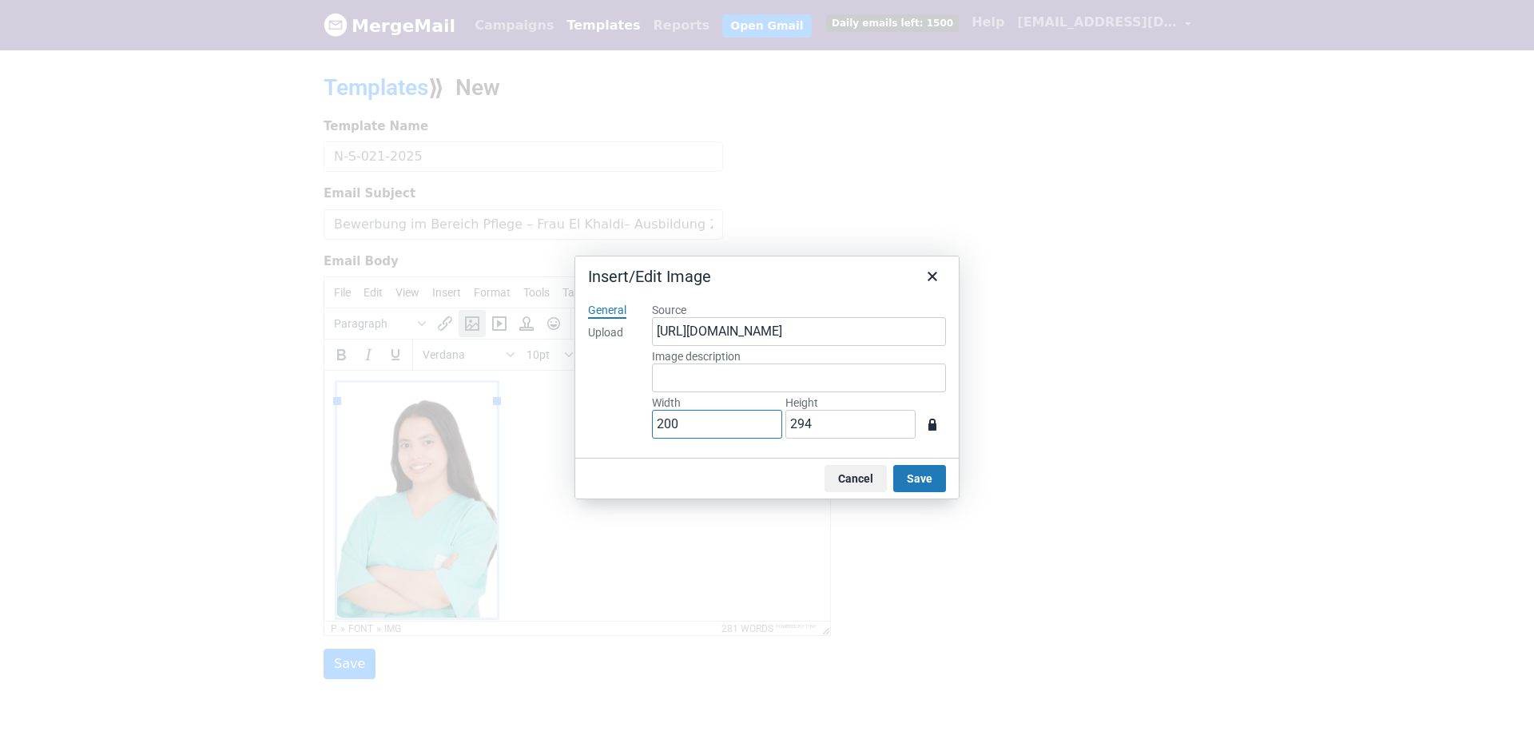
click at [740, 418] on input "200" at bounding box center [717, 424] width 130 height 29
click at [633, 395] on div "General Upload" at bounding box center [607, 374] width 64 height 169
type input "830"
type input "1051"
click at [702, 426] on input "830" at bounding box center [717, 424] width 130 height 29
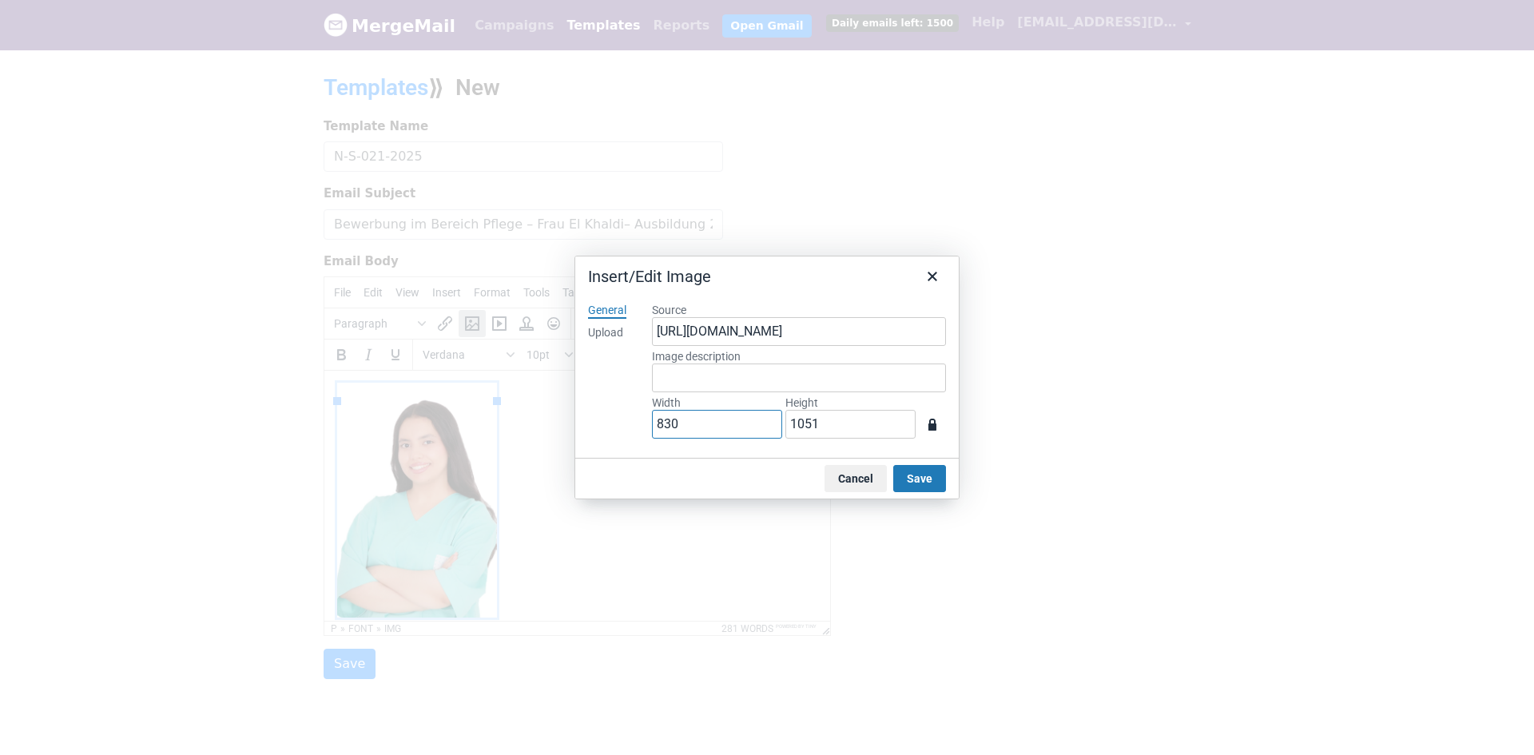
drag, startPoint x: 712, startPoint y: 423, endPoint x: 580, endPoint y: 421, distance: 131.8
click at [566, 418] on div "Insert/Edit Image General Upload Source https://www.mergemail.co/files/blobs/re…" at bounding box center [767, 377] width 1534 height 755
type input "2"
type input "3"
type input "20"
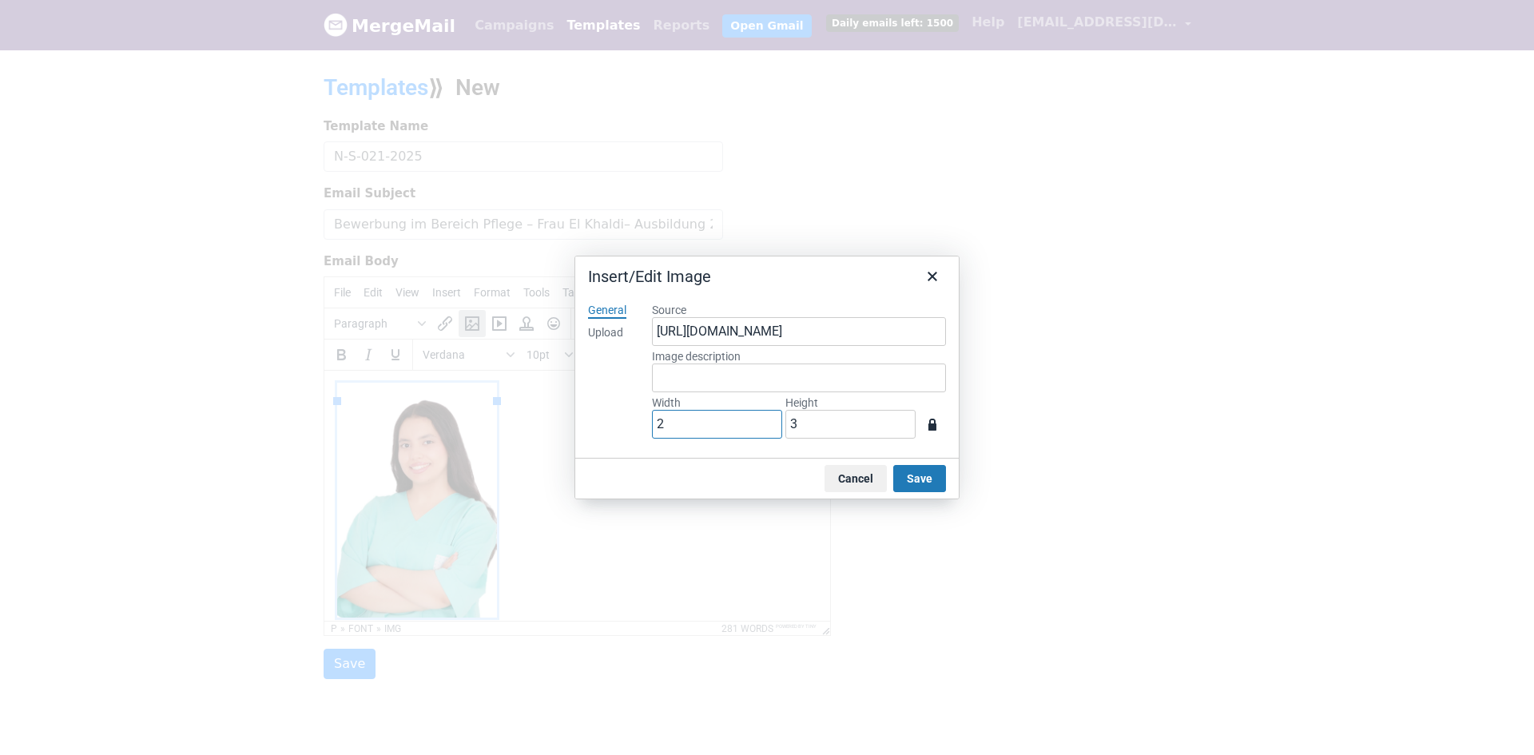
type input "29"
type input "200"
type input "294"
drag, startPoint x: 923, startPoint y: 476, endPoint x: 362, endPoint y: 98, distance: 676.1
click at [923, 476] on button "Save" at bounding box center [919, 478] width 53 height 27
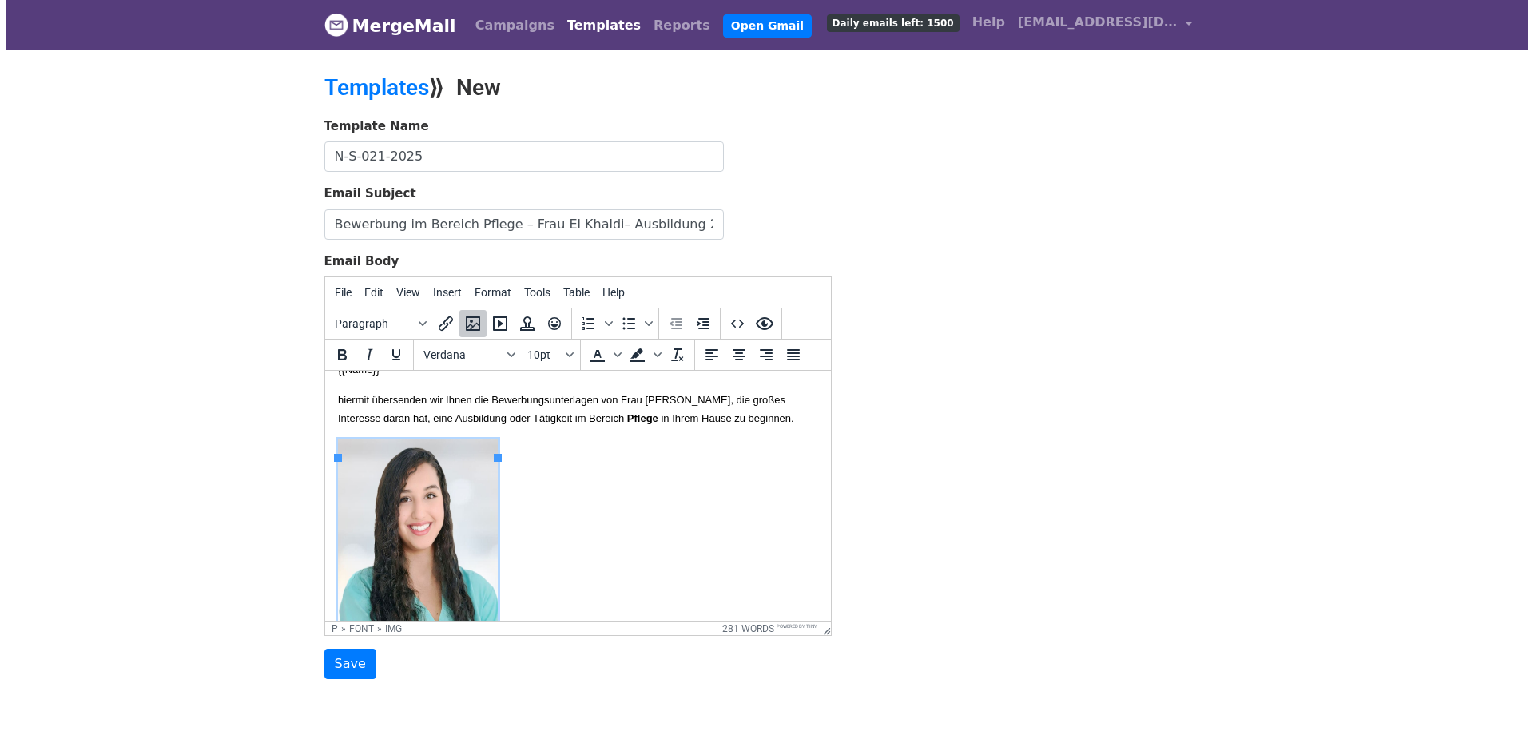
scroll to position [19, 0]
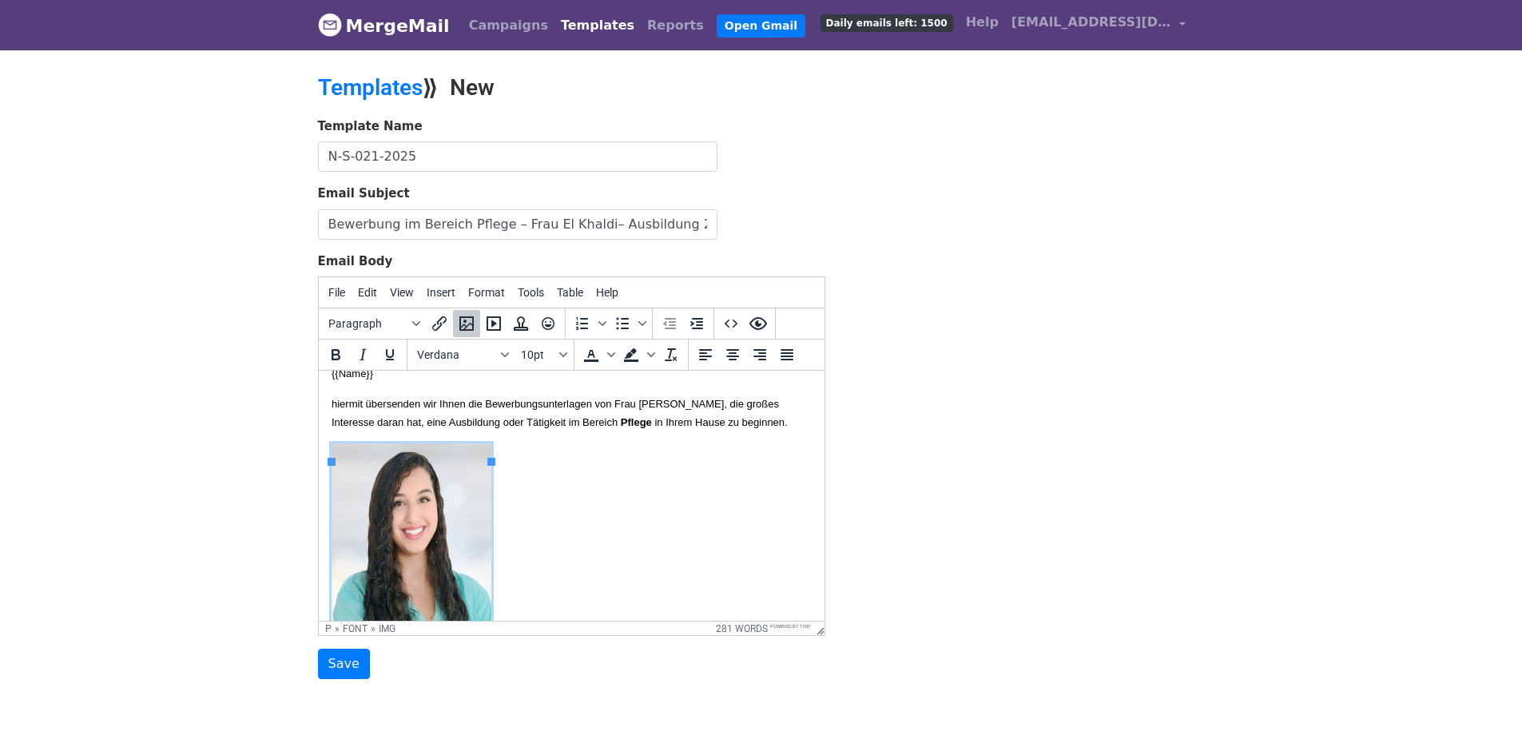
click at [438, 492] on img at bounding box center [411, 560] width 160 height 235
click at [462, 329] on icon "Insert/edit image" at bounding box center [466, 323] width 14 height 14
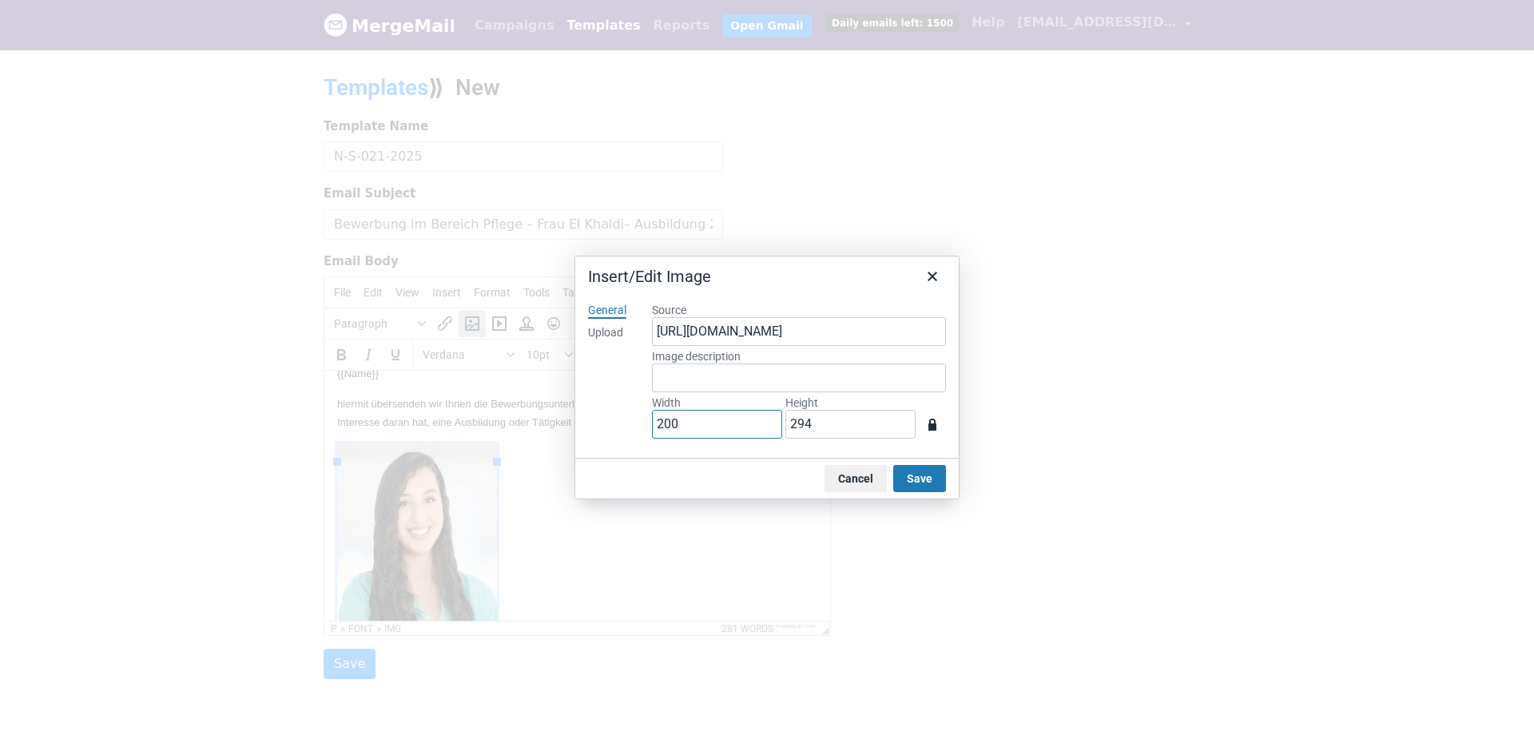
drag, startPoint x: 697, startPoint y: 427, endPoint x: 581, endPoint y: 411, distance: 116.8
click at [562, 414] on div "Insert/Edit Image General Upload Source https://www.mergemail.co/files/blobs/re…" at bounding box center [767, 377] width 1534 height 755
type input "2"
type input "3"
type input "22"
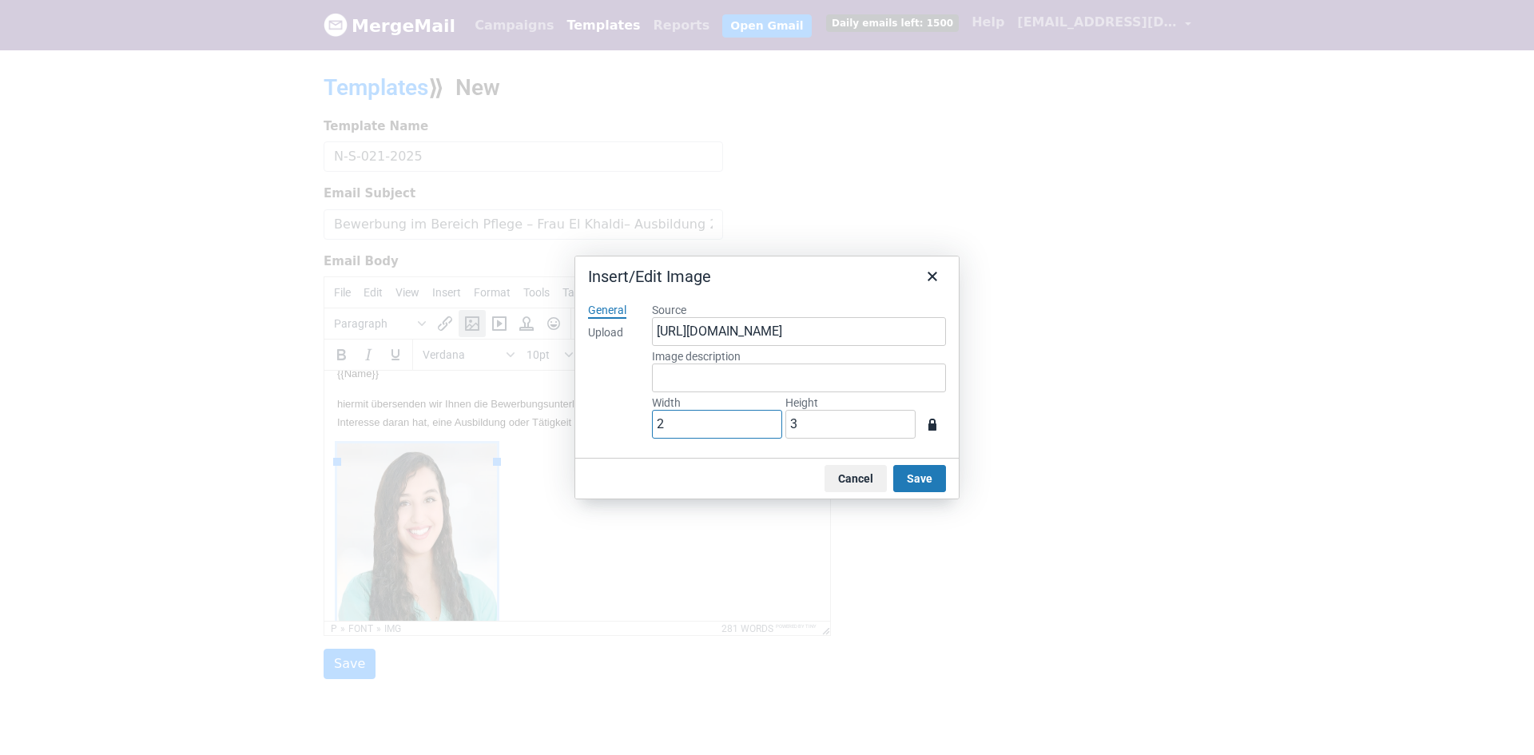
type input "32"
type input "220"
type input "323"
click at [918, 469] on button "Save" at bounding box center [919, 478] width 53 height 27
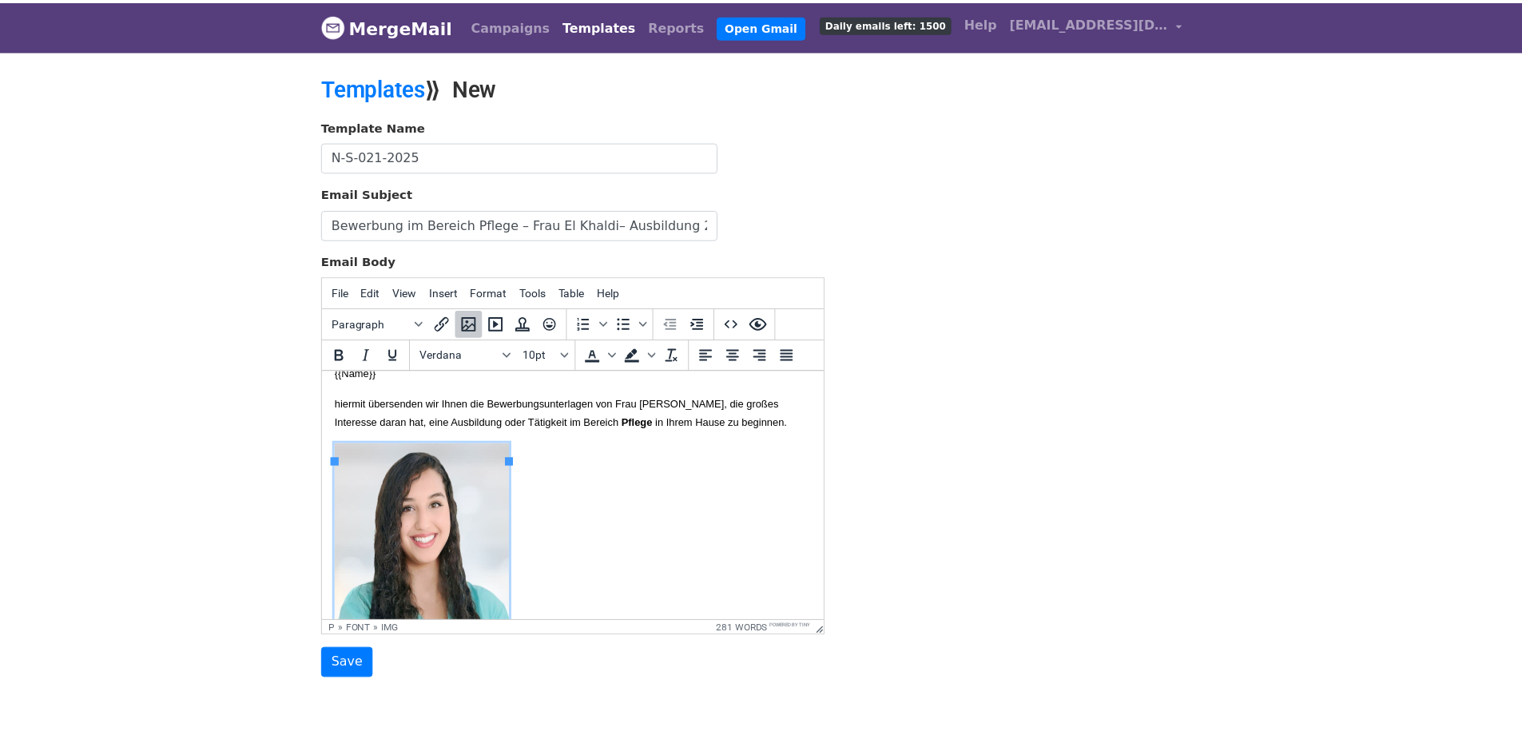
scroll to position [110, 0]
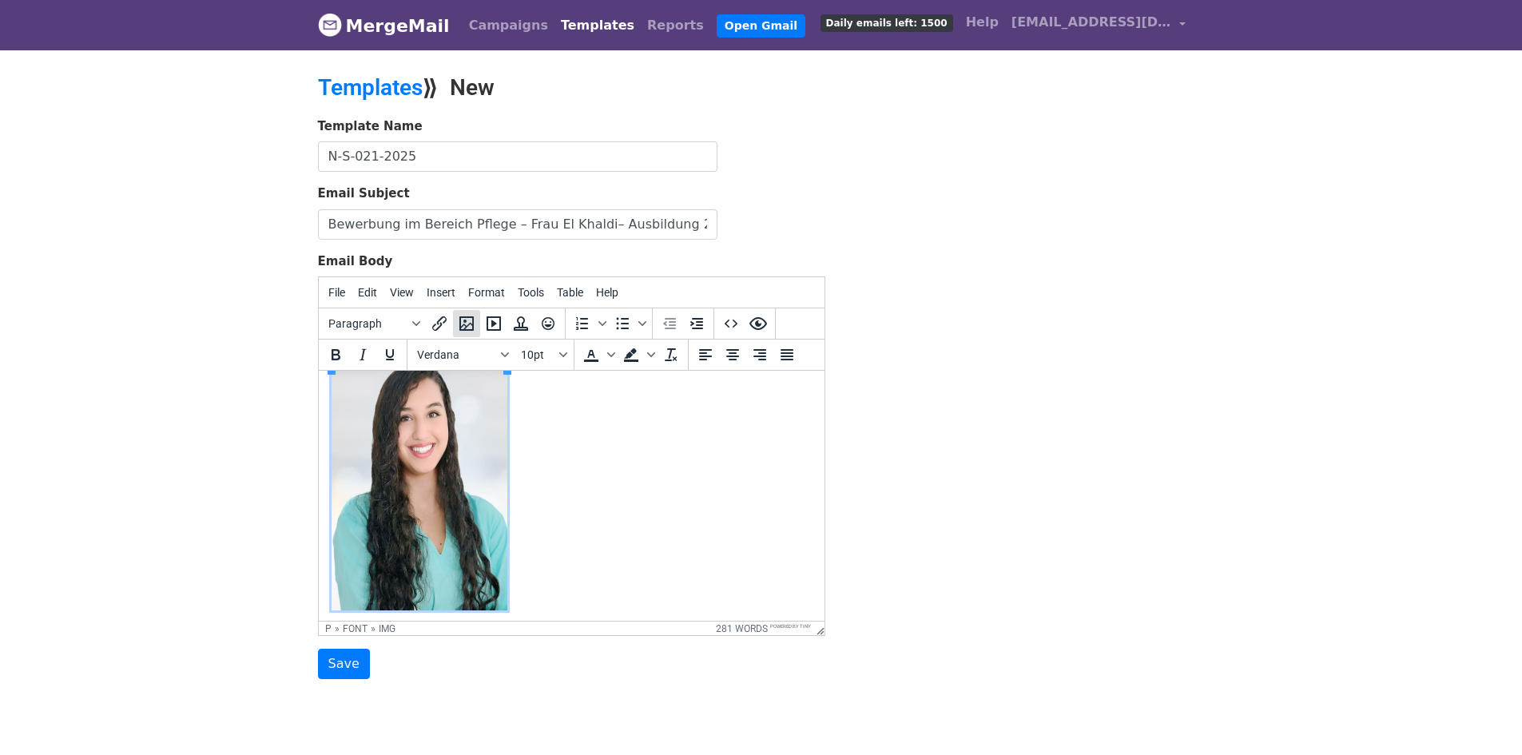
click at [465, 322] on icon "Insert/edit image" at bounding box center [466, 323] width 14 height 14
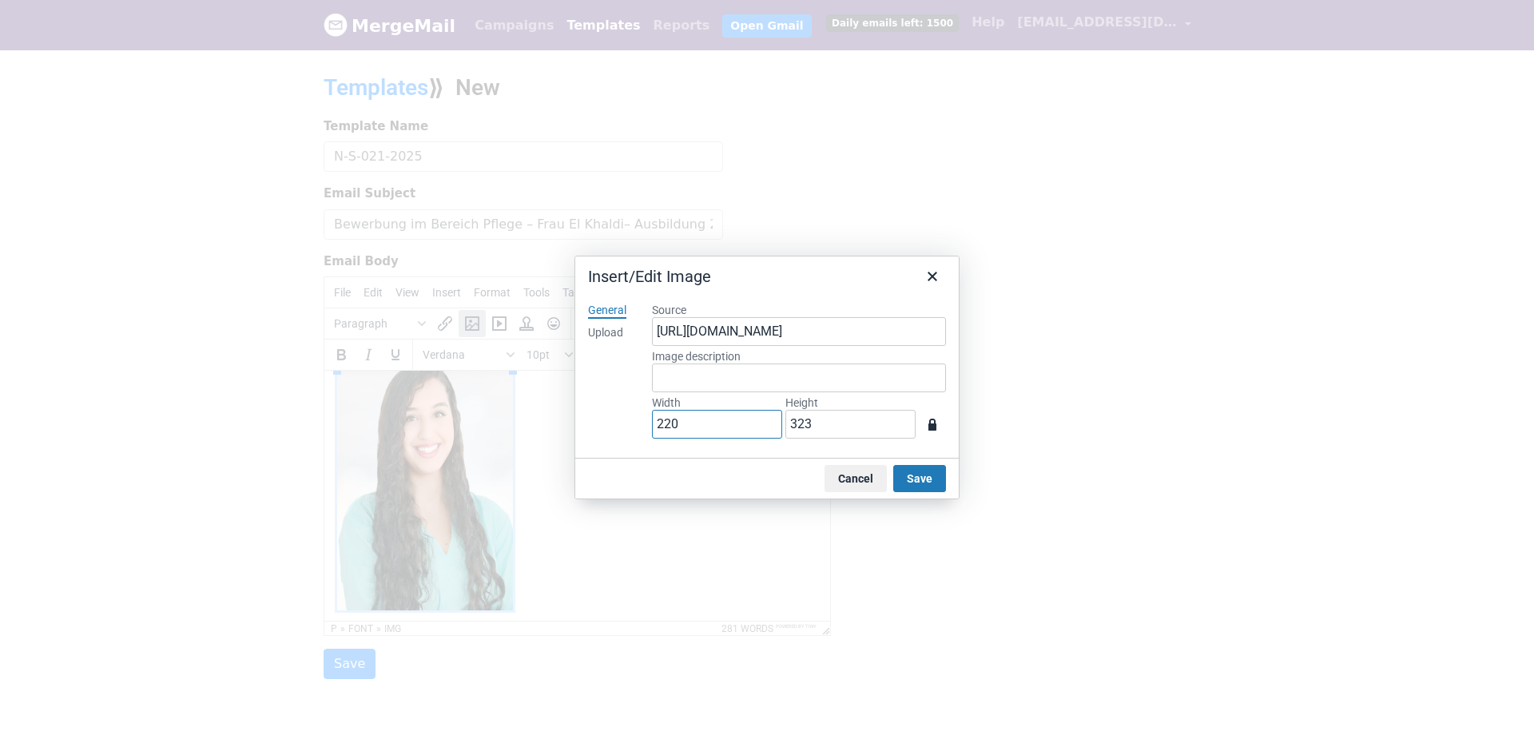
drag, startPoint x: 692, startPoint y: 424, endPoint x: 538, endPoint y: 408, distance: 154.2
click at [535, 410] on div "Insert/Edit Image General Upload Source https://www.mergemail.co/files/blobs/re…" at bounding box center [767, 377] width 1534 height 755
type input "1"
type input "18"
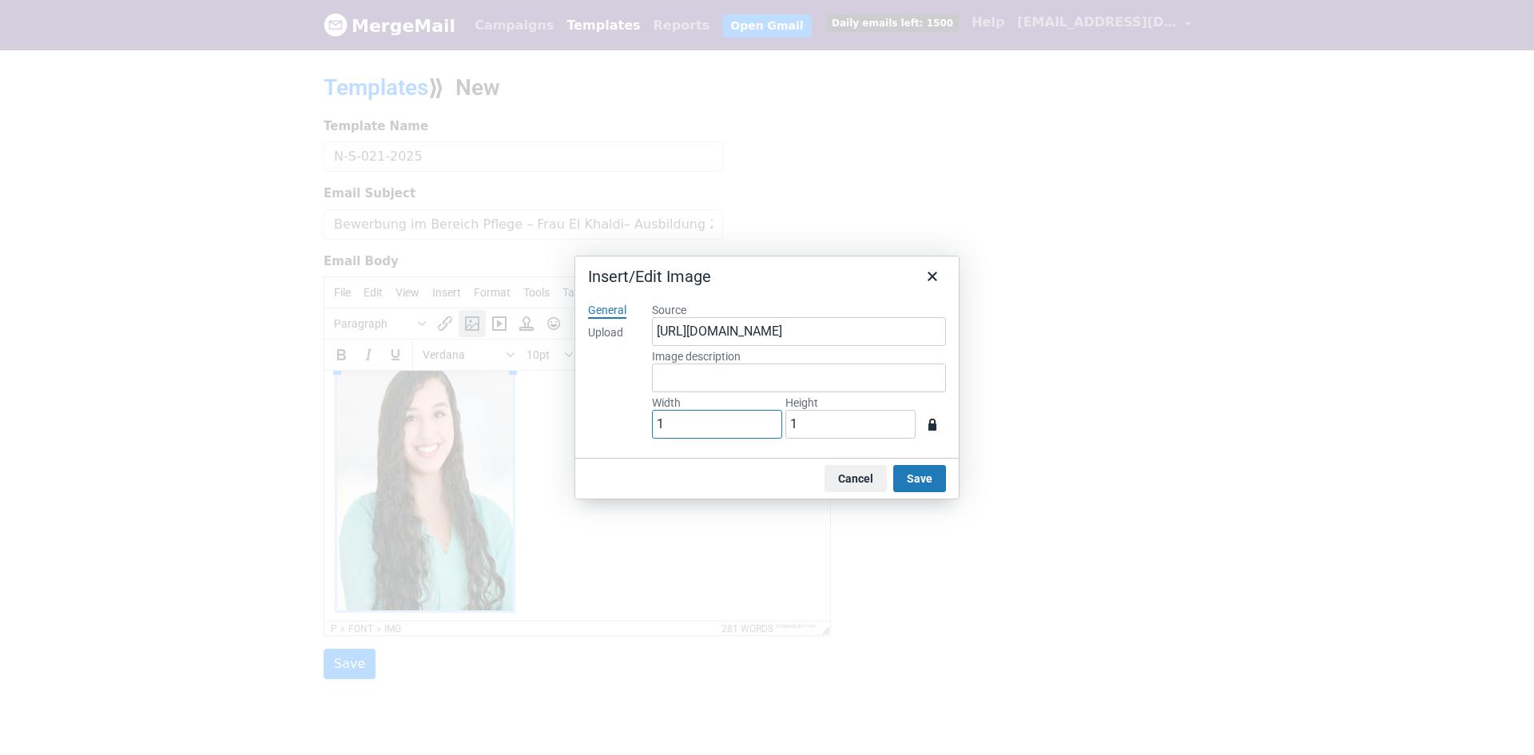
type input "26"
type input "180"
type input "264"
click at [934, 473] on button "Save" at bounding box center [919, 478] width 53 height 27
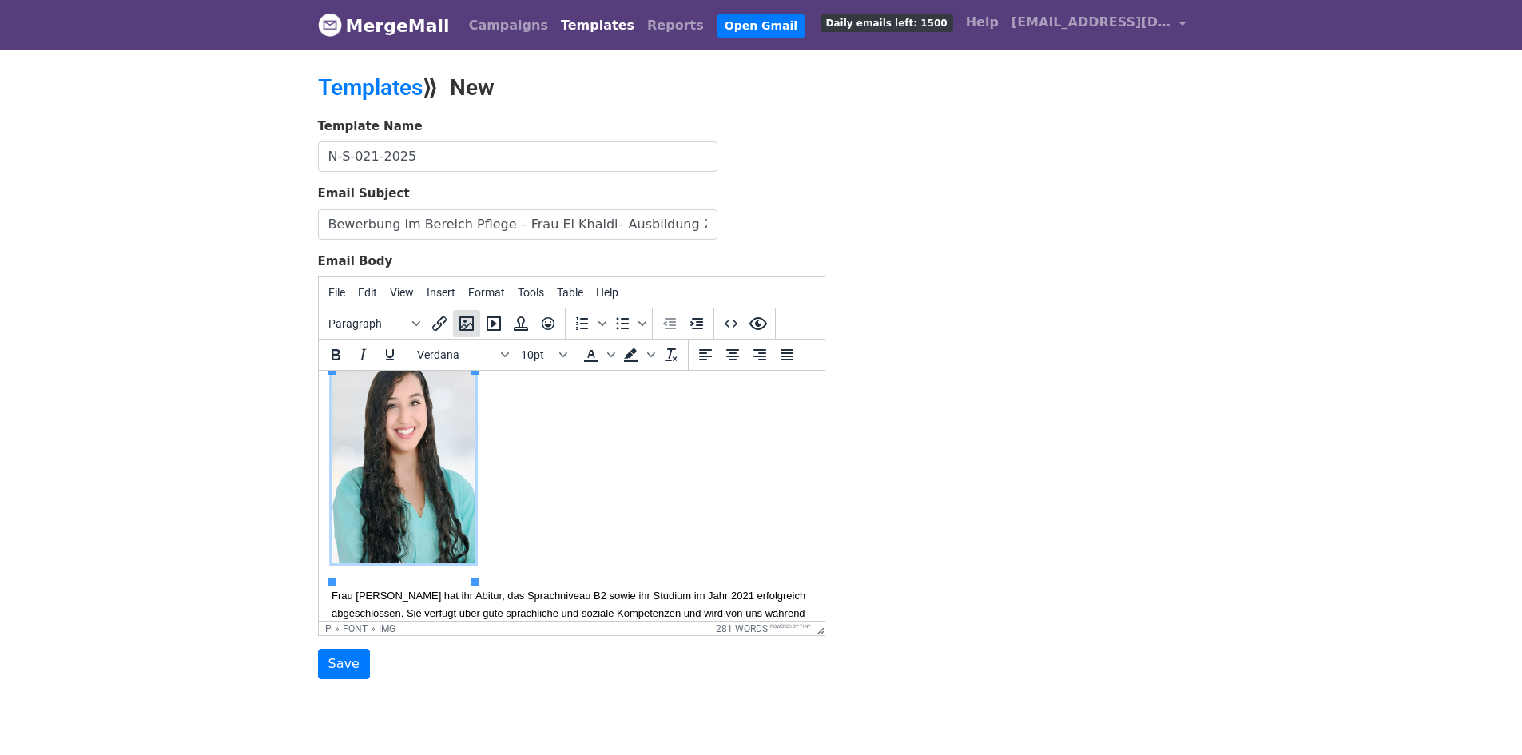
click at [467, 316] on icon "Insert/edit image" at bounding box center [466, 323] width 14 height 14
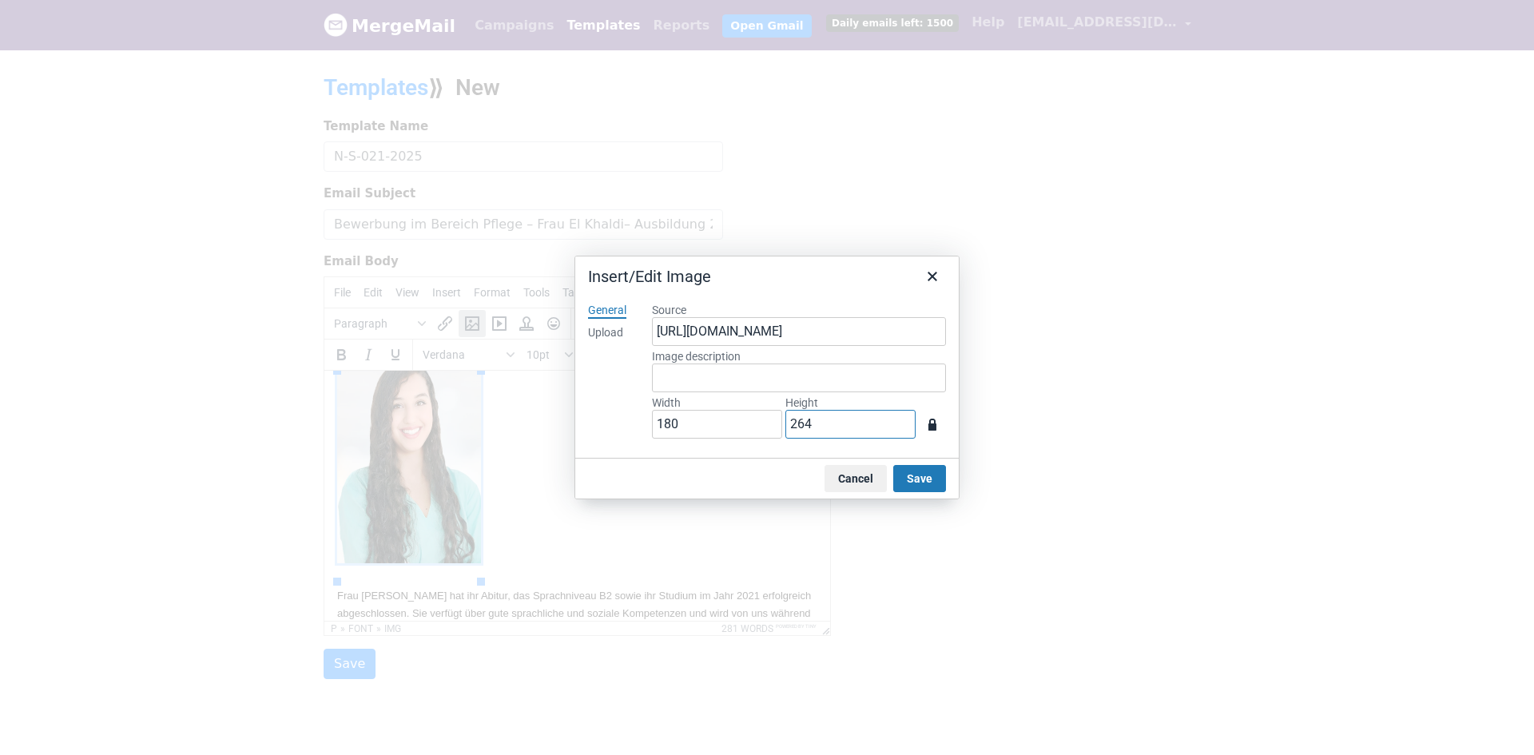
drag, startPoint x: 747, startPoint y: 419, endPoint x: 764, endPoint y: 425, distance: 18.4
click at [745, 419] on div "Width 180 Height 264" at bounding box center [799, 418] width 294 height 46
type input "1"
type input "2"
type input "15"
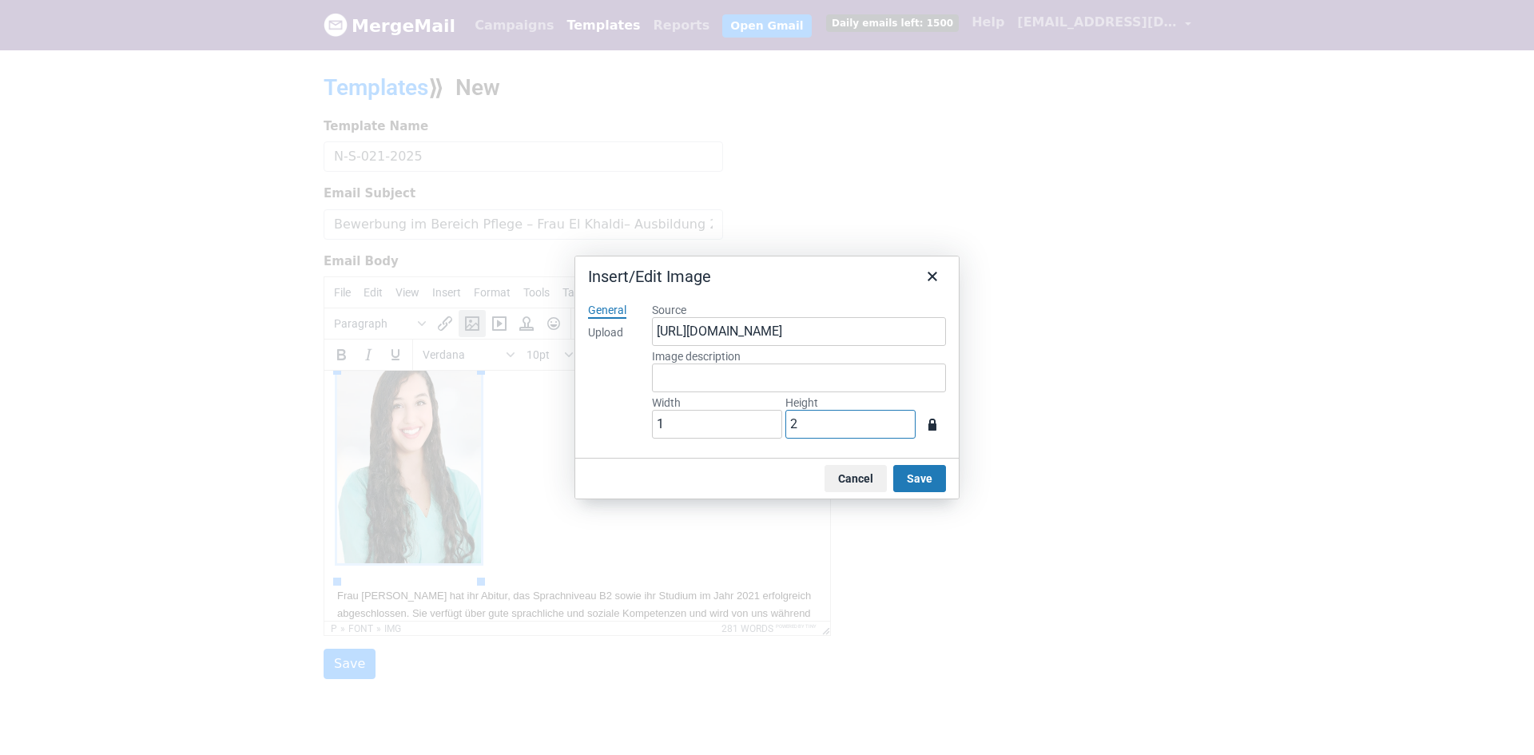
type input "22"
type input "150"
type input "220"
drag, startPoint x: 945, startPoint y: 477, endPoint x: 859, endPoint y: 485, distance: 85.8
click at [934, 478] on button "Save" at bounding box center [919, 478] width 53 height 27
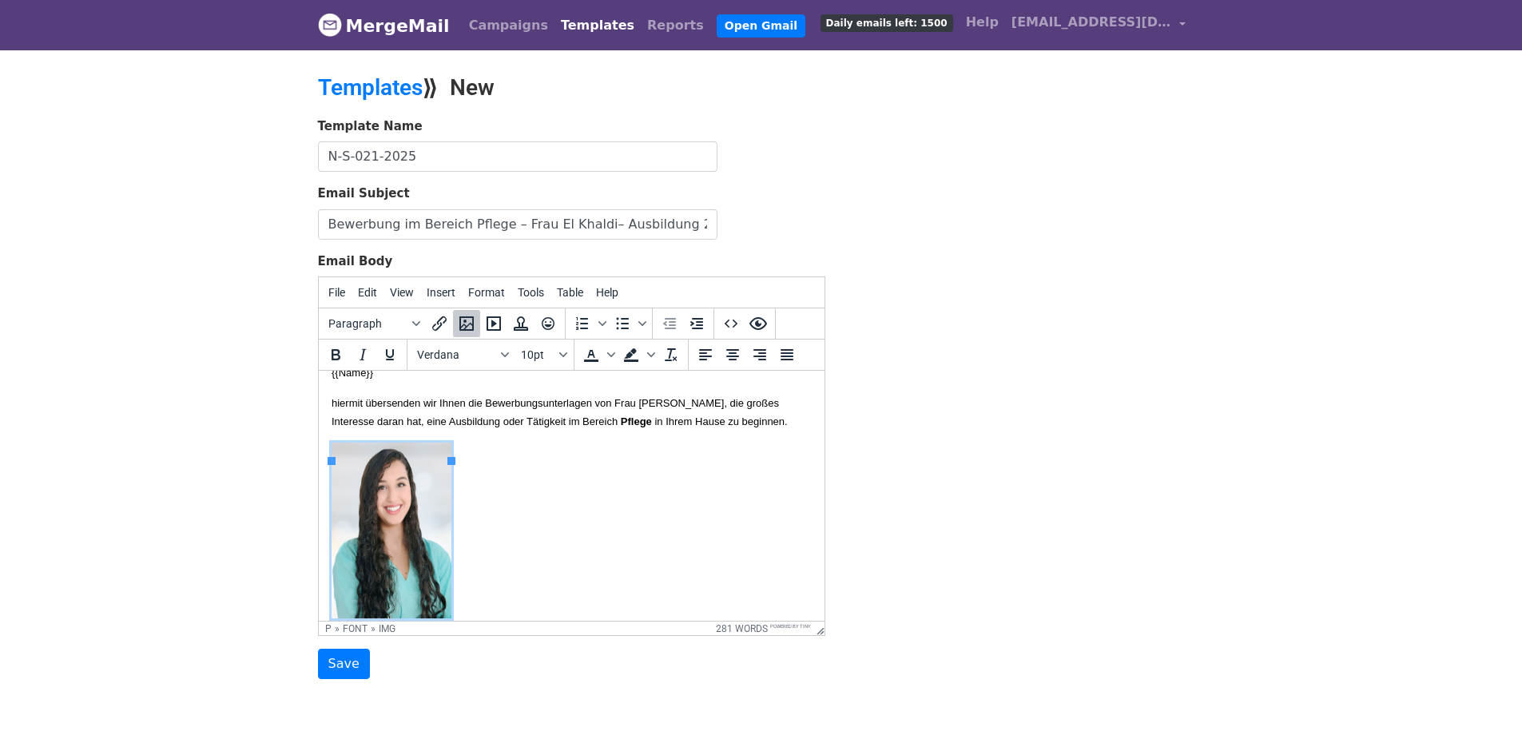
scroll to position [0, 0]
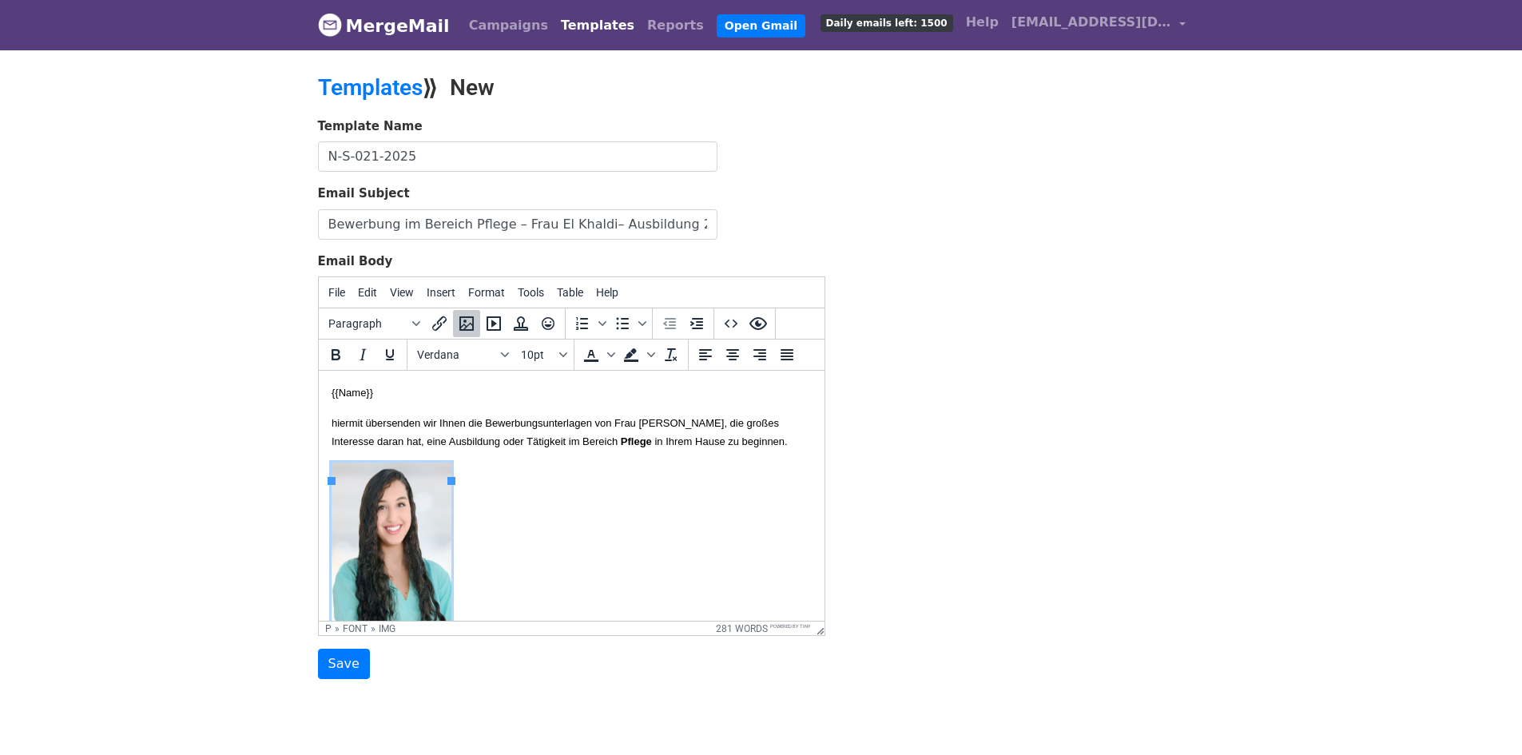
click at [537, 484] on p "Frau Abraj hat ihr Abitur, das Sprachniveau B2 sowie ihr Studium im Jahr 2021 e…" at bounding box center [571, 597] width 480 height 270
click at [572, 450] on p "hiermit übersenden wir Ihnen die Bewerbungsunterlagen von Frau Meryeme El Khald…" at bounding box center [571, 432] width 480 height 36
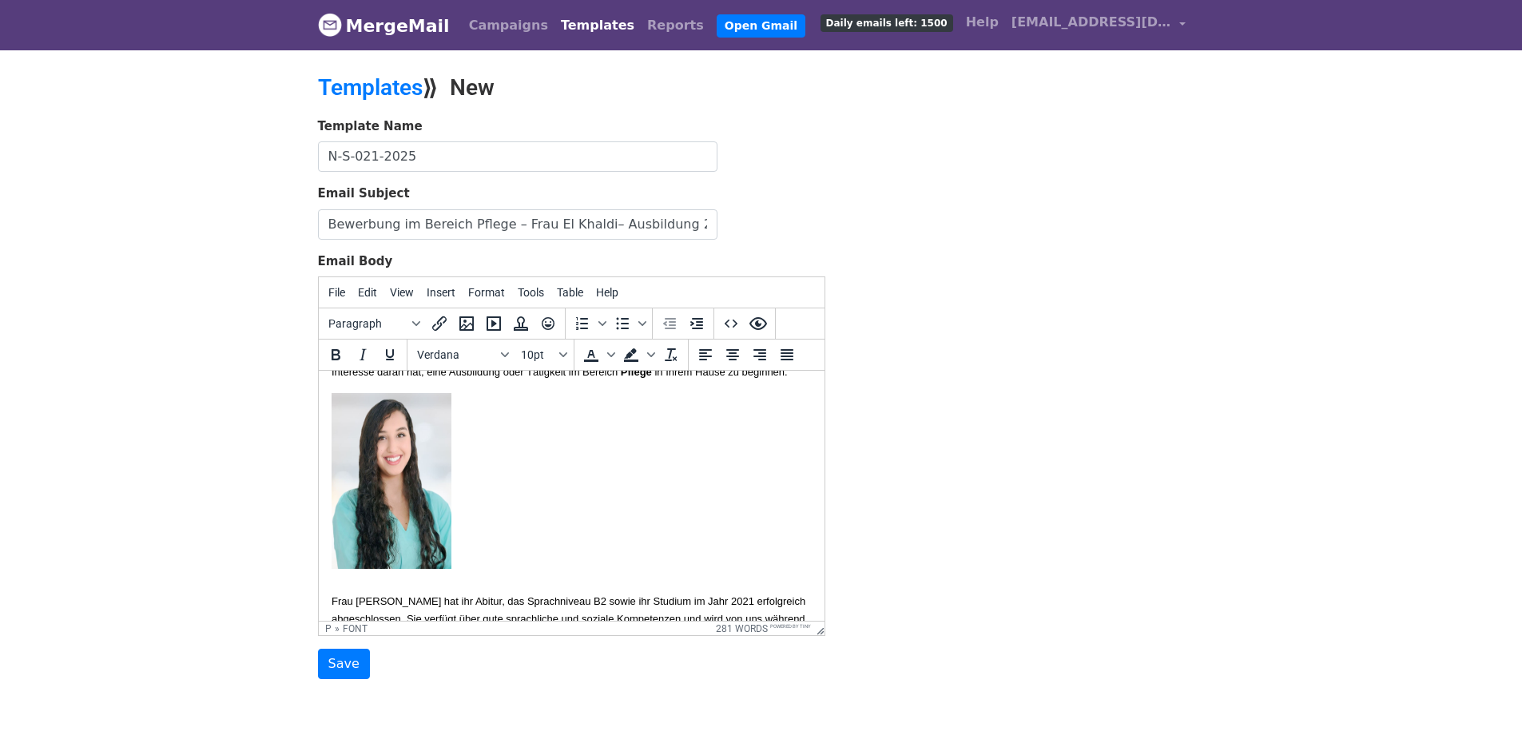
scroll to position [160, 0]
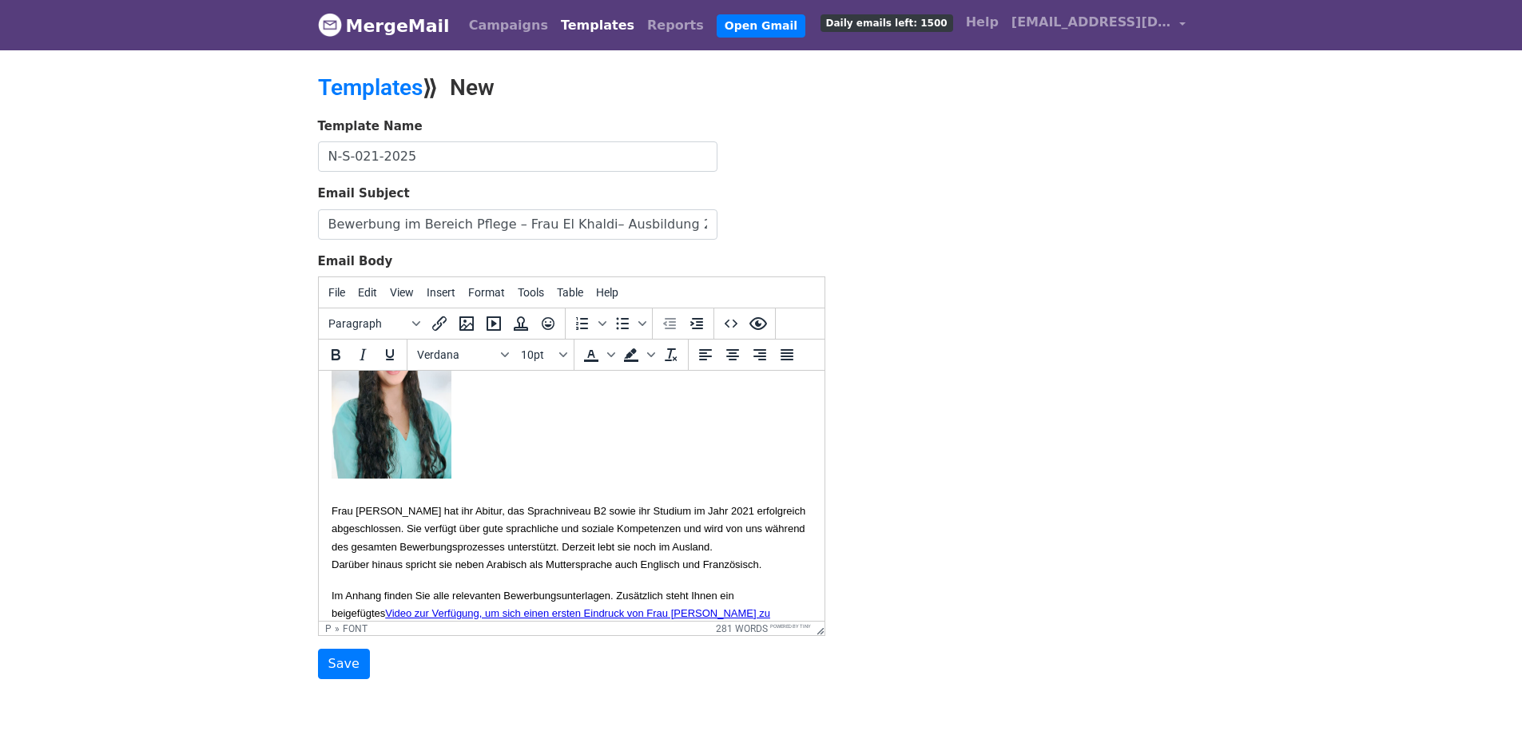
click at [474, 524] on font "Frau Abraj hat ihr Abitur, das Sprachniveau B2 sowie ihr Studium im Jahr 2021 e…" at bounding box center [568, 537] width 474 height 65
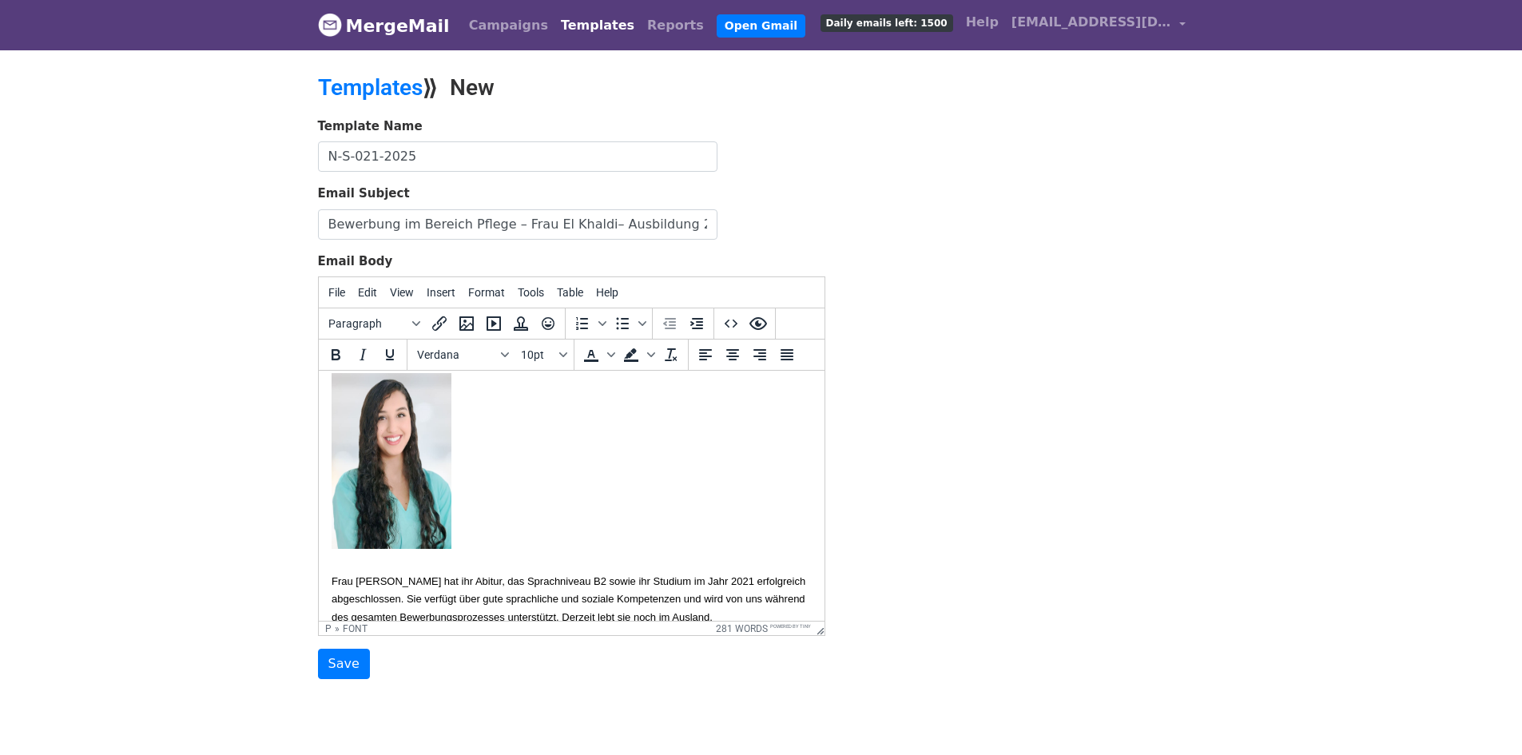
scroll to position [0, 0]
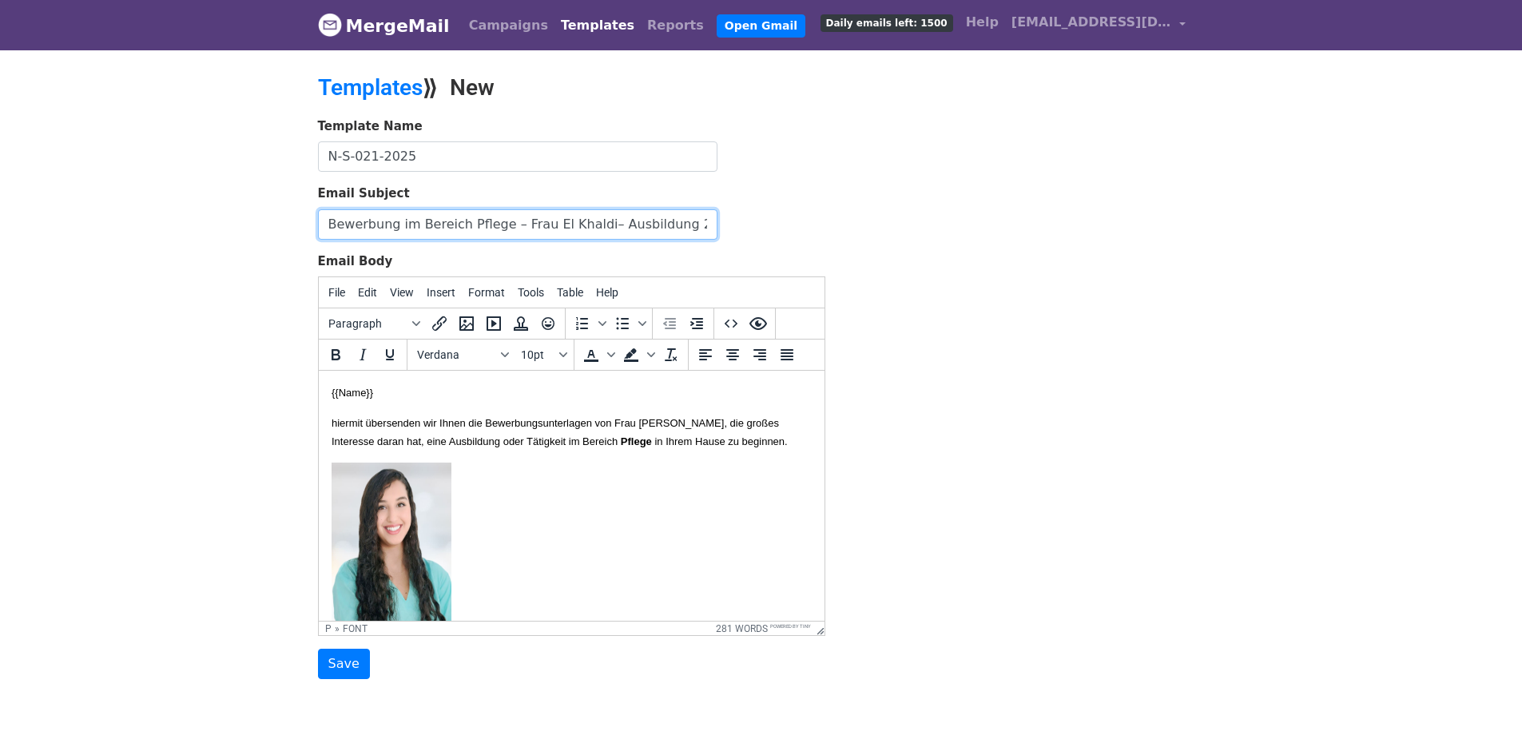
click at [553, 224] on input "Bewerbung im Bereich Pflege – Frau El Khaldi– Ausbildung 2026" at bounding box center [517, 224] width 399 height 30
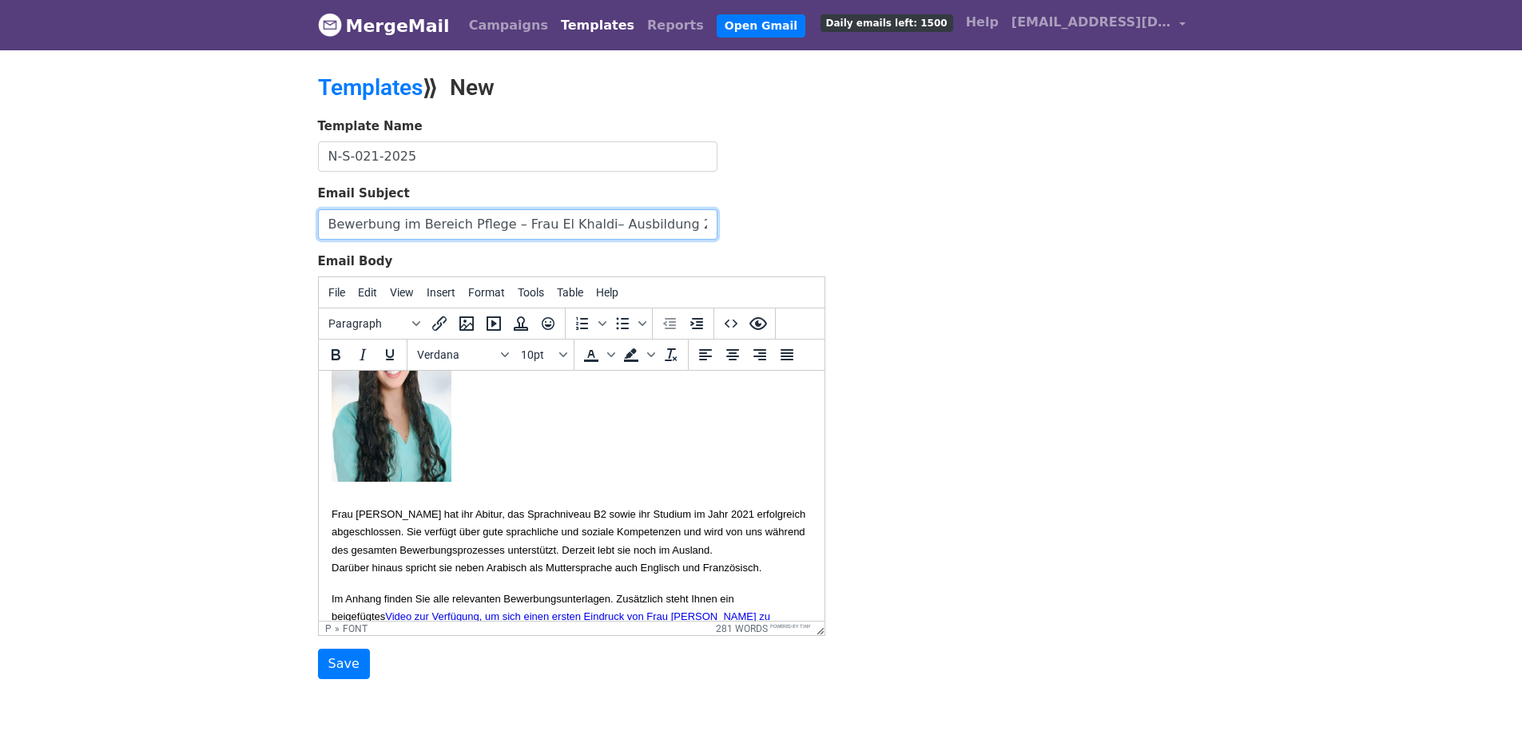
scroll to position [160, 0]
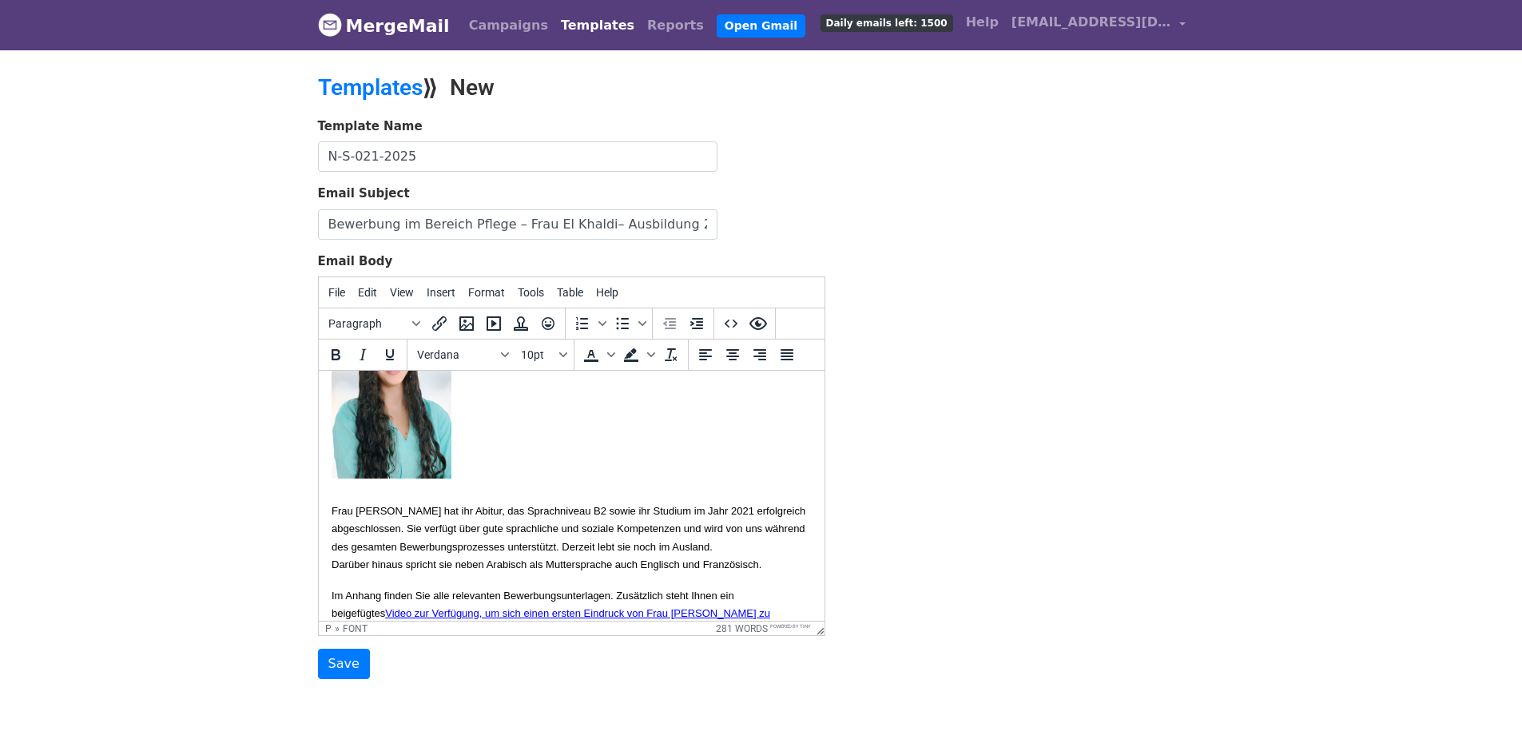
click at [375, 528] on font "Frau Abraj hat ihr Abitur, das Sprachniveau B2 sowie ihr Studium im Jahr 2021 e…" at bounding box center [568, 537] width 474 height 65
click at [730, 523] on font "Frau Khaldi hat ihr Abitur, das Sprachniveau B2 sowie ihr Studium im Jahr 2021 …" at bounding box center [568, 537] width 474 height 65
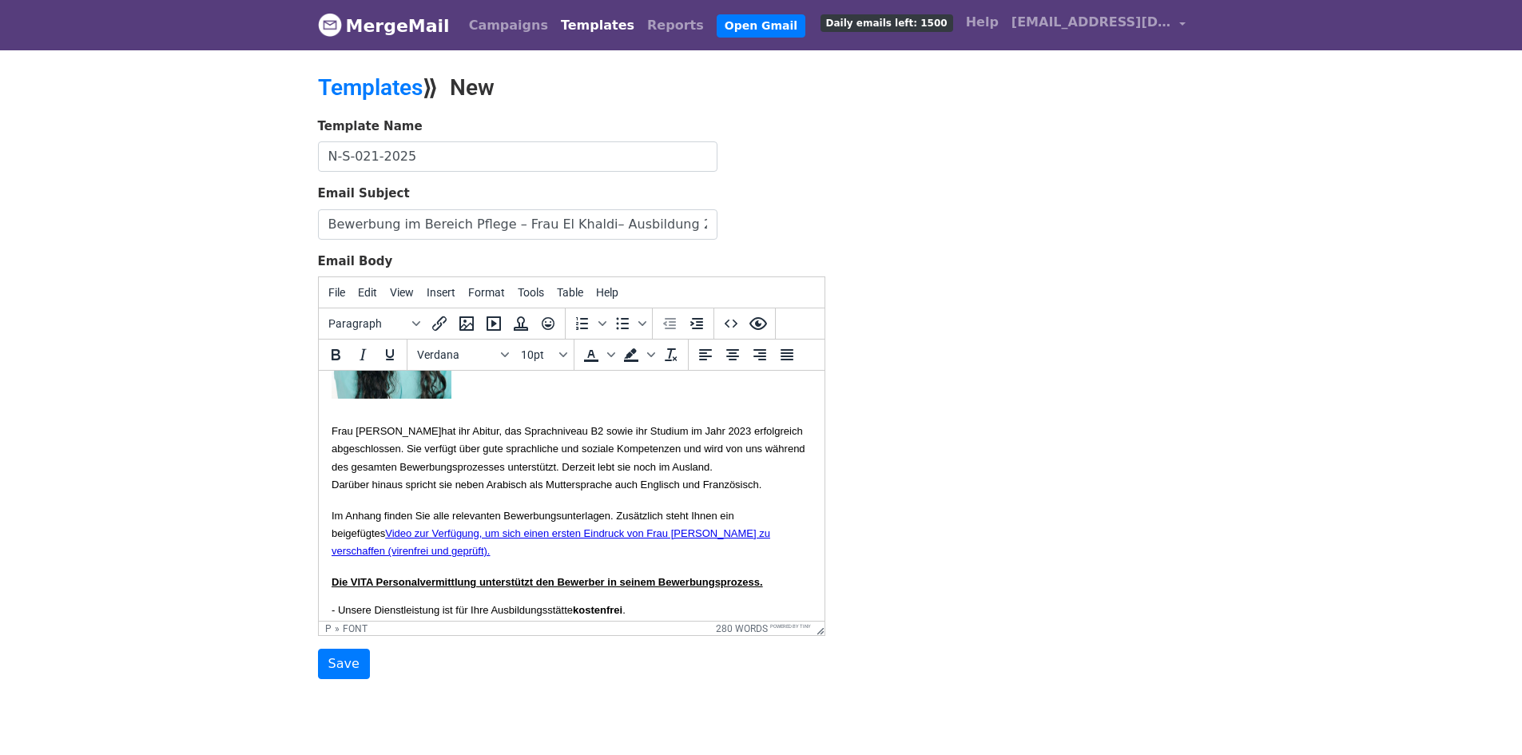
click at [470, 493] on p "Frau Khaldi hat ihr Abitur, das Sprachniveau B2 sowie ihr Studium im Jahr 2023 …" at bounding box center [571, 358] width 480 height 270
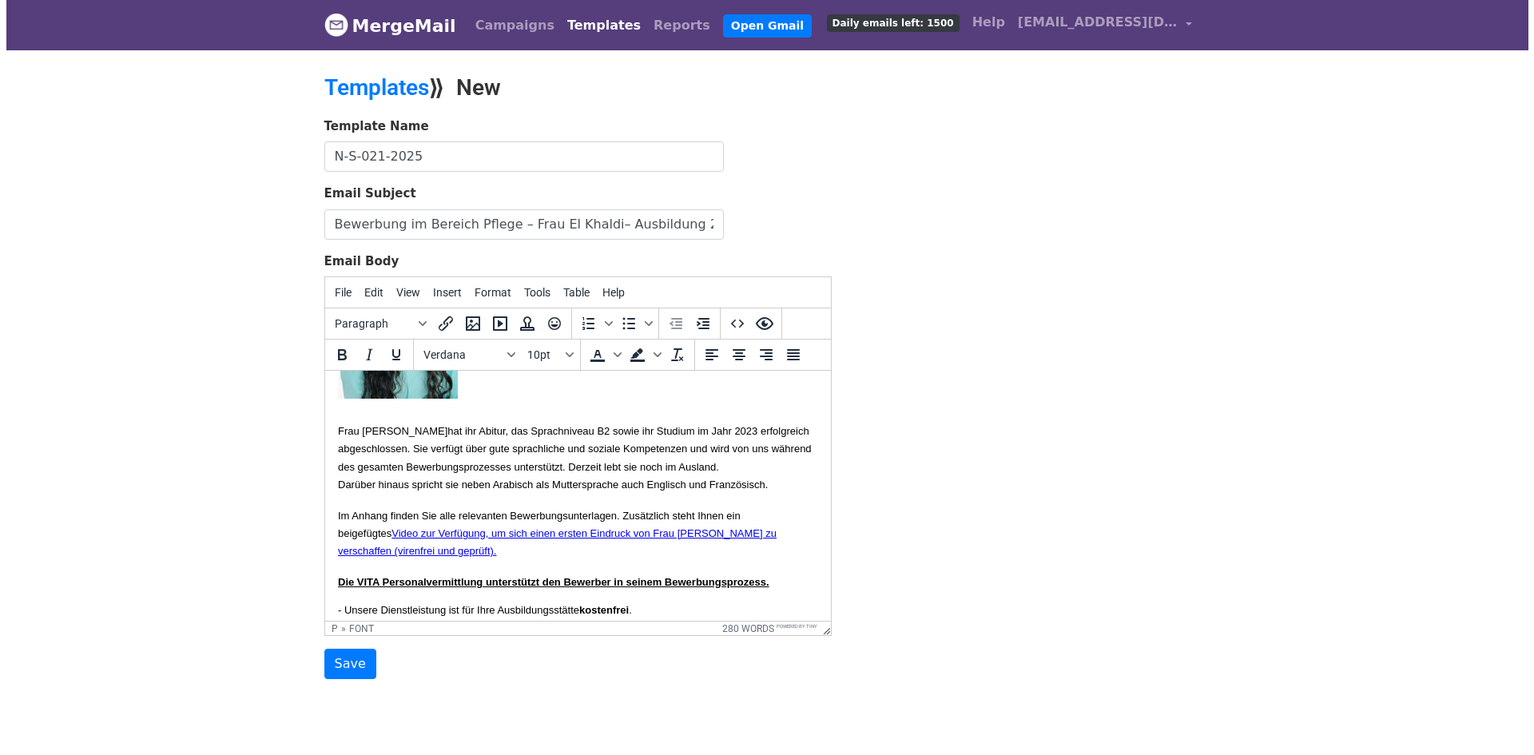
scroll to position [319, 0]
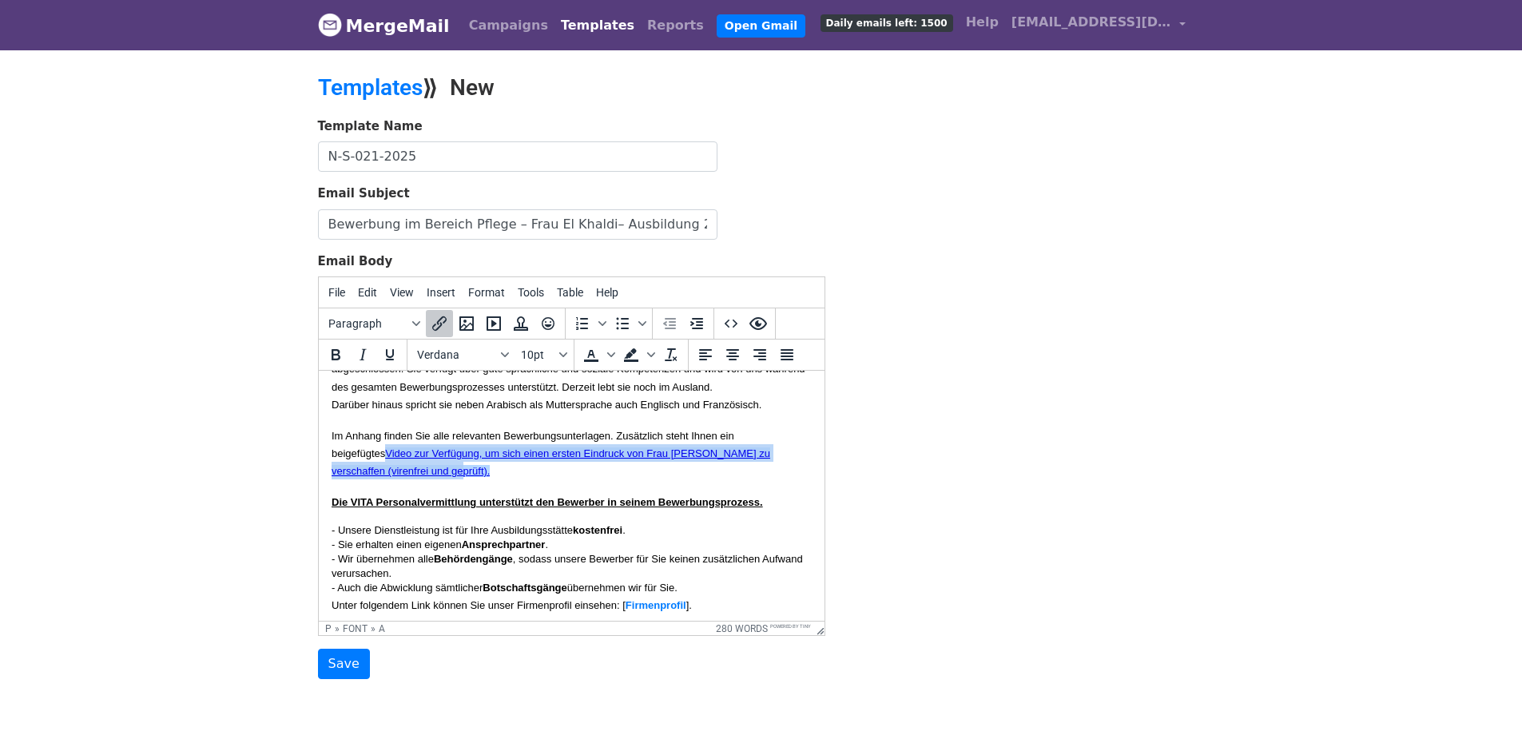
drag, startPoint x: 534, startPoint y: 526, endPoint x: 397, endPoint y: 509, distance: 137.6
click at [397, 480] on p "Im Anhang finden Sie alle relevanten Bewerbungsunterlagen. Zusätzlich steht Ihn…" at bounding box center [571, 454] width 480 height 54
click at [436, 319] on icon "Insert/edit link" at bounding box center [439, 323] width 19 height 19
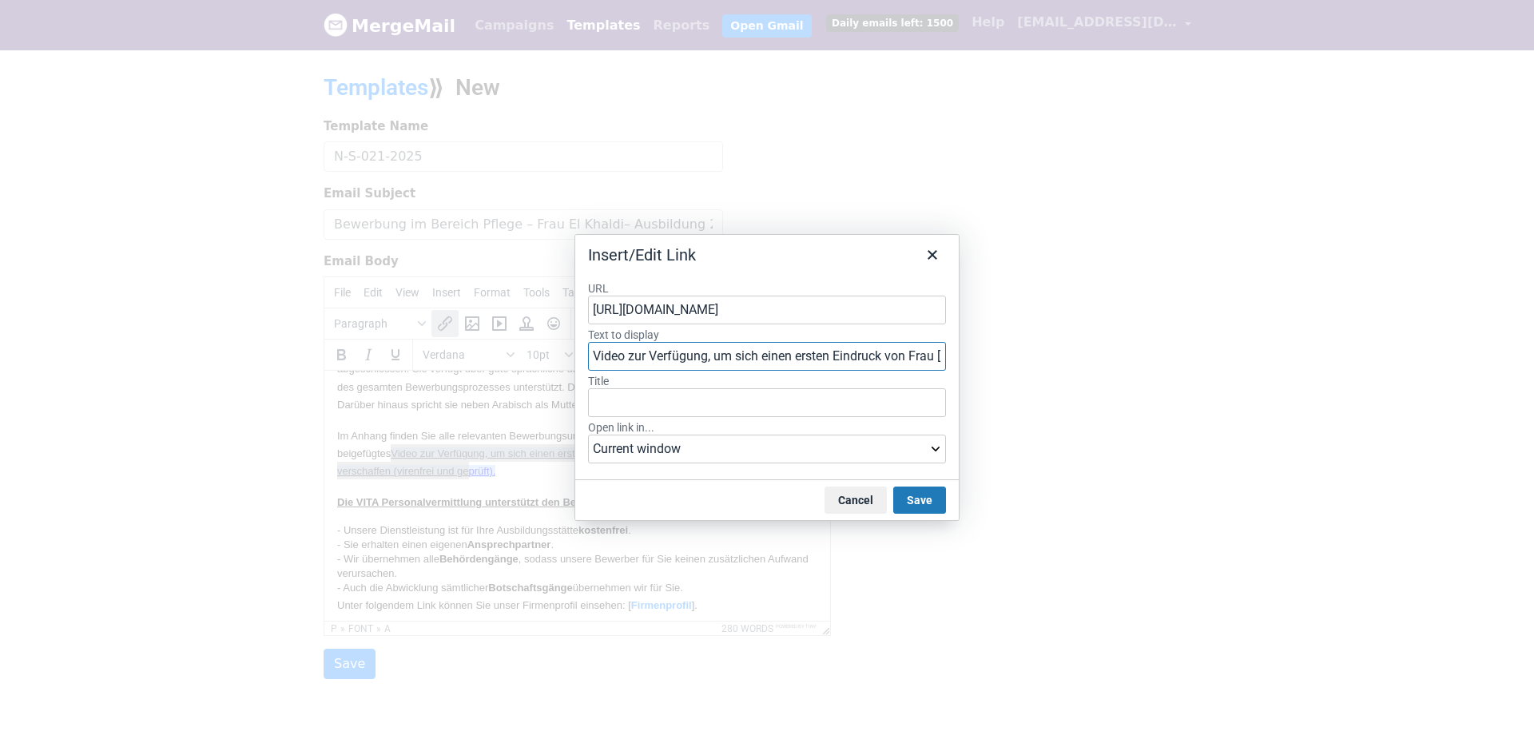
click at [714, 359] on input "Video zur Verfügung, um sich einen ersten Eindruck von Frau Abraj zu verschaffe…" at bounding box center [767, 356] width 358 height 29
click at [708, 315] on input "https://drive.google.com/file/d/1e39bTccb0qt4BnWmNIzaH21TLKQfPTVK/view?usp=shar…" at bounding box center [767, 310] width 358 height 29
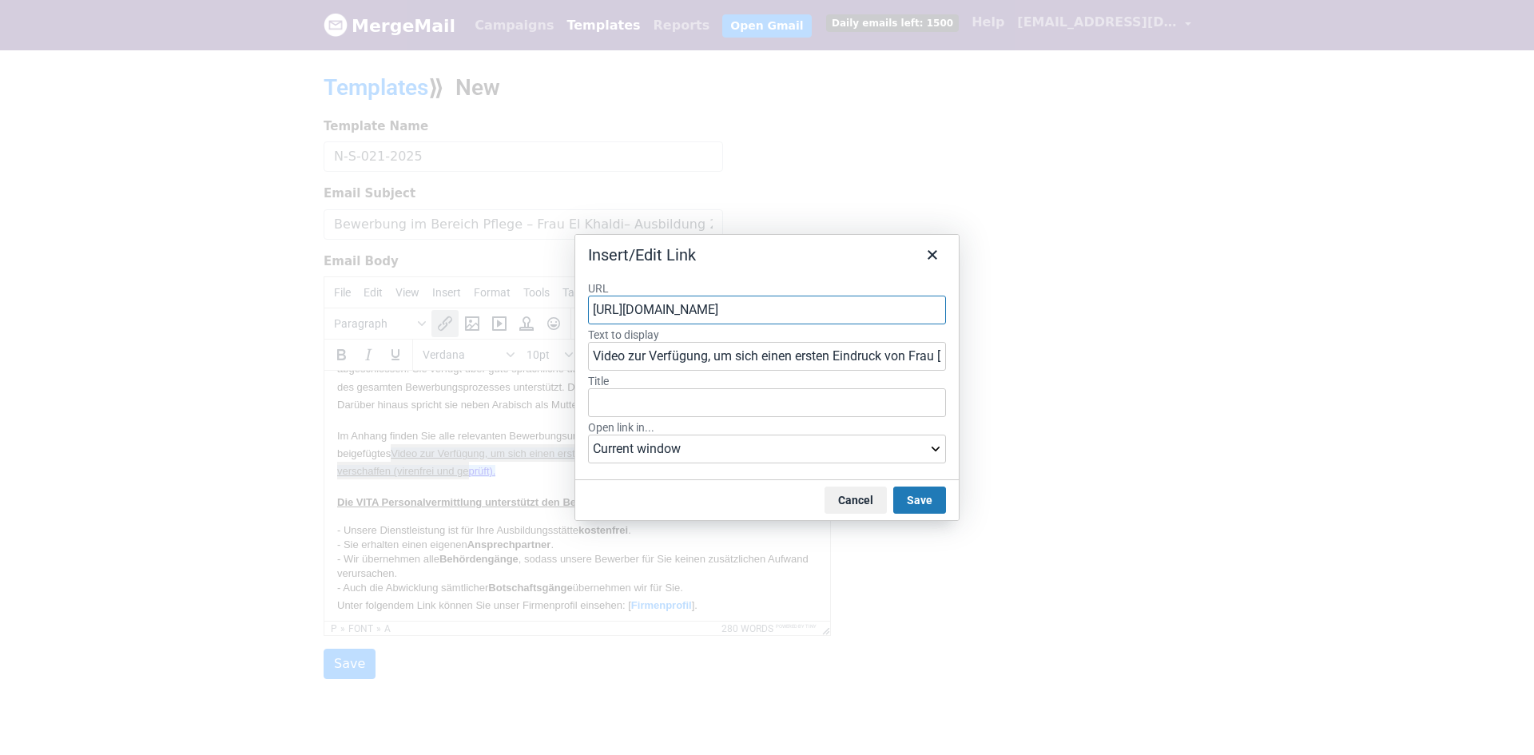
click at [708, 315] on input "https://drive.google.com/file/d/1e39bTccb0qt4BnWmNIzaH21TLKQfPTVK/view?usp=shar…" at bounding box center [767, 310] width 358 height 29
paste input "https://drive.google.com/file/d/1rQ46j8DMV66l_NSWamHPcjJQ4Zy5UobZ/view?usp=shar…"
click at [702, 347] on div "https://drive.google.com/file/d/1rQ46j8DMV66l_NSWamHPcjJQ4Zy5UobZ/view?usp=shar…" at bounding box center [769, 341] width 342 height 19
type input "https://drive.google.com/file/d/1rQ46j8DMV66l_NSWamHPcjJQ4Zy5UobZ/view?usp=shar…"
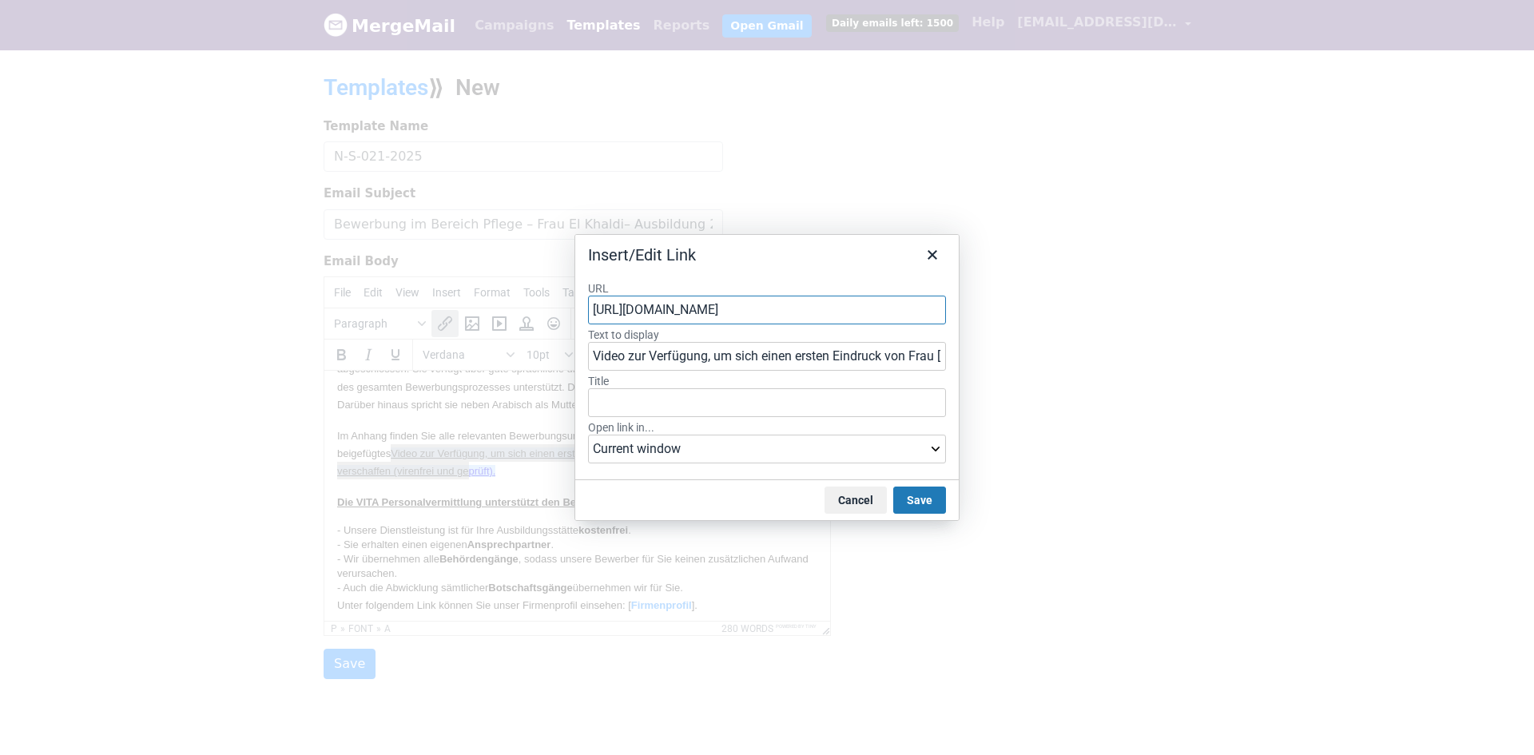
scroll to position [0, 0]
click at [770, 358] on input "Video zur Verfügung, um sich einen ersten Eindruck von Frau Abraj zu verschaffe…" at bounding box center [767, 356] width 358 height 29
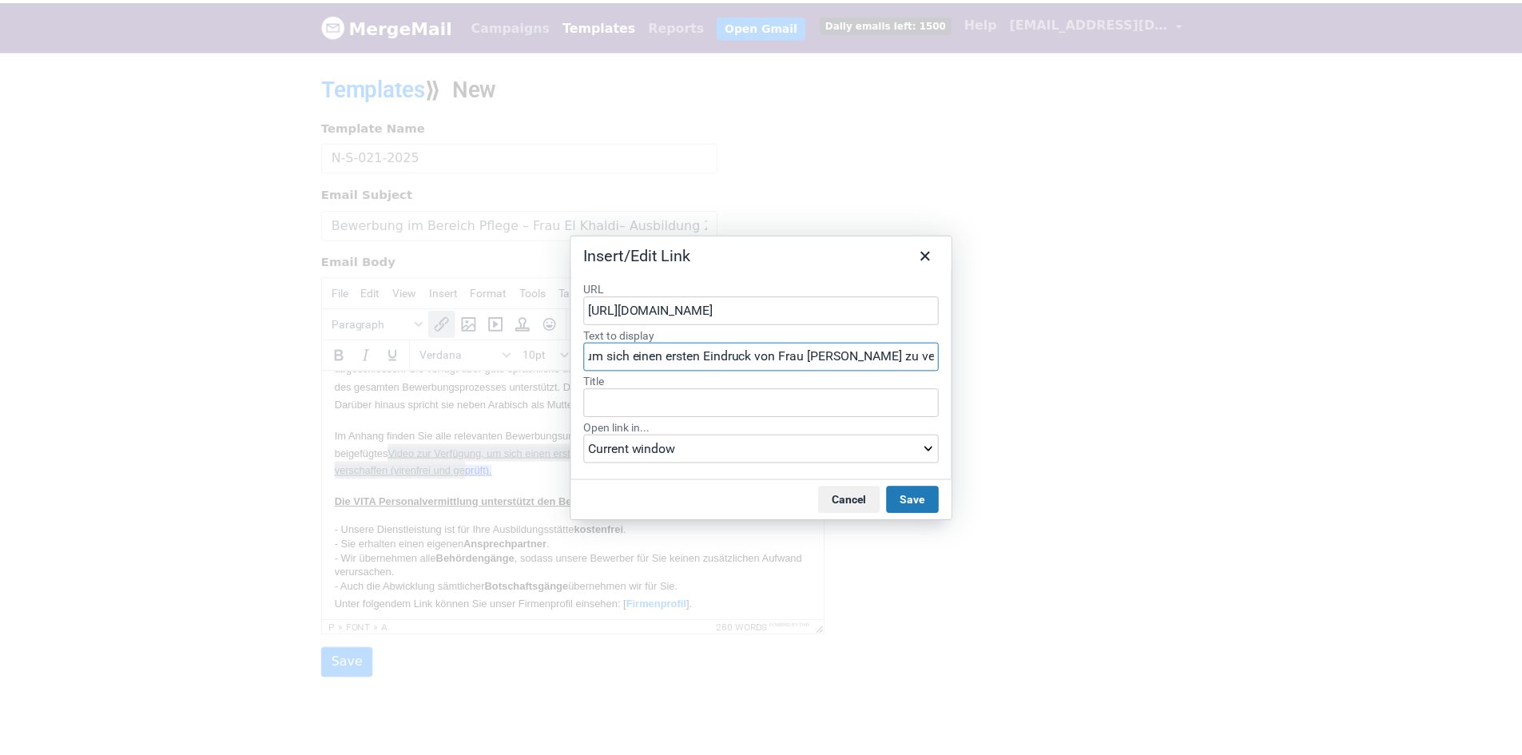
scroll to position [0, 241]
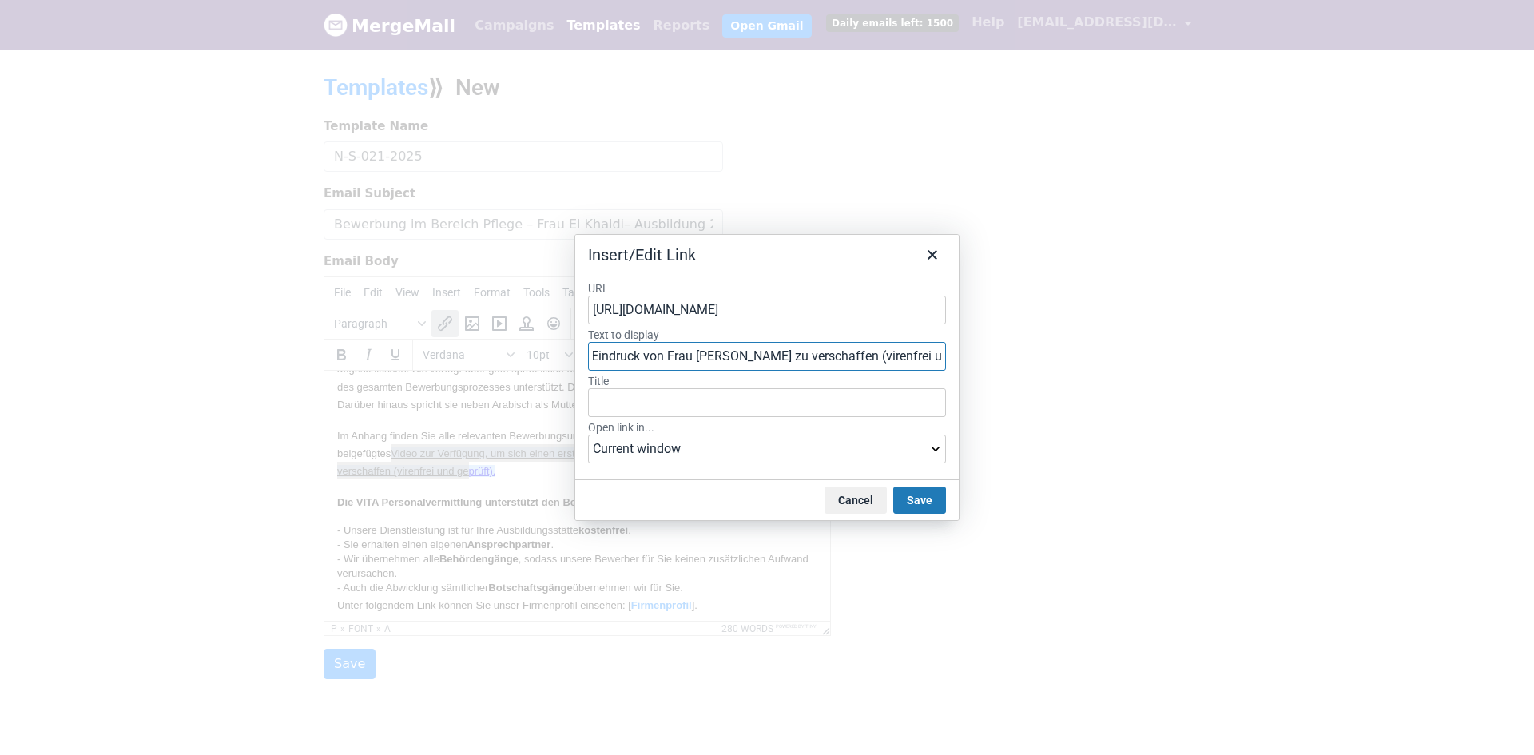
click at [859, 355] on input "Video zur Verfügung, um sich einen ersten Eindruck von Frau Abraj zu verschaffe…" at bounding box center [767, 356] width 358 height 29
click at [700, 355] on input "Video zur Verfügung, um sich einen ersten Eindruck von Frau Abraj zu verschaffe…" at bounding box center [767, 356] width 358 height 29
paste input "Khaldi"
type input "Video zur Verfügung, um sich einen ersten Eindruck von Frau Khaldi zu verschaff…"
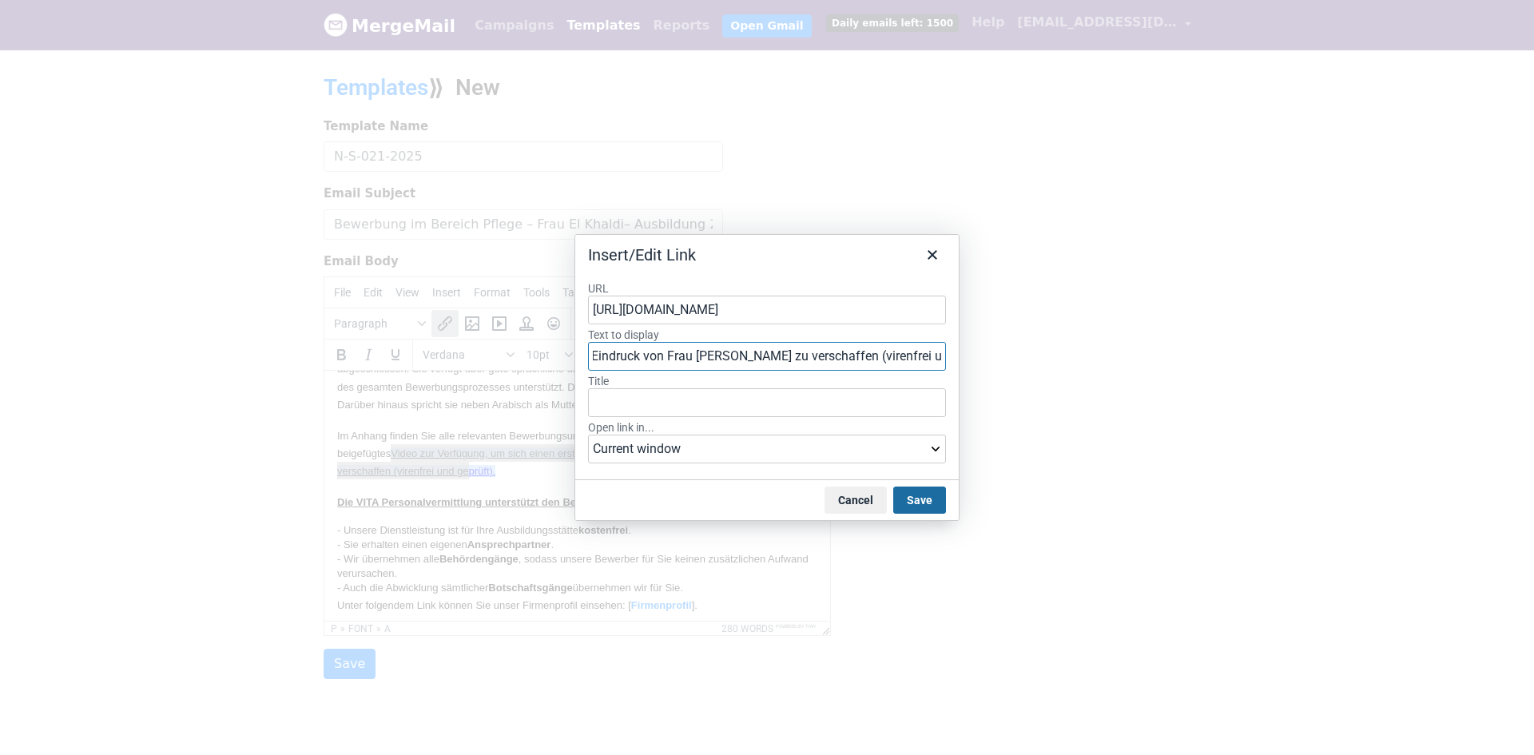
click at [914, 494] on button "Save" at bounding box center [919, 499] width 53 height 27
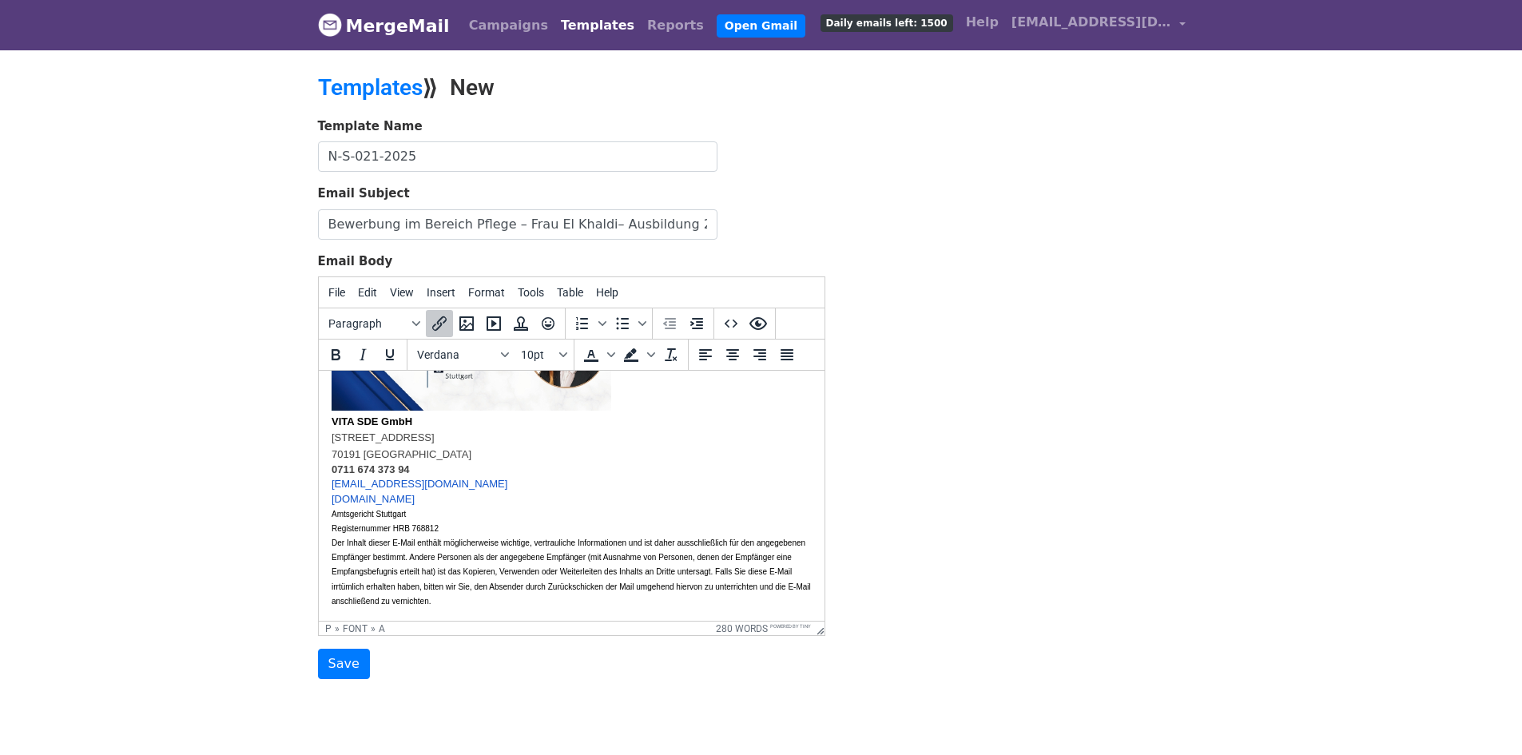
scroll to position [812, 0]
click at [346, 669] on input "Save" at bounding box center [344, 664] width 52 height 30
click at [216, 439] on body "MergeMail Campaigns Templates Reports Open Gmail Daily emails left: 1500 Help i…" at bounding box center [761, 371] width 1522 height 743
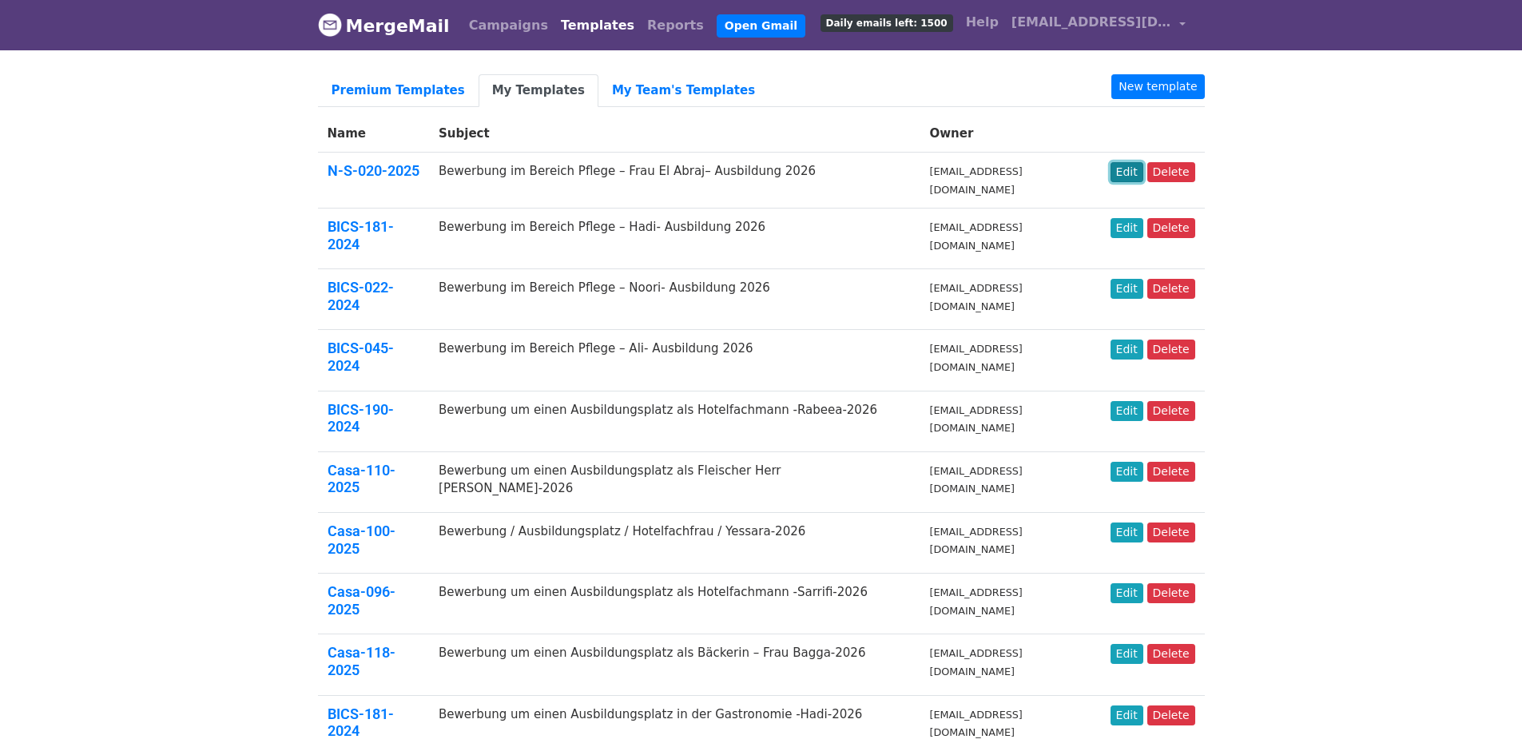
click at [1133, 169] on link "Edit" at bounding box center [1126, 172] width 33 height 20
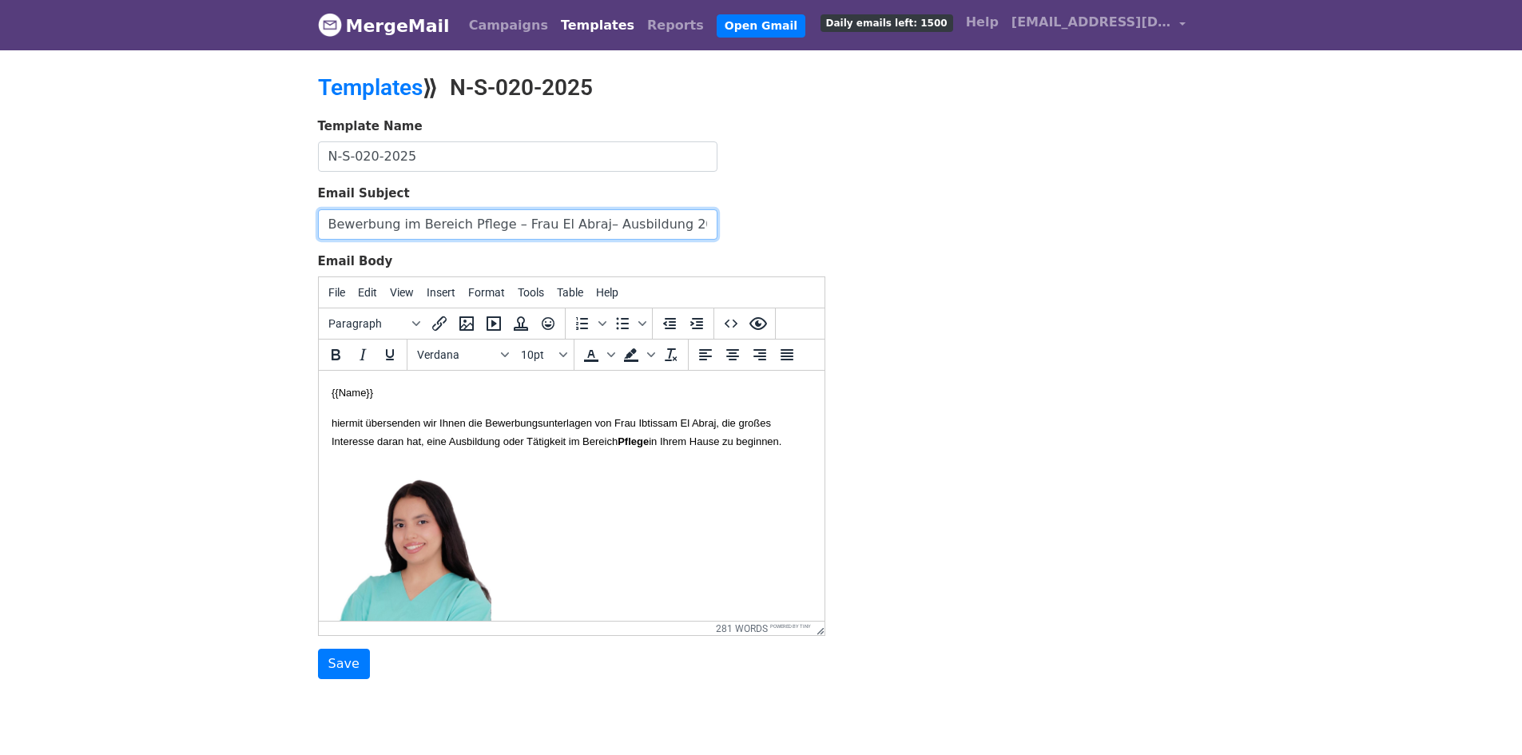
drag, startPoint x: 696, startPoint y: 217, endPoint x: 217, endPoint y: 192, distance: 479.9
click at [194, 191] on body "MergeMail Campaigns Templates Reports Open Gmail Daily emails left: 1500 Help […" at bounding box center [761, 371] width 1522 height 743
click at [674, 445] on font "hiermit übersenden wir Ihnen die Bewerbungsunterlagen von Frau Ibtissam El Abra…" at bounding box center [556, 432] width 450 height 30
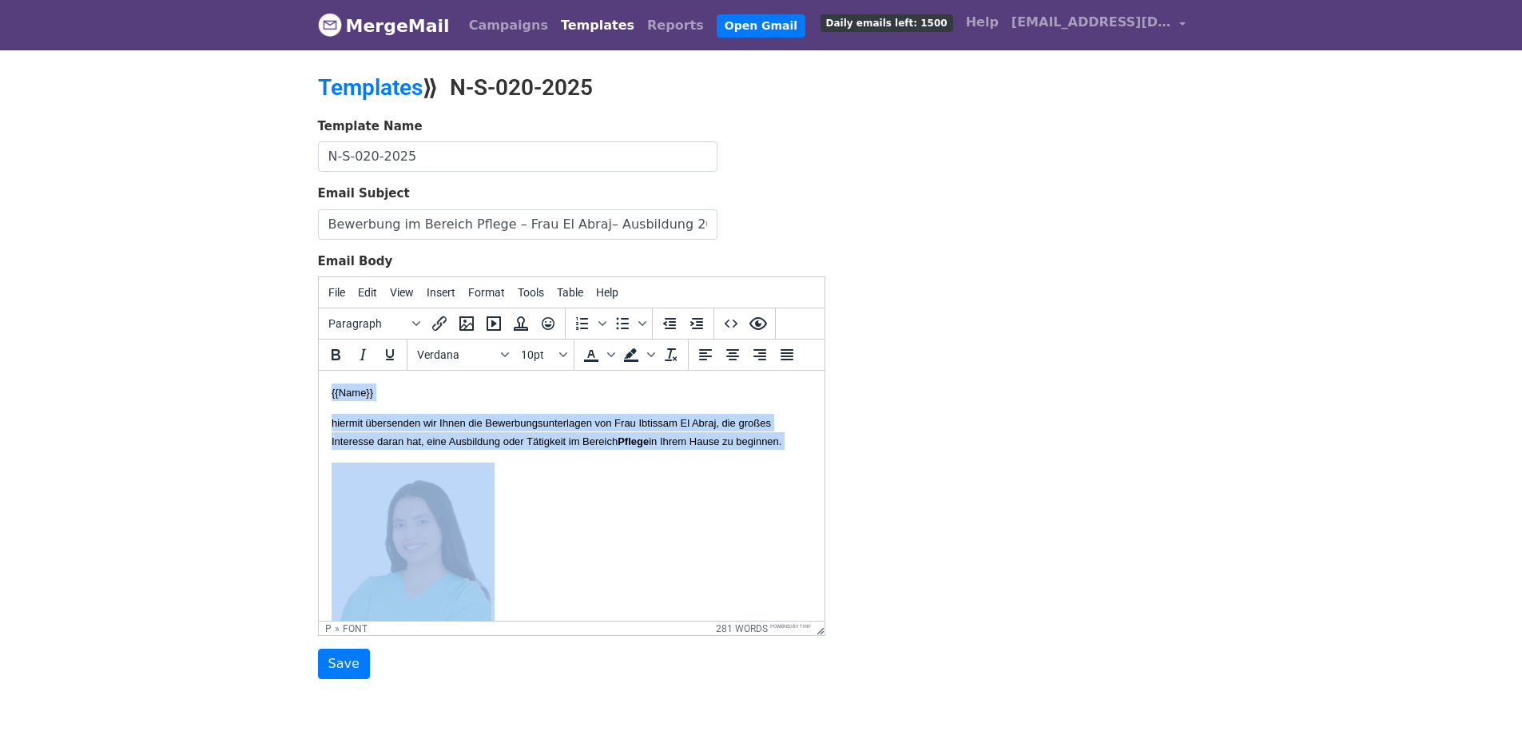
copy body "{{Lore}} ipsumdo sitametcon adi Elits doe Temporincididuntutla etd Magn Aliquae…"
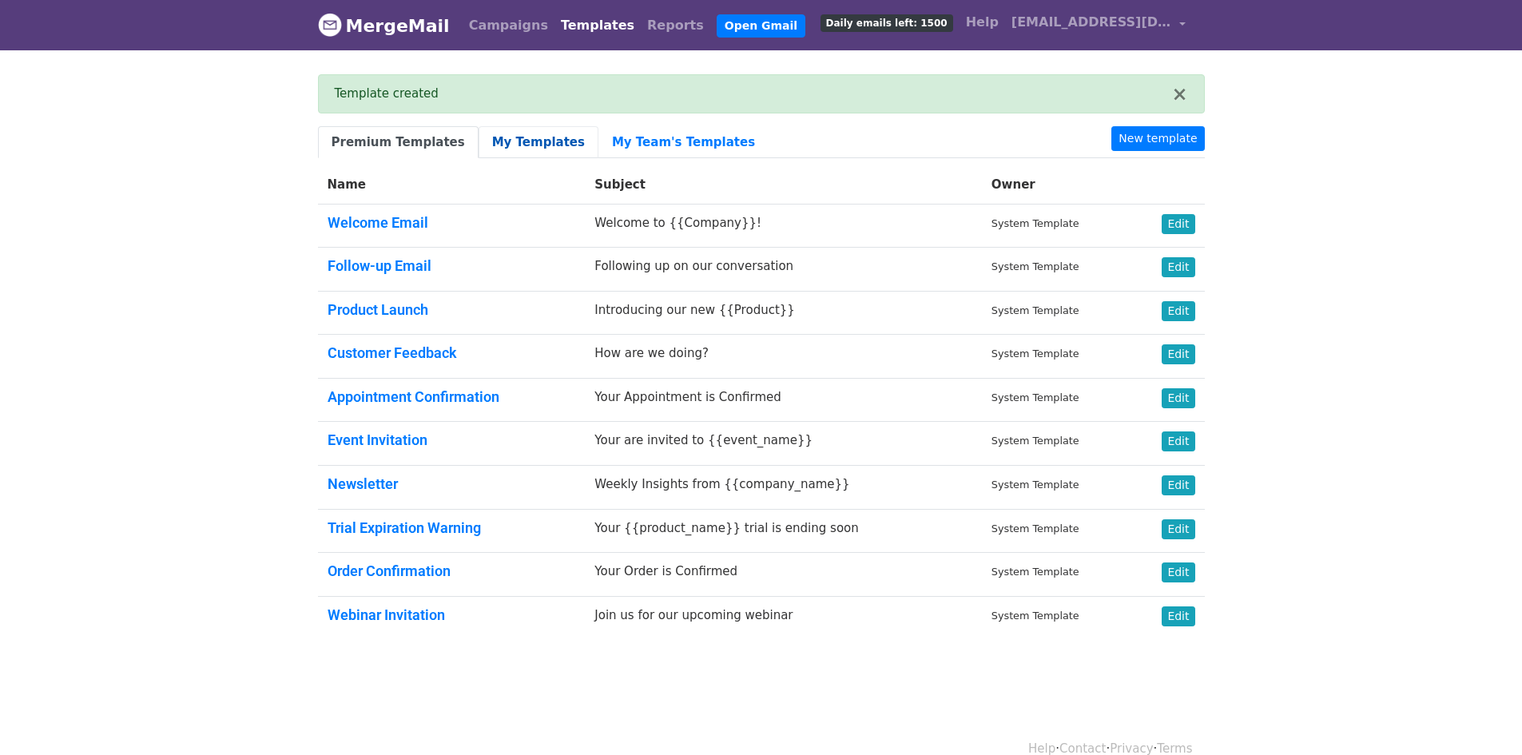
click at [502, 145] on link "My Templates" at bounding box center [538, 142] width 120 height 33
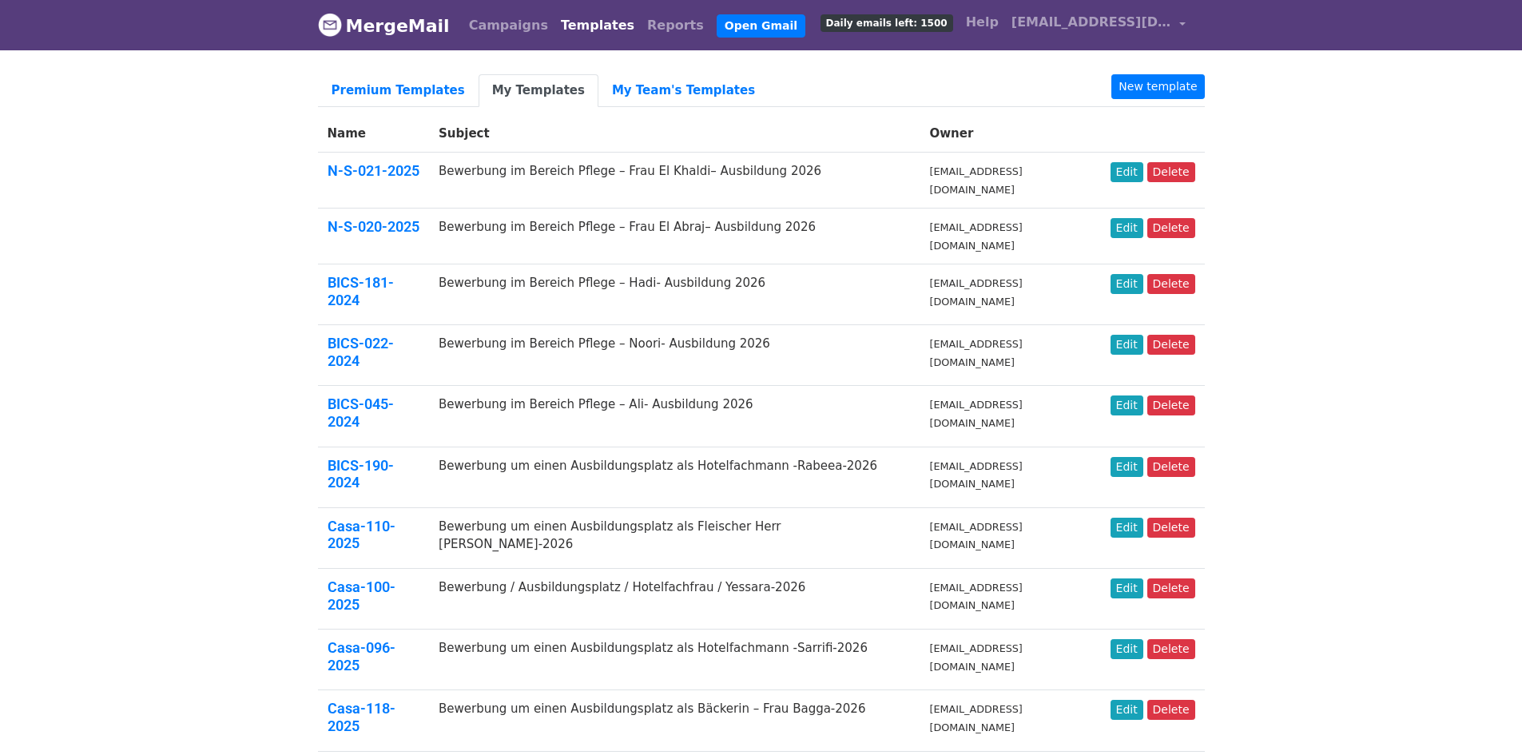
click at [1375, 348] on body "MergeMail Campaigns Templates Reports Open Gmail Daily emails left: 1500 Help […" at bounding box center [761, 730] width 1522 height 1460
drag, startPoint x: 1352, startPoint y: 399, endPoint x: 1352, endPoint y: 364, distance: 35.1
click at [1354, 383] on body "MergeMail Campaigns Templates Reports Open Gmail Daily emails left: 1500 Help […" at bounding box center [761, 730] width 1522 height 1460
drag, startPoint x: 1377, startPoint y: 128, endPoint x: 1375, endPoint y: 89, distance: 38.4
click at [1378, 126] on body "MergeMail Campaigns Templates Reports Open Gmail Daily emails left: 1500 Help […" at bounding box center [761, 730] width 1522 height 1460
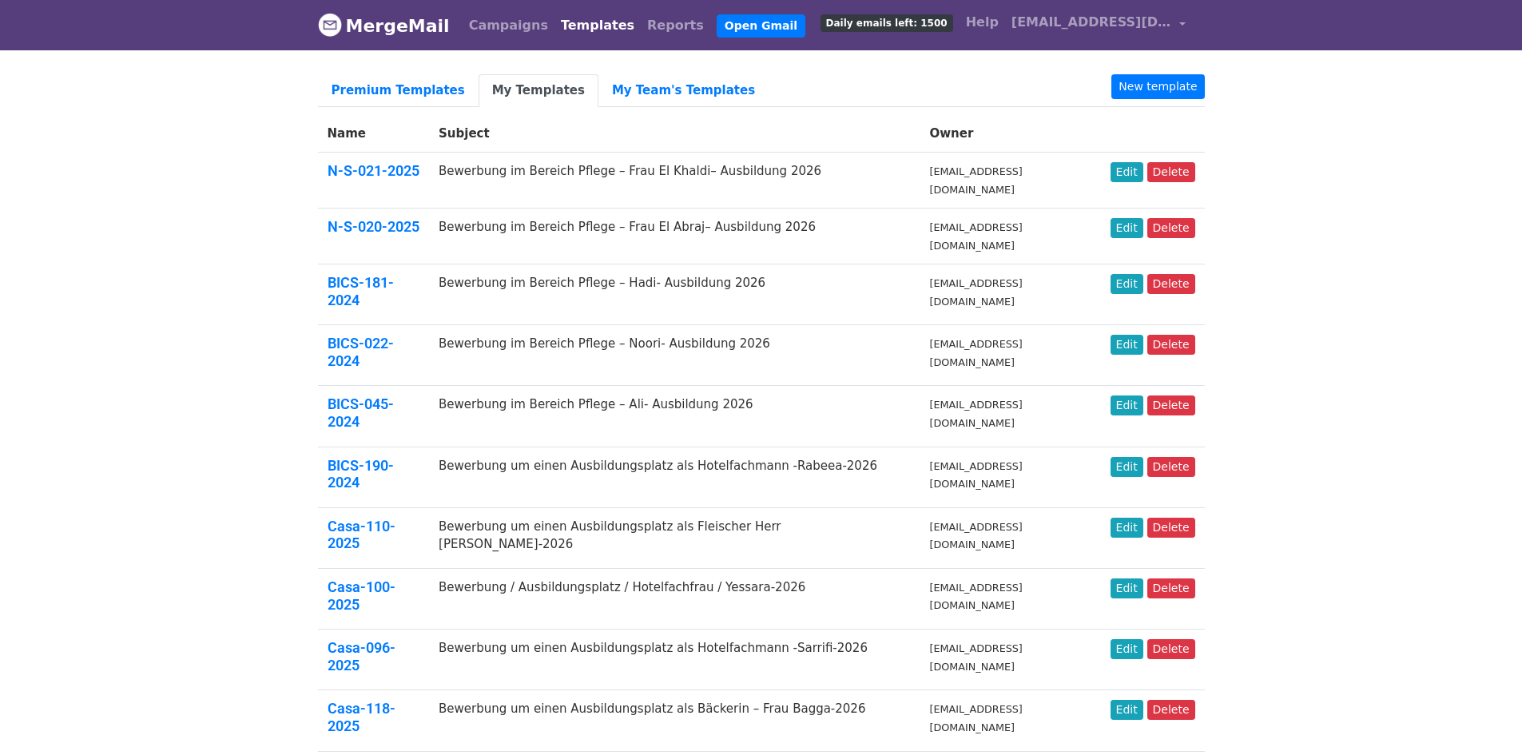
drag, startPoint x: 1317, startPoint y: 127, endPoint x: 1299, endPoint y: 107, distance: 27.1
click at [1316, 127] on body "MergeMail Campaigns Templates Reports Open Gmail Daily emails left: 1500 Help […" at bounding box center [761, 730] width 1522 height 1460
click at [1165, 13] on span "[EMAIL_ADDRESS][DOMAIN_NAME]" at bounding box center [1091, 22] width 160 height 19
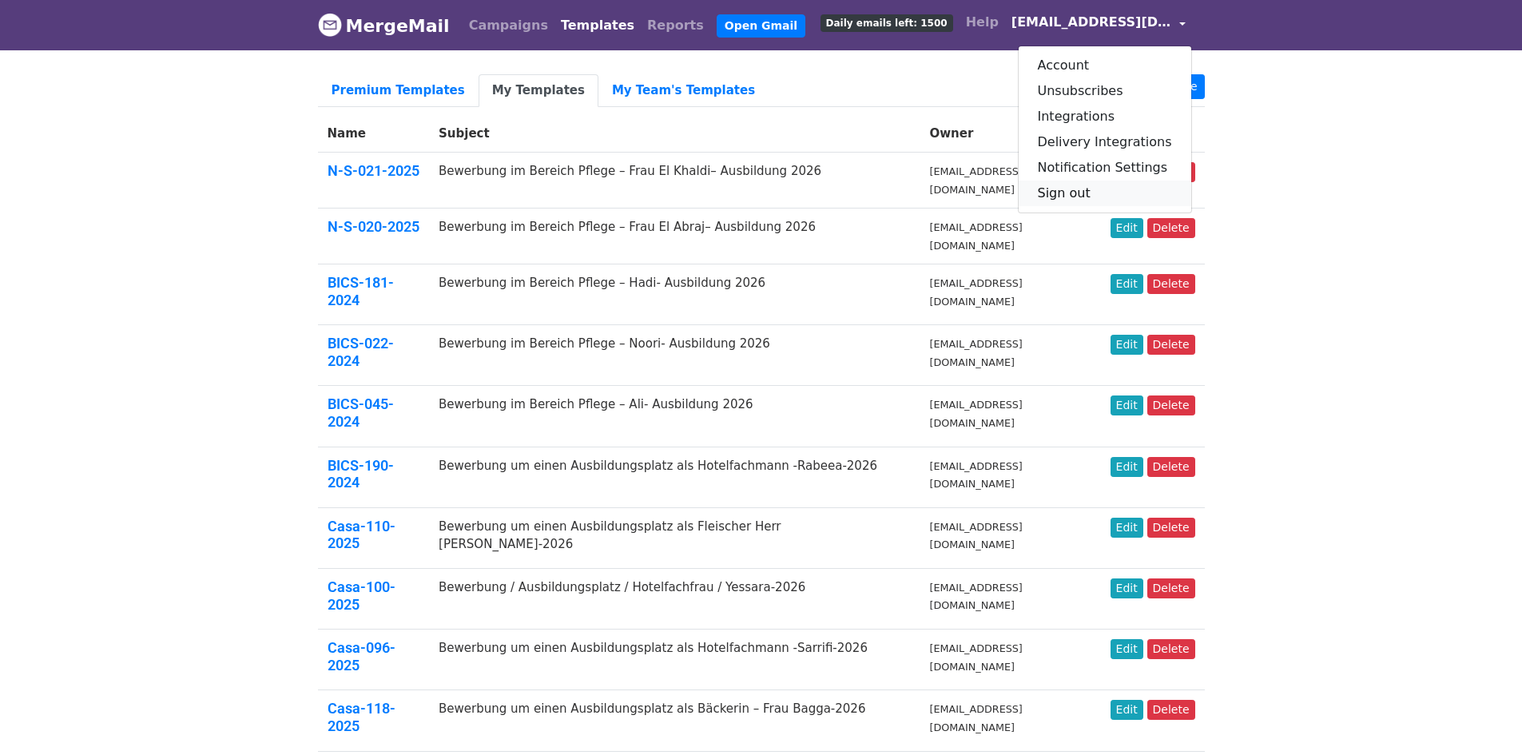
click at [1117, 196] on link "Sign out" at bounding box center [1104, 194] width 173 height 26
